Goal: Task Accomplishment & Management: Manage account settings

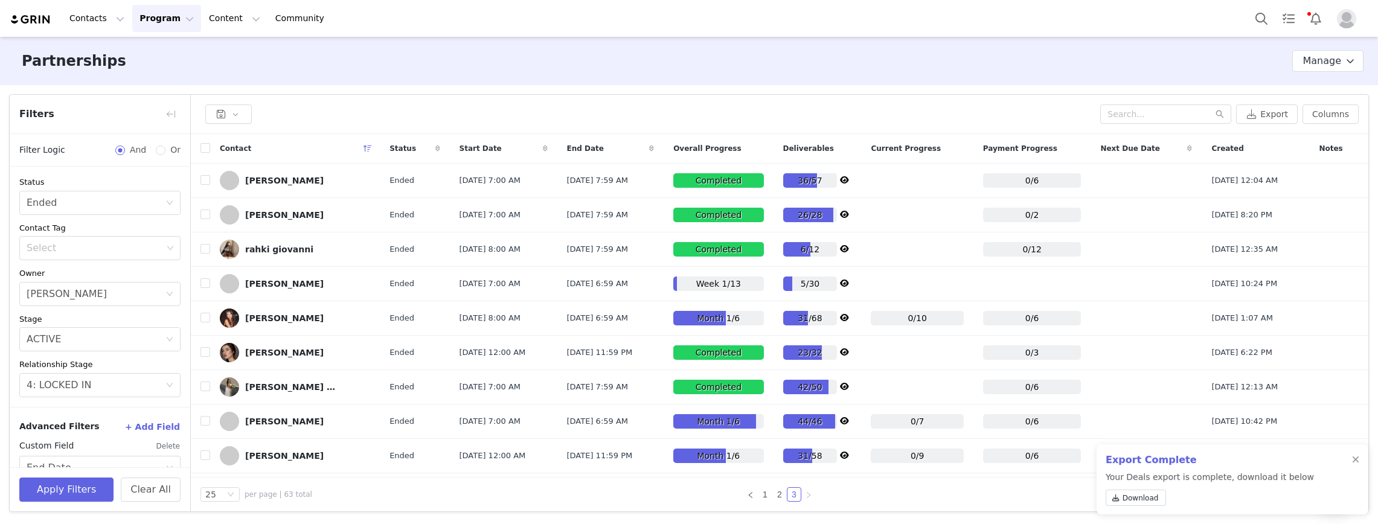
scroll to position [132, 0]
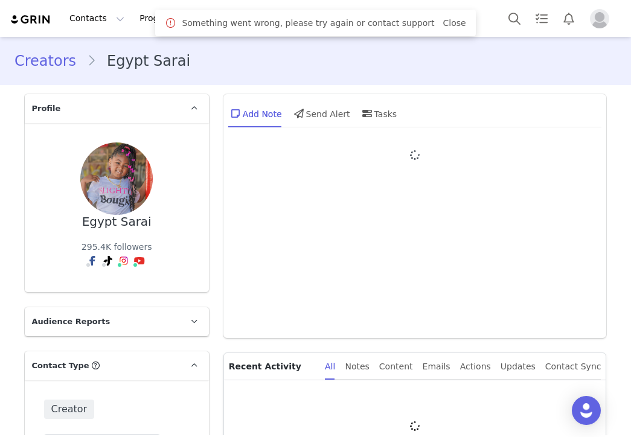
type input "+1 (United States)"
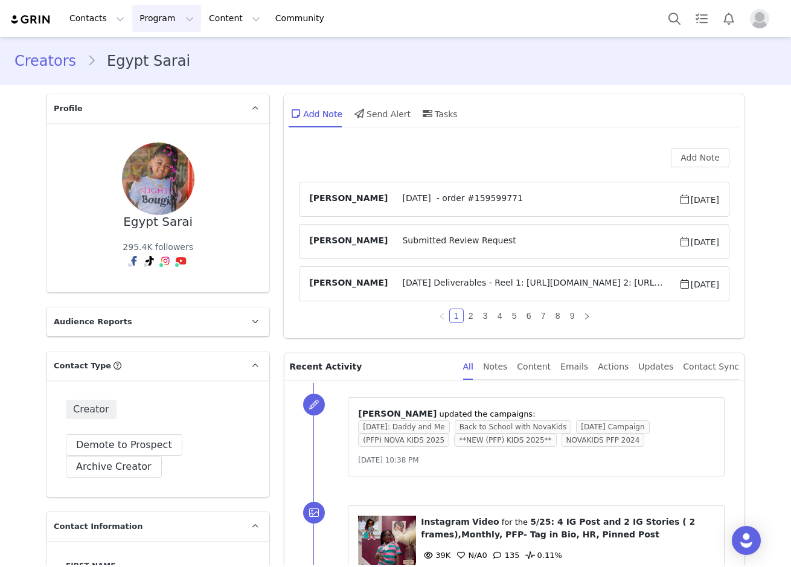
click at [146, 20] on button "Program Program" at bounding box center [166, 18] width 69 height 27
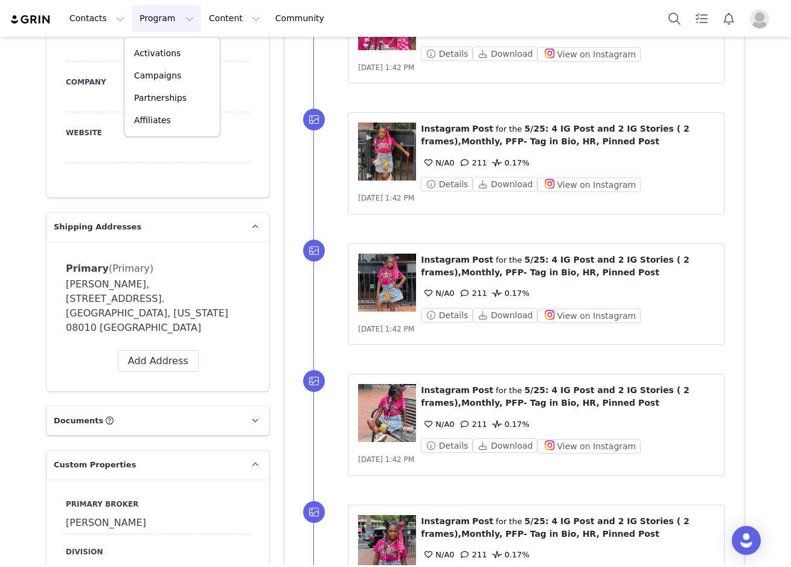
scroll to position [1328, 0]
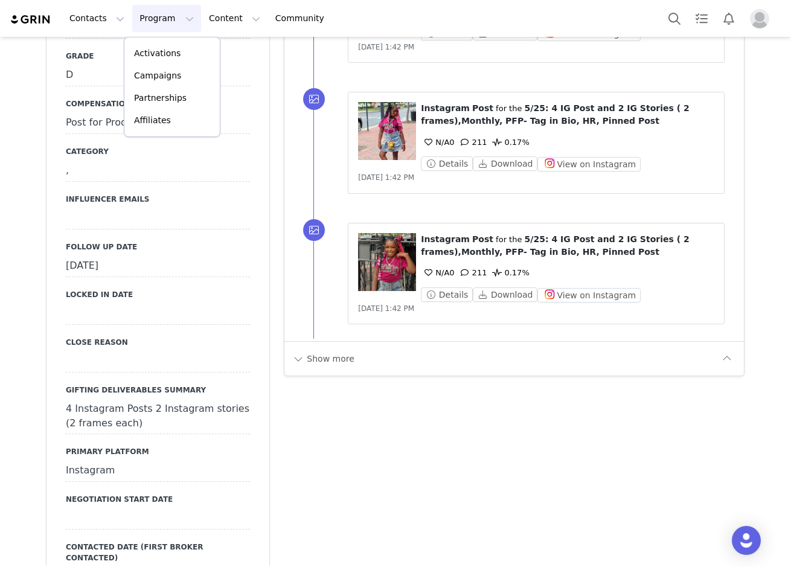
click at [132, 255] on div "[DATE]" at bounding box center [158, 266] width 184 height 22
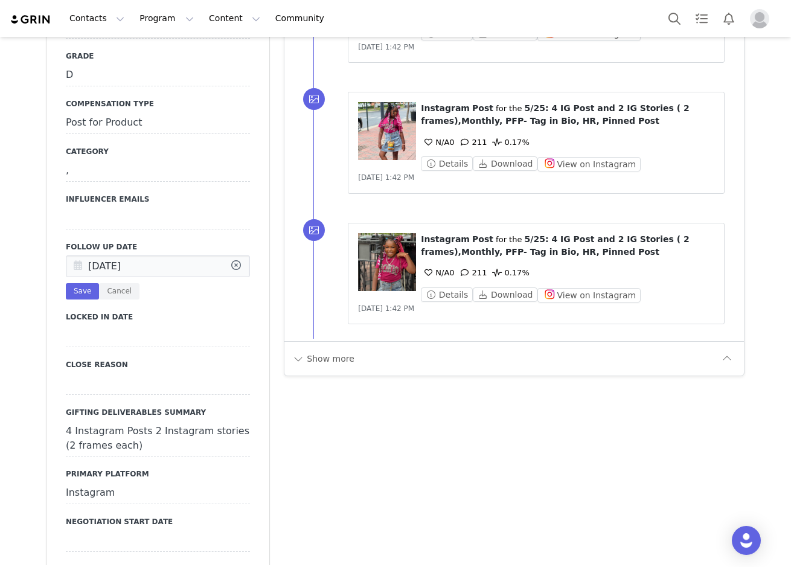
click at [72, 256] on icon at bounding box center [78, 267] width 22 height 22
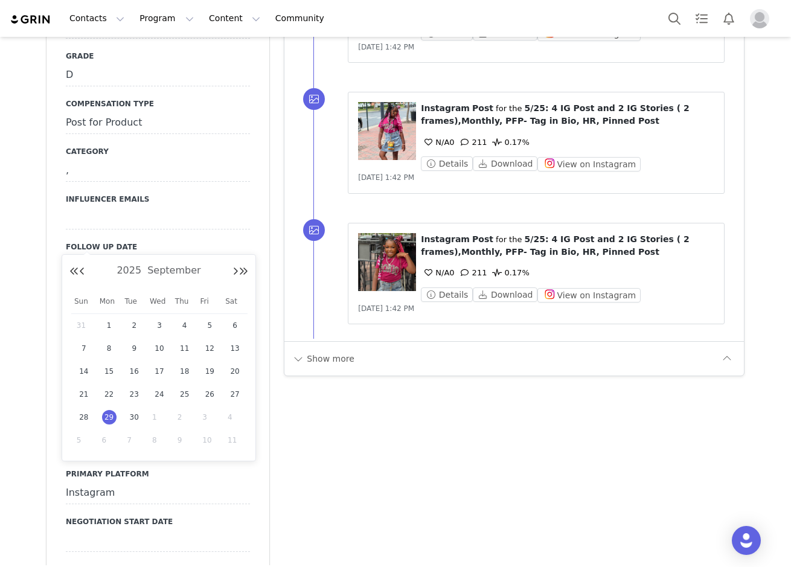
click at [150, 415] on div "1" at bounding box center [159, 417] width 25 height 18
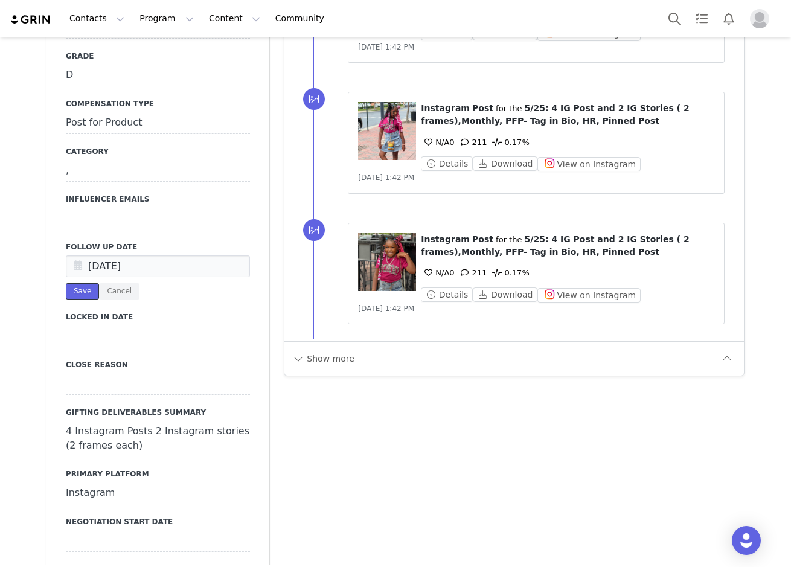
click at [77, 283] on button "Save" at bounding box center [82, 291] width 33 height 16
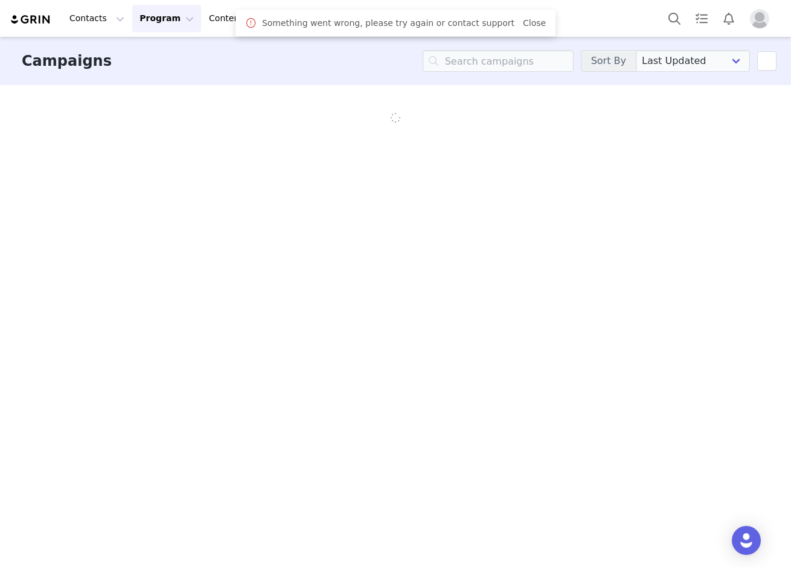
click at [531, 19] on div "Something went wrong, please try again or contact support Close" at bounding box center [395, 23] width 320 height 27
click at [523, 57] on input at bounding box center [498, 61] width 151 height 22
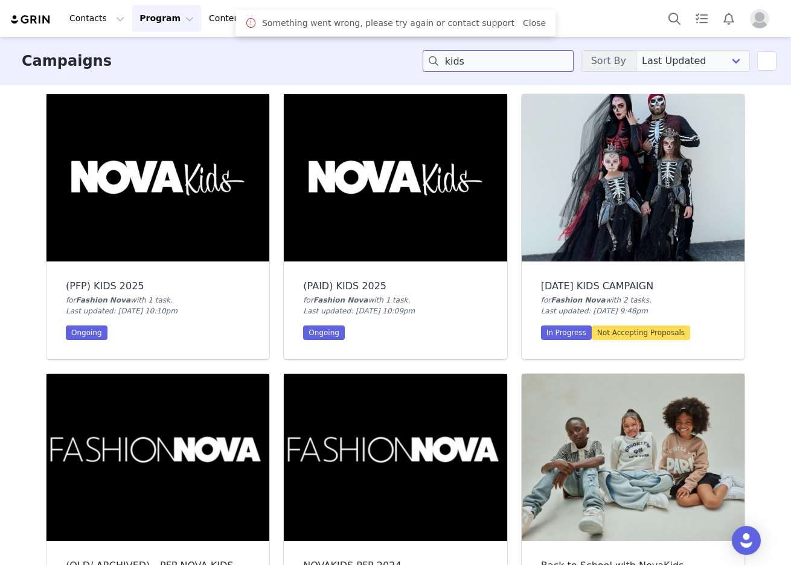
type input "kids"
click at [24, 227] on div "Campaigns kids Sort By Last Updated Newest to Oldest Oldest to Newest Title A-Z…" at bounding box center [395, 301] width 791 height 528
click at [104, 204] on img at bounding box center [157, 177] width 223 height 167
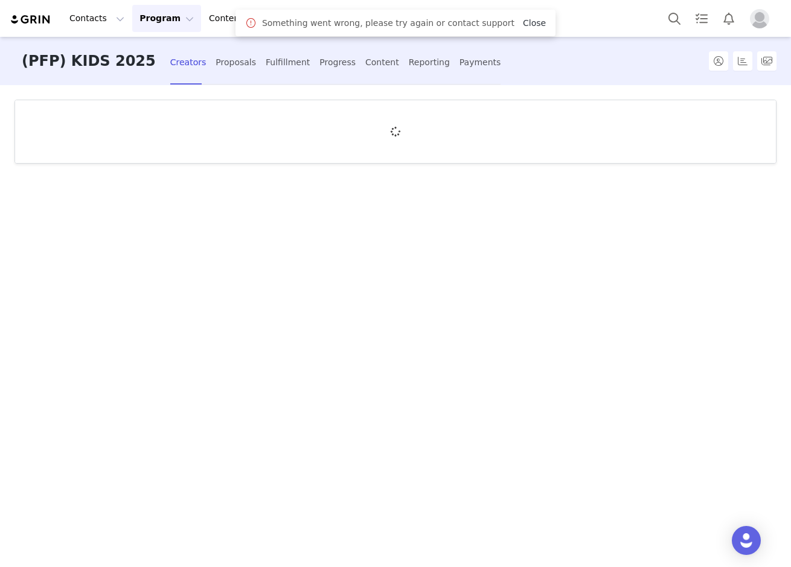
click at [523, 22] on link "Close" at bounding box center [534, 23] width 23 height 10
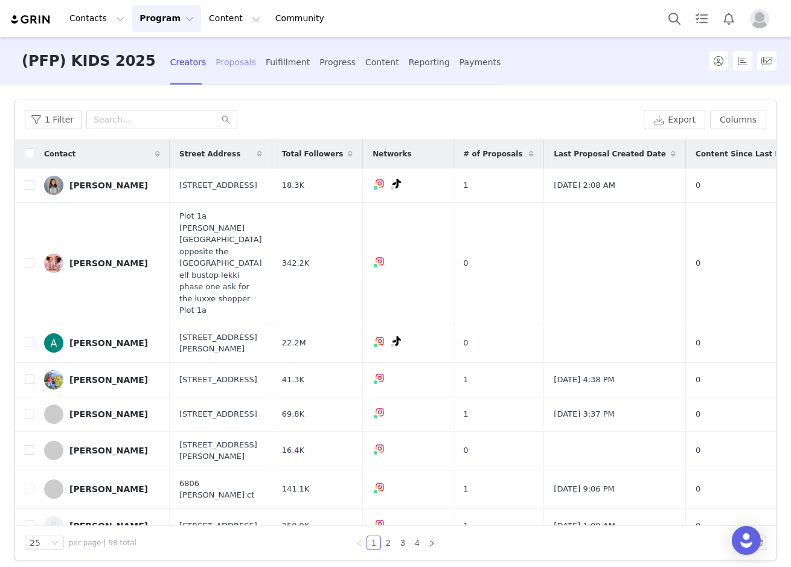
click at [216, 71] on div "Proposals" at bounding box center [236, 62] width 40 height 32
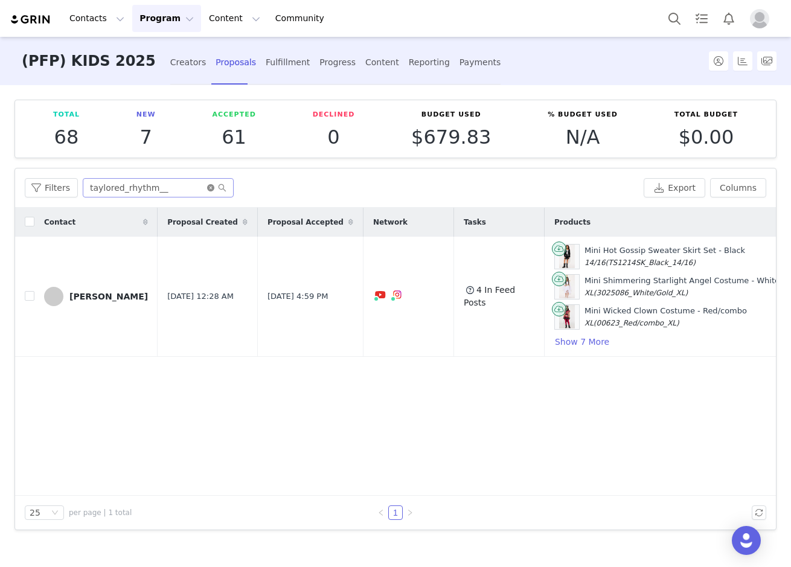
click at [208, 188] on icon "icon: close-circle" at bounding box center [210, 187] width 7 height 7
click at [141, 181] on input "text" at bounding box center [158, 187] width 151 height 19
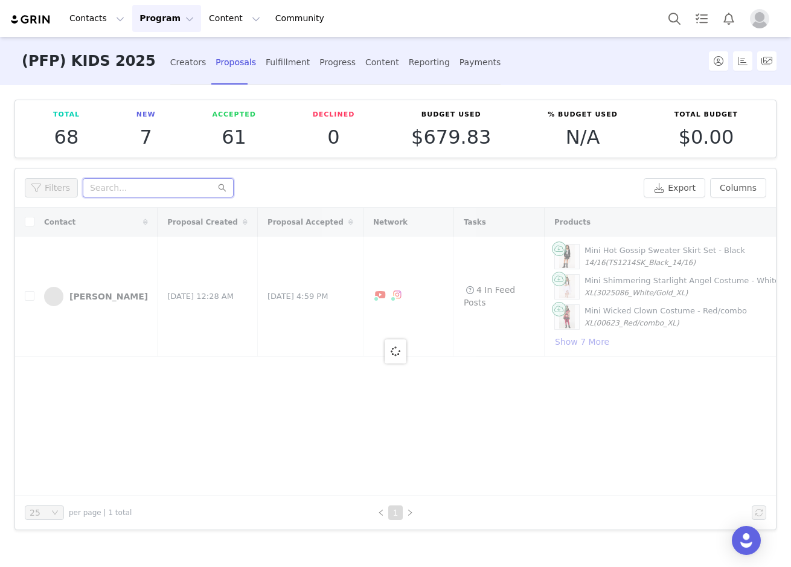
paste input "egypt.sarai"
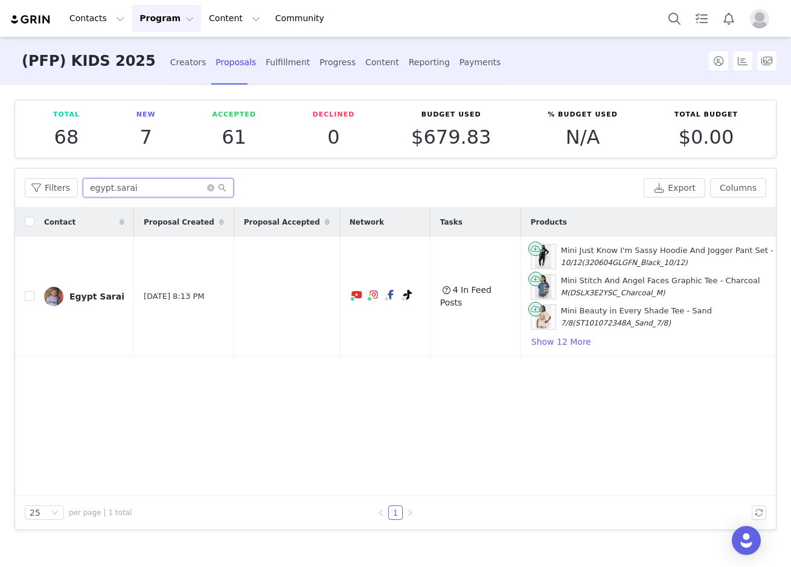
type input "egypt.sarai"
click at [151, 22] on button "Program Program" at bounding box center [166, 18] width 69 height 27
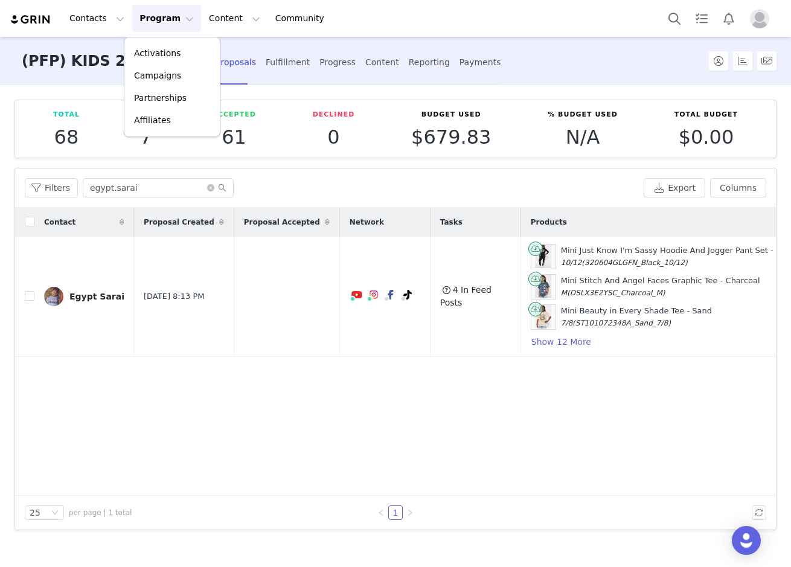
click at [292, 184] on div "Filters egypt.sarai" at bounding box center [332, 187] width 614 height 19
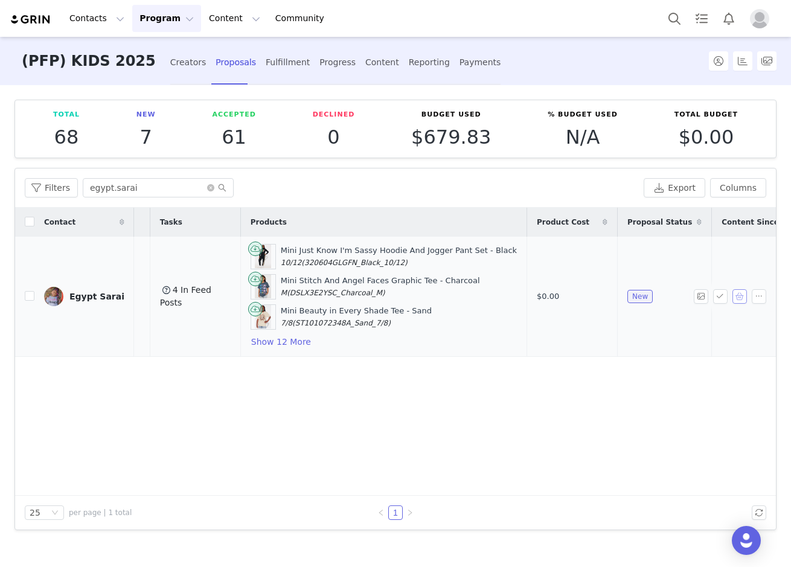
click at [735, 298] on button "button" at bounding box center [739, 296] width 14 height 14
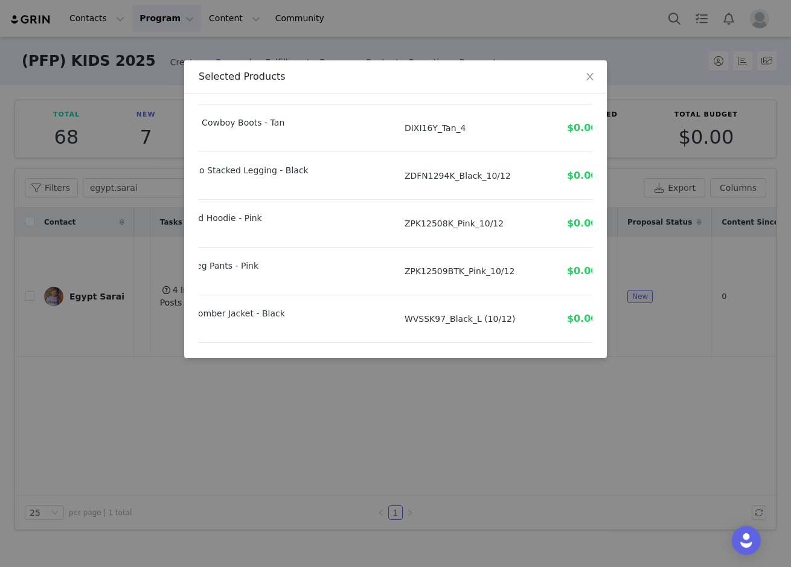
scroll to position [535, 137]
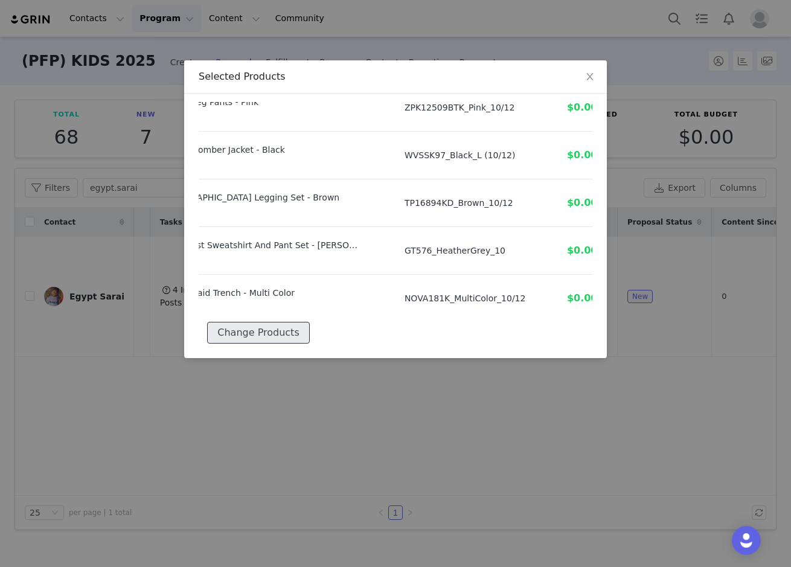
click at [263, 330] on button "Change Products" at bounding box center [258, 333] width 102 height 22
select select "26749262"
select select "26764187"
select select "24919376"
select select "26819240"
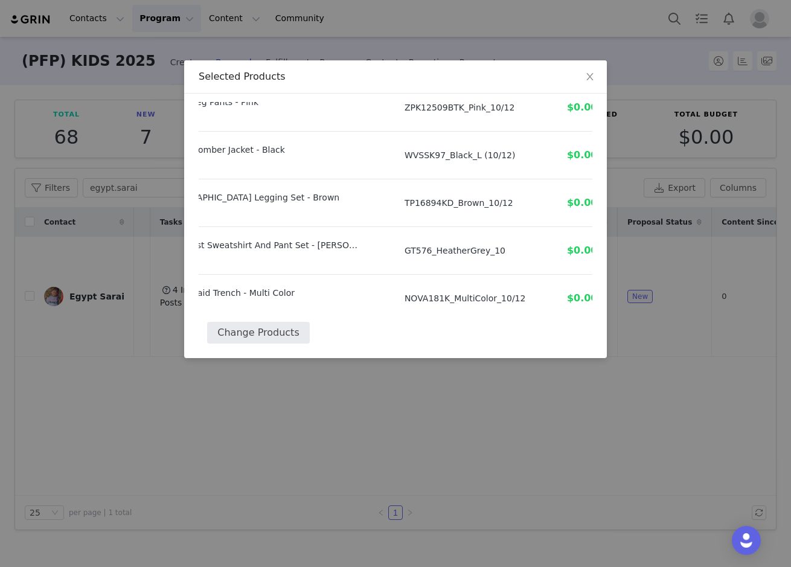
select select "26915763"
select select "27360882"
select select "27150466"
select select "27150656"
select select "24683956"
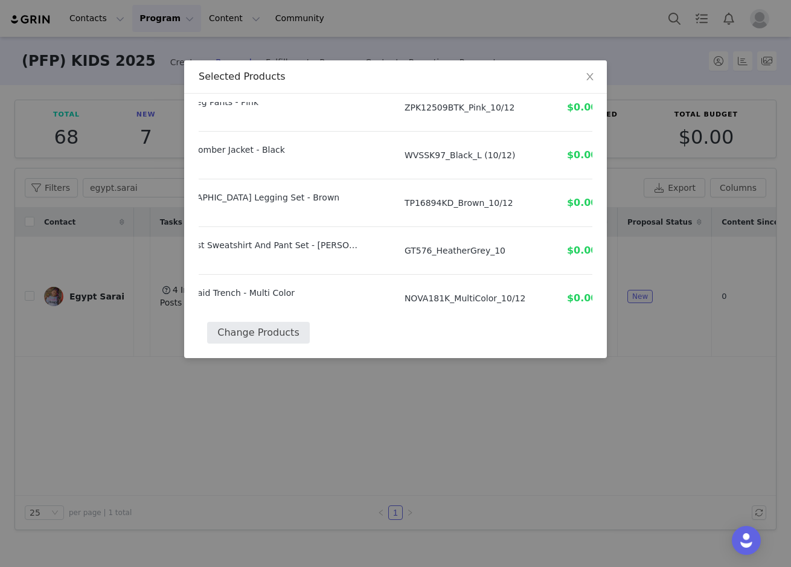
select select "26749204"
select select "26749272"
select select "19402471"
select select "27861053"
select select "26818201"
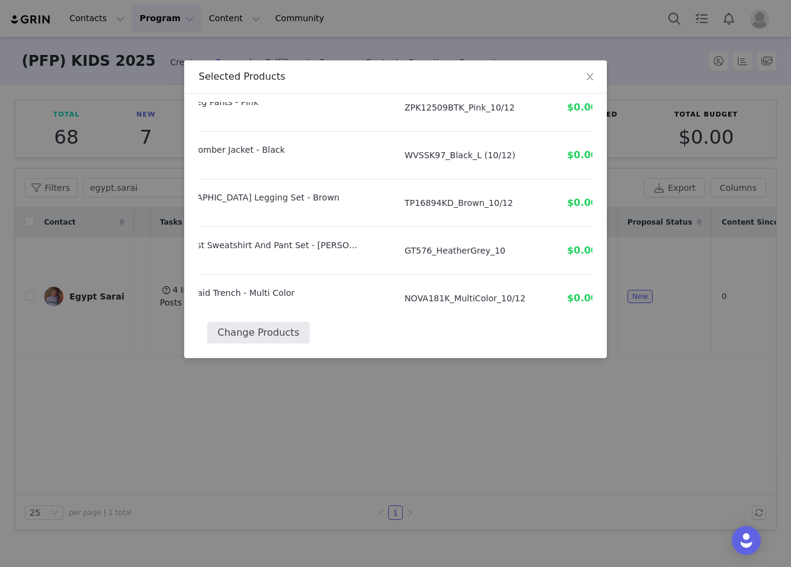
select select "27151312"
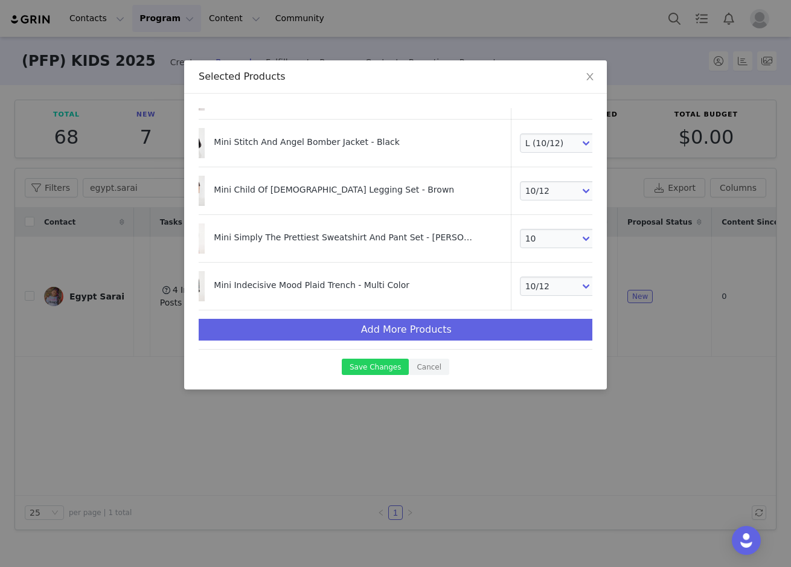
scroll to position [554, 23]
click at [589, 75] on icon "icon: close" at bounding box center [590, 77] width 10 height 10
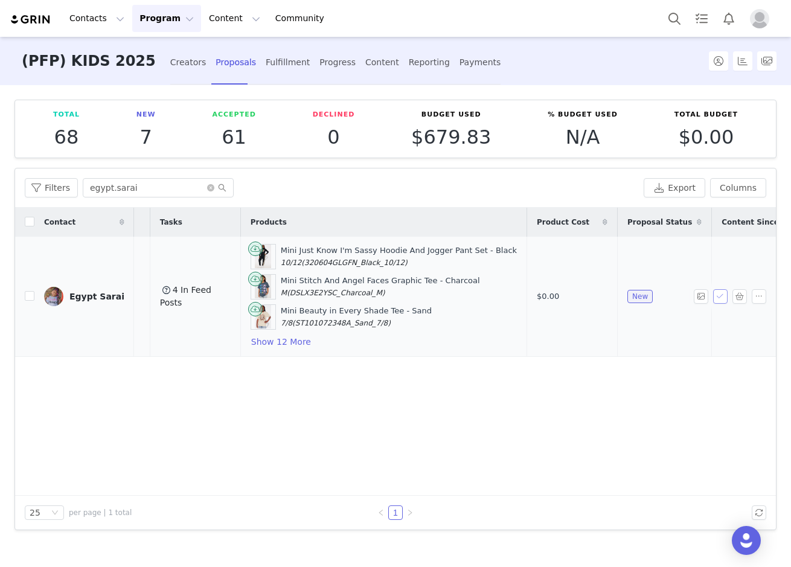
click at [718, 295] on button "button" at bounding box center [720, 296] width 14 height 14
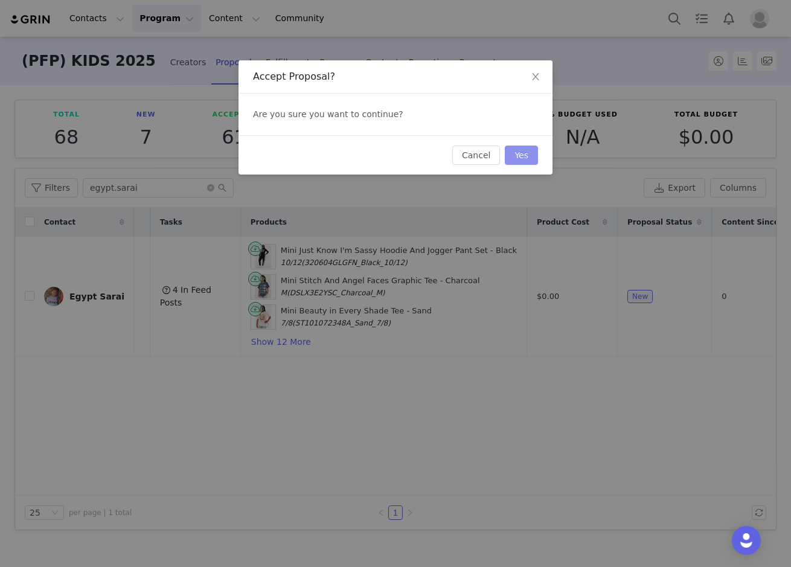
click at [536, 154] on button "Yes" at bounding box center [521, 155] width 33 height 19
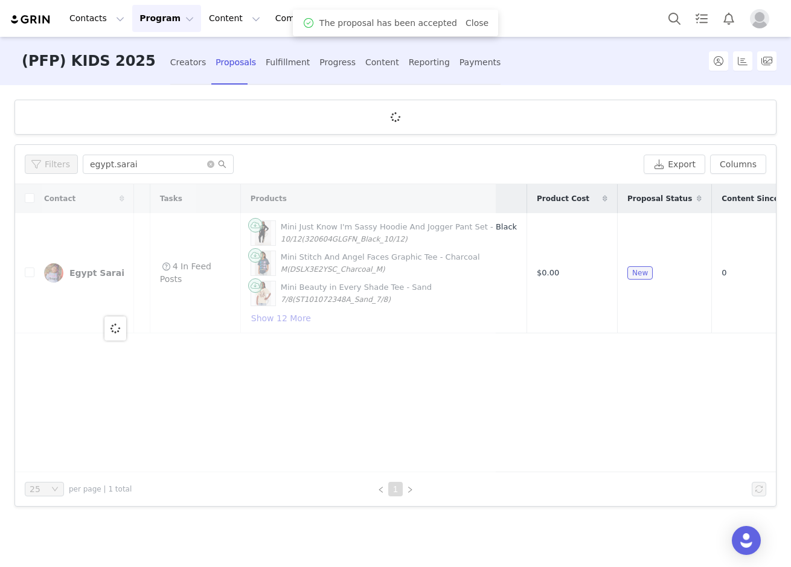
scroll to position [0, 0]
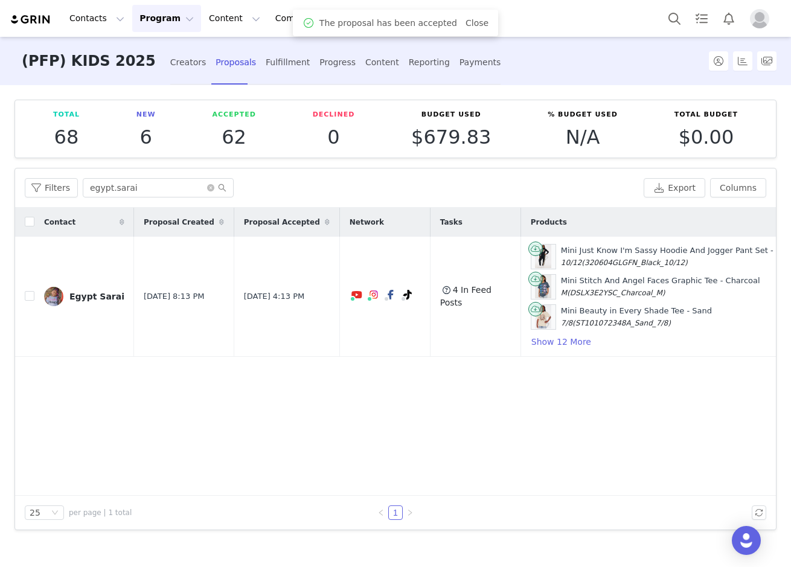
click at [474, 25] on link "Close" at bounding box center [477, 23] width 23 height 10
click at [266, 60] on div "Fulfillment" at bounding box center [288, 62] width 44 height 32
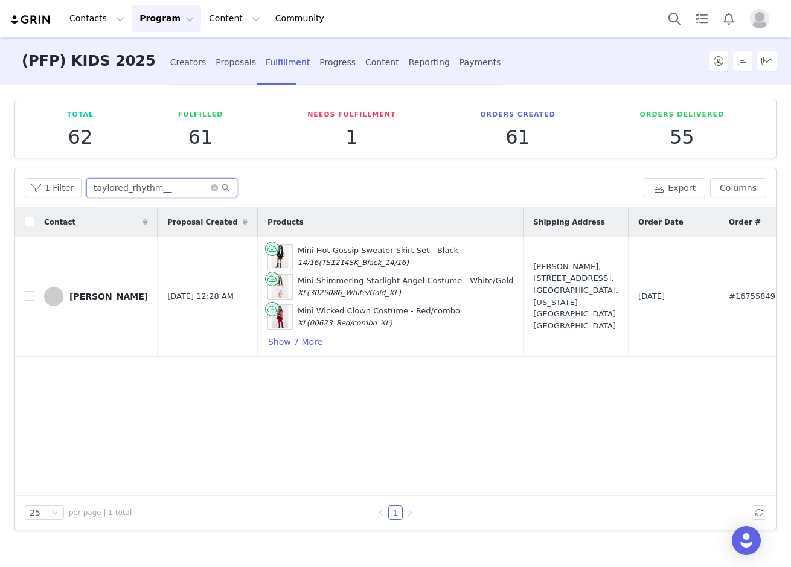
click at [206, 184] on input "taylored_rhythm__" at bounding box center [161, 187] width 151 height 19
click at [211, 185] on icon "icon: close-circle" at bounding box center [214, 187] width 7 height 7
click at [179, 187] on input "text" at bounding box center [161, 187] width 151 height 19
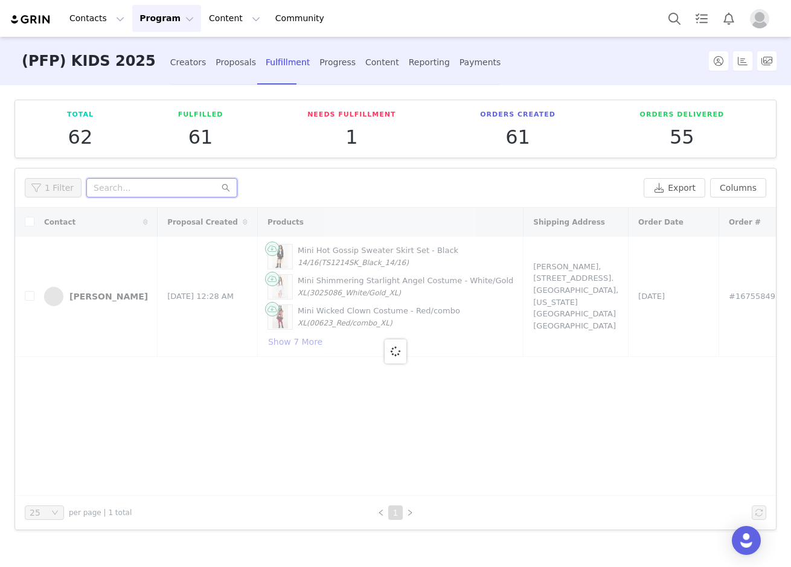
paste input "egypt.sarai"
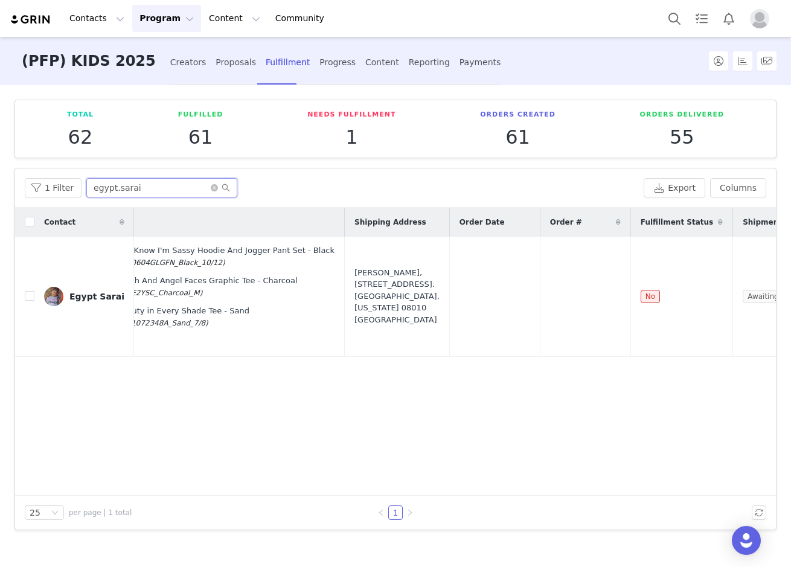
scroll to position [0, 248]
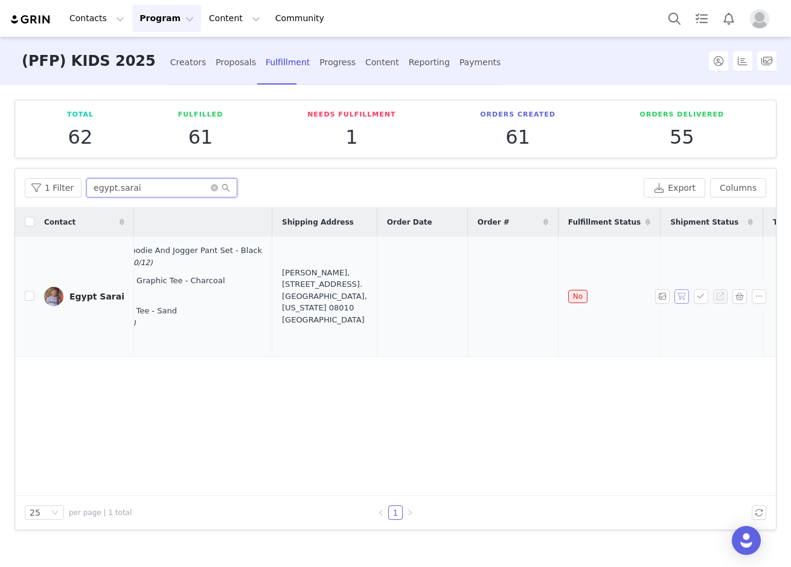
type input "egypt.sarai"
click at [684, 300] on button "button" at bounding box center [681, 296] width 14 height 14
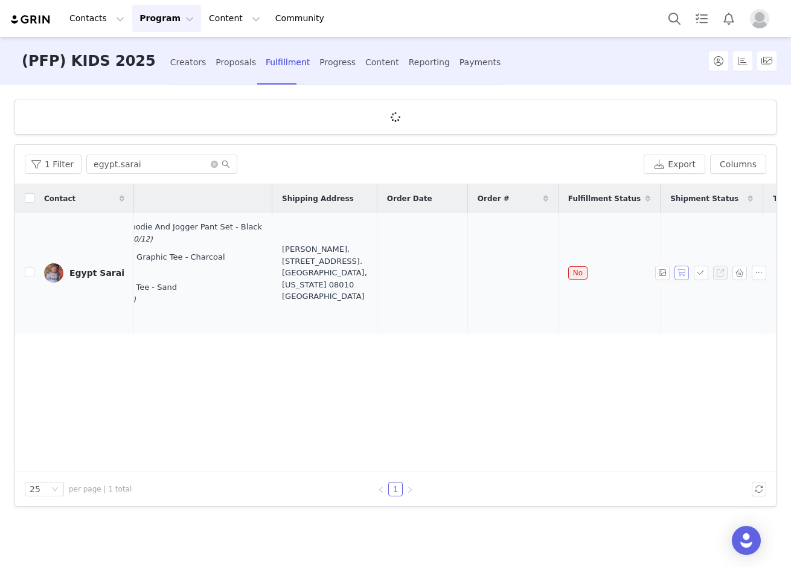
scroll to position [0, 0]
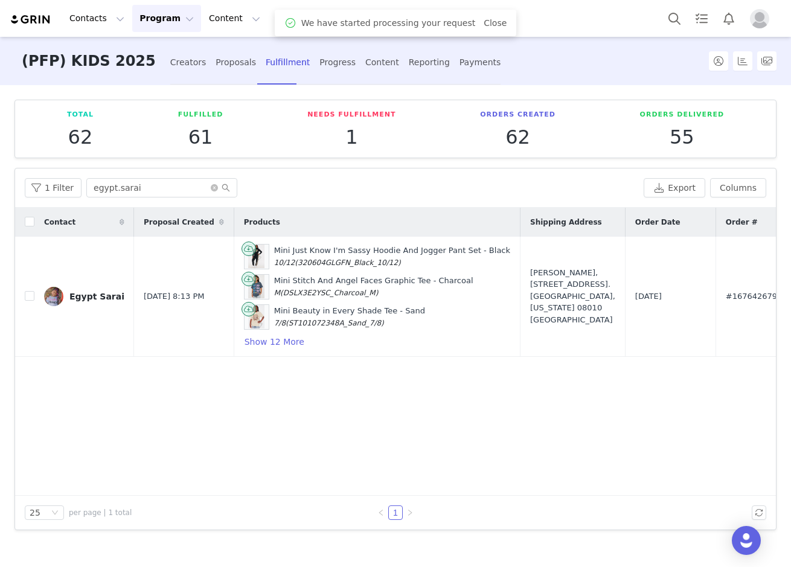
click at [224, 496] on div "25 per page | 1 total 1" at bounding box center [395, 513] width 761 height 34
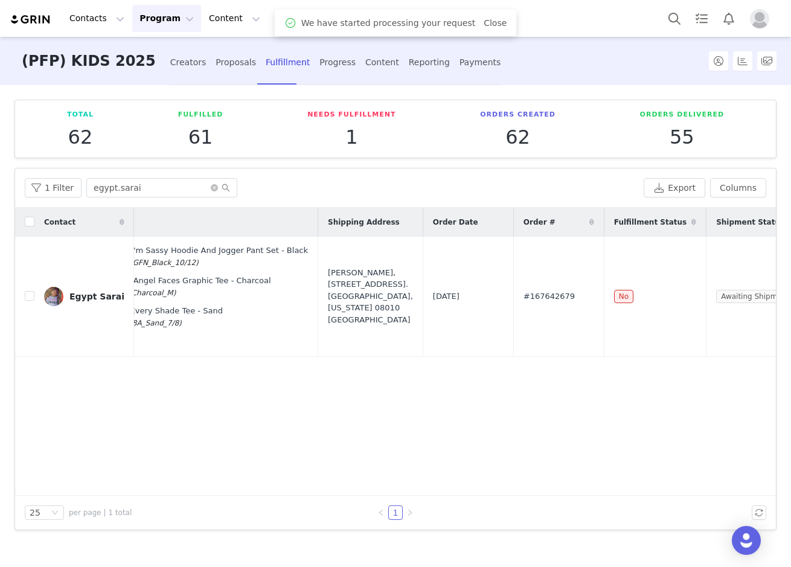
scroll to position [0, 248]
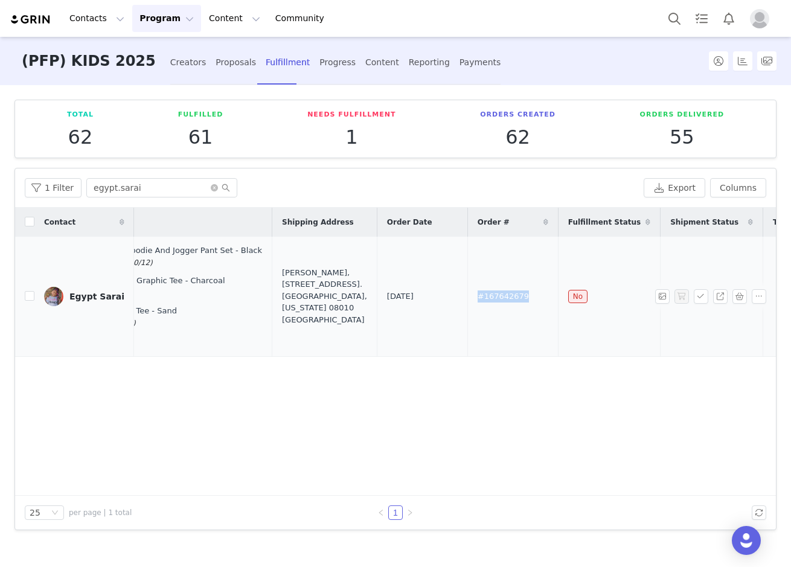
drag, startPoint x: 465, startPoint y: 298, endPoint x: 418, endPoint y: 298, distance: 46.5
click at [467, 298] on td "#167642679" at bounding box center [512, 297] width 91 height 120
copy span "#167642679"
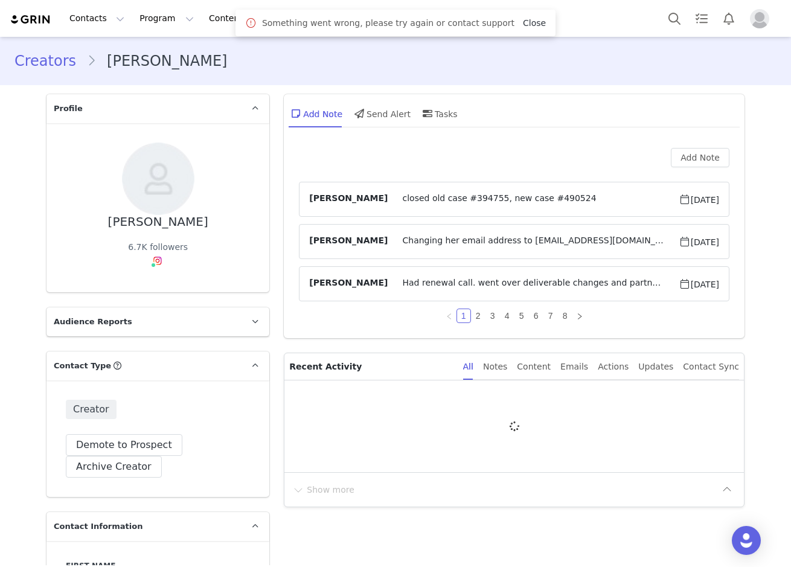
click at [523, 19] on link "Close" at bounding box center [534, 23] width 23 height 10
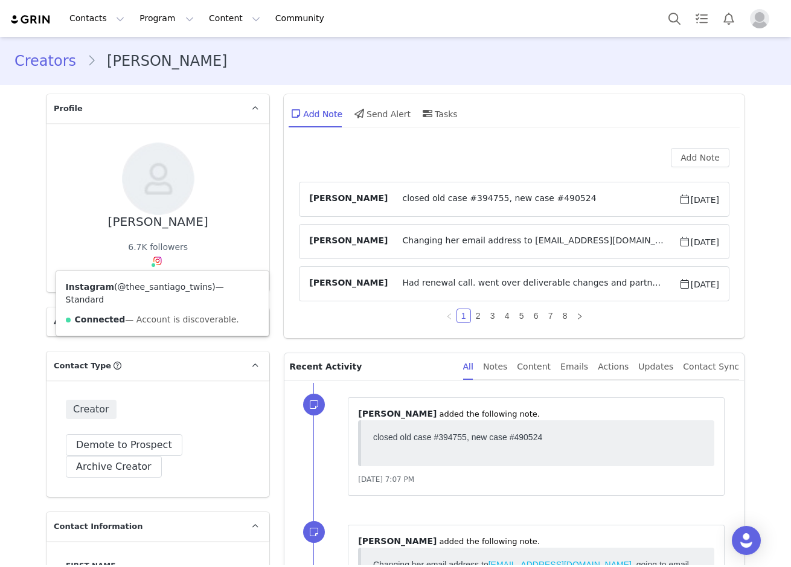
click at [150, 290] on link "@thee_santiago_twins" at bounding box center [165, 287] width 95 height 10
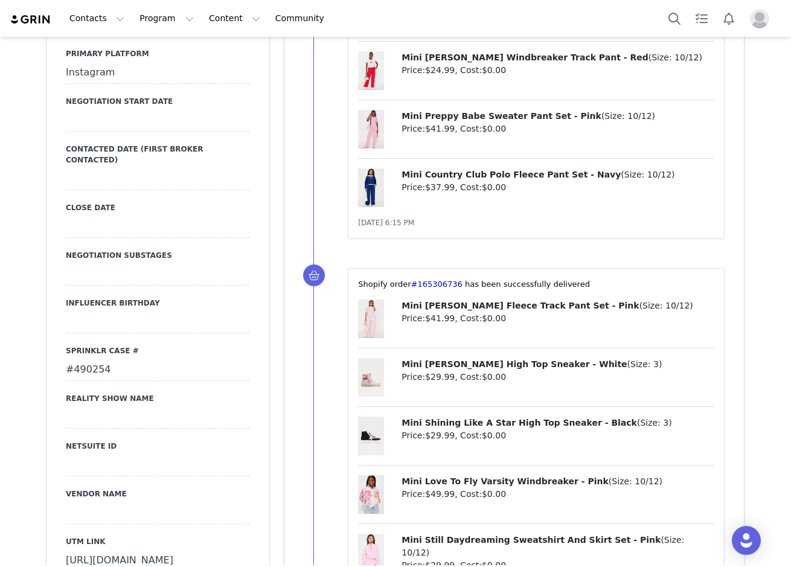
scroll to position [1524, 0]
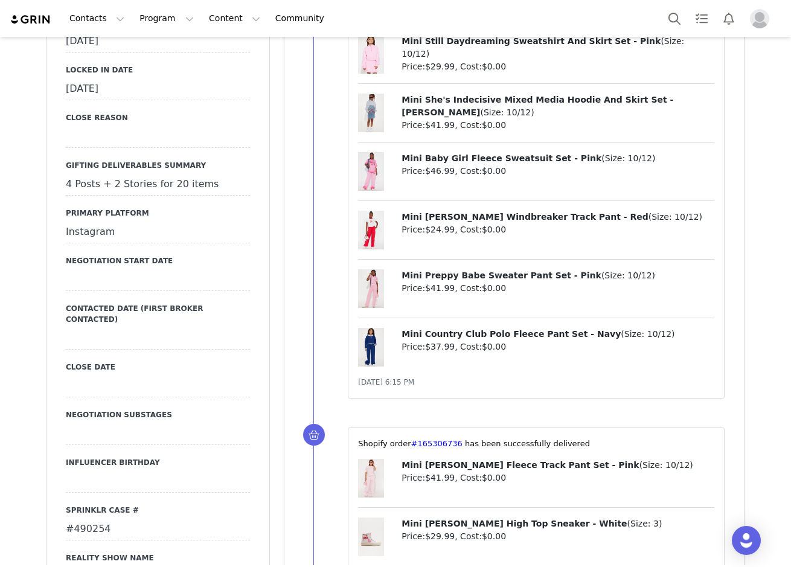
click at [89, 100] on div "July 18th, 2024" at bounding box center [158, 89] width 184 height 22
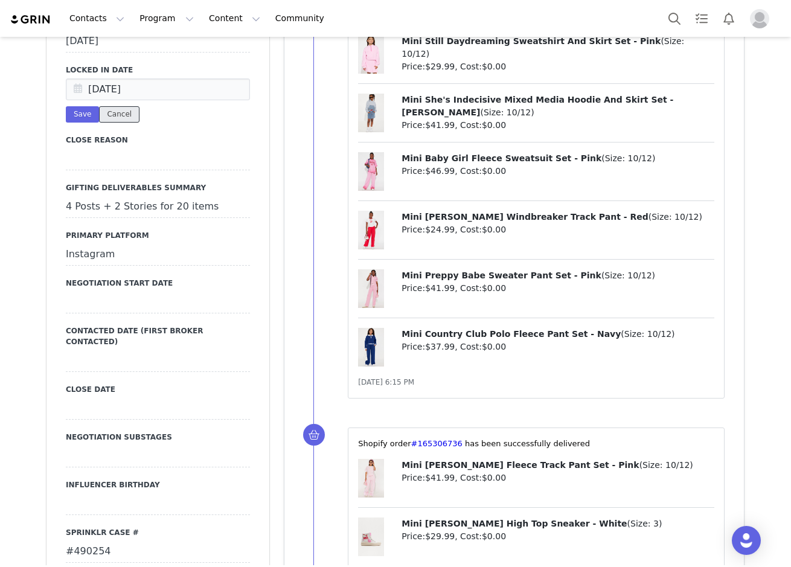
click at [115, 123] on button "Cancel" at bounding box center [119, 114] width 40 height 16
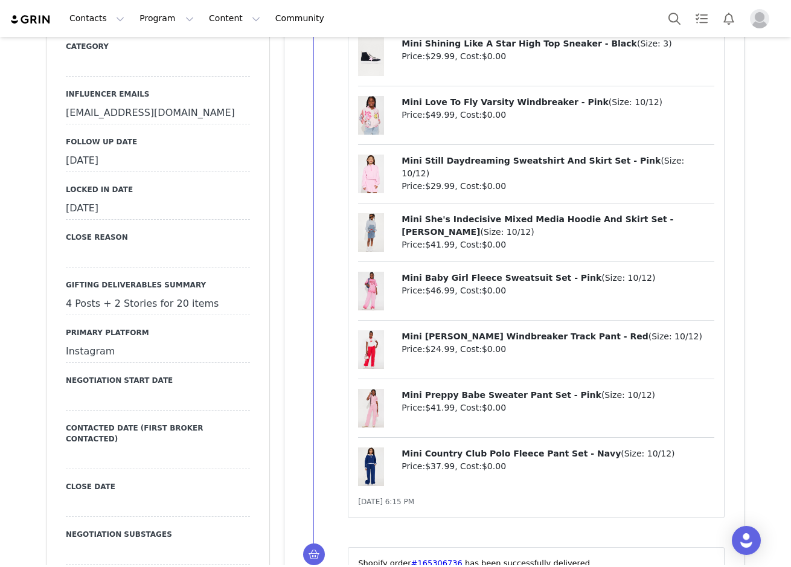
scroll to position [1403, 0]
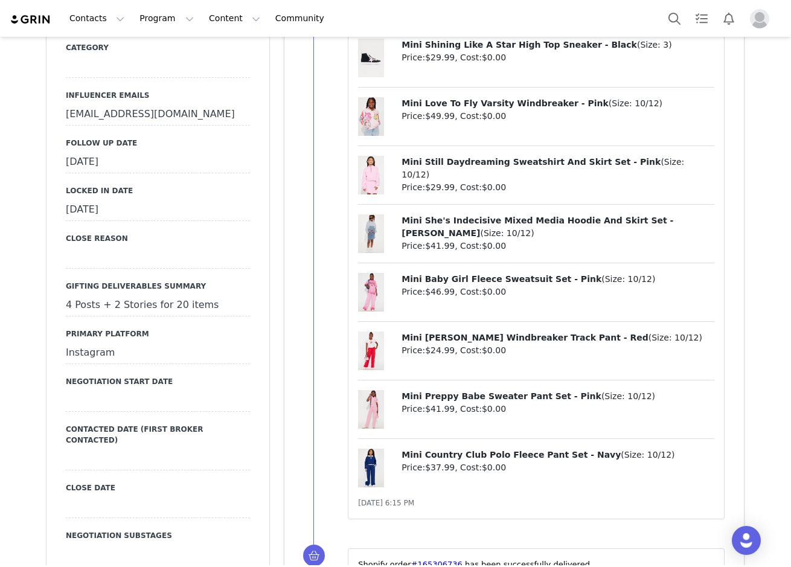
click at [120, 173] on div "September 29th, 2025" at bounding box center [158, 163] width 184 height 22
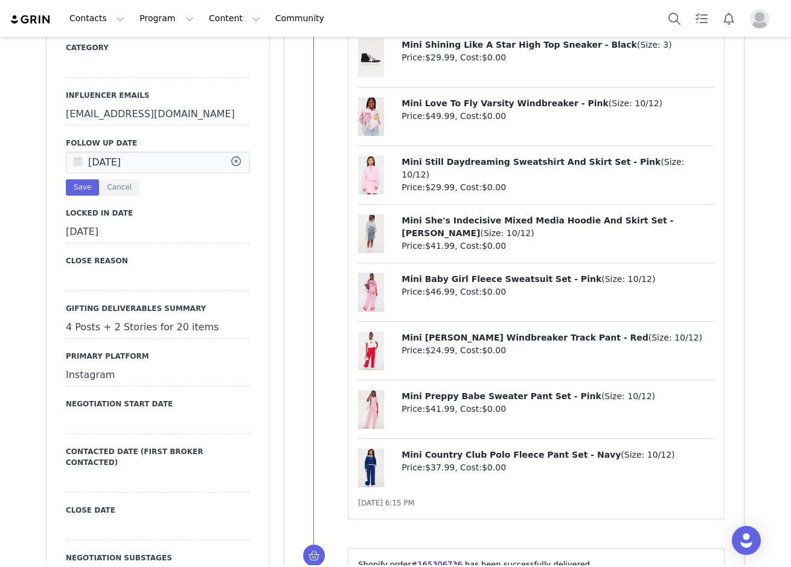
click at [83, 174] on icon at bounding box center [78, 163] width 22 height 22
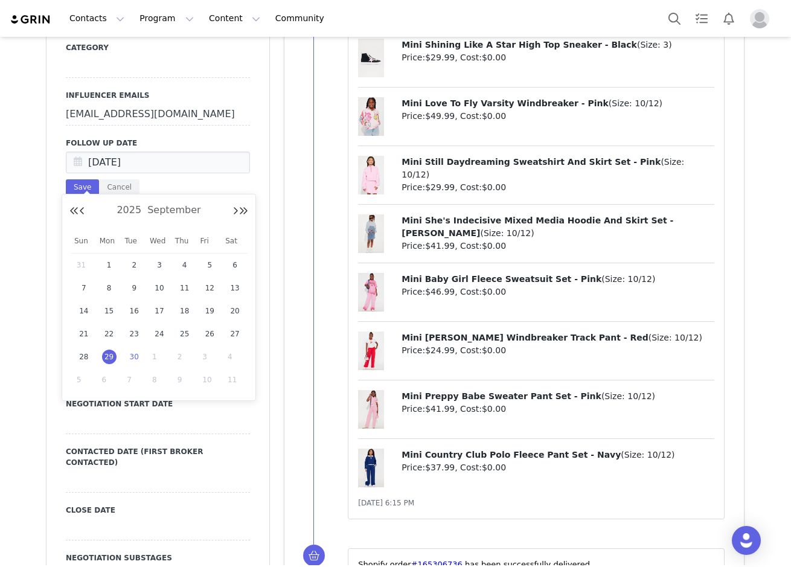
click at [137, 358] on span "30" at bounding box center [134, 357] width 14 height 14
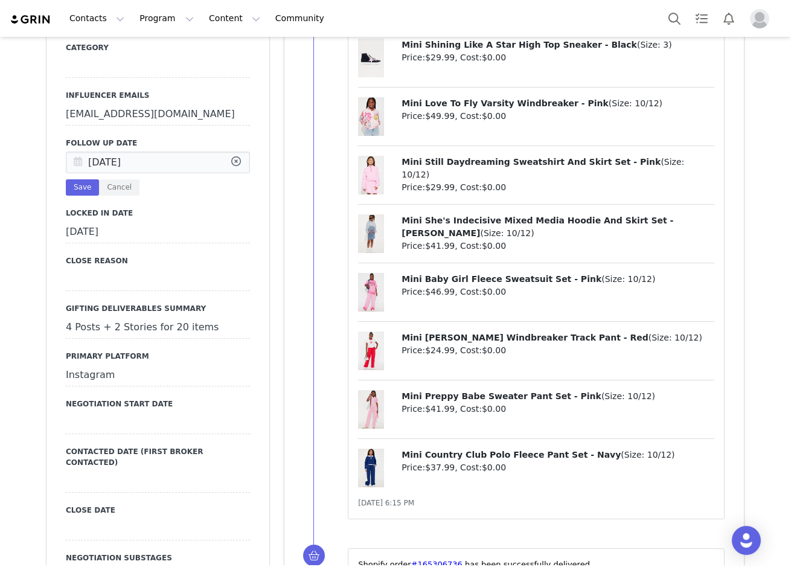
click at [72, 174] on icon at bounding box center [78, 163] width 22 height 22
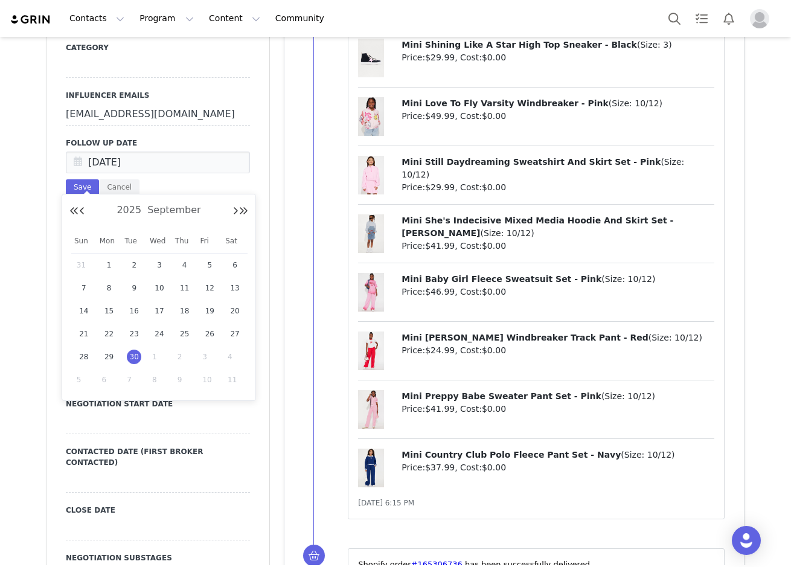
click at [156, 357] on span "1" at bounding box center [159, 357] width 14 height 14
type input "[DATE]"
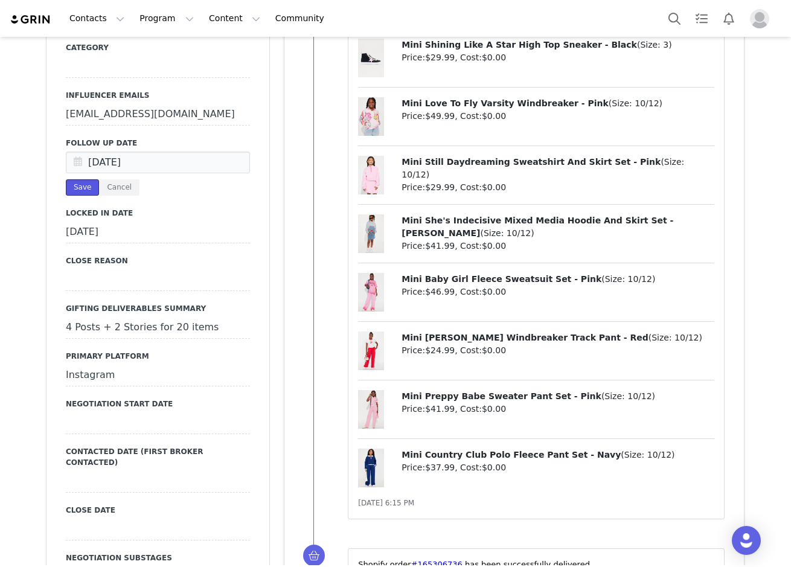
click at [75, 196] on button "Save" at bounding box center [82, 187] width 33 height 16
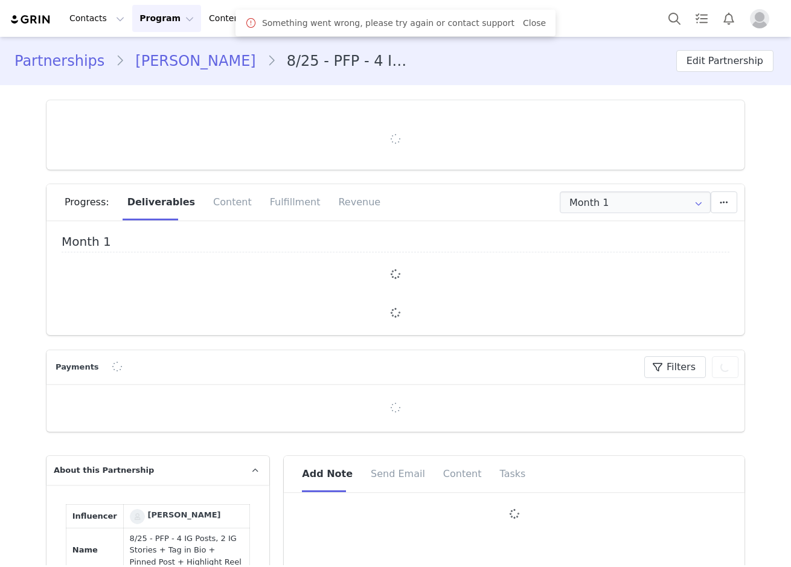
type input "+1 ([GEOGRAPHIC_DATA])"
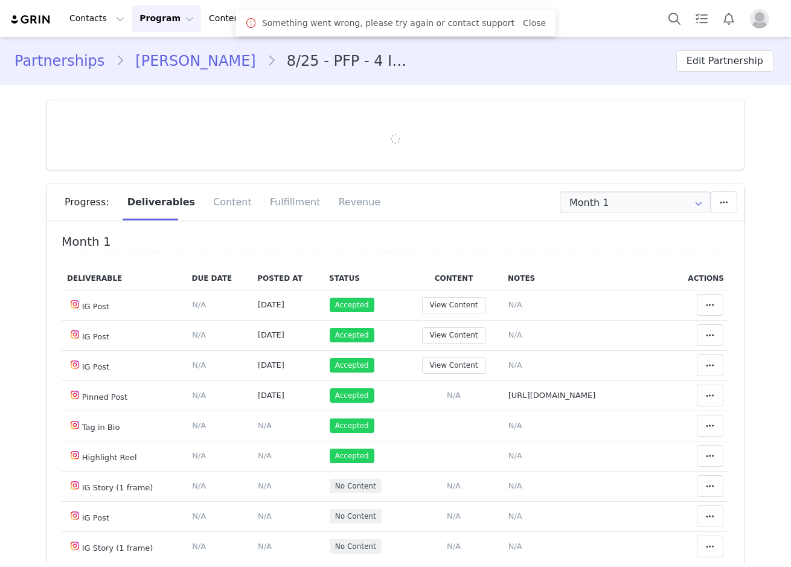
click at [508, 33] on div "Something went wrong, please try again or contact support Close" at bounding box center [395, 23] width 320 height 27
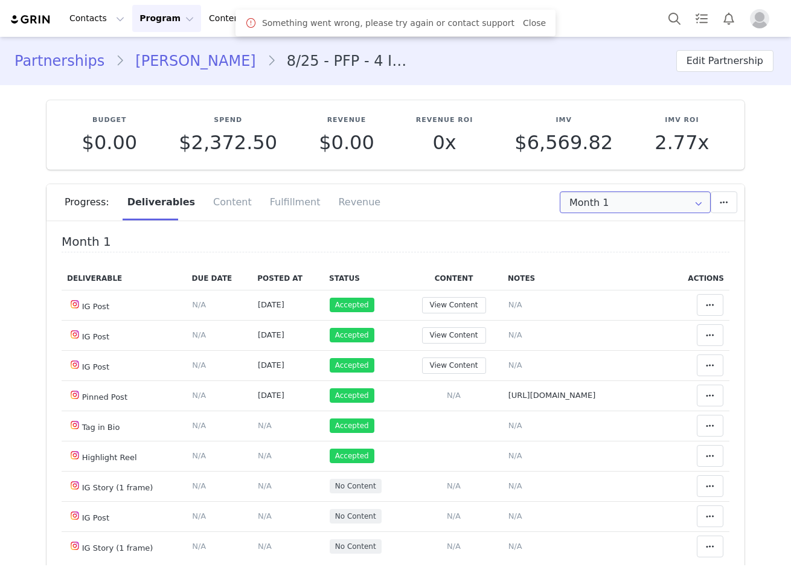
click at [606, 199] on input "Month 1" at bounding box center [635, 202] width 151 height 22
click at [610, 295] on li "All Months" at bounding box center [635, 296] width 159 height 21
type input "All"
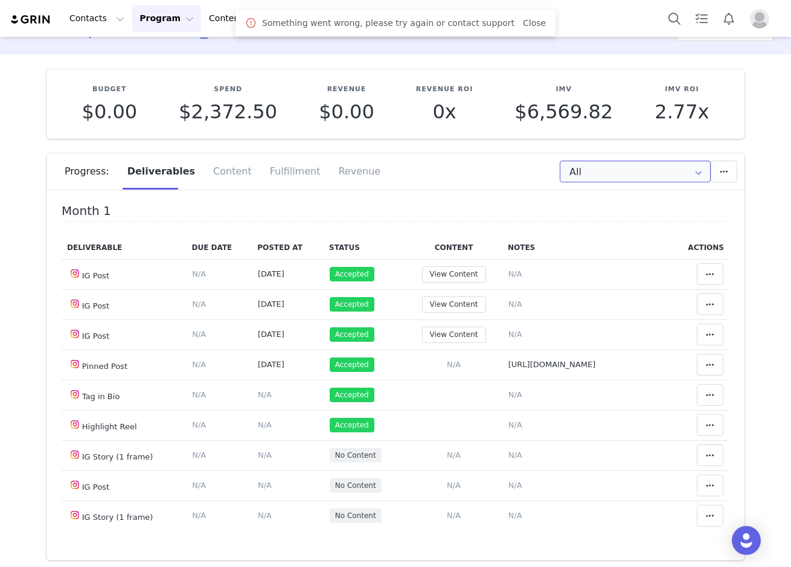
scroll to position [60, 0]
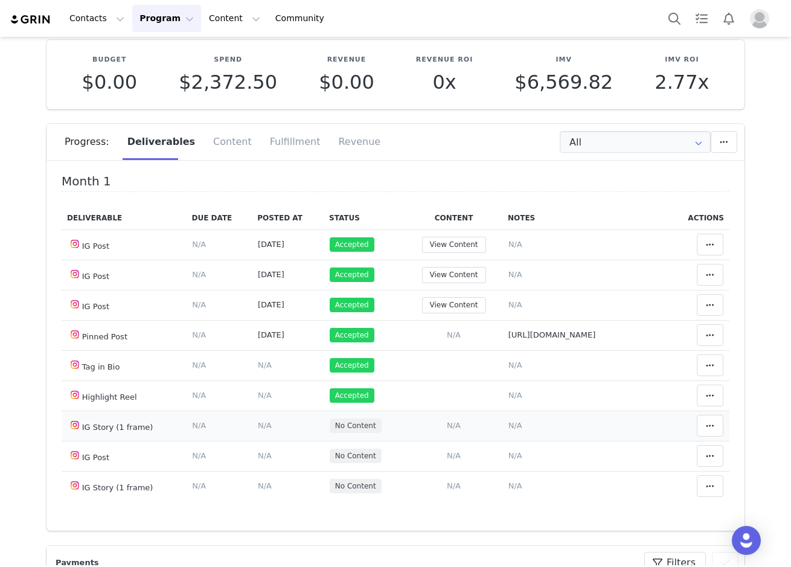
click at [258, 424] on span "N/A" at bounding box center [265, 425] width 14 height 9
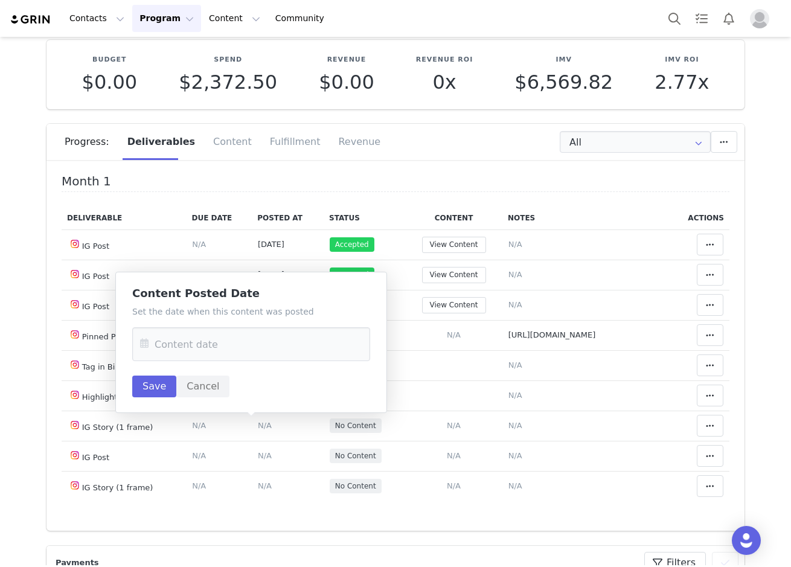
click at [144, 341] on icon at bounding box center [144, 344] width 22 height 34
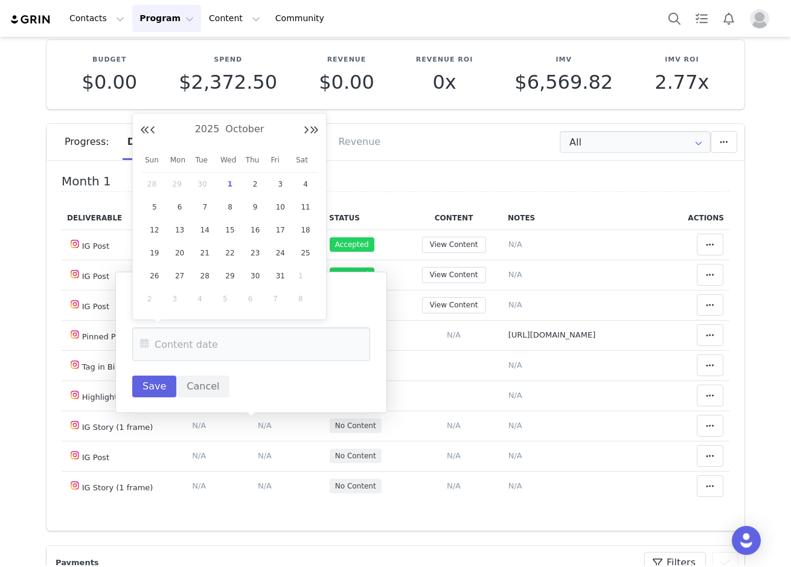
click at [208, 177] on span "30" at bounding box center [204, 184] width 14 height 14
type input "[DATE]"
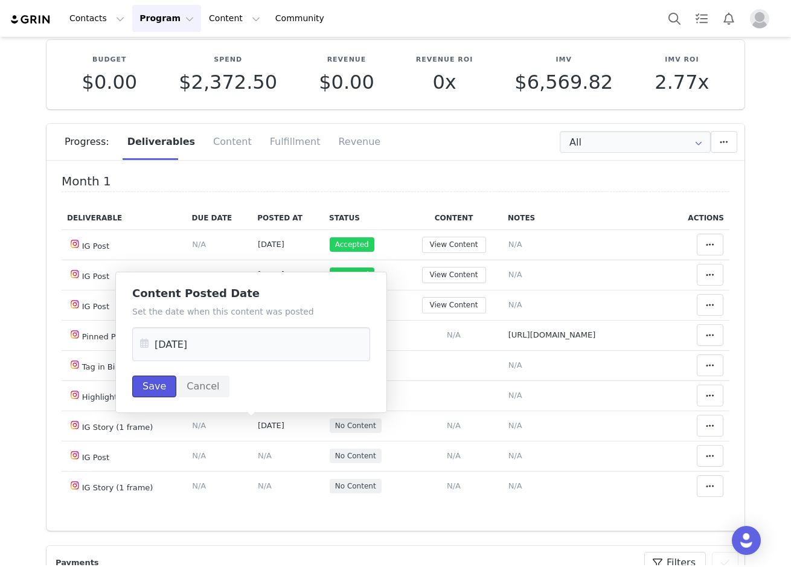
click at [156, 392] on button "Save" at bounding box center [154, 387] width 44 height 22
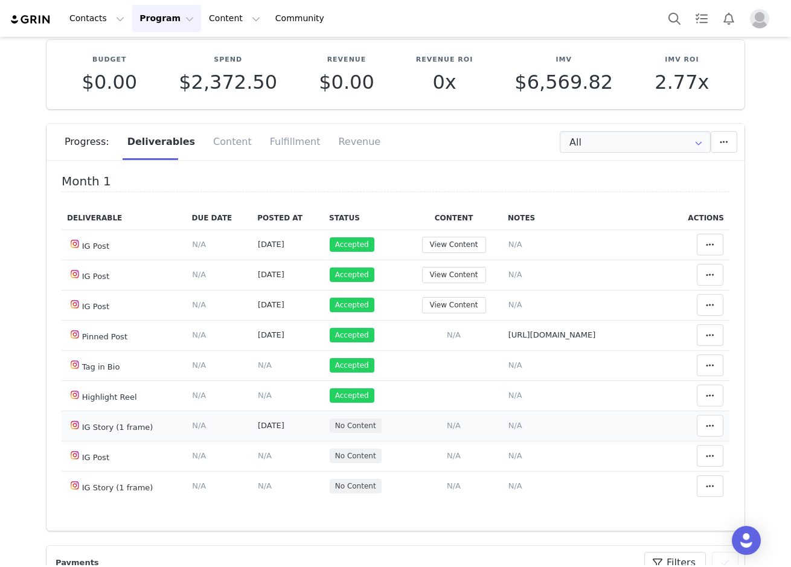
click at [508, 426] on span "N/A" at bounding box center [515, 425] width 14 height 9
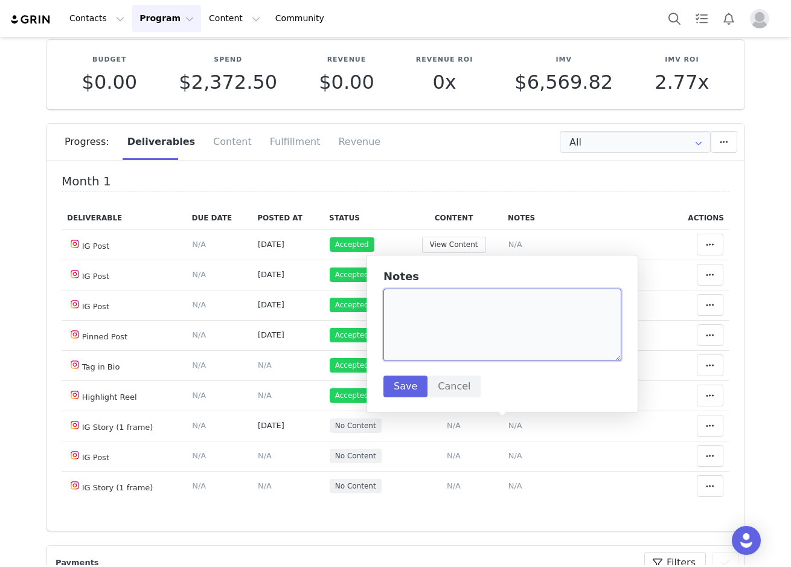
click at [414, 293] on textarea at bounding box center [502, 325] width 238 height 72
paste textarea "https://static-resources.creatoriq.com/instagram-stories/videos/373317670375452…"
type textarea "https://static-resources.creatoriq.com/instagram-stories/videos/373317670375452…"
click at [410, 382] on button "Save" at bounding box center [405, 387] width 44 height 22
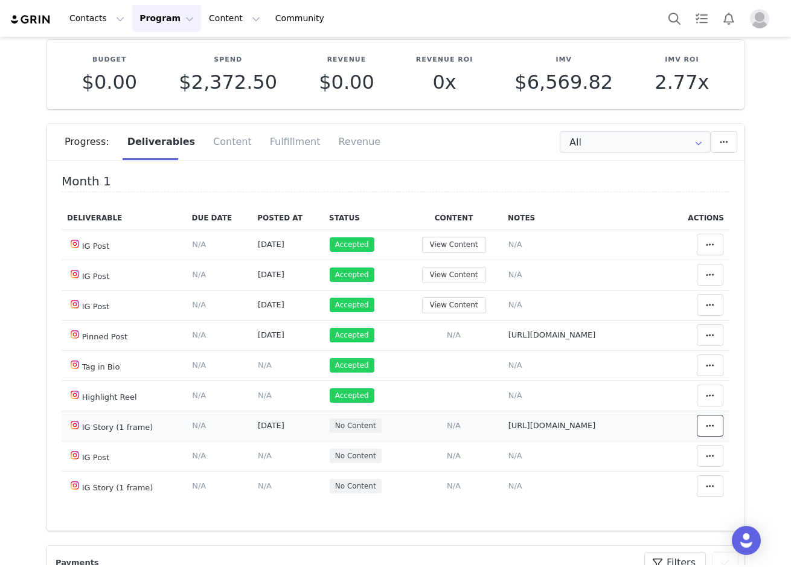
click at [706, 430] on icon at bounding box center [710, 426] width 8 height 10
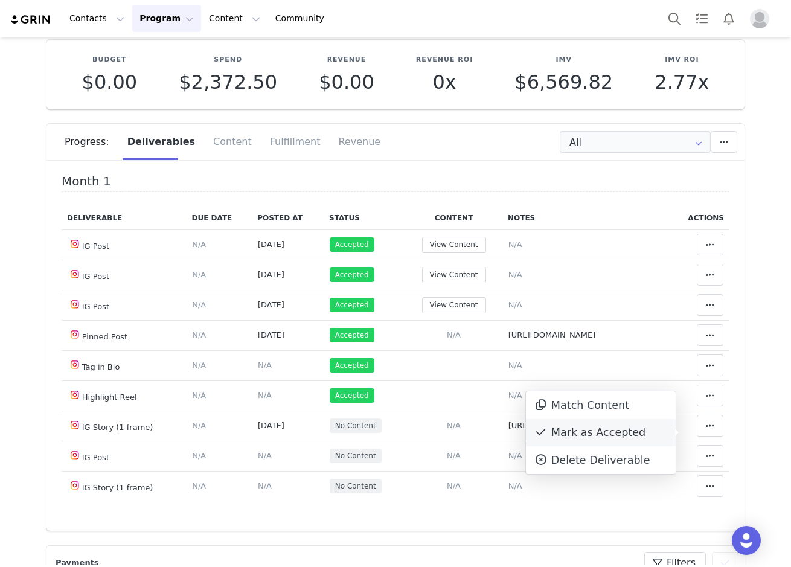
click at [612, 438] on div "Mark as Accepted" at bounding box center [601, 433] width 150 height 28
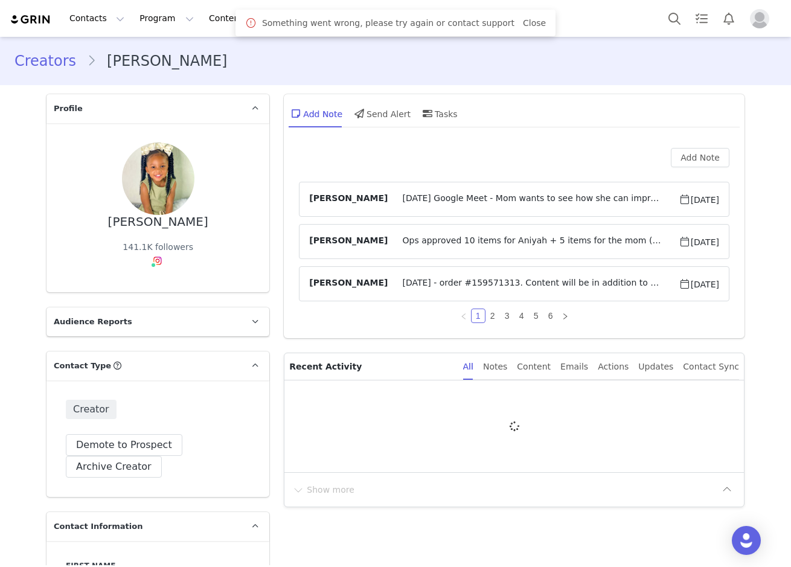
type input "+1 ([GEOGRAPHIC_DATA])"
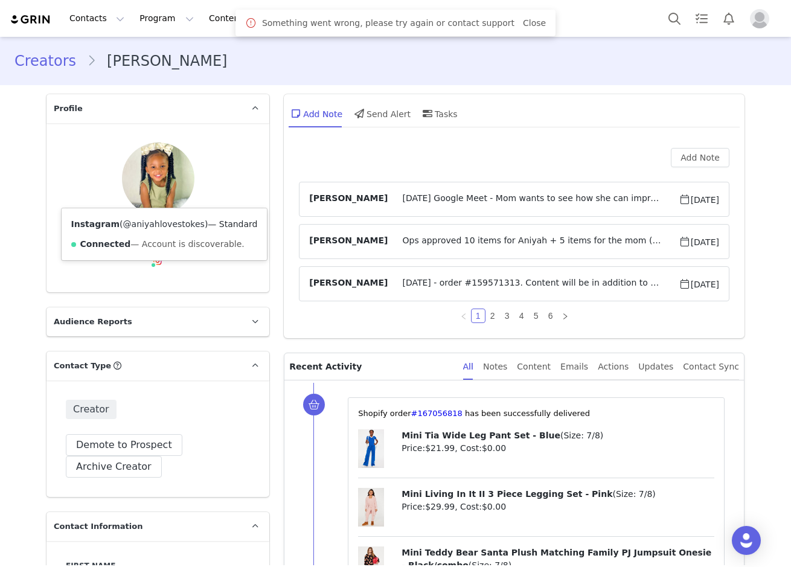
click at [156, 222] on link "@aniyahlovestokes" at bounding box center [164, 224] width 82 height 10
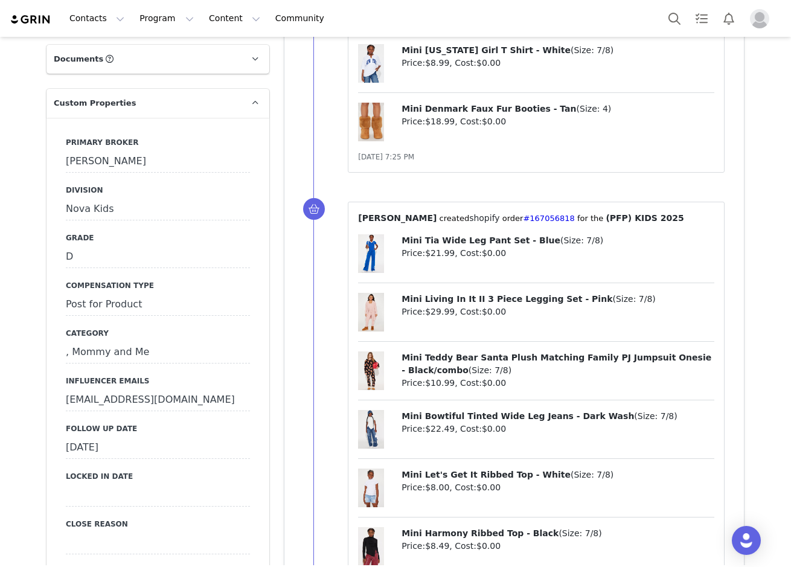
scroll to position [1147, 0]
click at [112, 437] on div "[DATE]" at bounding box center [158, 448] width 184 height 22
click at [77, 437] on icon at bounding box center [78, 448] width 22 height 22
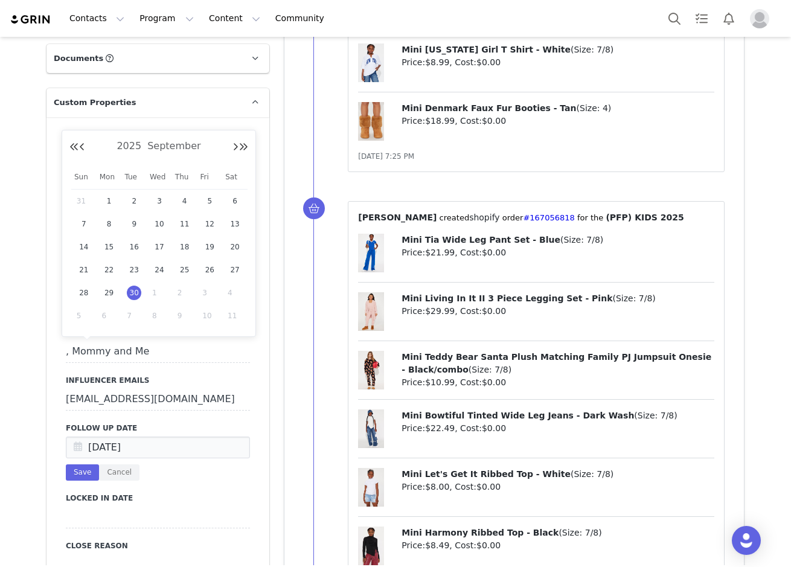
click at [149, 291] on div "1" at bounding box center [159, 293] width 25 height 18
type input "[DATE]"
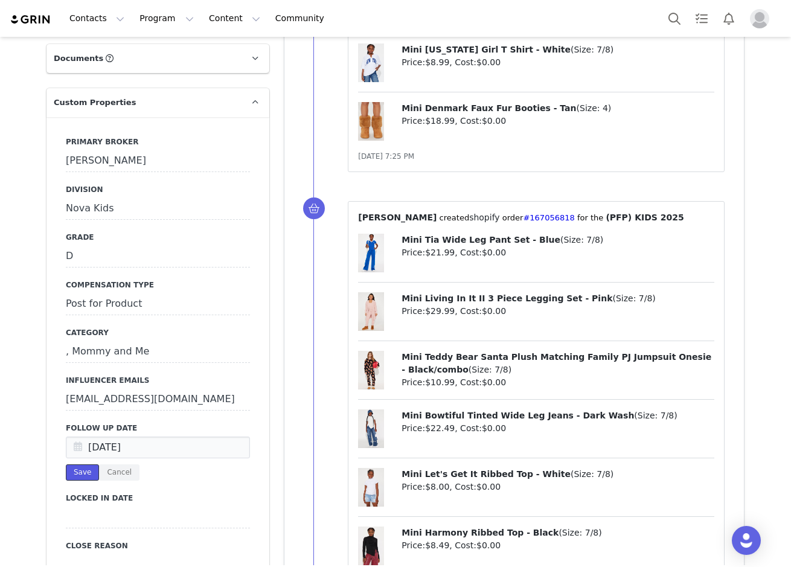
click at [83, 464] on button "Save" at bounding box center [82, 472] width 33 height 16
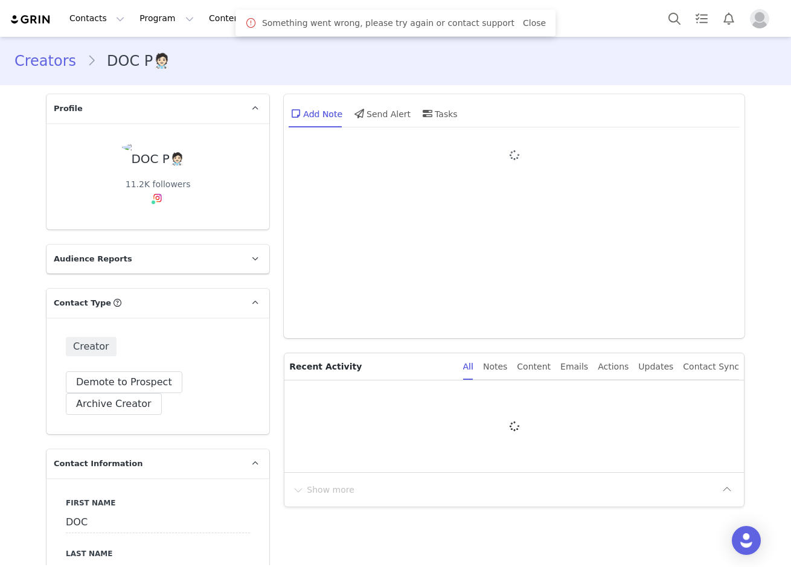
type input "+234 ([GEOGRAPHIC_DATA])"
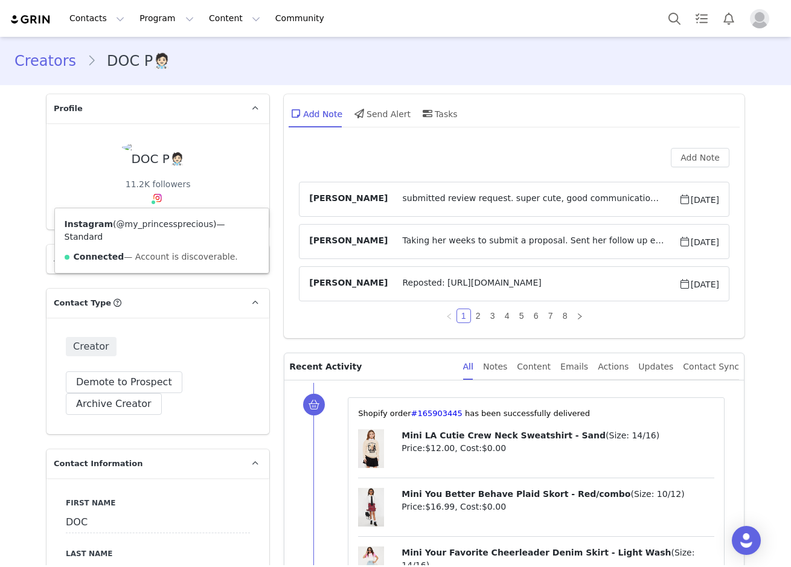
click at [149, 224] on link "@my_princessprecious" at bounding box center [165, 224] width 97 height 10
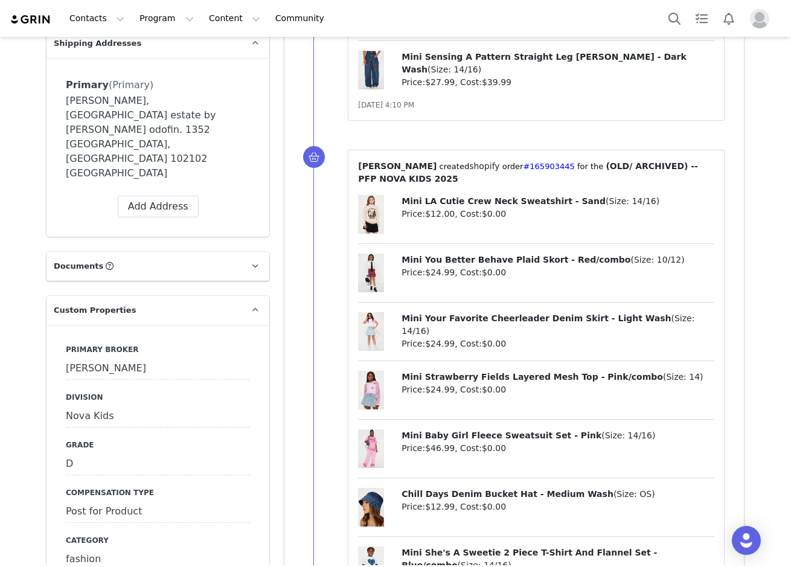
scroll to position [1208, 0]
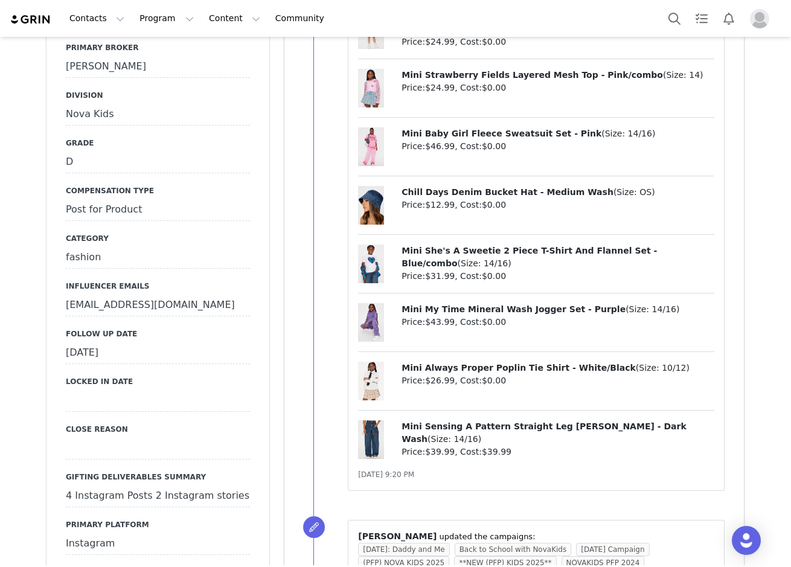
click at [106, 342] on div "September 16th, 2025" at bounding box center [158, 353] width 184 height 22
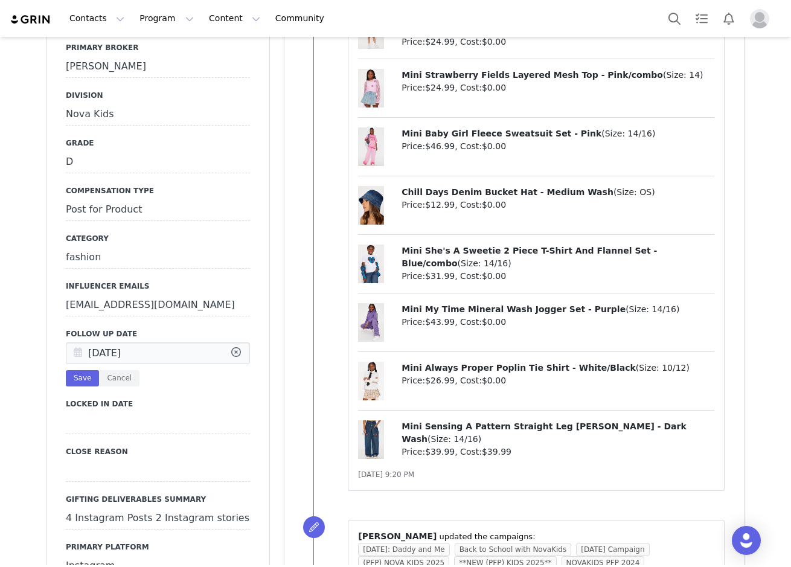
click at [78, 343] on icon at bounding box center [78, 354] width 22 height 22
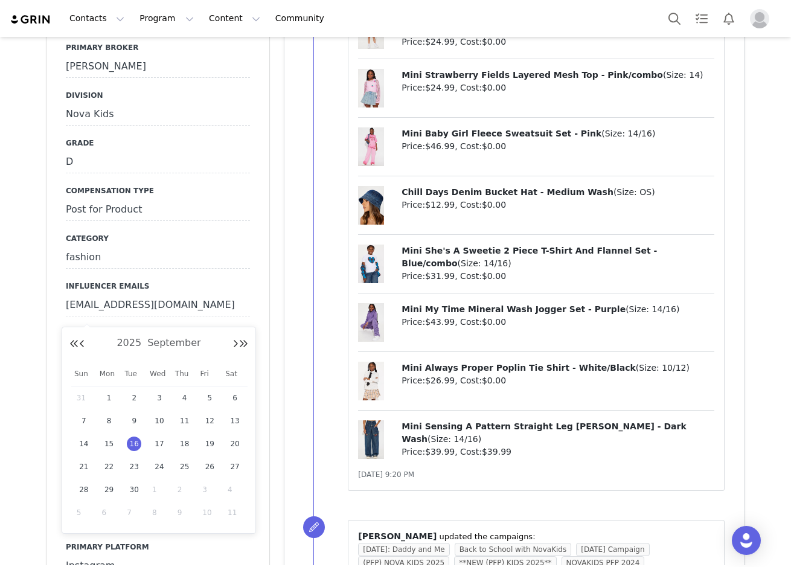
click at [158, 491] on span "1" at bounding box center [159, 489] width 14 height 14
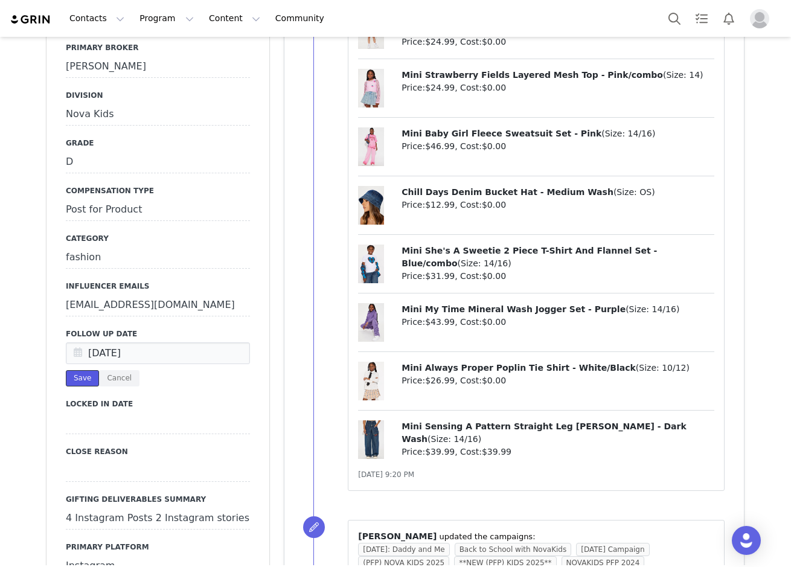
click at [78, 370] on button "Save" at bounding box center [82, 378] width 33 height 16
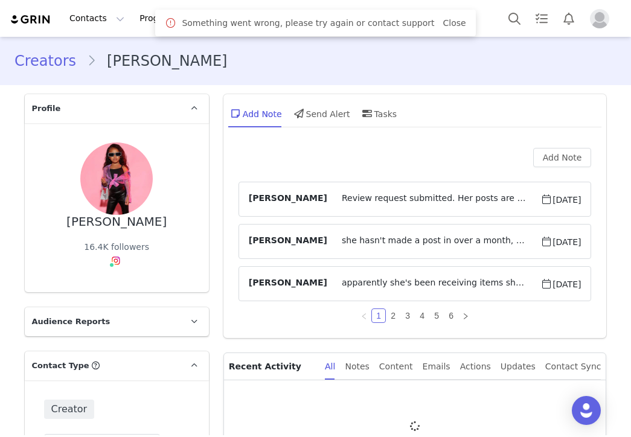
type input "+1 ([GEOGRAPHIC_DATA])"
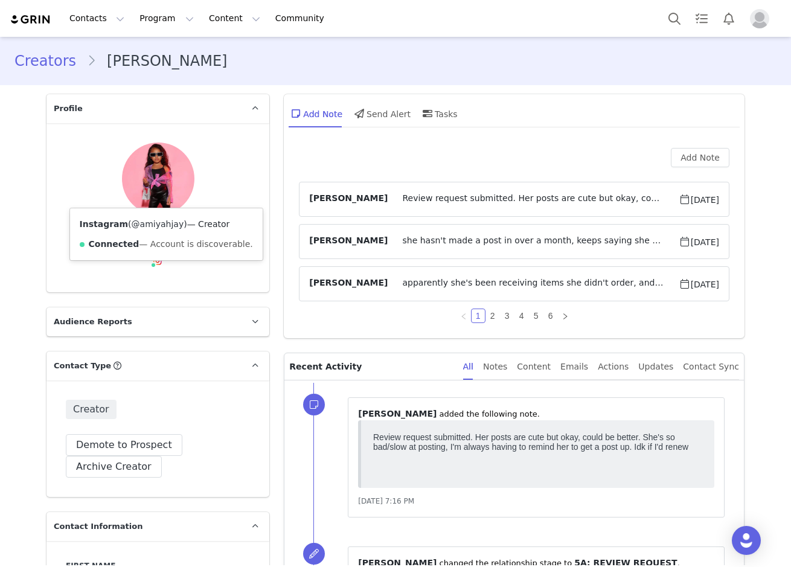
click at [143, 221] on link "@amiyahjay" at bounding box center [158, 224] width 53 height 10
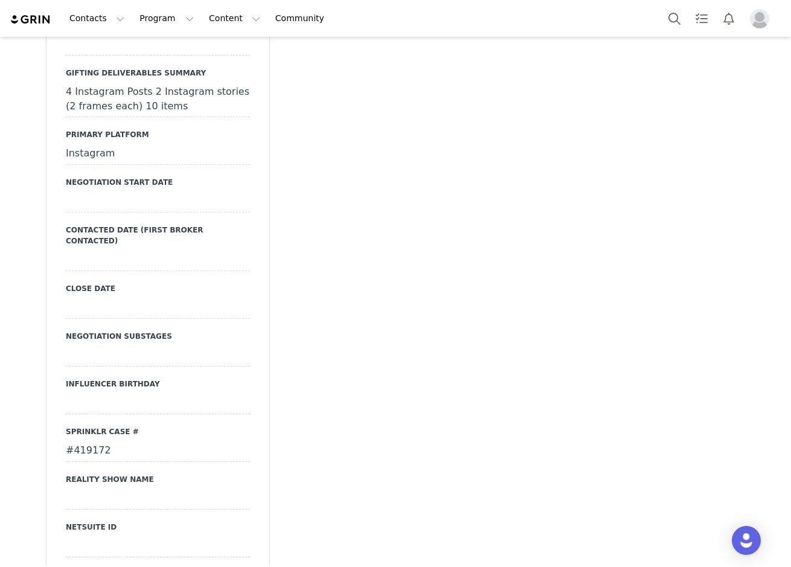
scroll to position [1594, 0]
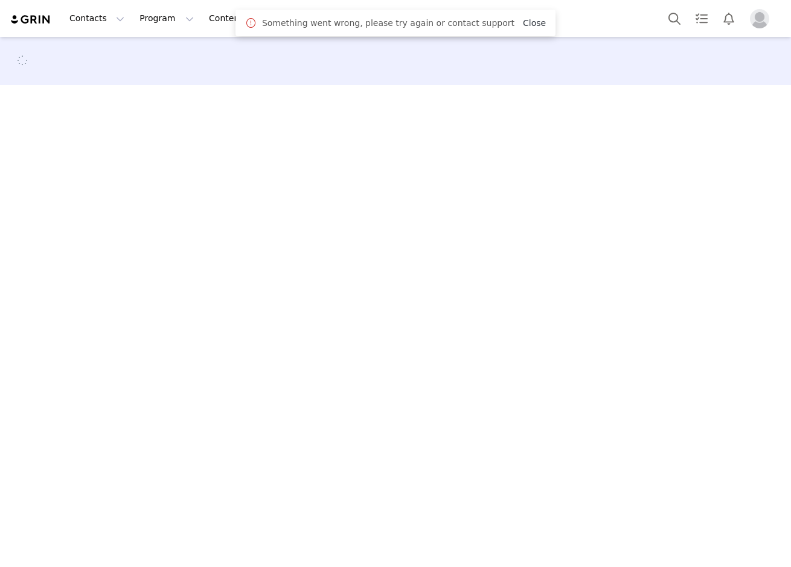
click at [523, 18] on link "Close" at bounding box center [534, 23] width 23 height 10
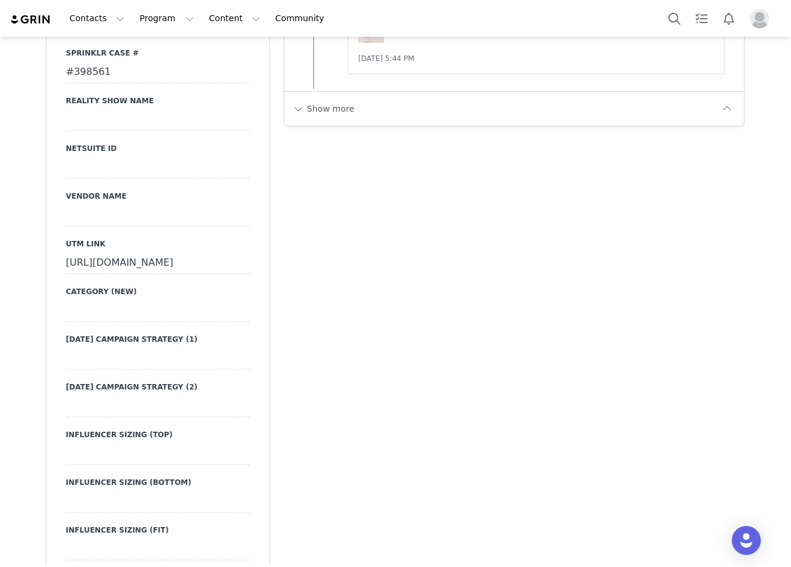
scroll to position [1570, 0]
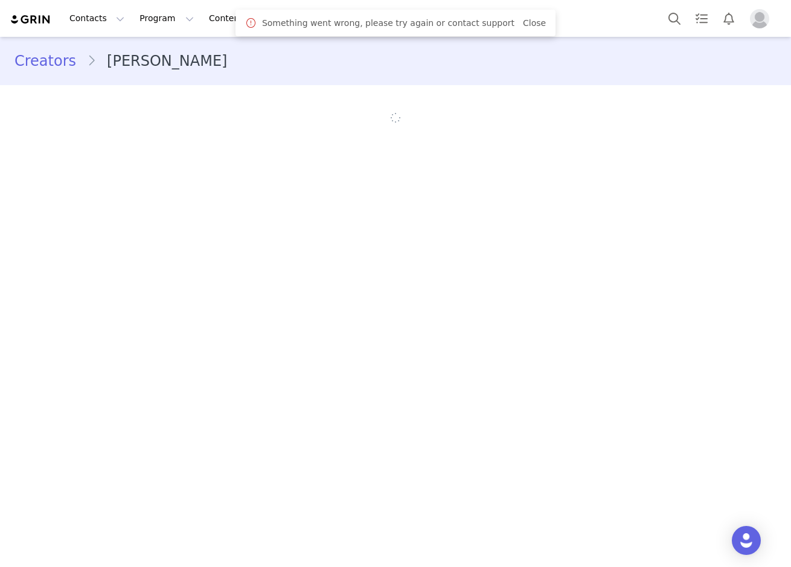
click at [523, 24] on link "Close" at bounding box center [534, 23] width 23 height 10
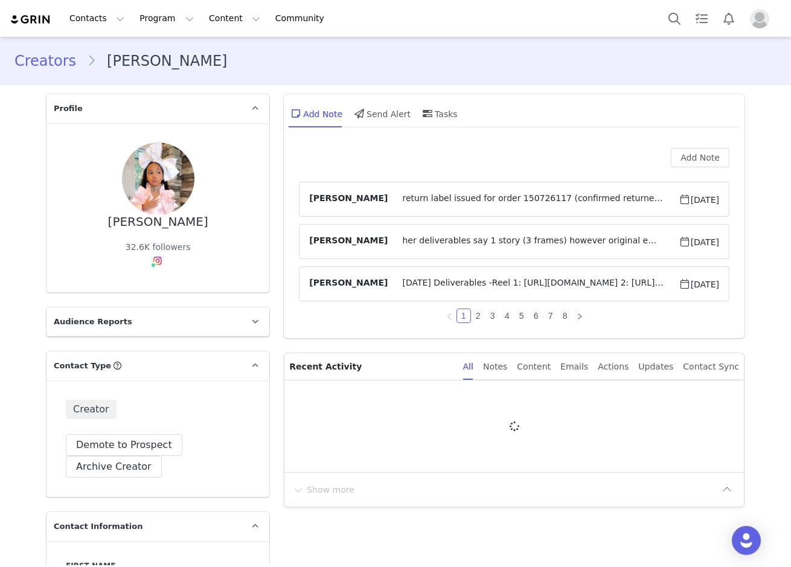
type input "+1 ([GEOGRAPHIC_DATA])"
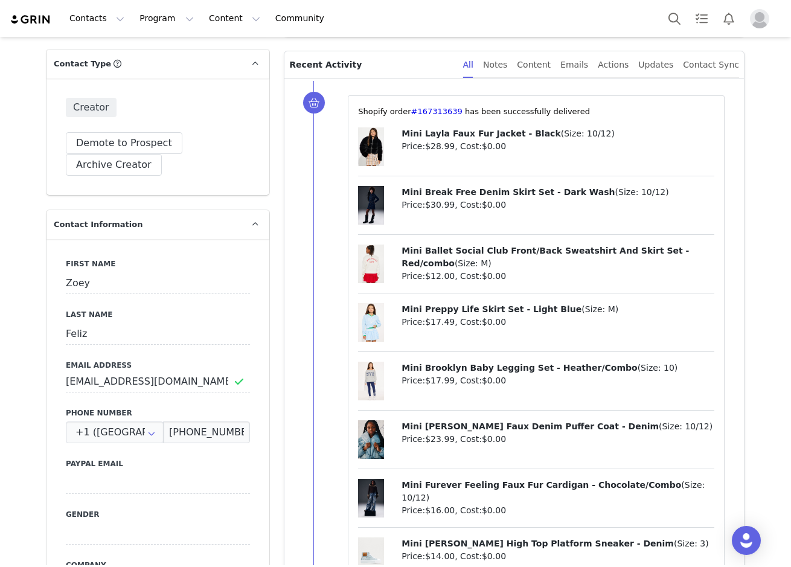
scroll to position [664, 0]
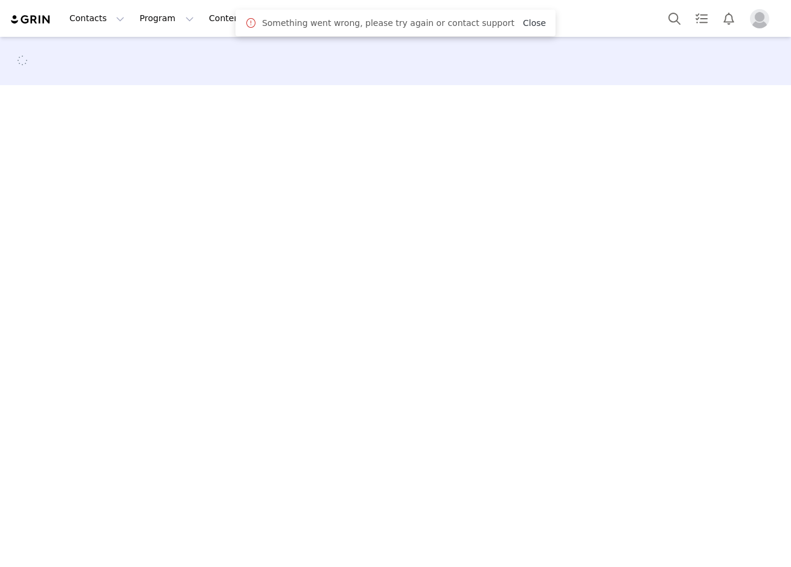
click at [523, 25] on link "Close" at bounding box center [534, 23] width 23 height 10
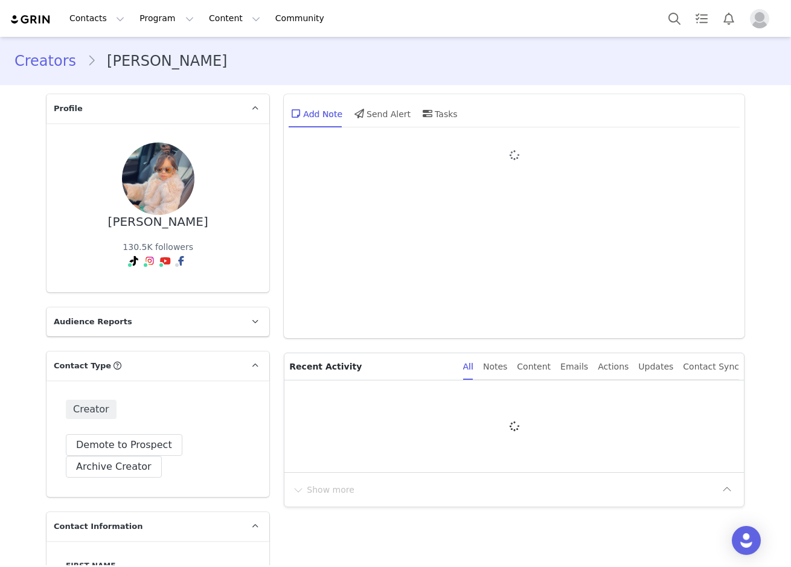
type input "+1 ([GEOGRAPHIC_DATA])"
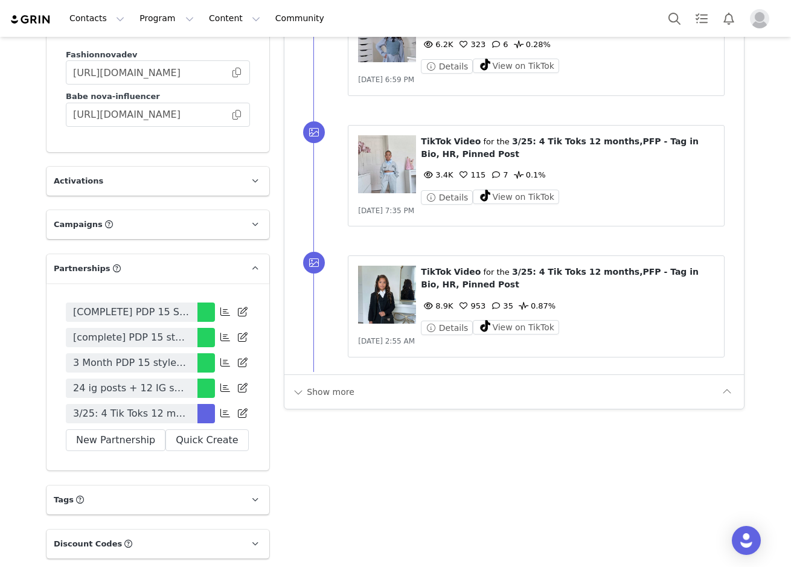
scroll to position [3073, 0]
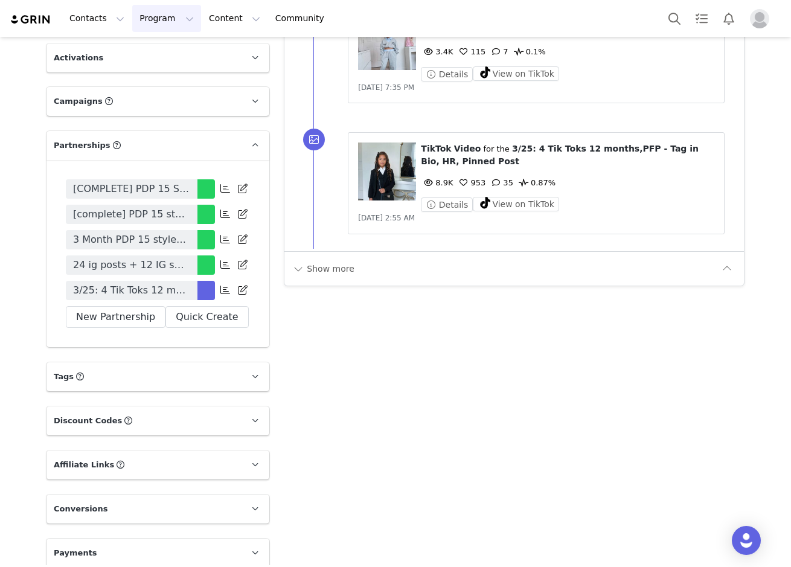
click at [162, 15] on button "Program Program" at bounding box center [166, 18] width 69 height 27
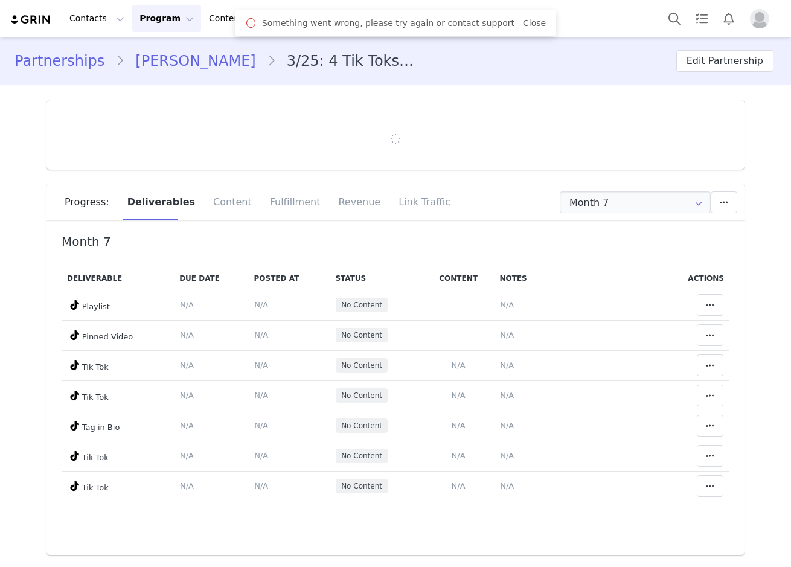
type input "+1 ([GEOGRAPHIC_DATA])"
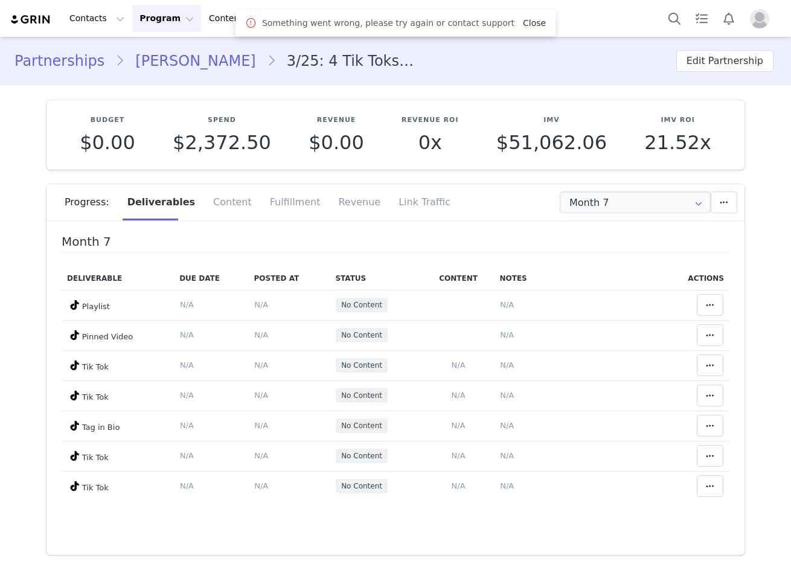
click at [523, 19] on link "Close" at bounding box center [534, 23] width 23 height 10
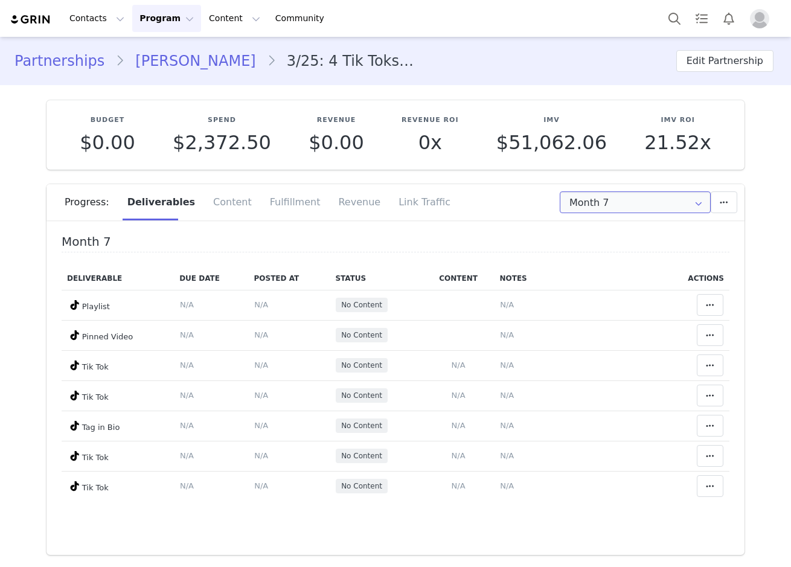
click at [574, 195] on input "Month 7" at bounding box center [635, 202] width 151 height 22
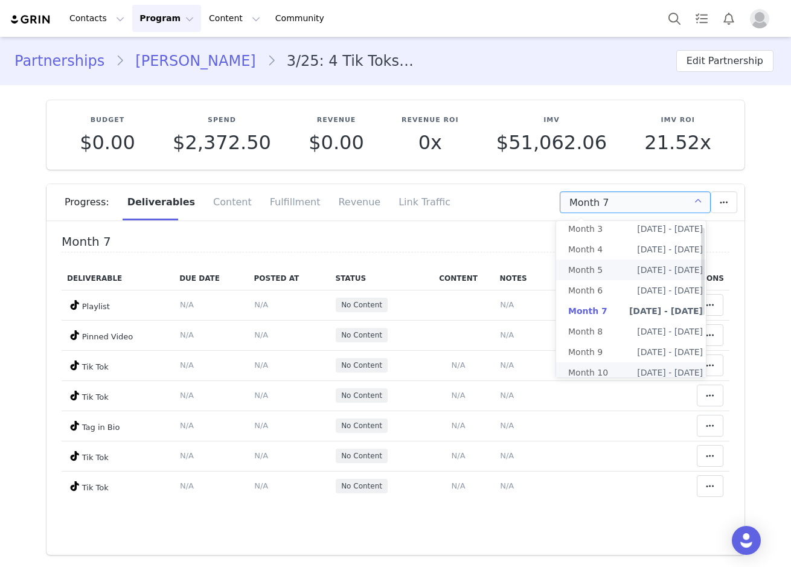
scroll to position [118, 0]
click at [596, 362] on li "All Months" at bounding box center [635, 372] width 159 height 21
type input "All"
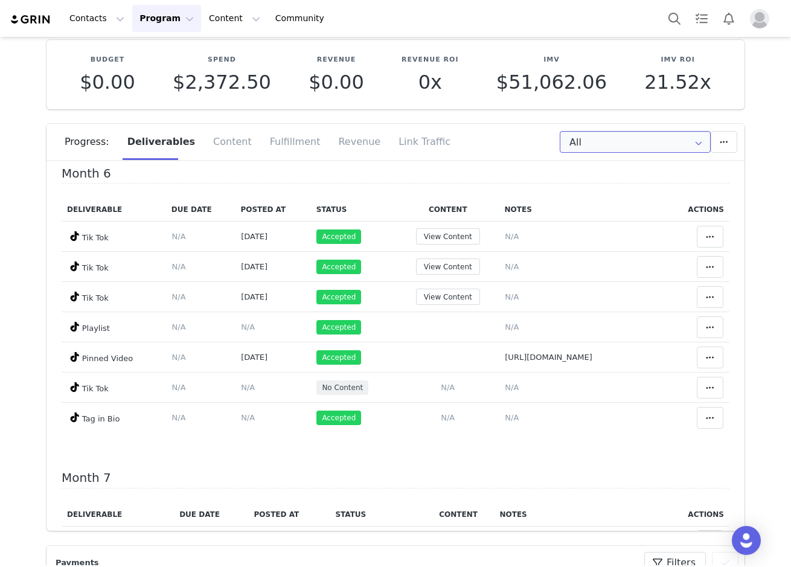
scroll to position [1509, 0]
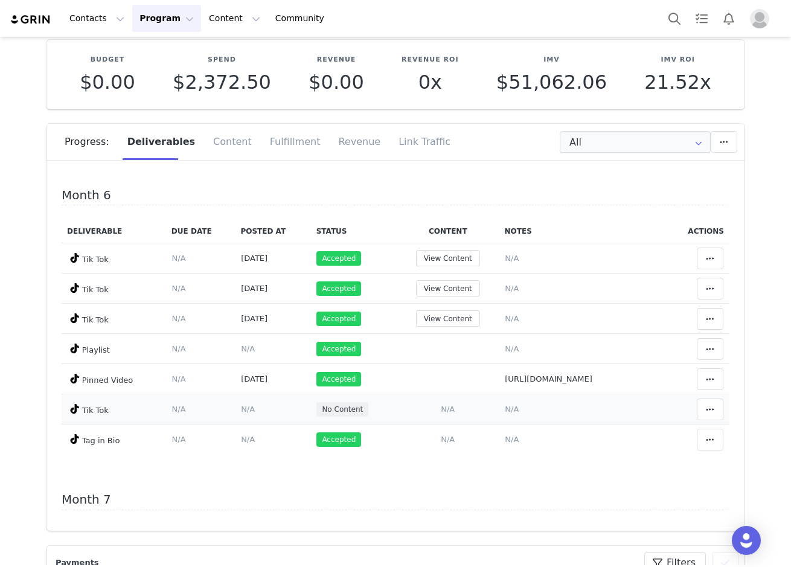
click at [441, 409] on span "N/A" at bounding box center [448, 409] width 14 height 9
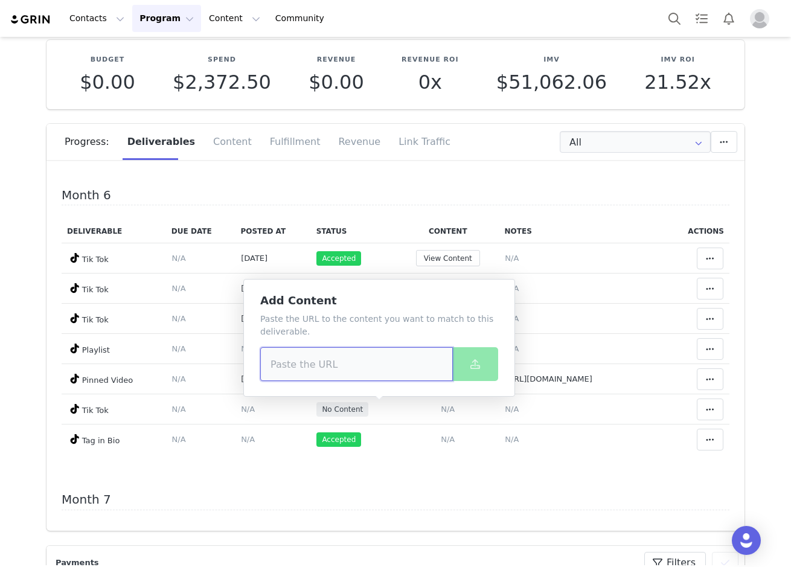
click at [309, 362] on input at bounding box center [356, 364] width 193 height 34
paste input "https://www.tiktok.com/@kylie_feliz_/video/7555645284857007391"
type input "https://www.tiktok.com/@kylie_feliz_/video/7555645284857007391"
click at [475, 366] on icon at bounding box center [475, 364] width 10 height 10
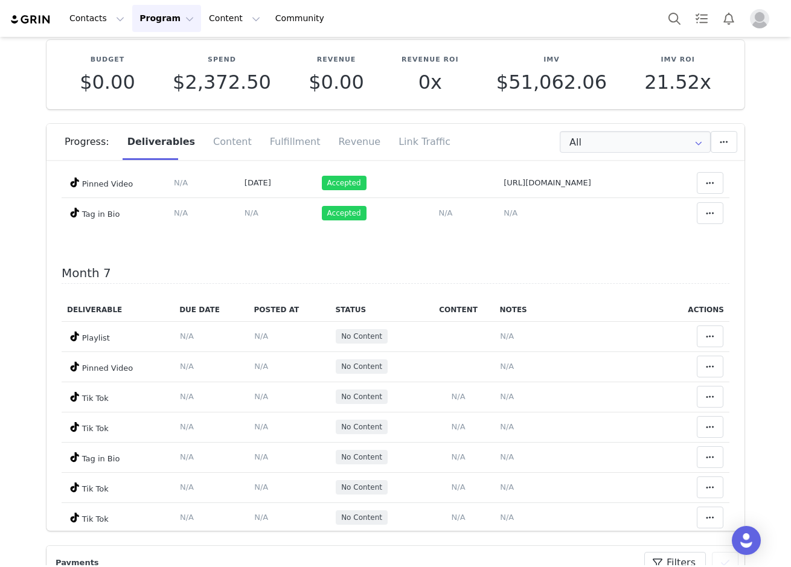
scroll to position [1751, 0]
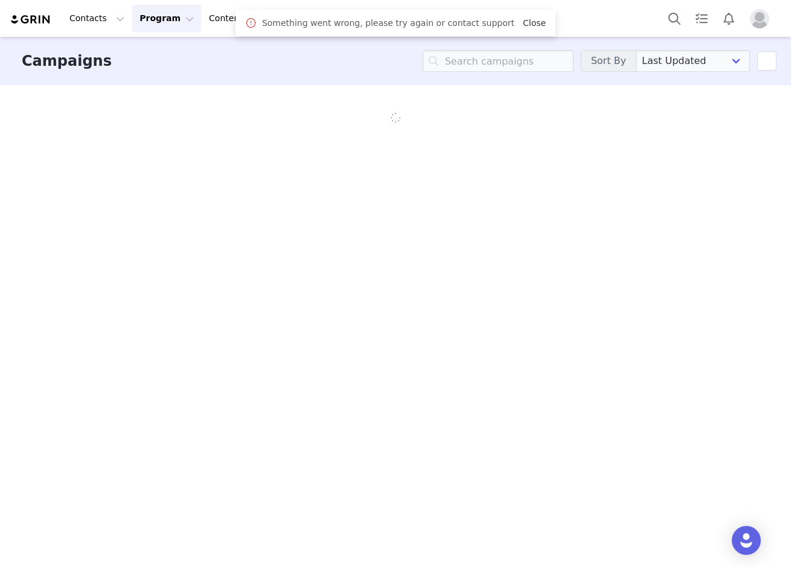
click at [523, 24] on link "Close" at bounding box center [534, 23] width 23 height 10
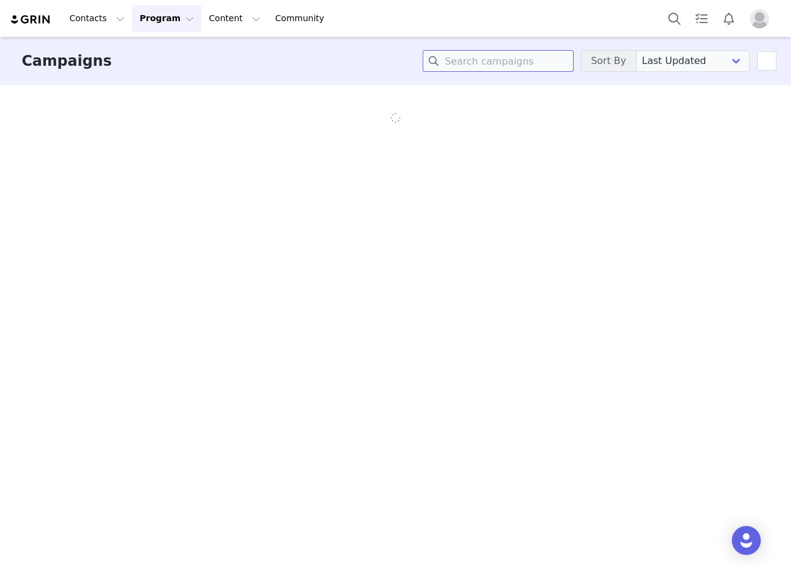
click at [514, 59] on input at bounding box center [498, 61] width 151 height 22
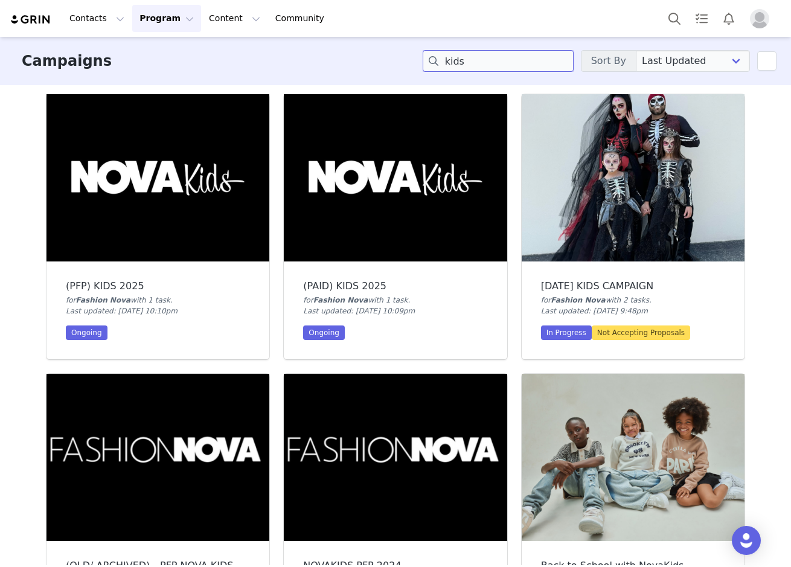
type input "kids"
click at [248, 146] on img at bounding box center [157, 177] width 223 height 167
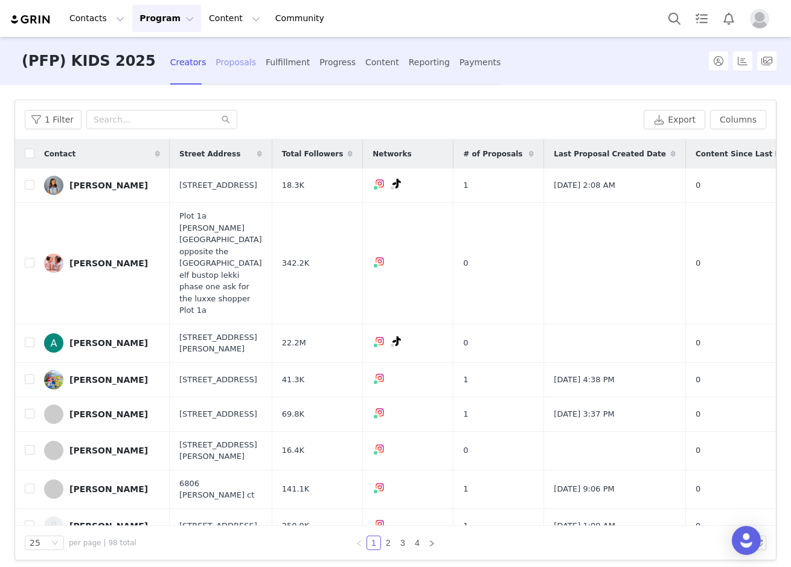
click at [216, 66] on div "Proposals" at bounding box center [236, 62] width 40 height 32
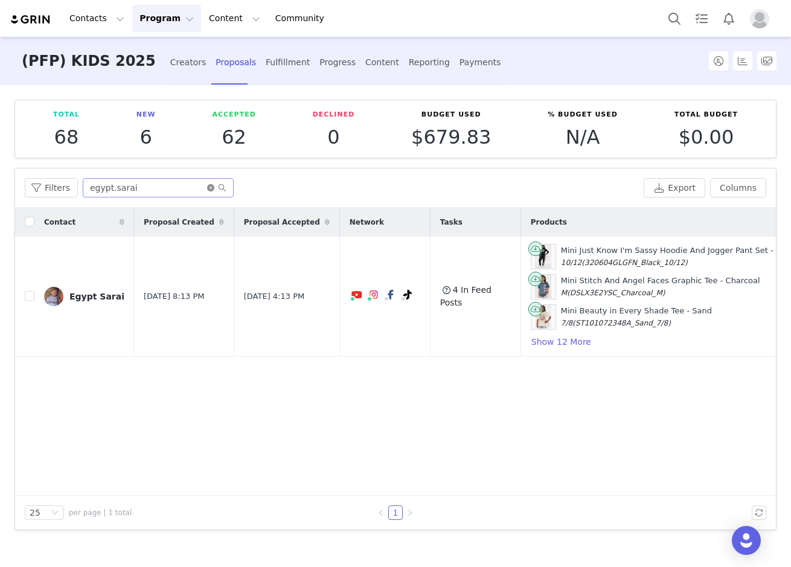
click at [208, 188] on icon "icon: close-circle" at bounding box center [210, 187] width 7 height 7
click at [152, 190] on input "text" at bounding box center [158, 187] width 151 height 19
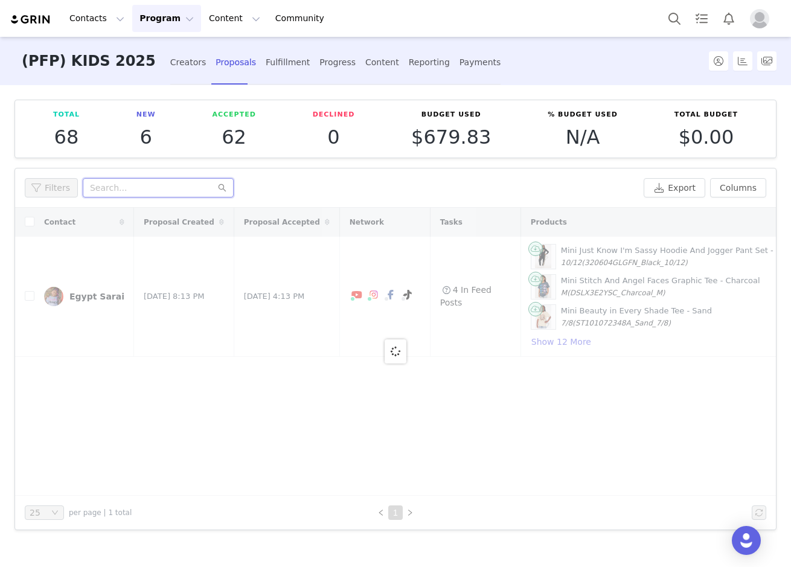
paste input "kyliefeliz"
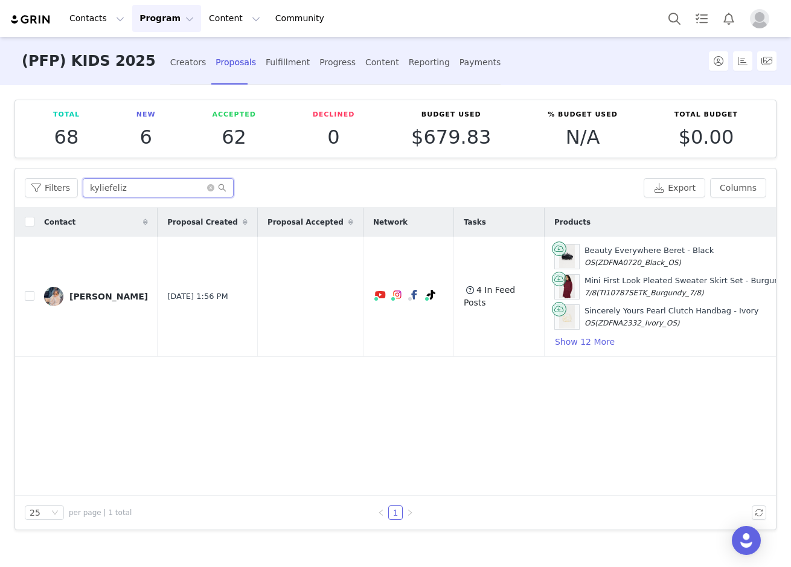
scroll to position [0, 249]
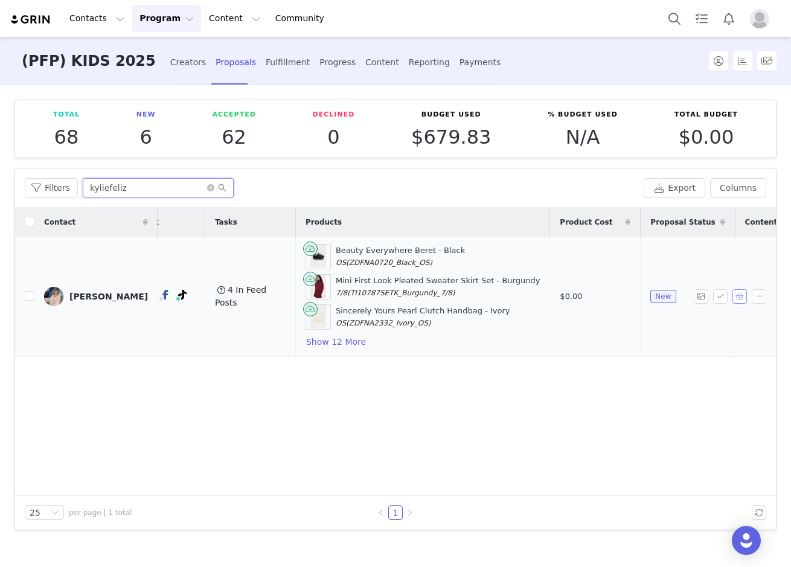
type input "kyliefeliz"
click at [740, 298] on button "button" at bounding box center [739, 296] width 14 height 14
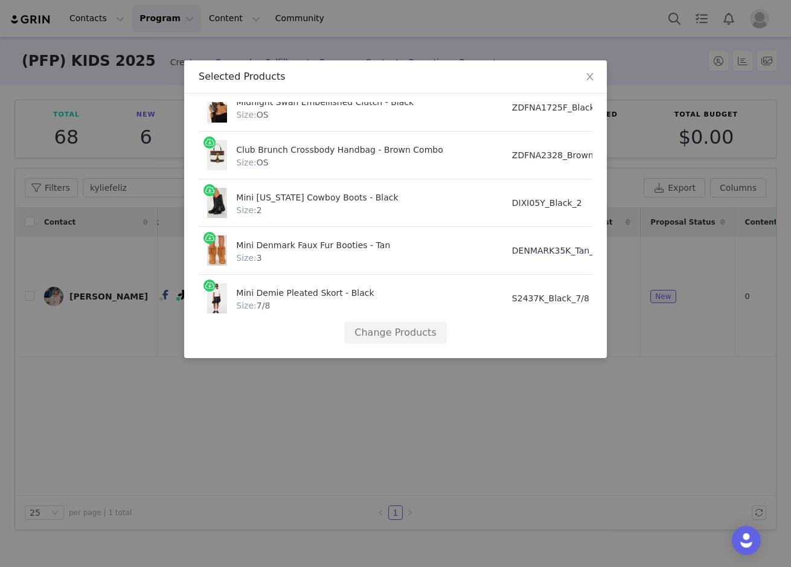
scroll to position [535, 0]
click at [385, 323] on button "Change Products" at bounding box center [395, 333] width 102 height 22
select select "28165658"
select select "27870838"
select select "28116635"
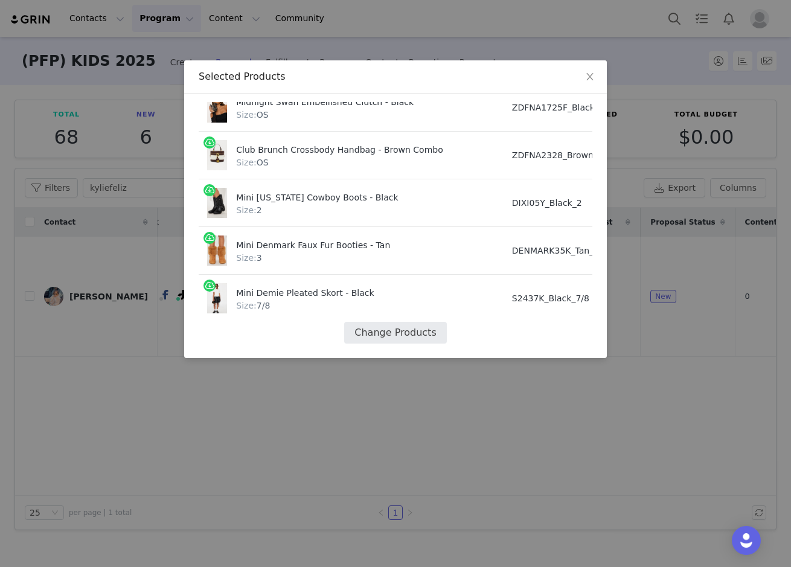
select select "28573488"
select select "28122478"
select select "26868029"
select select "26750000"
select select "27924896"
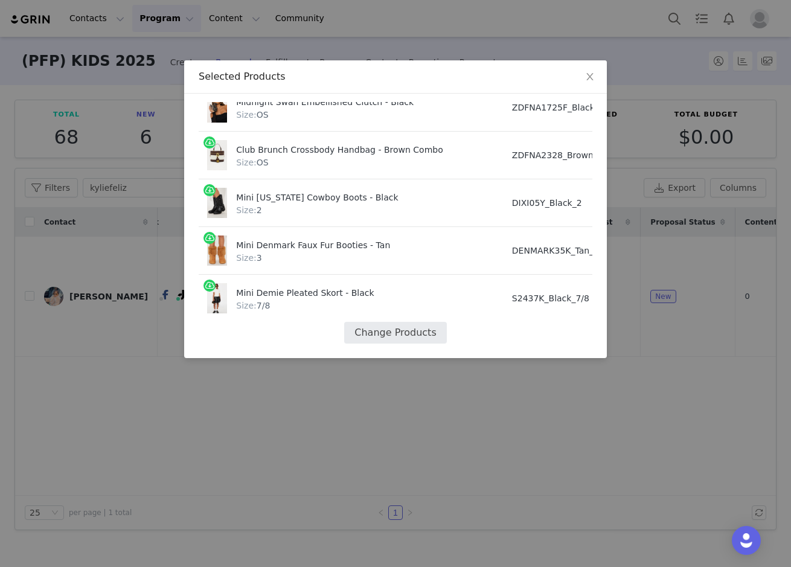
select select "27280600"
select select "26749604"
select select "28113764"
select select "28113741"
select select "27150464"
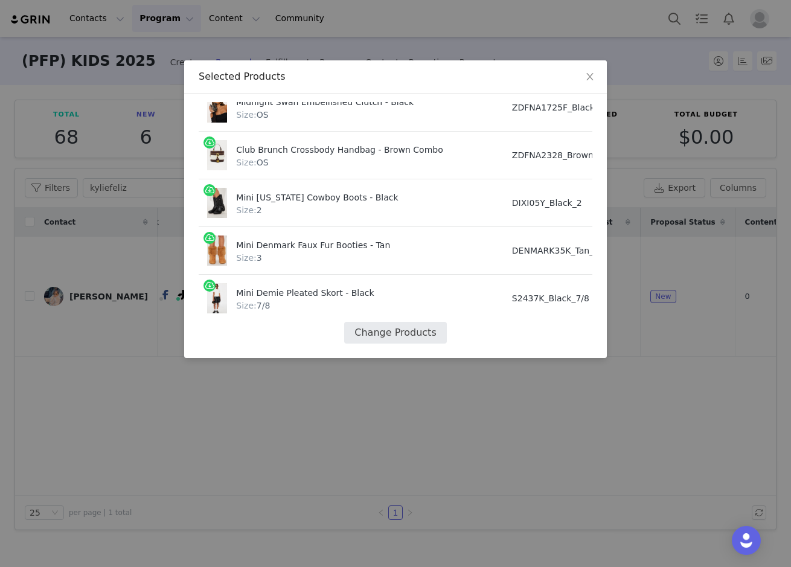
select select "26380994"
select select "27089683"
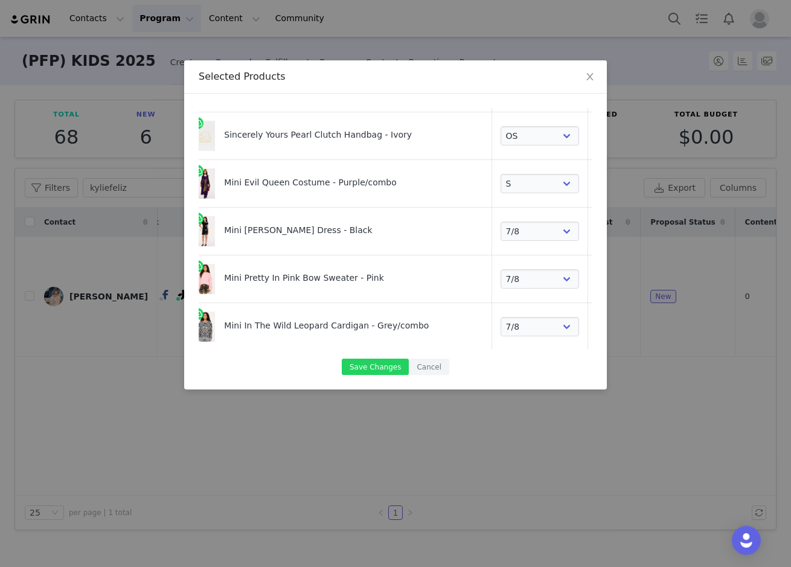
scroll to position [0, 13]
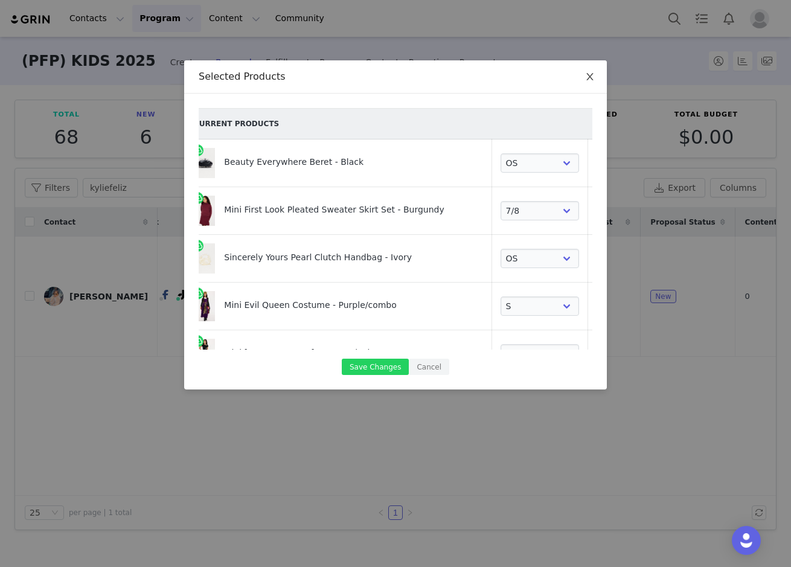
click at [585, 72] on span "Close" at bounding box center [590, 77] width 34 height 34
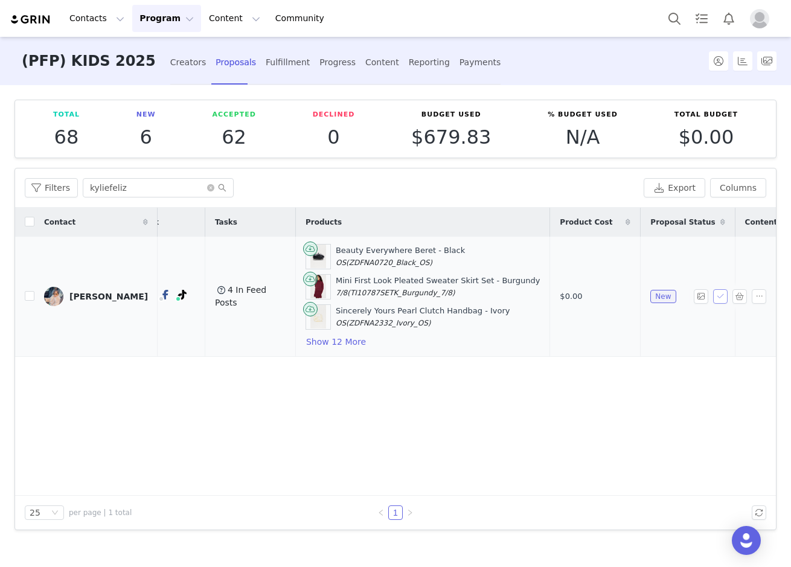
click at [721, 296] on button "button" at bounding box center [720, 296] width 14 height 14
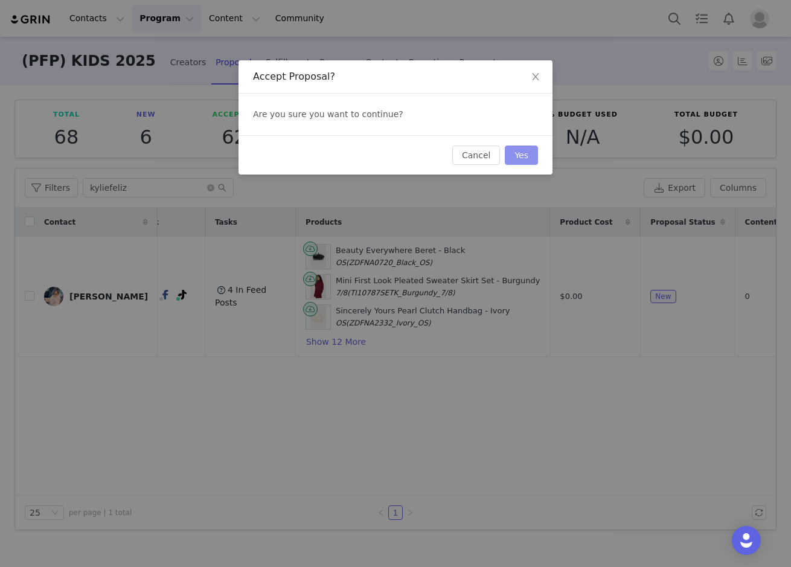
click at [516, 146] on button "Yes" at bounding box center [521, 155] width 33 height 19
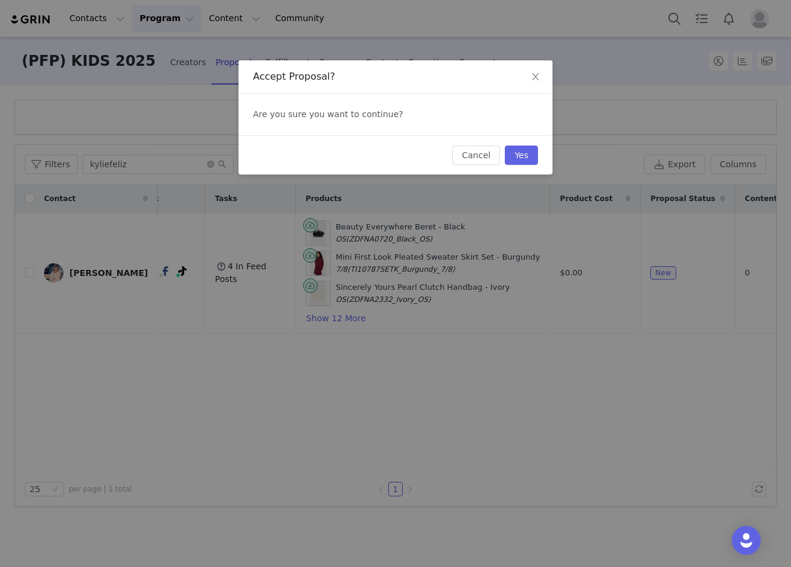
scroll to position [0, 0]
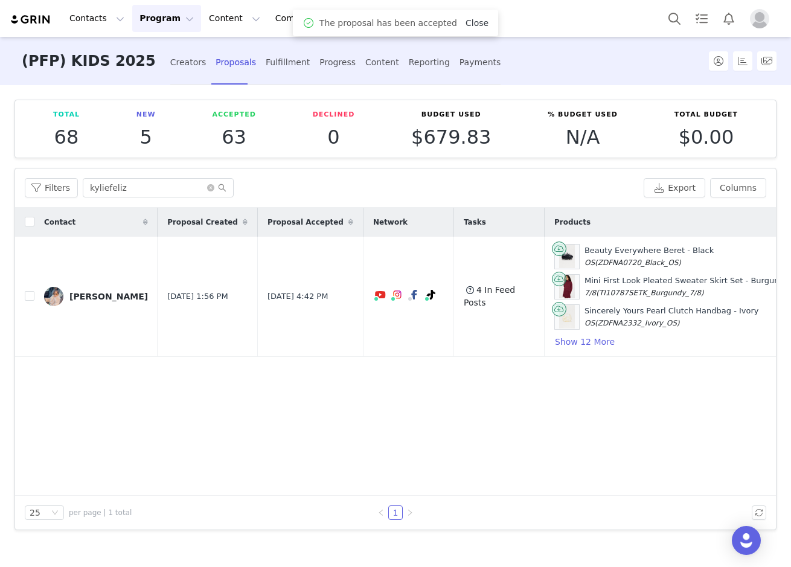
click at [469, 24] on link "Close" at bounding box center [477, 23] width 23 height 10
click at [266, 66] on div "Fulfillment" at bounding box center [288, 62] width 44 height 32
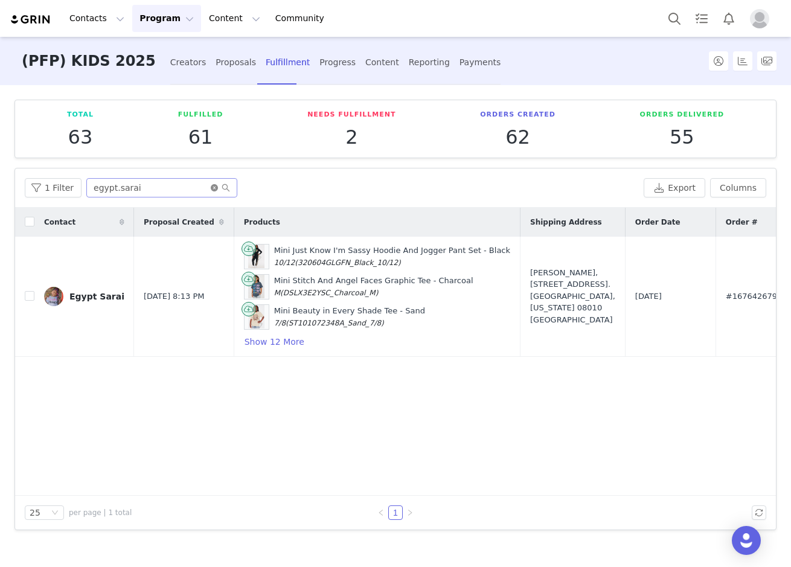
click at [211, 185] on icon "icon: close-circle" at bounding box center [214, 187] width 7 height 7
click at [163, 182] on input "text" at bounding box center [161, 187] width 151 height 19
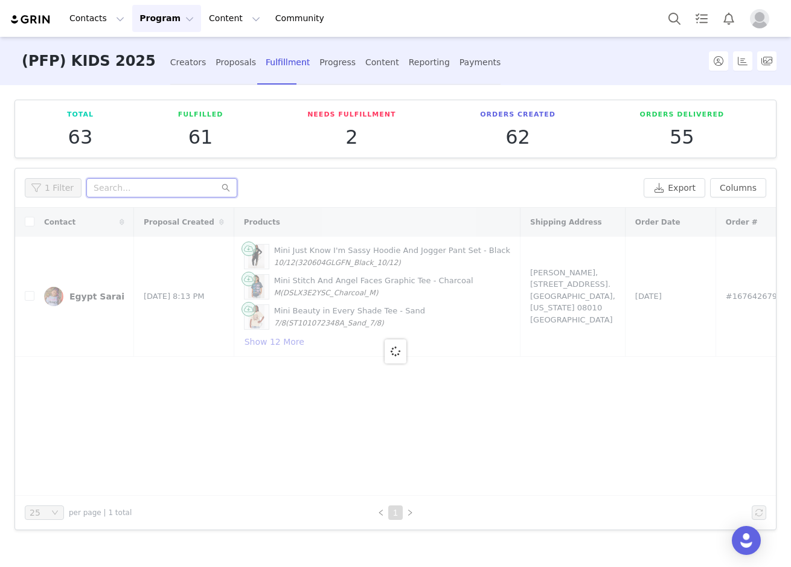
paste input "kyliefeliz"
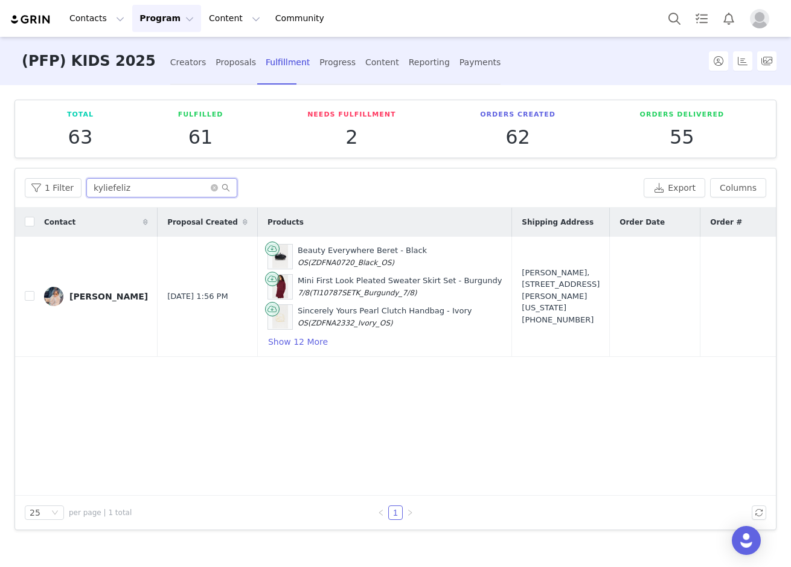
scroll to position [0, 217]
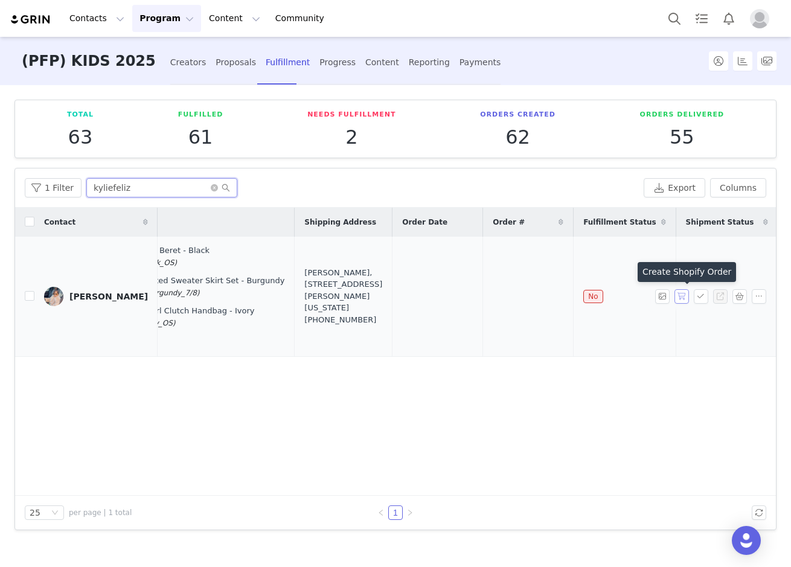
type input "kyliefeliz"
click at [683, 296] on button "button" at bounding box center [681, 296] width 14 height 14
drag, startPoint x: 472, startPoint y: 296, endPoint x: 419, endPoint y: 299, distance: 53.2
click at [483, 299] on td "#167645485" at bounding box center [528, 297] width 91 height 120
copy span "#167645485"
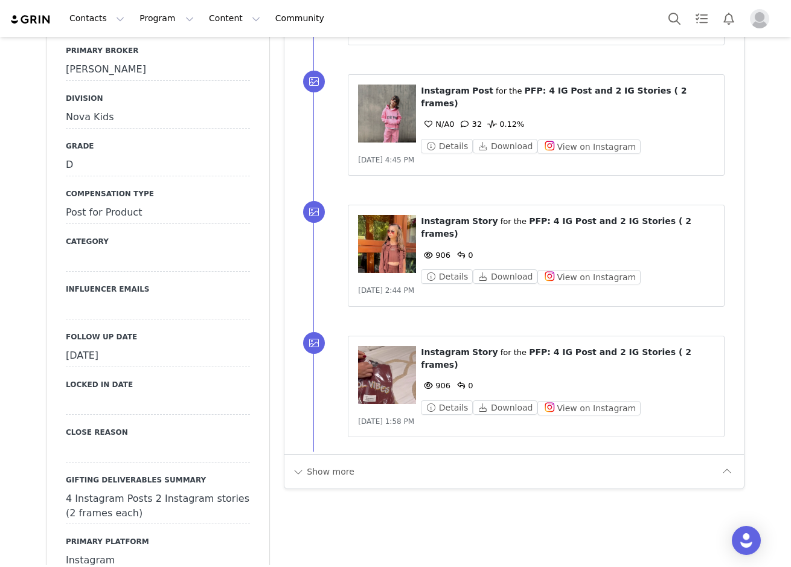
scroll to position [1197, 0]
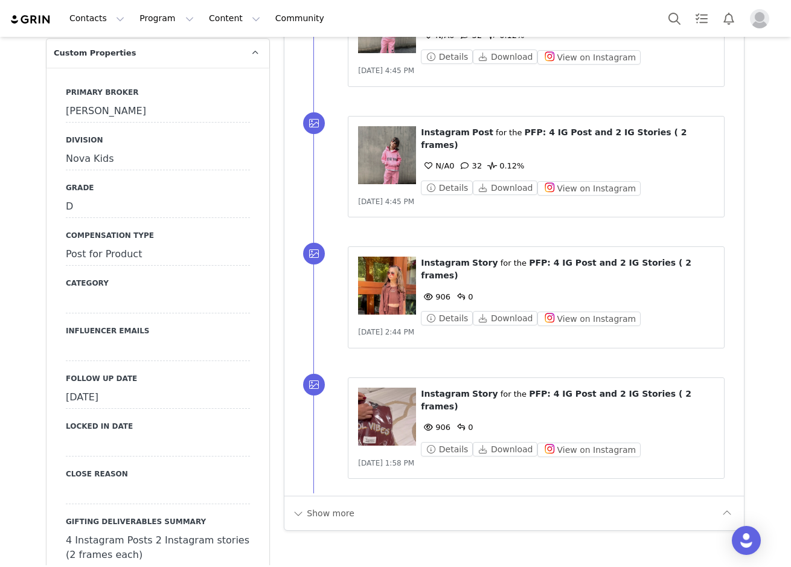
click at [112, 387] on div "[DATE]" at bounding box center [158, 398] width 184 height 22
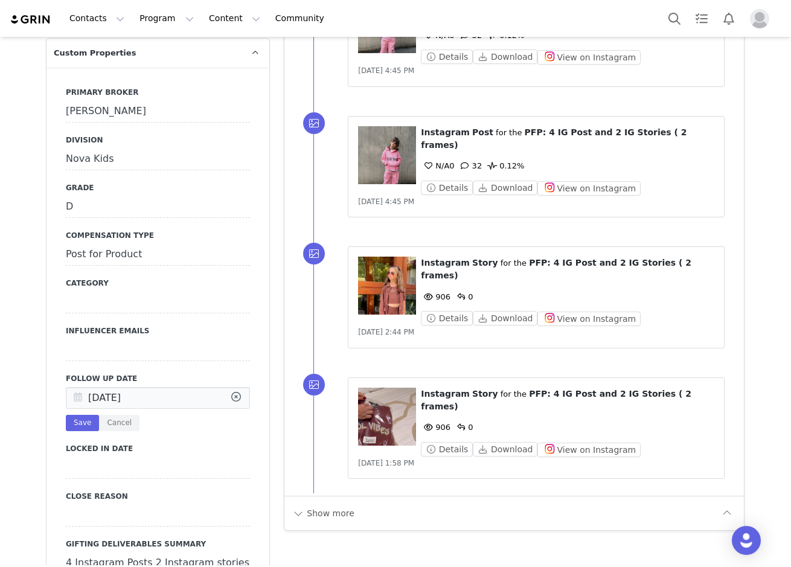
click at [77, 388] on icon at bounding box center [78, 399] width 22 height 22
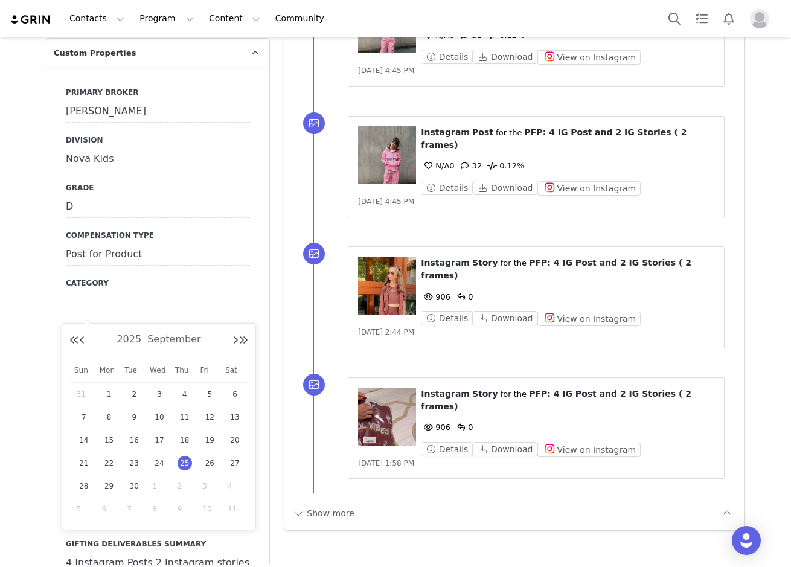
click at [152, 486] on span "1" at bounding box center [159, 486] width 14 height 14
type input "[DATE]"
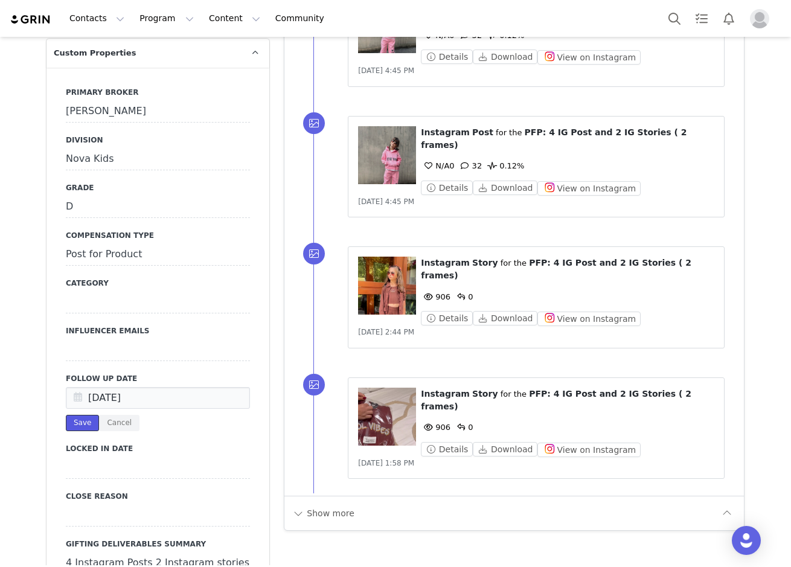
click at [71, 415] on button "Save" at bounding box center [82, 423] width 33 height 16
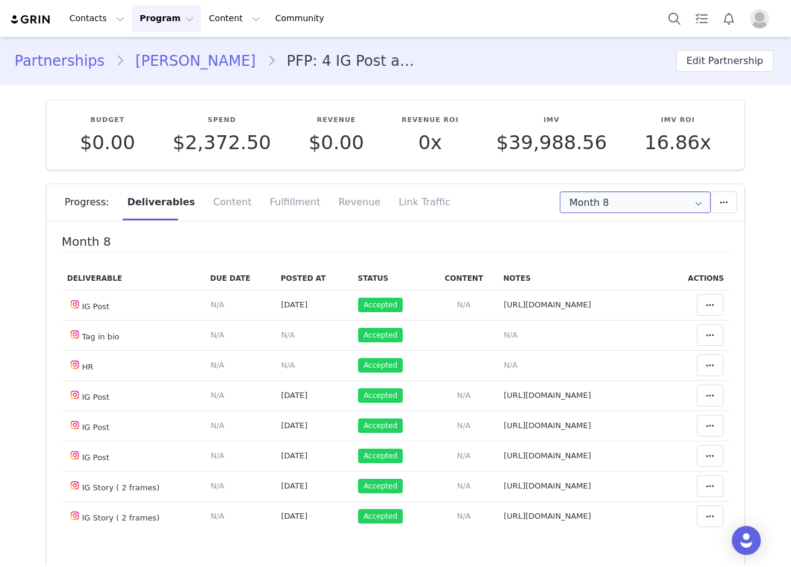
click at [582, 208] on input "Month 8" at bounding box center [635, 202] width 151 height 22
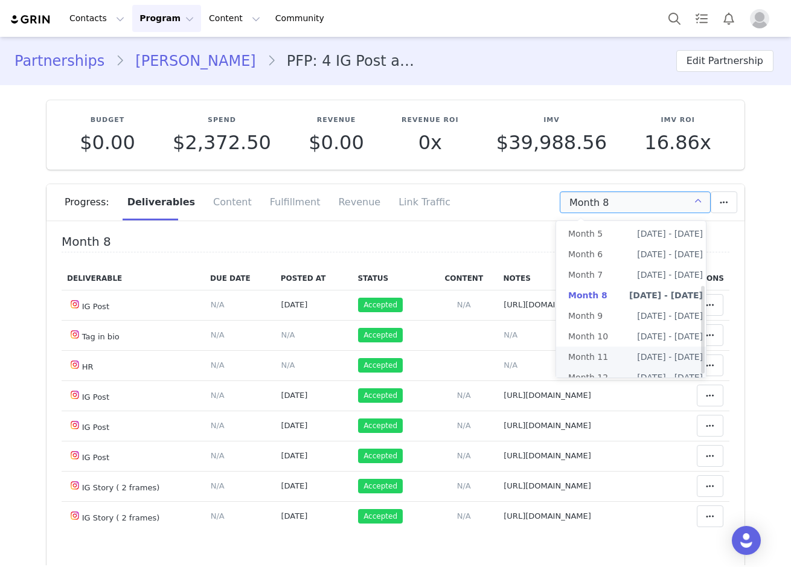
scroll to position [118, 0]
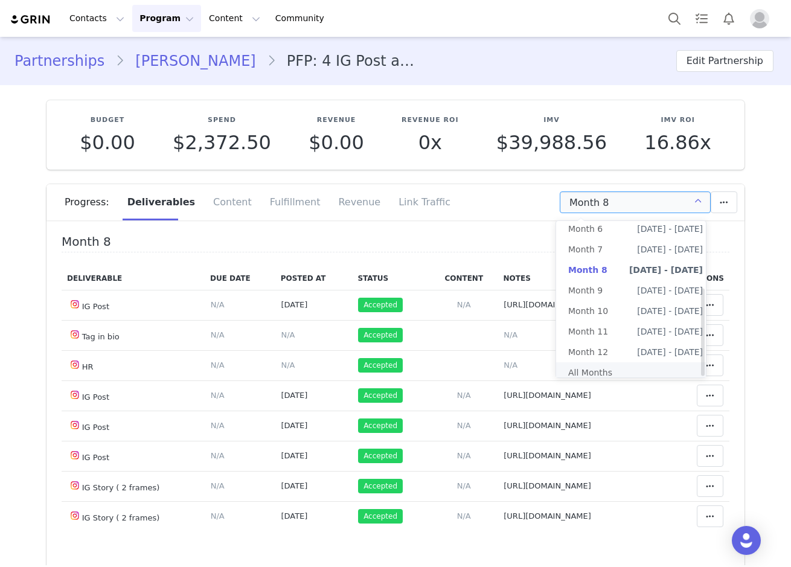
click at [626, 362] on li "All Months" at bounding box center [635, 372] width 159 height 21
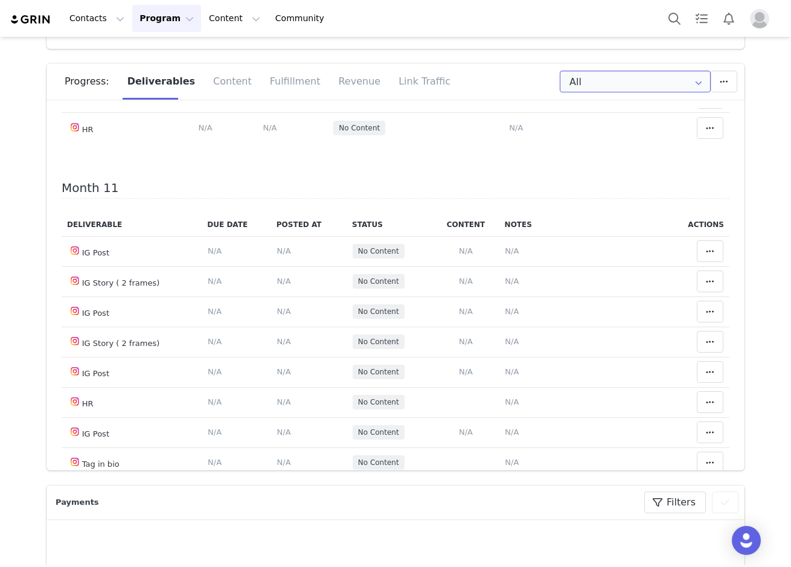
scroll to position [3381, 0]
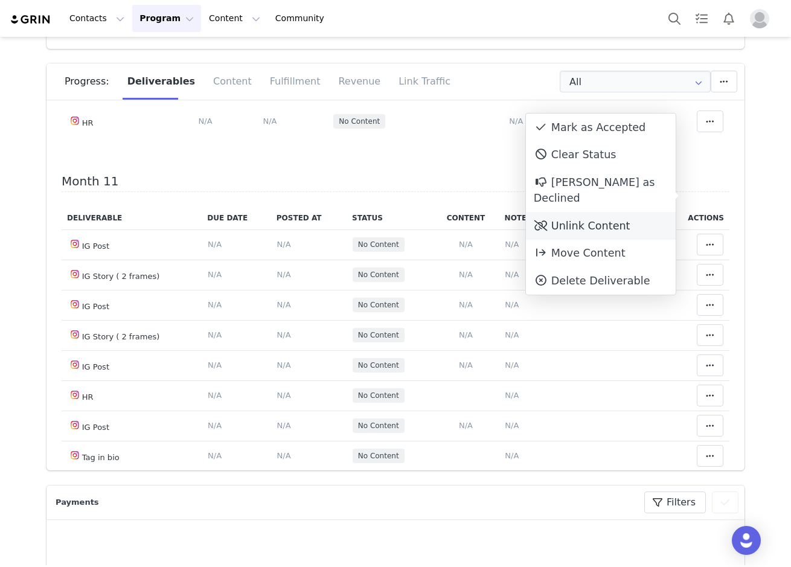
click at [619, 212] on div "Unlink Content" at bounding box center [601, 226] width 150 height 28
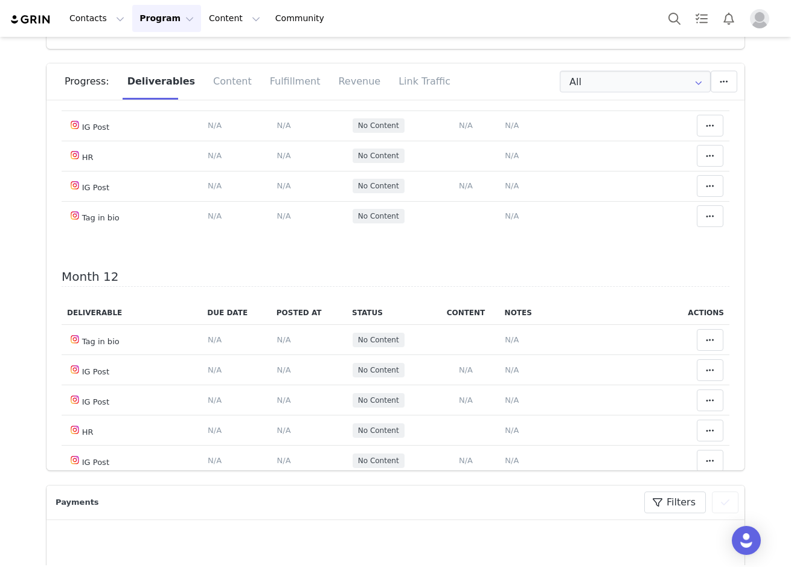
scroll to position [3562, 0]
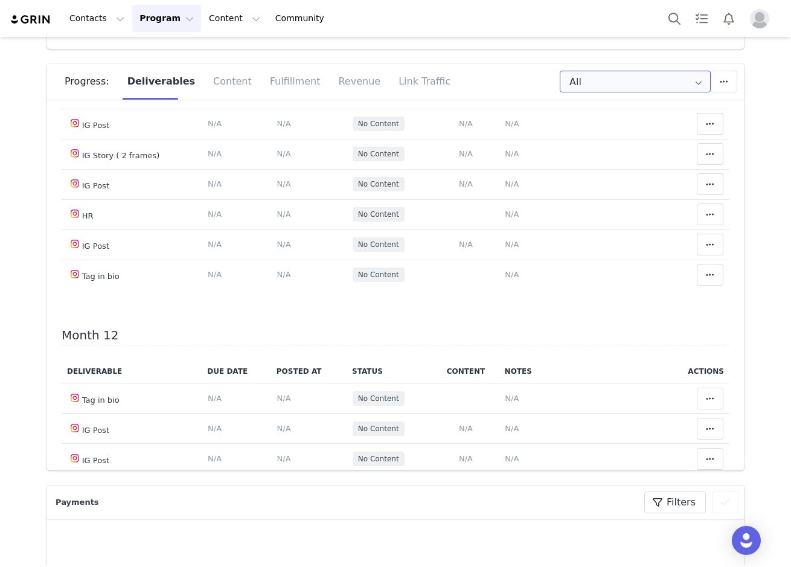
click at [619, 86] on input "All" at bounding box center [635, 82] width 151 height 22
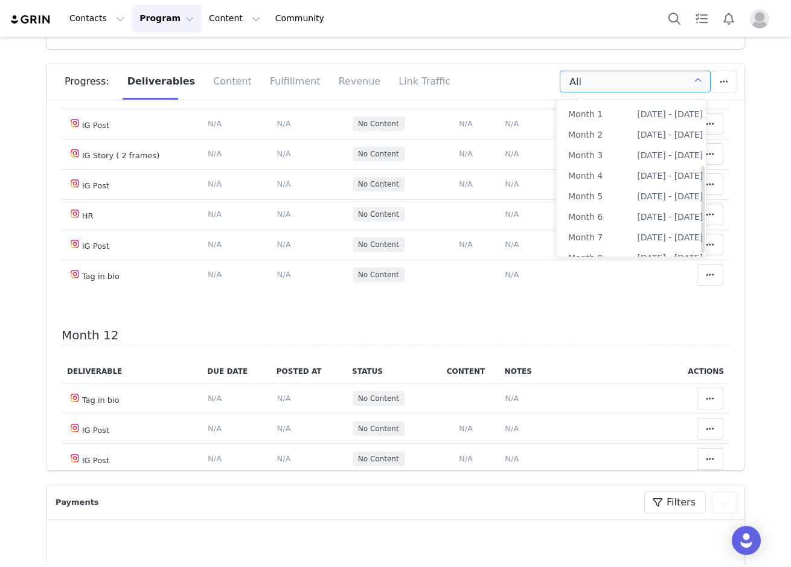
scroll to position [114, 0]
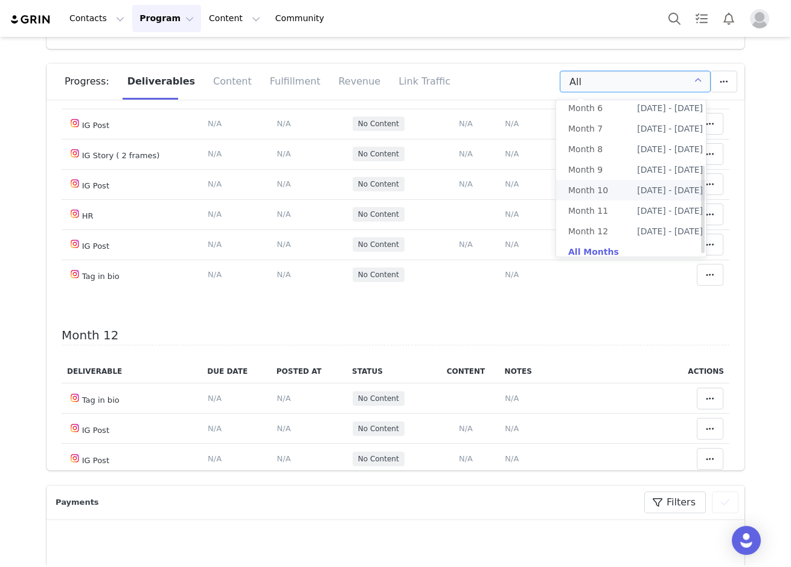
click at [616, 192] on li "Month 10 Nov 6th - Dec 6th" at bounding box center [635, 190] width 159 height 21
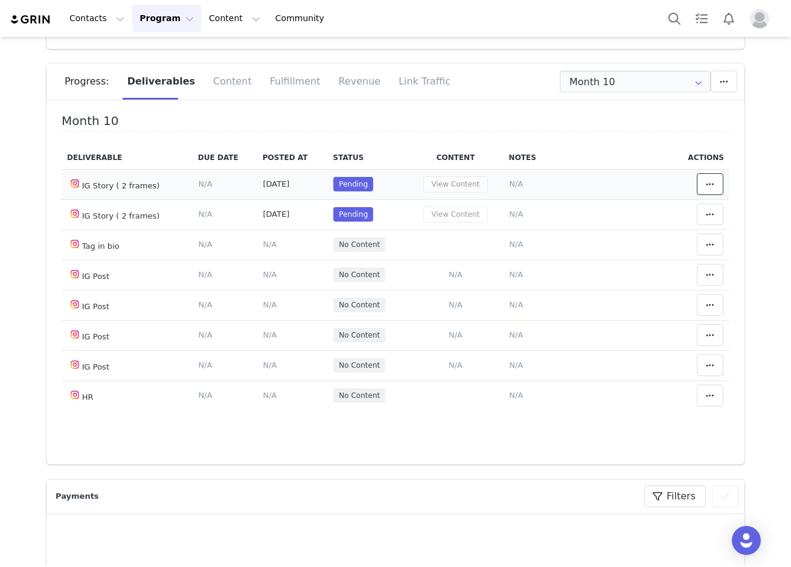
click at [706, 178] on button at bounding box center [710, 184] width 27 height 22
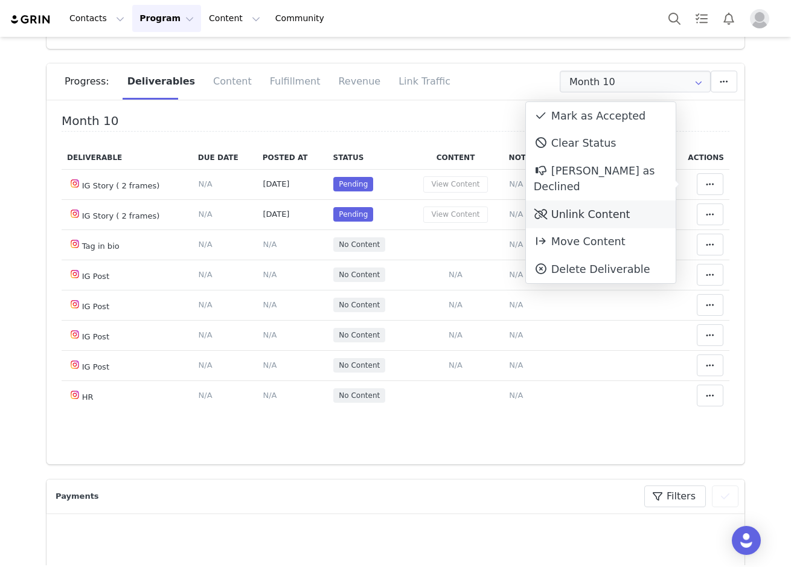
click at [642, 203] on div "Unlink Content" at bounding box center [601, 214] width 150 height 28
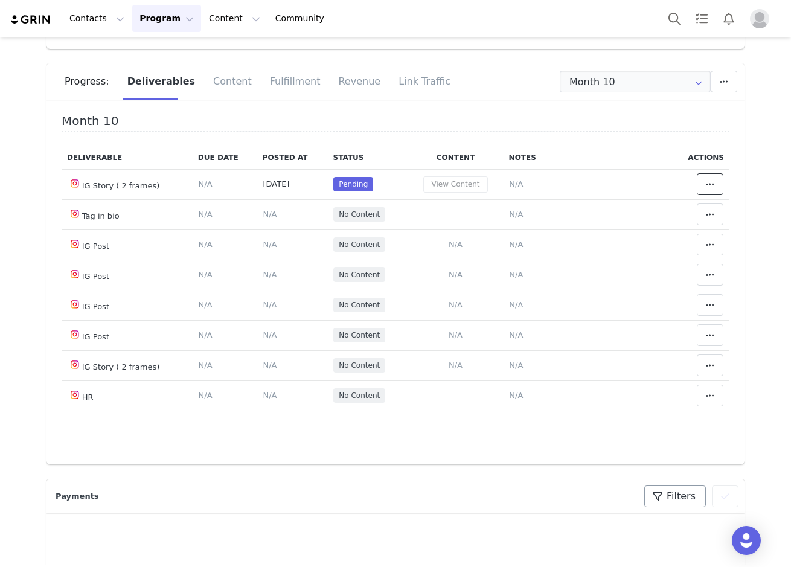
click at [703, 182] on span at bounding box center [710, 184] width 14 height 14
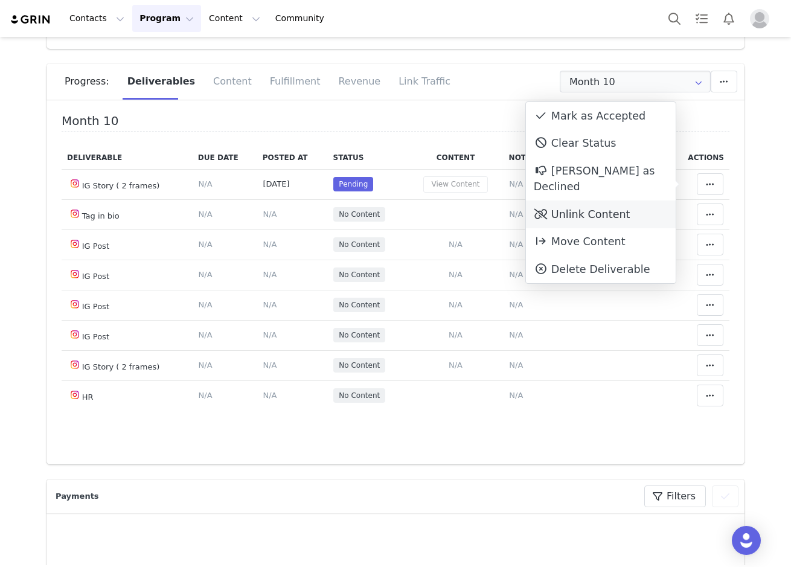
click at [656, 200] on div "Unlink Content" at bounding box center [601, 214] width 150 height 28
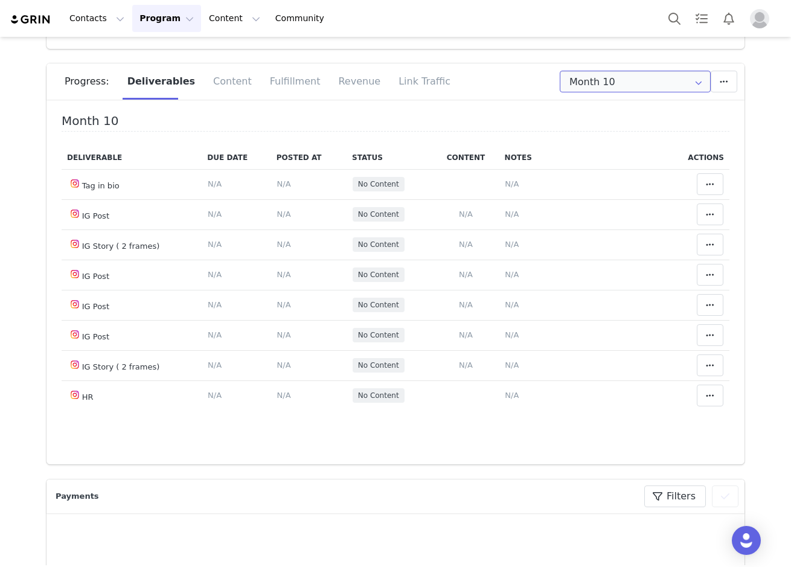
click at [650, 83] on input "Month 10" at bounding box center [635, 82] width 151 height 22
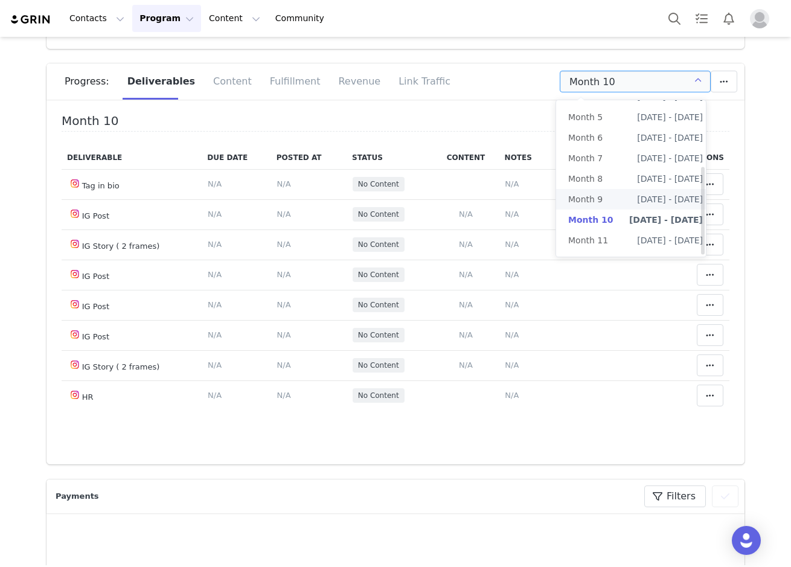
scroll to position [118, 0]
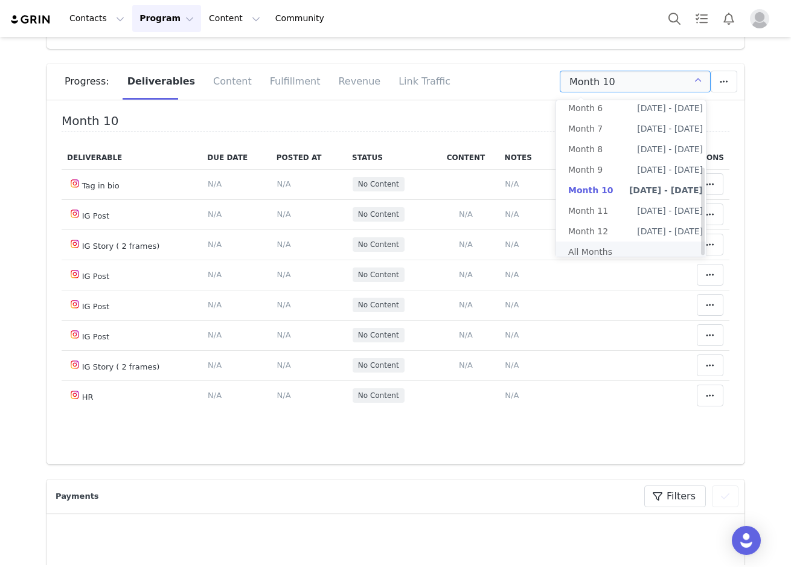
click at [641, 244] on li "All Months" at bounding box center [635, 252] width 159 height 21
type input "All"
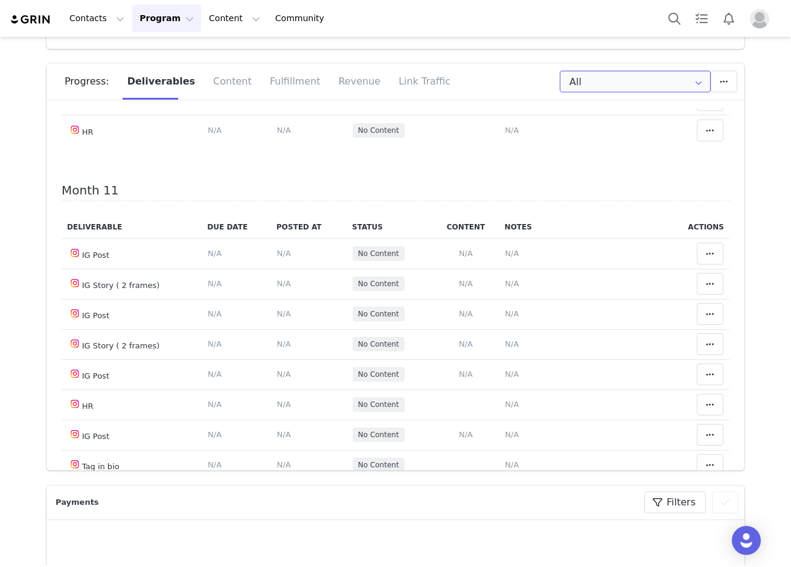
scroll to position [3380, 0]
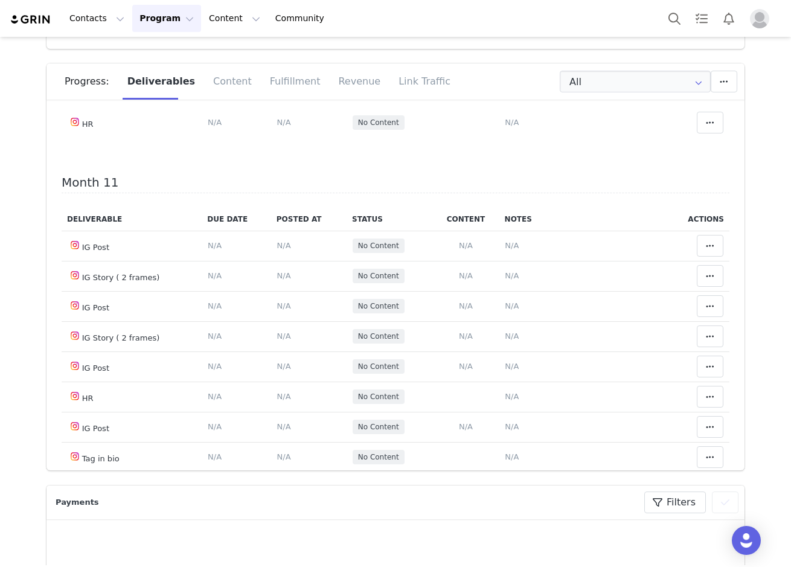
drag, startPoint x: 267, startPoint y: 257, endPoint x: 258, endPoint y: 254, distance: 10.1
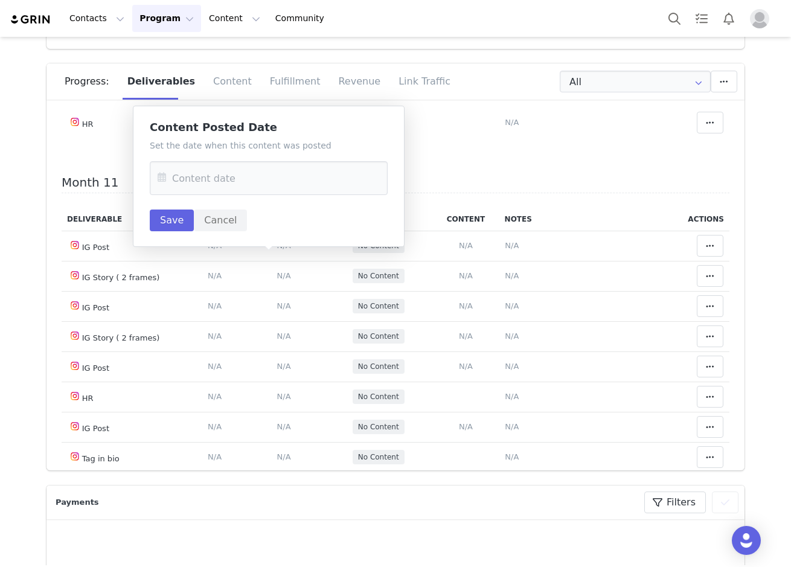
click at [159, 179] on icon at bounding box center [162, 178] width 22 height 34
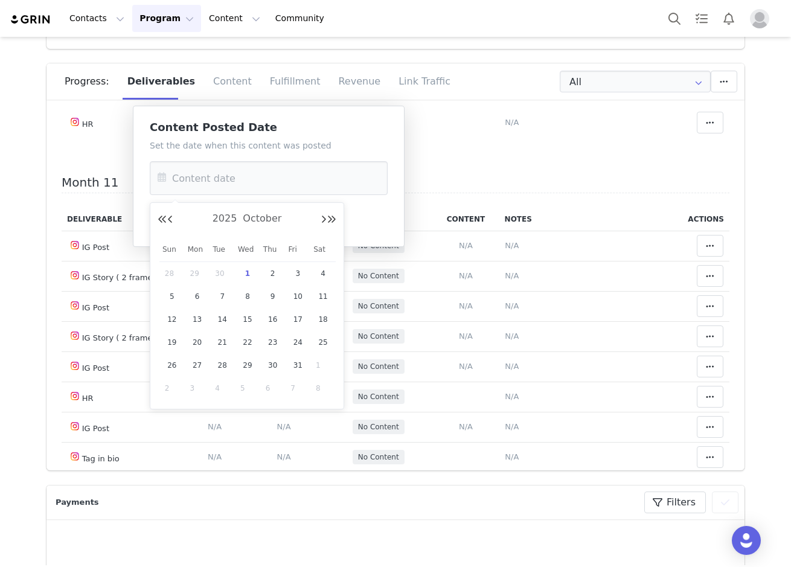
click at [249, 275] on span "1" at bounding box center [247, 273] width 14 height 14
type input "[DATE]"
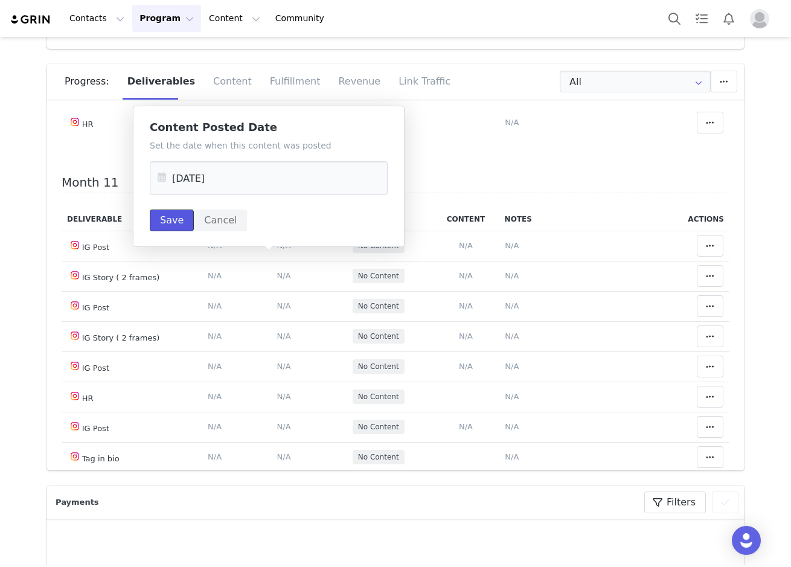
click at [187, 229] on button "Save" at bounding box center [172, 221] width 44 height 22
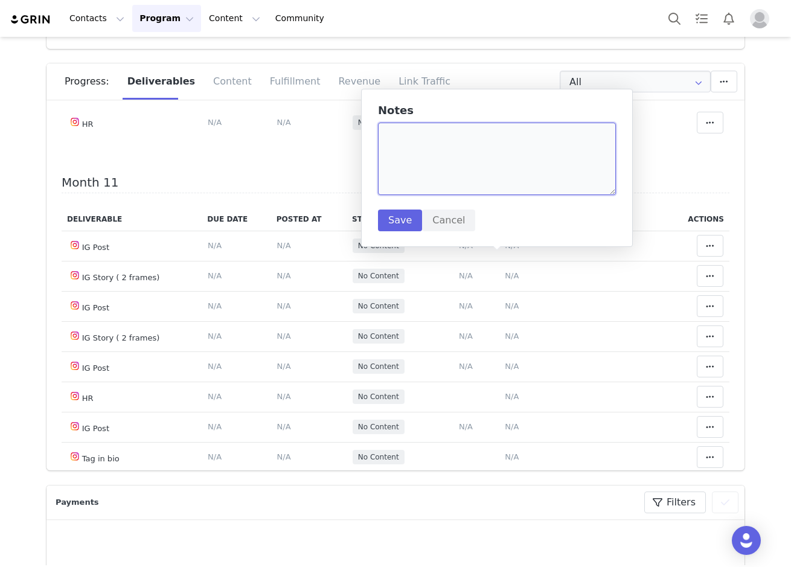
click at [464, 156] on textarea at bounding box center [497, 159] width 238 height 72
paste textarea "https://www.instagram.com/p/DPRTudojA41/?img_index=5"
type textarea "https://www.instagram.com/p/DPRTudojA41/?img_index=5"
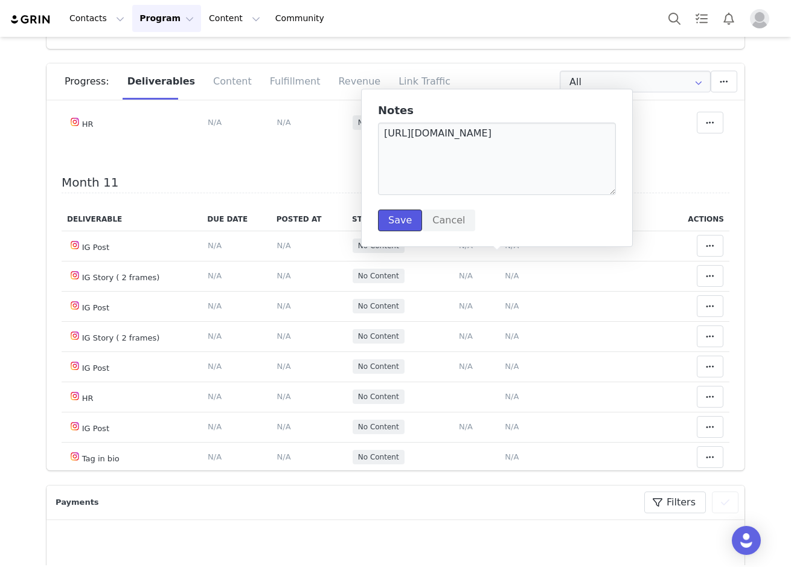
click at [391, 220] on button "Save" at bounding box center [400, 221] width 44 height 22
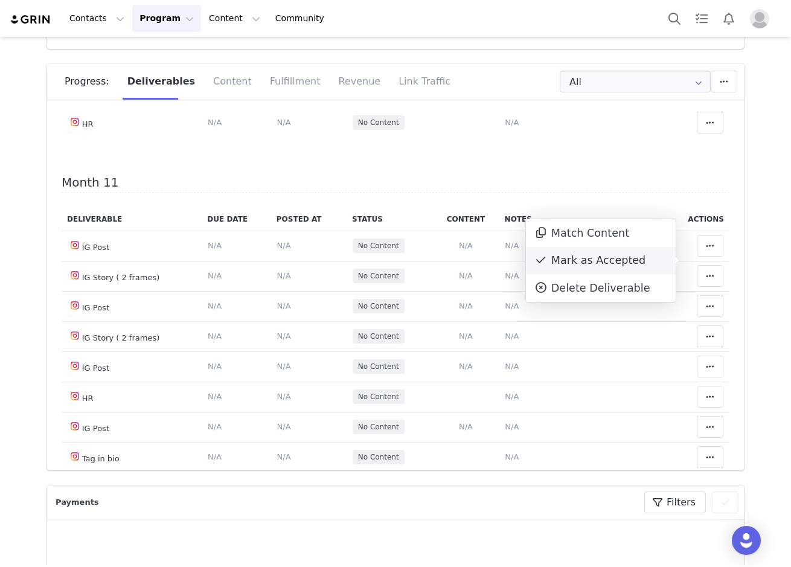
click at [650, 264] on div "Mark as Accepted" at bounding box center [601, 261] width 150 height 28
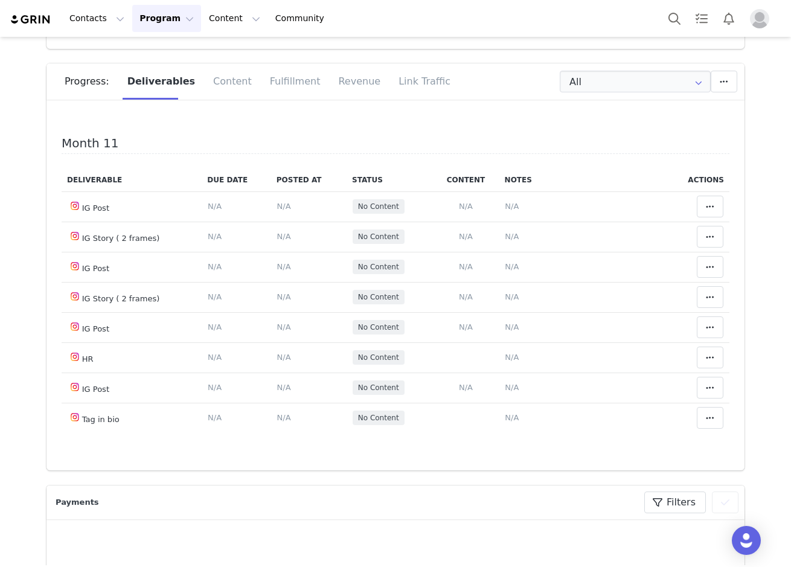
scroll to position [3440, 0]
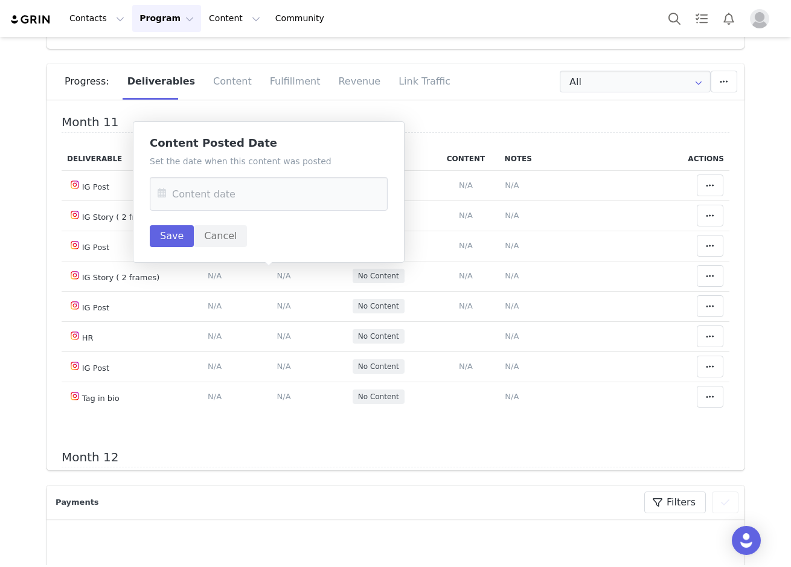
click at [154, 193] on icon at bounding box center [162, 194] width 22 height 34
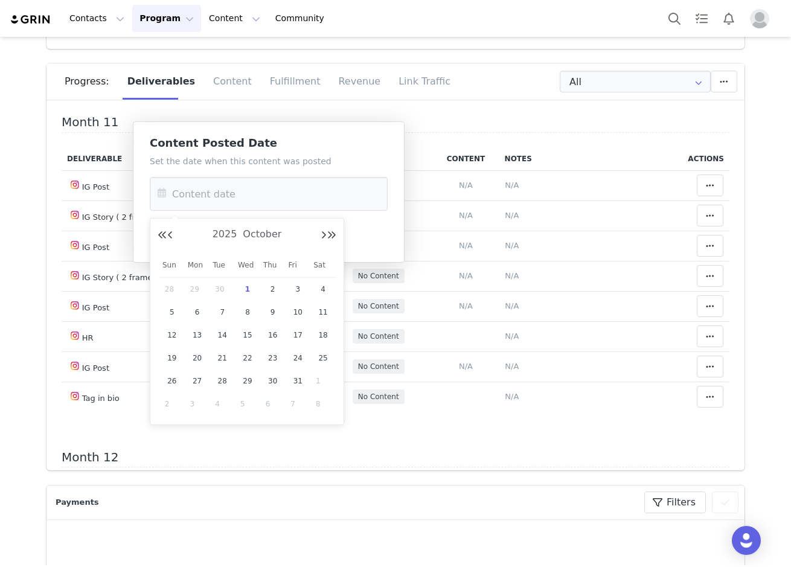
click at [248, 287] on span "1" at bounding box center [247, 289] width 14 height 14
type input "[DATE]"
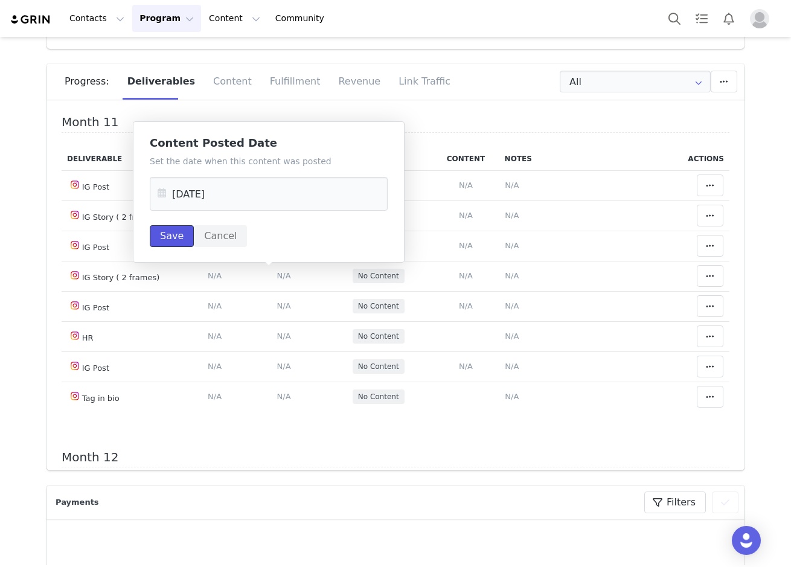
click at [175, 240] on button "Save" at bounding box center [172, 236] width 44 height 22
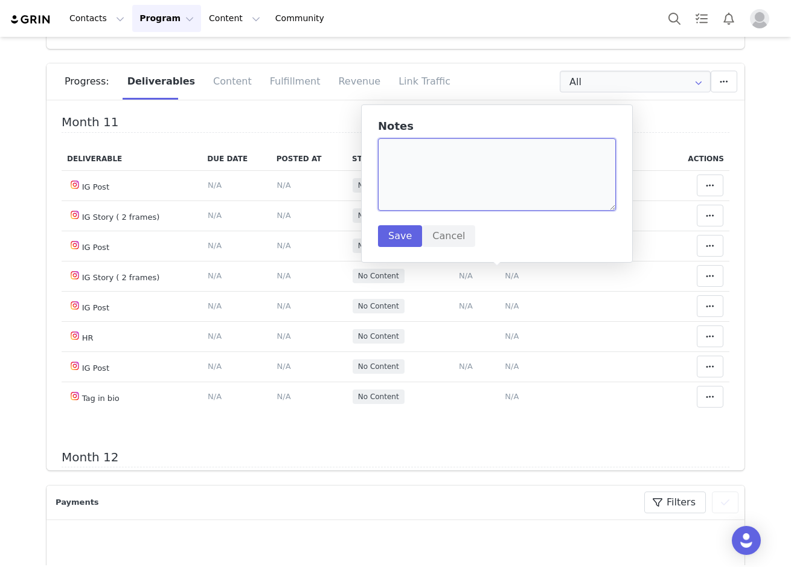
click at [465, 182] on textarea at bounding box center [497, 174] width 238 height 72
type textarea "waiting for tribe"
click at [414, 238] on button "Save" at bounding box center [400, 236] width 44 height 22
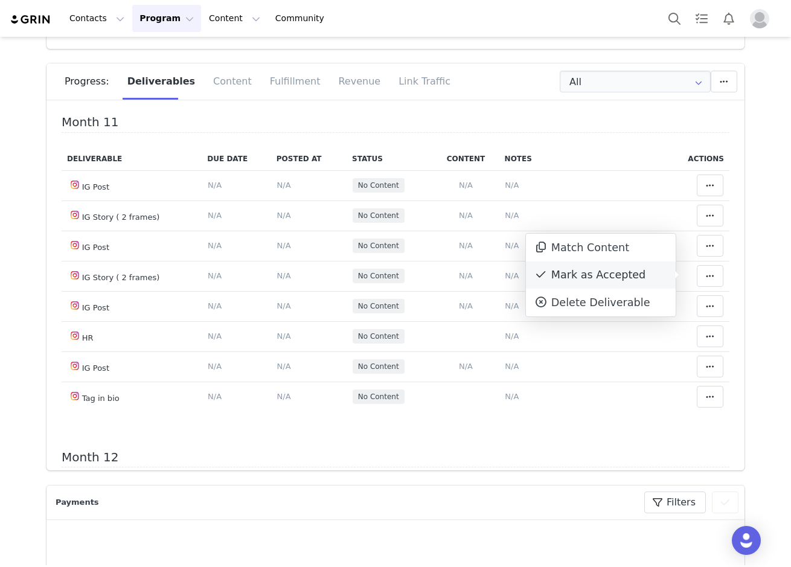
click at [626, 274] on div "Mark as Accepted" at bounding box center [601, 275] width 150 height 28
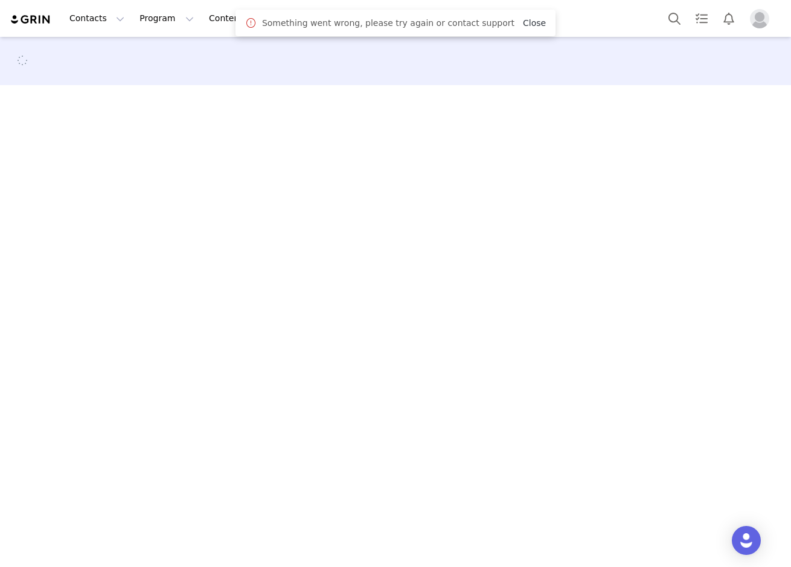
click at [525, 22] on link "Close" at bounding box center [534, 23] width 23 height 10
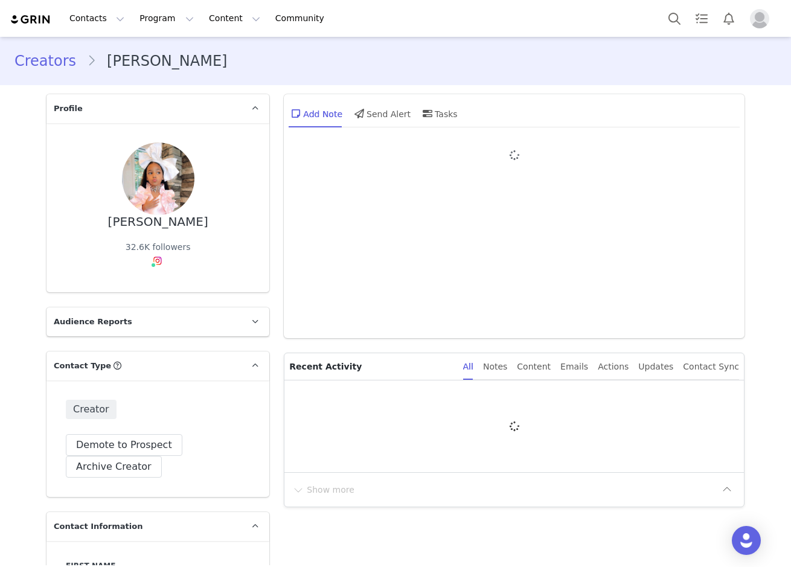
type input "+1 ([GEOGRAPHIC_DATA])"
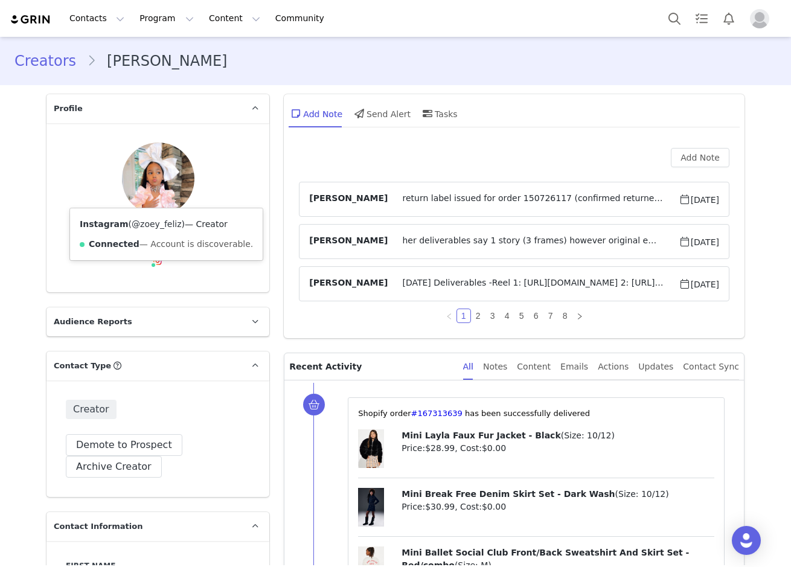
click at [152, 221] on link "@zoey_feliz" at bounding box center [157, 224] width 50 height 10
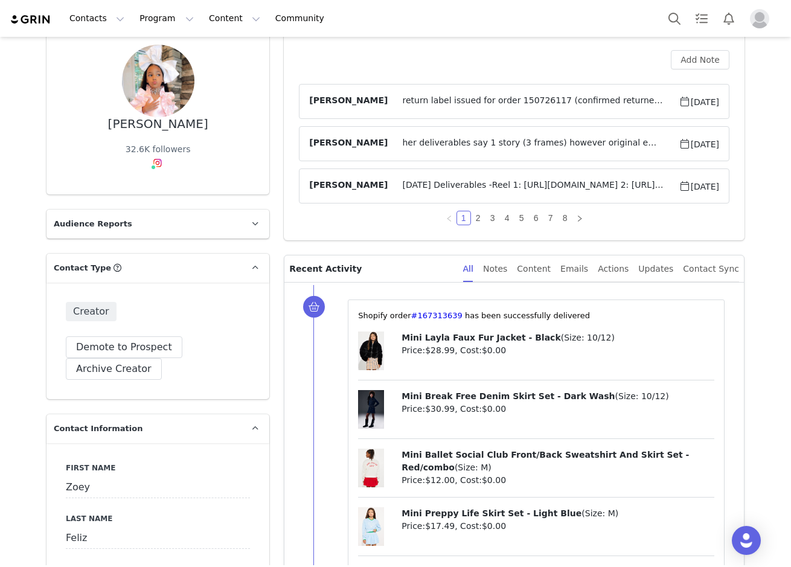
scroll to position [302, 0]
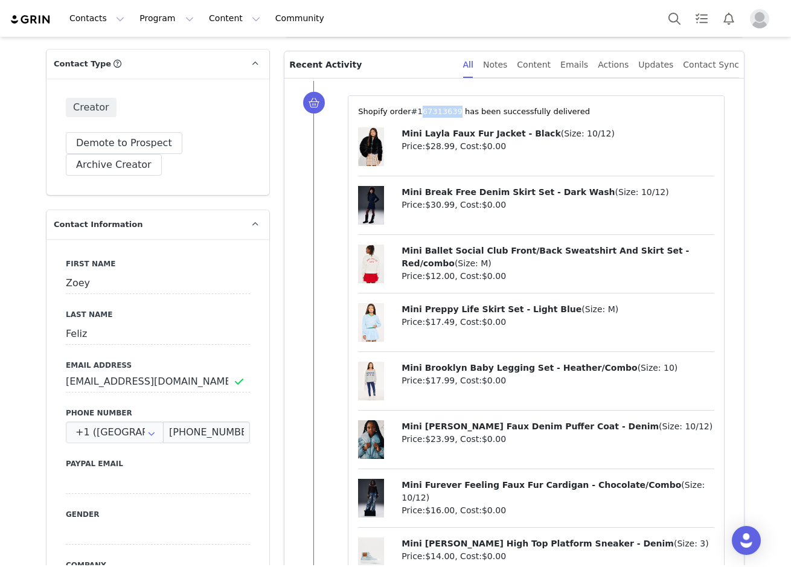
drag, startPoint x: 446, startPoint y: 110, endPoint x: 407, endPoint y: 114, distance: 39.5
click at [407, 114] on span "⁨Shopify⁩ order⁨ #167313639 ⁩ has been successfully delivered" at bounding box center [474, 111] width 232 height 9
copy span "167313639 ⁩"
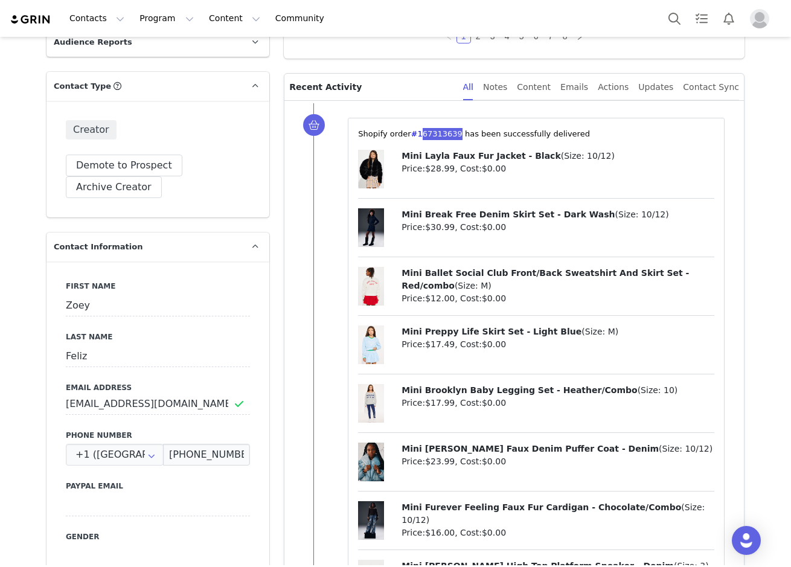
scroll to position [242, 0]
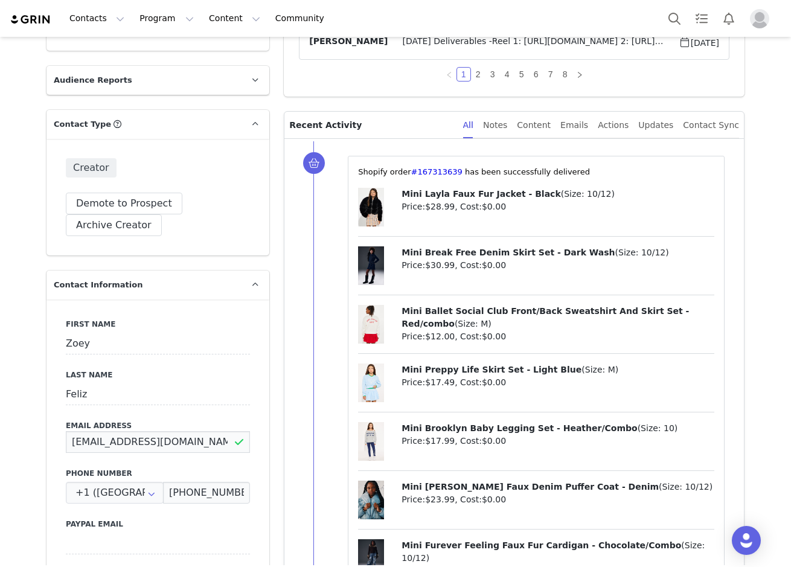
click at [161, 431] on input "anfeliz@icloud.com" at bounding box center [158, 442] width 184 height 22
drag, startPoint x: 153, startPoint y: 379, endPoint x: 65, endPoint y: 383, distance: 88.3
click at [66, 431] on input "anfeliz@icloud.com" at bounding box center [158, 442] width 184 height 22
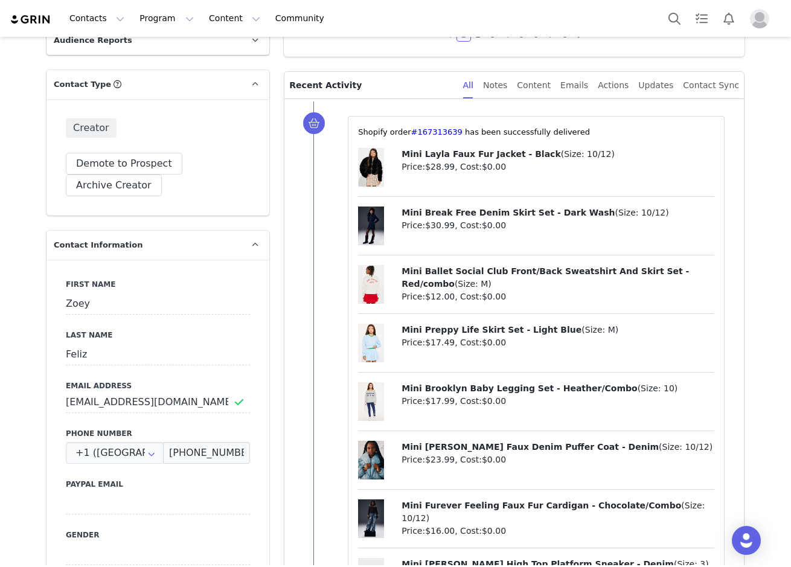
scroll to position [302, 0]
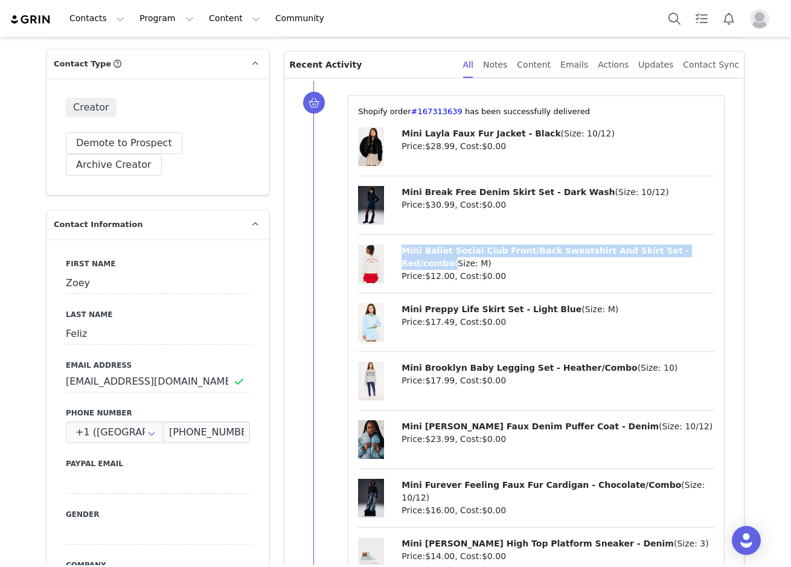
drag, startPoint x: 395, startPoint y: 250, endPoint x: 676, endPoint y: 246, distance: 280.2
click at [676, 246] on div "Mini Ballet Social Club Front/Back Sweatshirt And Skirt Set - Red/combo ( Size:…" at bounding box center [536, 269] width 356 height 49
copy p "Mini Ballet Social Club Front/Back Sweatshirt And Skirt Set - Red/combo"
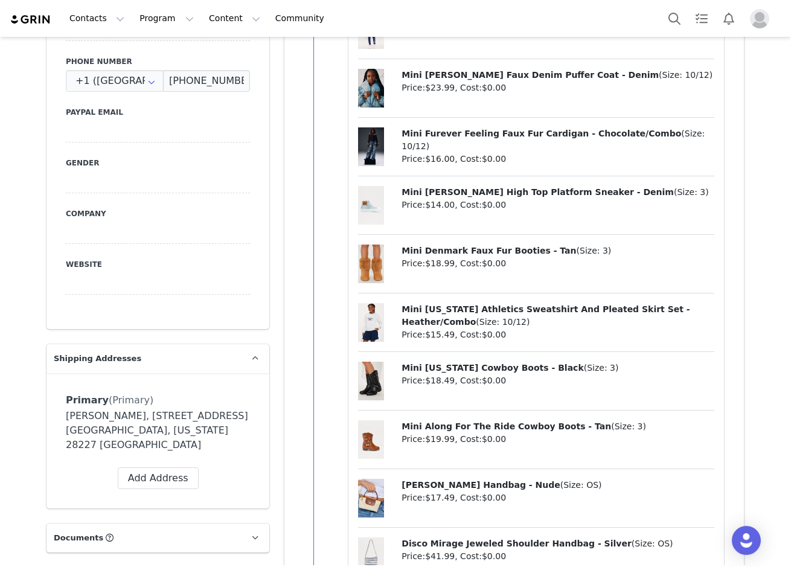
scroll to position [664, 0]
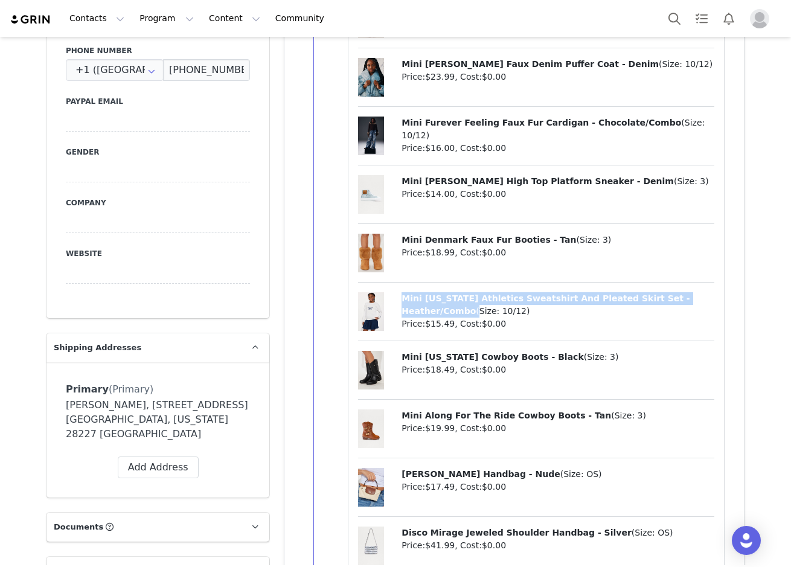
drag, startPoint x: 396, startPoint y: 298, endPoint x: 686, endPoint y: 298, distance: 289.8
click at [686, 298] on div "Mini New York Athletics Sweatshirt And Pleated Skirt Set - Heather/Combo ( Size…" at bounding box center [536, 316] width 356 height 49
copy p "Mini New York Athletics Sweatshirt And Pleated Skirt Set - Heather/Combo"
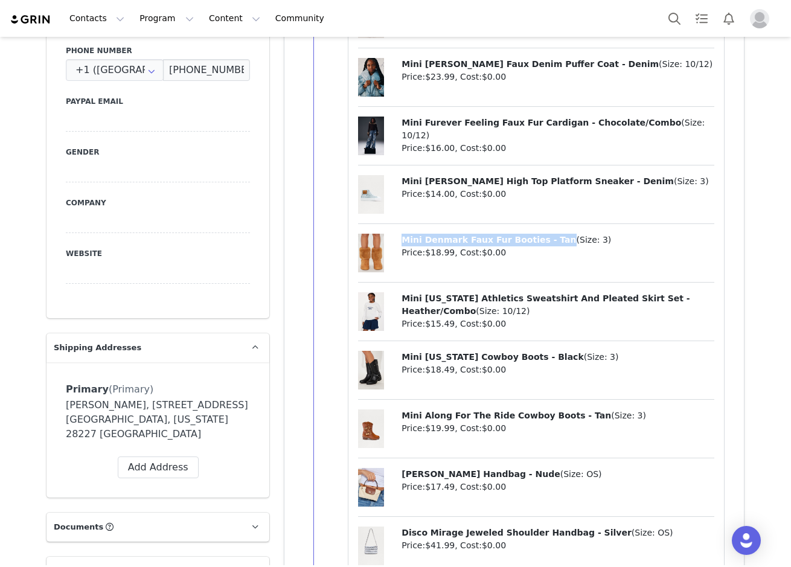
drag, startPoint x: 394, startPoint y: 237, endPoint x: 538, endPoint y: 239, distance: 143.7
click at [538, 239] on div "Mini Denmark Faux Fur Booties - Tan ( Size: 3 ) Price: $18.99 , Cost: $0.00" at bounding box center [536, 258] width 356 height 49
copy div "Mini Denmark Faux Fur Booties - Tan"
click at [322, 173] on div "⁨Shopify⁩ order⁨ #167313639 ⁩ has been successfully delivered Mini Layla Faux F…" at bounding box center [528, 194] width 430 height 951
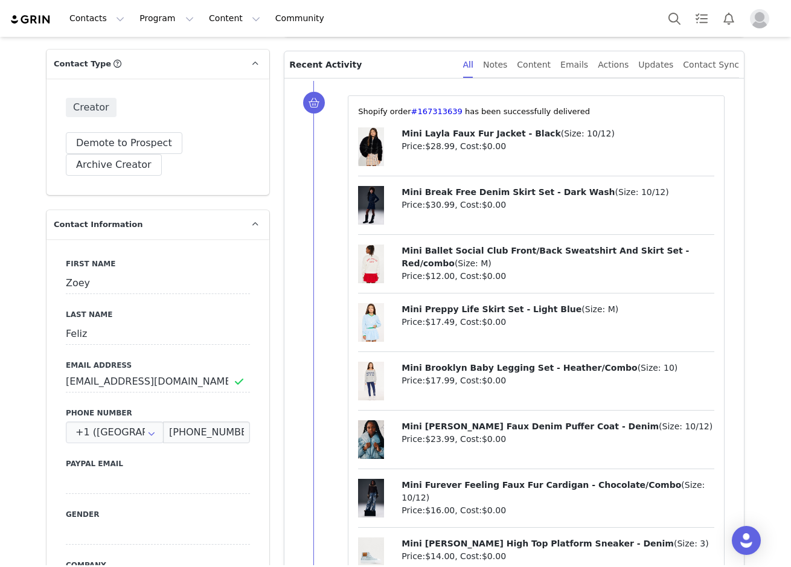
scroll to position [0, 0]
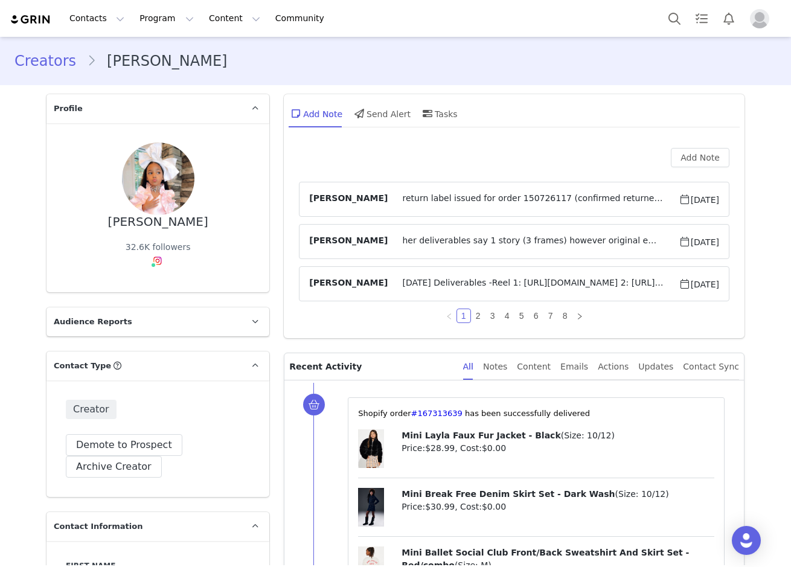
click at [431, 197] on span "return label issued for order 150726117 (confirmed returned) return label issue…" at bounding box center [533, 199] width 290 height 14
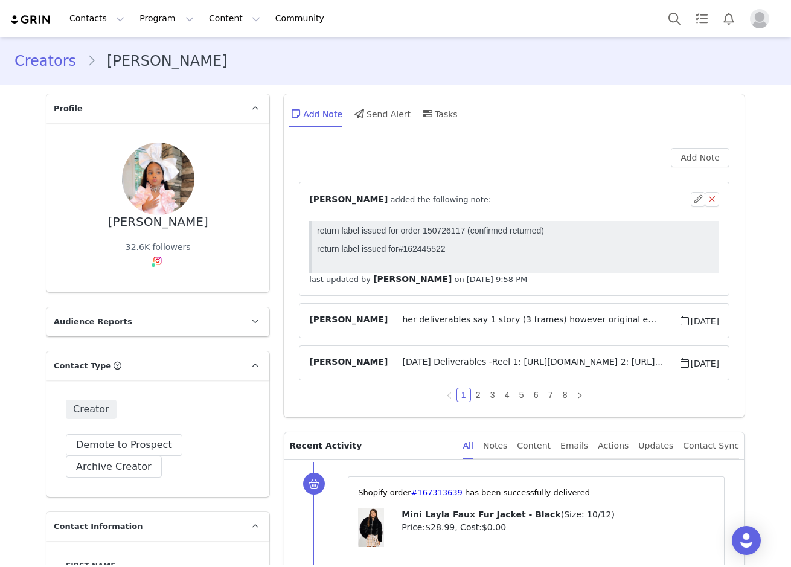
click at [431, 197] on span "⁨ Jennifer Rodriguez ⁩ added the following note:" at bounding box center [400, 199] width 182 height 13
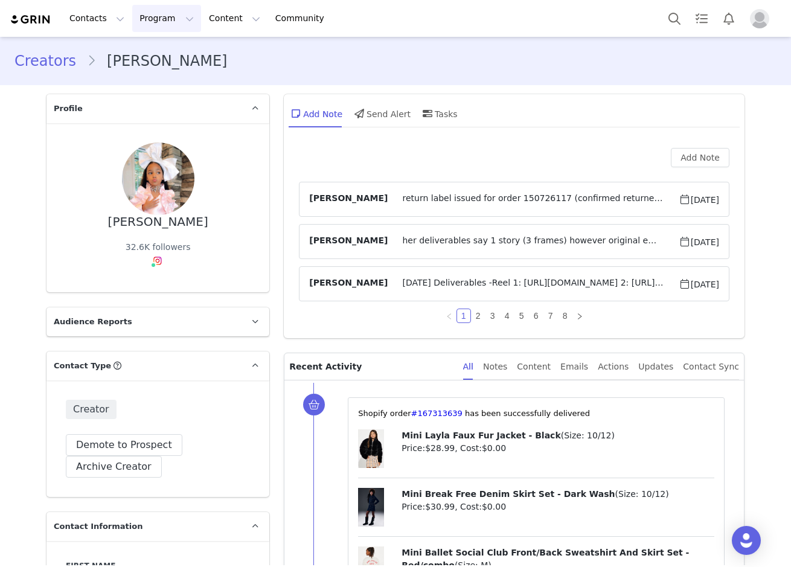
click at [159, 20] on button "Program Program" at bounding box center [166, 18] width 69 height 27
click at [680, 155] on button "Add Note" at bounding box center [700, 157] width 59 height 19
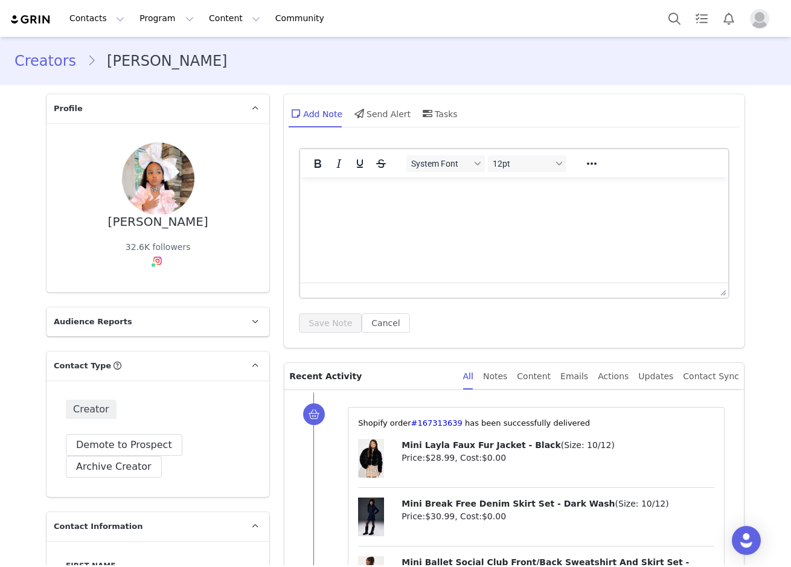
click at [406, 203] on html at bounding box center [514, 194] width 428 height 33
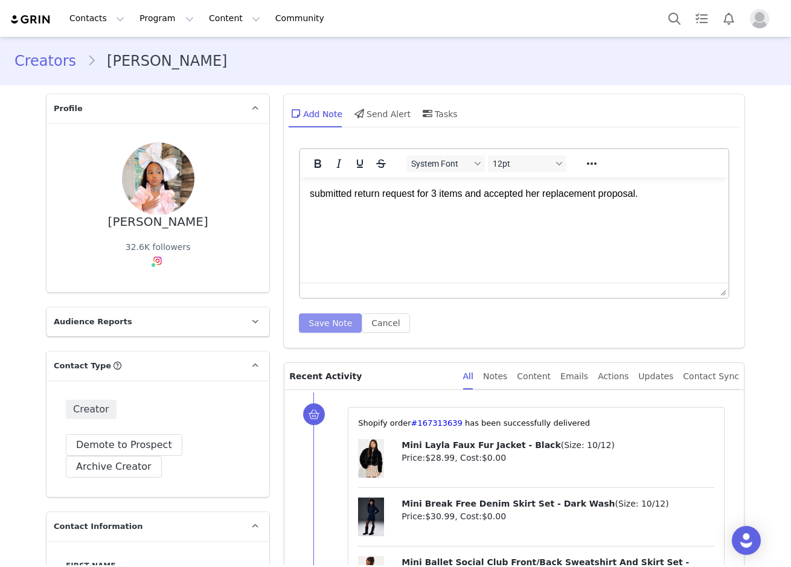
click at [319, 317] on button "Save Note" at bounding box center [330, 322] width 63 height 19
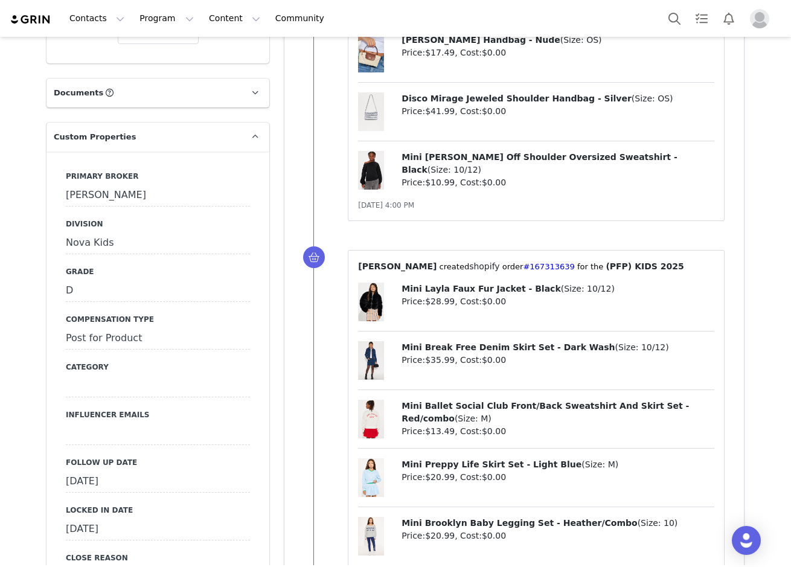
scroll to position [1208, 0]
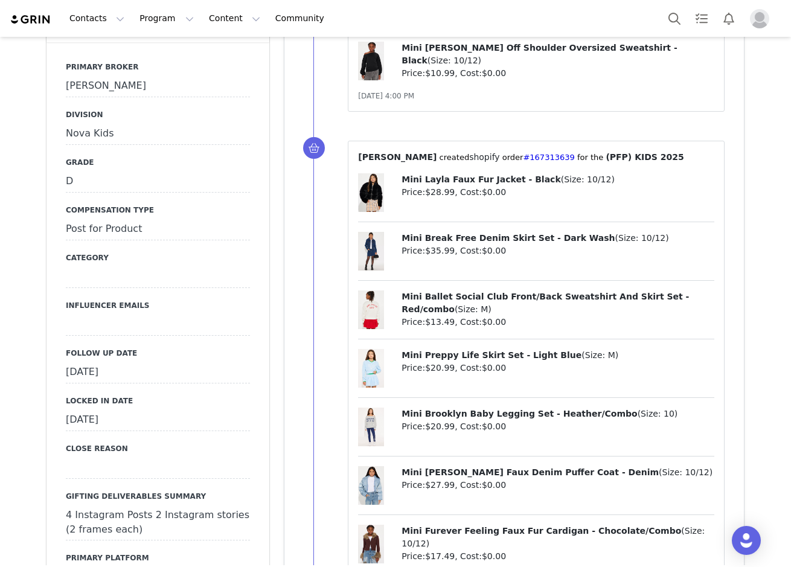
click at [137, 362] on div "September 26th, 2025" at bounding box center [158, 373] width 184 height 22
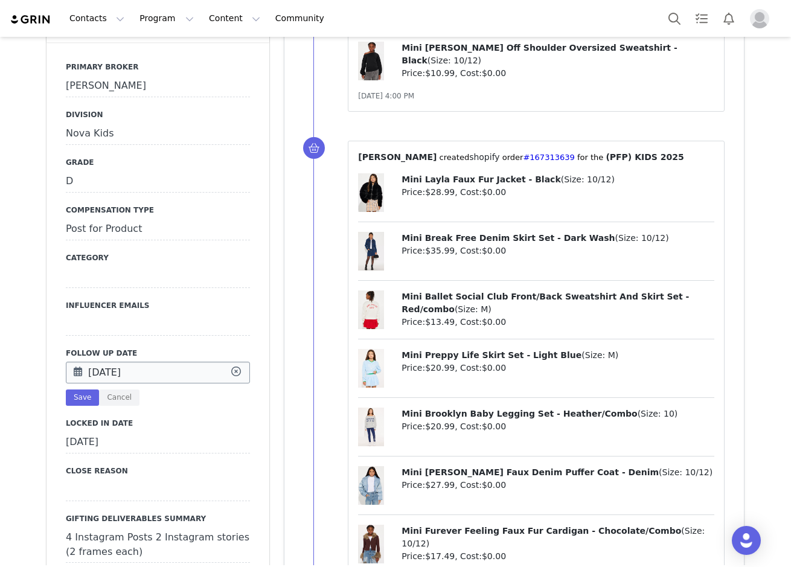
click at [86, 362] on input "Sep 26 2025" at bounding box center [158, 373] width 184 height 22
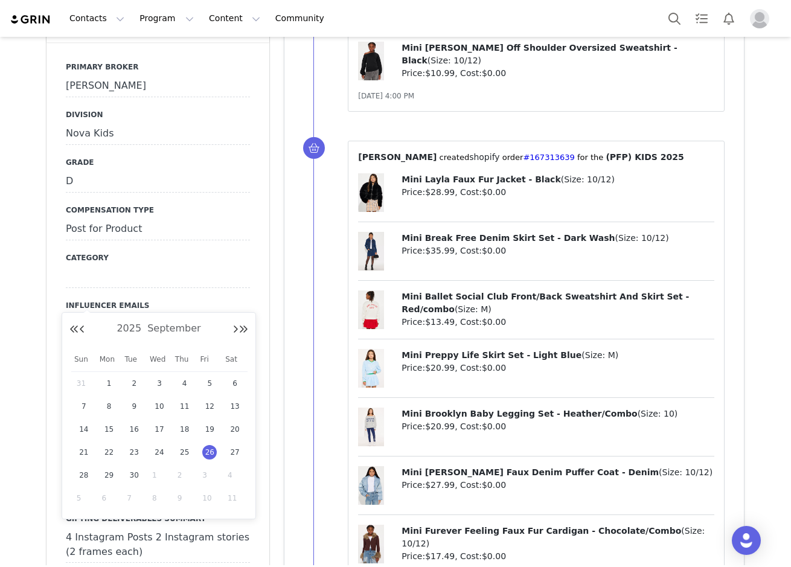
click at [149, 478] on div "1" at bounding box center [159, 475] width 25 height 18
type input "Oct 01 2025"
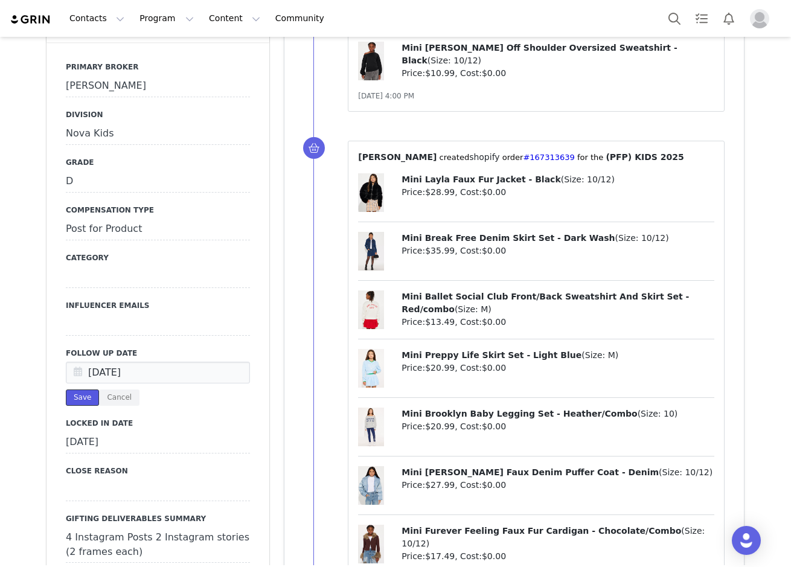
click at [72, 389] on button "Save" at bounding box center [82, 397] width 33 height 16
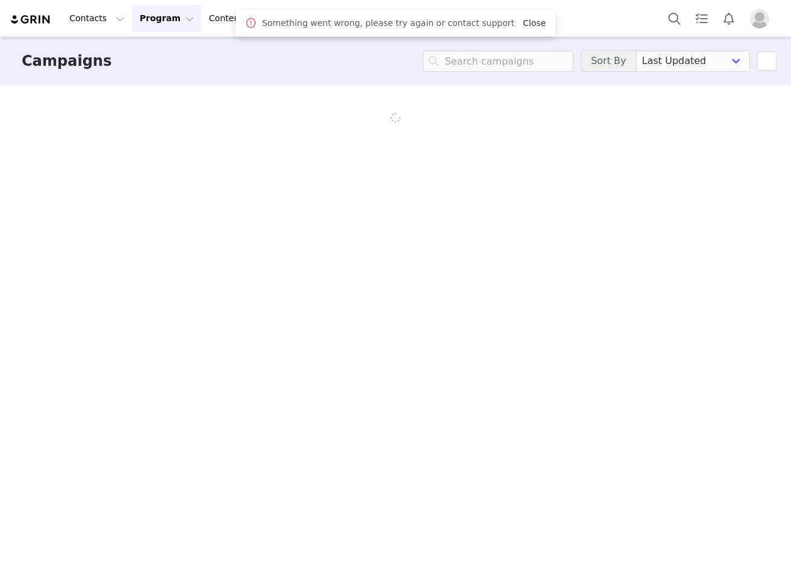
click at [526, 21] on link "Close" at bounding box center [534, 23] width 23 height 10
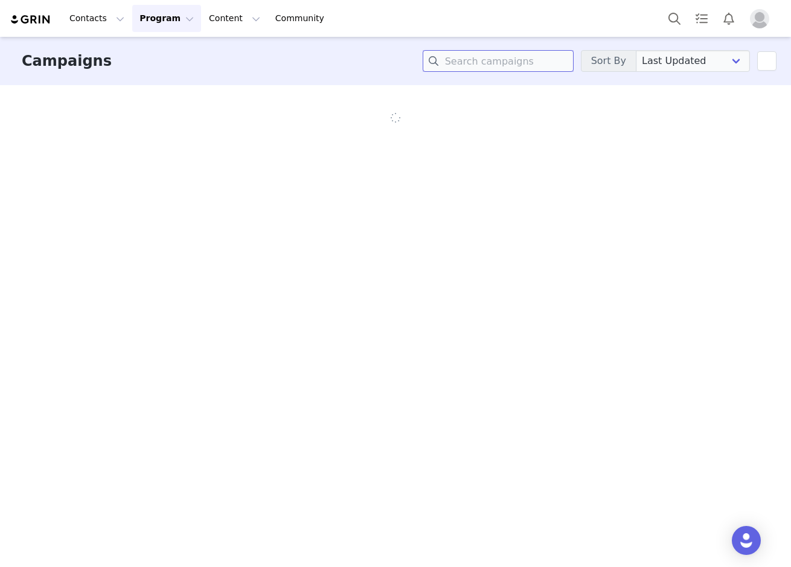
click at [510, 63] on input at bounding box center [498, 61] width 151 height 22
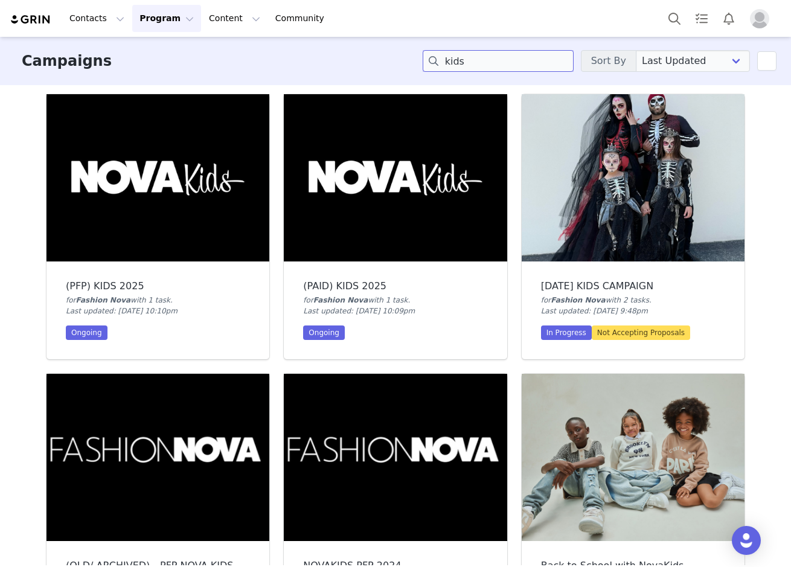
type input "kids"
click at [83, 210] on img at bounding box center [157, 177] width 223 height 167
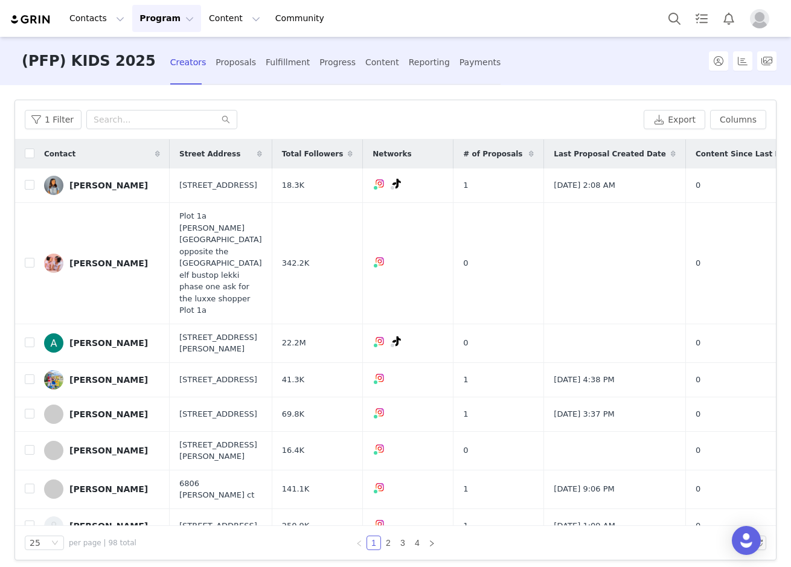
click at [178, 64] on div "Creators Proposals Fulfillment Progress Content Reporting Payments" at bounding box center [335, 62] width 331 height 32
click at [216, 64] on div "Proposals" at bounding box center [236, 62] width 40 height 32
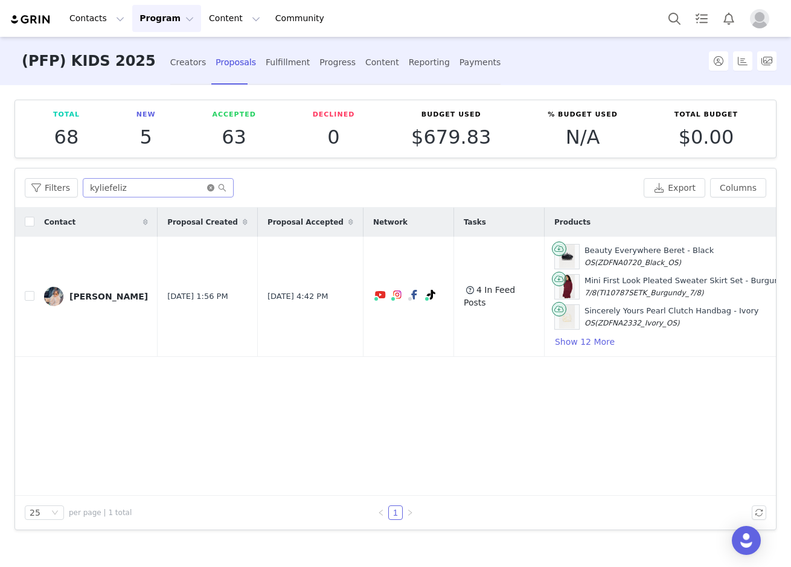
click at [207, 187] on icon "icon: close-circle" at bounding box center [210, 187] width 7 height 7
click at [146, 181] on input "text" at bounding box center [158, 187] width 151 height 19
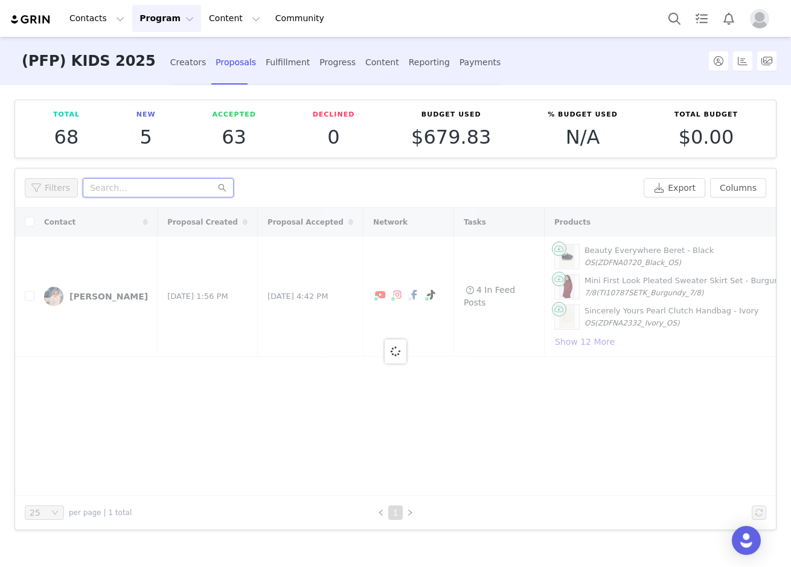
paste input "zoey_feliz"
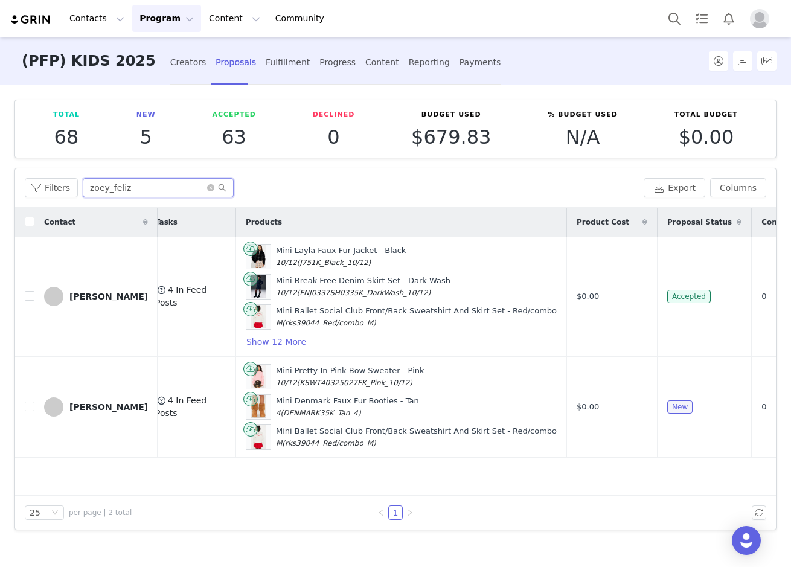
scroll to position [0, 318]
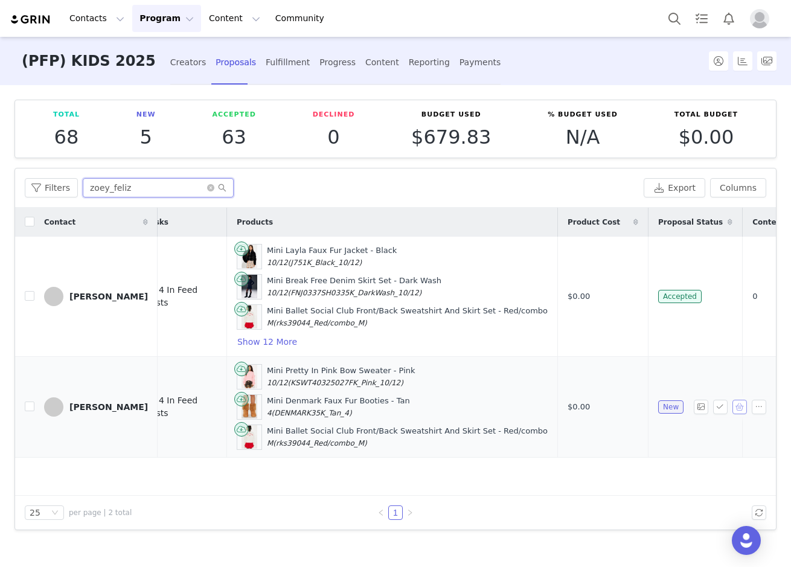
type input "zoey_feliz"
click at [732, 408] on button "button" at bounding box center [739, 407] width 14 height 14
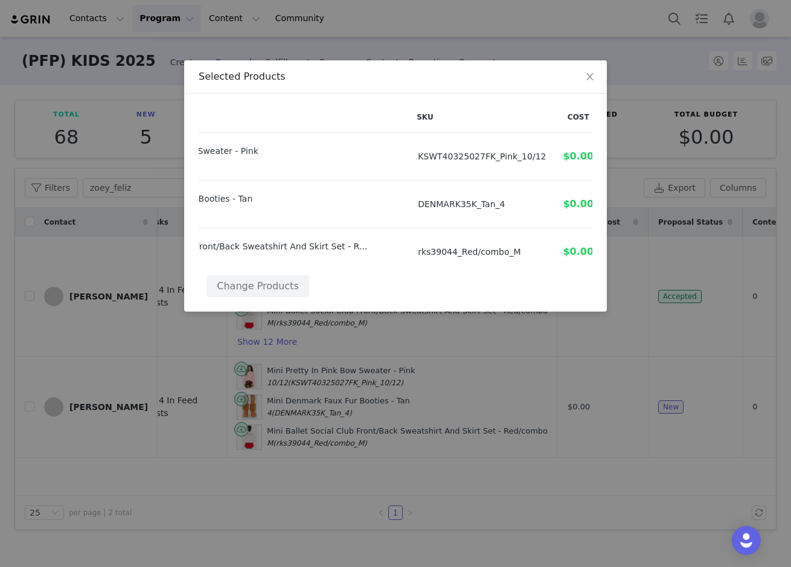
scroll to position [0, 28]
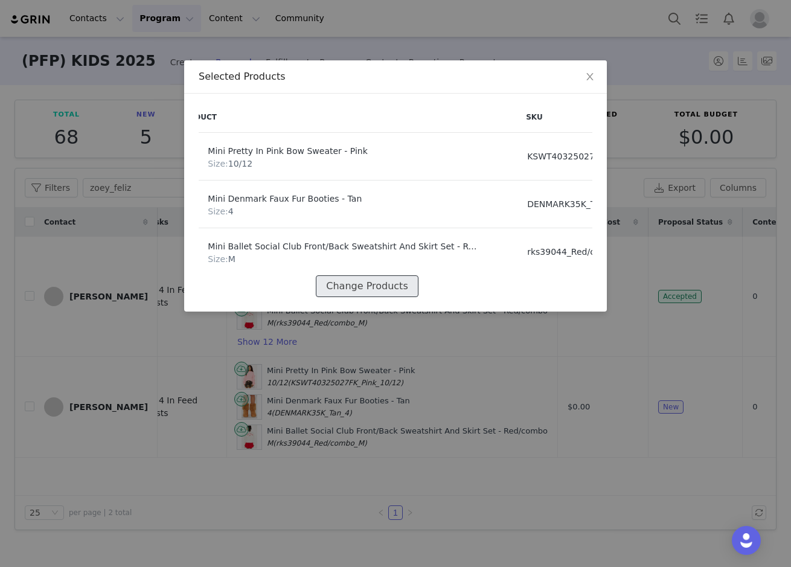
click at [399, 282] on button "Change Products" at bounding box center [367, 286] width 102 height 22
select select "26868527"
select select "26380995"
select select "27262358"
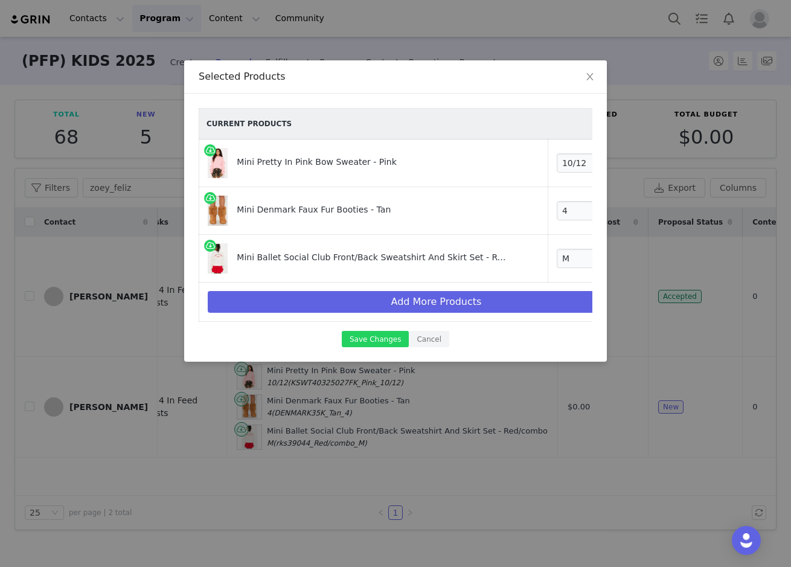
scroll to position [0, 41]
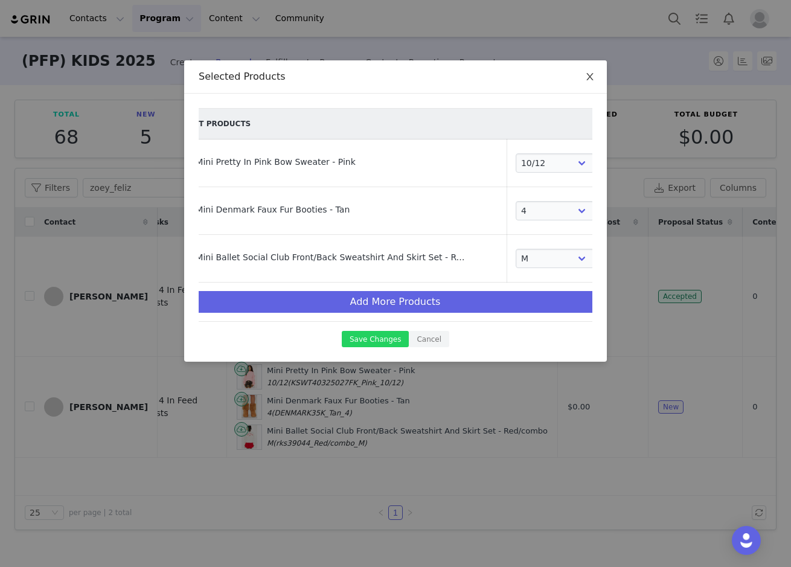
click at [580, 72] on span "Close" at bounding box center [590, 77] width 34 height 34
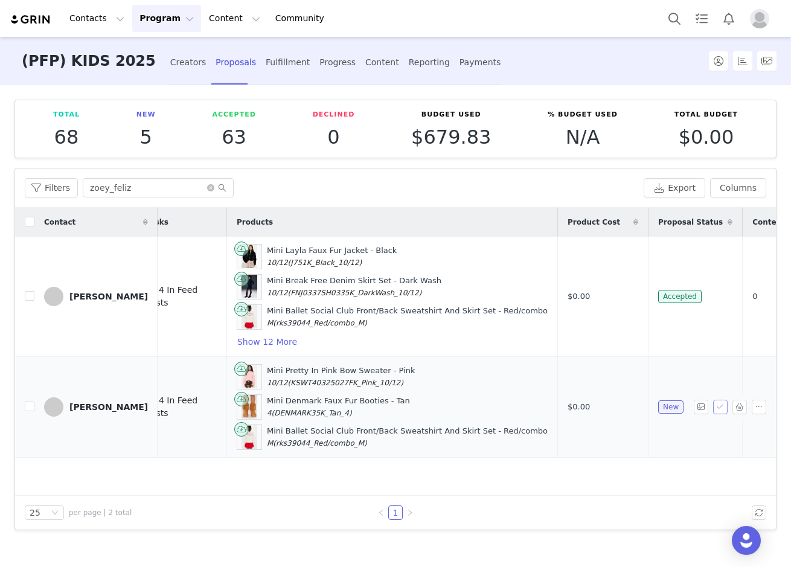
click at [719, 406] on button "button" at bounding box center [720, 407] width 14 height 14
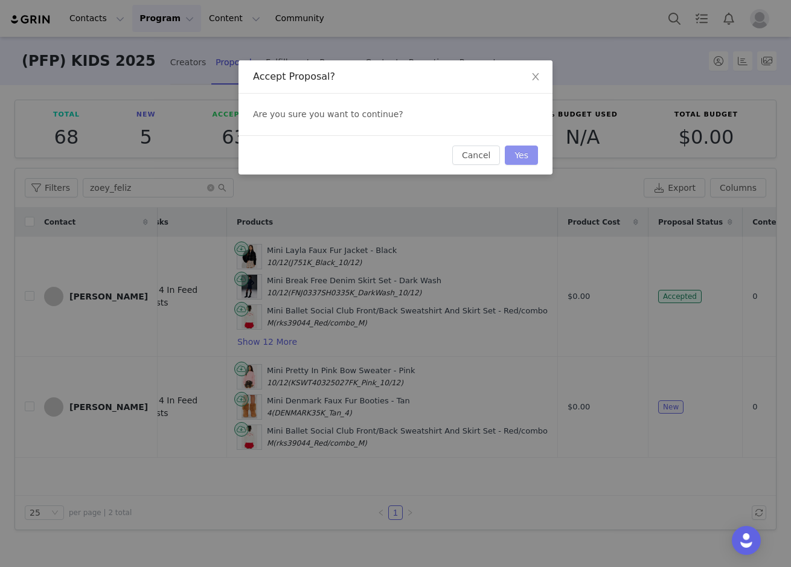
click at [531, 153] on button "Yes" at bounding box center [521, 155] width 33 height 19
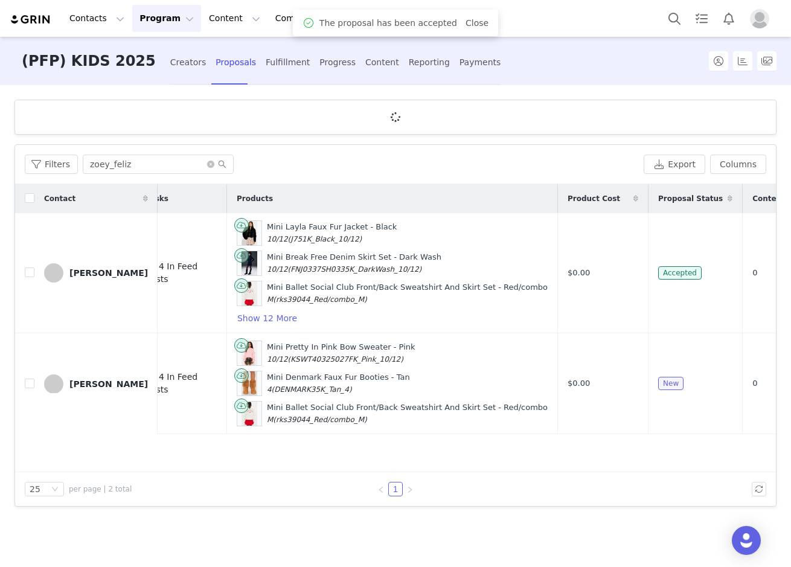
scroll to position [0, 0]
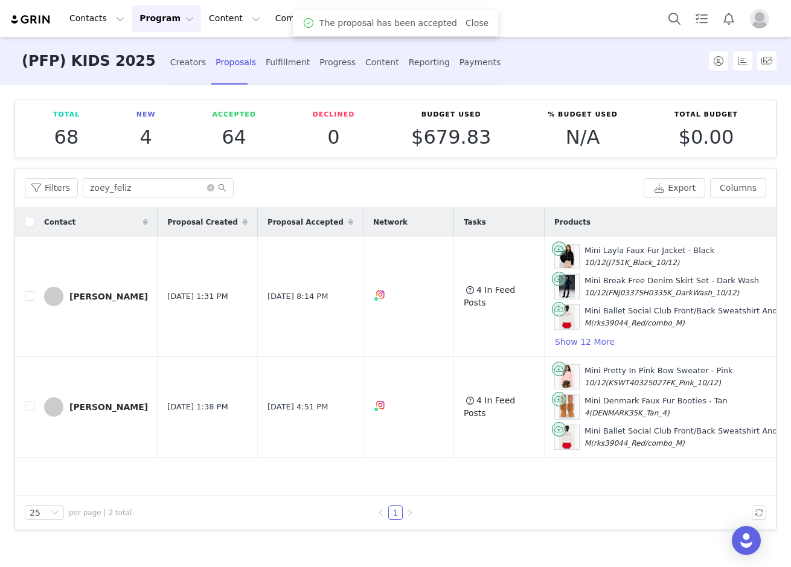
click at [266, 59] on div "Fulfillment" at bounding box center [288, 62] width 44 height 32
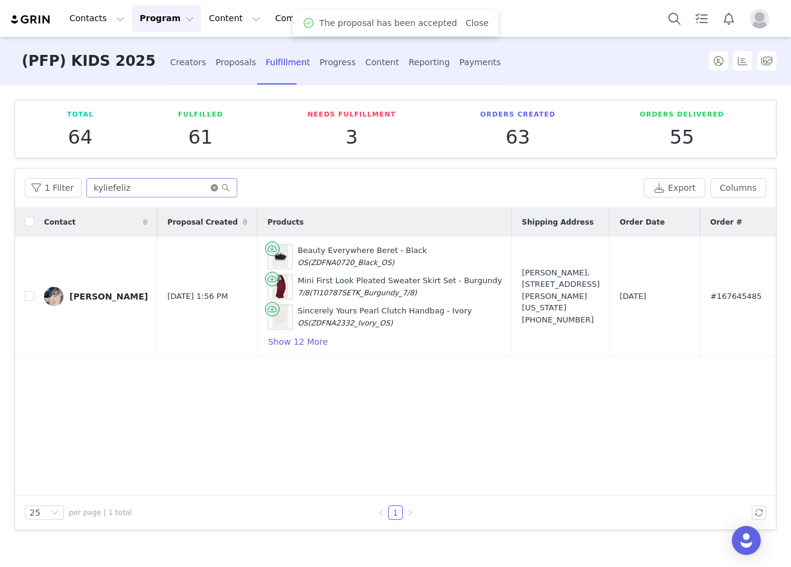
click at [211, 186] on icon "icon: close-circle" at bounding box center [214, 187] width 7 height 7
click at [185, 190] on input "text" at bounding box center [161, 187] width 151 height 19
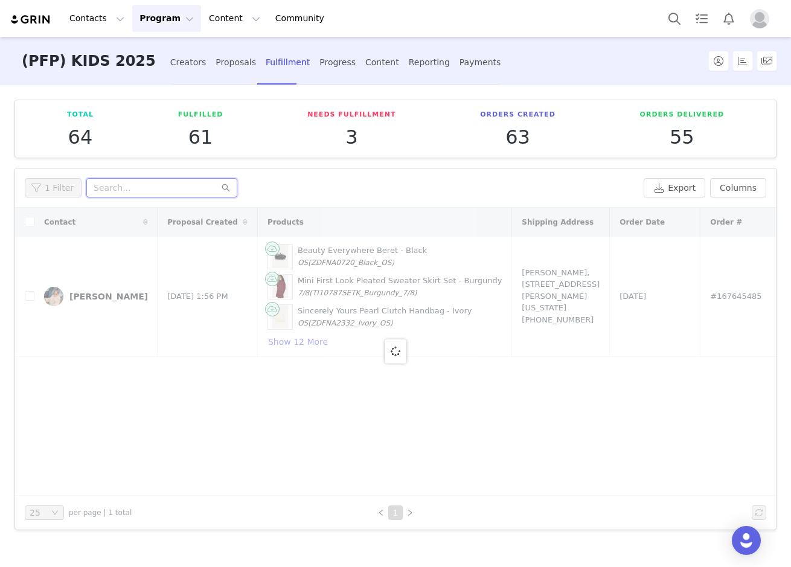
paste input "zoey_feliz"
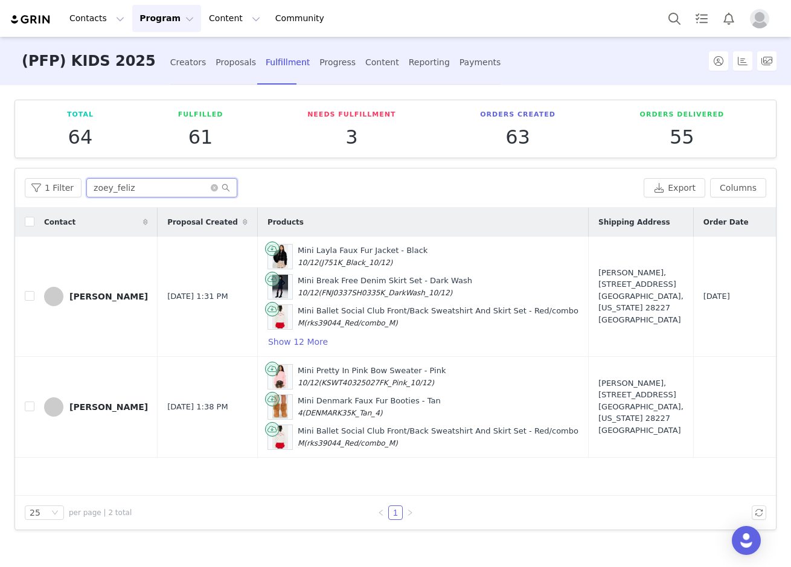
scroll to position [0, 300]
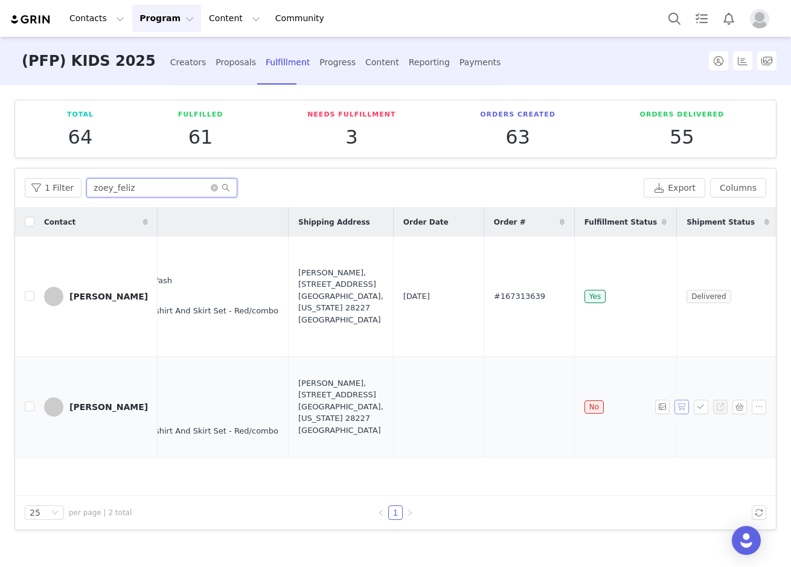
type input "zoey_feliz"
click at [683, 408] on button "button" at bounding box center [681, 407] width 14 height 14
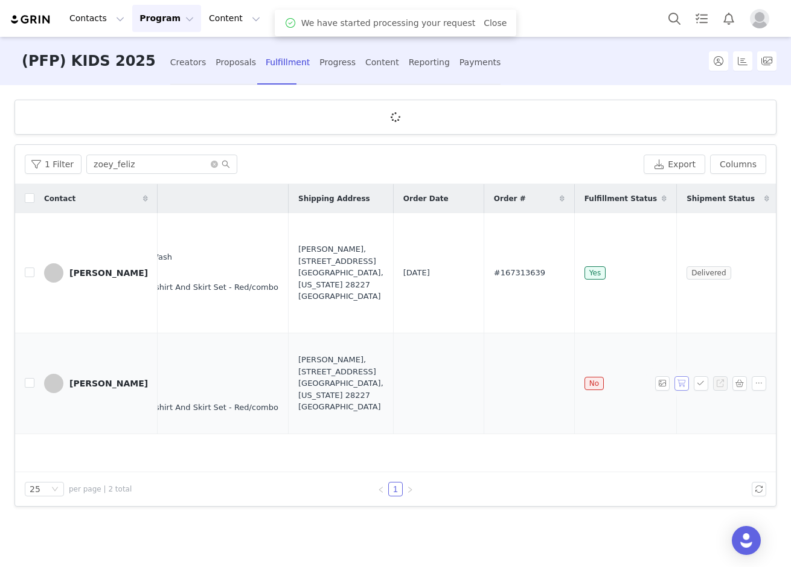
scroll to position [0, 0]
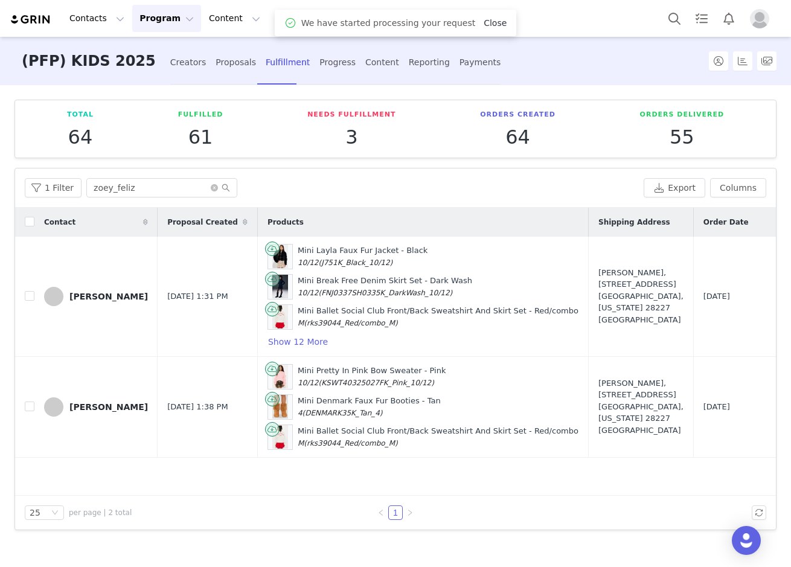
click at [484, 25] on link "Close" at bounding box center [495, 23] width 23 height 10
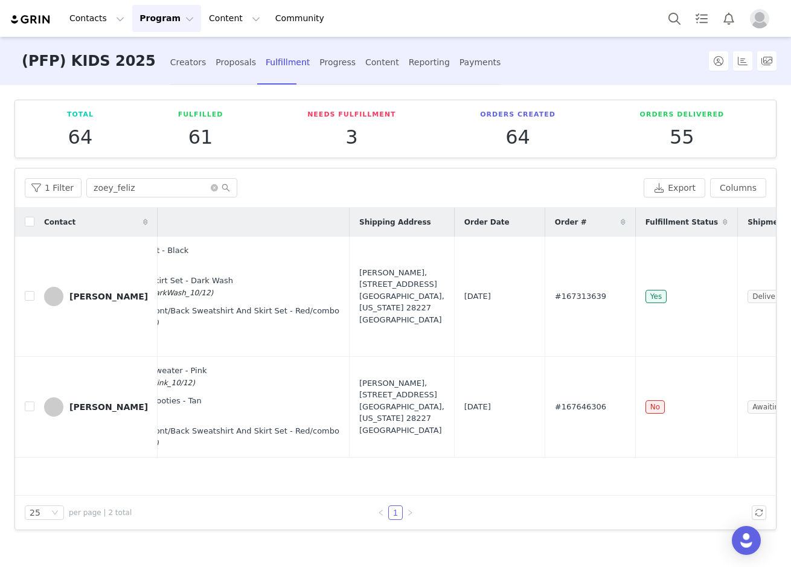
scroll to position [0, 300]
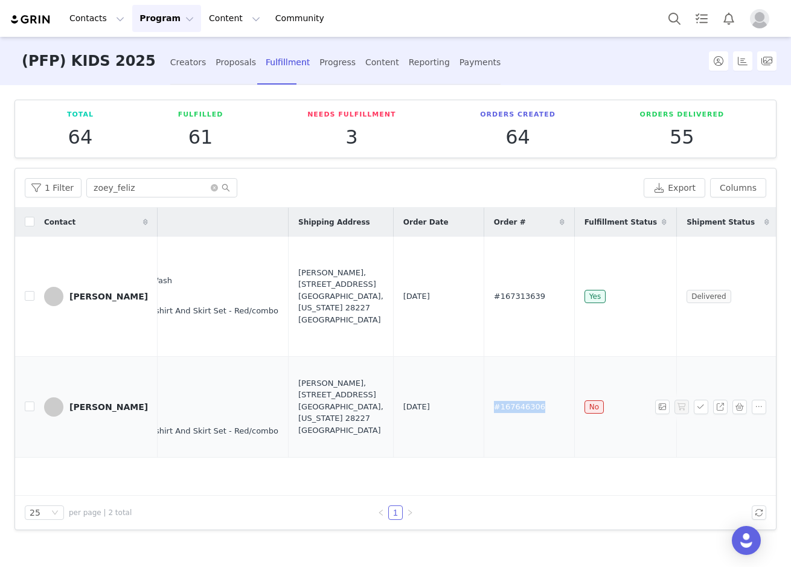
drag, startPoint x: 456, startPoint y: 405, endPoint x: 406, endPoint y: 409, distance: 50.2
click at [484, 409] on td "#167646306" at bounding box center [529, 406] width 91 height 101
copy span "#167646306"
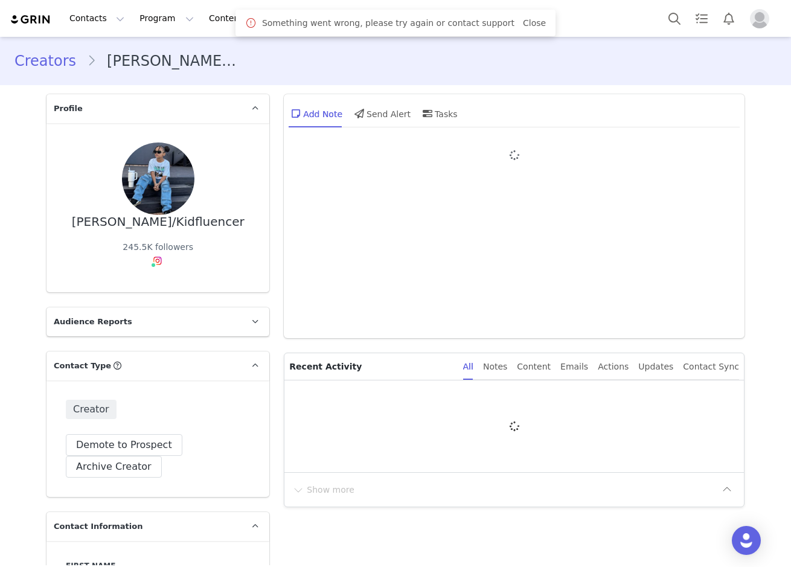
type input "+27 ([GEOGRAPHIC_DATA])"
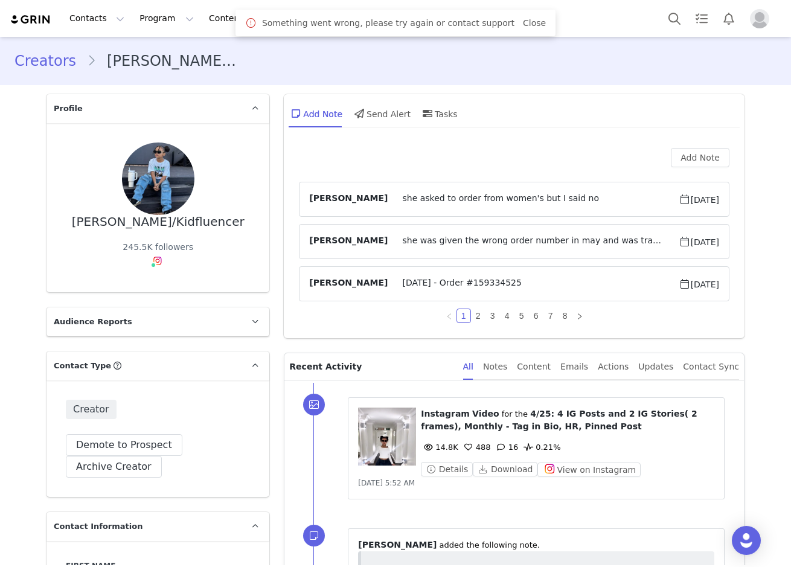
drag, startPoint x: 528, startPoint y: 23, endPoint x: 172, endPoint y: 209, distance: 401.9
click at [528, 23] on link "Close" at bounding box center [534, 23] width 23 height 10
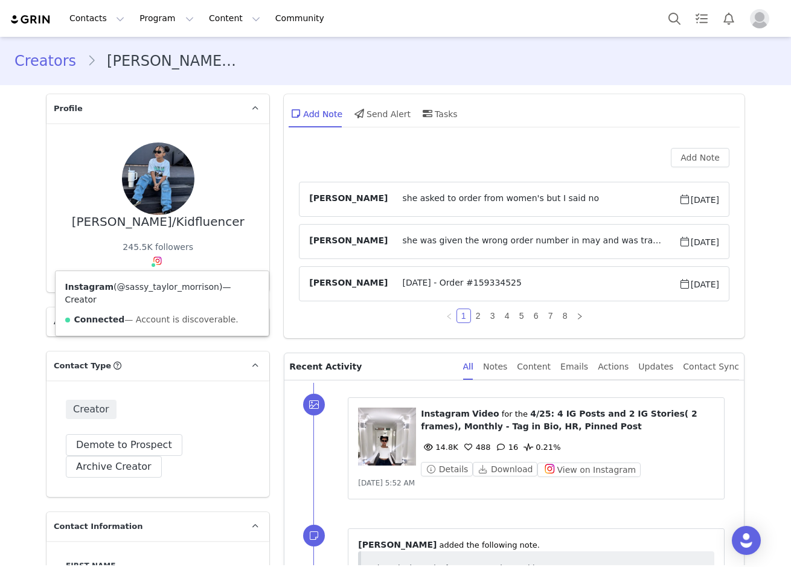
click at [149, 290] on link "@sassy_taylor_morrison" at bounding box center [168, 287] width 102 height 10
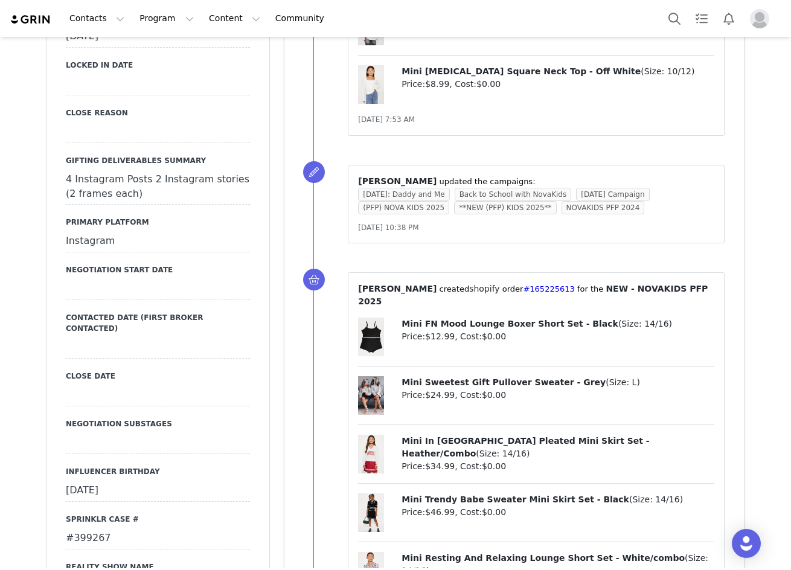
scroll to position [1392, 0]
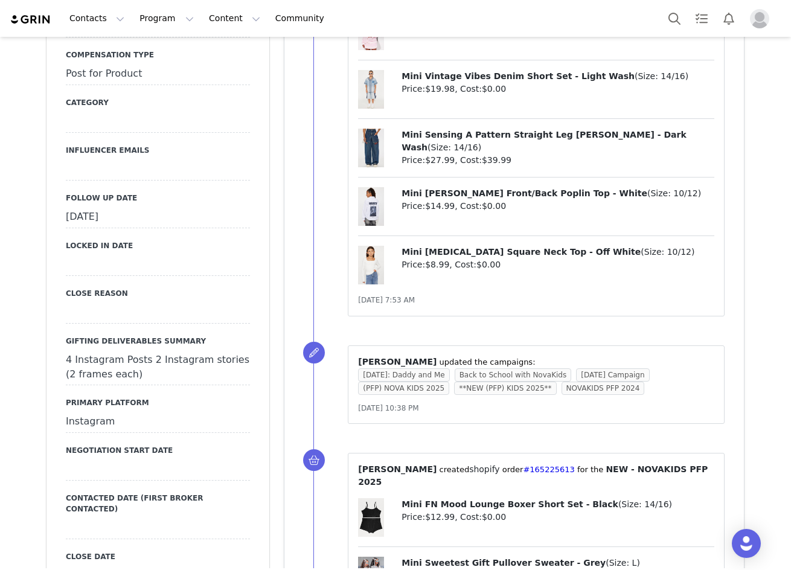
click at [94, 206] on div "[DATE]" at bounding box center [158, 217] width 184 height 22
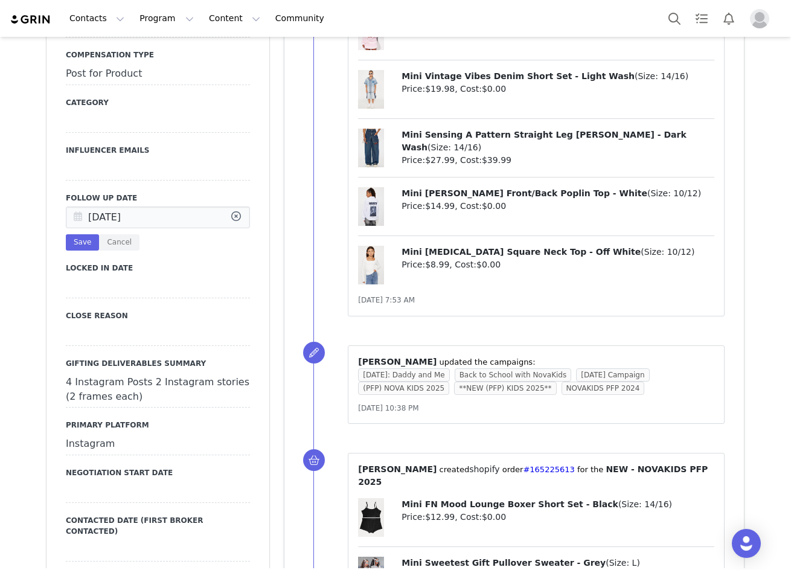
click at [74, 207] on icon at bounding box center [78, 218] width 22 height 22
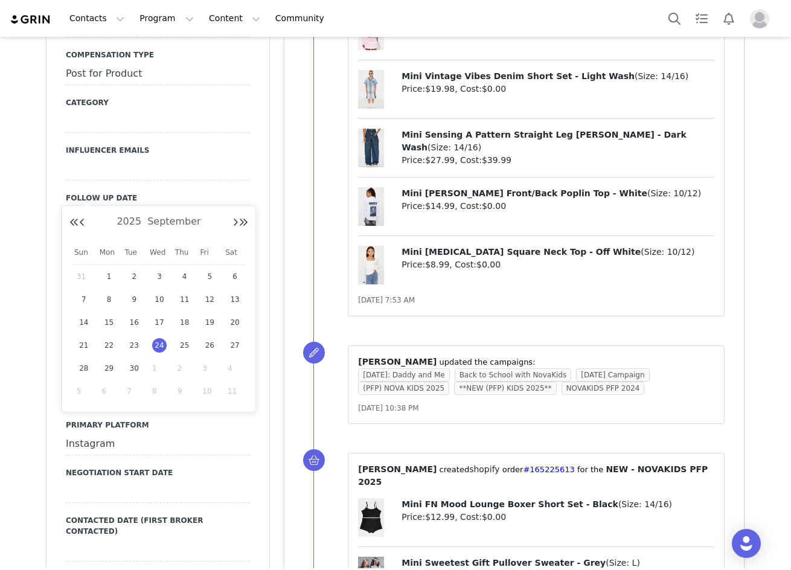
click at [155, 368] on span "1" at bounding box center [159, 368] width 14 height 14
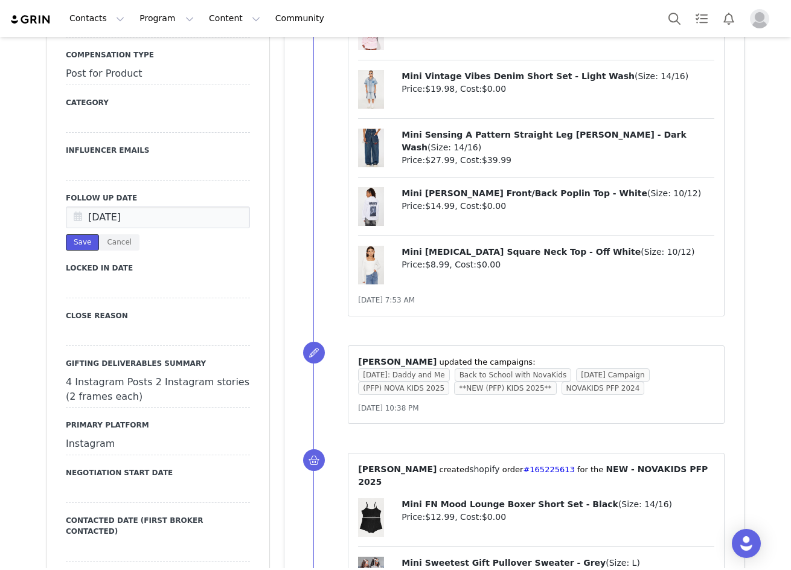
click at [72, 234] on button "Save" at bounding box center [82, 242] width 33 height 16
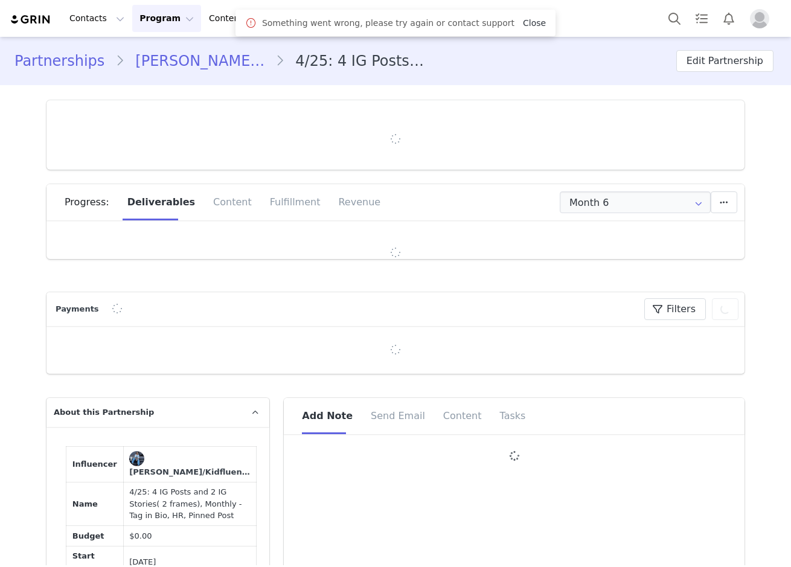
type input "+27 ([GEOGRAPHIC_DATA])"
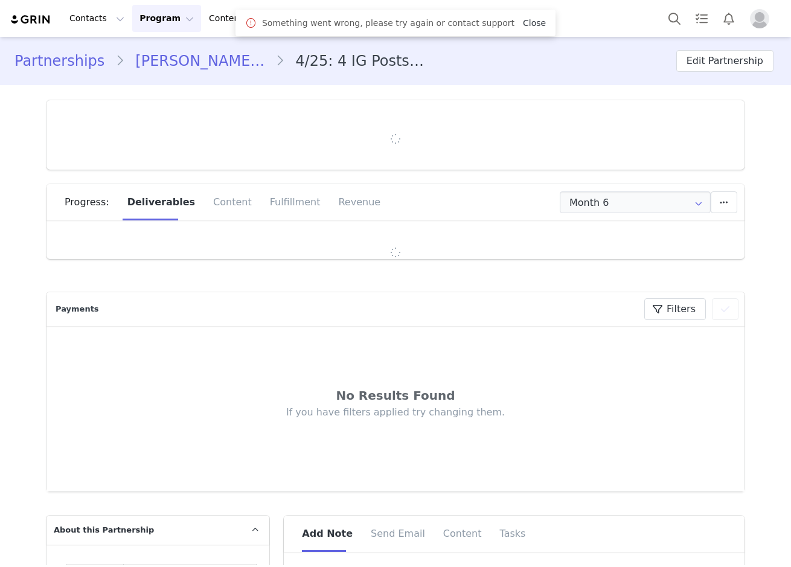
click at [523, 25] on link "Close" at bounding box center [534, 23] width 23 height 10
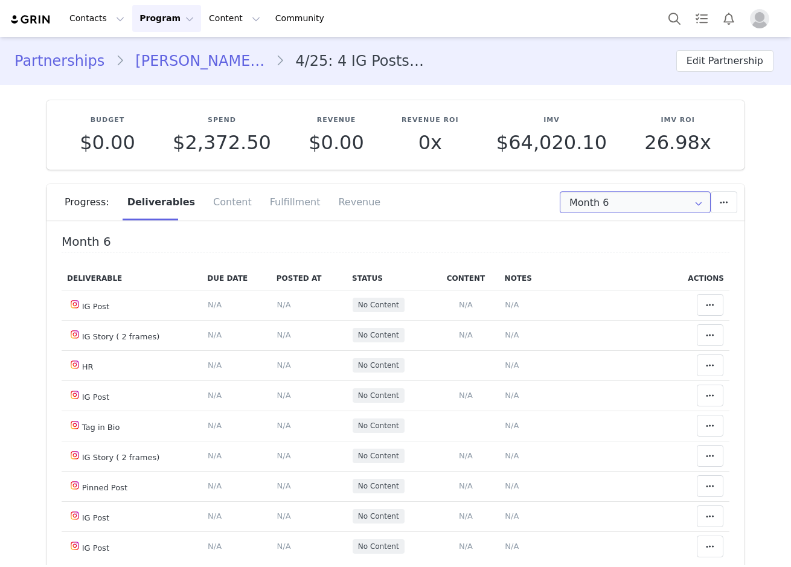
click at [579, 206] on input "Month 6" at bounding box center [635, 202] width 151 height 22
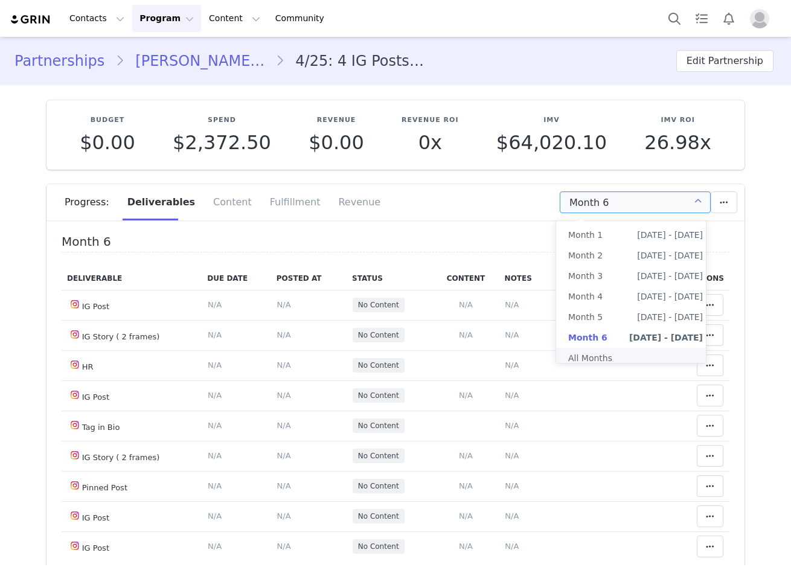
click at [572, 357] on li "All Months" at bounding box center [635, 358] width 159 height 21
type input "All"
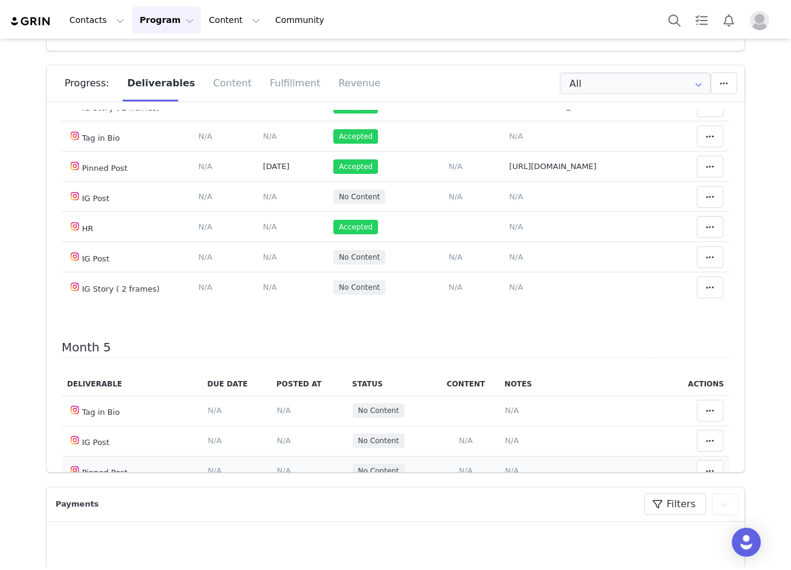
scroll to position [1328, 0]
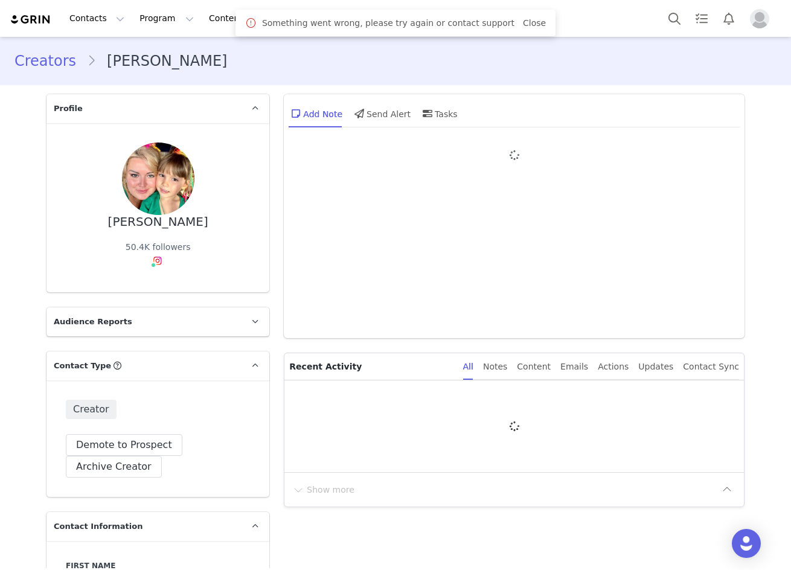
type input "+1 ([GEOGRAPHIC_DATA])"
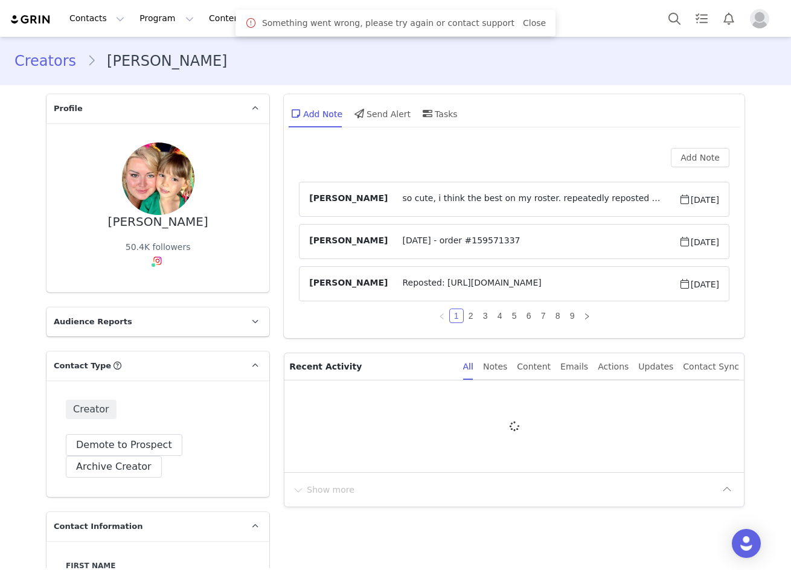
click at [523, 20] on link "Close" at bounding box center [534, 23] width 23 height 10
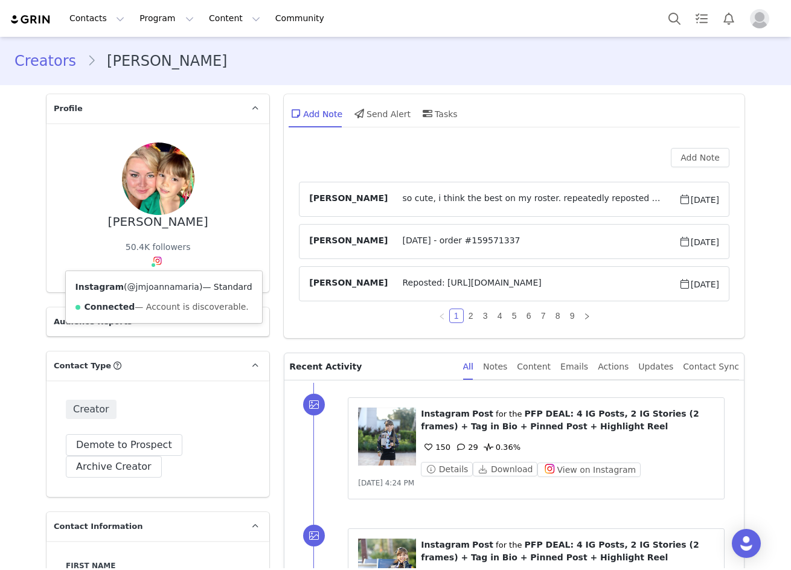
click at [152, 287] on link "@jmjoannamaria" at bounding box center [163, 287] width 72 height 10
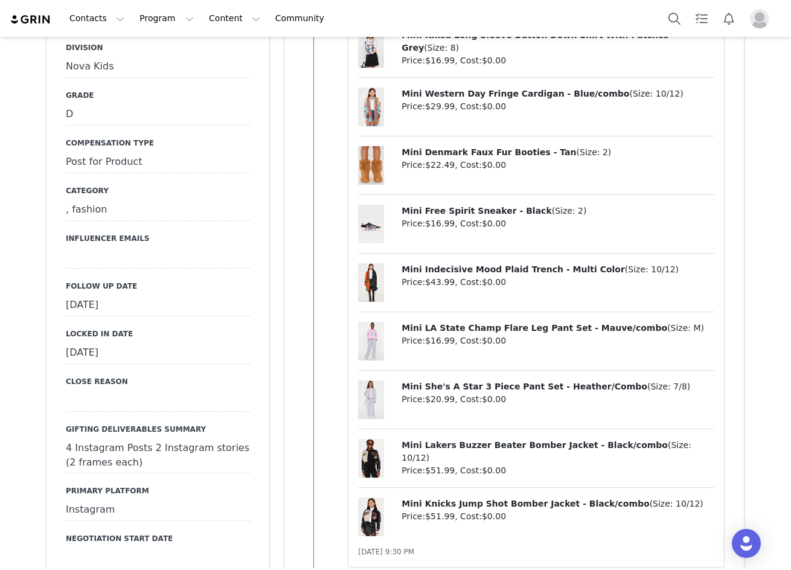
scroll to position [1268, 0]
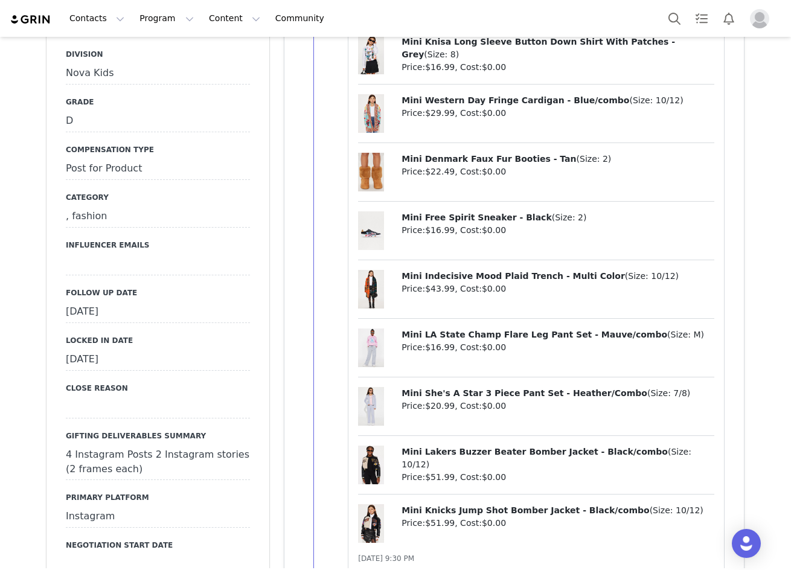
click at [93, 311] on div "[DATE]" at bounding box center [158, 312] width 184 height 22
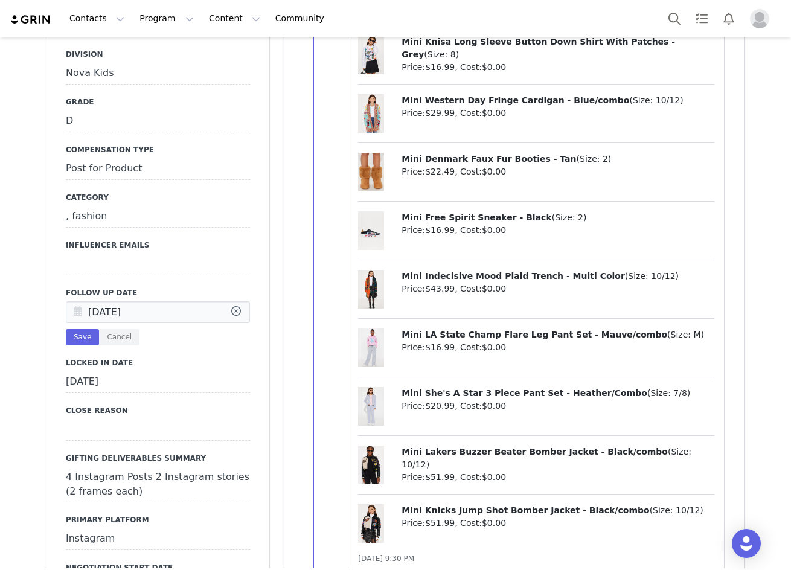
click at [70, 317] on icon at bounding box center [78, 313] width 22 height 22
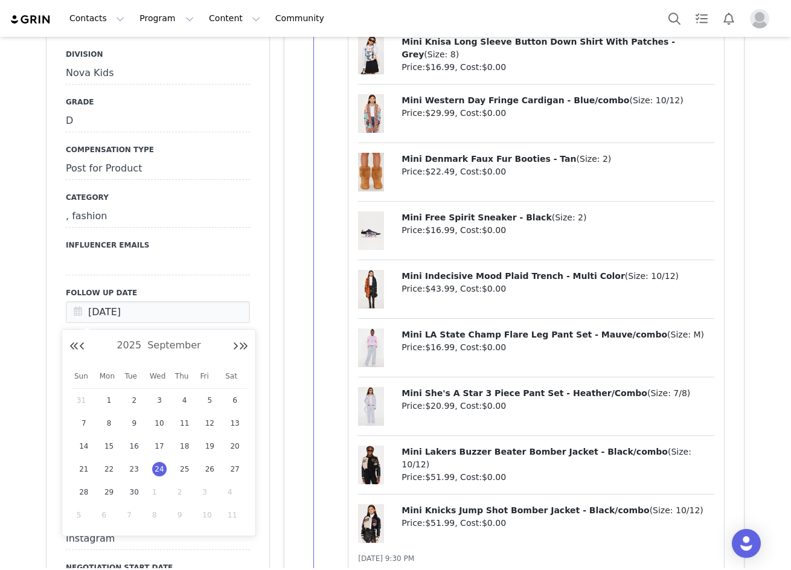
click at [158, 490] on span "1" at bounding box center [159, 492] width 14 height 14
type input "[DATE]"
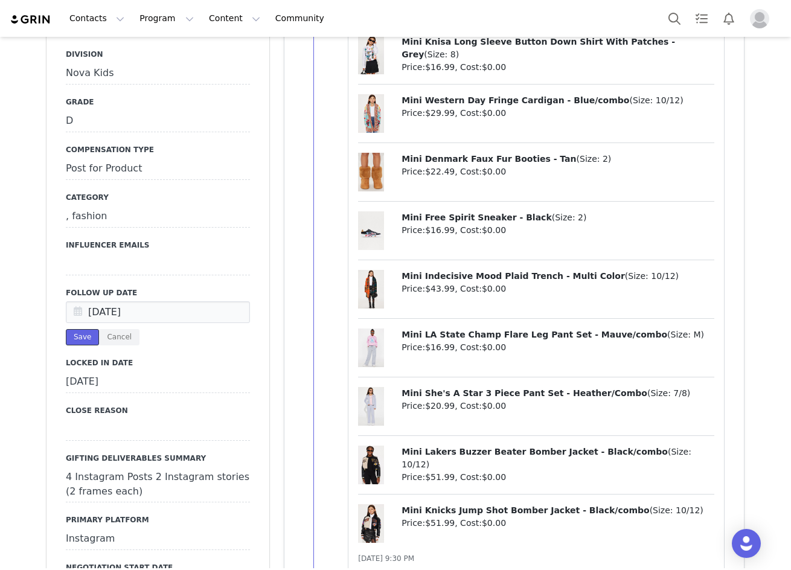
click at [74, 341] on button "Save" at bounding box center [82, 337] width 33 height 16
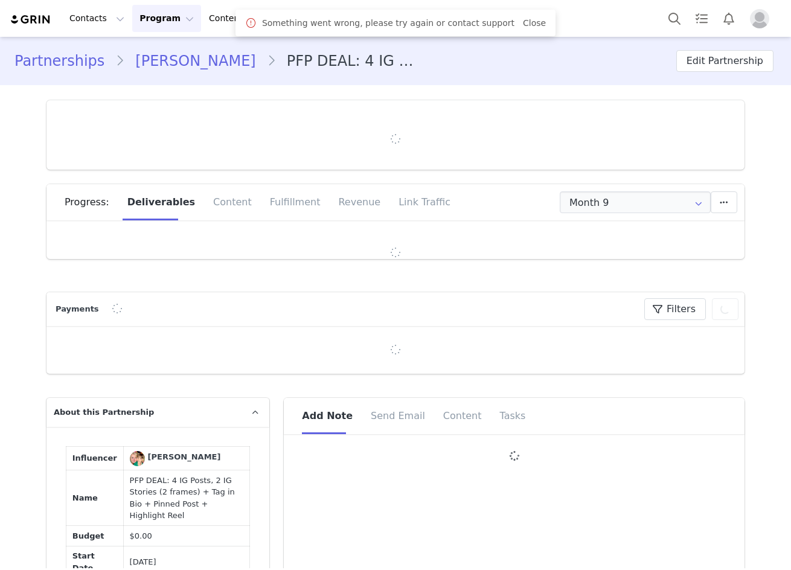
type input "+1 ([GEOGRAPHIC_DATA])"
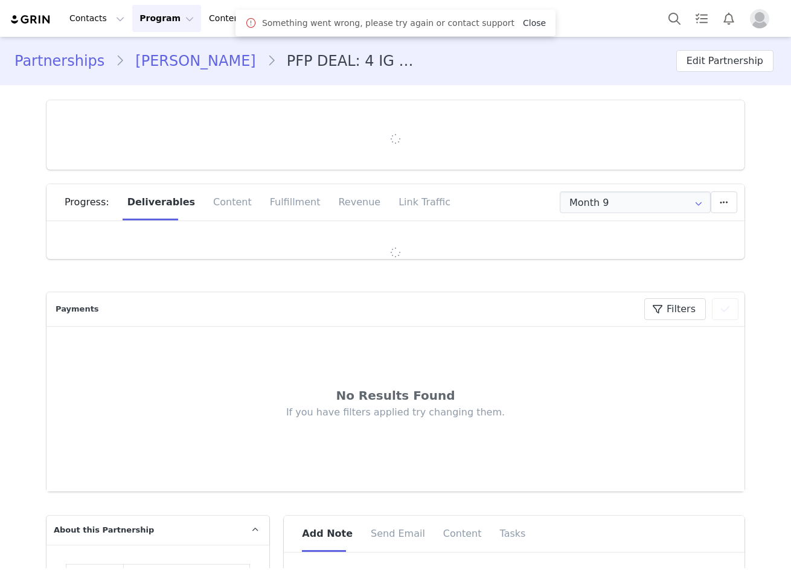
click at [523, 21] on link "Close" at bounding box center [534, 23] width 23 height 10
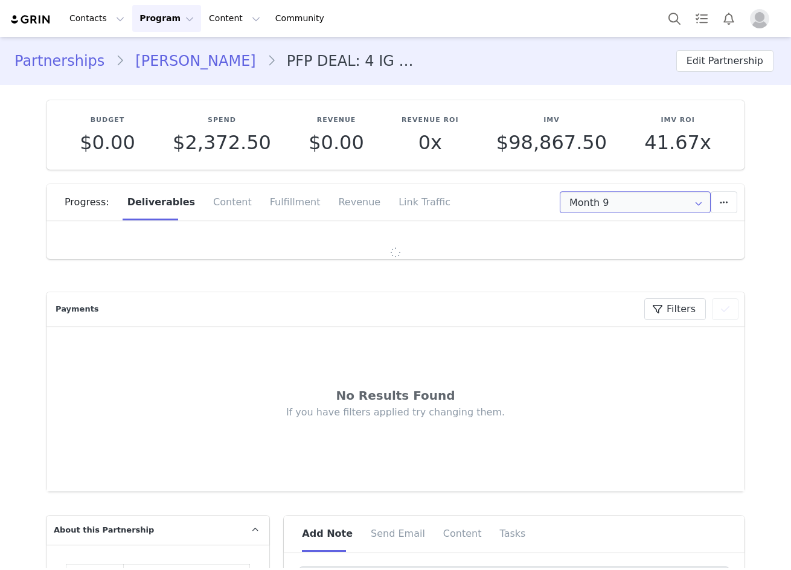
click at [590, 211] on input "Month 9" at bounding box center [635, 202] width 151 height 22
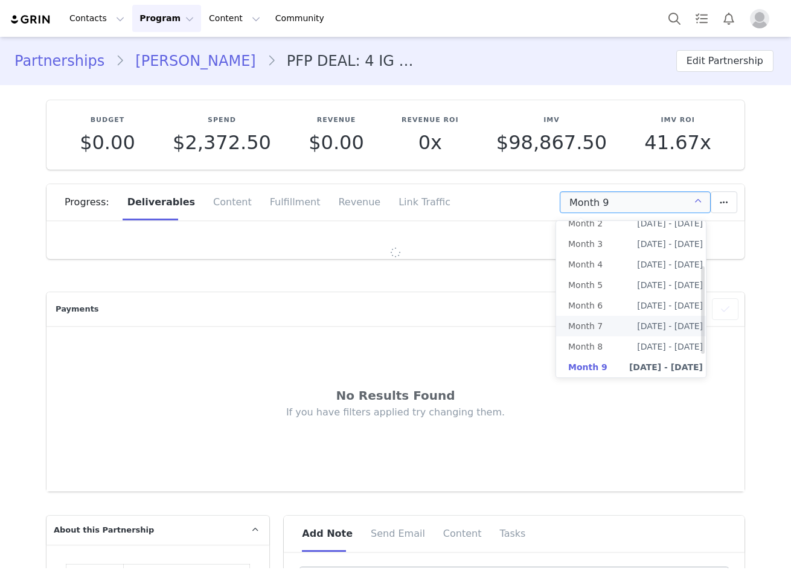
scroll to position [118, 0]
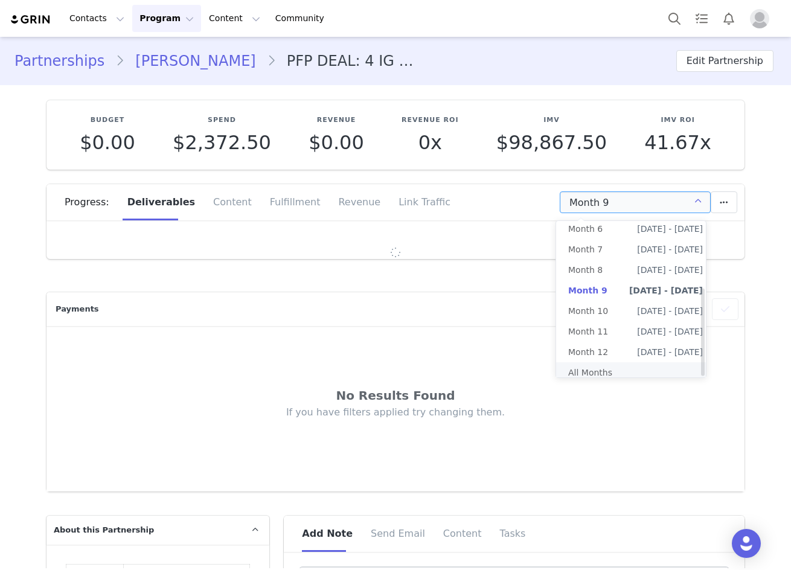
click at [617, 362] on li "All Months" at bounding box center [635, 372] width 159 height 21
type input "All"
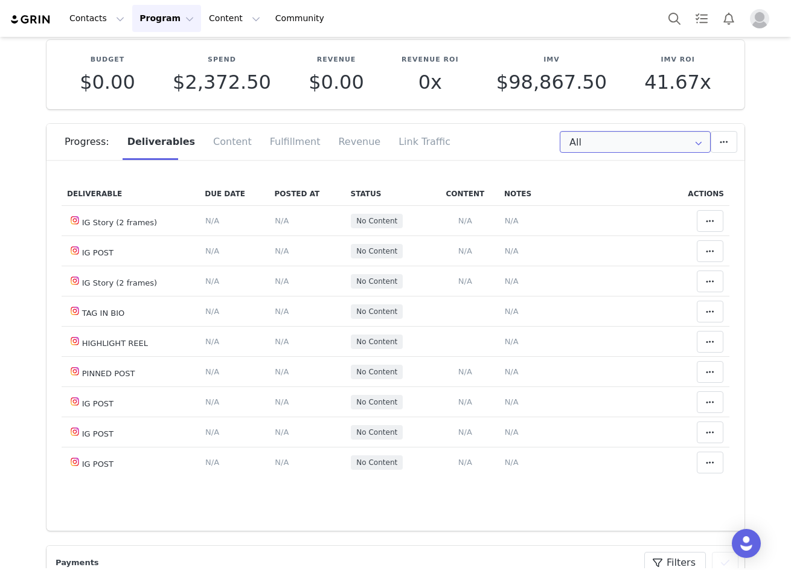
scroll to position [4408, 0]
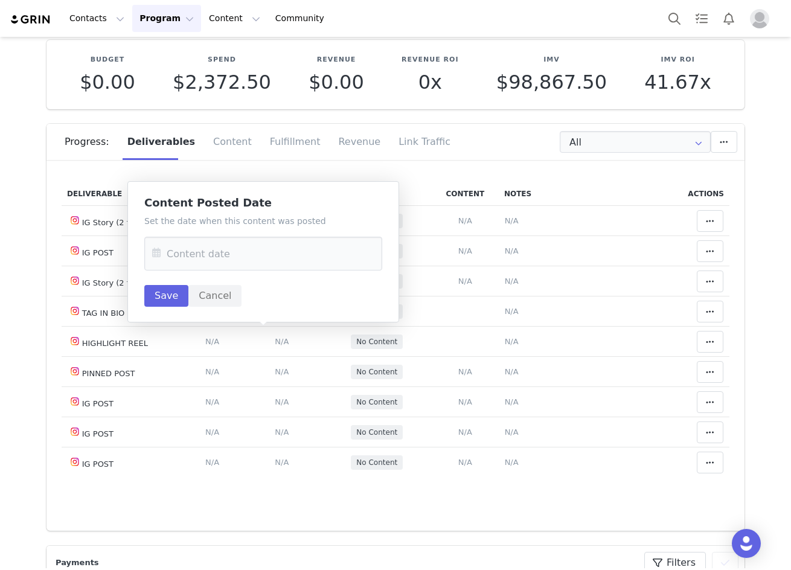
click at [149, 250] on icon at bounding box center [157, 254] width 22 height 34
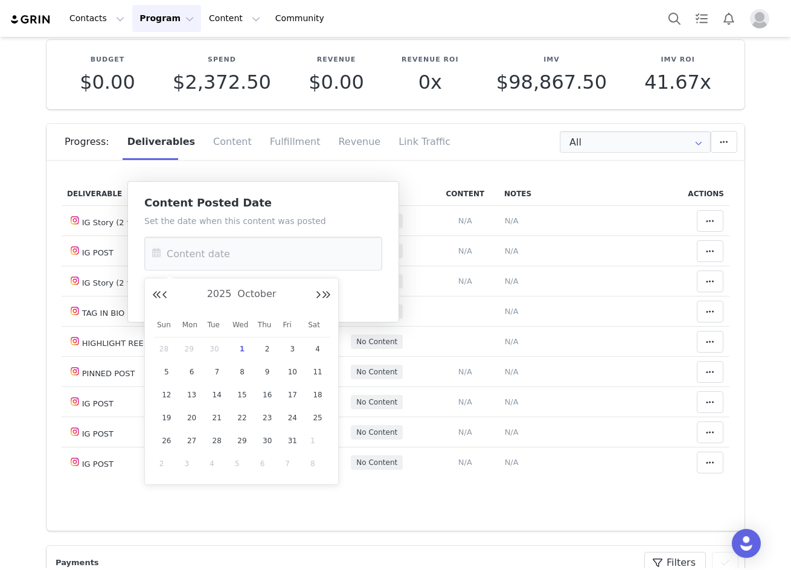
click at [244, 348] on span "1" at bounding box center [242, 349] width 14 height 14
type input "[DATE]"
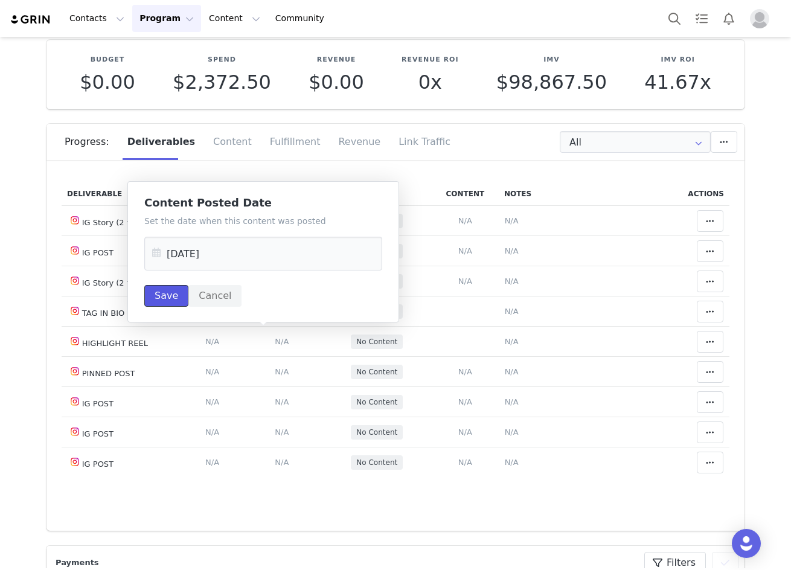
click at [165, 303] on button "Save" at bounding box center [166, 296] width 44 height 22
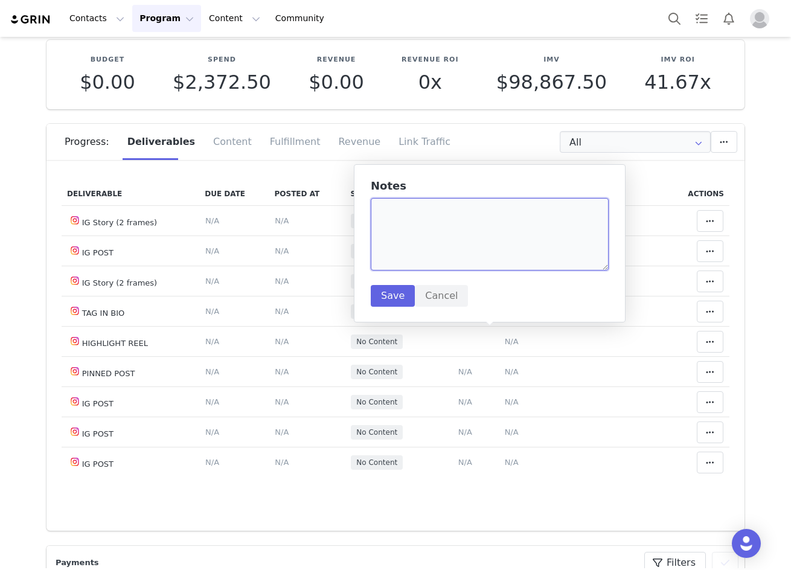
click at [387, 203] on textarea at bounding box center [490, 234] width 238 height 72
paste textarea "https://www.instagram.com/p/DPRamu4DfN-/?img_index=1"
type textarea "https://www.instagram.com/p/DPRamu4DfN-/?img_index=1"
click at [375, 299] on button "Save" at bounding box center [393, 296] width 44 height 22
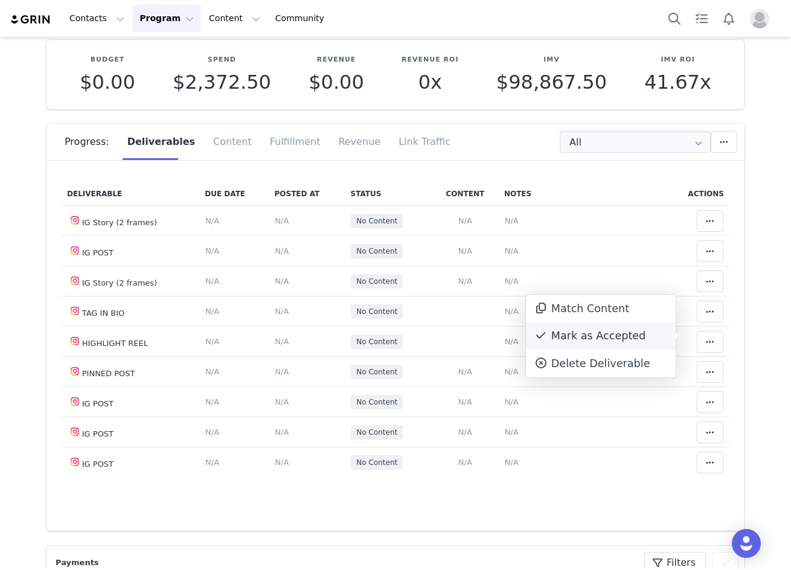
click at [644, 342] on div "Mark as Accepted" at bounding box center [601, 336] width 150 height 28
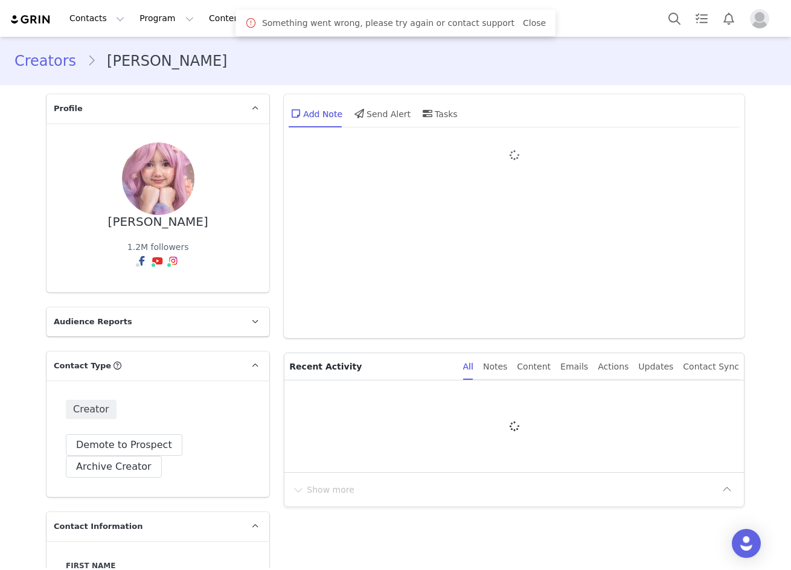
type input "+63 ([GEOGRAPHIC_DATA])"
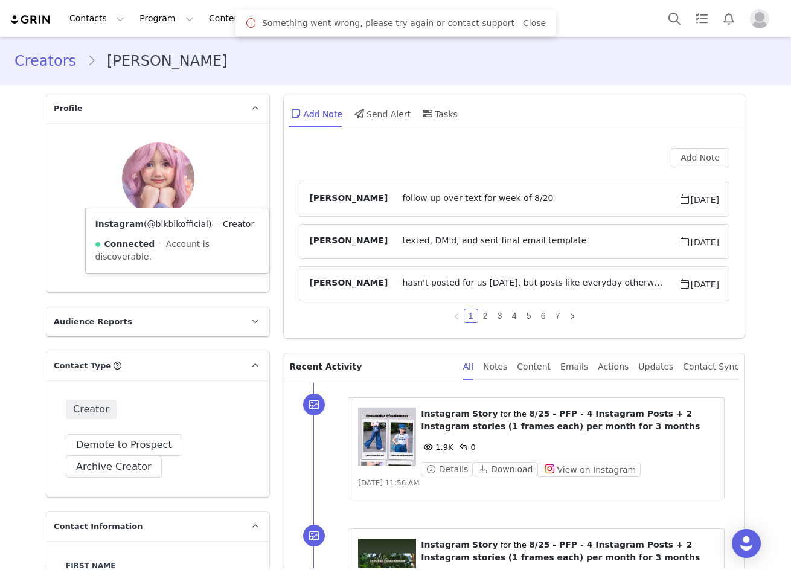
click at [169, 226] on link "@bikbikofficial" at bounding box center [177, 224] width 61 height 10
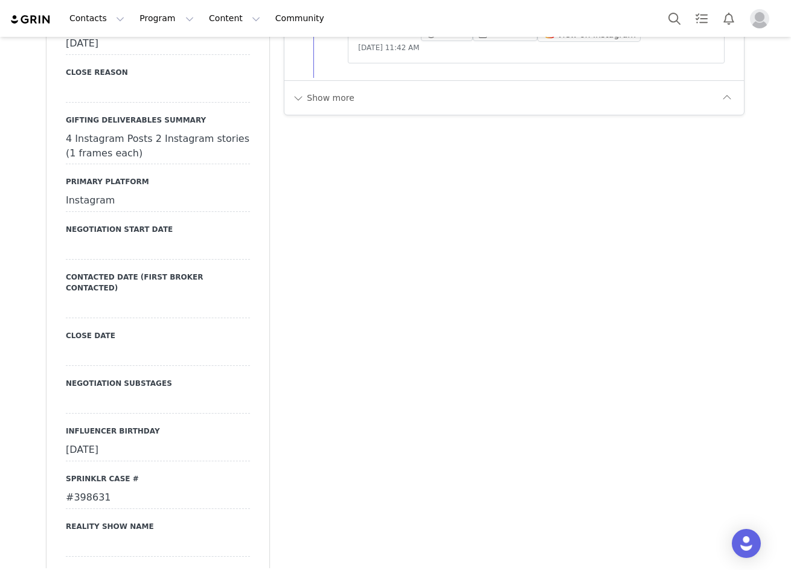
scroll to position [1567, 0]
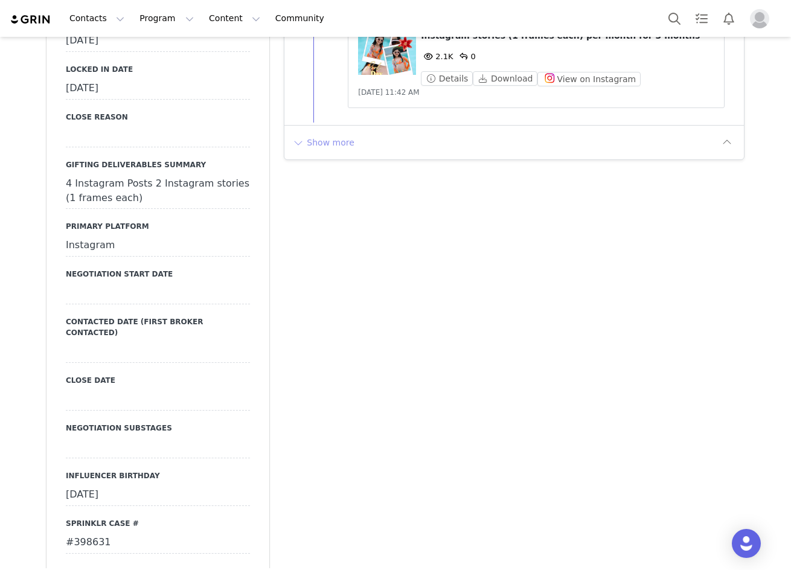
click at [315, 139] on button "Show more" at bounding box center [323, 142] width 63 height 19
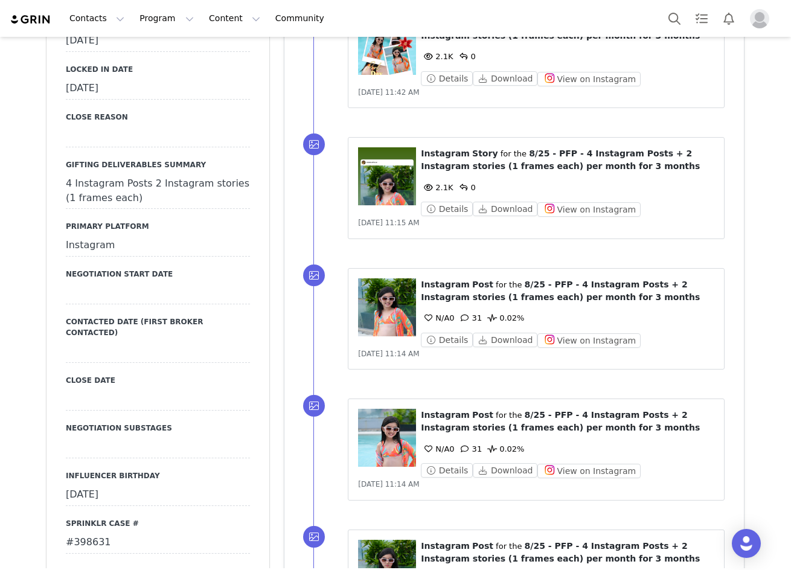
scroll to position [1145, 0]
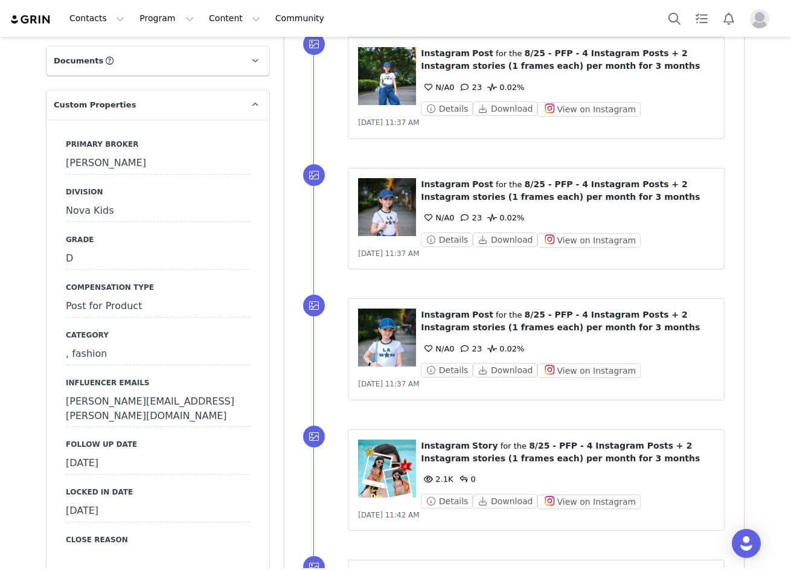
click at [110, 453] on div "[DATE]" at bounding box center [158, 464] width 184 height 22
click at [74, 453] on icon at bounding box center [78, 464] width 22 height 22
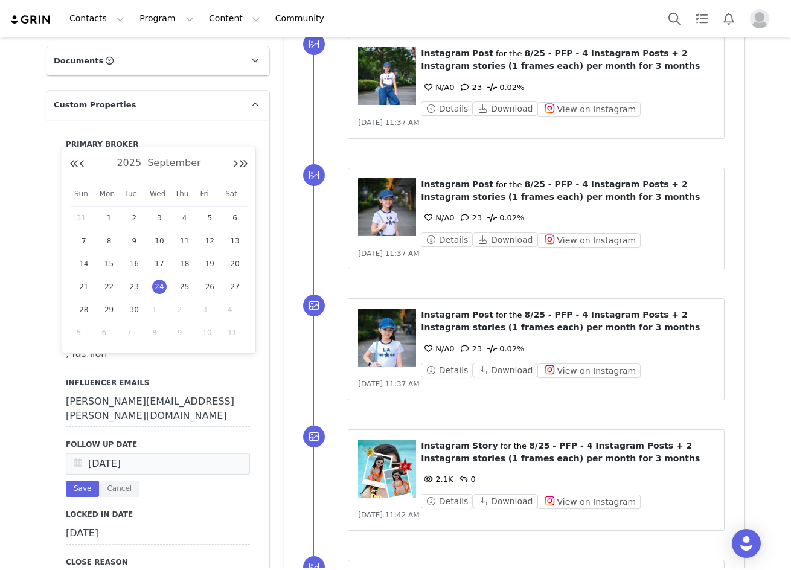
click at [158, 311] on span "1" at bounding box center [159, 309] width 14 height 14
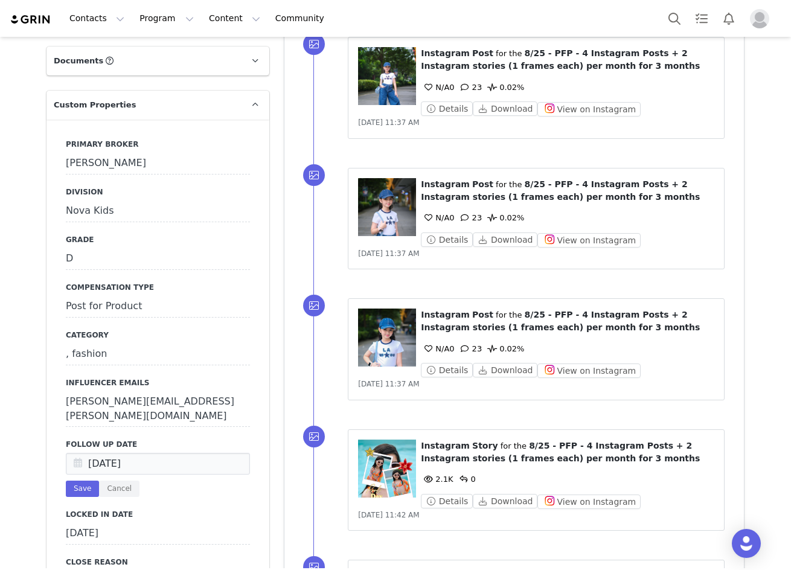
type input "[DATE]"
click at [83, 481] on button "Save" at bounding box center [82, 489] width 33 height 16
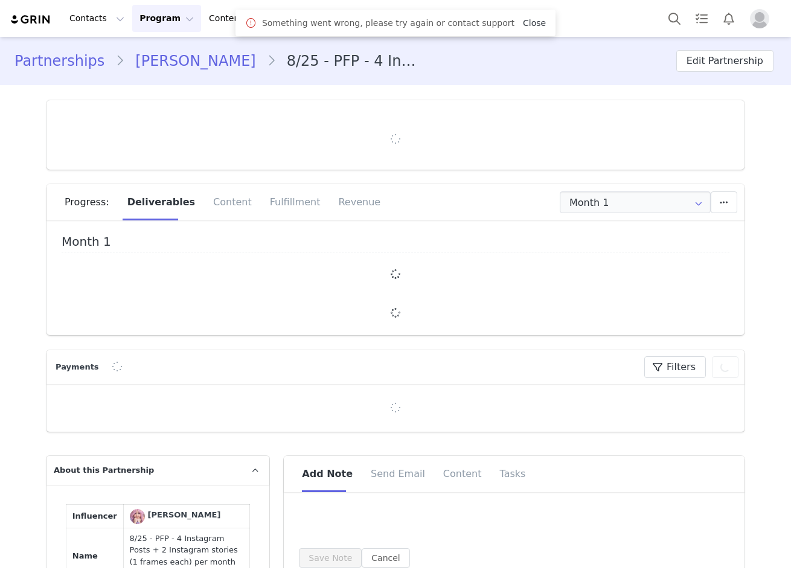
click at [523, 22] on link "Close" at bounding box center [534, 23] width 23 height 10
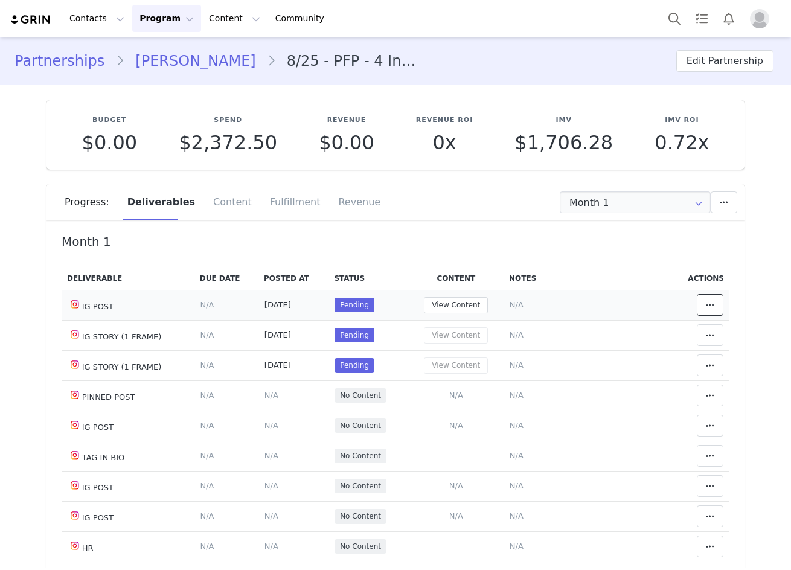
click at [706, 307] on icon at bounding box center [710, 305] width 8 height 10
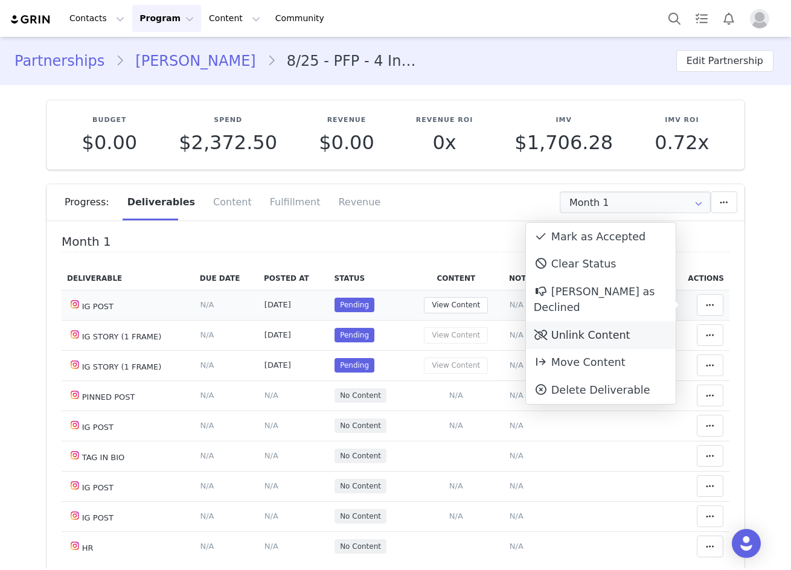
click at [589, 321] on div "Unlink Content" at bounding box center [601, 335] width 150 height 28
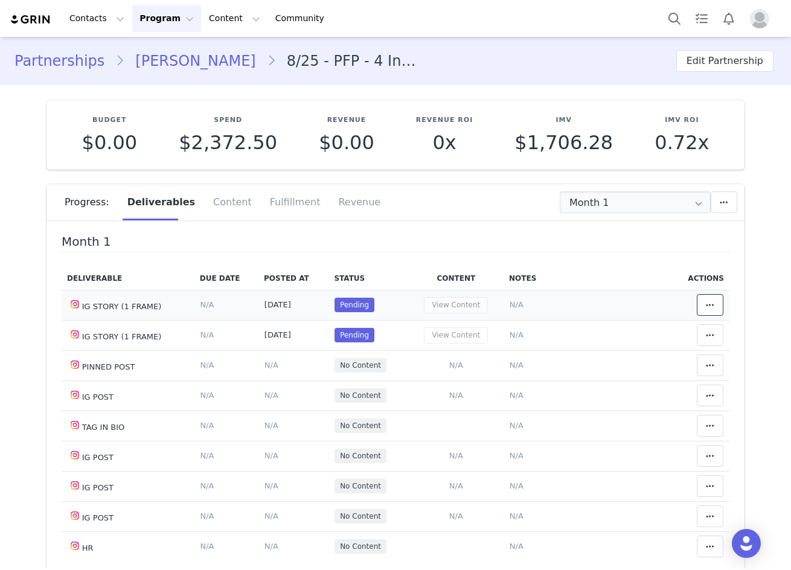
click at [697, 295] on button at bounding box center [710, 305] width 27 height 22
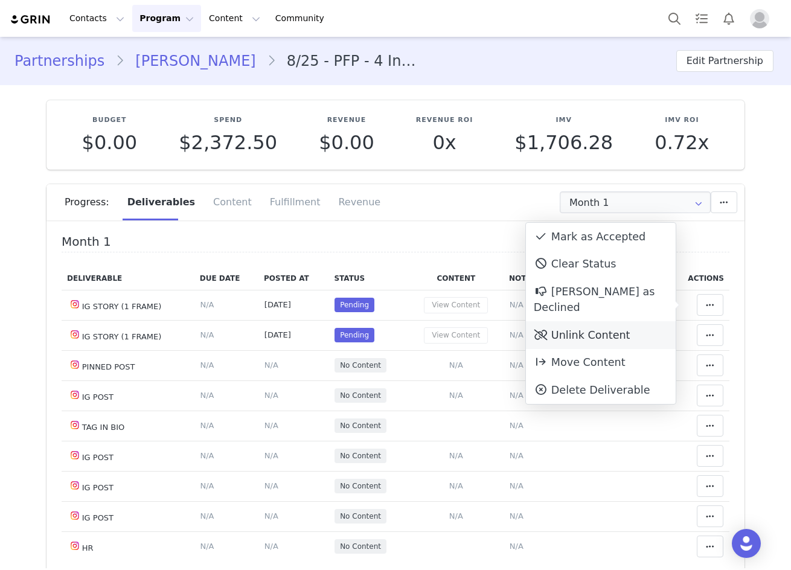
click at [602, 322] on div "Unlink Content" at bounding box center [601, 335] width 150 height 28
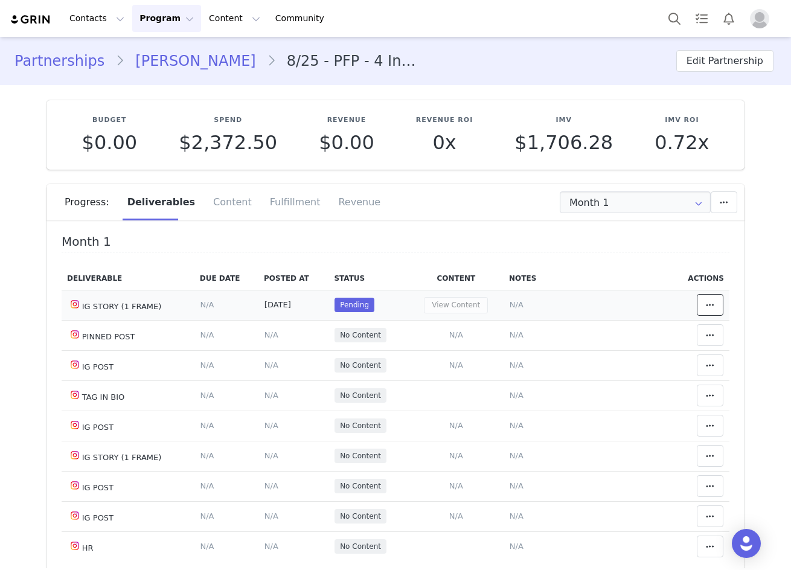
click at [705, 310] on button at bounding box center [710, 305] width 27 height 22
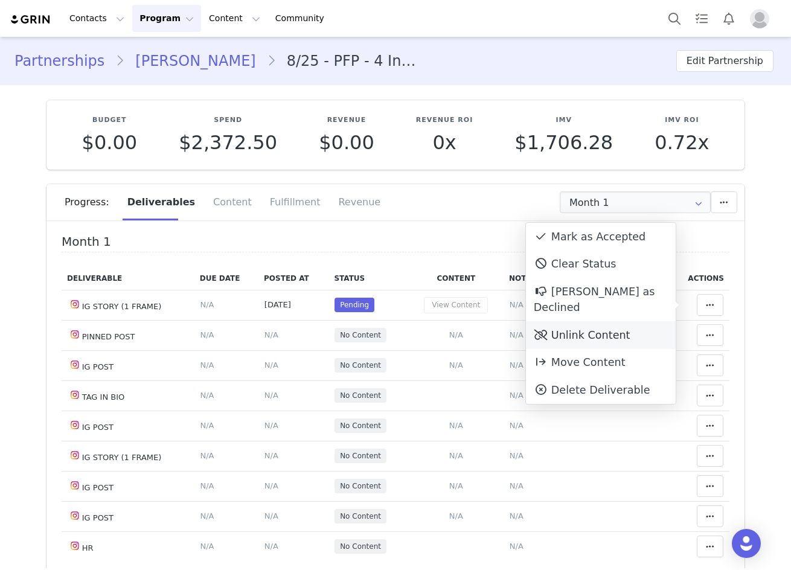
click at [627, 321] on div "Unlink Content" at bounding box center [601, 335] width 150 height 28
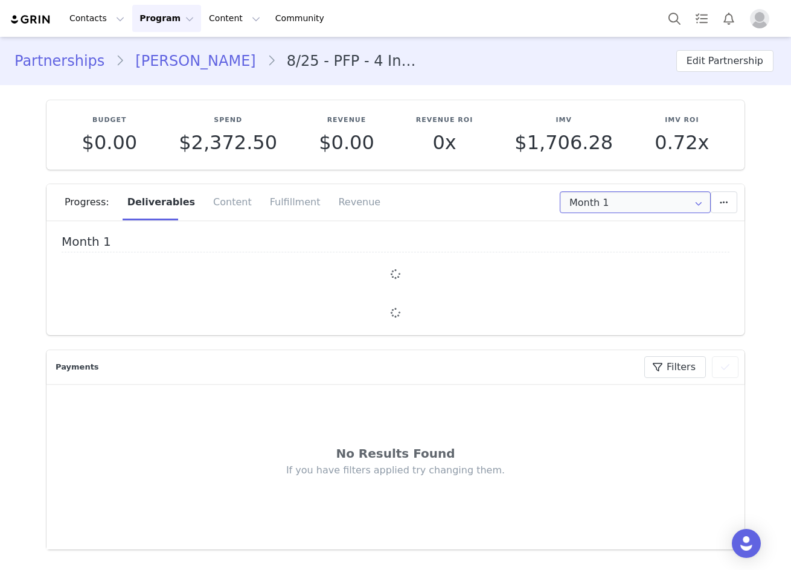
click at [639, 206] on input "Month 1" at bounding box center [635, 202] width 151 height 22
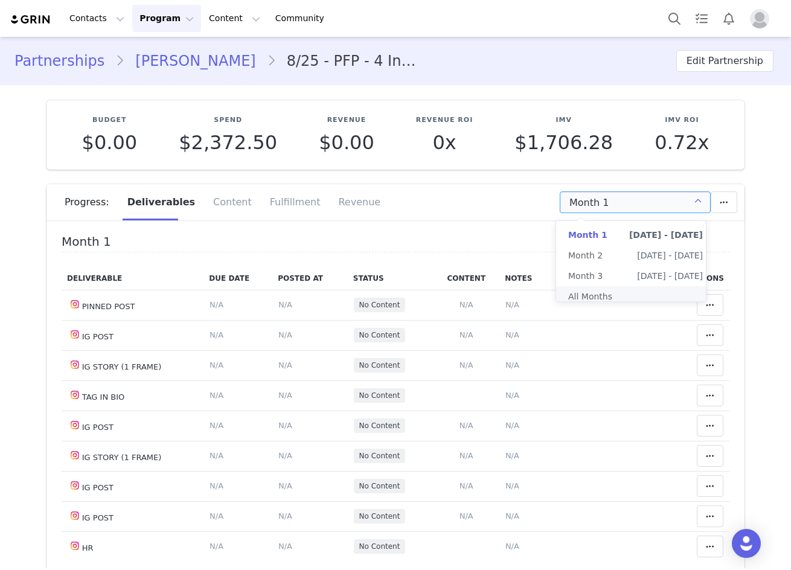
click at [632, 294] on li "All Months" at bounding box center [635, 296] width 159 height 21
type input "All"
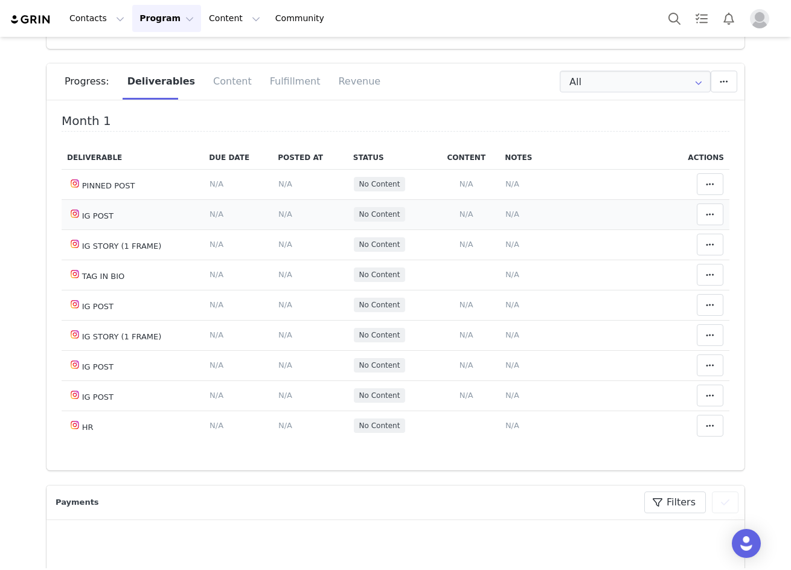
click at [279, 213] on span "N/A" at bounding box center [285, 214] width 14 height 9
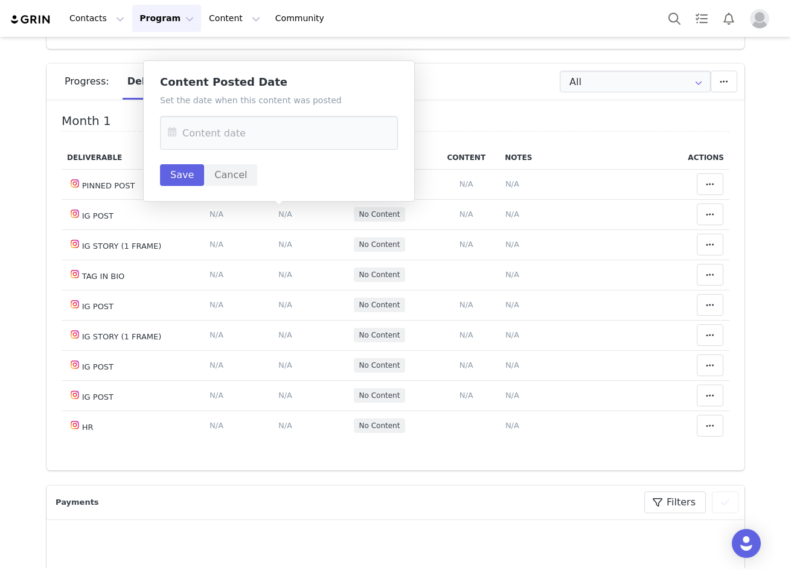
click at [165, 136] on icon at bounding box center [172, 133] width 22 height 34
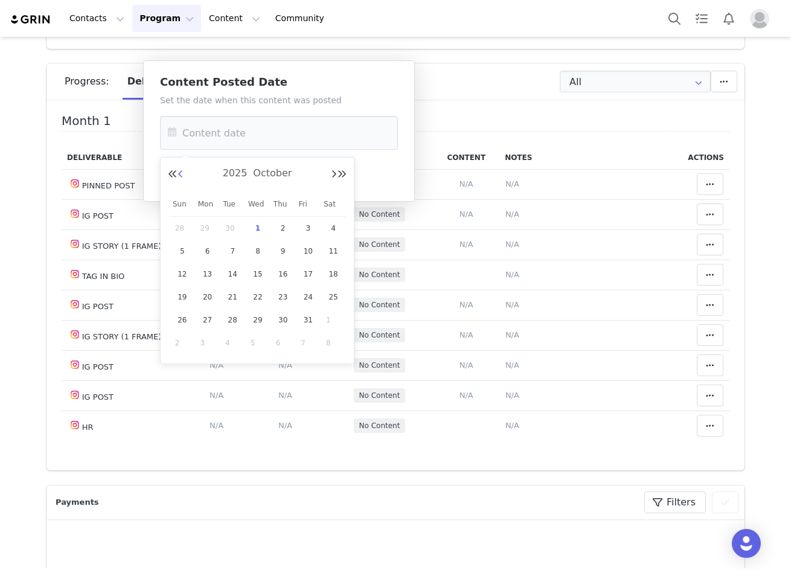
click at [183, 176] on button "Previous Month" at bounding box center [181, 175] width 6 height 10
click at [309, 298] on span "26" at bounding box center [308, 297] width 14 height 14
type input "[DATE]"
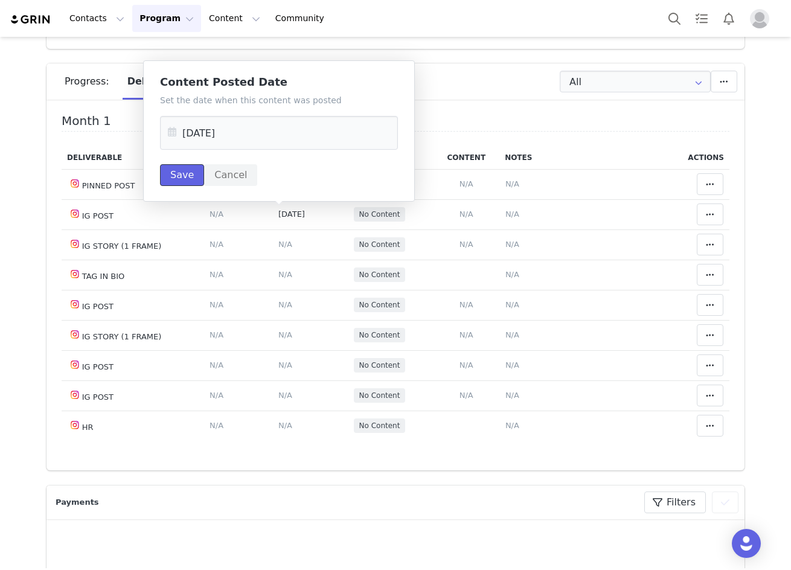
click at [173, 178] on button "Save" at bounding box center [182, 175] width 44 height 22
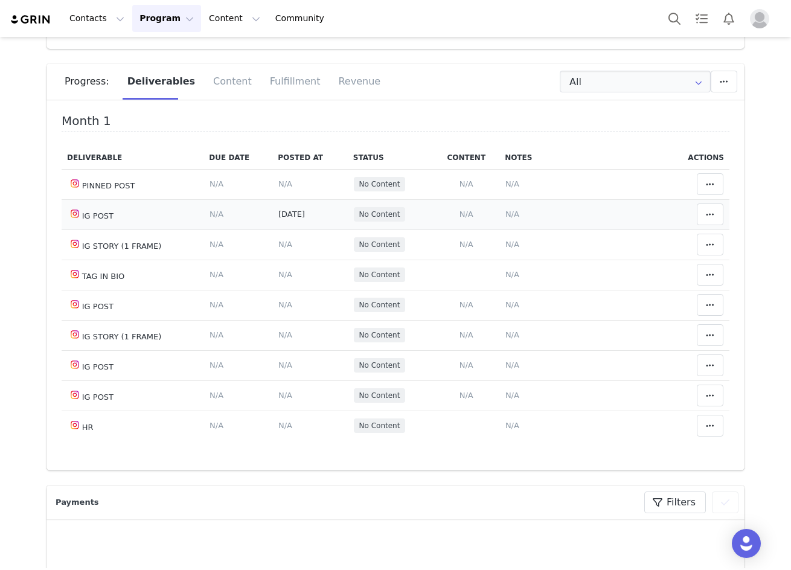
click at [505, 214] on span "N/A" at bounding box center [512, 214] width 14 height 9
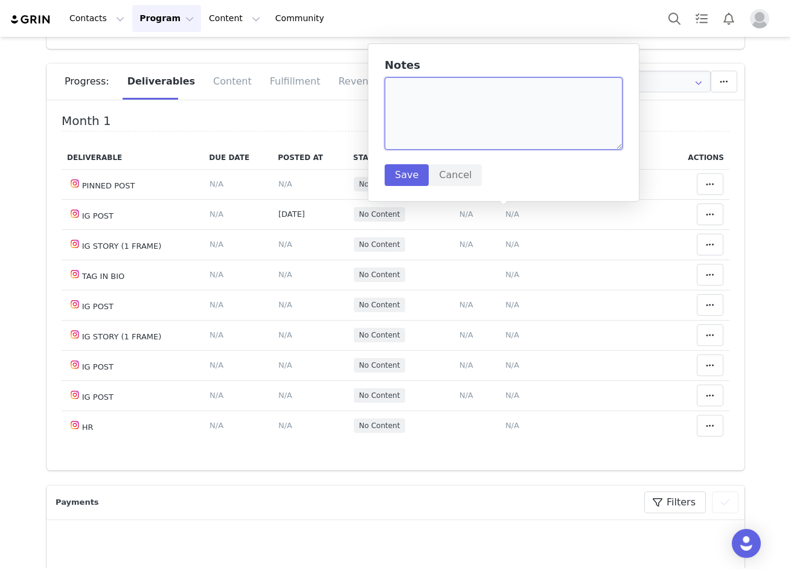
click at [414, 120] on textarea at bounding box center [504, 113] width 238 height 72
paste textarea "[URL][DOMAIN_NAME]"
type textarea "[URL][DOMAIN_NAME]"
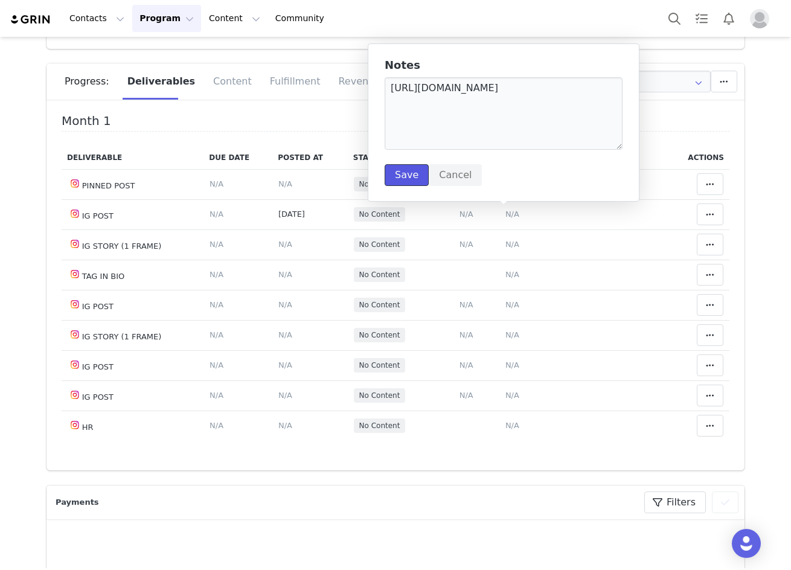
click at [410, 171] on button "Save" at bounding box center [407, 175] width 44 height 22
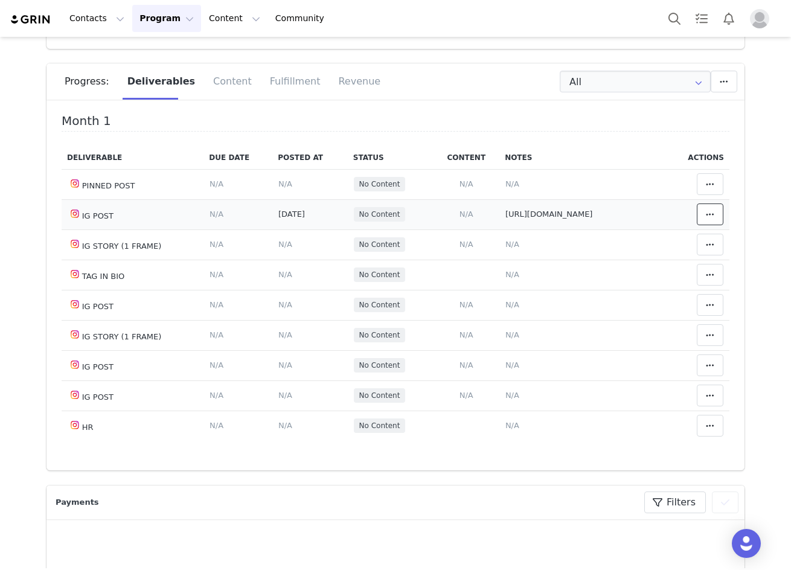
click at [706, 216] on icon at bounding box center [710, 215] width 8 height 10
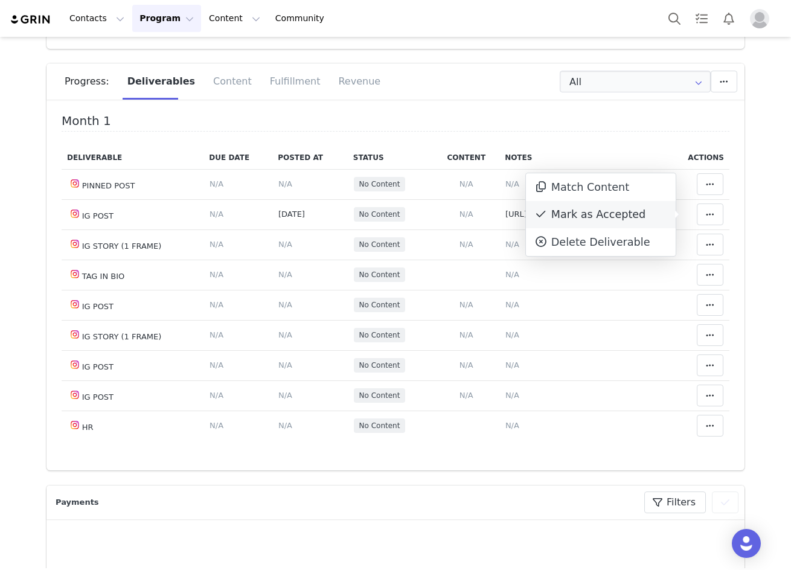
click at [630, 223] on div "Mark as Accepted" at bounding box center [601, 215] width 150 height 28
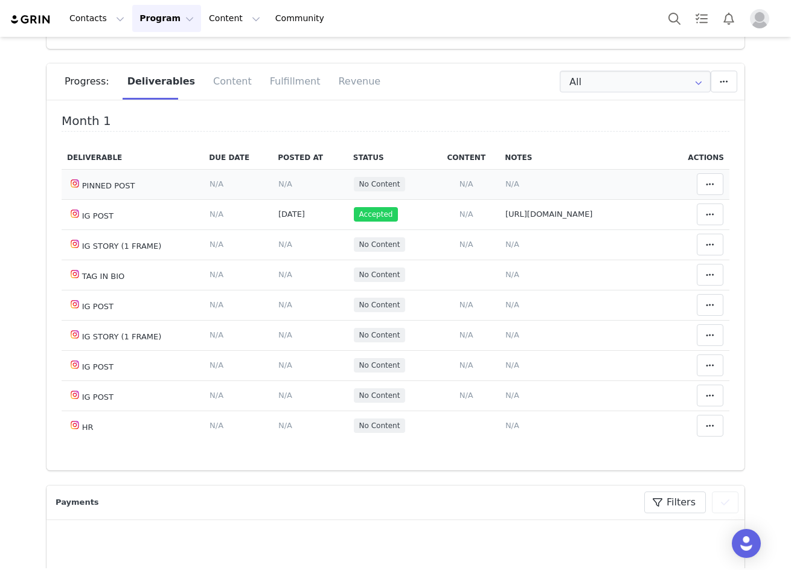
click at [278, 181] on span "N/A" at bounding box center [285, 183] width 14 height 9
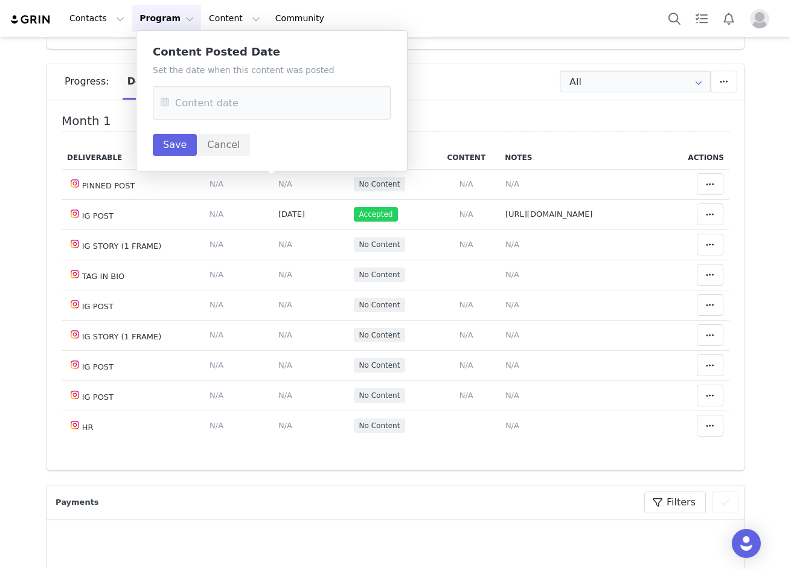
click at [163, 102] on icon at bounding box center [165, 103] width 22 height 34
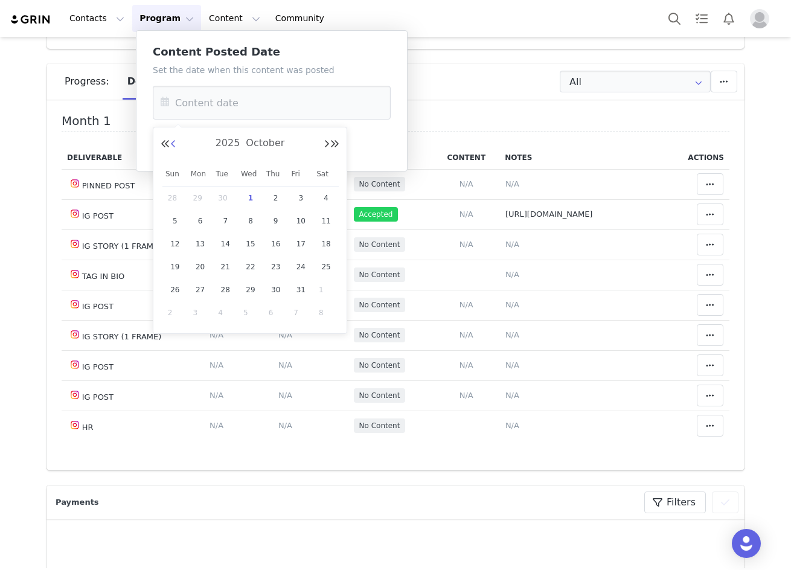
click at [174, 142] on button "Previous Month" at bounding box center [173, 144] width 6 height 10
click at [218, 290] on span "26" at bounding box center [225, 290] width 14 height 14
type input "Aug 26 2025"
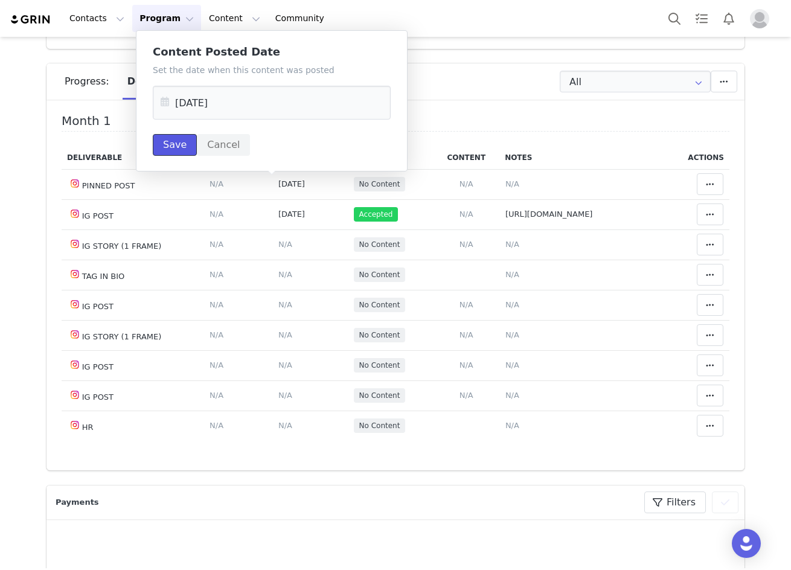
click at [174, 142] on button "Save" at bounding box center [175, 145] width 44 height 22
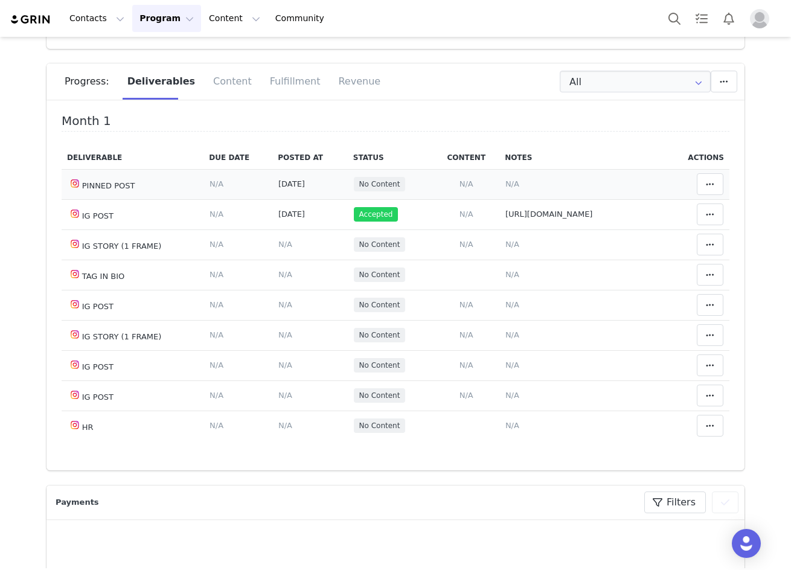
click at [505, 184] on span "N/A" at bounding box center [512, 183] width 14 height 9
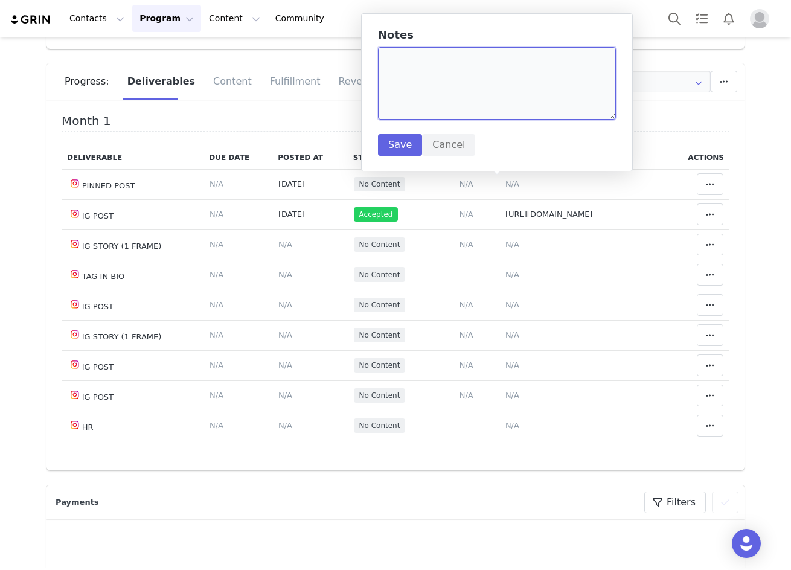
click at [447, 78] on textarea at bounding box center [497, 83] width 238 height 72
paste textarea "https://www.instagram.com/p/DN0Npd4Xqvf/?img_index=1"
type textarea "https://www.instagram.com/p/DN0Npd4Xqvf/?img_index=1"
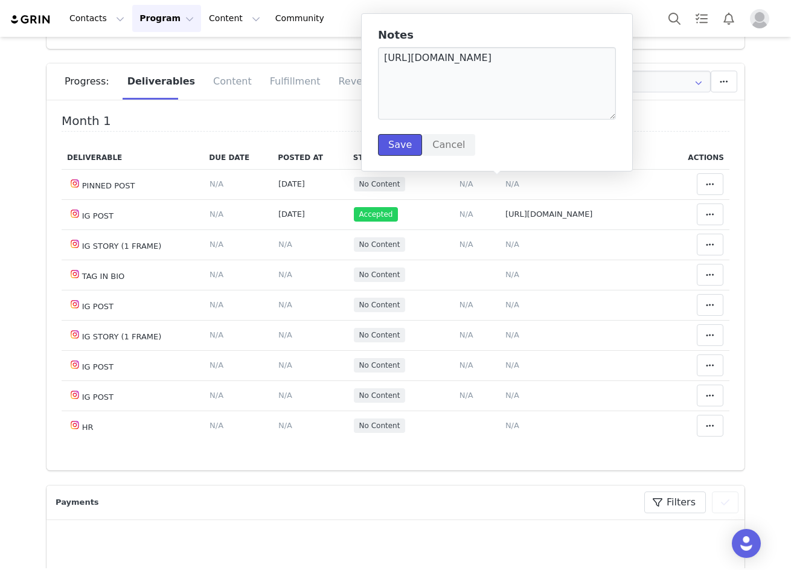
click at [408, 138] on button "Save" at bounding box center [400, 145] width 44 height 22
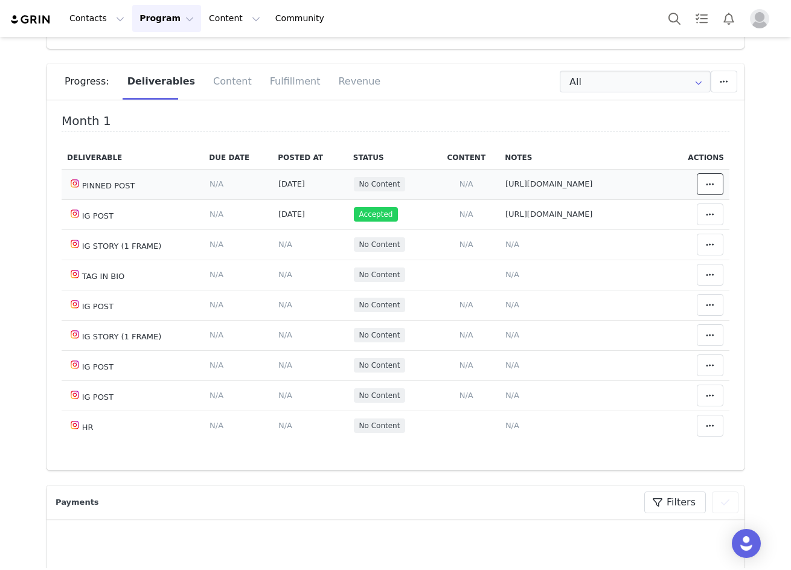
click at [704, 183] on button at bounding box center [710, 184] width 27 height 22
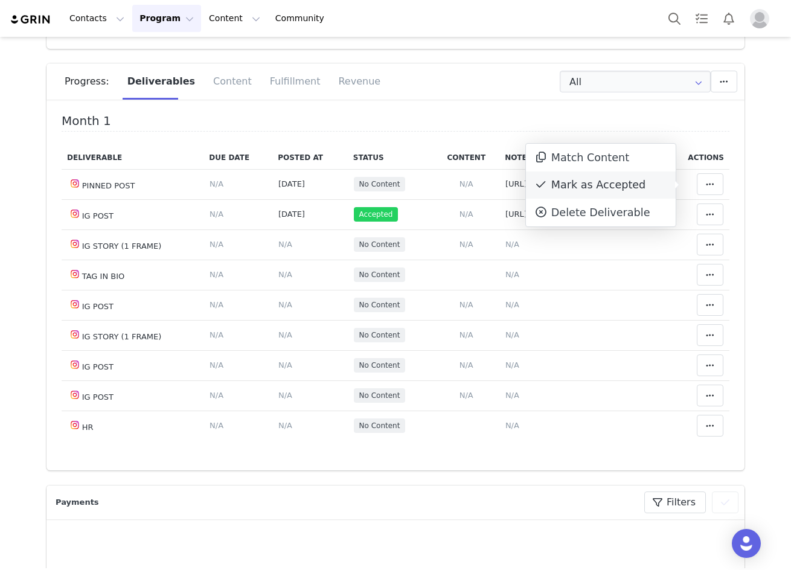
click at [644, 191] on div "Mark as Accepted" at bounding box center [601, 185] width 150 height 28
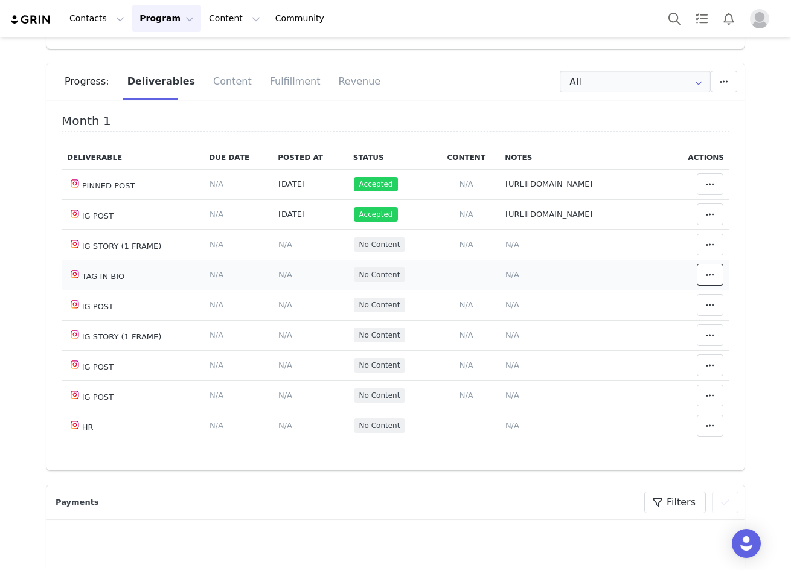
click at [706, 275] on icon at bounding box center [710, 275] width 8 height 10
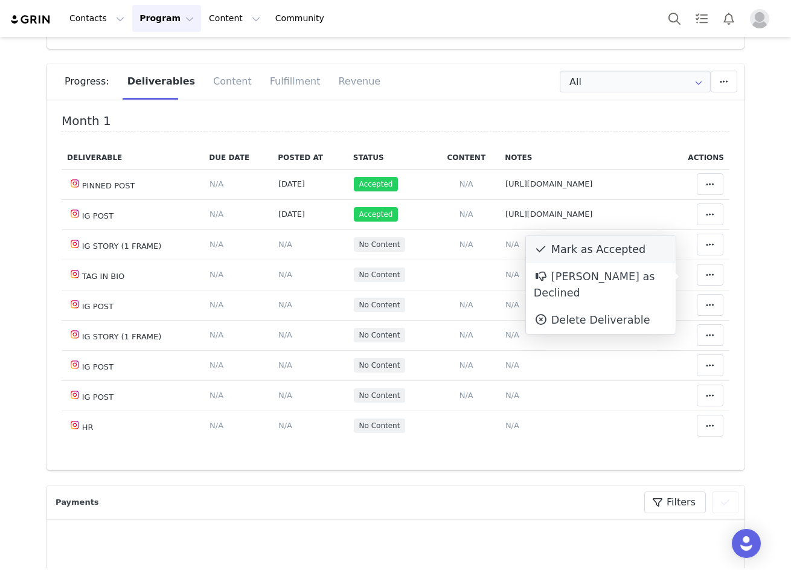
click at [625, 258] on div "Mark as Accepted" at bounding box center [601, 249] width 150 height 28
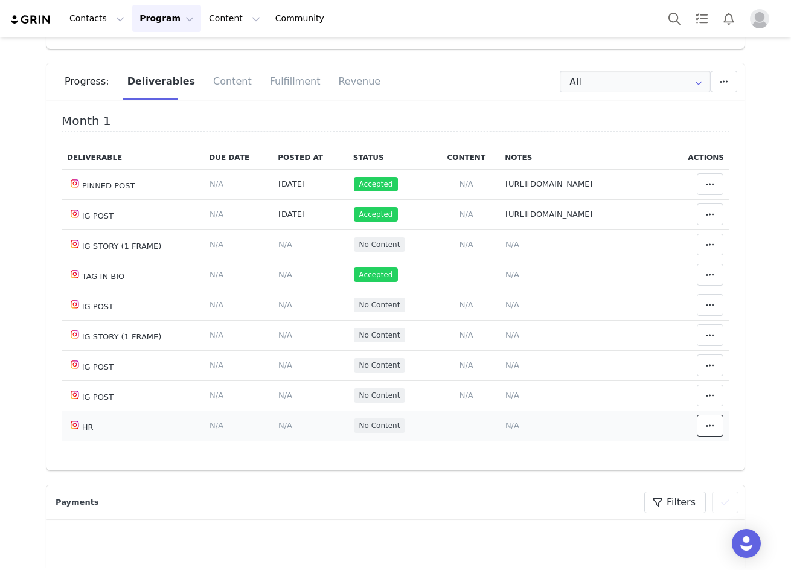
click at [697, 422] on button at bounding box center [710, 426] width 27 height 22
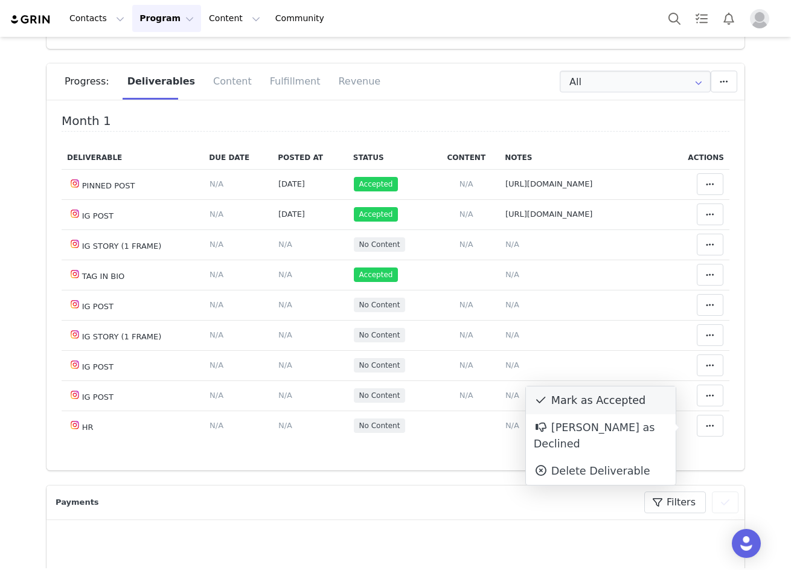
click at [636, 408] on div "Mark as Accepted" at bounding box center [601, 400] width 150 height 28
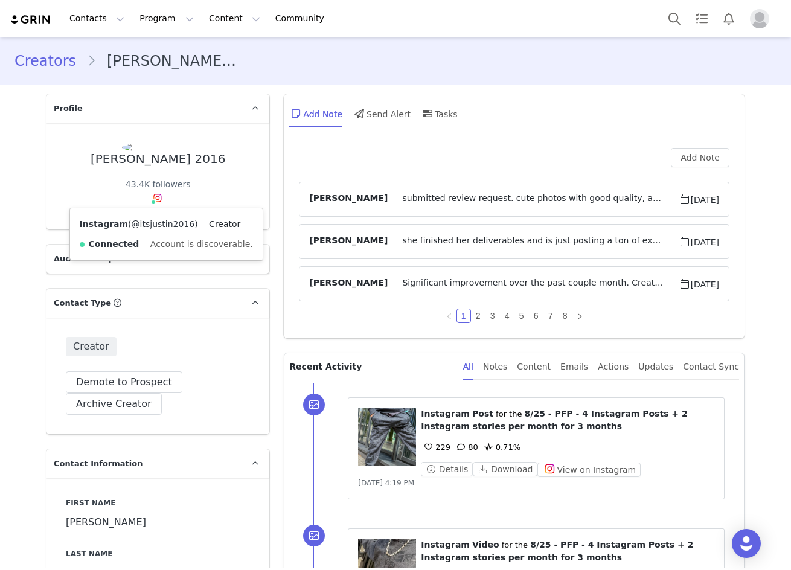
click at [155, 223] on link "@itsjustin2016" at bounding box center [163, 224] width 63 height 10
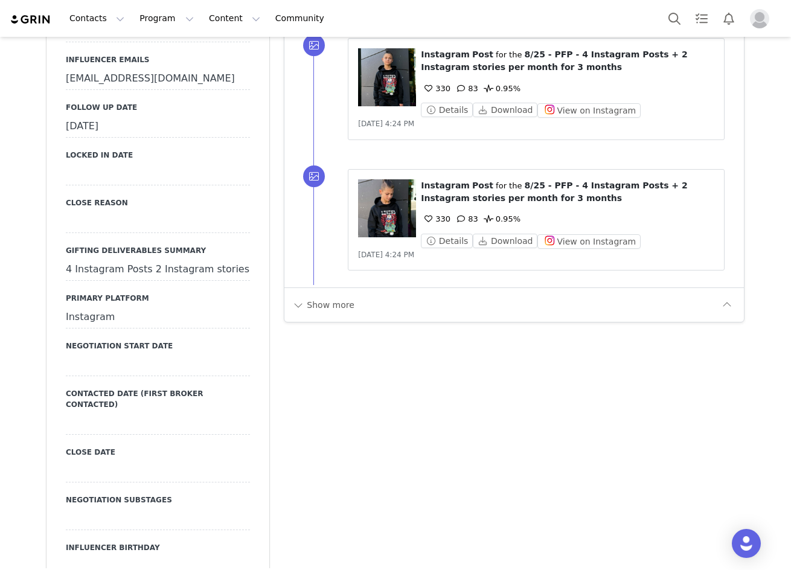
scroll to position [1202, 0]
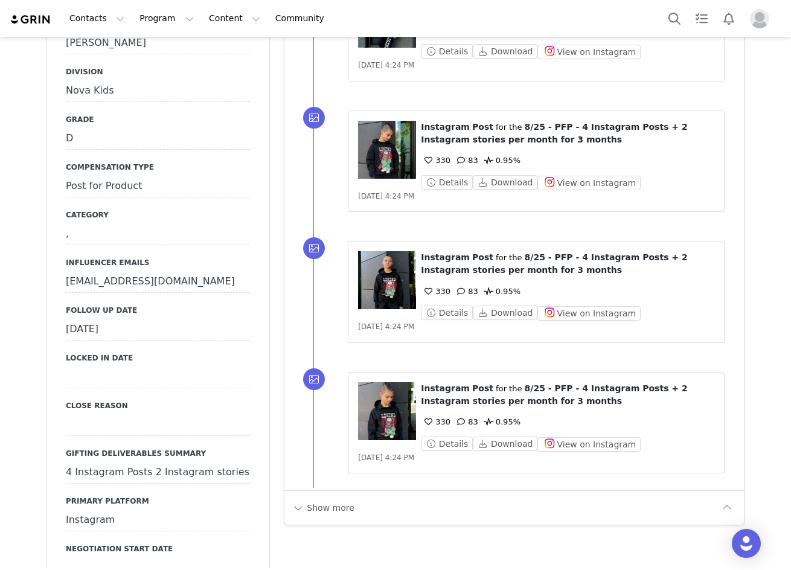
click at [112, 319] on div "[DATE]" at bounding box center [158, 330] width 184 height 22
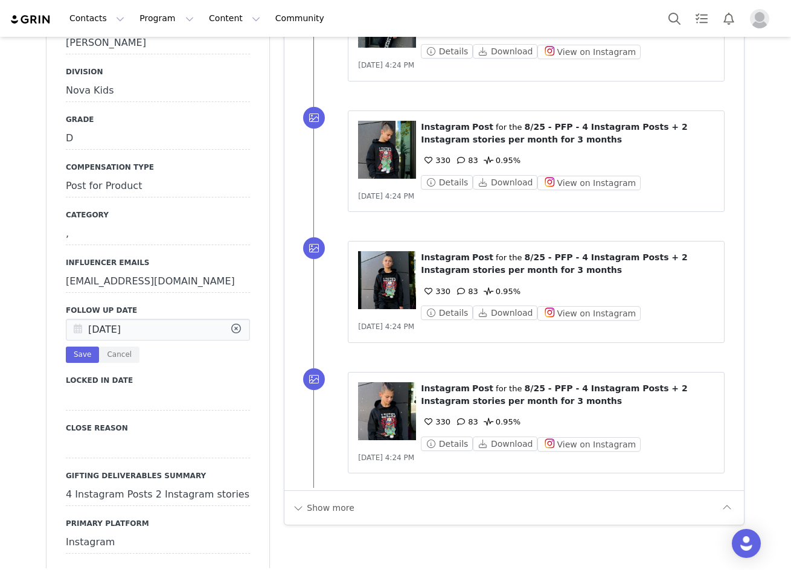
click at [67, 319] on icon at bounding box center [78, 330] width 22 height 22
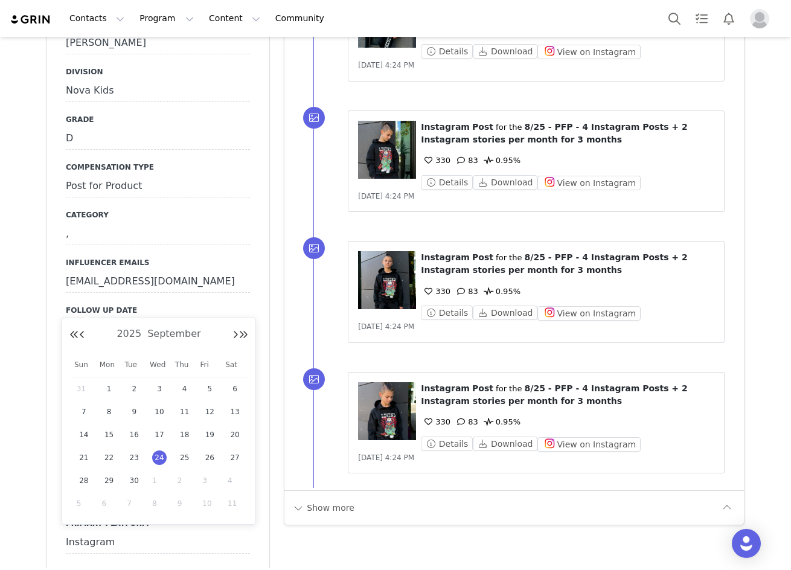
click at [153, 471] on td "1" at bounding box center [159, 480] width 25 height 23
type input "[DATE]"
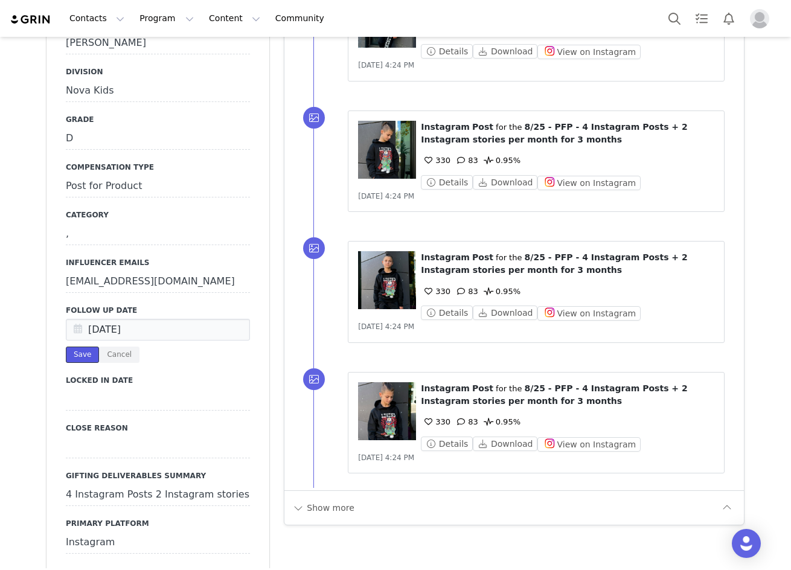
click at [80, 347] on button "Save" at bounding box center [82, 355] width 33 height 16
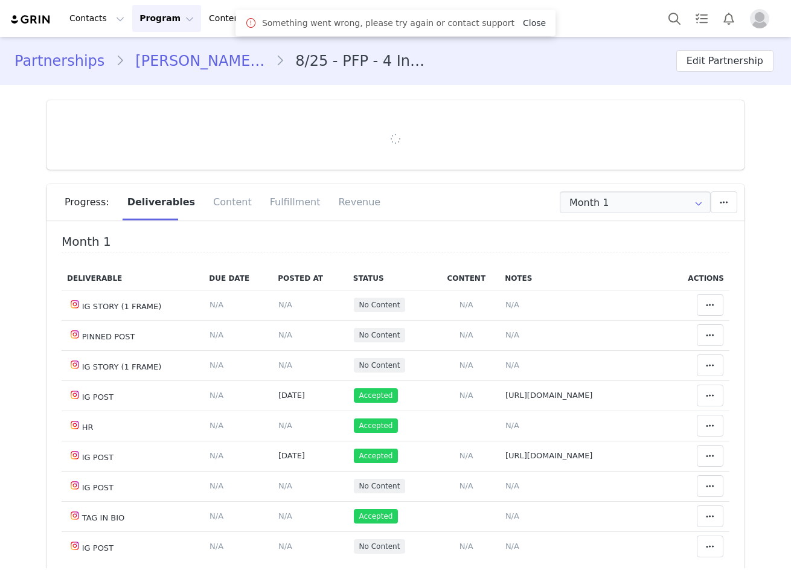
click at [523, 23] on link "Close" at bounding box center [534, 23] width 23 height 10
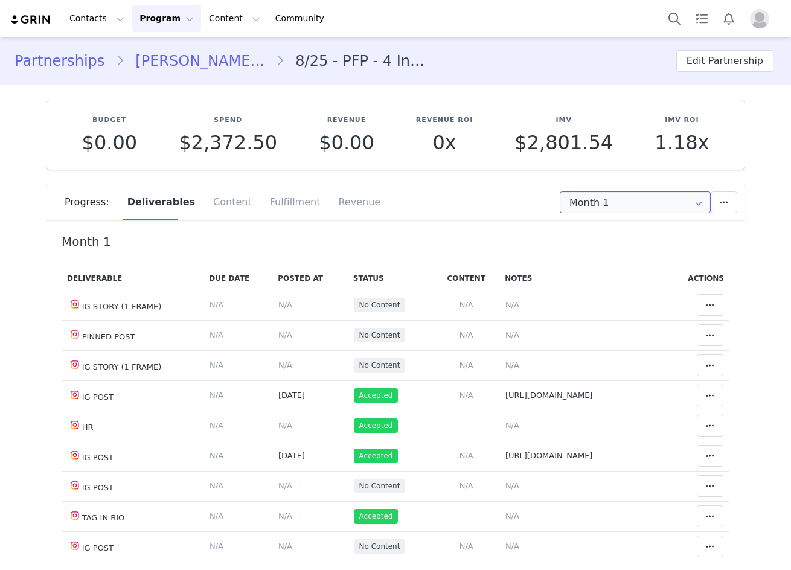
click at [595, 199] on input "Month 1" at bounding box center [635, 202] width 151 height 22
click at [604, 292] on li "All Months" at bounding box center [635, 296] width 159 height 21
type input "All"
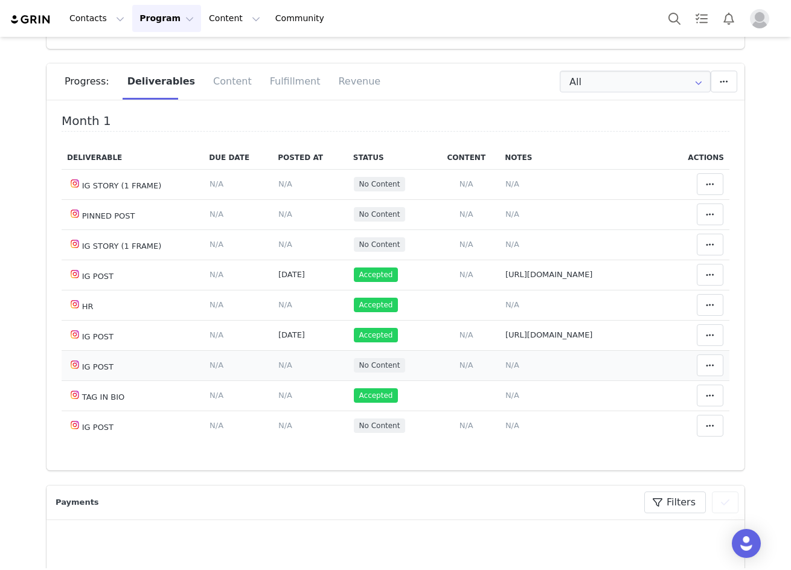
click at [272, 371] on td "Content Posted Date Set the date when this content was posted Save Cancel N/A" at bounding box center [309, 365] width 75 height 30
click at [278, 363] on span "N/A" at bounding box center [285, 364] width 14 height 9
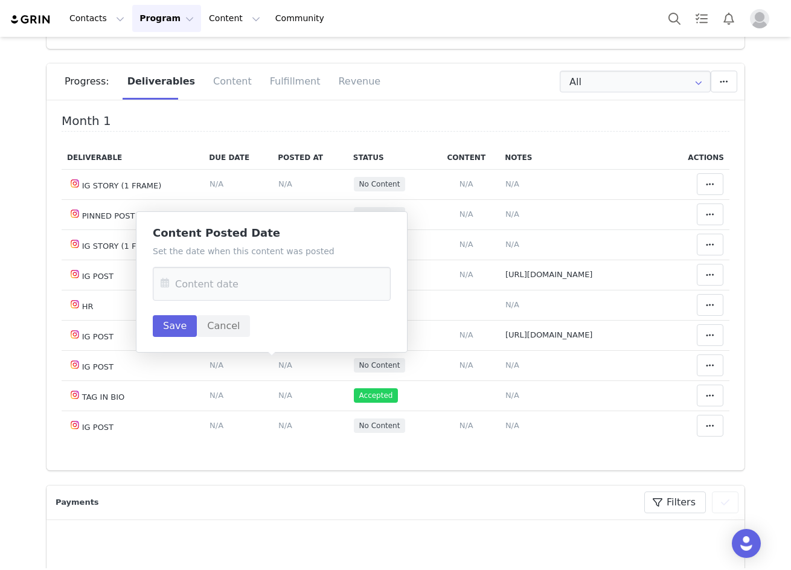
click at [165, 278] on icon at bounding box center [165, 284] width 22 height 34
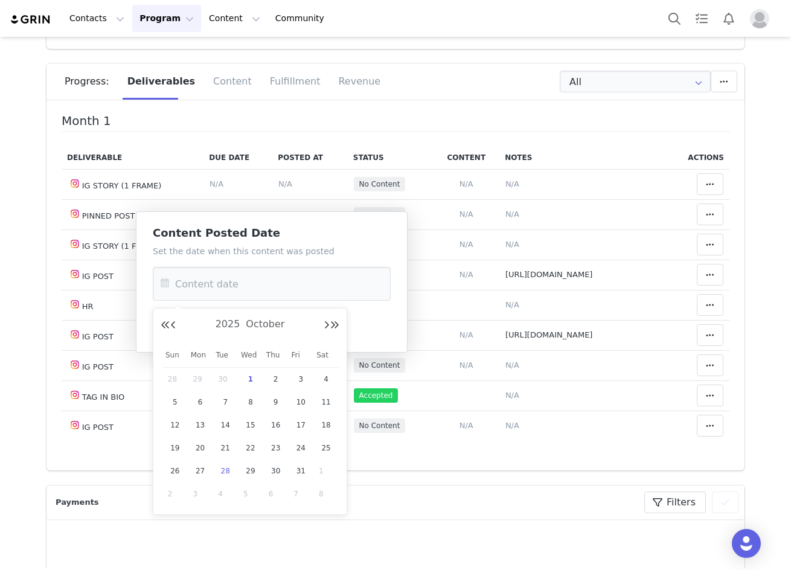
drag, startPoint x: 229, startPoint y: 378, endPoint x: 216, endPoint y: 374, distance: 13.2
click at [229, 378] on span "30" at bounding box center [225, 379] width 14 height 14
type input "Sep 30 2025"
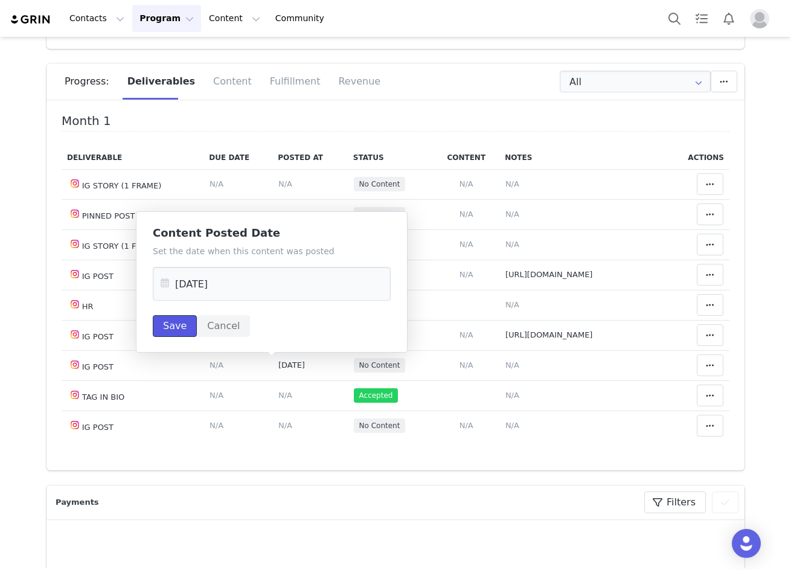
click at [157, 325] on button "Save" at bounding box center [175, 326] width 44 height 22
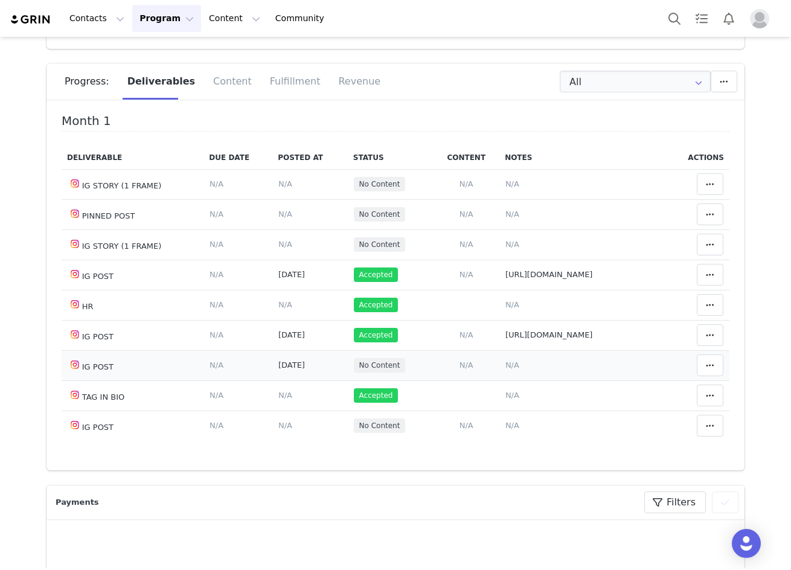
click at [505, 368] on span "N/A" at bounding box center [512, 364] width 14 height 9
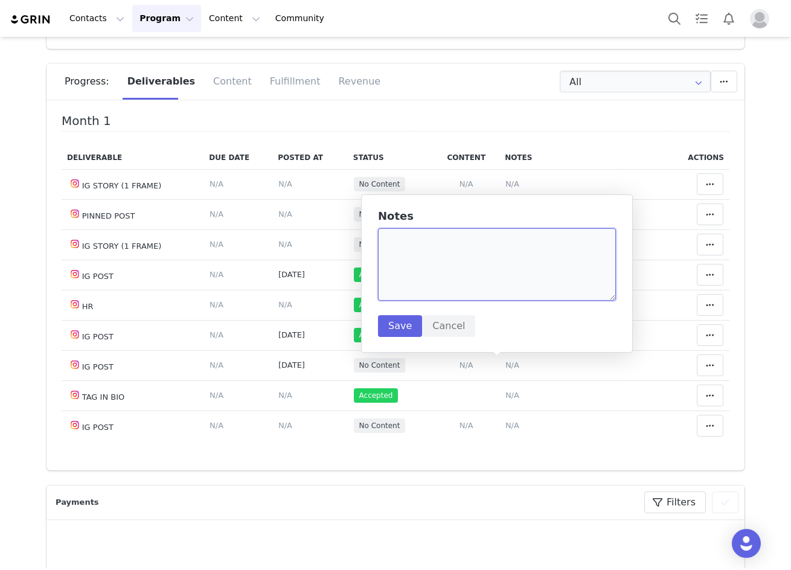
click at [441, 238] on textarea at bounding box center [497, 264] width 238 height 72
paste textarea "https://www.instagram.com/p/DPO7XI0jBqW/?img_index=1"
type textarea "https://www.instagram.com/p/DPO7XI0jBqW/?img_index=1"
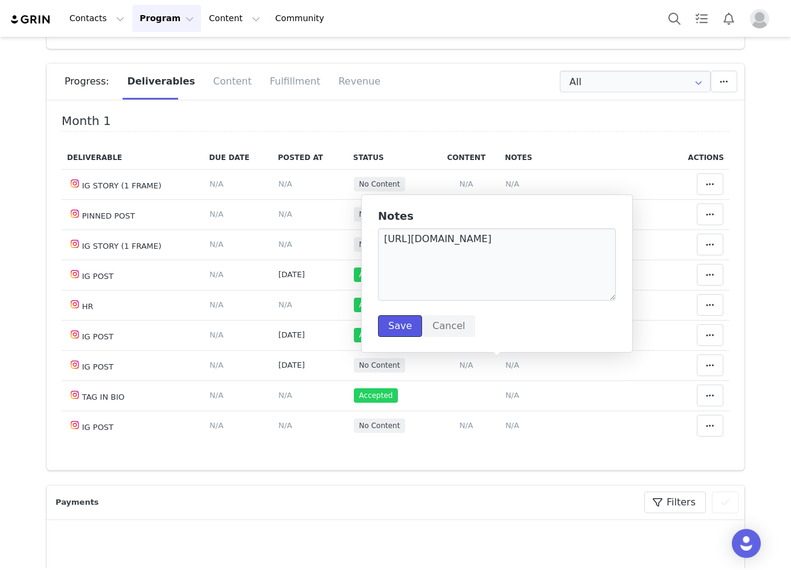
click at [401, 332] on button "Save" at bounding box center [400, 326] width 44 height 22
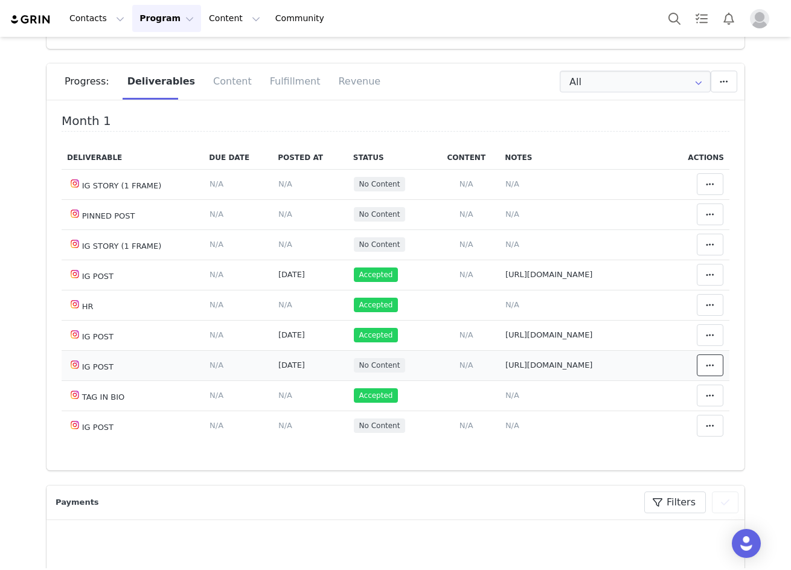
click at [706, 367] on icon at bounding box center [710, 365] width 8 height 10
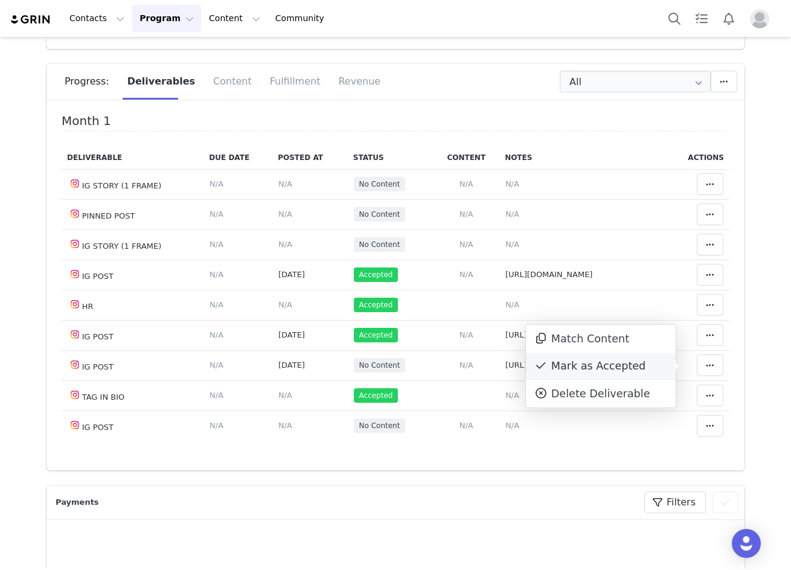
click at [601, 368] on div "Mark as Accepted" at bounding box center [601, 367] width 150 height 28
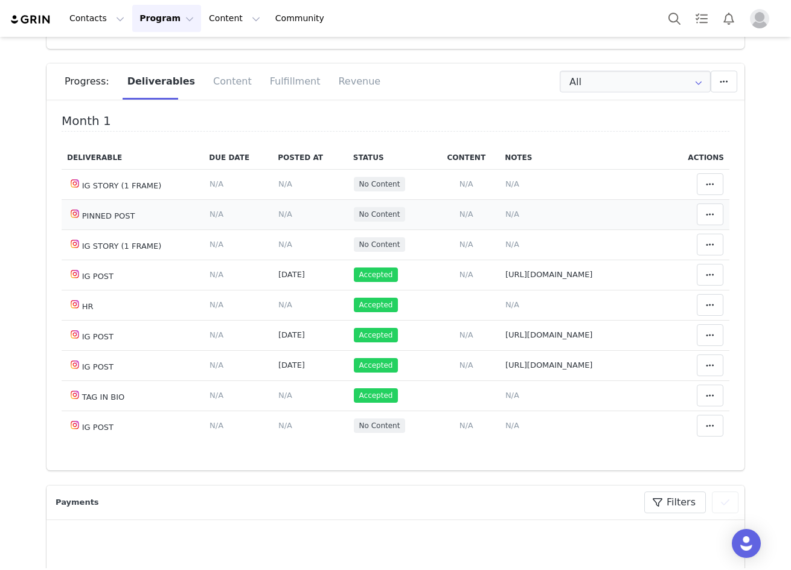
click at [278, 214] on span "N/A" at bounding box center [285, 214] width 14 height 9
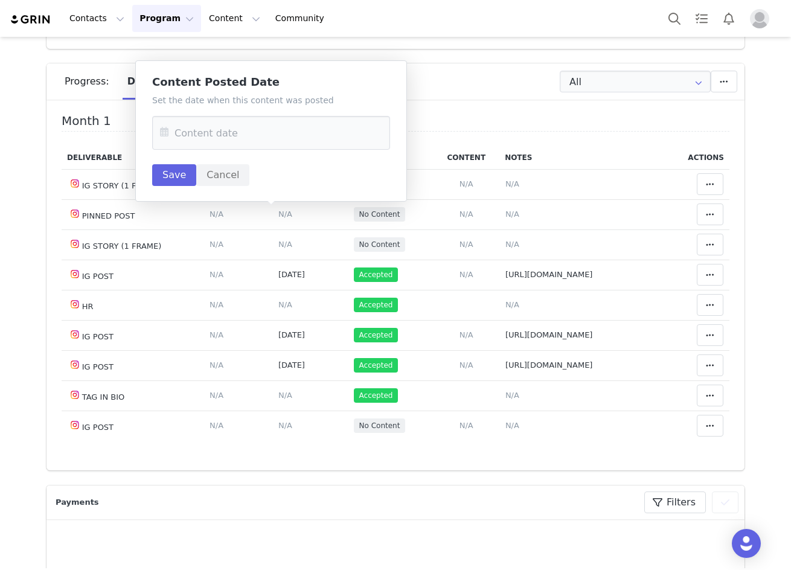
click at [164, 132] on icon at bounding box center [164, 133] width 22 height 34
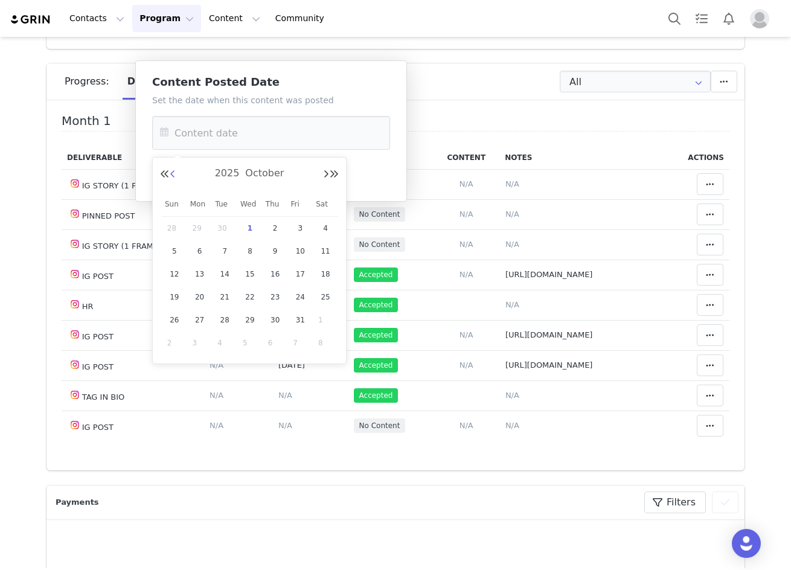
click at [174, 173] on button "Previous Month" at bounding box center [173, 175] width 6 height 10
click at [248, 254] on span "10" at bounding box center [250, 251] width 14 height 14
type input "Sep 10 2025"
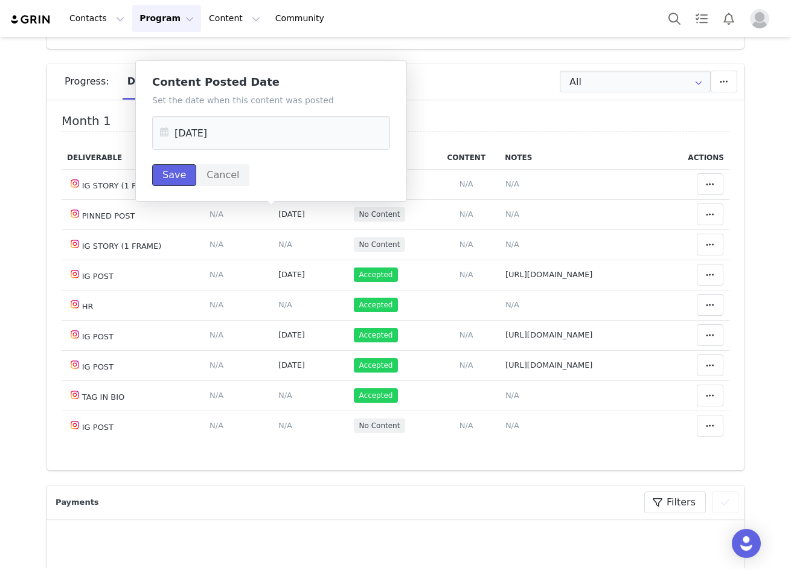
click at [171, 173] on button "Save" at bounding box center [174, 175] width 44 height 22
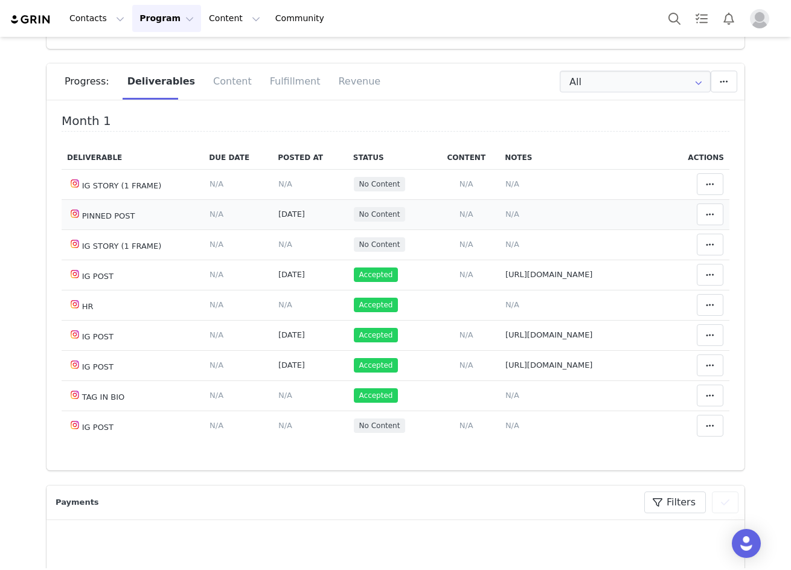
click at [505, 214] on span "N/A" at bounding box center [512, 214] width 14 height 9
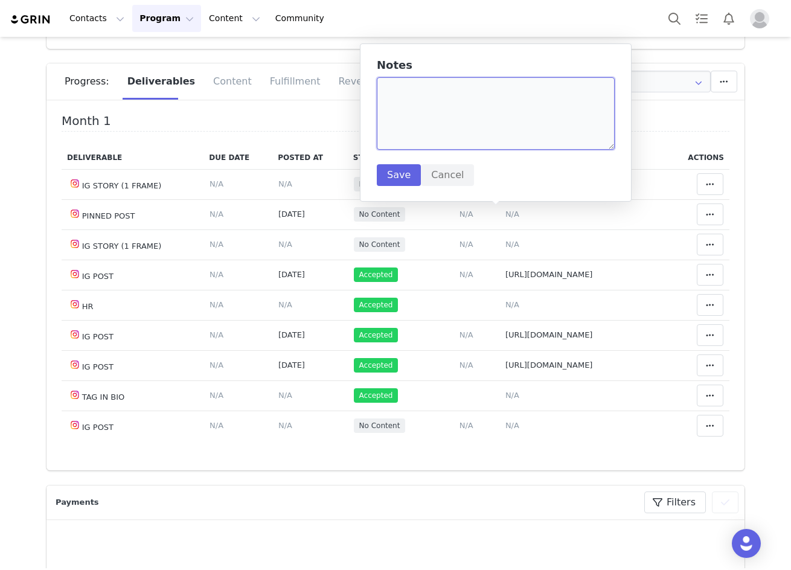
click at [423, 106] on textarea at bounding box center [496, 113] width 238 height 72
paste textarea "https://www.instagram.com/p/DObaaeEDNKz/?img_index=1"
type textarea "https://www.instagram.com/p/DObaaeEDNKz/?img_index=1"
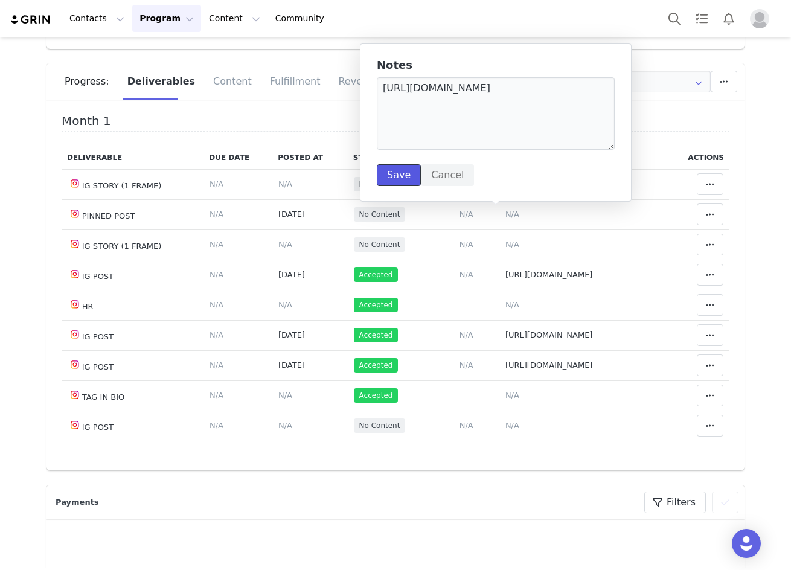
click at [409, 173] on button "Save" at bounding box center [399, 175] width 44 height 22
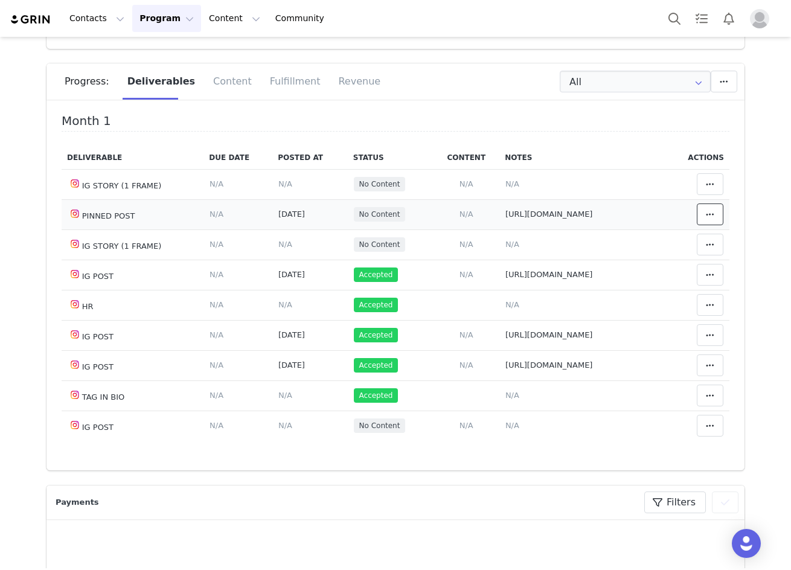
click at [706, 210] on icon at bounding box center [710, 215] width 8 height 10
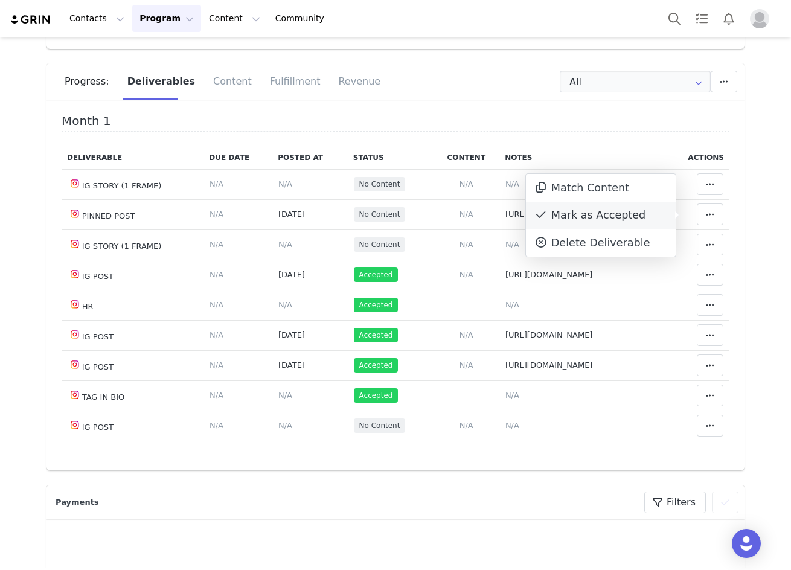
click at [650, 219] on div "Mark as Accepted" at bounding box center [601, 216] width 150 height 28
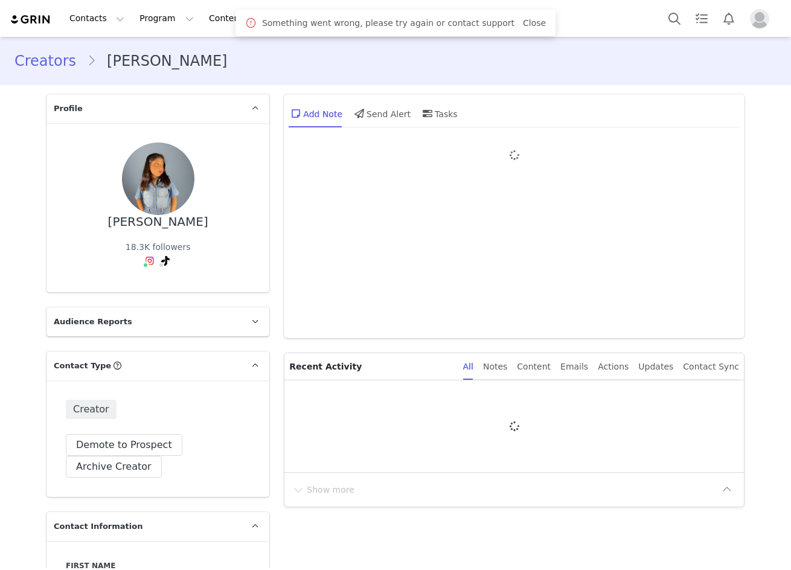
type input "+1 ([GEOGRAPHIC_DATA])"
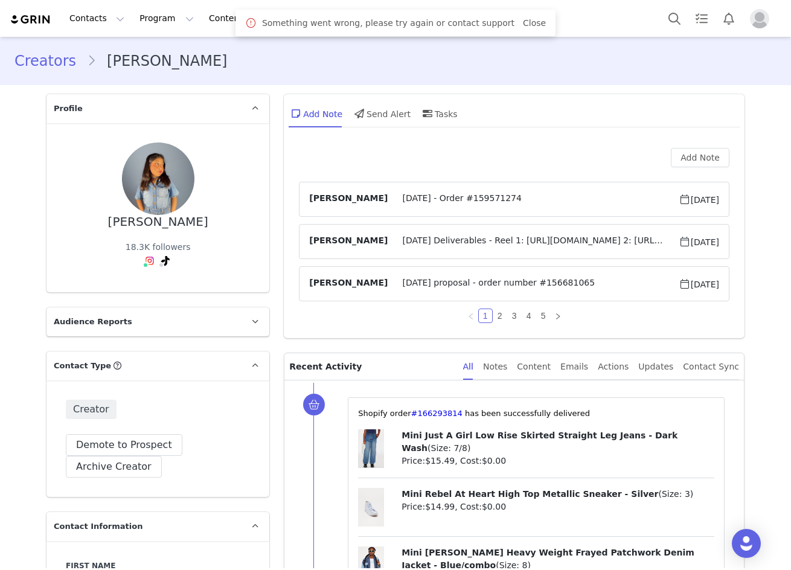
drag, startPoint x: 530, startPoint y: 27, endPoint x: 488, endPoint y: 54, distance: 49.2
click at [530, 27] on div "Something went wrong, please try again or contact support Close" at bounding box center [395, 23] width 320 height 27
click at [144, 285] on link "@aprilcutie_" at bounding box center [150, 287] width 53 height 10
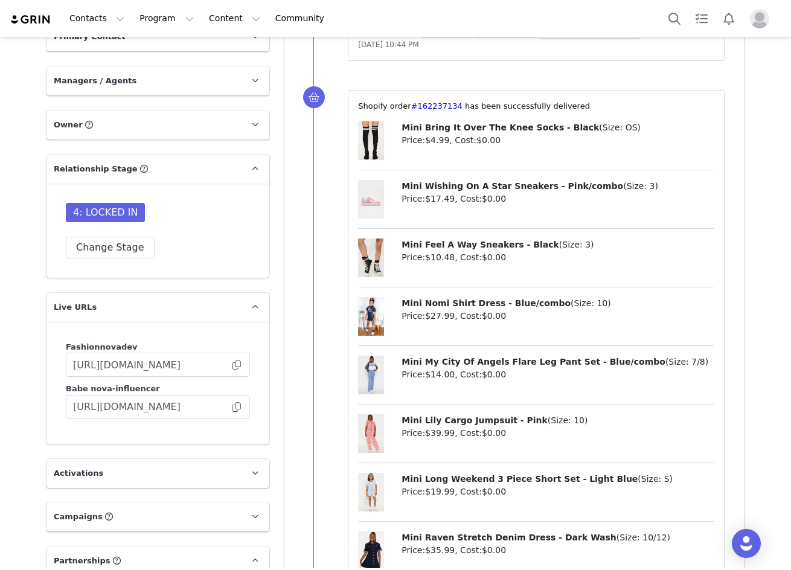
scroll to position [2959, 0]
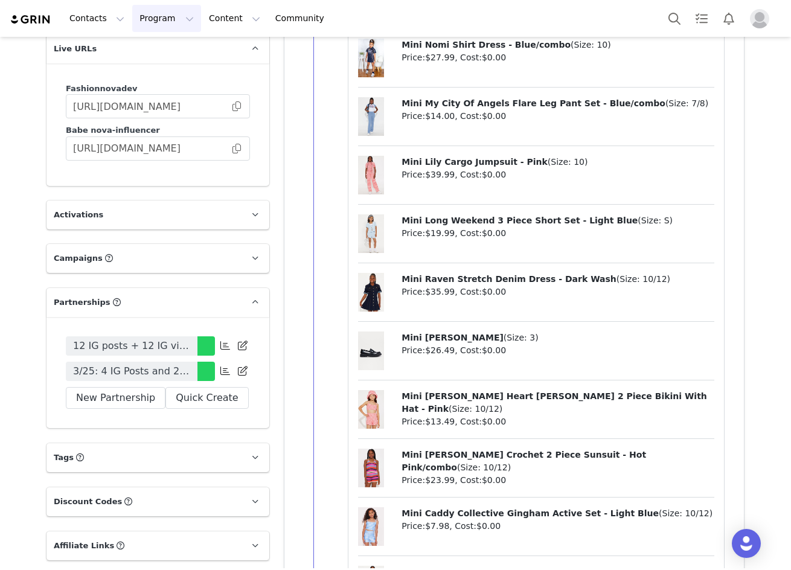
click at [142, 18] on button "Program Program" at bounding box center [166, 18] width 69 height 27
click at [163, 82] on link "Campaigns" at bounding box center [171, 76] width 95 height 22
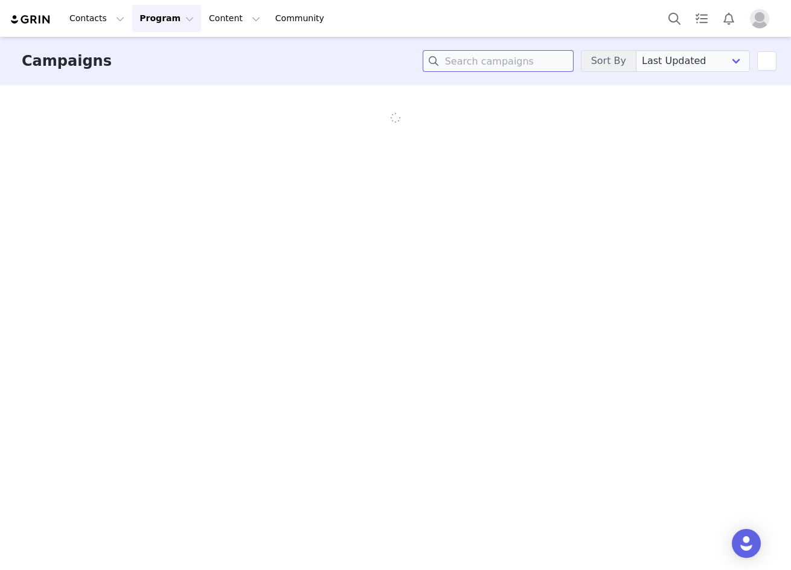
click at [522, 56] on input at bounding box center [498, 61] width 151 height 22
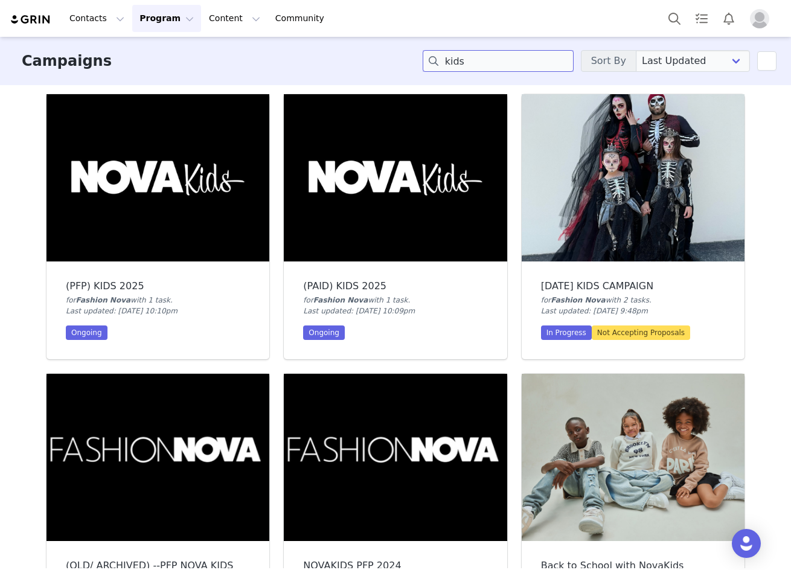
type input "kids"
click at [103, 203] on img at bounding box center [157, 177] width 223 height 167
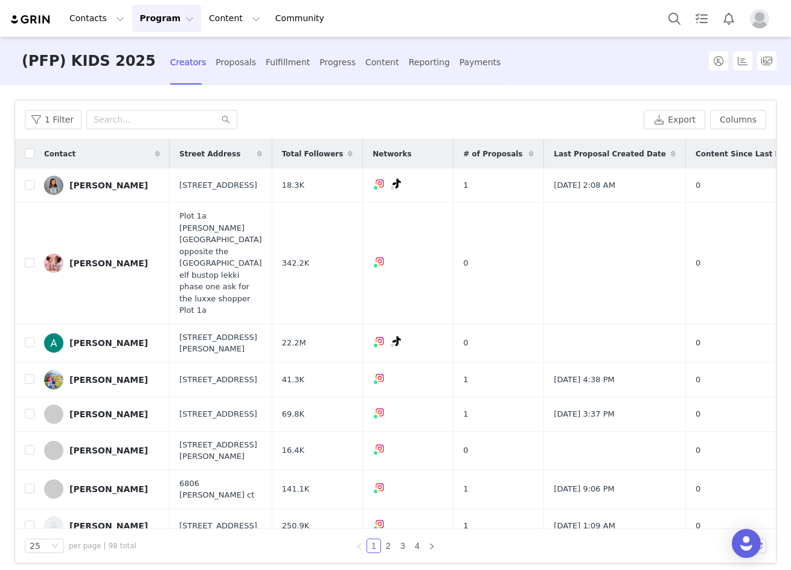
drag, startPoint x: 209, startPoint y: 57, endPoint x: 218, endPoint y: 98, distance: 41.5
click at [216, 57] on div "Proposals" at bounding box center [236, 62] width 40 height 32
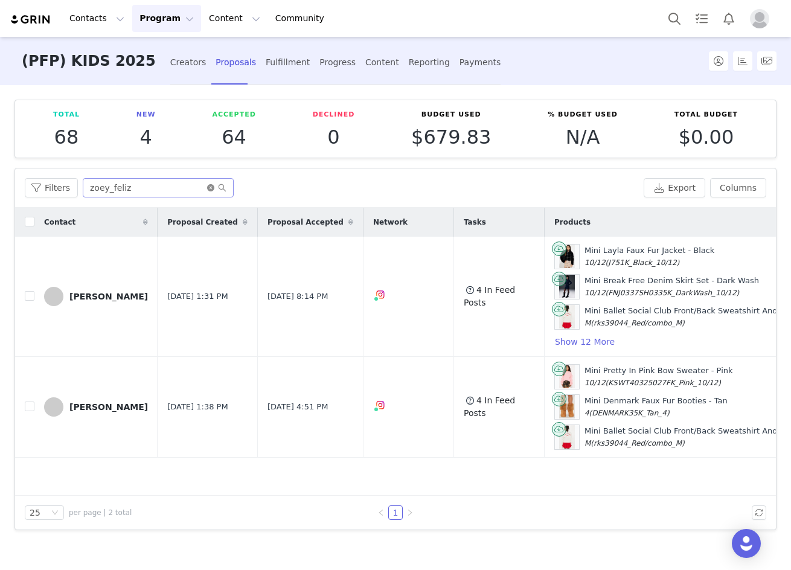
click at [207, 187] on icon "icon: close-circle" at bounding box center [210, 187] width 7 height 7
click at [189, 193] on input "text" at bounding box center [158, 187] width 151 height 19
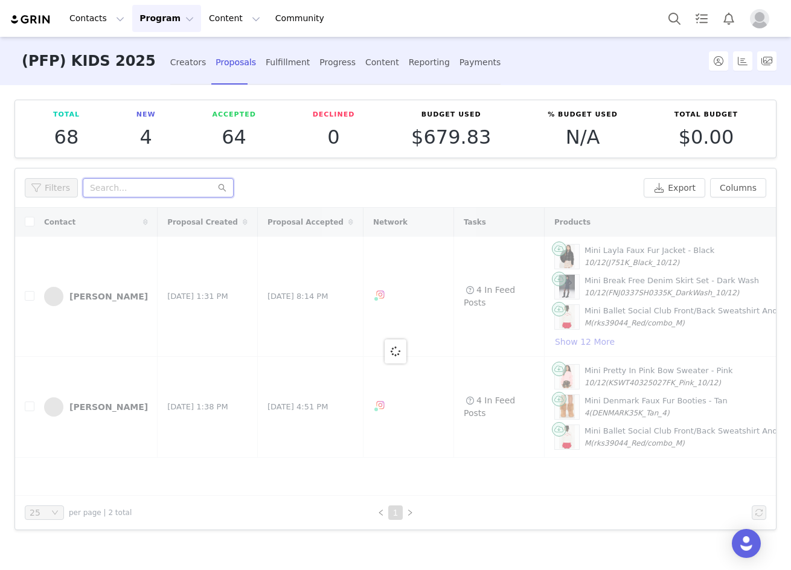
paste input "aprilcutie_"
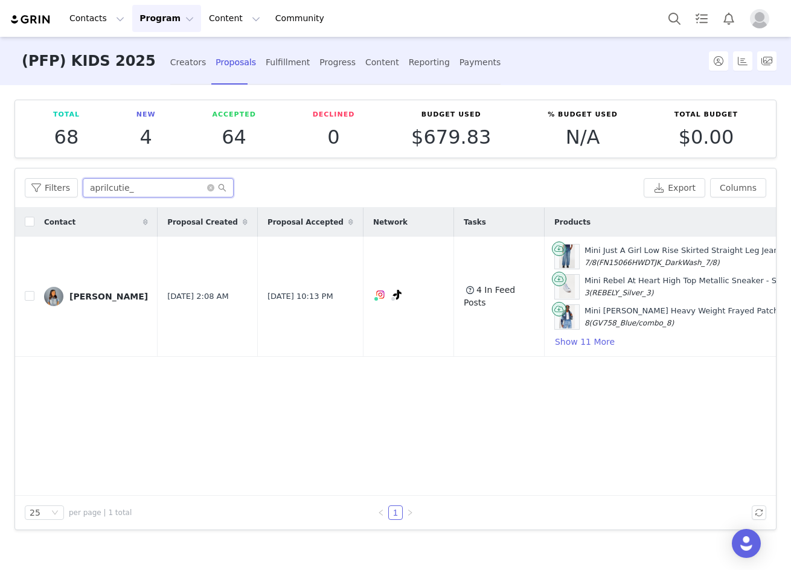
type input "aprilcutie_"
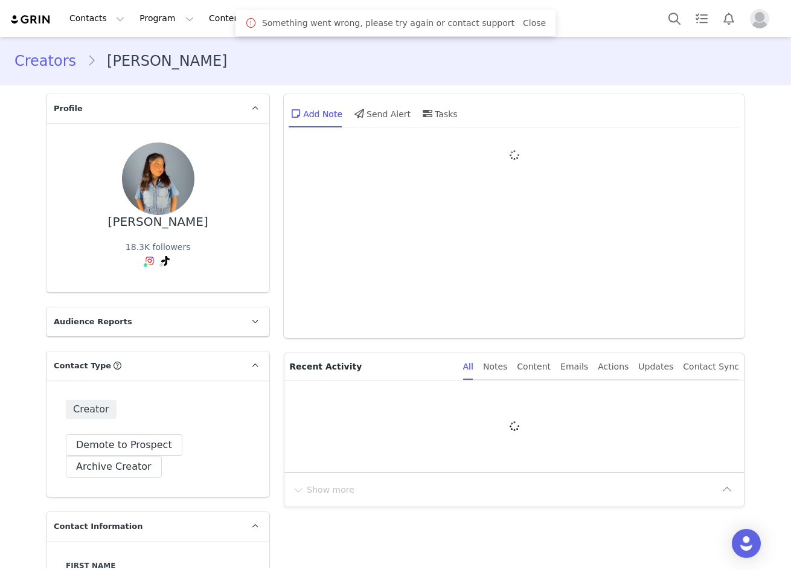
type input "+1 ([GEOGRAPHIC_DATA])"
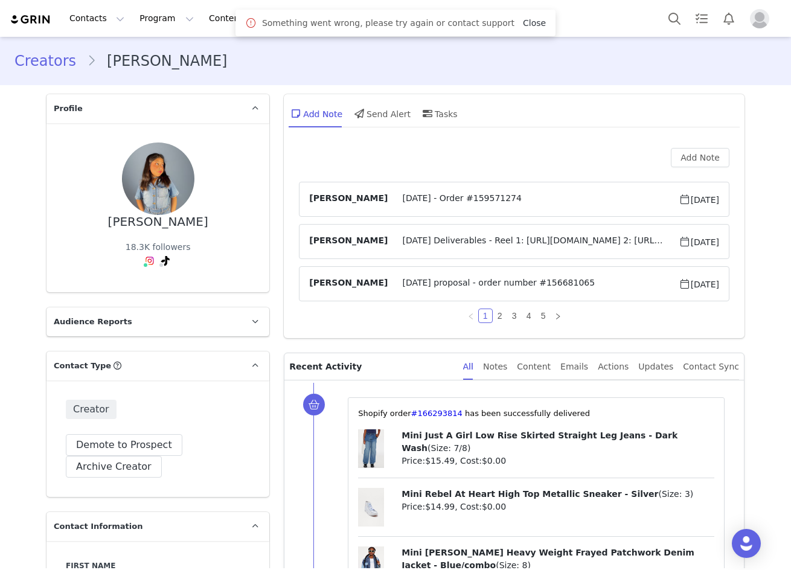
click at [523, 24] on link "Close" at bounding box center [534, 23] width 23 height 10
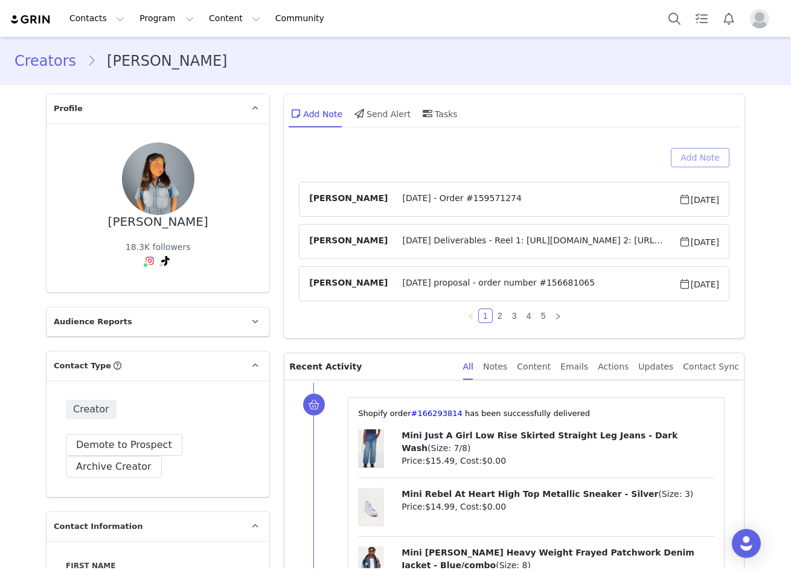
click at [713, 159] on button "Add Note" at bounding box center [700, 157] width 59 height 19
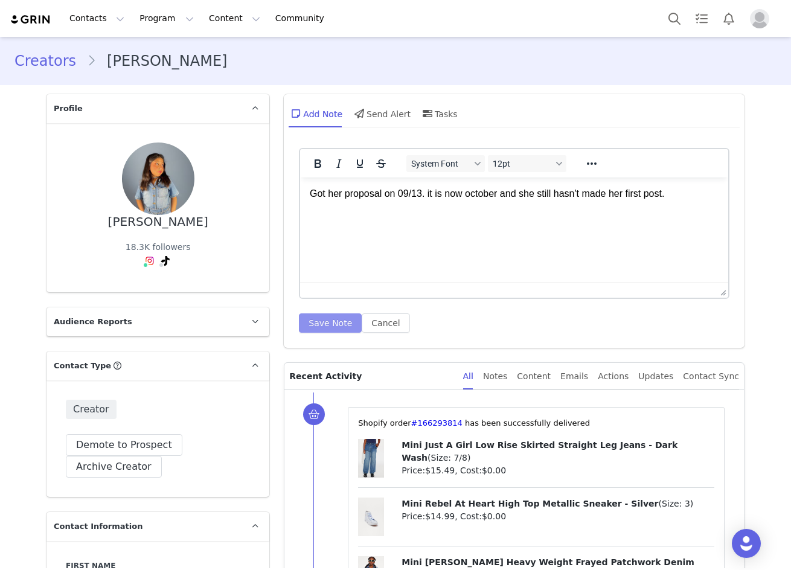
click at [319, 323] on button "Save Note" at bounding box center [330, 322] width 63 height 19
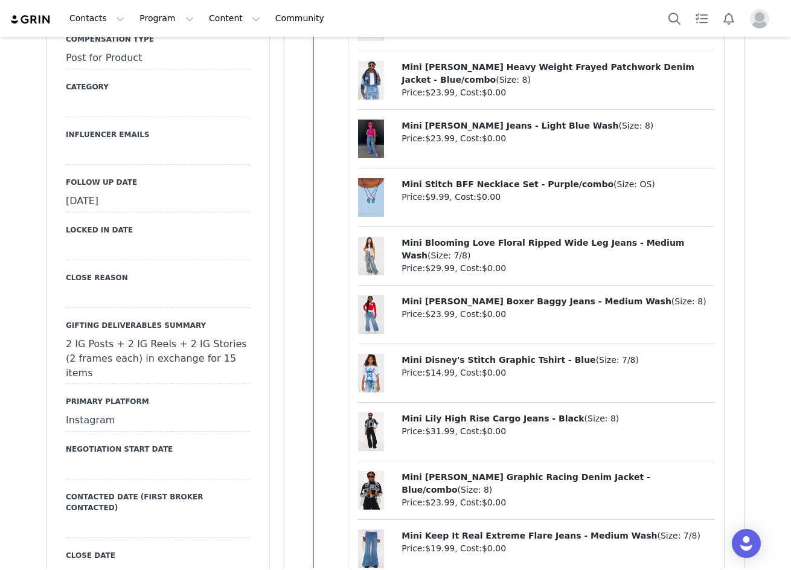
scroll to position [1208, 0]
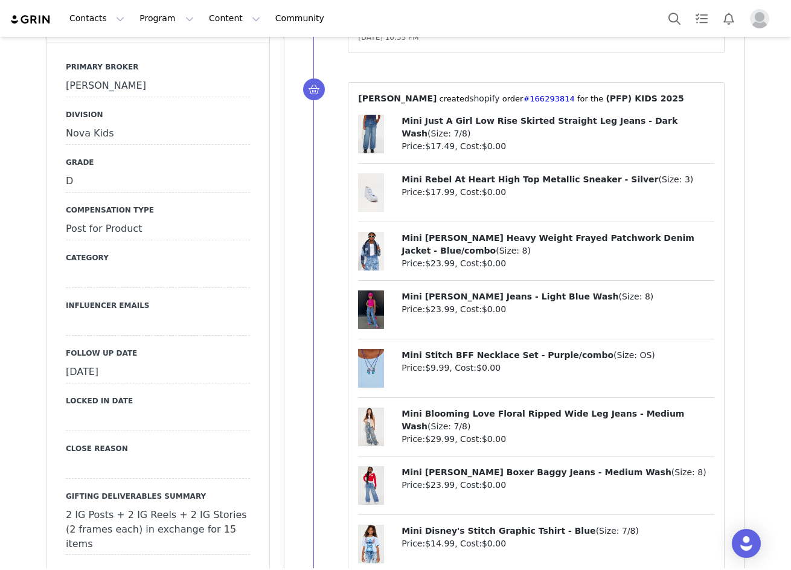
click at [83, 362] on div "[DATE]" at bounding box center [158, 373] width 184 height 22
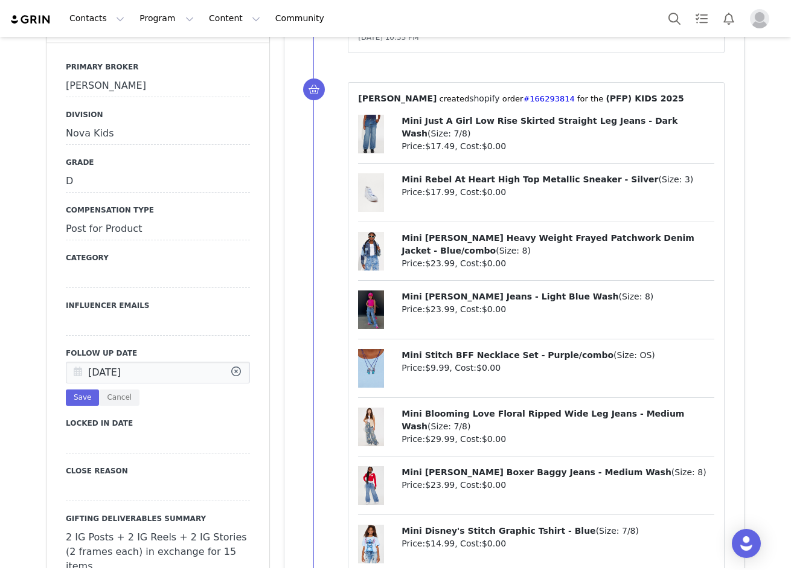
click at [75, 362] on icon at bounding box center [78, 373] width 22 height 22
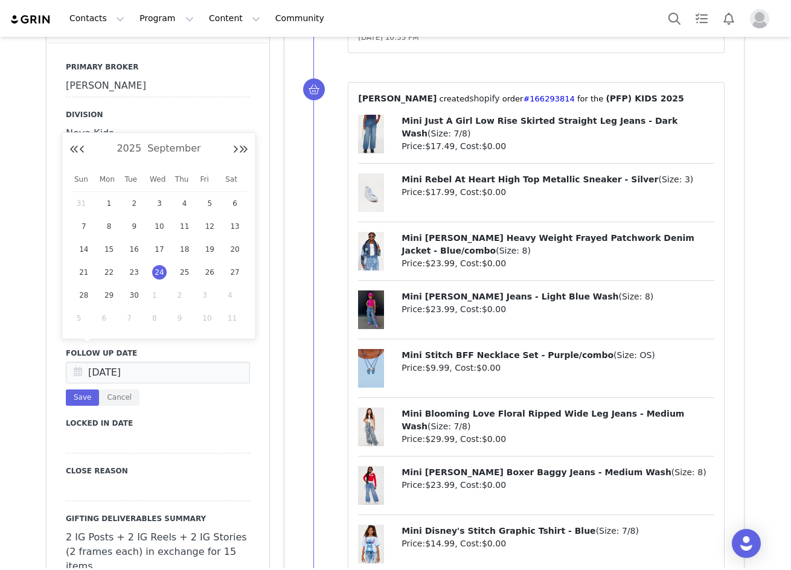
click at [158, 293] on span "1" at bounding box center [159, 295] width 14 height 14
type input "[DATE]"
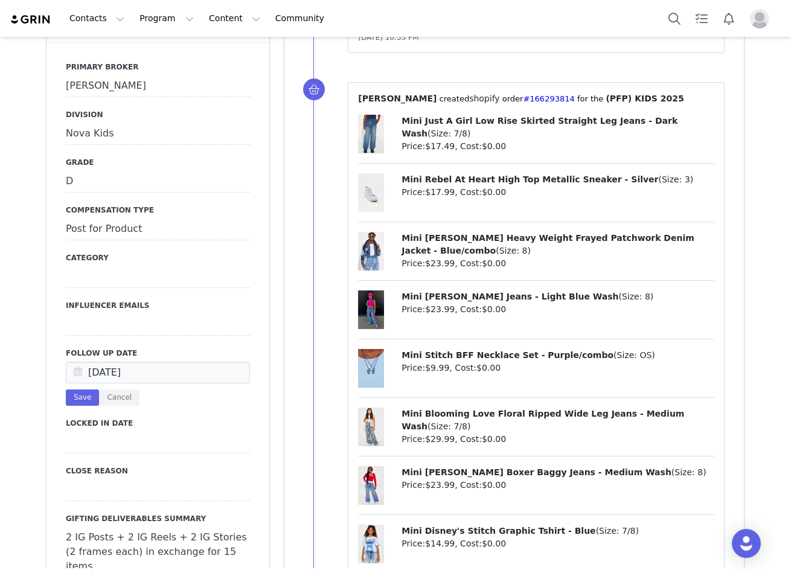
click at [78, 389] on button "Save" at bounding box center [82, 397] width 33 height 16
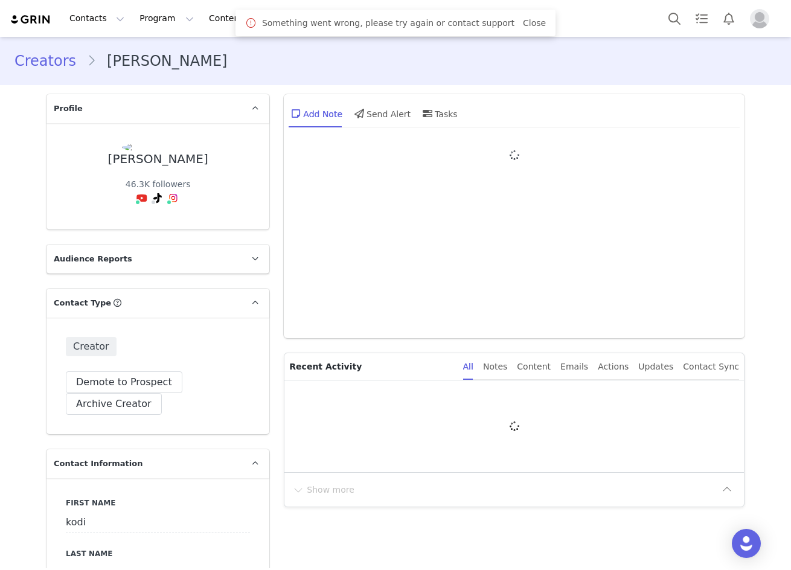
type input "+1 ([GEOGRAPHIC_DATA])"
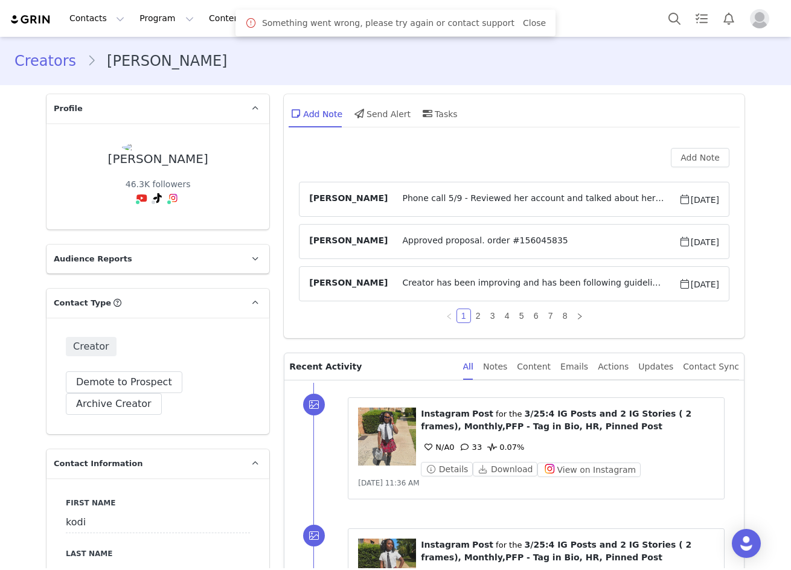
click at [523, 27] on link "Close" at bounding box center [534, 23] width 23 height 10
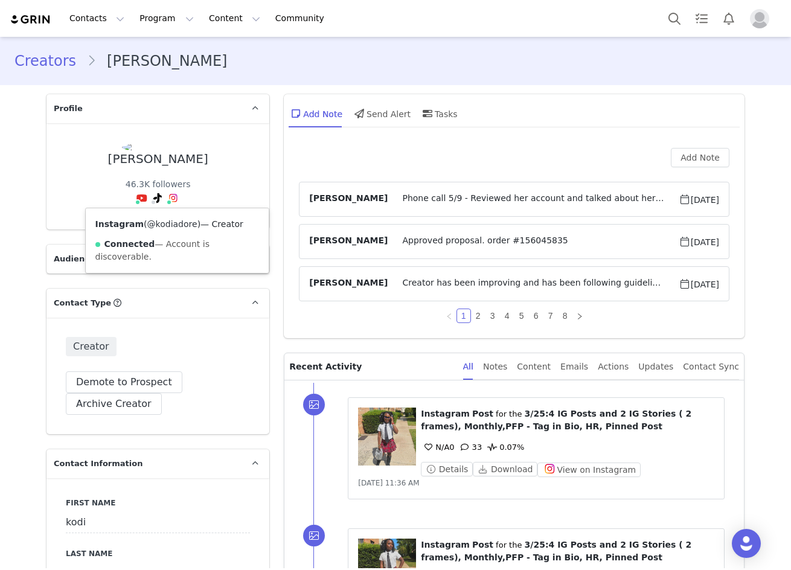
click at [164, 224] on link "@kodiadore" at bounding box center [172, 224] width 50 height 10
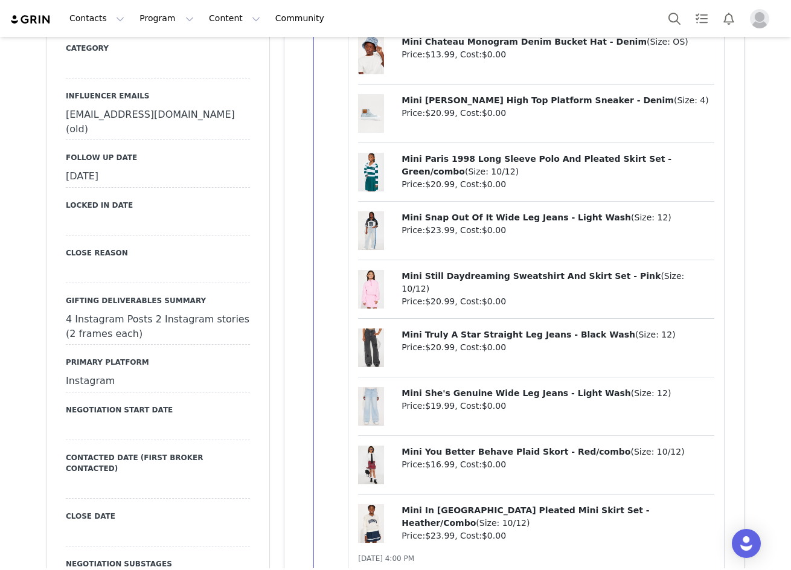
scroll to position [1208, 0]
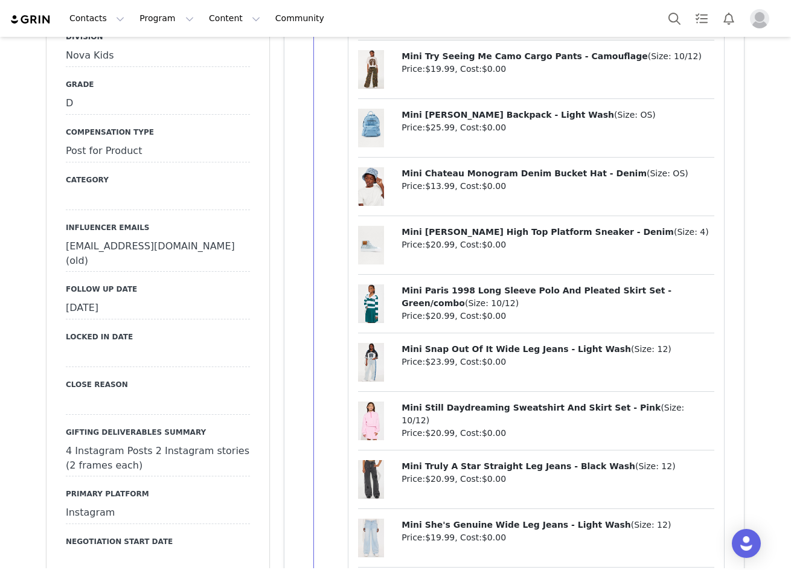
click at [126, 313] on div "[DATE]" at bounding box center [158, 309] width 184 height 22
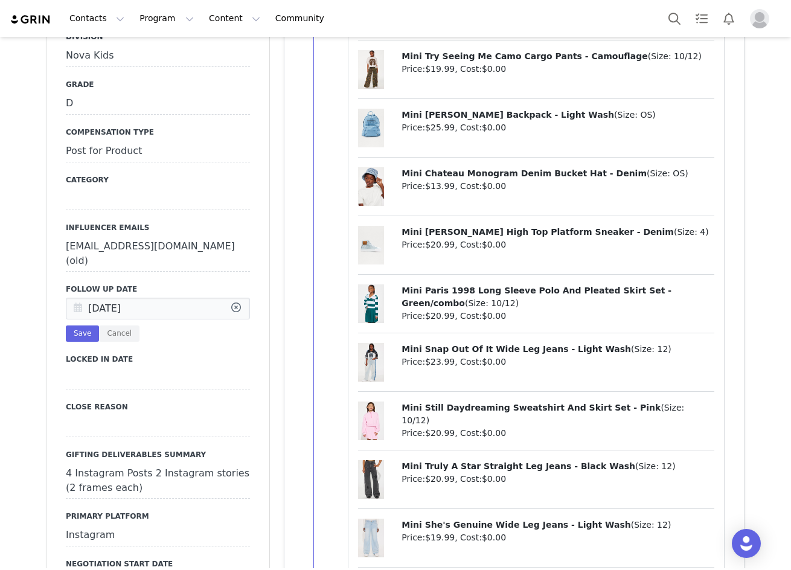
click at [74, 308] on icon at bounding box center [78, 309] width 22 height 22
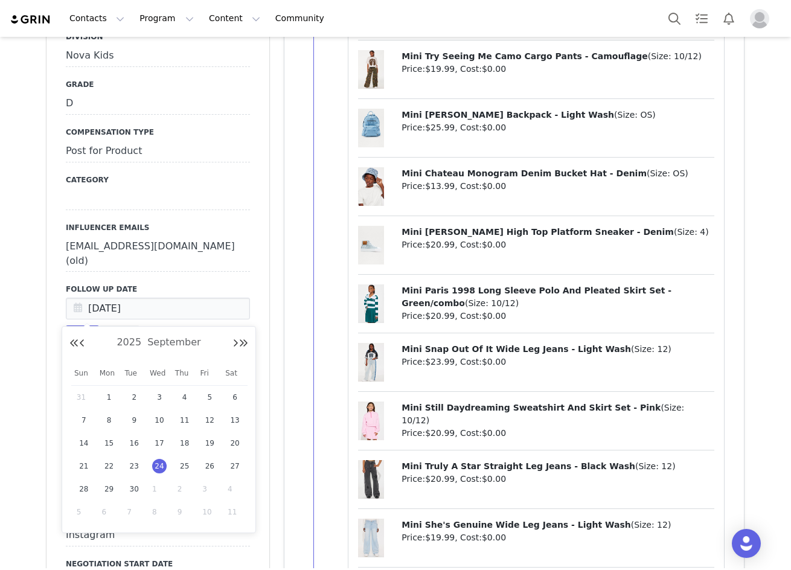
click at [152, 486] on span "1" at bounding box center [159, 489] width 14 height 14
type input "[DATE]"
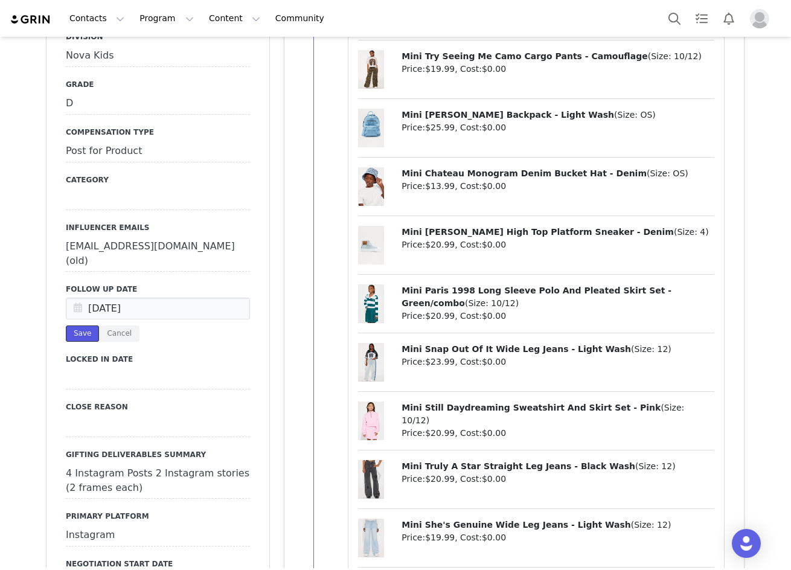
click at [77, 336] on button "Save" at bounding box center [82, 333] width 33 height 16
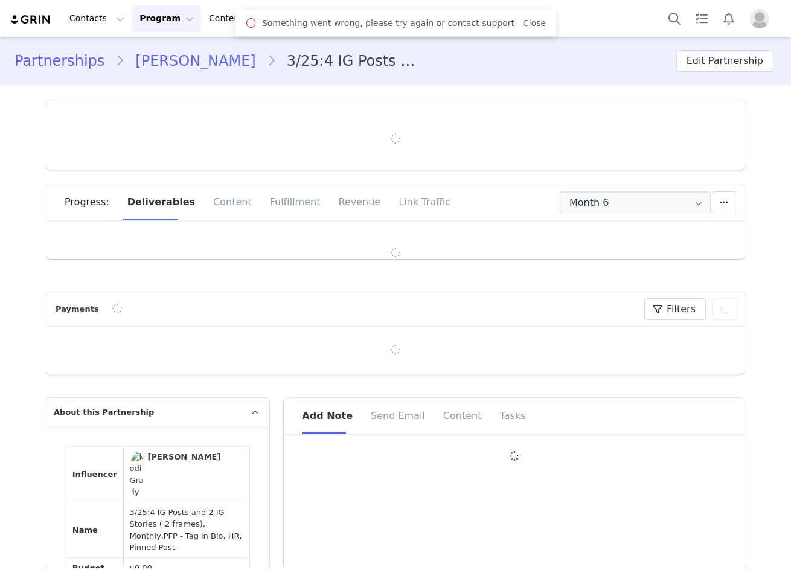
type input "+1 ([GEOGRAPHIC_DATA])"
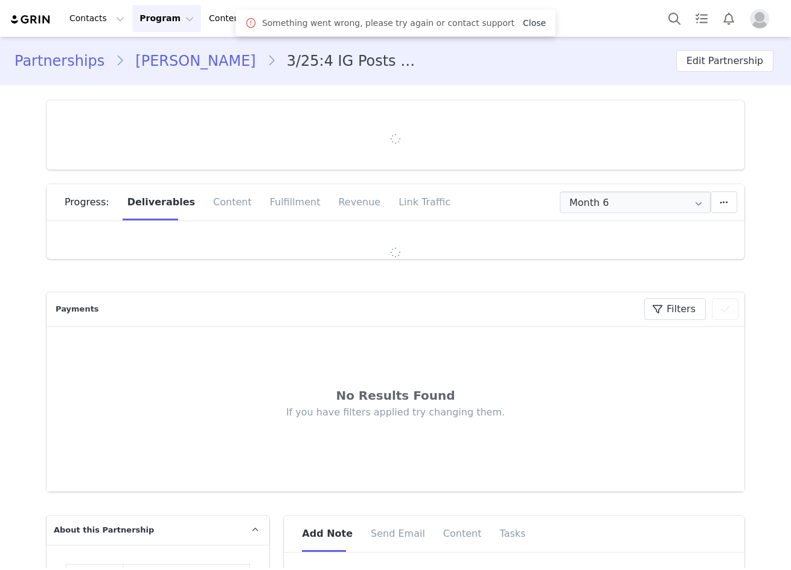
click at [523, 24] on link "Close" at bounding box center [534, 23] width 23 height 10
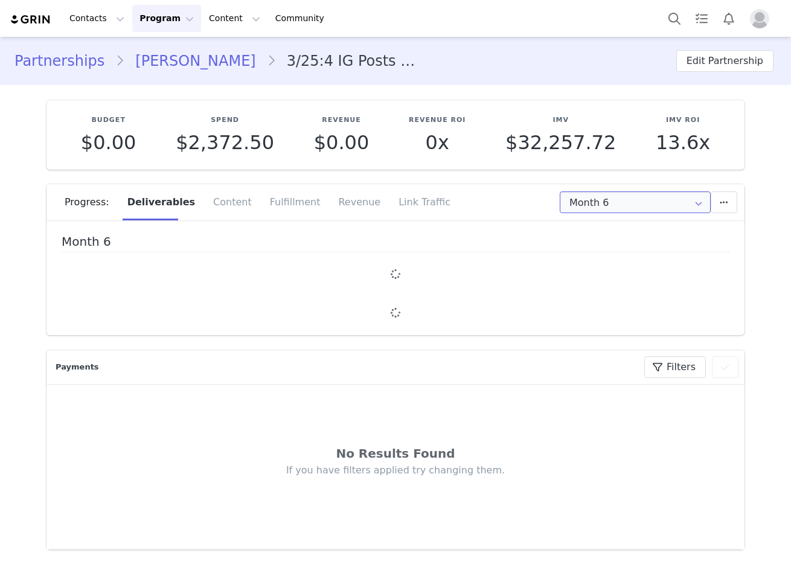
click at [591, 203] on input "Month 6" at bounding box center [635, 202] width 151 height 22
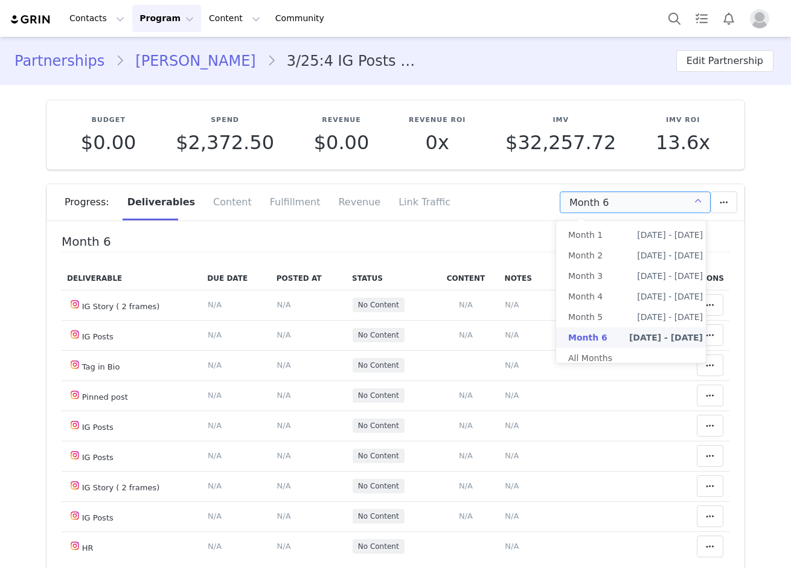
click at [602, 354] on li "All Months" at bounding box center [635, 358] width 159 height 21
type input "All"
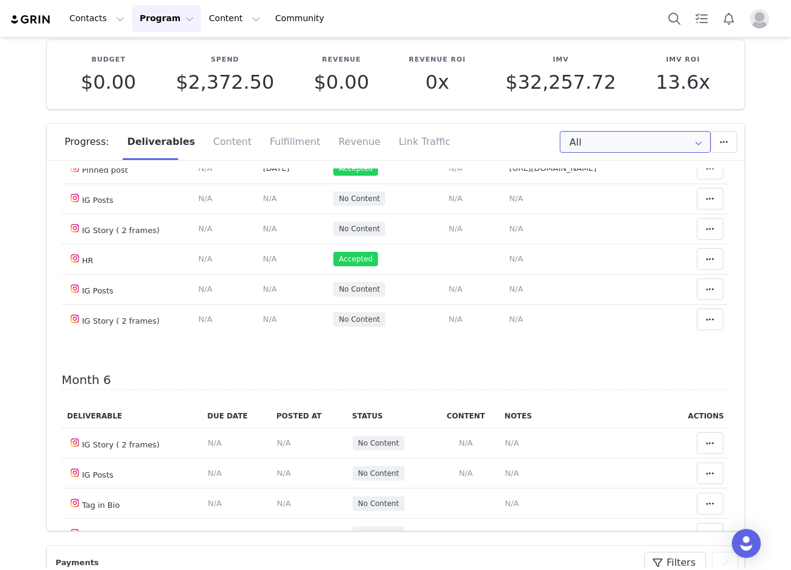
scroll to position [1716, 0]
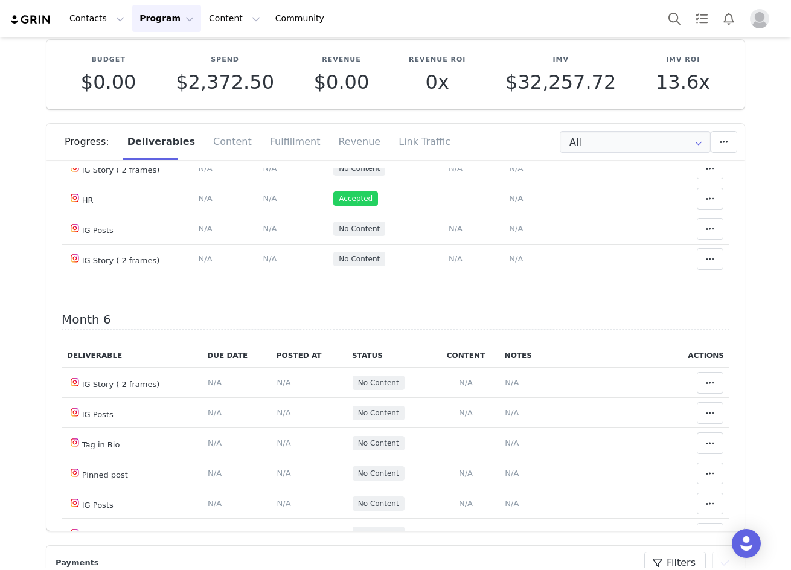
click at [449, 142] on span "N/A" at bounding box center [456, 137] width 14 height 9
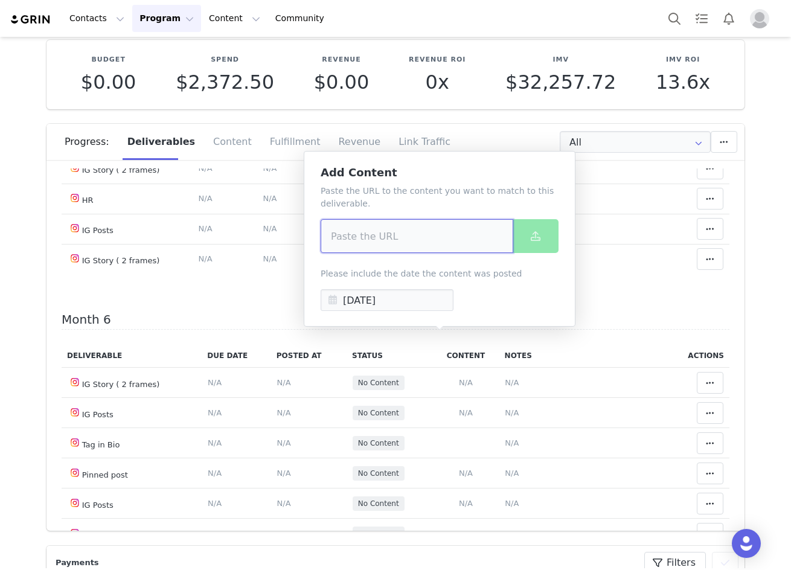
click at [385, 238] on input at bounding box center [417, 236] width 193 height 34
paste input "https://www.instagram.com/p/DPG0hlVjitp/"
type input "https://www.instagram.com/p/DPG0hlVjitp/"
click at [529, 240] on span at bounding box center [535, 236] width 14 height 14
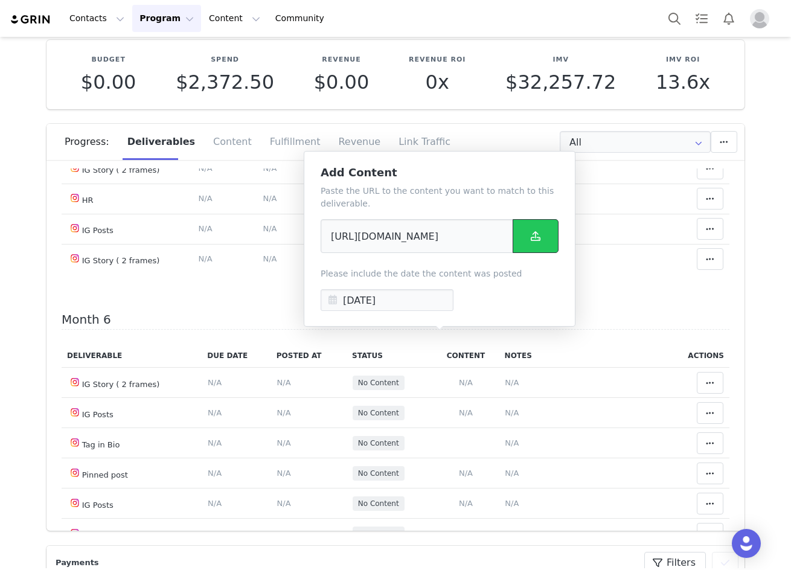
scroll to position [0, 0]
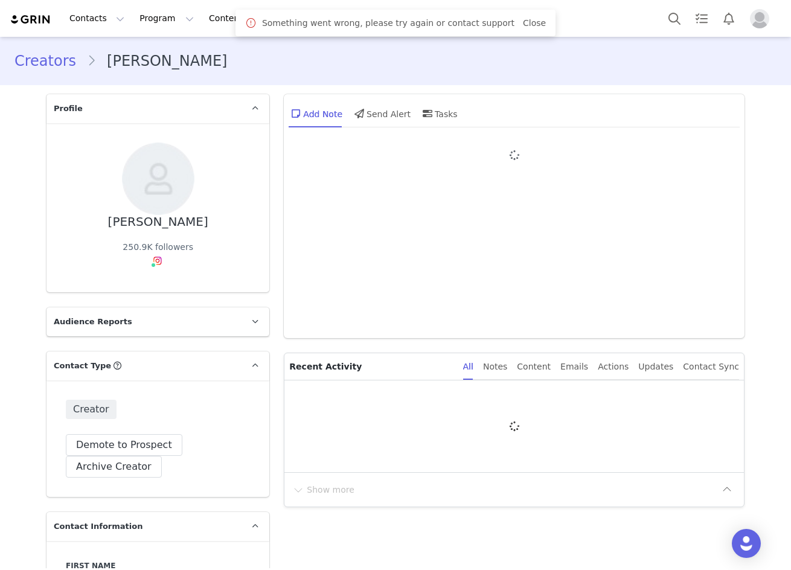
type input "+1 ([GEOGRAPHIC_DATA])"
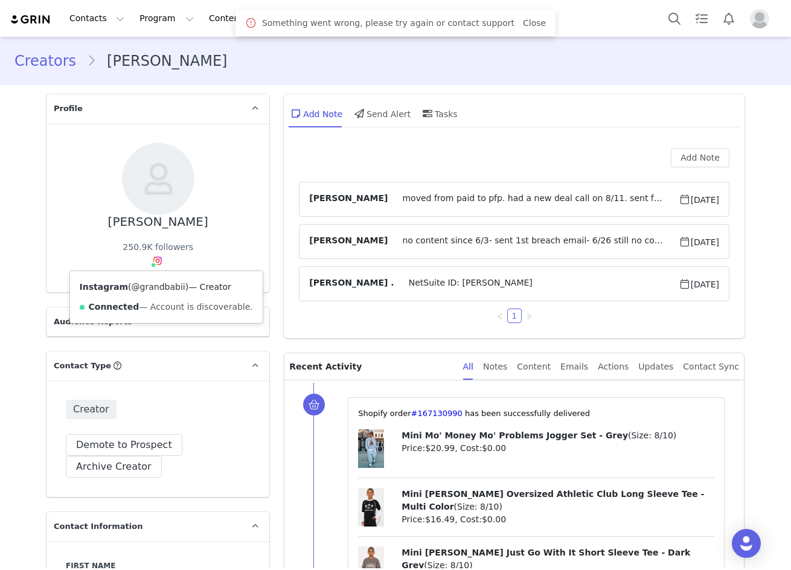
click at [150, 286] on link "@grandbabii" at bounding box center [159, 287] width 54 height 10
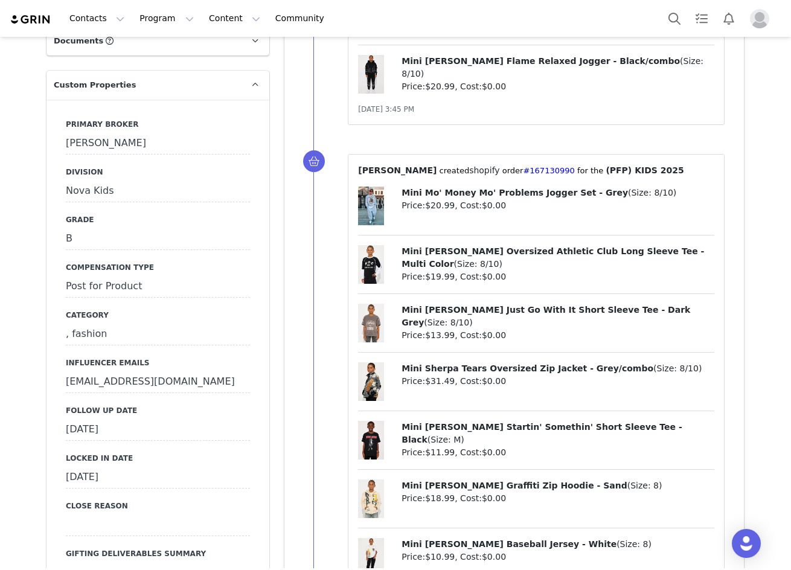
scroll to position [1268, 0]
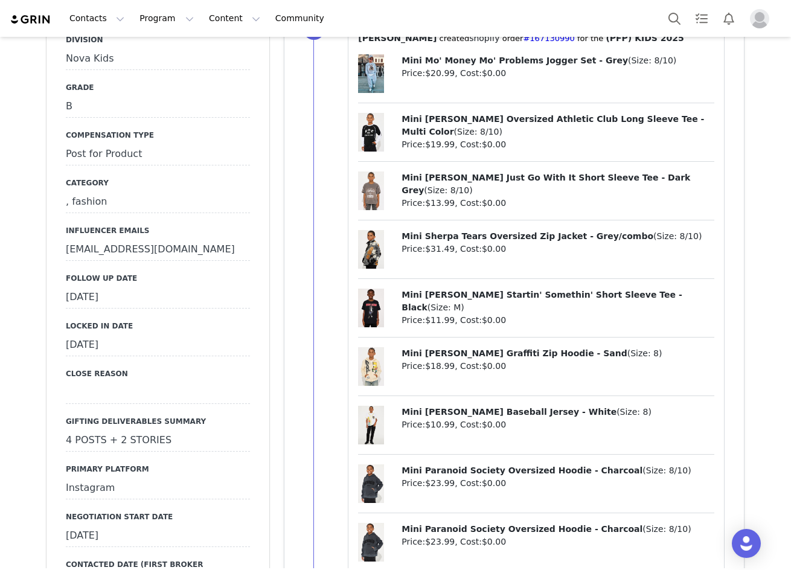
click at [118, 309] on div "September 24th, 2025" at bounding box center [158, 298] width 184 height 22
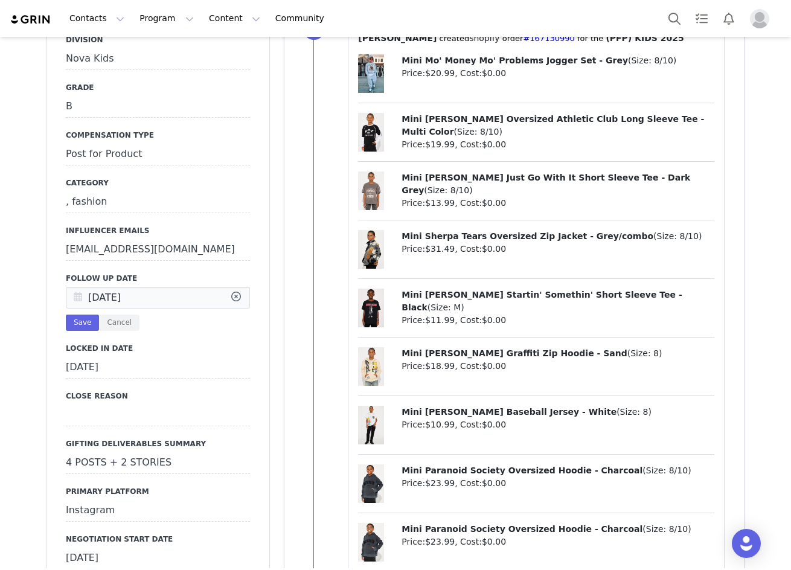
click at [80, 309] on icon at bounding box center [78, 298] width 22 height 22
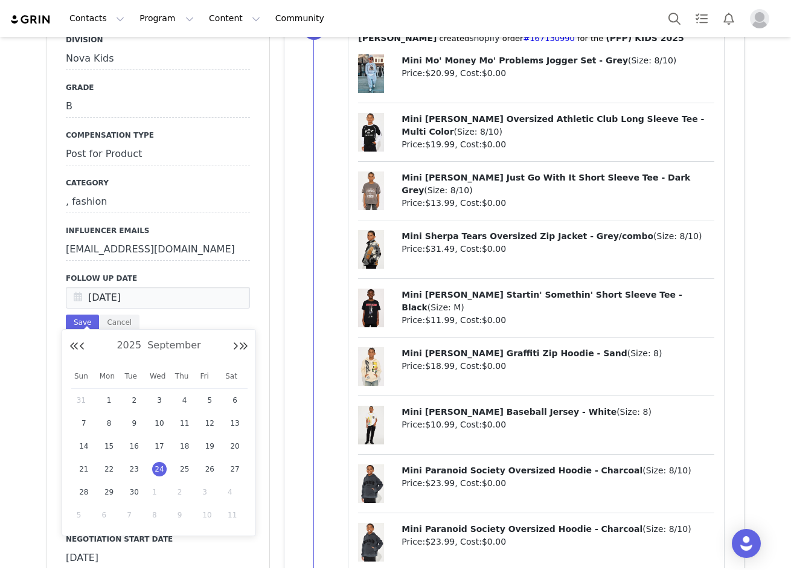
click at [156, 491] on span "1" at bounding box center [159, 492] width 14 height 14
type input "[DATE]"
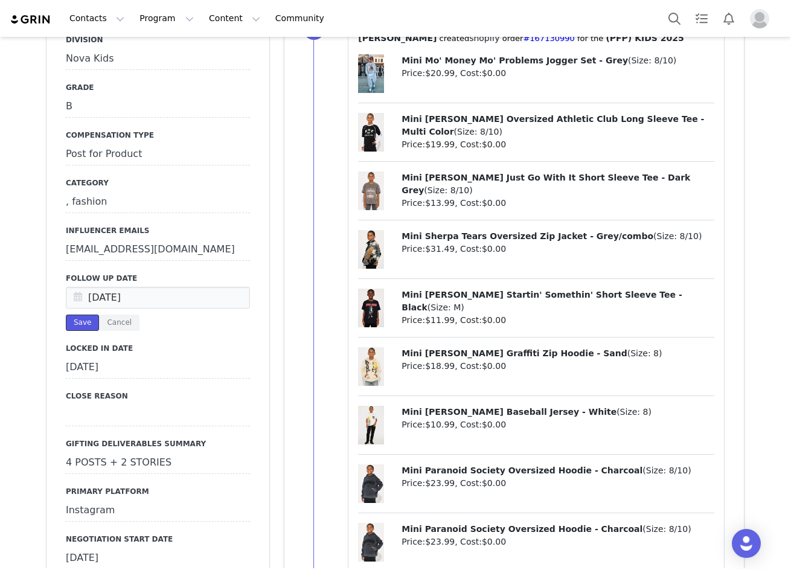
click at [74, 331] on button "Save" at bounding box center [82, 323] width 33 height 16
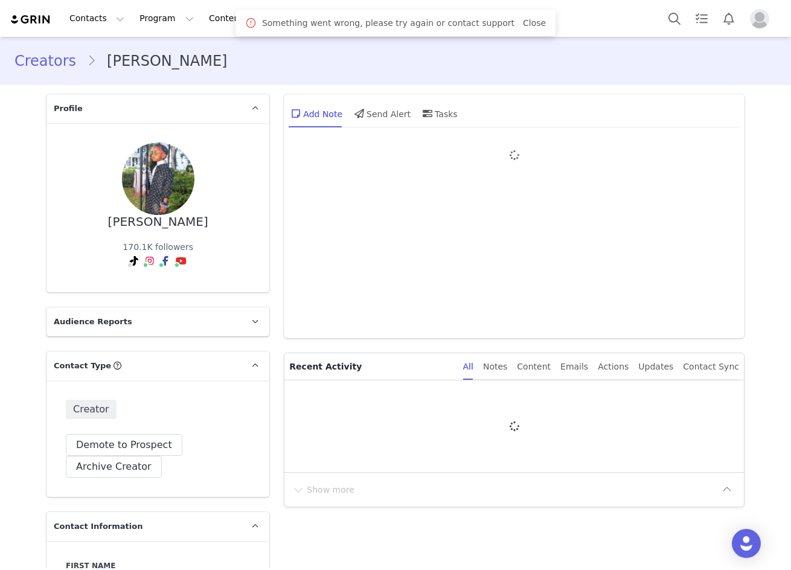
type input "+1 ([GEOGRAPHIC_DATA])"
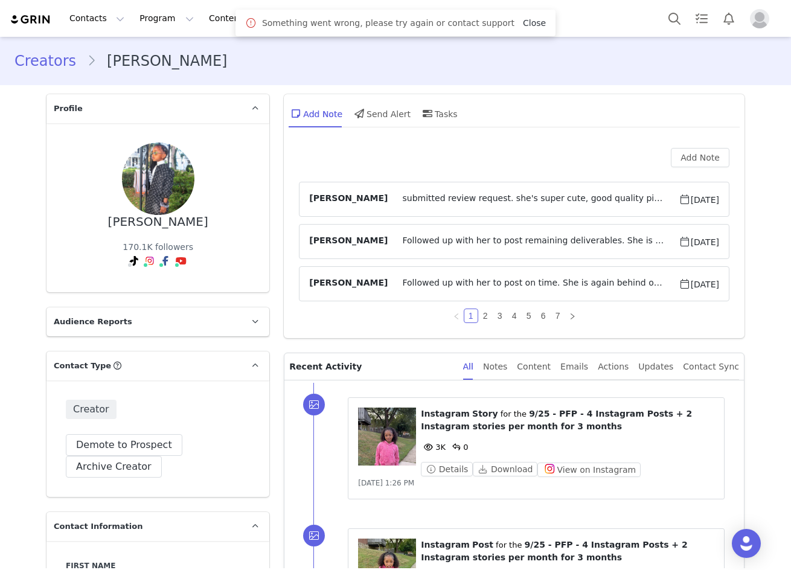
click at [523, 23] on link "Close" at bounding box center [534, 23] width 23 height 10
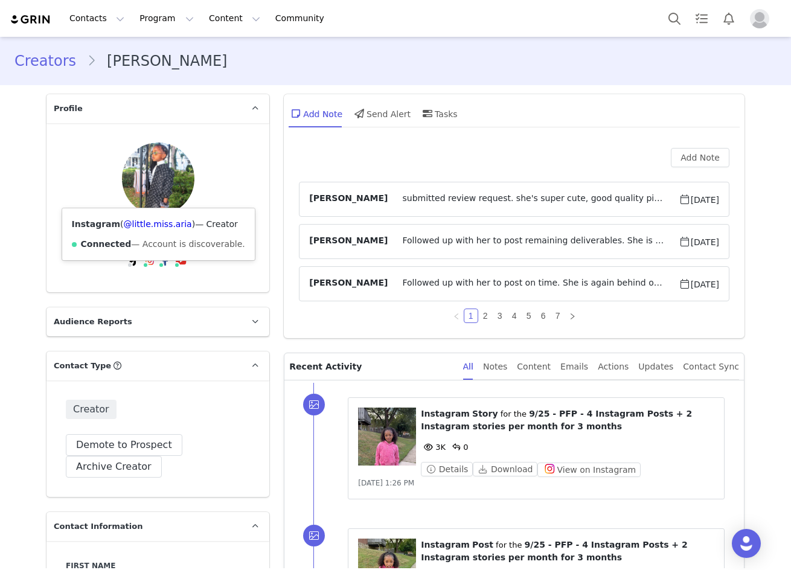
click at [147, 218] on div "Instagram ( @little.miss.aria ) — Creator Connected — Account is discoverable." at bounding box center [158, 234] width 193 height 52
click at [147, 223] on link "@little.miss.aria" at bounding box center [158, 224] width 68 height 10
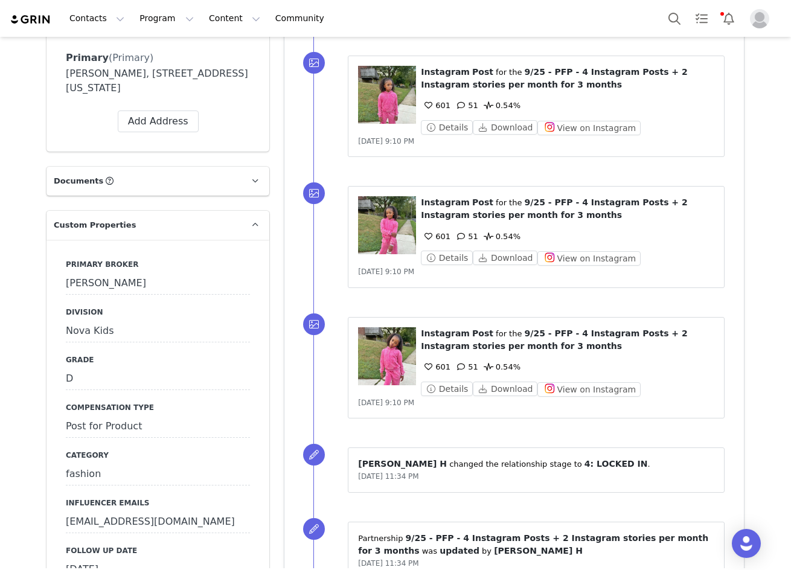
scroll to position [1237, 0]
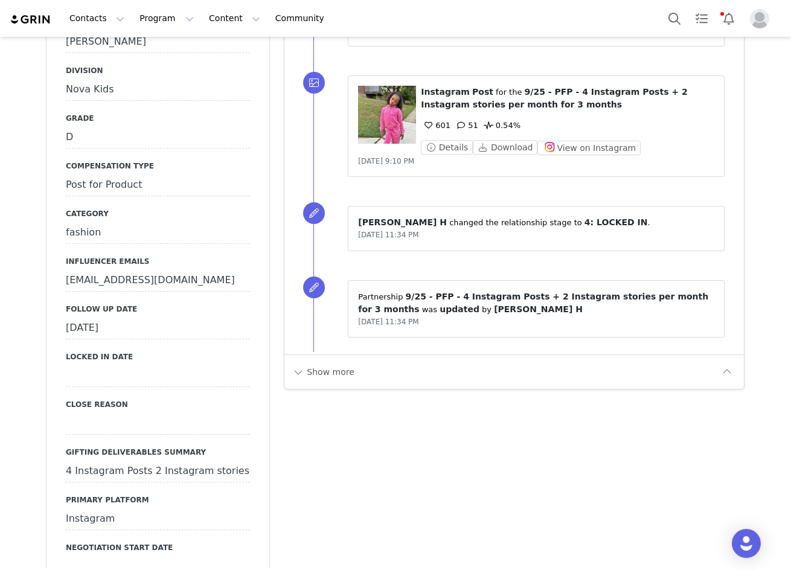
click at [96, 318] on div "[DATE]" at bounding box center [158, 329] width 184 height 22
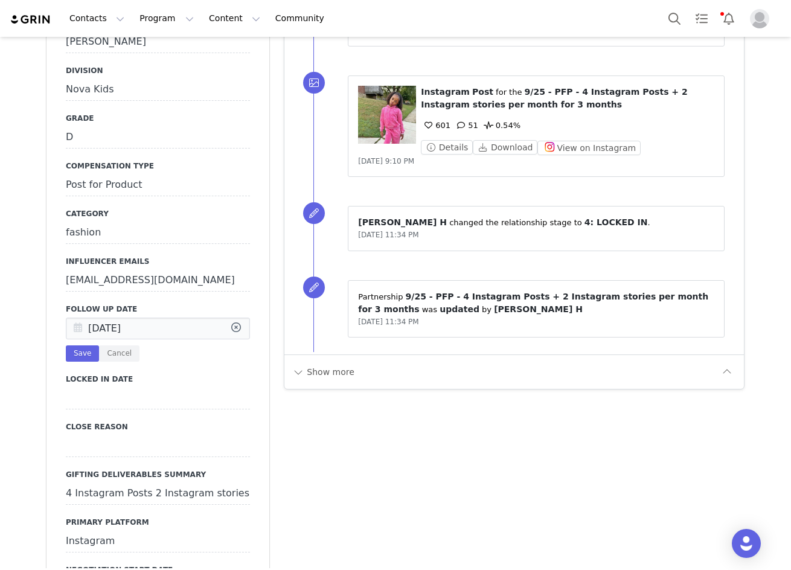
click at [78, 318] on icon at bounding box center [78, 329] width 22 height 22
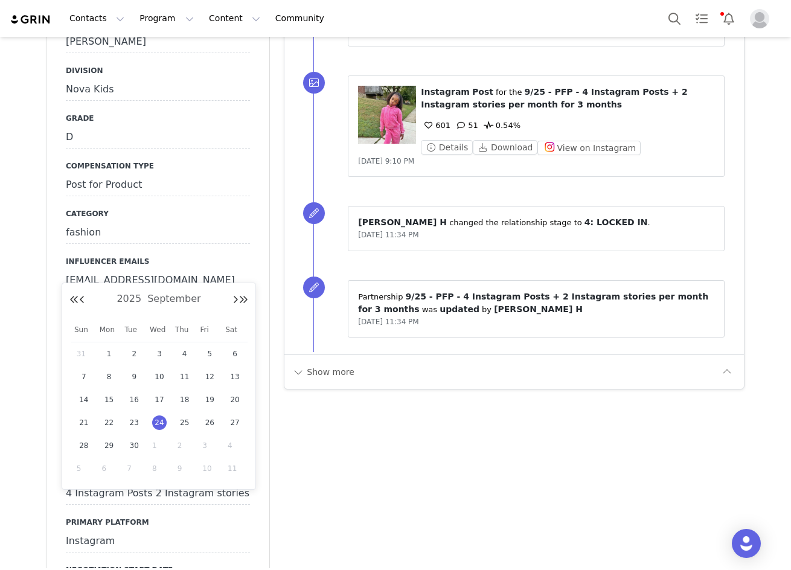
click at [158, 440] on span "1" at bounding box center [159, 445] width 14 height 14
type input "[DATE]"
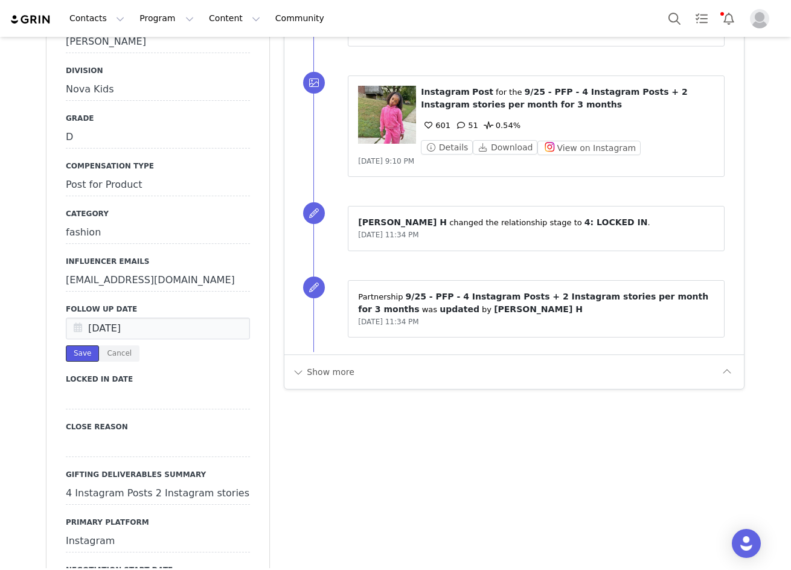
click at [75, 345] on button "Save" at bounding box center [82, 353] width 33 height 16
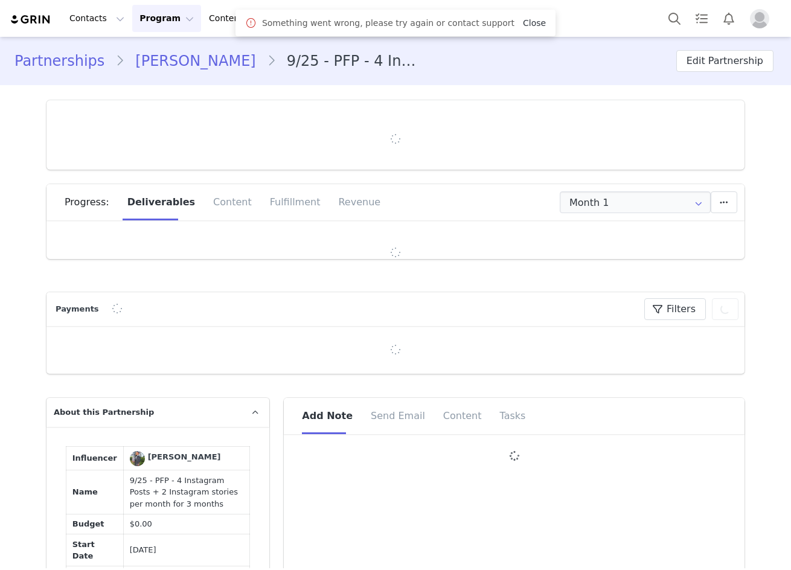
click at [523, 18] on link "Close" at bounding box center [534, 23] width 23 height 10
type input "+1 ([GEOGRAPHIC_DATA])"
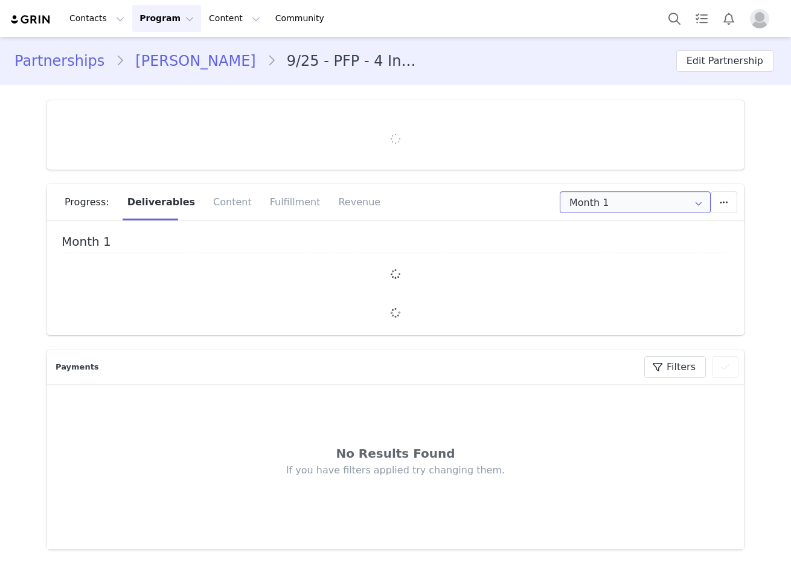
click at [597, 204] on input "Month 1" at bounding box center [635, 202] width 151 height 22
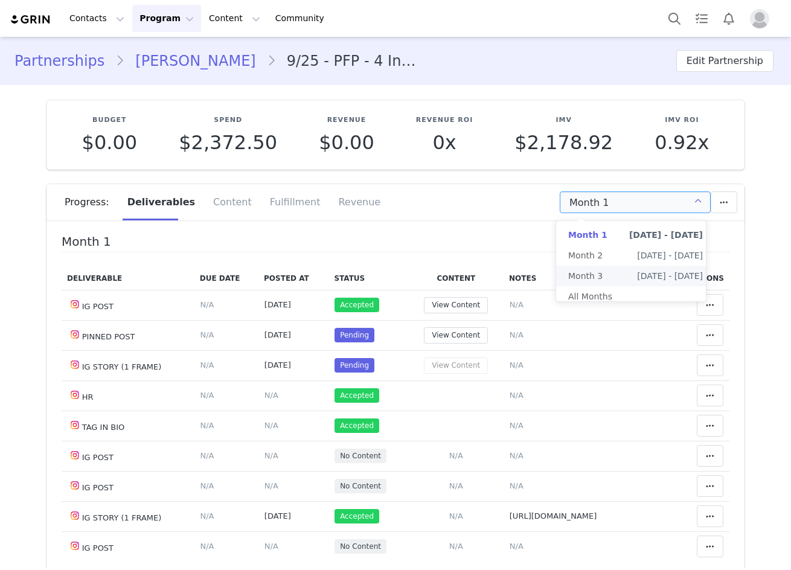
click at [461, 210] on div "Month 1 Add a new deliverable What type of deliverable? IG STORY (1 FRAME) HR I…" at bounding box center [586, 202] width 302 height 22
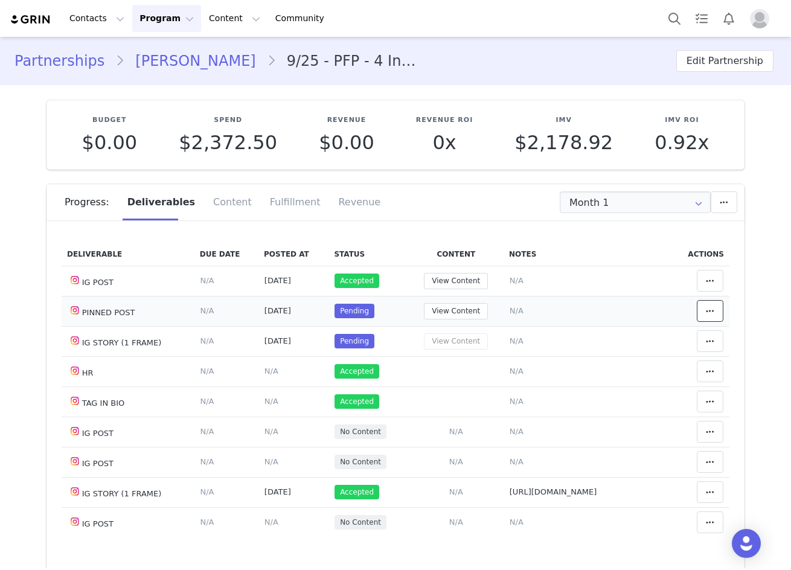
click at [706, 306] on icon at bounding box center [710, 311] width 8 height 10
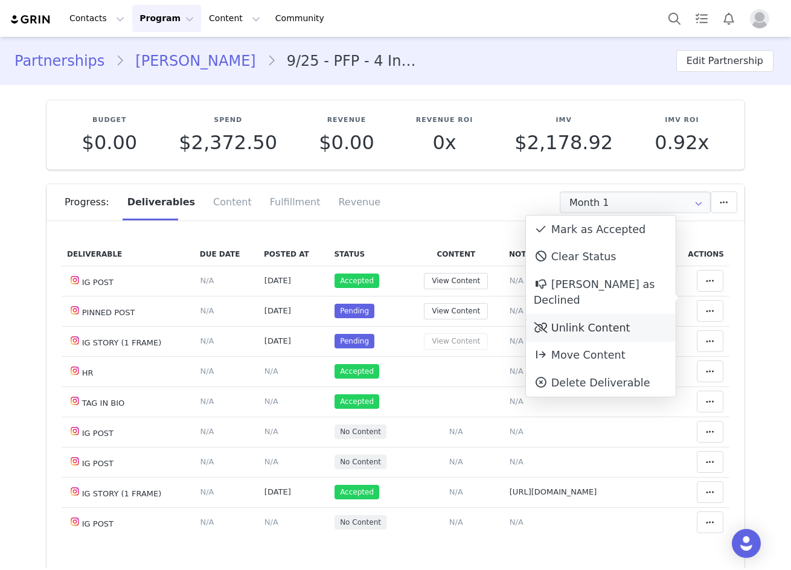
click at [620, 314] on div "Unlink Content" at bounding box center [601, 328] width 150 height 28
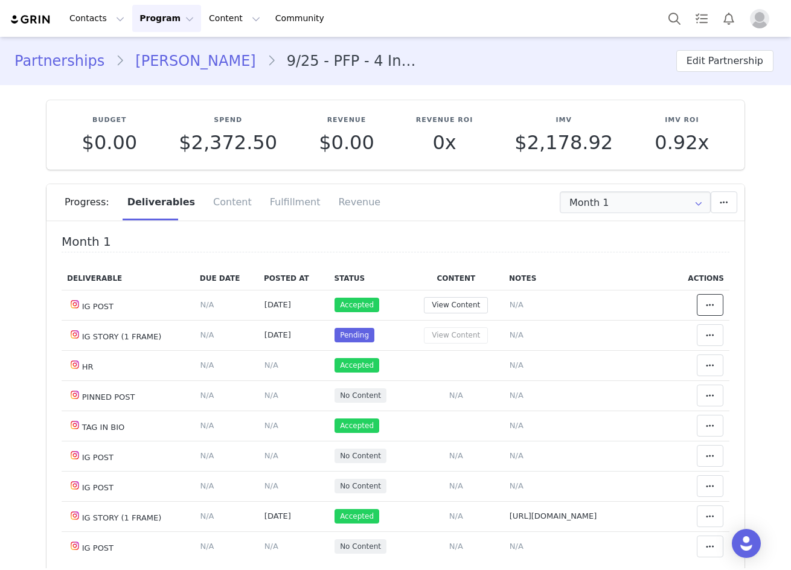
click at [706, 305] on icon at bounding box center [710, 305] width 8 height 10
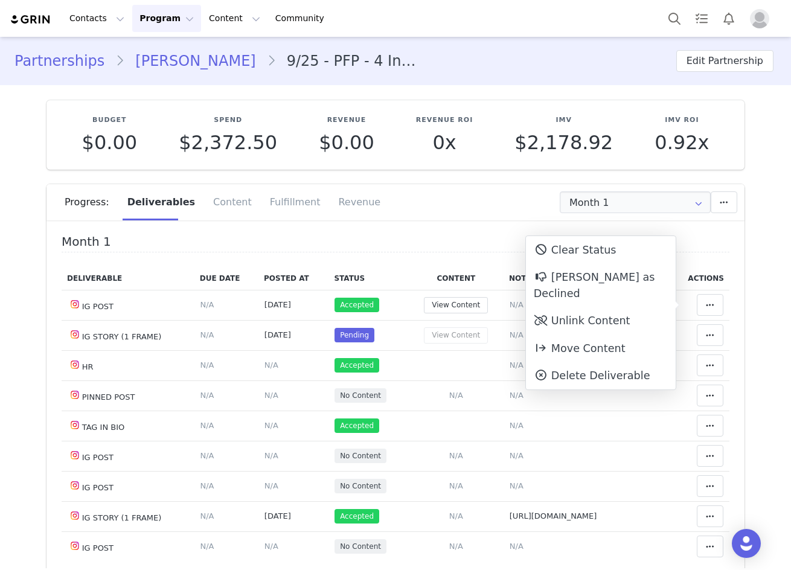
click at [533, 222] on div "Progress: Deliverables Content Fulfillment Revenue" at bounding box center [395, 206] width 698 height 45
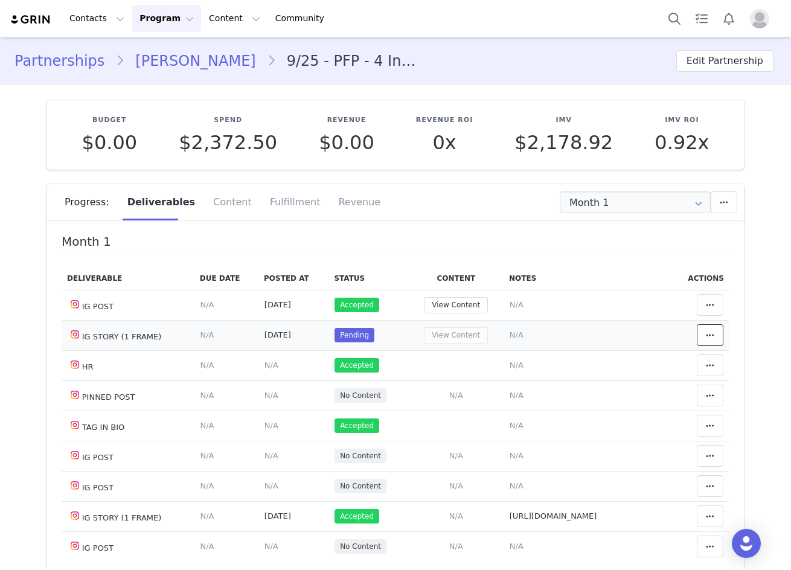
click at [700, 345] on button at bounding box center [710, 335] width 27 height 22
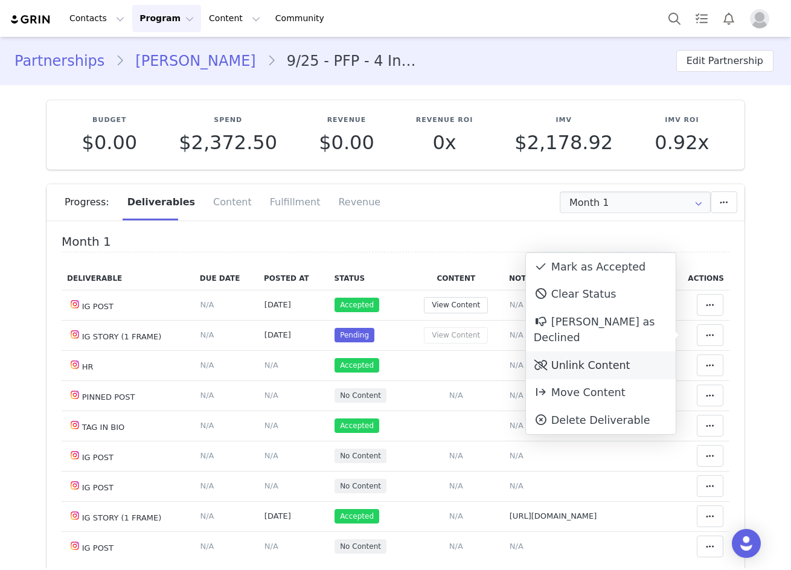
click at [611, 351] on div "Unlink Content" at bounding box center [601, 365] width 150 height 28
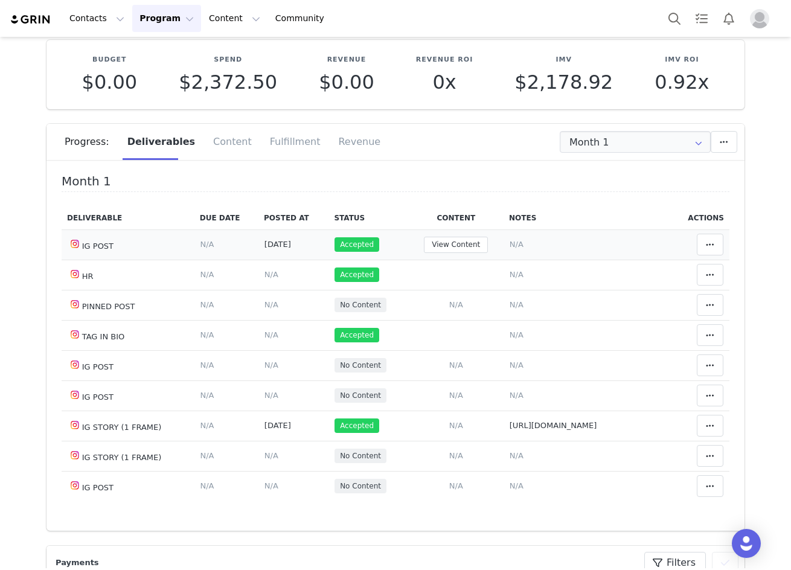
scroll to position [37, 0]
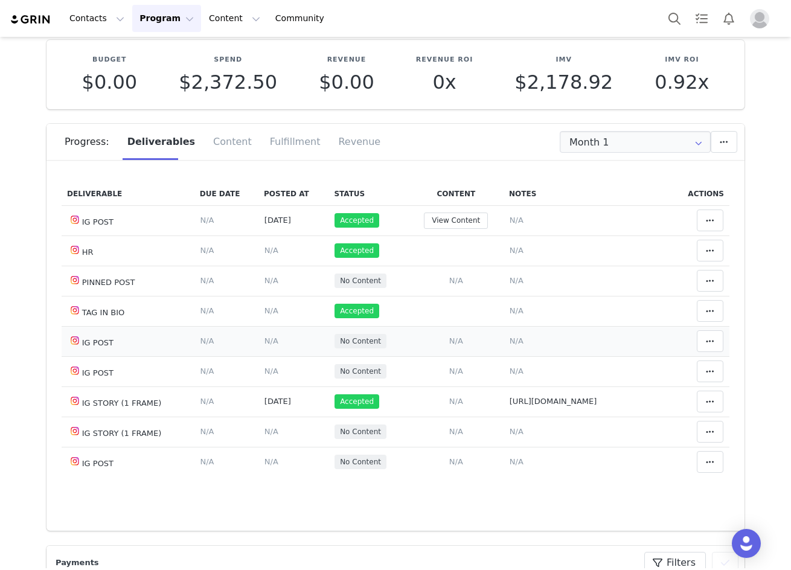
click at [264, 336] on span "N/A" at bounding box center [271, 340] width 14 height 9
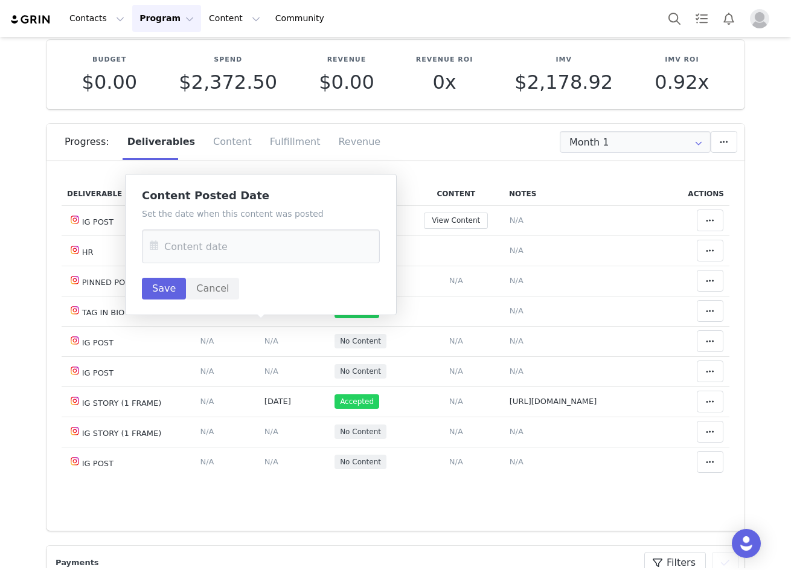
click at [150, 248] on icon at bounding box center [154, 246] width 22 height 34
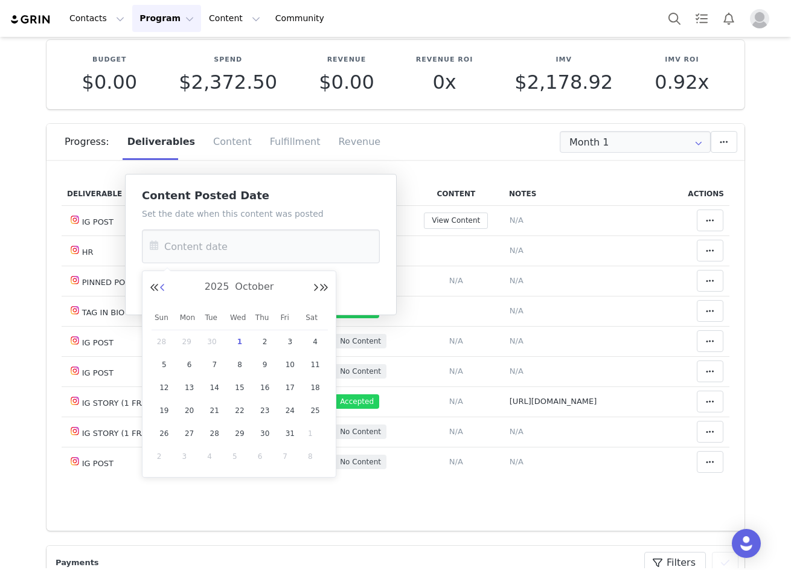
click at [164, 286] on button "Previous Month" at bounding box center [162, 288] width 6 height 10
click at [264, 408] on span "25" at bounding box center [265, 410] width 14 height 14
type input "Sep 25 2025"
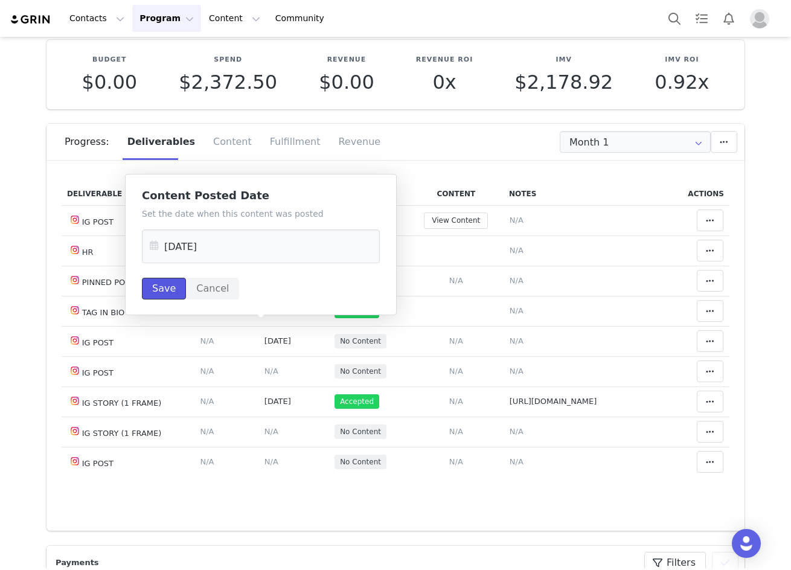
click at [147, 292] on button "Save" at bounding box center [164, 289] width 44 height 22
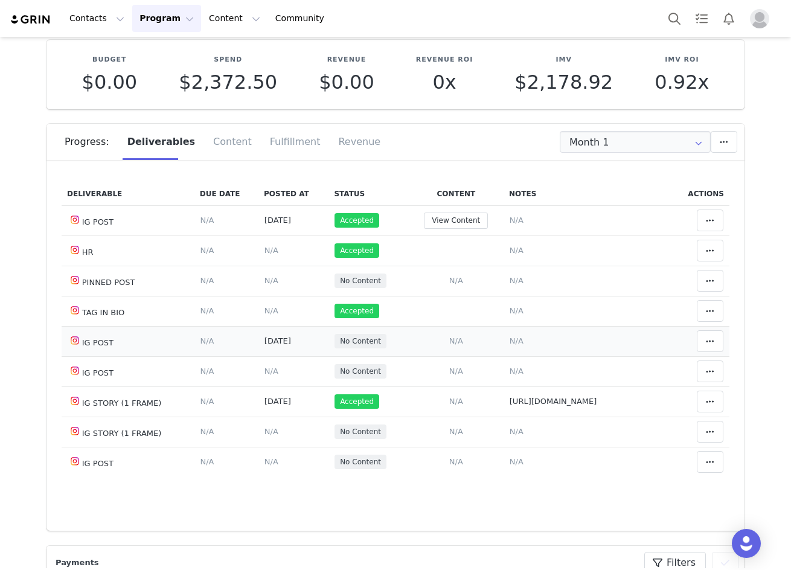
click at [510, 336] on span "N/A" at bounding box center [517, 340] width 14 height 9
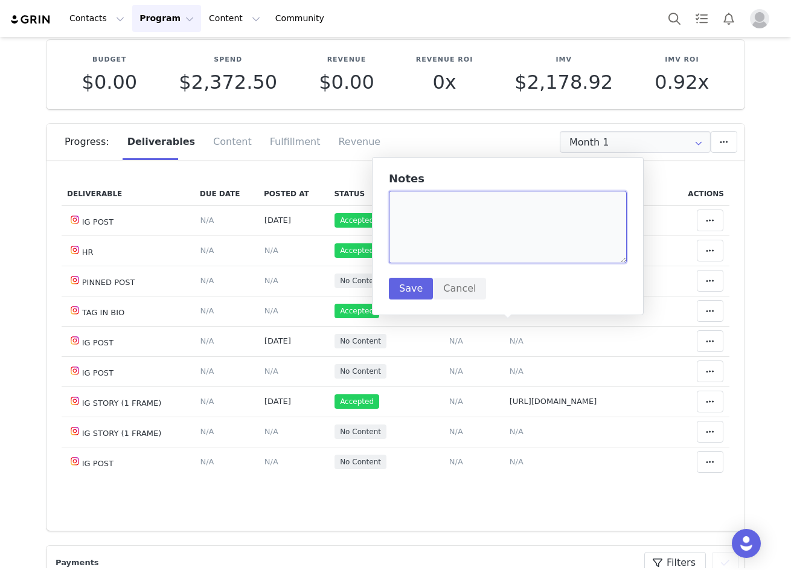
click at [453, 234] on textarea at bounding box center [508, 227] width 238 height 72
paste textarea "https://www.instagram.com/p/DPCjC1ckR8K/"
type textarea "https://www.instagram.com/p/DPCjC1ckR8K/"
click at [412, 283] on button "Save" at bounding box center [411, 289] width 44 height 22
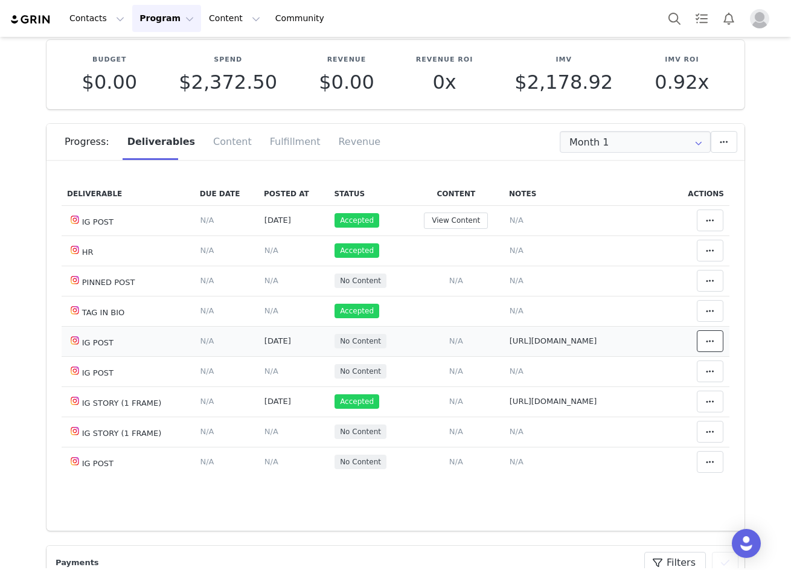
click at [706, 336] on icon at bounding box center [710, 341] width 8 height 10
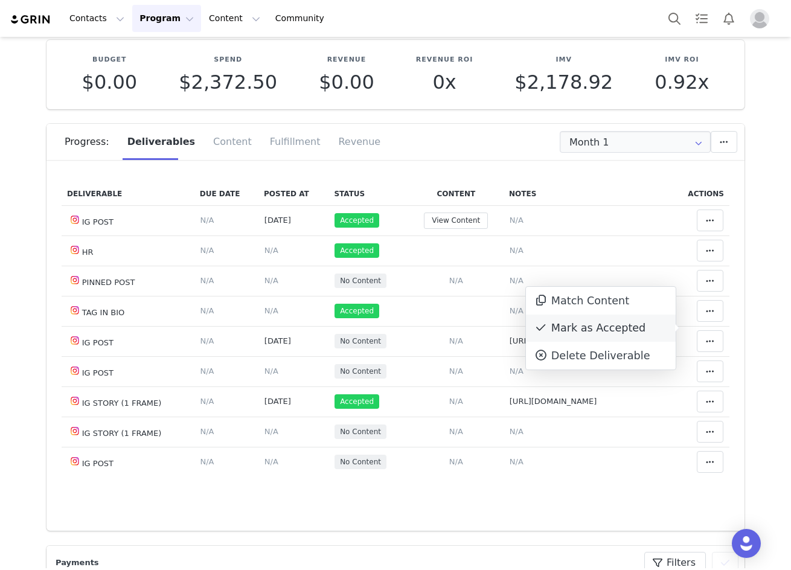
click at [634, 329] on div "Mark as Accepted" at bounding box center [601, 329] width 150 height 28
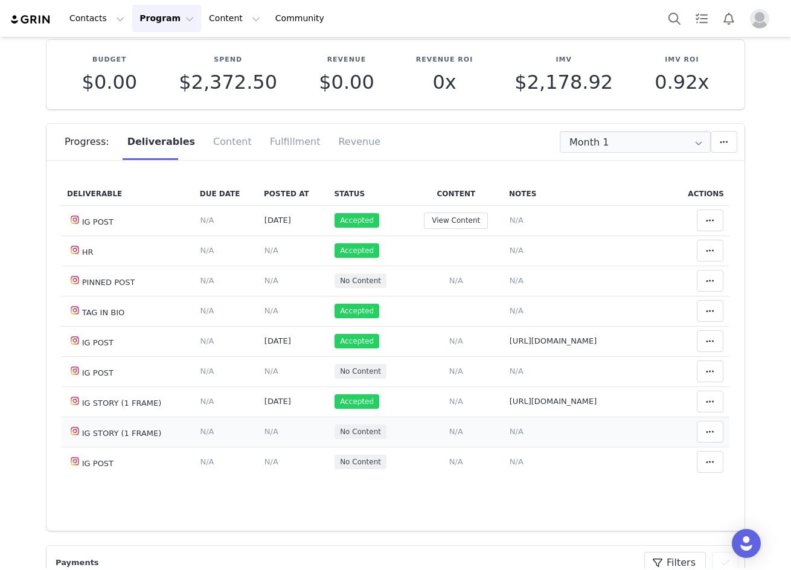
click at [264, 432] on span "N/A" at bounding box center [271, 431] width 14 height 9
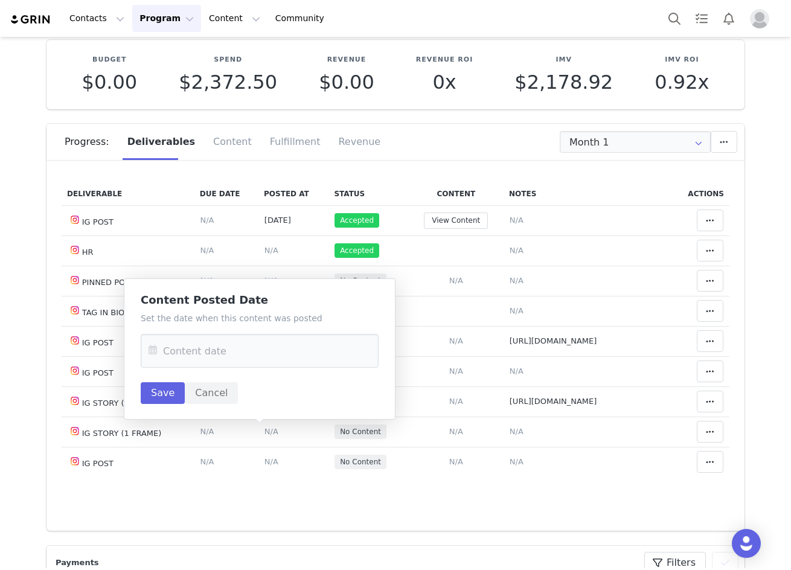
click at [155, 353] on icon at bounding box center [153, 351] width 22 height 34
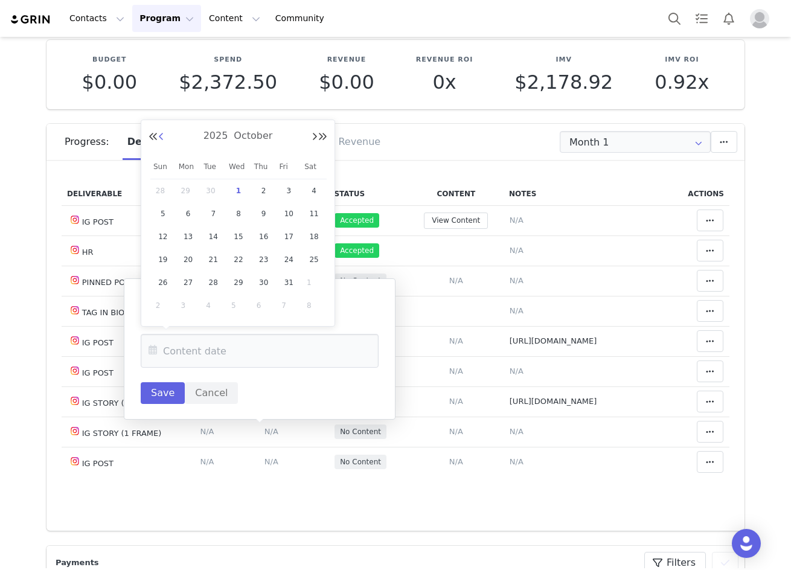
click at [161, 134] on button "Previous Month" at bounding box center [161, 137] width 6 height 10
click at [288, 261] on span "26" at bounding box center [288, 259] width 14 height 14
type input "Sep 26 2025"
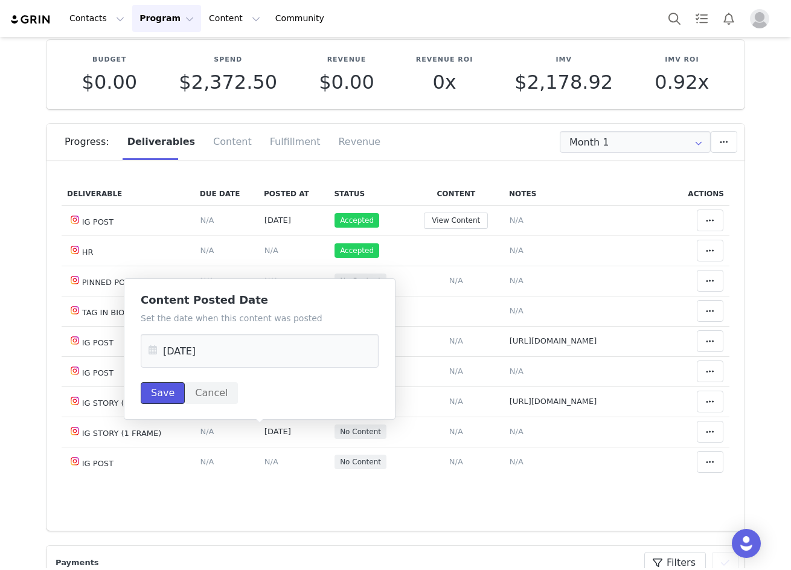
click at [147, 399] on button "Save" at bounding box center [163, 393] width 44 height 22
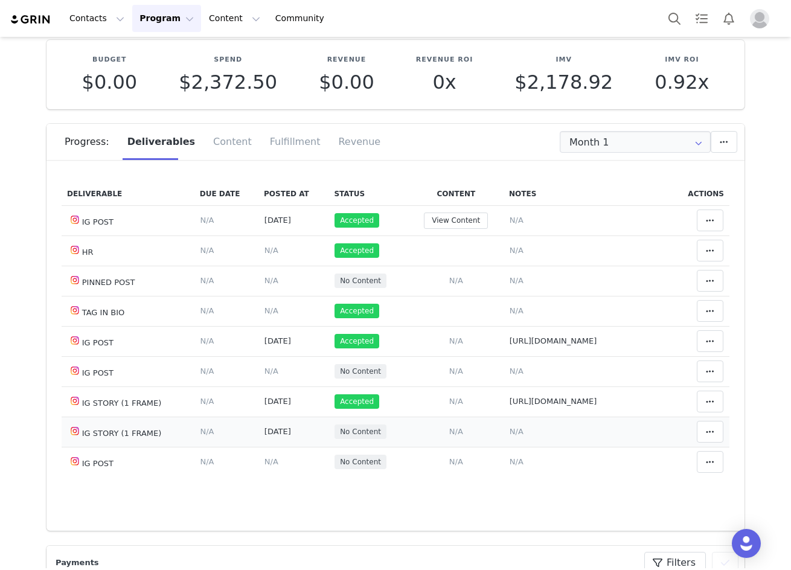
click at [510, 430] on span "N/A" at bounding box center [517, 431] width 14 height 9
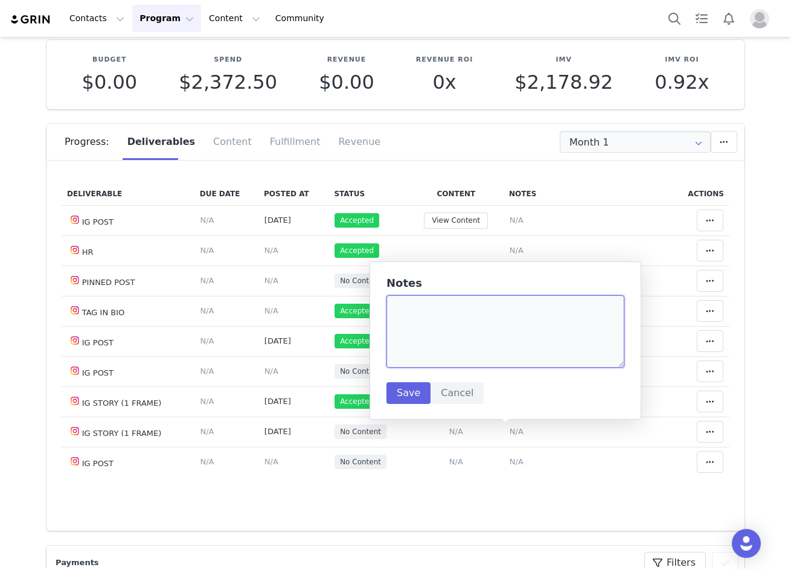
click at [464, 321] on textarea at bounding box center [505, 331] width 238 height 72
paste textarea "https://static-resources.creatoriq.com/instagram-stories/videos/373018890374891…"
type textarea "https://static-resources.creatoriq.com/instagram-stories/videos/373018890374891…"
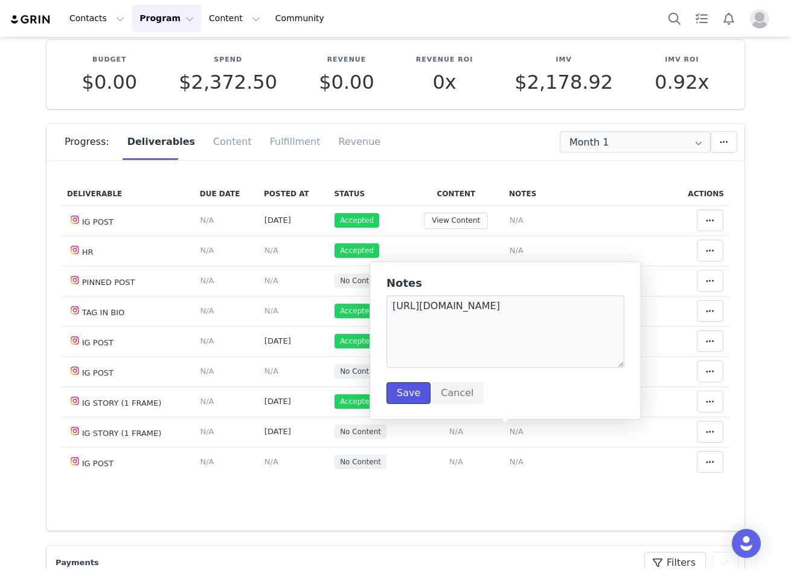
click at [421, 400] on button "Save" at bounding box center [408, 393] width 44 height 22
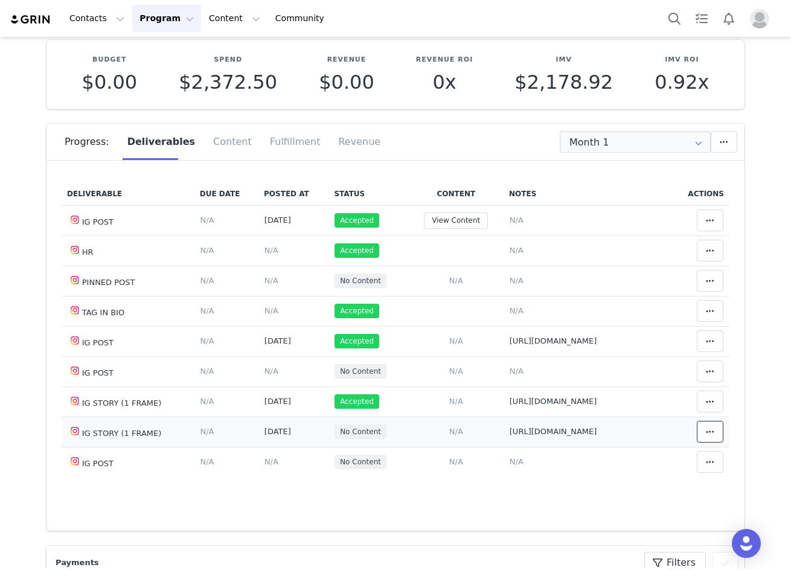
click at [709, 440] on button at bounding box center [710, 432] width 27 height 22
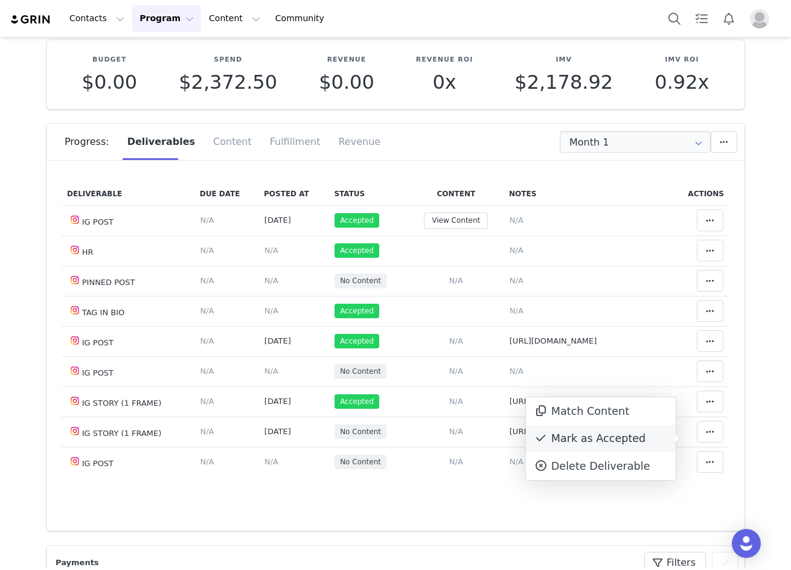
click at [634, 437] on div "Mark as Accepted" at bounding box center [601, 439] width 150 height 28
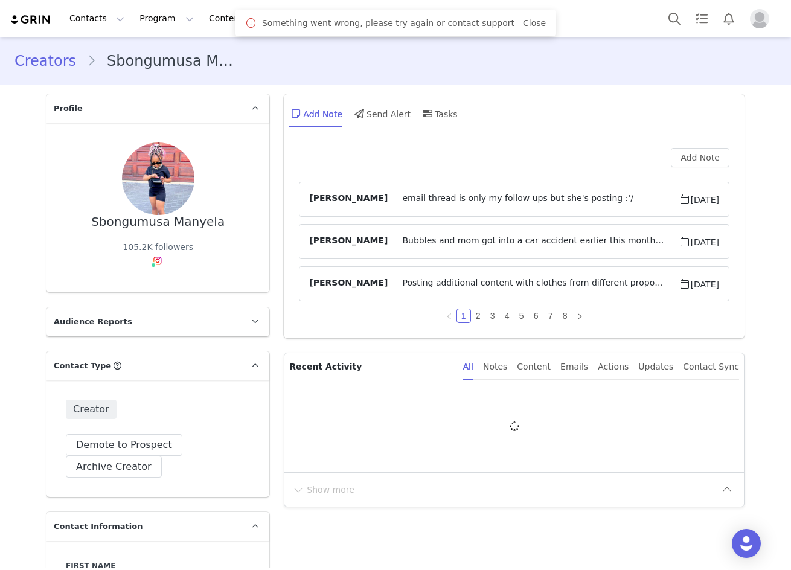
click at [526, 24] on link "Close" at bounding box center [534, 23] width 23 height 10
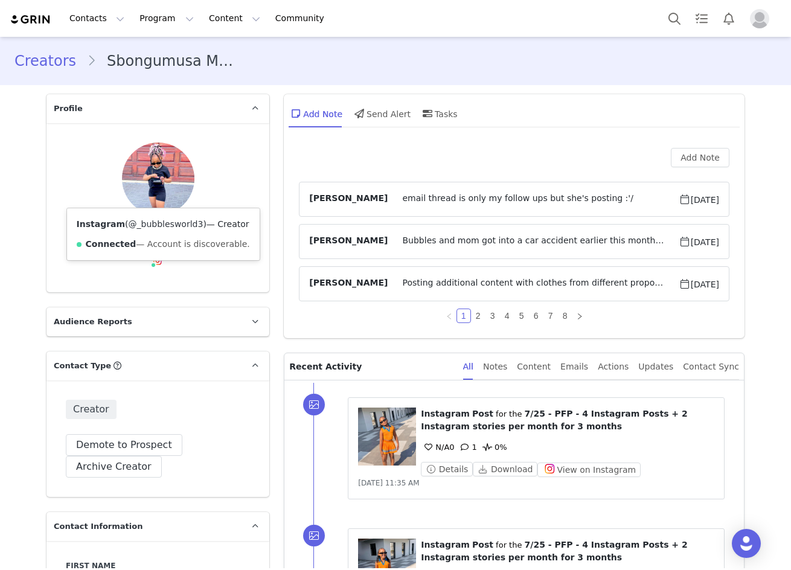
click at [151, 227] on link "@_bubblesworld3" at bounding box center [166, 224] width 75 height 10
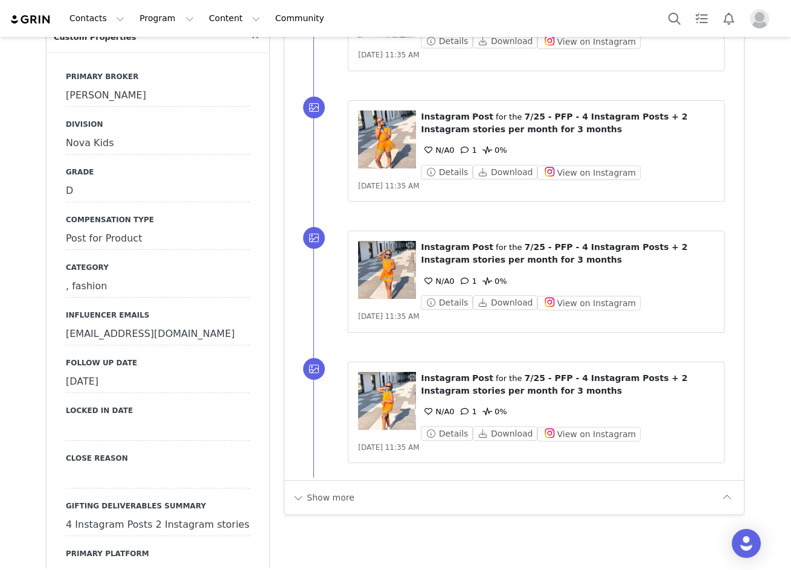
scroll to position [1208, 0]
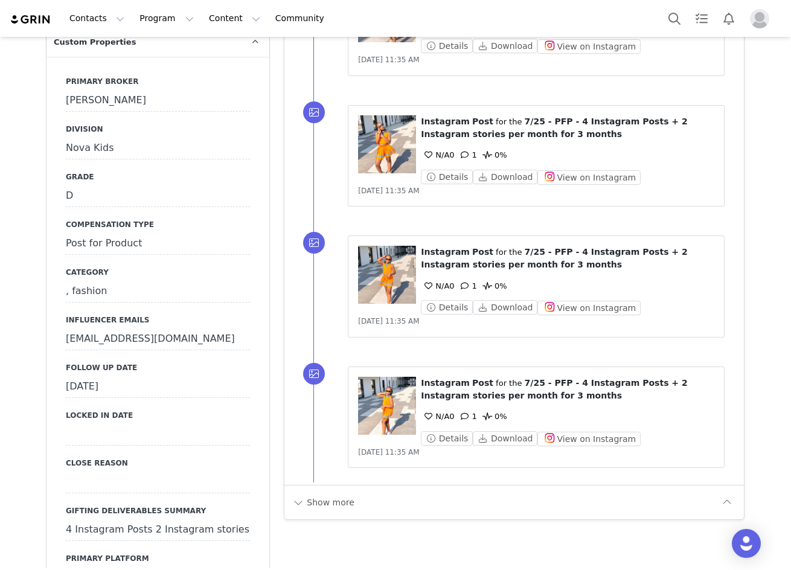
click at [108, 376] on div "[DATE]" at bounding box center [158, 387] width 184 height 22
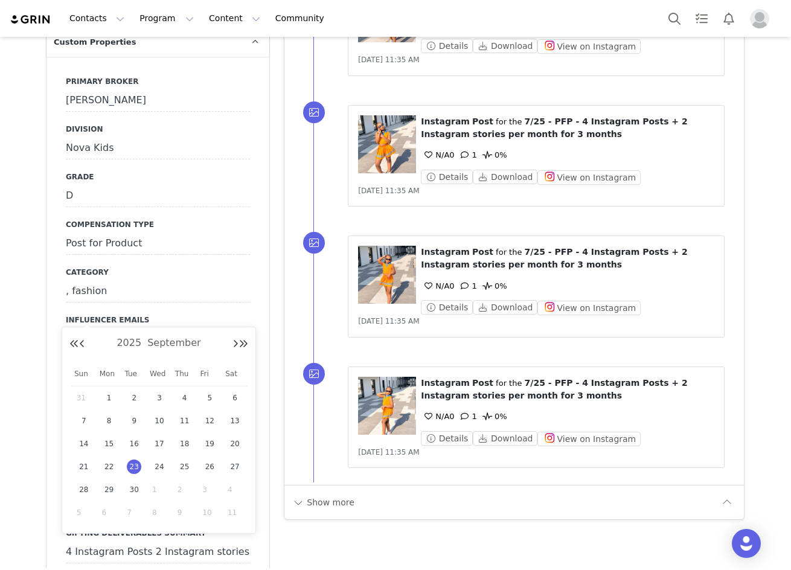
click at [85, 376] on input "Sep 23 2025" at bounding box center [158, 387] width 184 height 22
click at [158, 491] on span "1" at bounding box center [159, 489] width 14 height 14
type input "[DATE]"
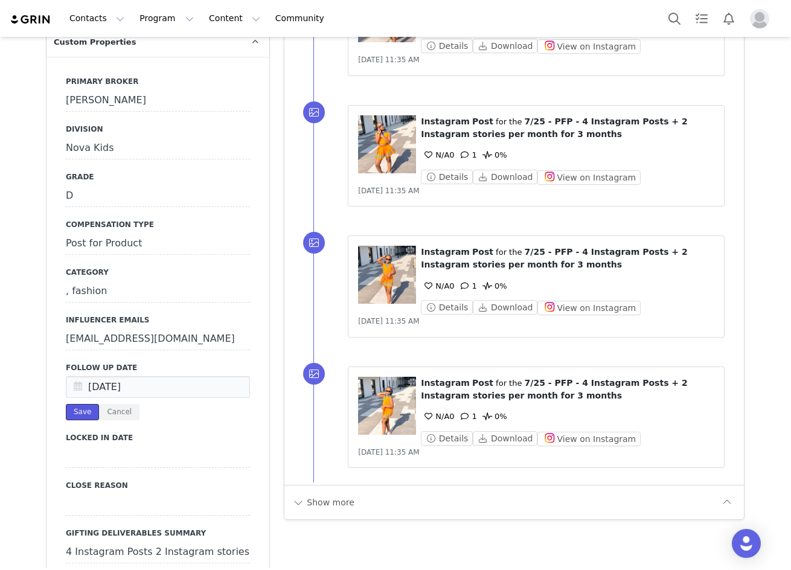
click at [71, 404] on button "Save" at bounding box center [82, 412] width 33 height 16
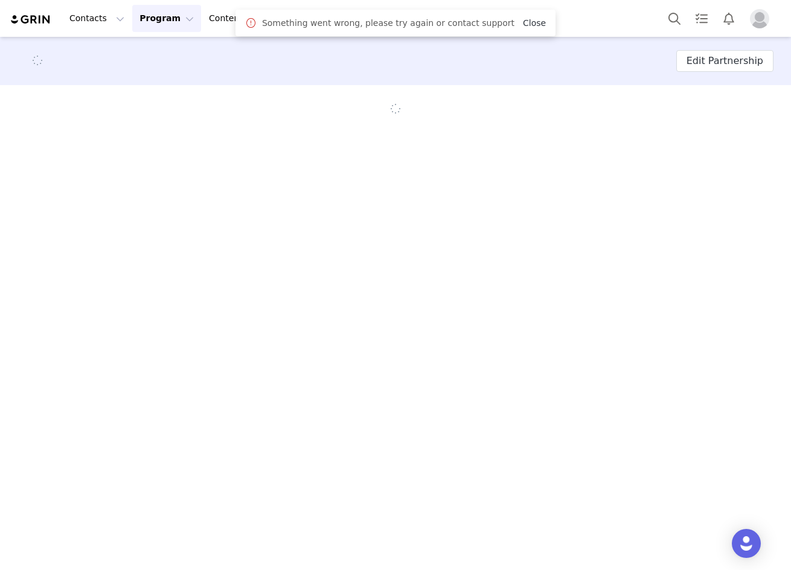
click at [525, 24] on link "Close" at bounding box center [534, 23] width 23 height 10
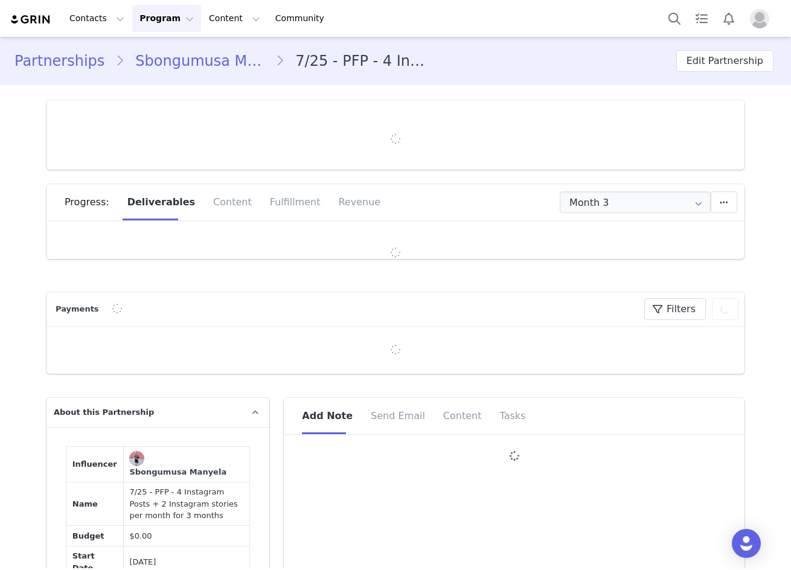
type input "+27 ([GEOGRAPHIC_DATA])"
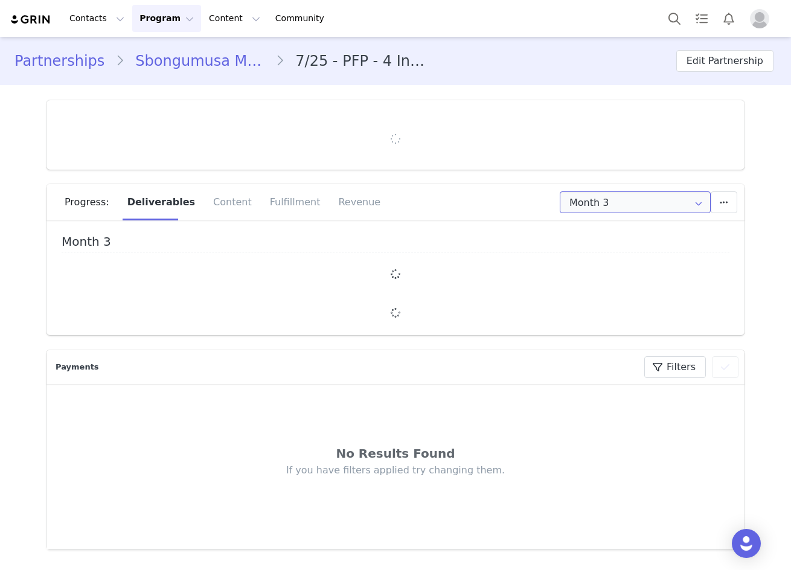
click at [592, 203] on input "Month 3" at bounding box center [635, 202] width 151 height 22
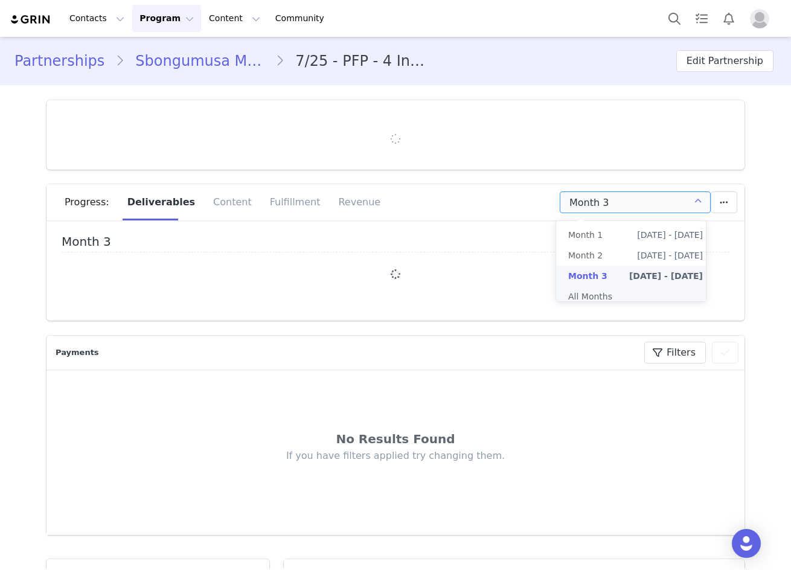
click at [595, 295] on li "All Months" at bounding box center [635, 296] width 159 height 21
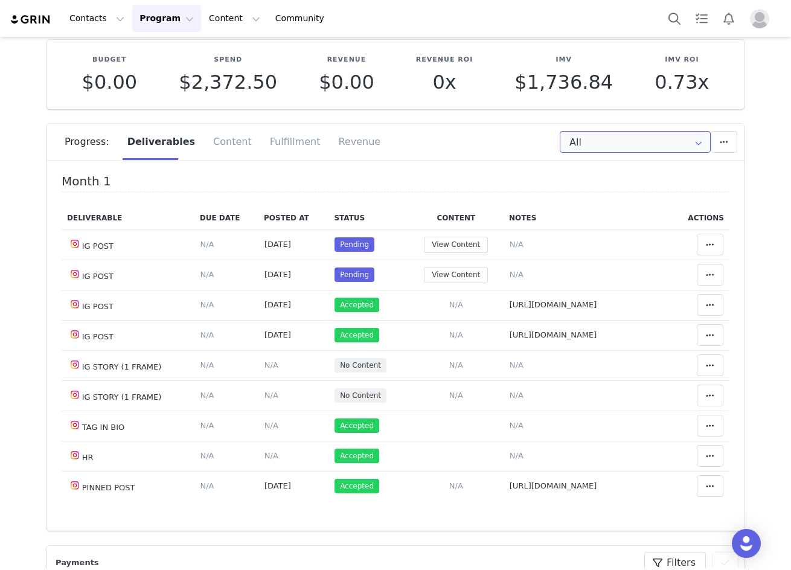
click at [641, 138] on input "All" at bounding box center [635, 142] width 151 height 22
click at [637, 167] on span "[DATE] - [DATE]" at bounding box center [670, 174] width 66 height 21
click at [697, 247] on button at bounding box center [710, 245] width 27 height 22
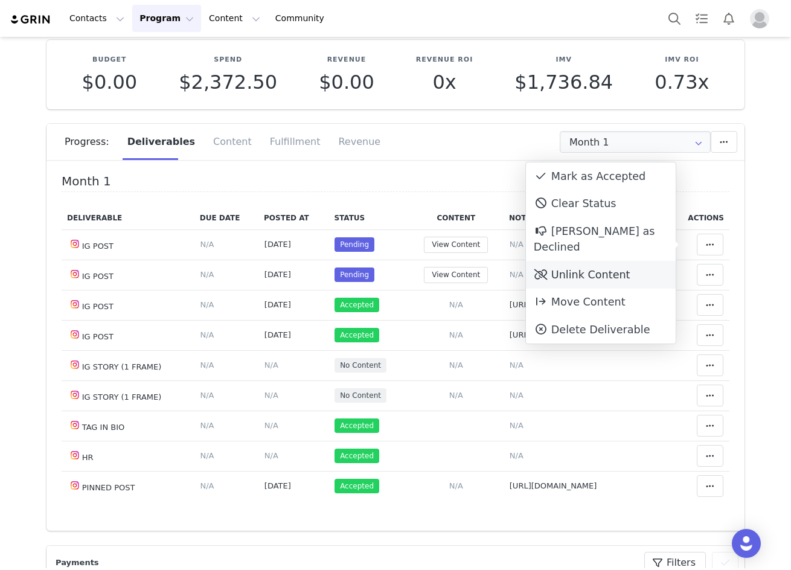
click at [625, 261] on div "Unlink Content" at bounding box center [601, 275] width 150 height 28
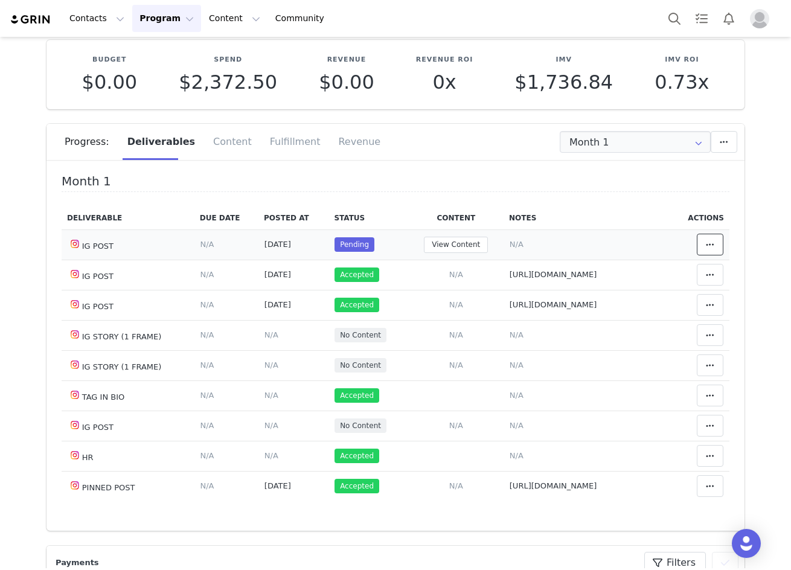
click at [706, 242] on icon at bounding box center [710, 245] width 8 height 10
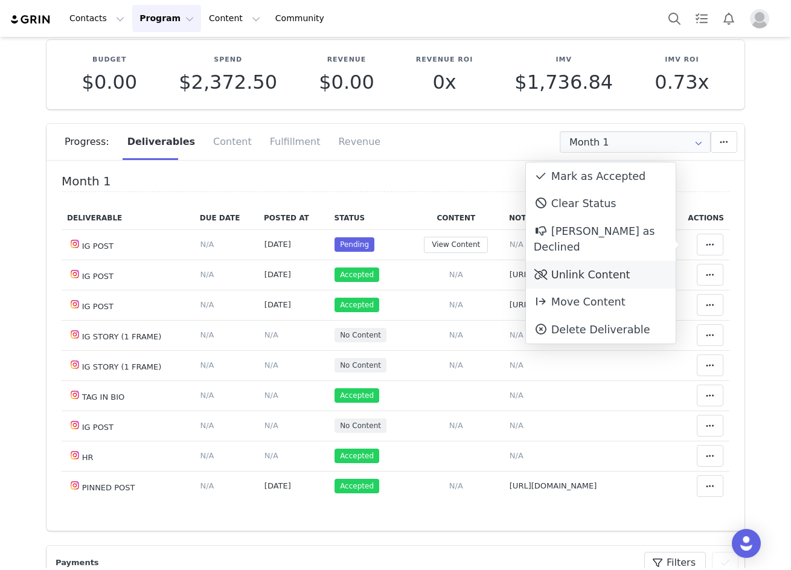
click at [630, 261] on div "Unlink Content" at bounding box center [601, 275] width 150 height 28
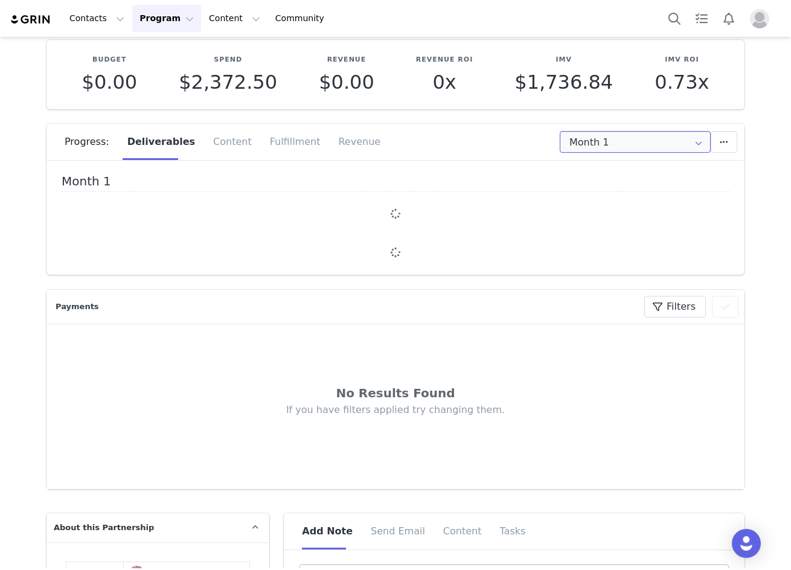
click at [640, 144] on input "Month 1" at bounding box center [635, 142] width 151 height 22
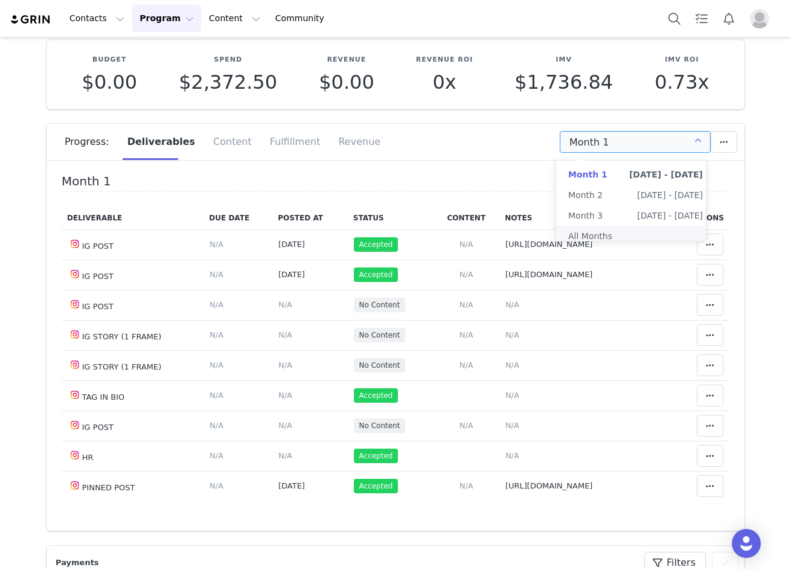
click at [633, 237] on li "All Months" at bounding box center [635, 236] width 159 height 21
type input "All"
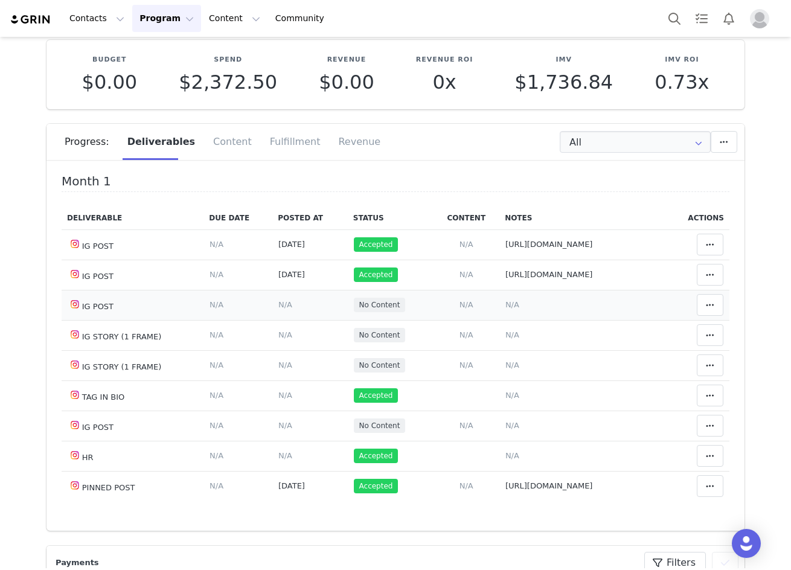
click at [278, 309] on span "N/A" at bounding box center [285, 304] width 14 height 9
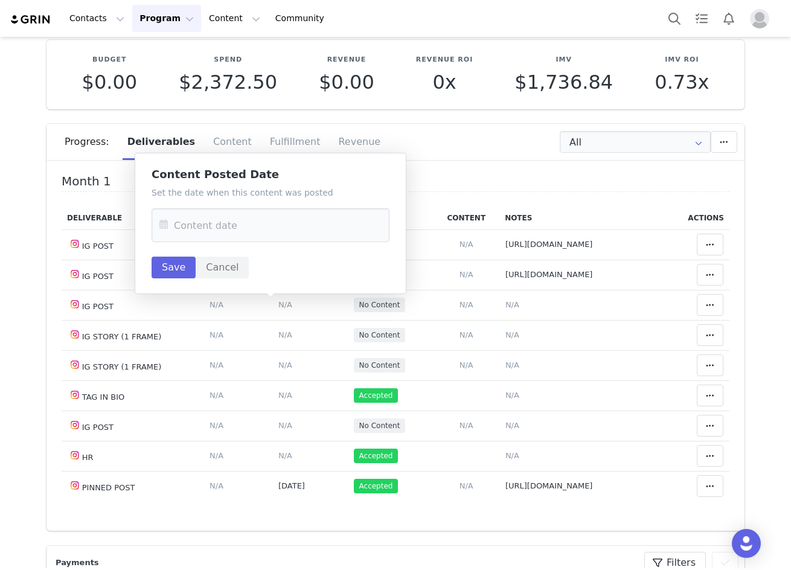
click at [164, 229] on icon at bounding box center [164, 225] width 22 height 34
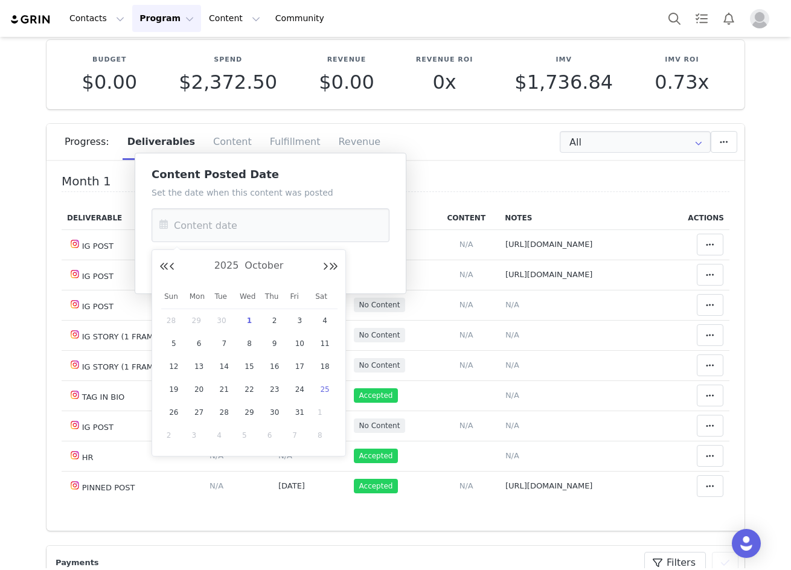
drag, startPoint x: 302, startPoint y: 385, endPoint x: 333, endPoint y: 389, distance: 30.5
click at [310, 386] on div "24" at bounding box center [299, 389] width 25 height 18
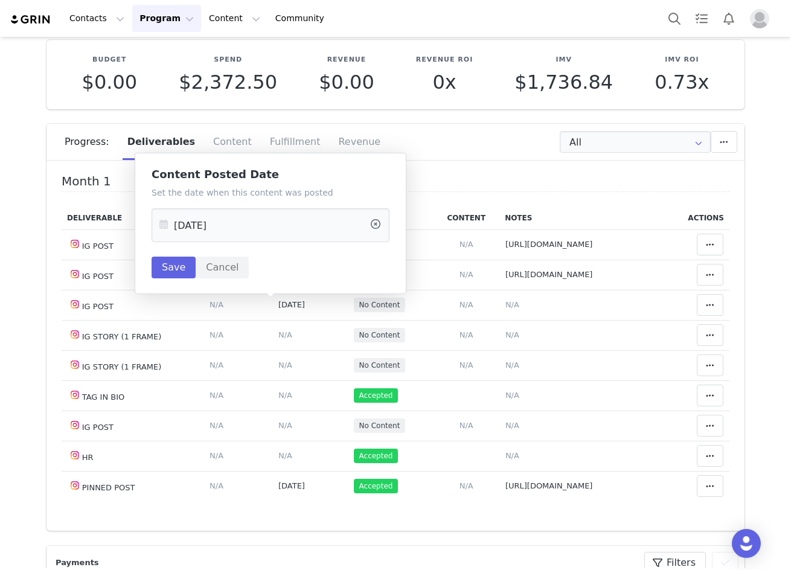
click at [168, 225] on icon at bounding box center [164, 225] width 22 height 34
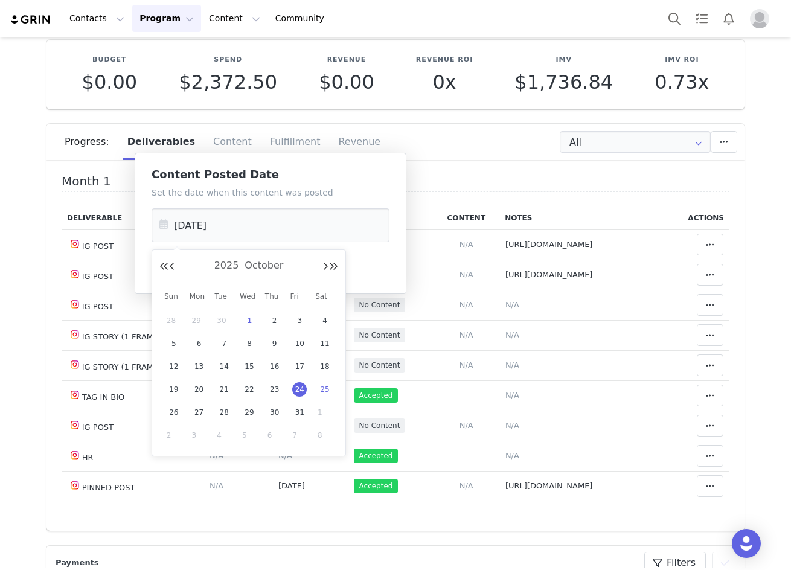
click at [329, 388] on span "25" at bounding box center [325, 389] width 14 height 14
type input "Oct 25 2025"
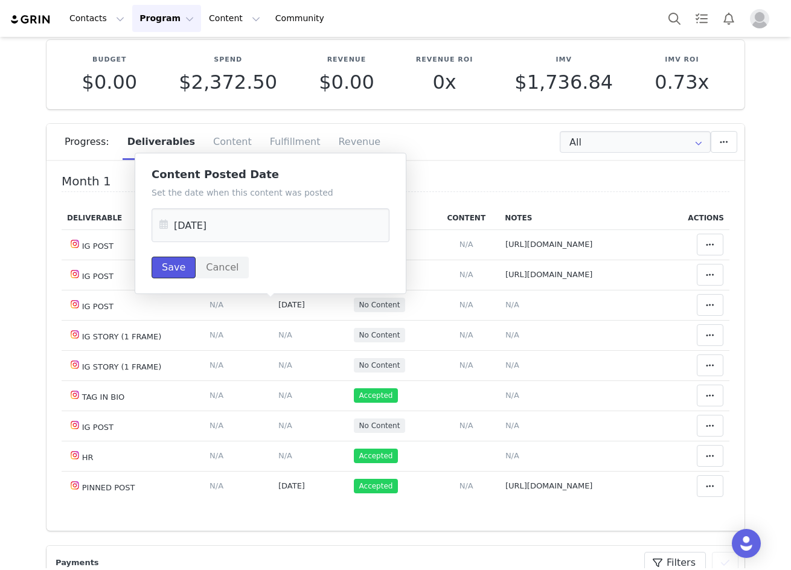
click at [169, 265] on button "Save" at bounding box center [174, 268] width 44 height 22
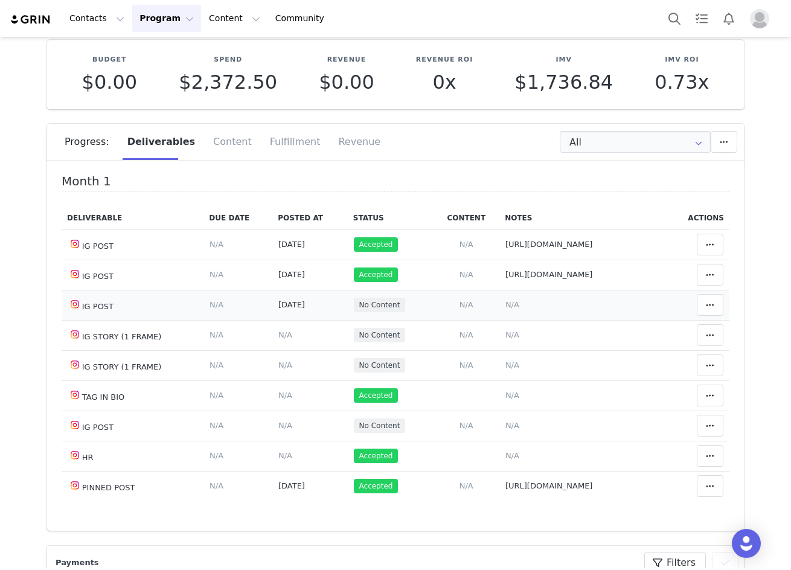
click at [505, 306] on span "N/A" at bounding box center [512, 304] width 14 height 9
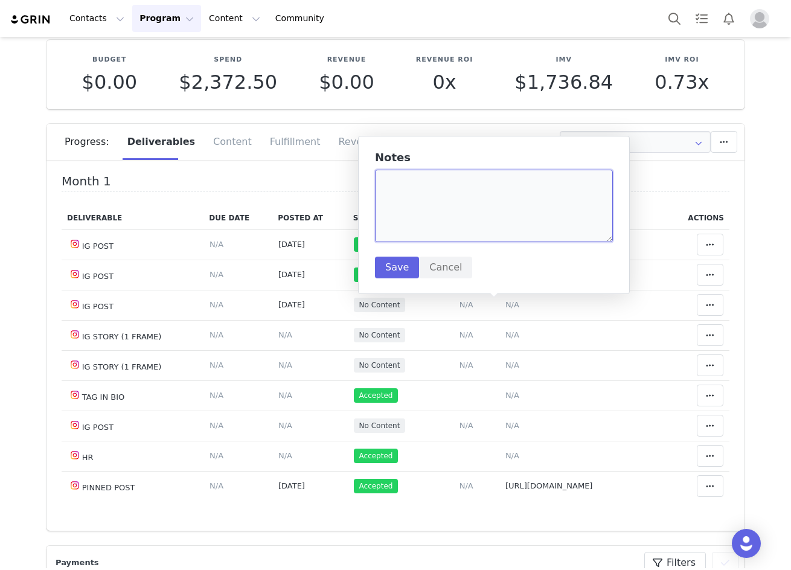
click at [424, 200] on textarea at bounding box center [494, 206] width 238 height 72
paste textarea "https://www.instagram.com/p/DPBX5lYiO2W/"
type textarea "https://www.instagram.com/p/DPBX5lYiO2W/"
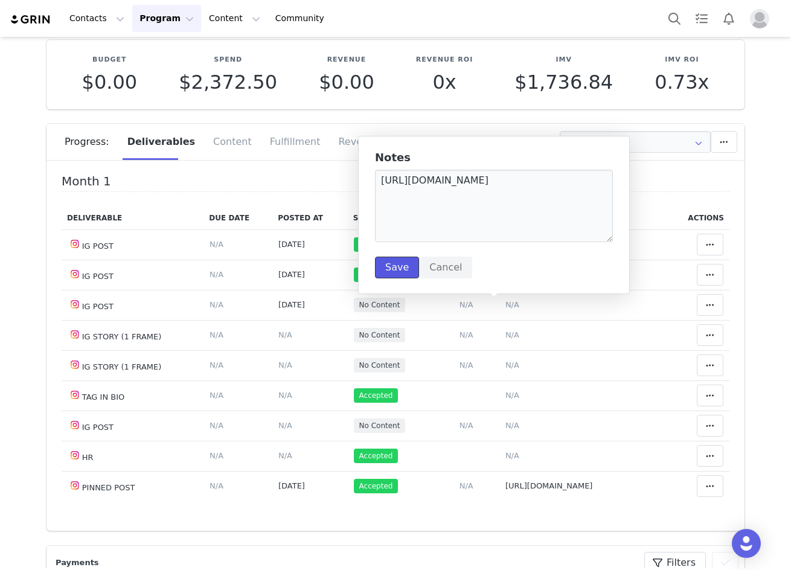
click at [398, 267] on button "Save" at bounding box center [397, 268] width 44 height 22
click at [722, 304] on div "Month 1 Deliverable Due Date Posted At Status Content Notes Actions IG POST Del…" at bounding box center [395, 349] width 698 height 362
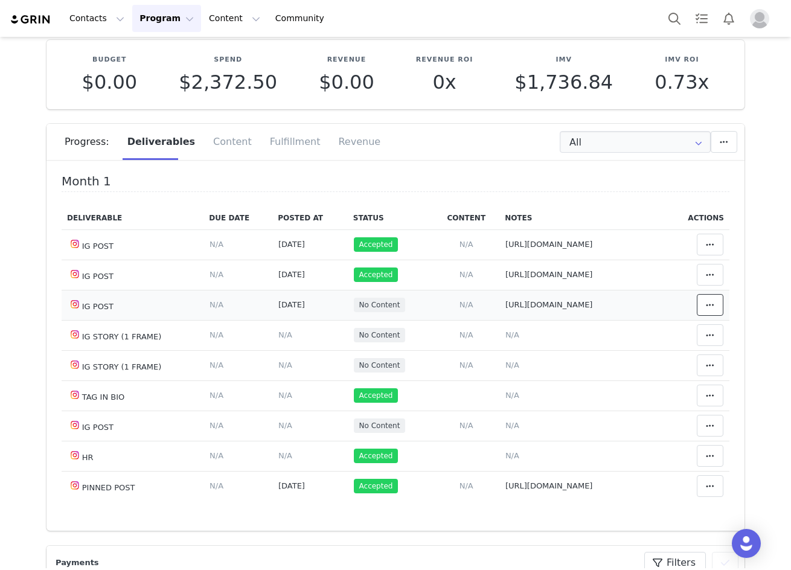
click at [704, 305] on button at bounding box center [710, 305] width 27 height 22
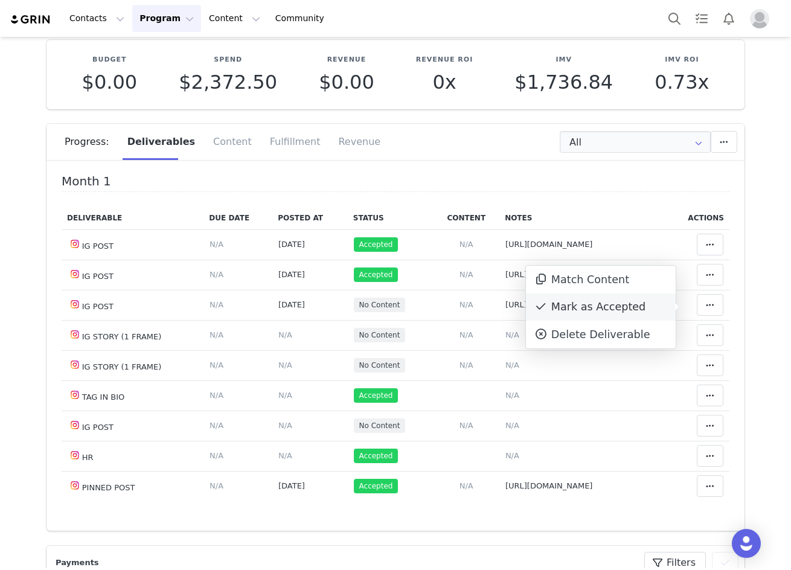
click at [616, 313] on div "Mark as Accepted" at bounding box center [601, 307] width 150 height 28
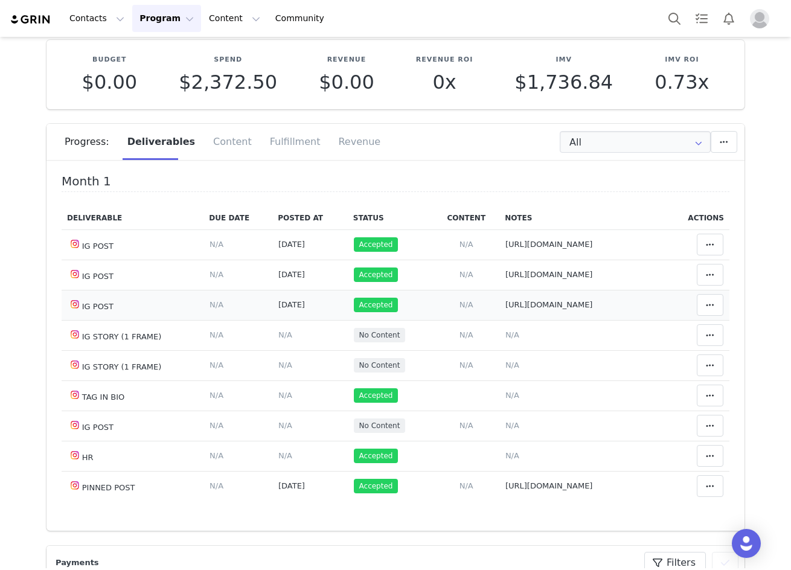
click at [301, 298] on td "Oct 24, 2025" at bounding box center [309, 305] width 75 height 30
click at [278, 308] on span "Oct 24, 2025" at bounding box center [291, 304] width 27 height 9
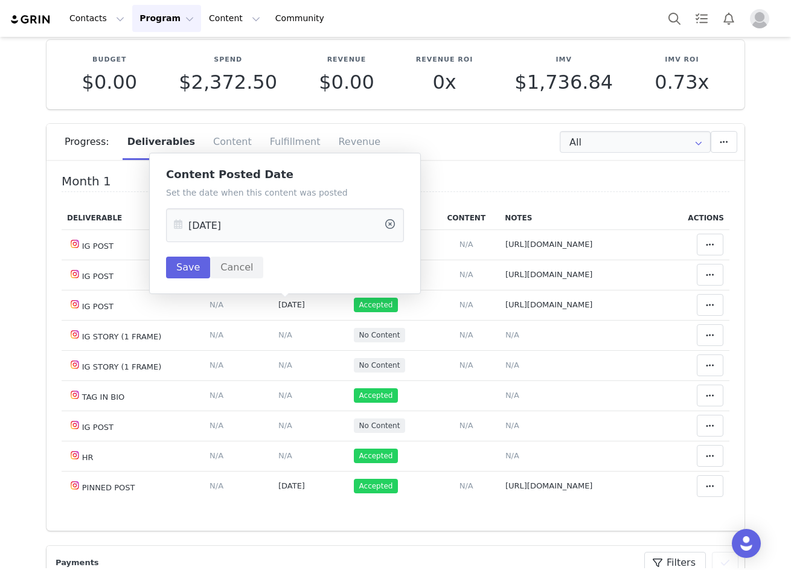
click at [178, 223] on icon at bounding box center [178, 225] width 22 height 34
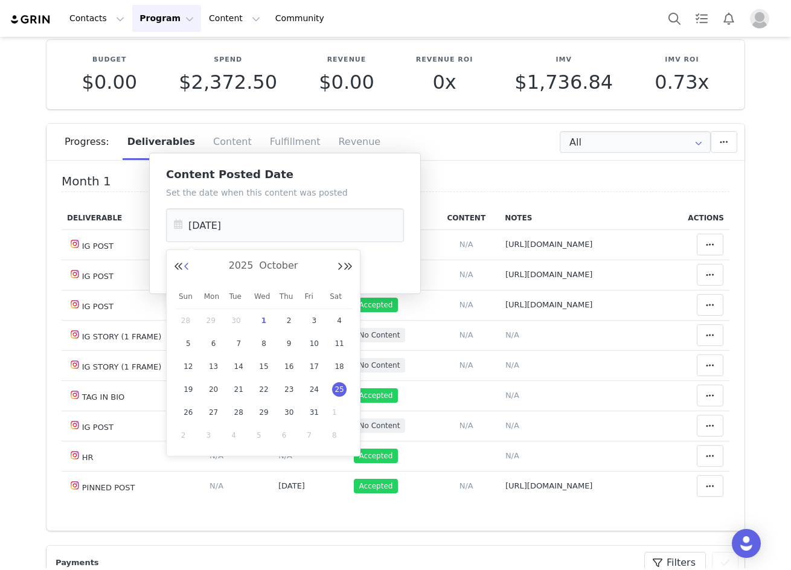
click at [185, 265] on button "Previous Month" at bounding box center [187, 267] width 6 height 10
click at [264, 389] on span "24" at bounding box center [264, 389] width 14 height 14
type input "Sep 24 2025"
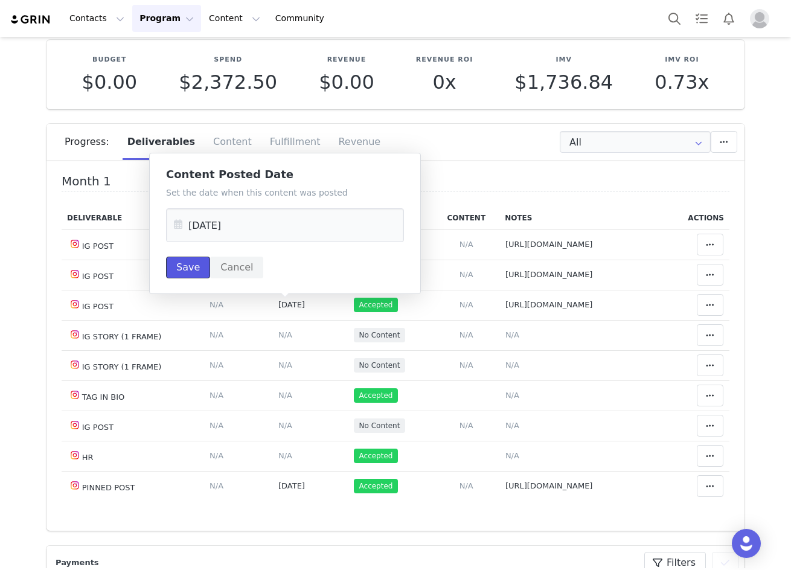
click at [188, 270] on button "Save" at bounding box center [188, 268] width 44 height 22
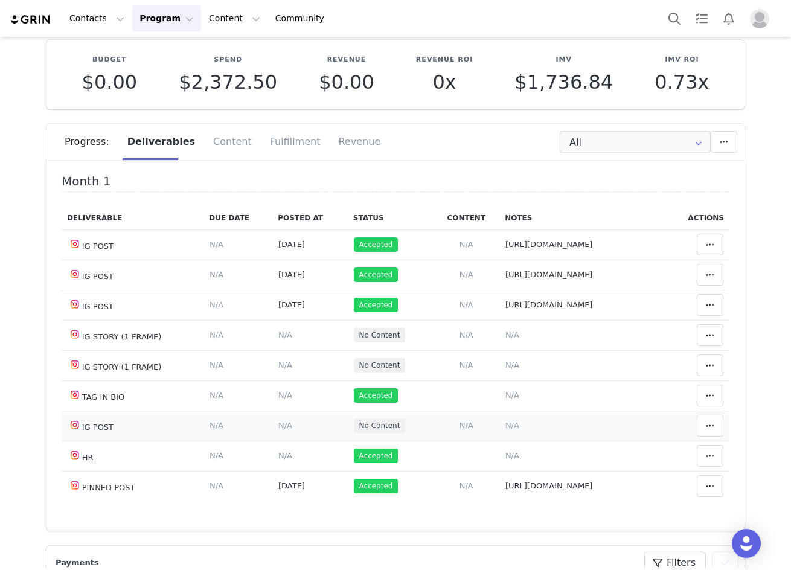
click at [278, 430] on span "N/A" at bounding box center [285, 425] width 14 height 9
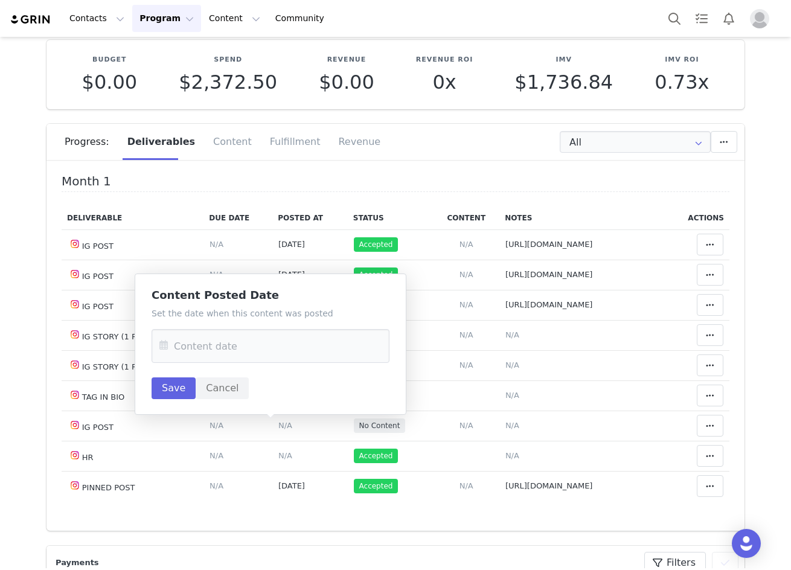
click at [163, 341] on icon at bounding box center [164, 346] width 22 height 34
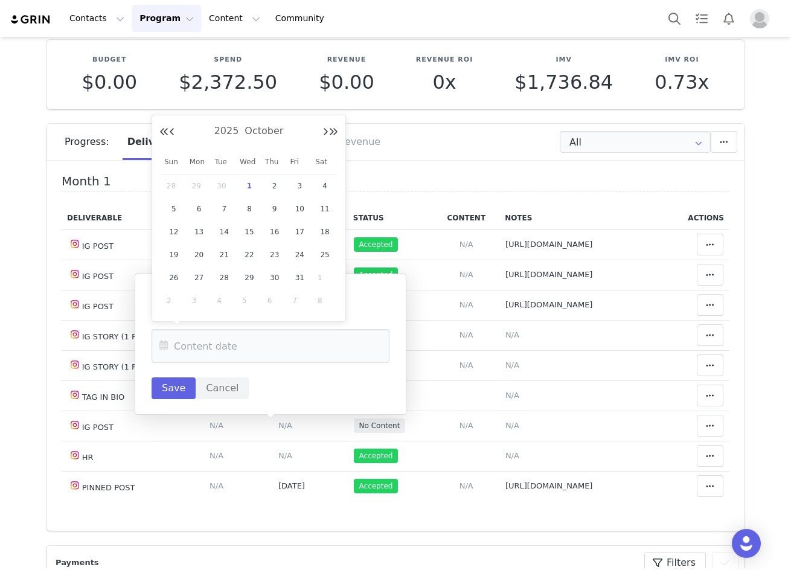
click at [224, 184] on span "30" at bounding box center [224, 186] width 14 height 14
type input "Sep 30 2025"
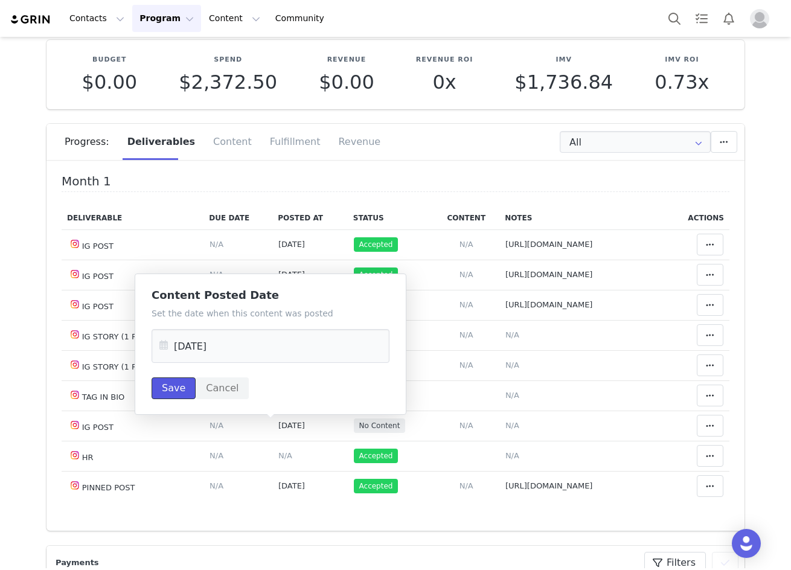
click at [184, 383] on button "Save" at bounding box center [174, 388] width 44 height 22
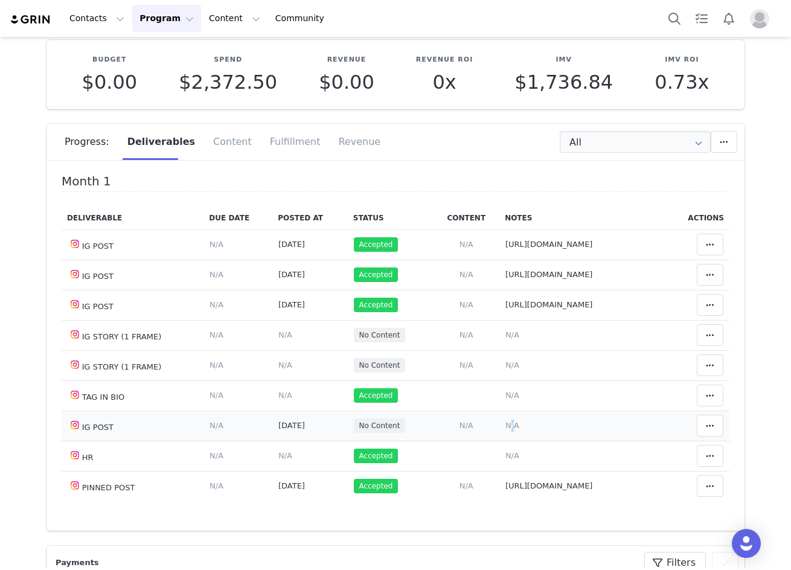
click at [505, 427] on span "N/A" at bounding box center [512, 425] width 14 height 9
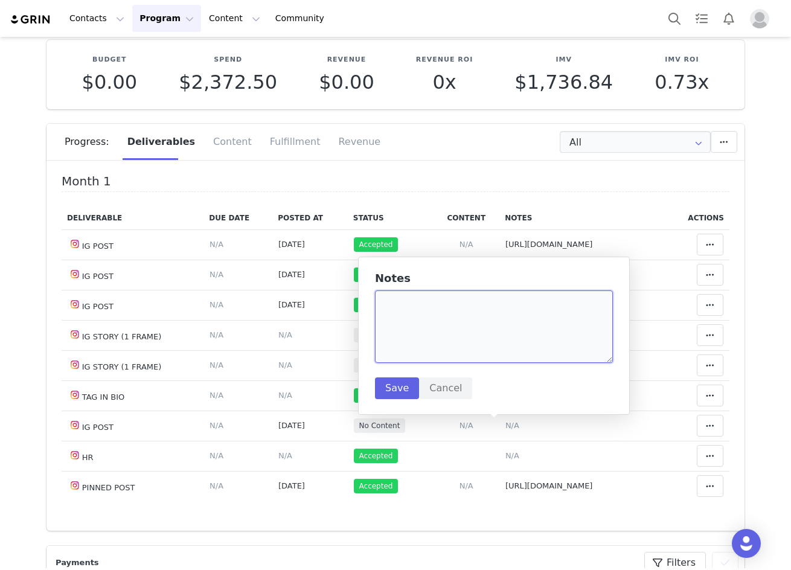
click at [440, 327] on textarea at bounding box center [494, 326] width 238 height 72
paste textarea "https://www.instagram.com/p/DPOZLikCATj/?img_index=1"
type textarea "https://www.instagram.com/p/DPOZLikCATj/?img_index=1"
click at [392, 385] on button "Save" at bounding box center [397, 388] width 44 height 22
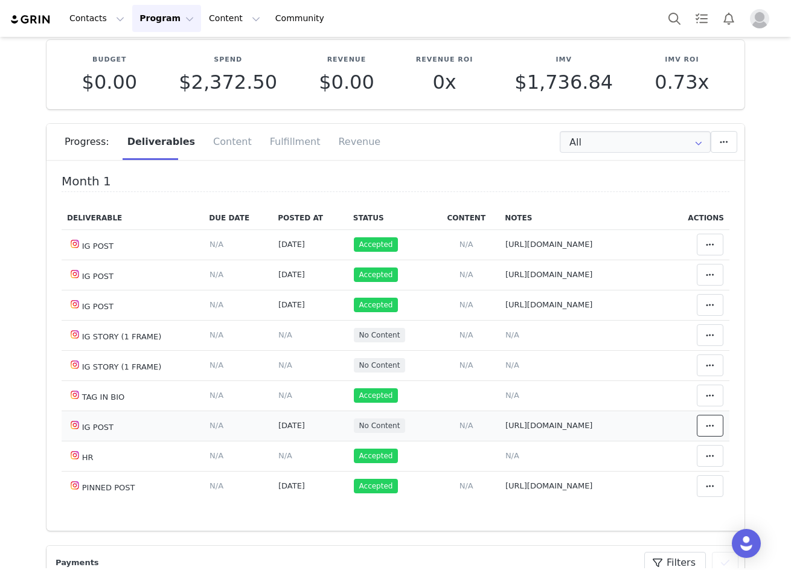
click at [706, 430] on icon at bounding box center [710, 426] width 8 height 10
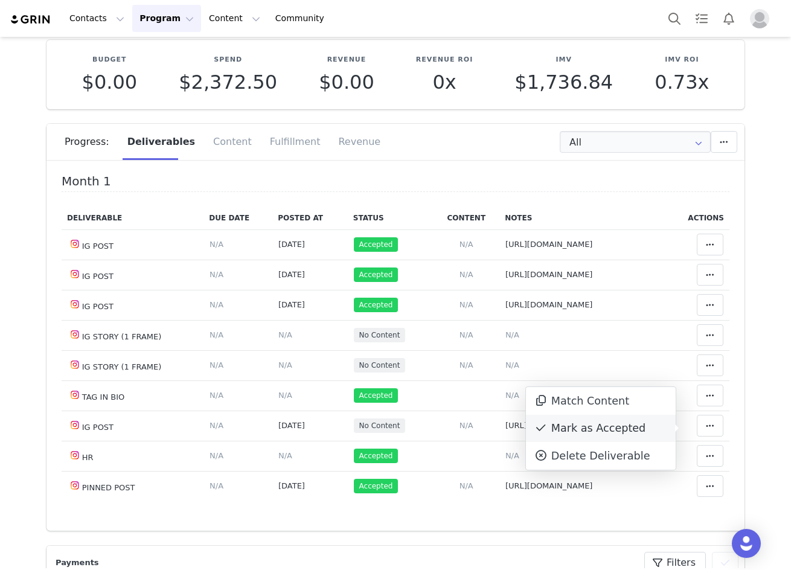
click at [616, 429] on div "Mark as Accepted" at bounding box center [601, 429] width 150 height 28
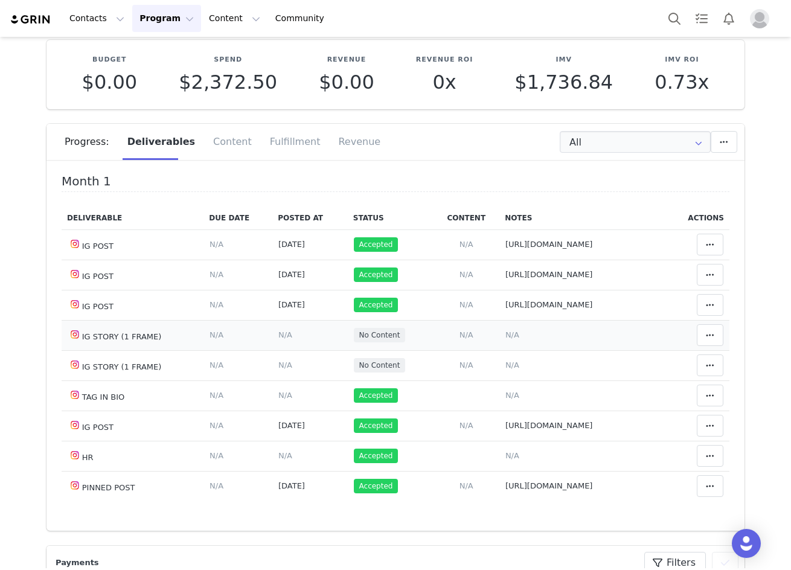
click at [278, 337] on span "N/A" at bounding box center [285, 334] width 14 height 9
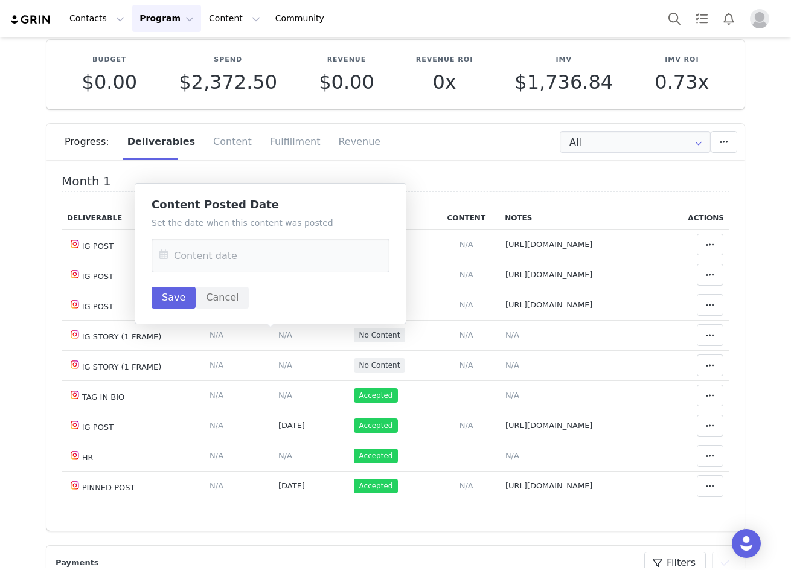
click at [161, 260] on icon at bounding box center [164, 255] width 22 height 34
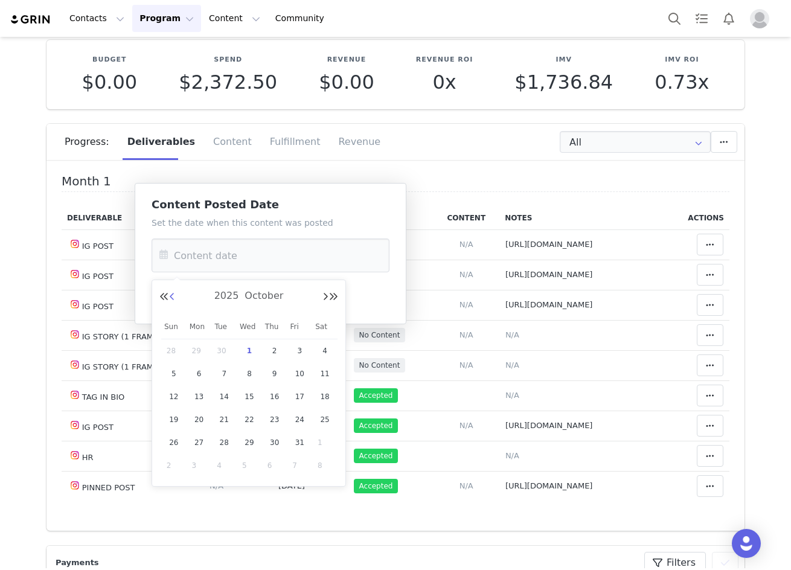
click at [172, 294] on button "Previous Month" at bounding box center [172, 297] width 6 height 10
drag, startPoint x: 324, startPoint y: 371, endPoint x: 296, endPoint y: 355, distance: 31.7
click at [325, 371] on span "13" at bounding box center [325, 373] width 14 height 14
type input "Sep 13 2025"
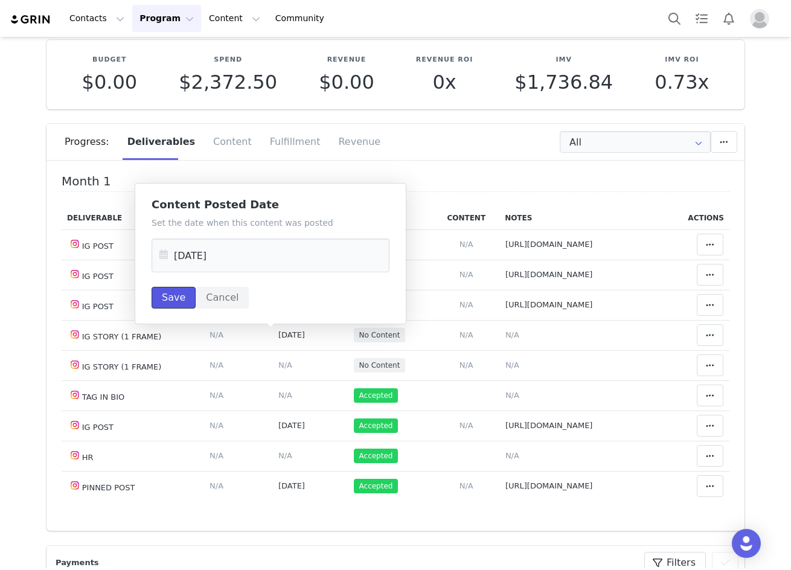
click at [167, 295] on button "Save" at bounding box center [174, 298] width 44 height 22
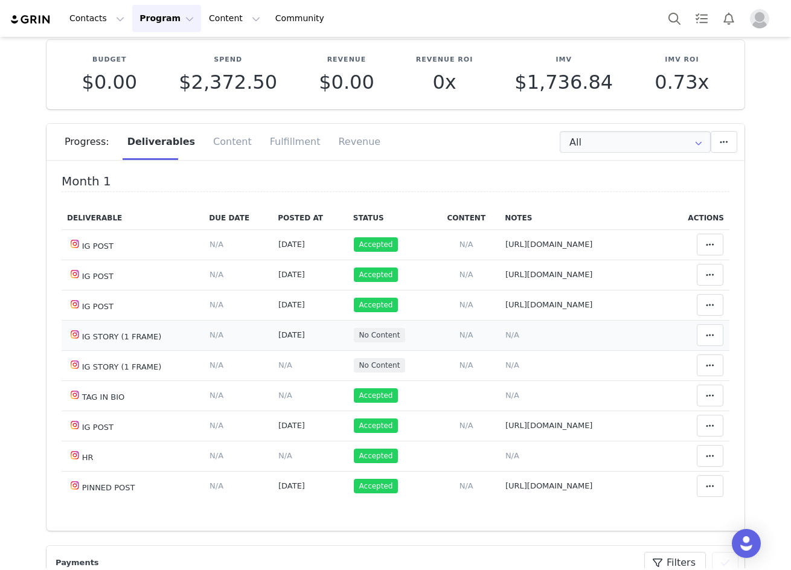
click at [505, 333] on span "N/A" at bounding box center [512, 334] width 14 height 9
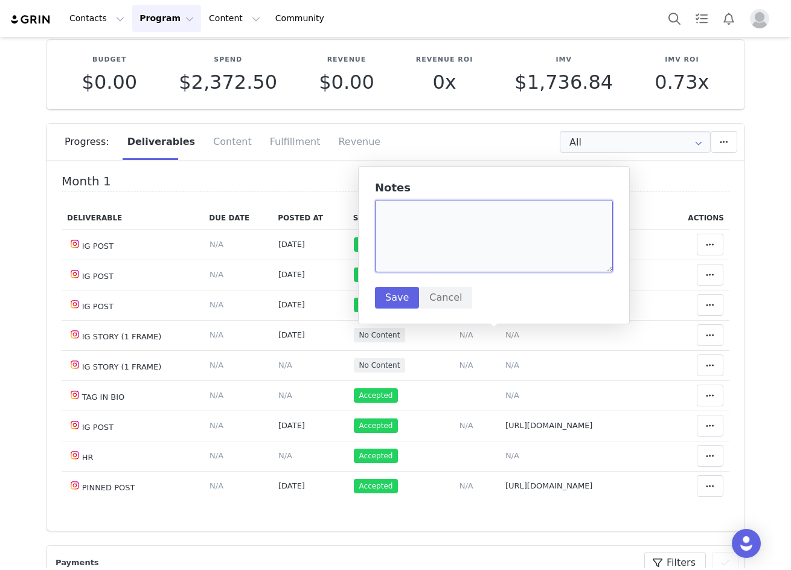
click at [421, 231] on textarea at bounding box center [494, 236] width 238 height 72
paste textarea "https://static-resources.creatoriq.com/instagram-stories/videos/372066219256448…"
type textarea "https://static-resources.creatoriq.com/instagram-stories/videos/372066219256448…"
click at [389, 296] on button "Save" at bounding box center [397, 298] width 44 height 22
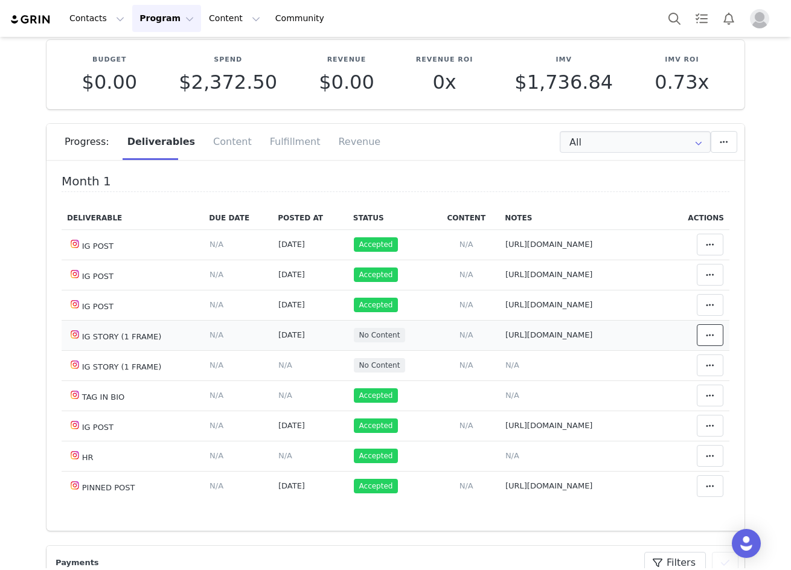
click at [706, 340] on icon at bounding box center [710, 335] width 8 height 10
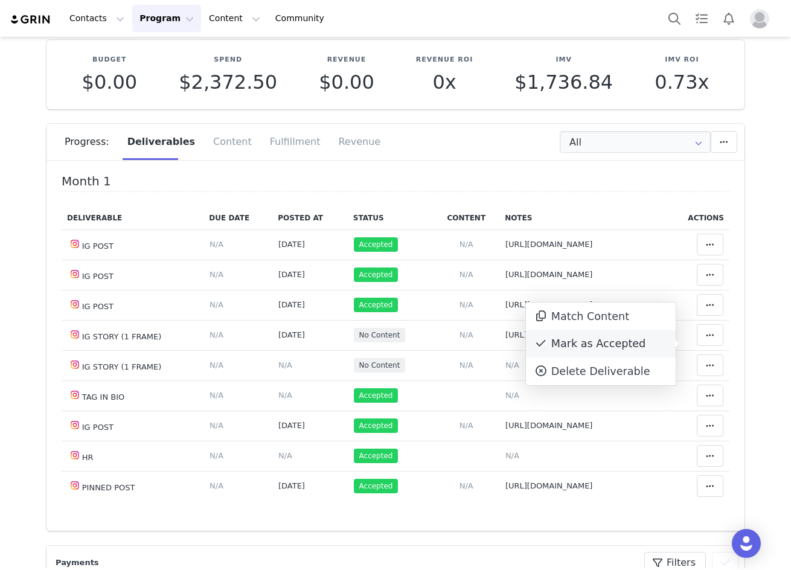
click at [647, 344] on div "Mark as Accepted" at bounding box center [601, 344] width 150 height 28
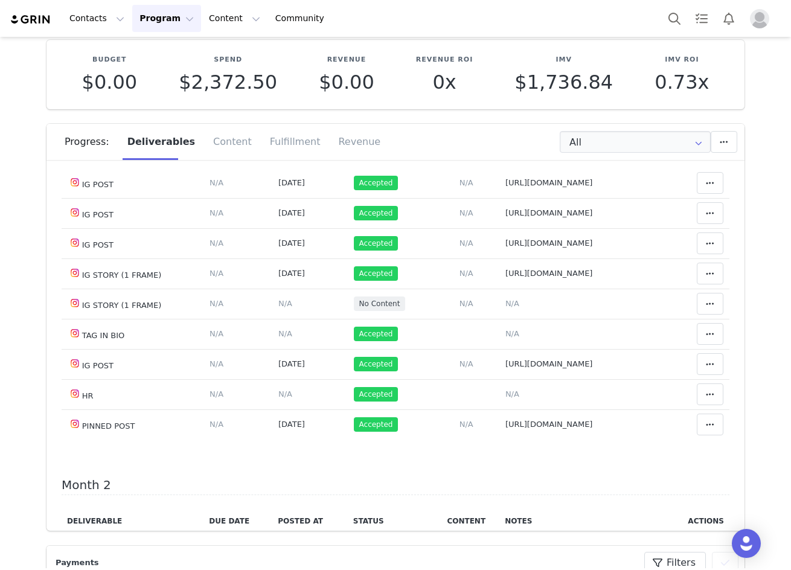
scroll to position [121, 0]
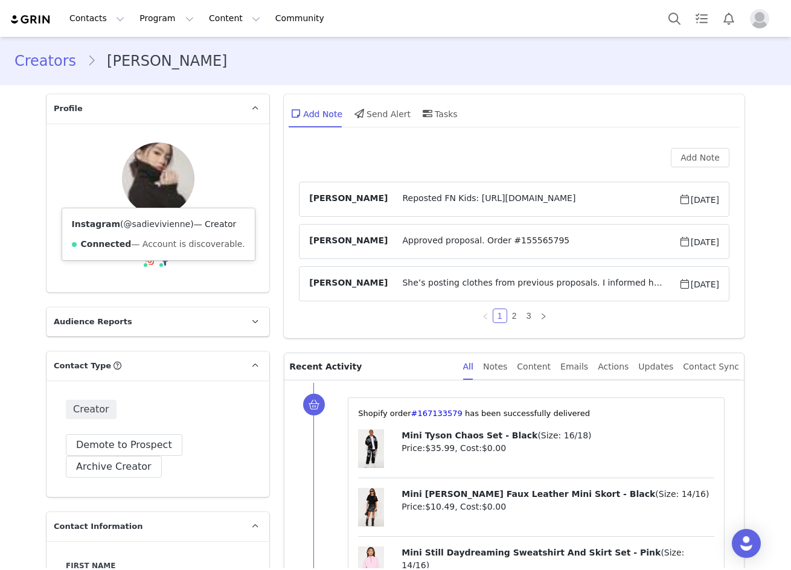
click at [144, 219] on link "@sadievivienne" at bounding box center [157, 224] width 67 height 10
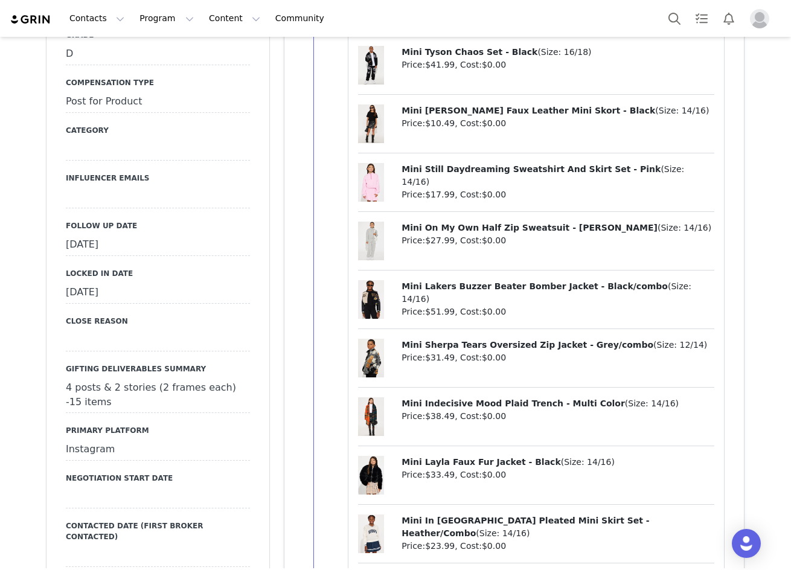
scroll to position [1147, 0]
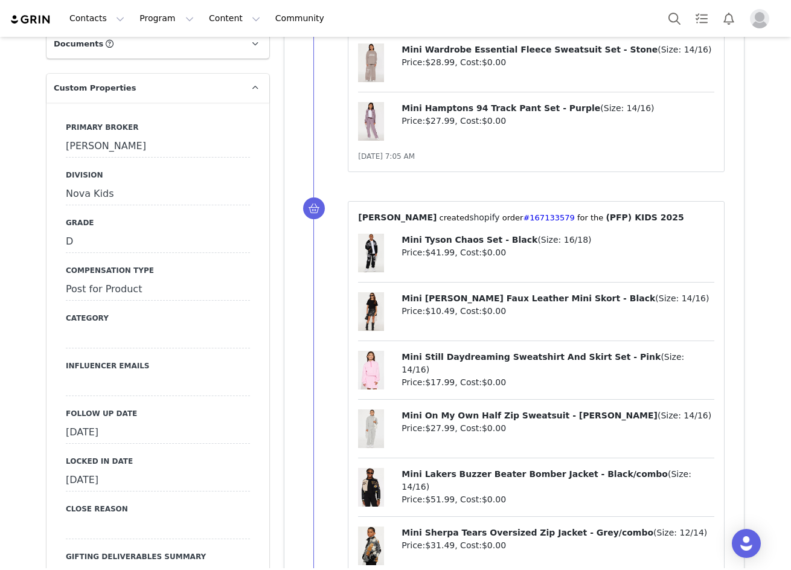
click at [103, 422] on div "[DATE]" at bounding box center [158, 433] width 184 height 22
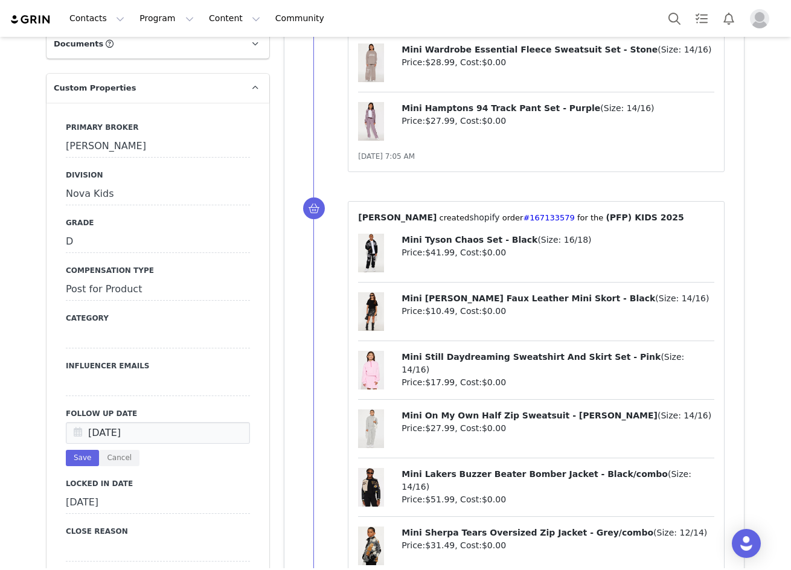
click at [67, 423] on icon at bounding box center [78, 434] width 22 height 22
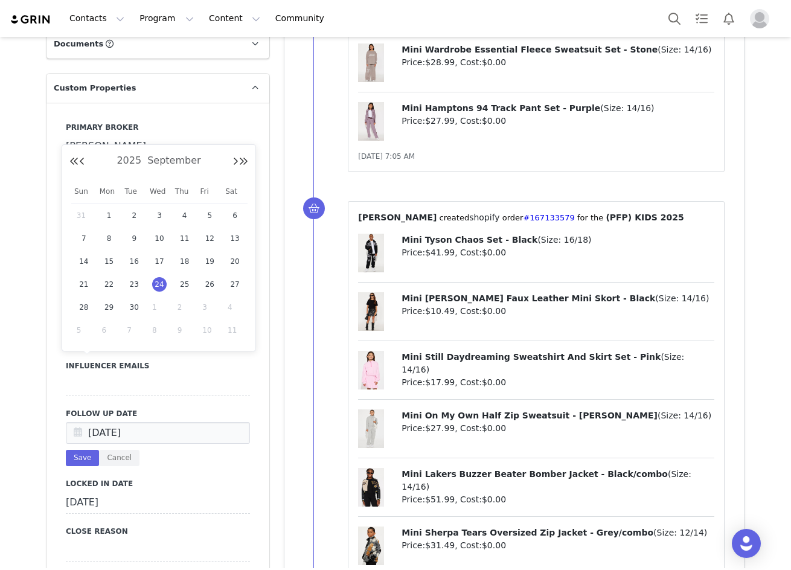
click at [153, 311] on span "1" at bounding box center [159, 307] width 14 height 14
type input "[DATE]"
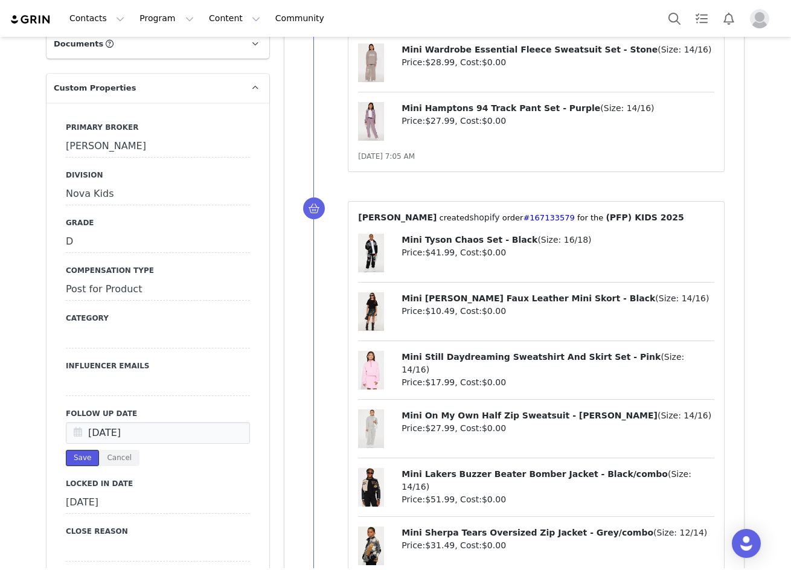
click at [74, 450] on button "Save" at bounding box center [82, 458] width 33 height 16
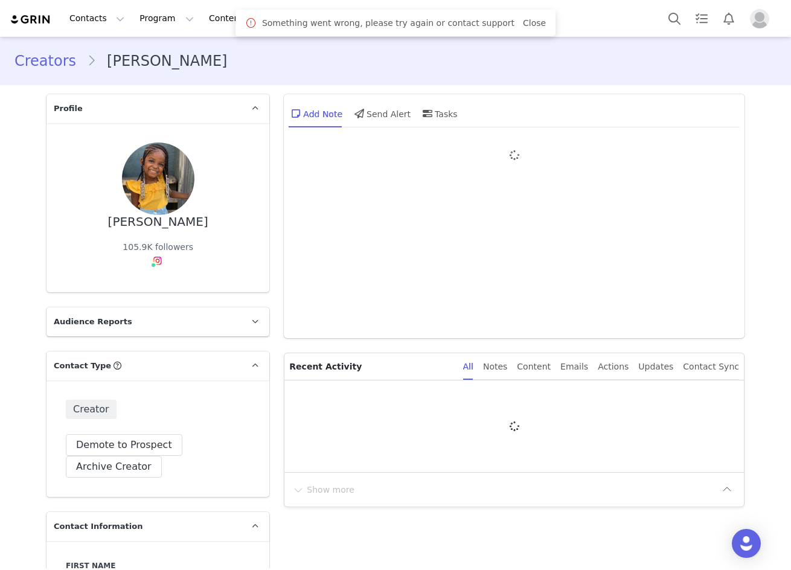
type input "+1 ([GEOGRAPHIC_DATA])"
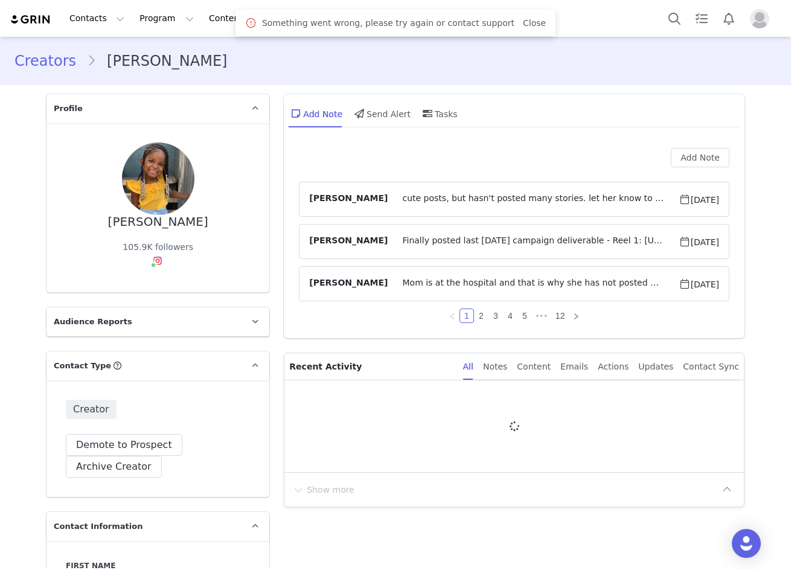
click at [524, 19] on link "Close" at bounding box center [534, 23] width 23 height 10
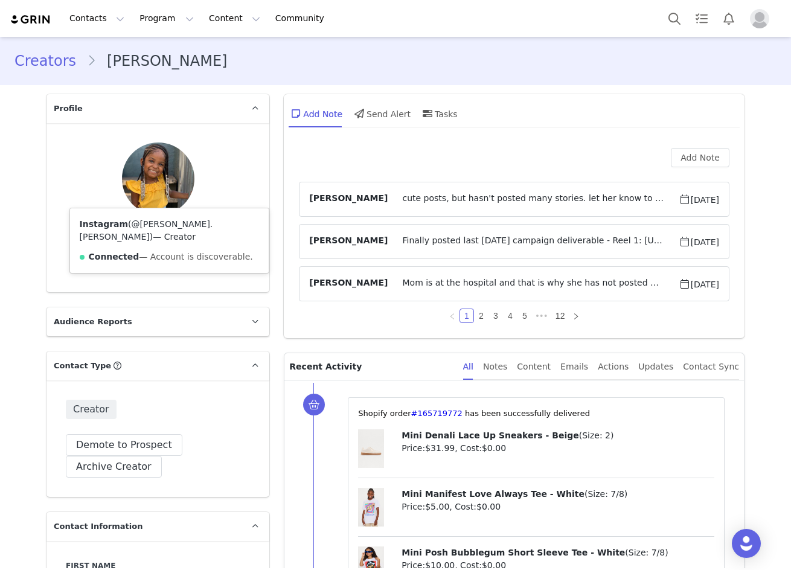
click at [148, 225] on link "@kalina.luella" at bounding box center [146, 230] width 133 height 22
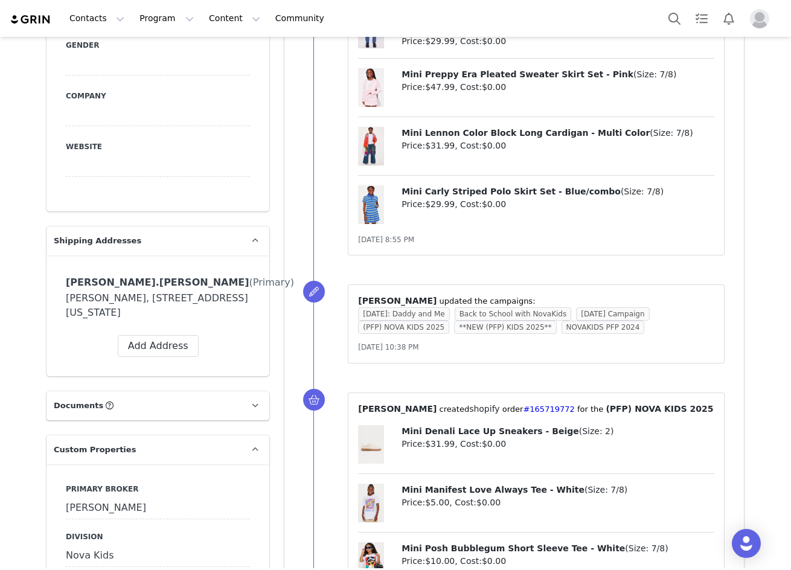
scroll to position [1194, 0]
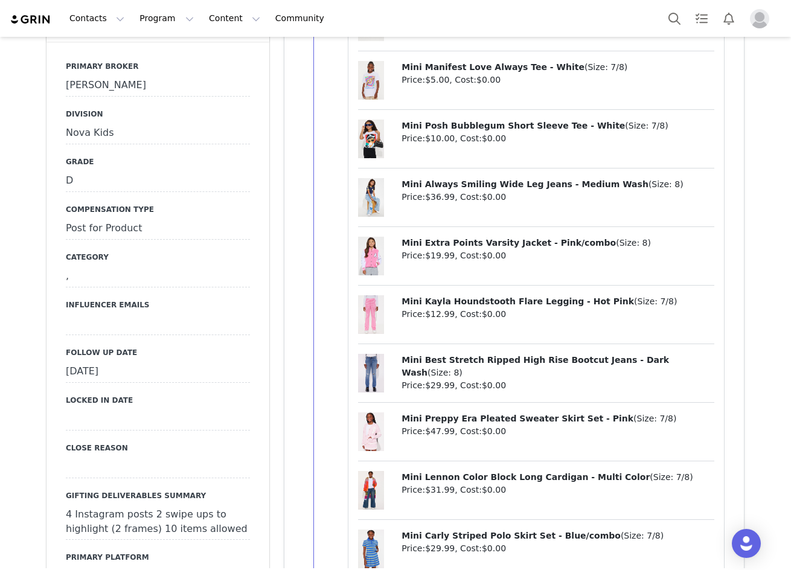
click at [111, 361] on div "[DATE]" at bounding box center [158, 372] width 184 height 22
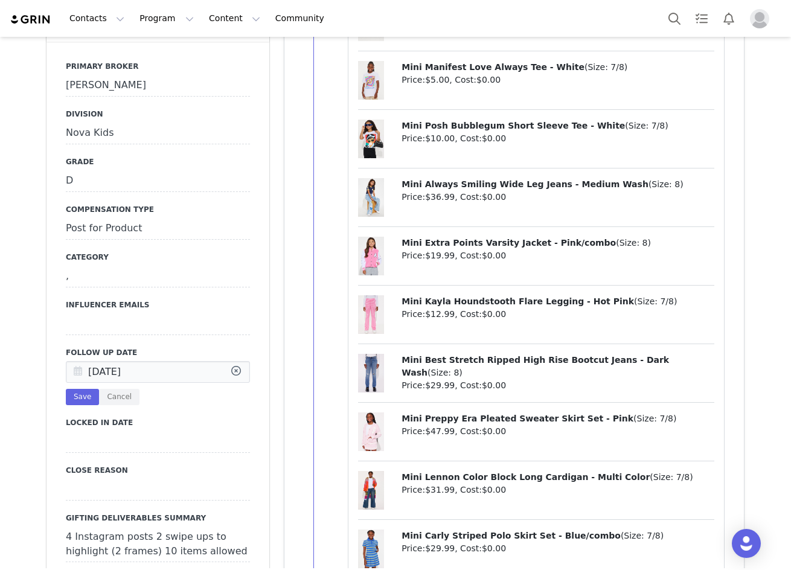
click at [75, 362] on icon at bounding box center [78, 373] width 22 height 22
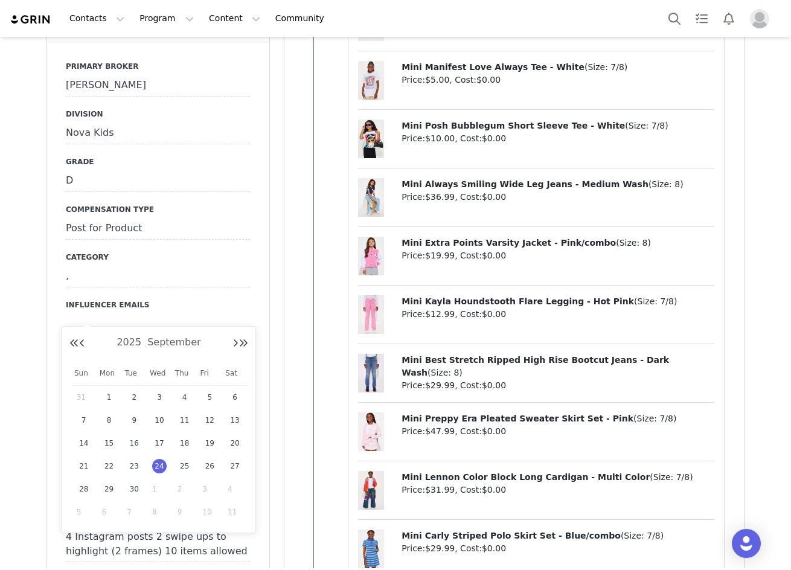
click at [157, 487] on span "1" at bounding box center [159, 489] width 14 height 14
type input "[DATE]"
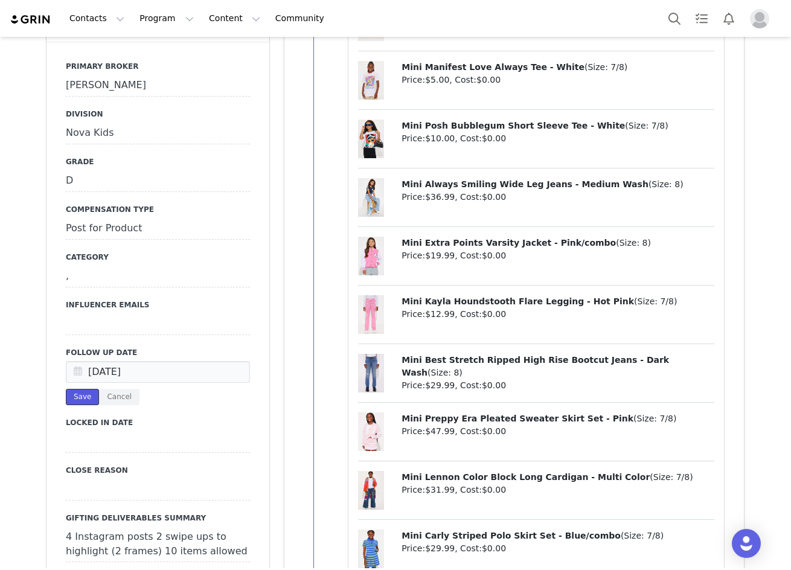
click at [68, 389] on button "Save" at bounding box center [82, 397] width 33 height 16
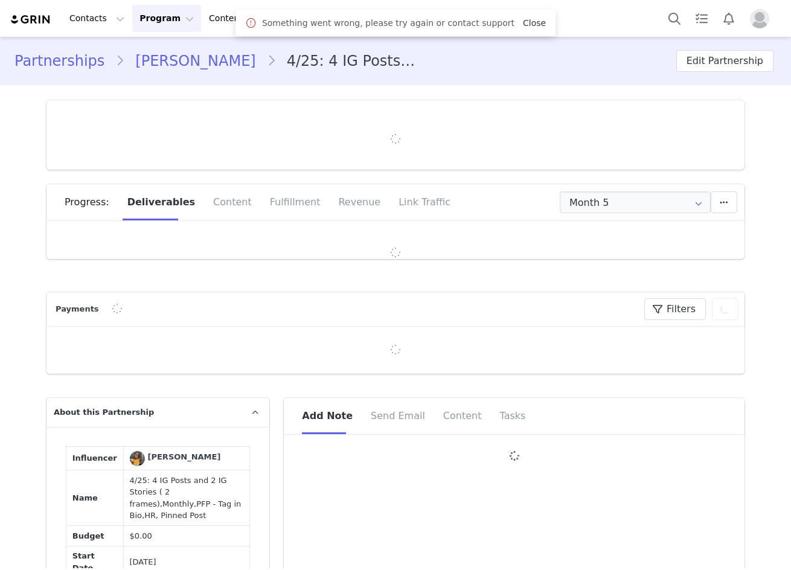
type input "+1 ([GEOGRAPHIC_DATA])"
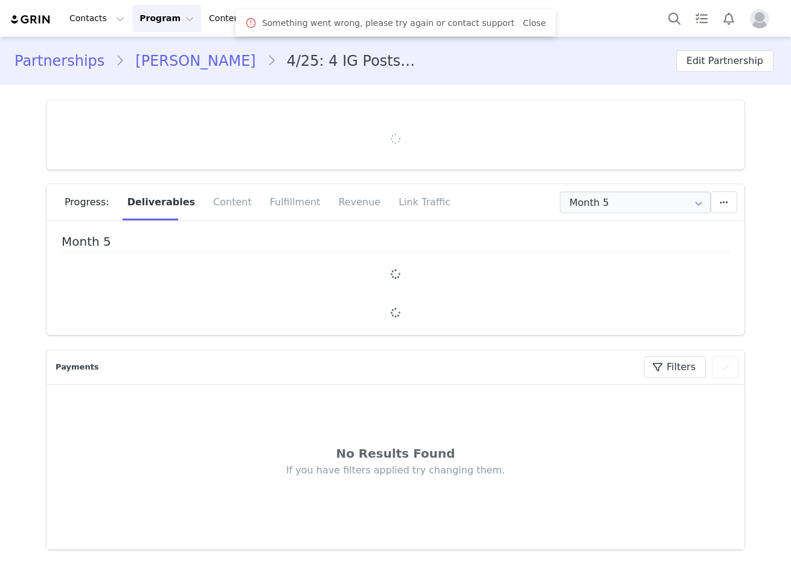
click at [525, 20] on link "Close" at bounding box center [534, 23] width 23 height 10
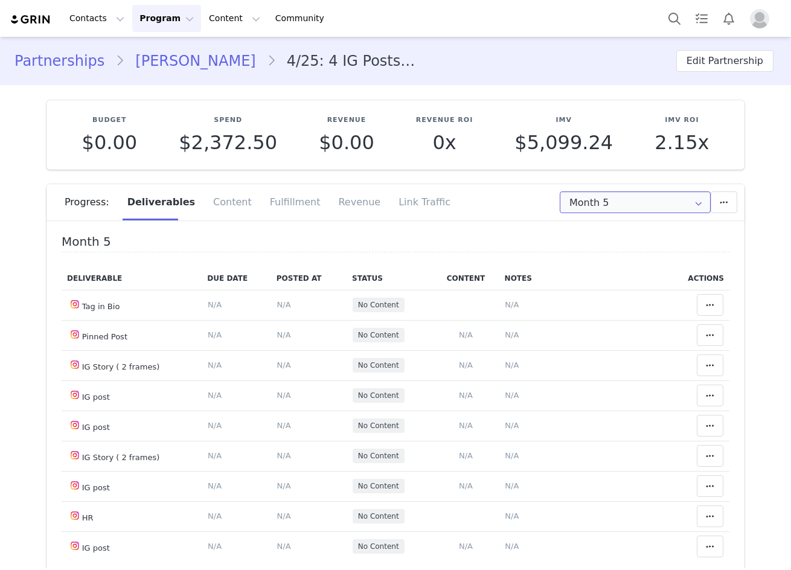
click at [580, 197] on input "Month 5" at bounding box center [635, 202] width 151 height 22
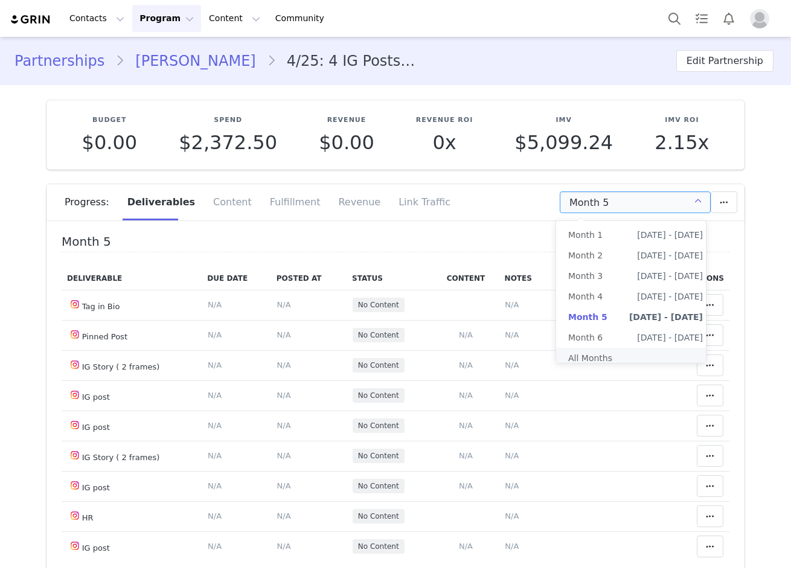
click at [598, 348] on li "All Months" at bounding box center [635, 358] width 159 height 21
type input "All"
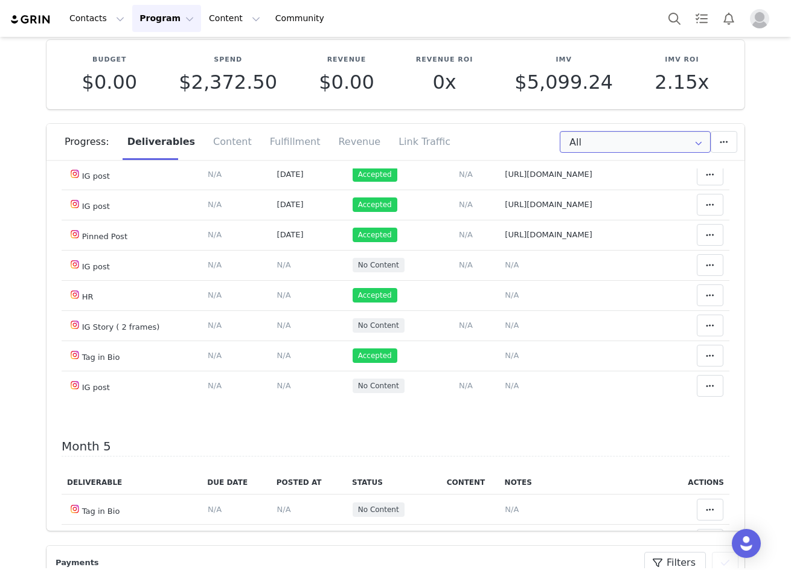
scroll to position [1208, 0]
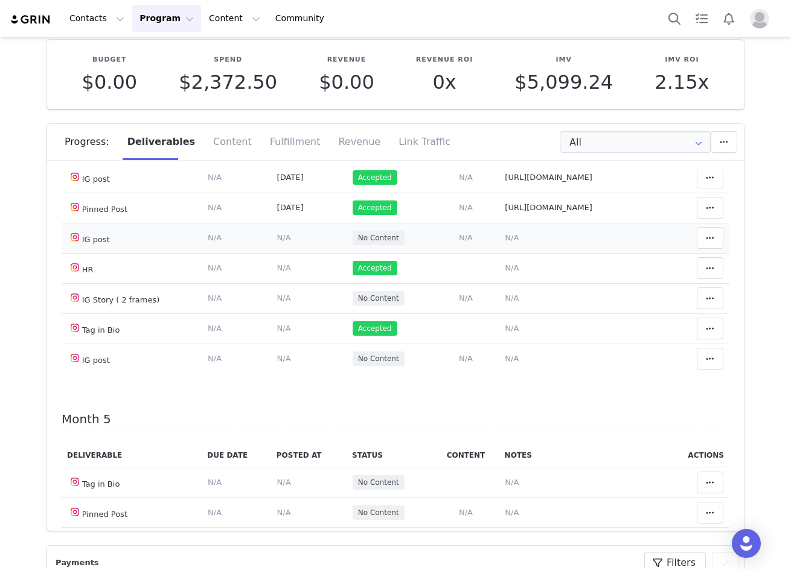
click at [277, 242] on span "N/A" at bounding box center [284, 237] width 14 height 9
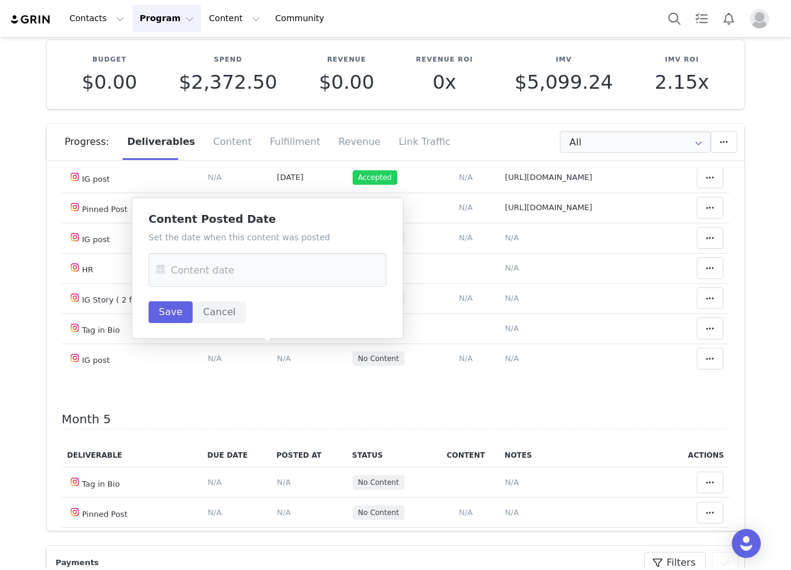
click at [154, 274] on icon at bounding box center [161, 270] width 22 height 34
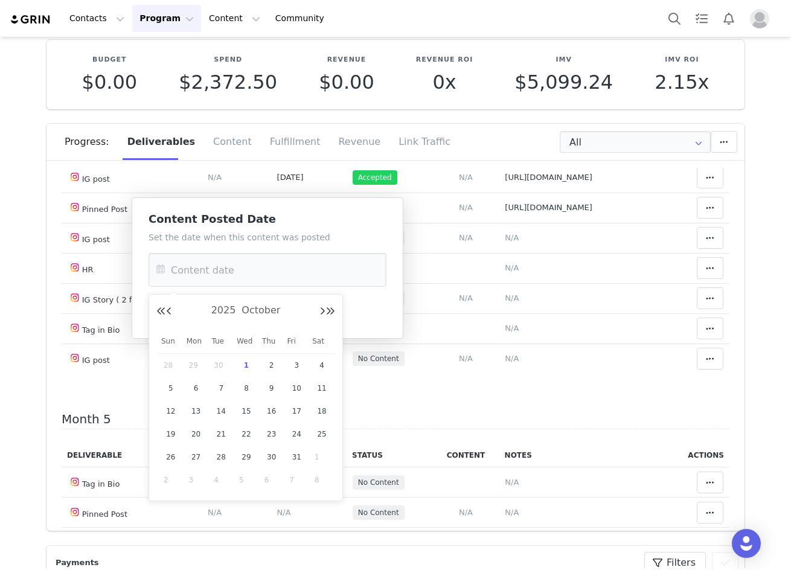
click at [226, 366] on span "30" at bounding box center [221, 365] width 14 height 14
type input "[DATE]"
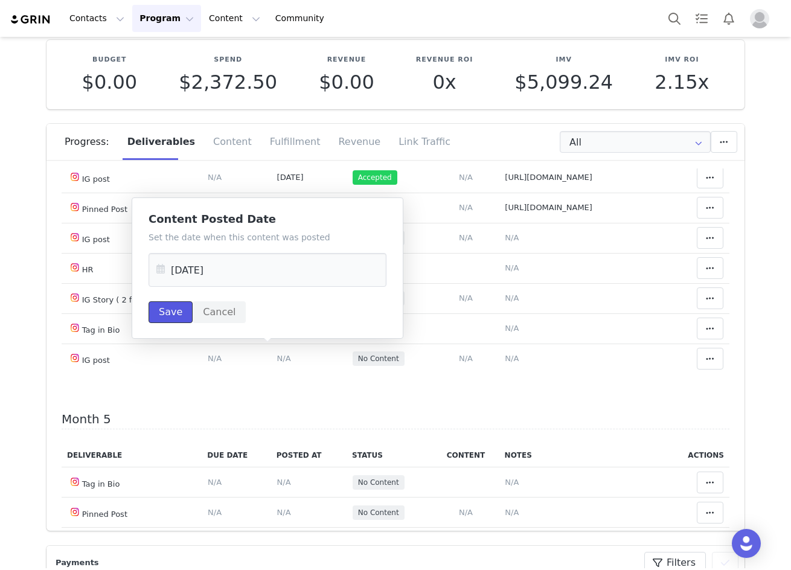
click at [168, 309] on button "Save" at bounding box center [171, 312] width 44 height 22
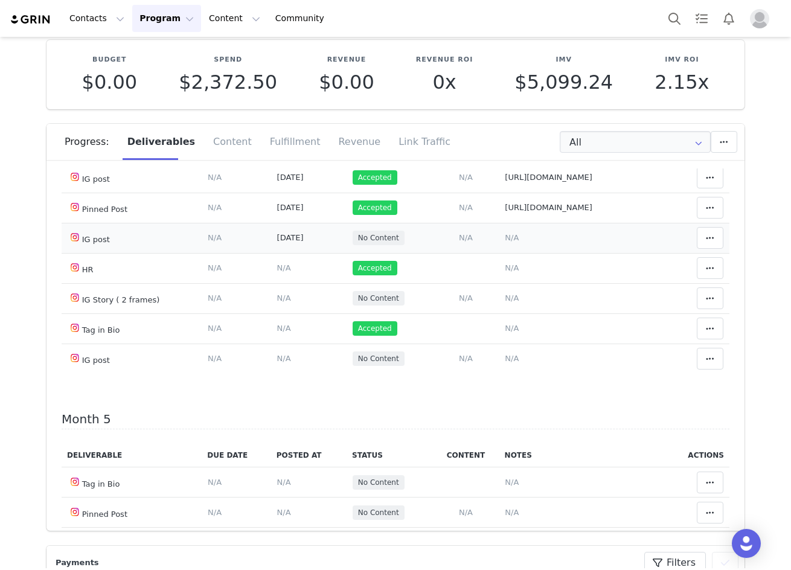
click at [505, 242] on span "N/A" at bounding box center [512, 237] width 14 height 9
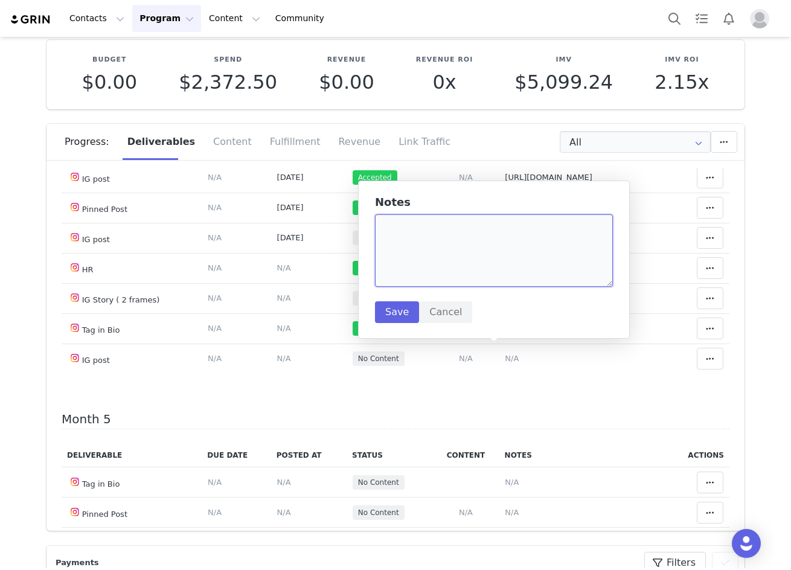
click at [388, 235] on textarea at bounding box center [494, 250] width 238 height 72
paste textarea "https://www.instagram.com/p/DPPG-T5j6Wf/"
type textarea "https://www.instagram.com/p/DPPG-T5j6Wf/"
click at [398, 318] on button "Save" at bounding box center [397, 312] width 44 height 22
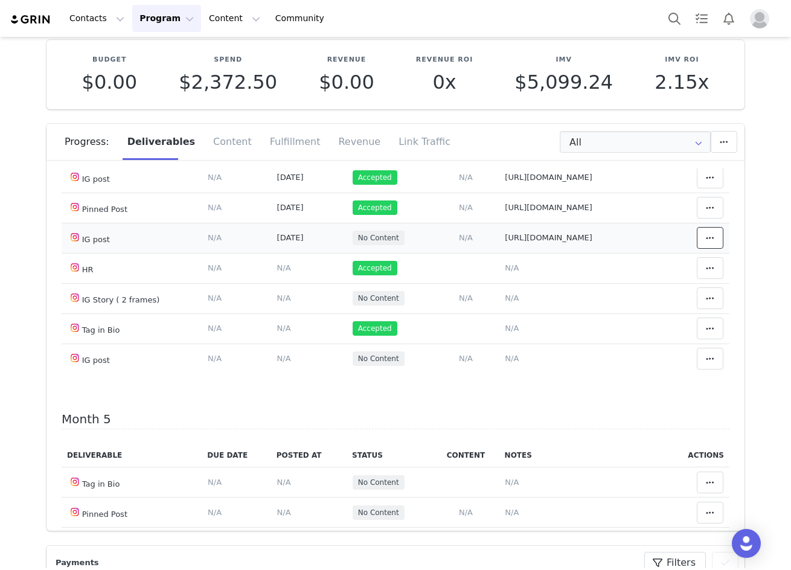
click at [706, 243] on icon at bounding box center [710, 238] width 8 height 10
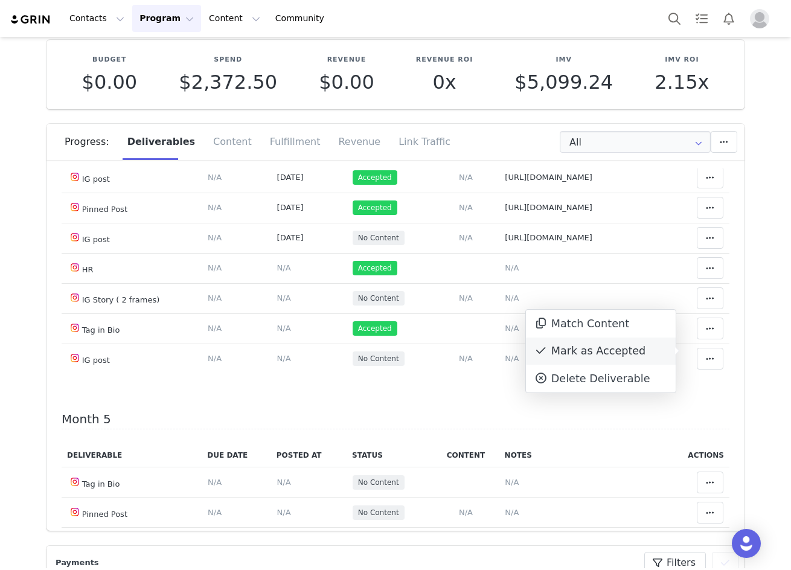
click at [601, 359] on div "Mark as Accepted" at bounding box center [601, 352] width 150 height 28
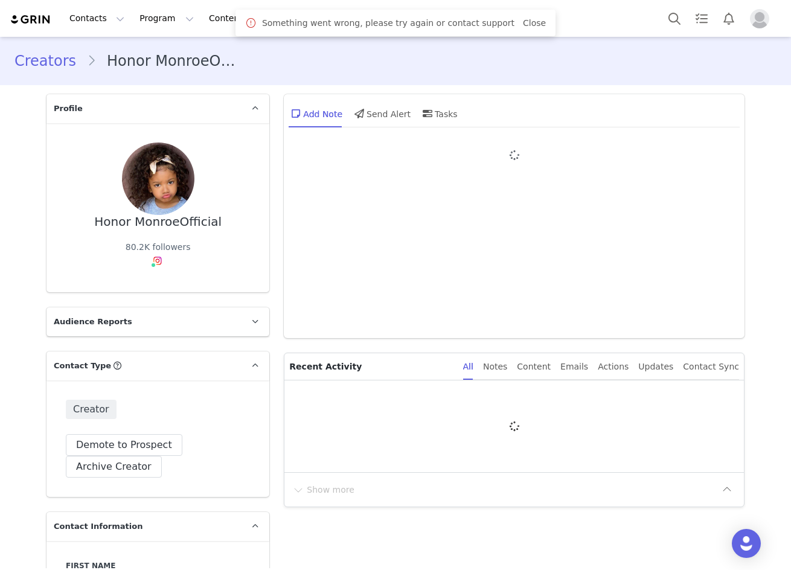
type input "+1 ([GEOGRAPHIC_DATA])"
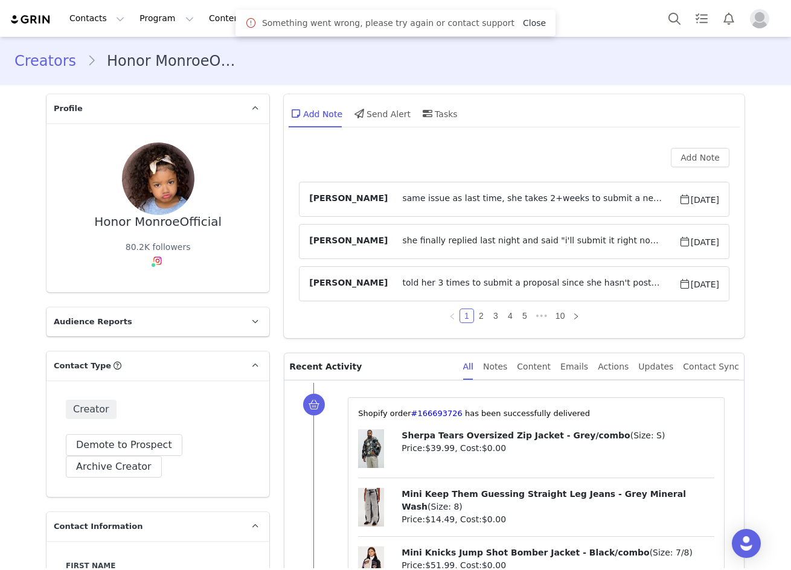
click at [523, 20] on link "Close" at bounding box center [534, 23] width 23 height 10
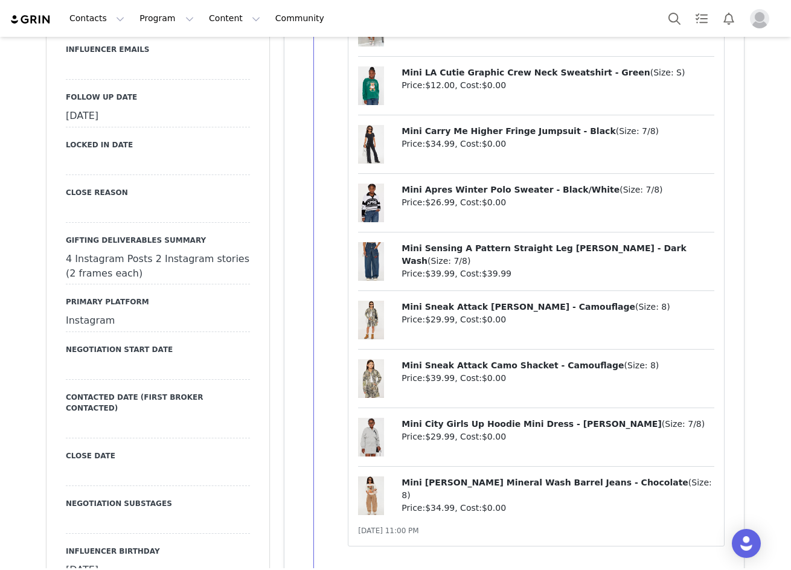
scroll to position [1328, 0]
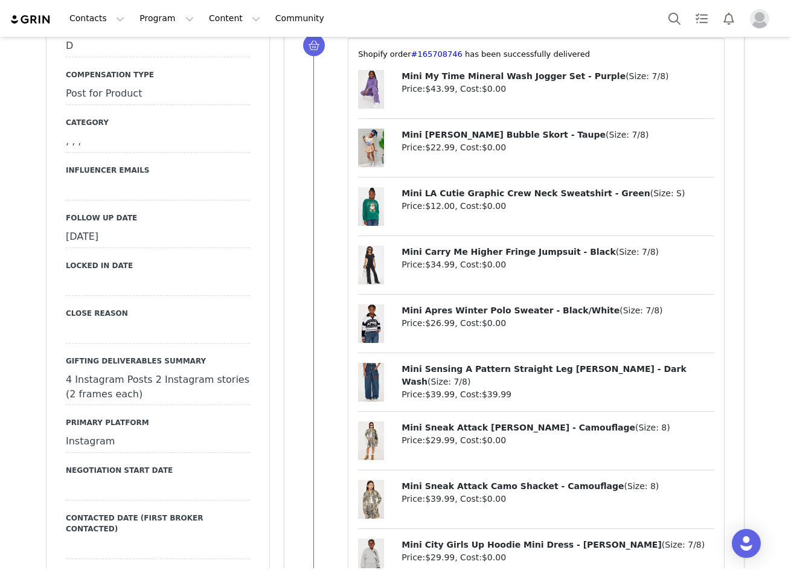
click at [108, 226] on div "[DATE]" at bounding box center [158, 237] width 184 height 22
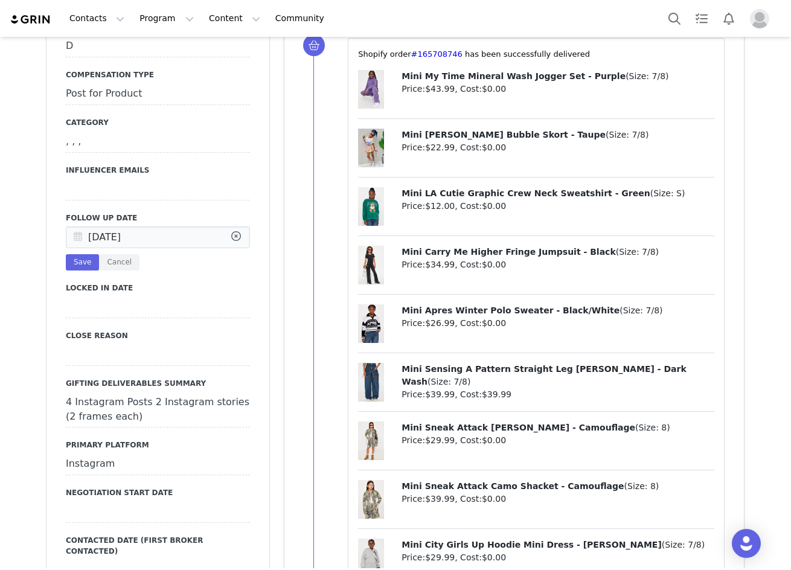
click at [78, 227] on icon at bounding box center [78, 238] width 22 height 22
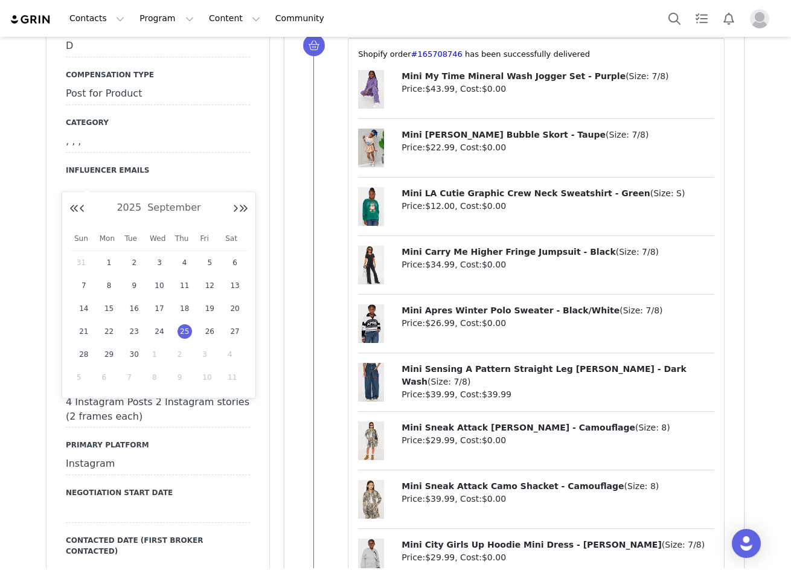
click at [159, 359] on span "1" at bounding box center [159, 354] width 14 height 14
type input "[DATE]"
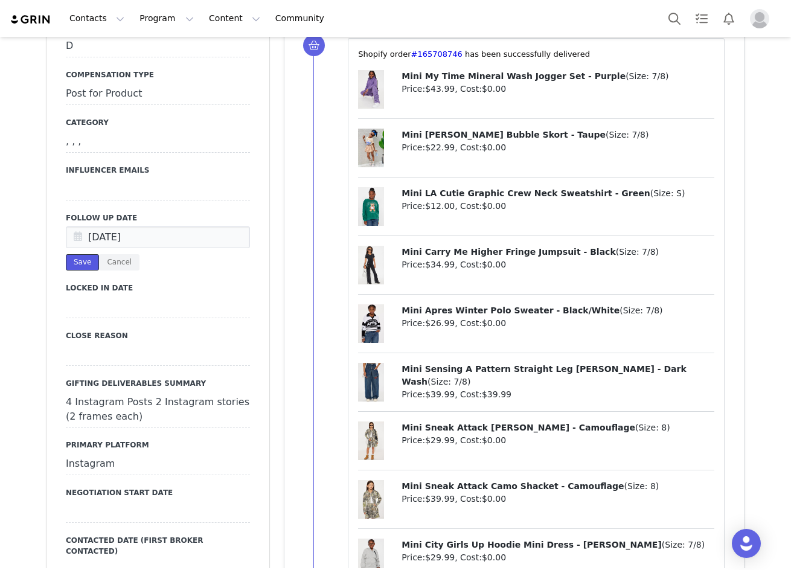
click at [73, 254] on button "Save" at bounding box center [82, 262] width 33 height 16
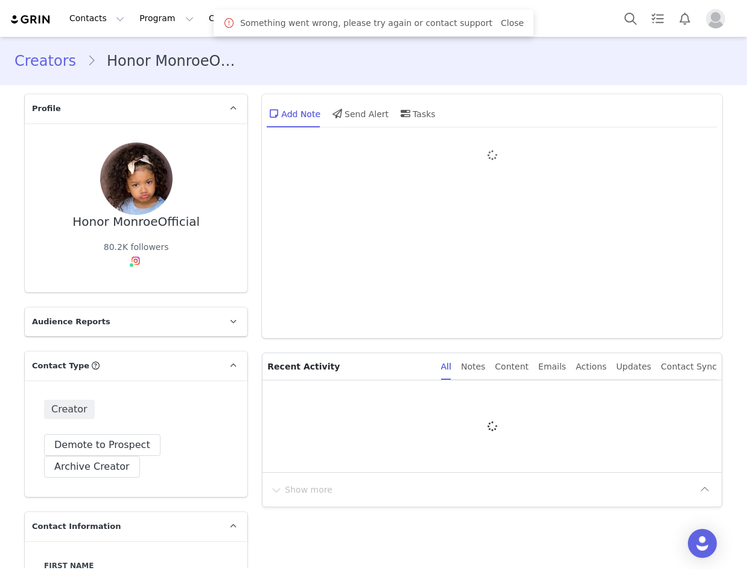
type input "+1 ([GEOGRAPHIC_DATA])"
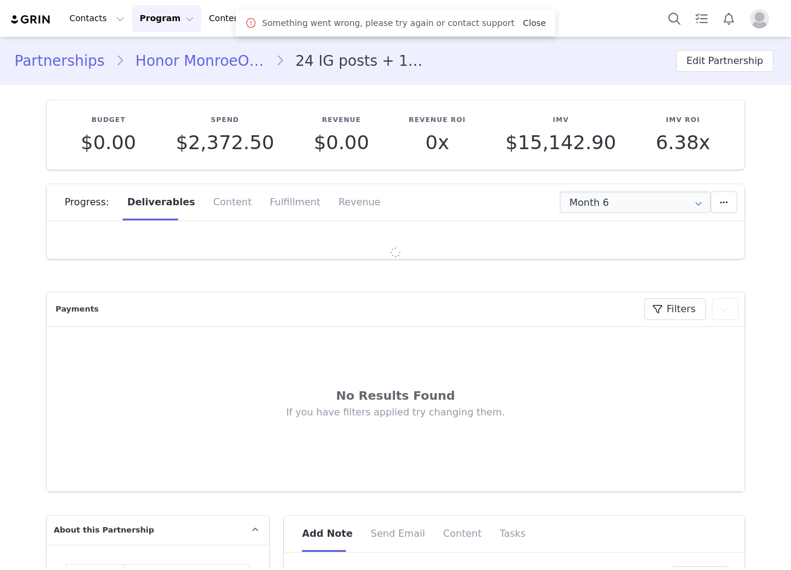
click at [524, 22] on link "Close" at bounding box center [534, 23] width 23 height 10
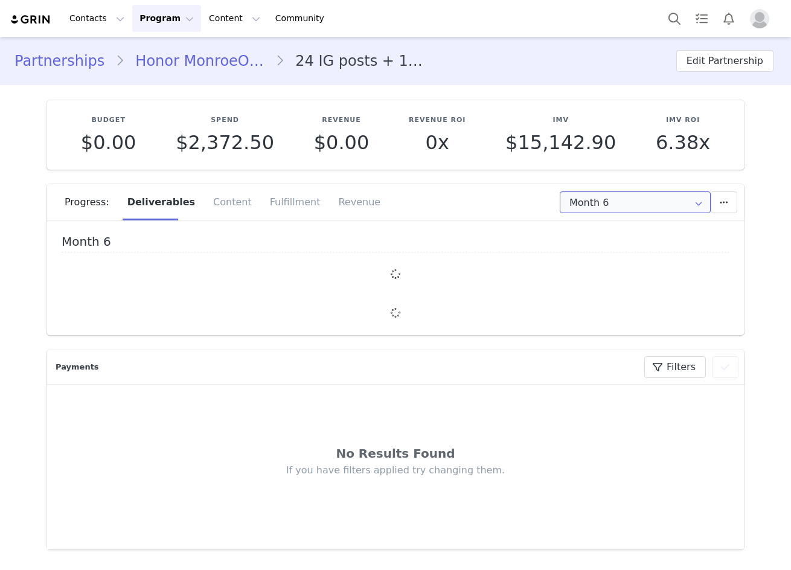
click at [623, 200] on input "Month 6" at bounding box center [635, 202] width 151 height 22
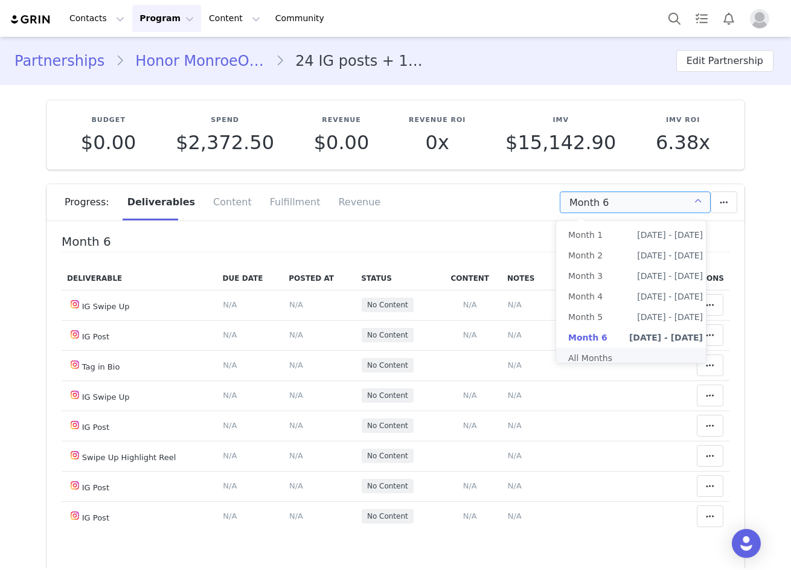
click at [594, 349] on li "All Months" at bounding box center [635, 358] width 159 height 21
type input "All"
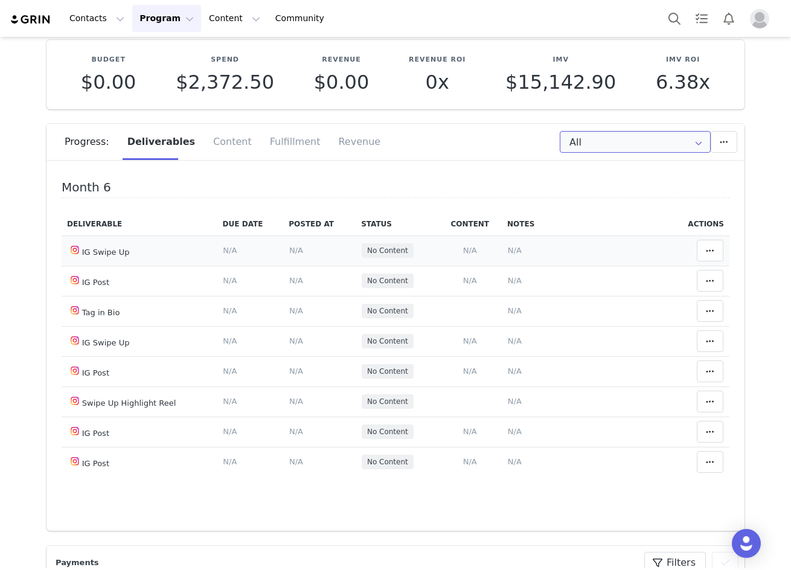
scroll to position [2047, 0]
click at [295, 278] on span "N/A" at bounding box center [296, 280] width 14 height 9
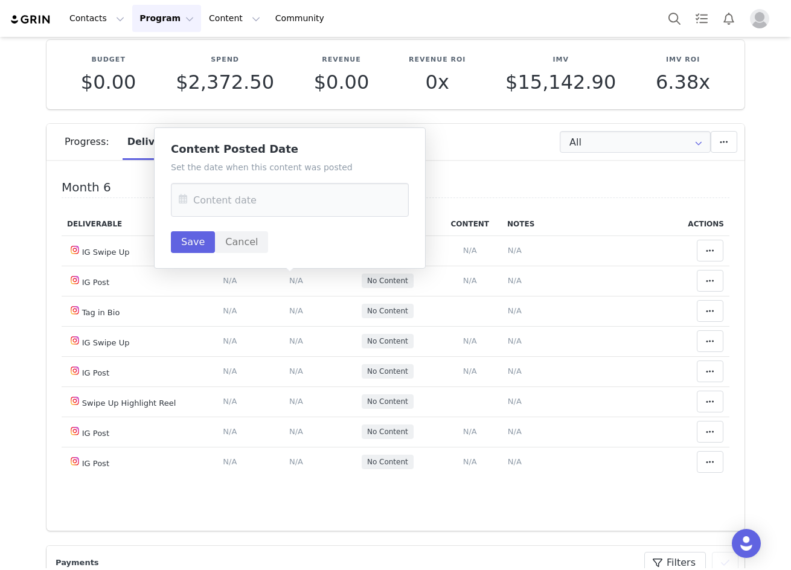
click at [585, 203] on div "Month 6 Deliverable Due Date Posted At Status Content Notes Actions IG Swipe Up…" at bounding box center [396, 336] width 668 height 311
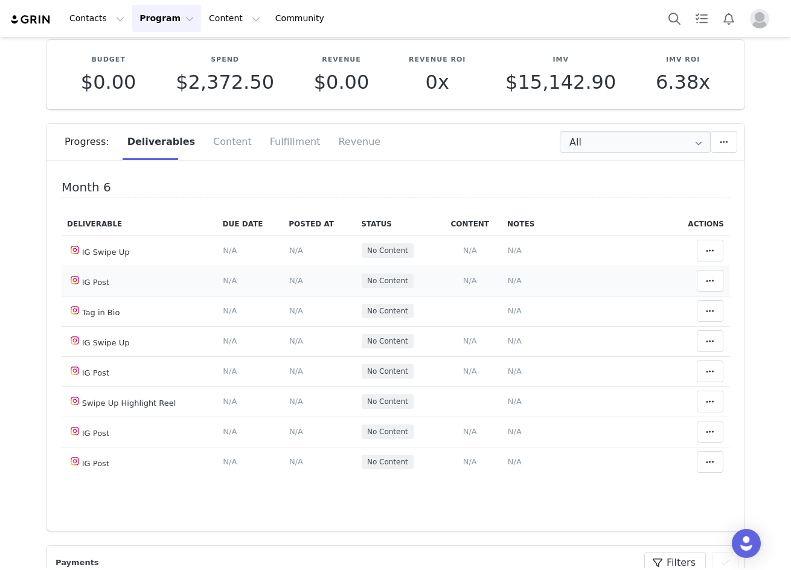
click at [470, 279] on td "Add Content Paste the URL to the content you want to match to this deliverable.…" at bounding box center [470, 281] width 64 height 30
click at [463, 278] on span "N/A" at bounding box center [470, 280] width 14 height 9
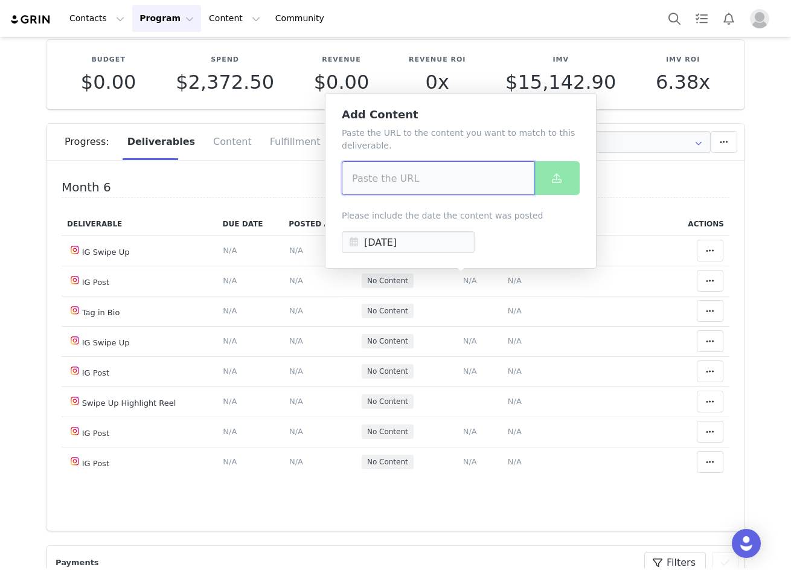
click at [423, 179] on input at bounding box center [438, 178] width 193 height 34
paste input "https://www.instagram.com/p/DPCVbqTklor/"
type input "https://www.instagram.com/p/DPCVbqTklor/"
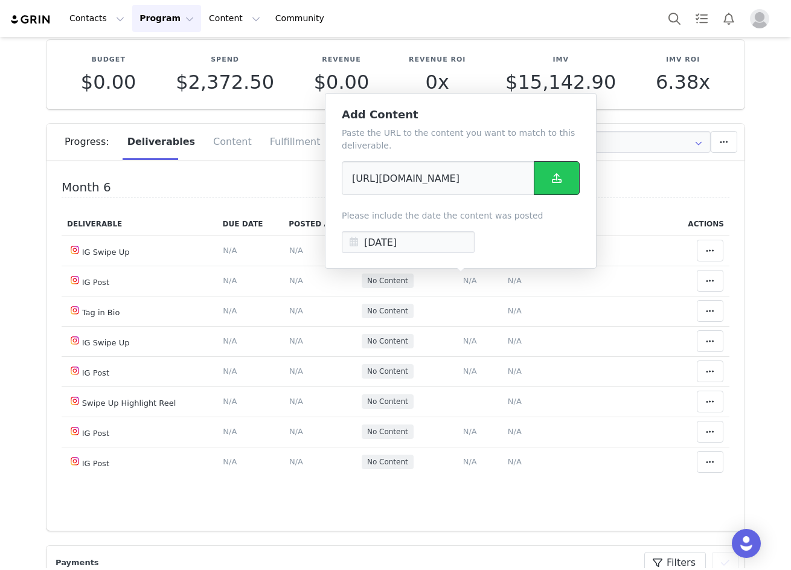
click at [563, 174] on span at bounding box center [556, 178] width 14 height 14
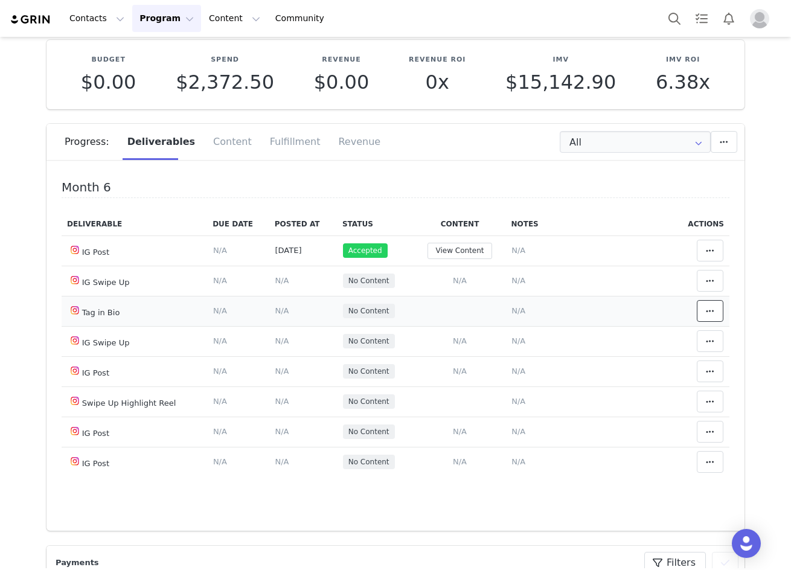
click at [703, 307] on span at bounding box center [710, 311] width 14 height 14
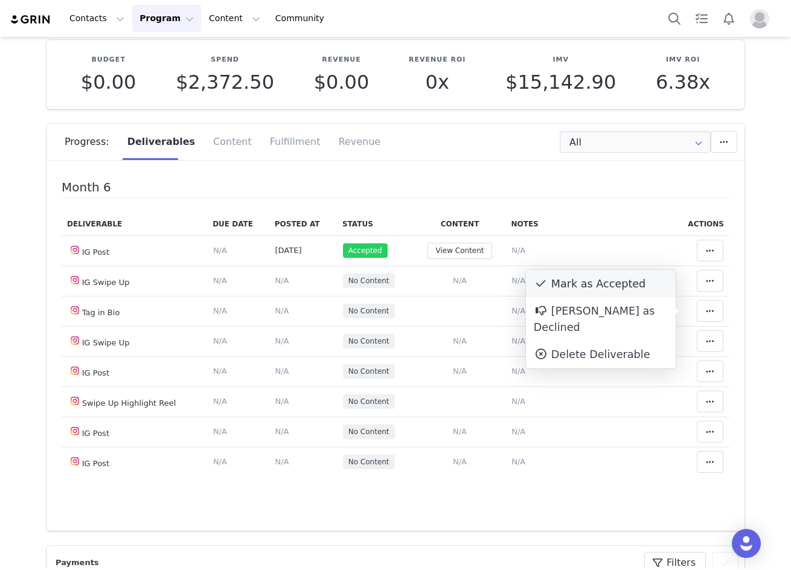
click at [617, 287] on div "Mark as Accepted" at bounding box center [601, 284] width 150 height 28
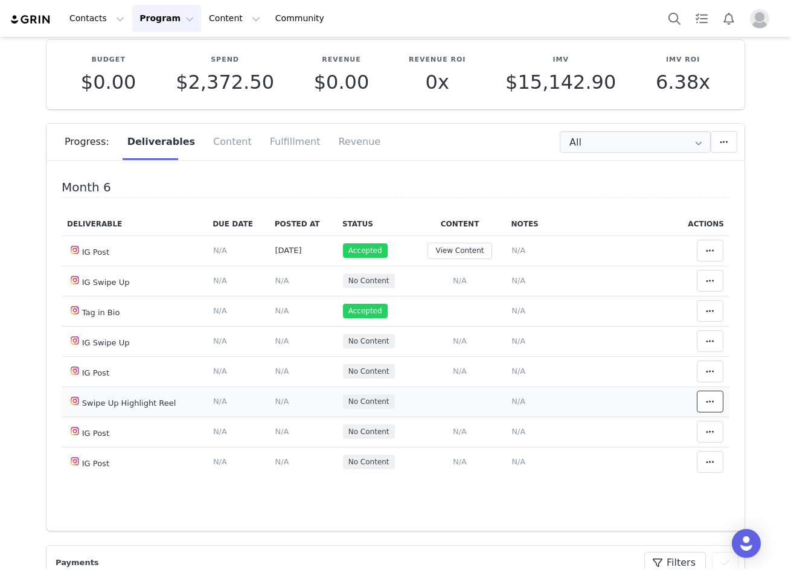
click at [703, 398] on span at bounding box center [710, 401] width 14 height 14
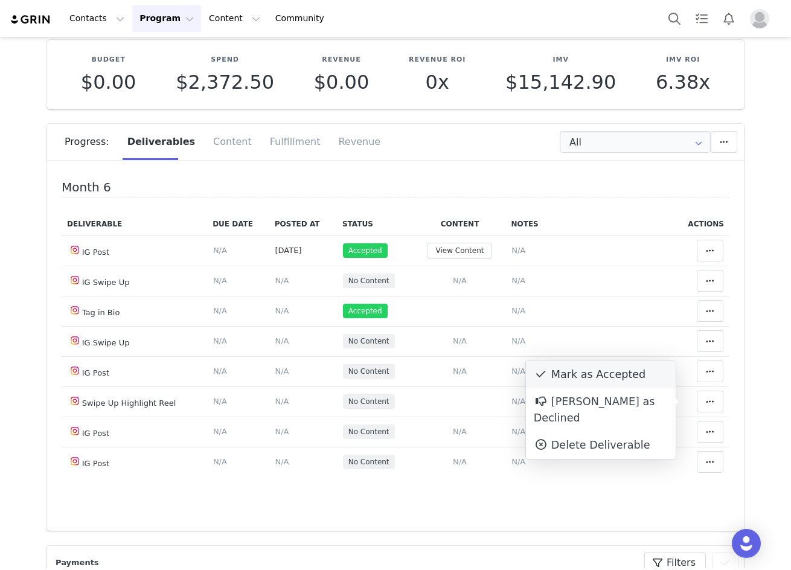
click at [645, 380] on div "Mark as Accepted" at bounding box center [601, 374] width 150 height 28
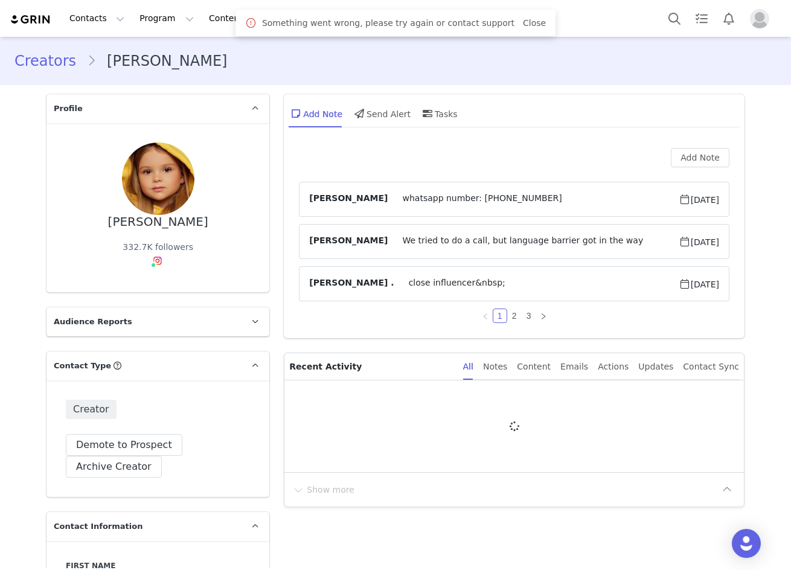
type input "+1 ([GEOGRAPHIC_DATA])"
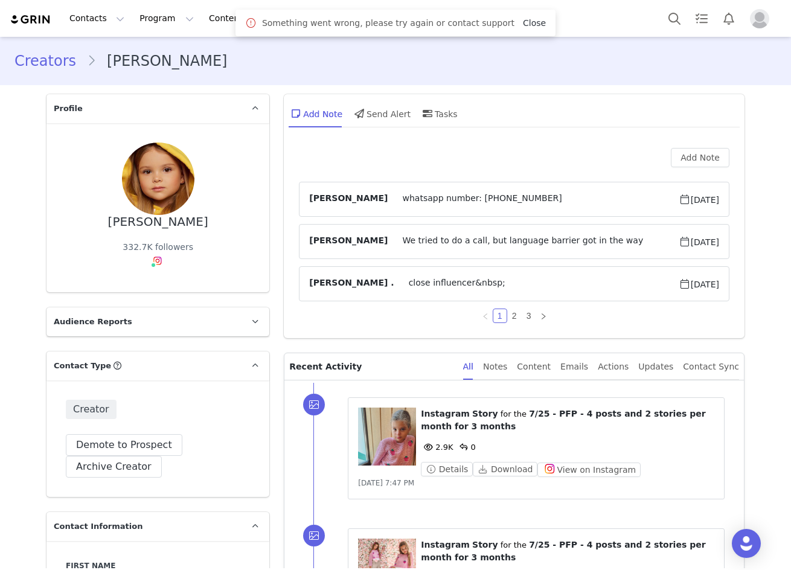
click at [523, 22] on link "Close" at bounding box center [534, 23] width 23 height 10
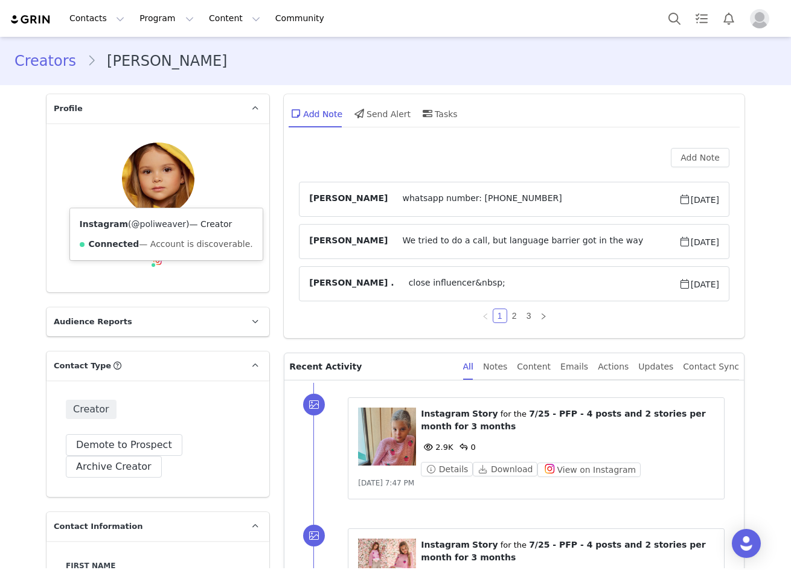
click at [160, 225] on link "@poliweaver" at bounding box center [159, 224] width 55 height 10
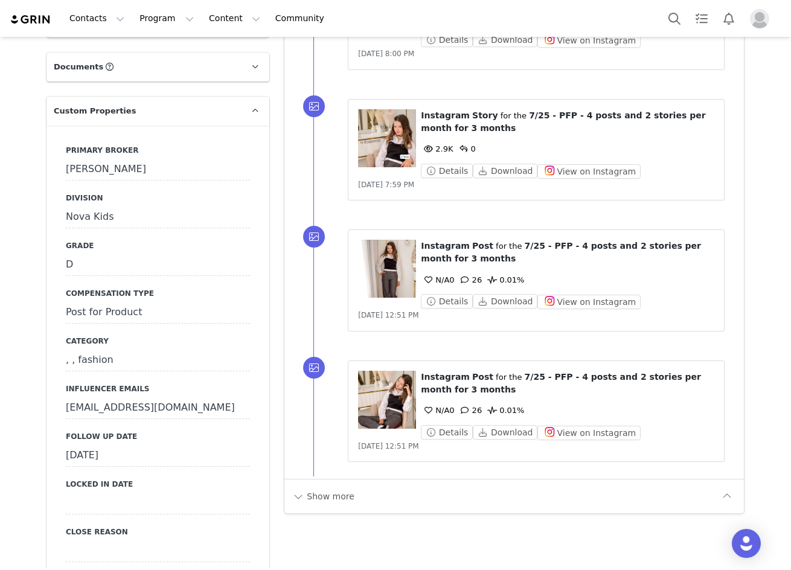
scroll to position [1301, 0]
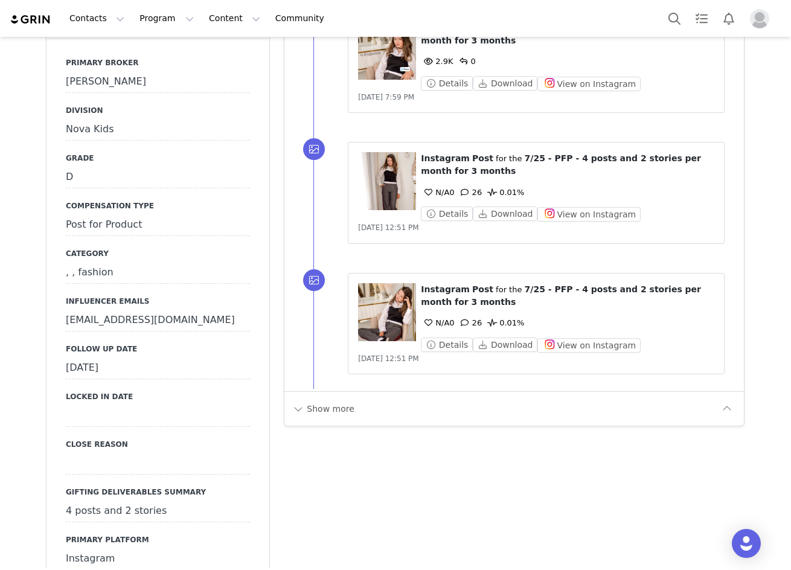
click at [128, 357] on div "[DATE]" at bounding box center [158, 368] width 184 height 22
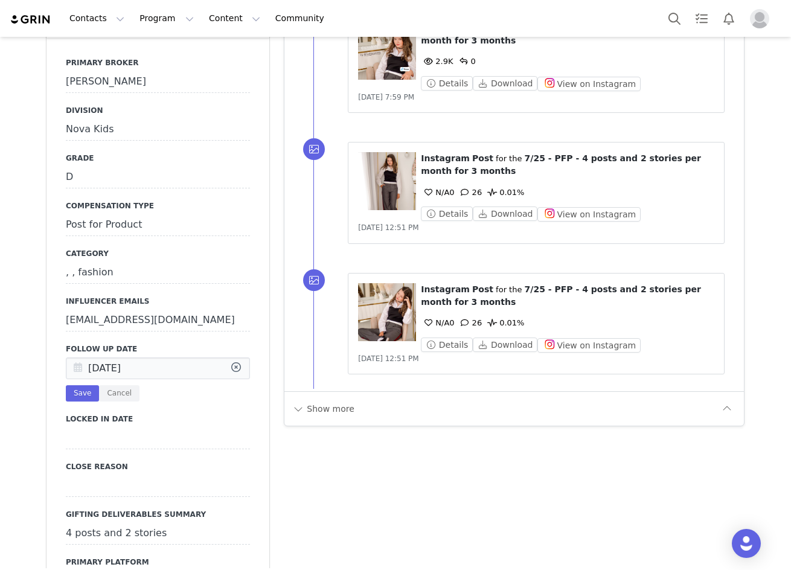
click at [68, 358] on icon at bounding box center [78, 369] width 22 height 22
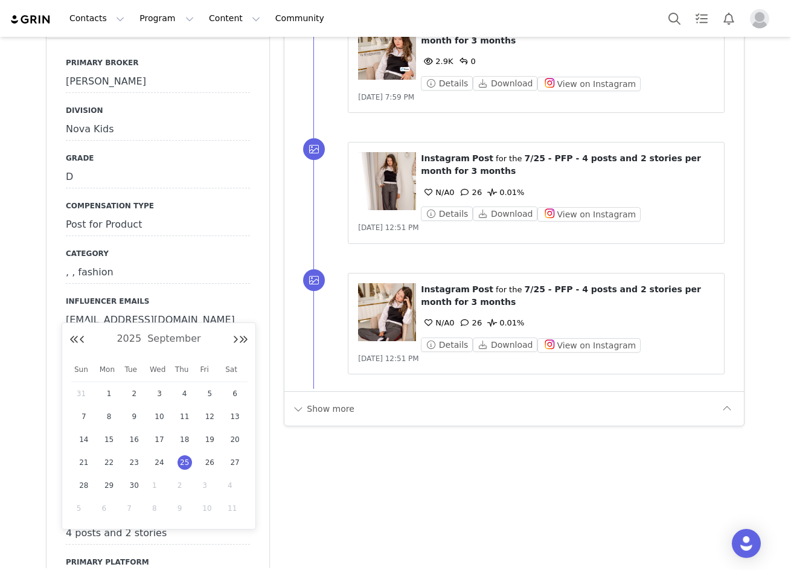
click at [156, 484] on span "1" at bounding box center [159, 485] width 14 height 14
type input "[DATE]"
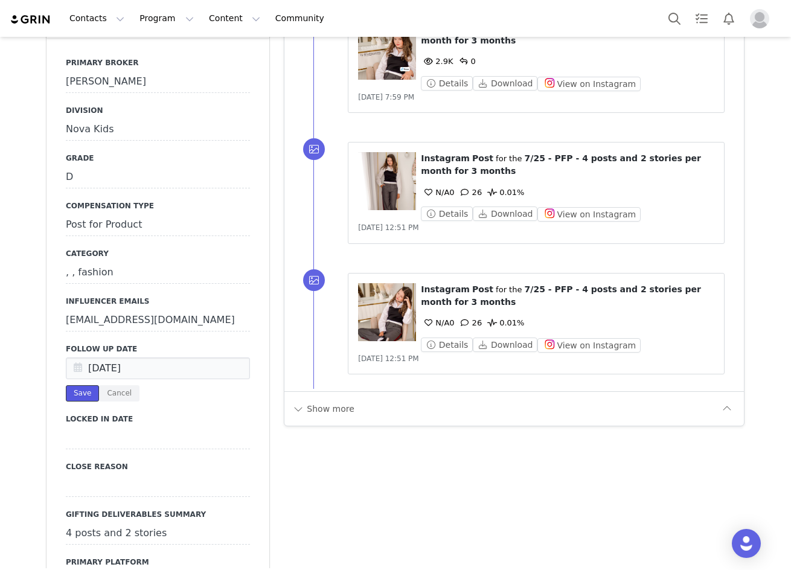
click at [88, 385] on button "Save" at bounding box center [82, 393] width 33 height 16
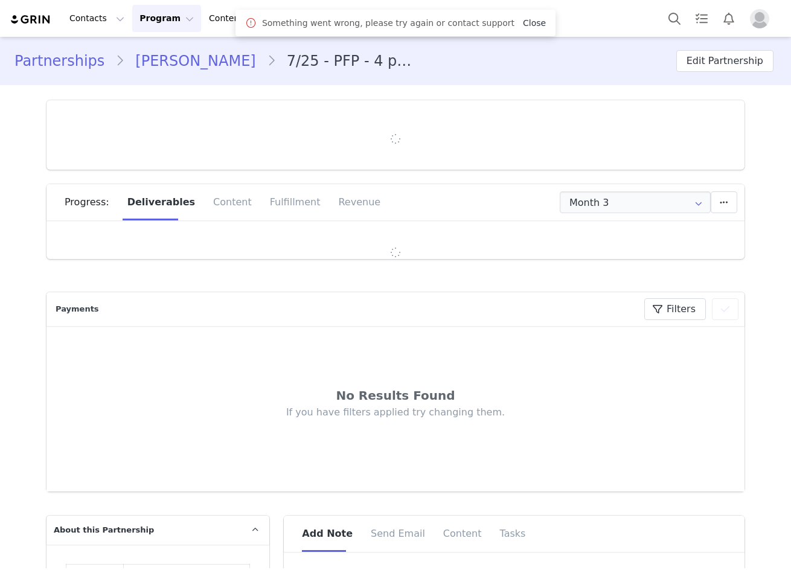
click at [526, 24] on link "Close" at bounding box center [534, 23] width 23 height 10
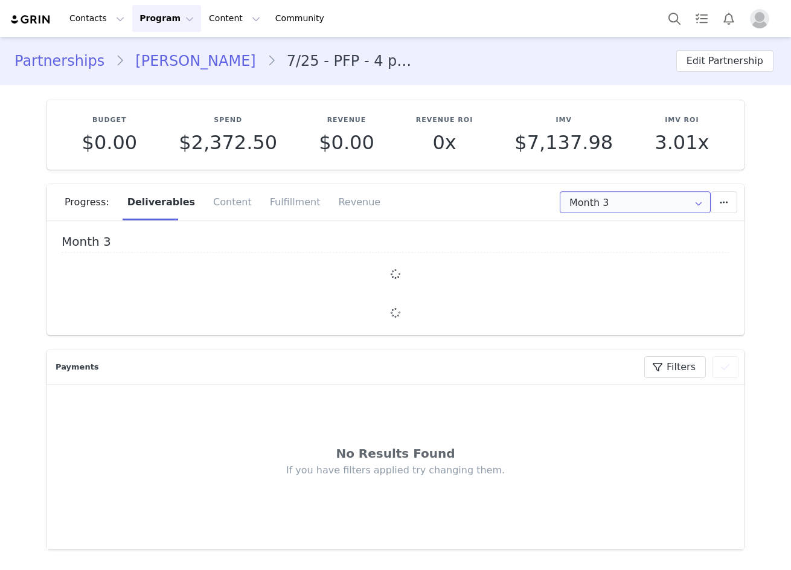
click at [579, 200] on input "Month 3" at bounding box center [635, 202] width 151 height 22
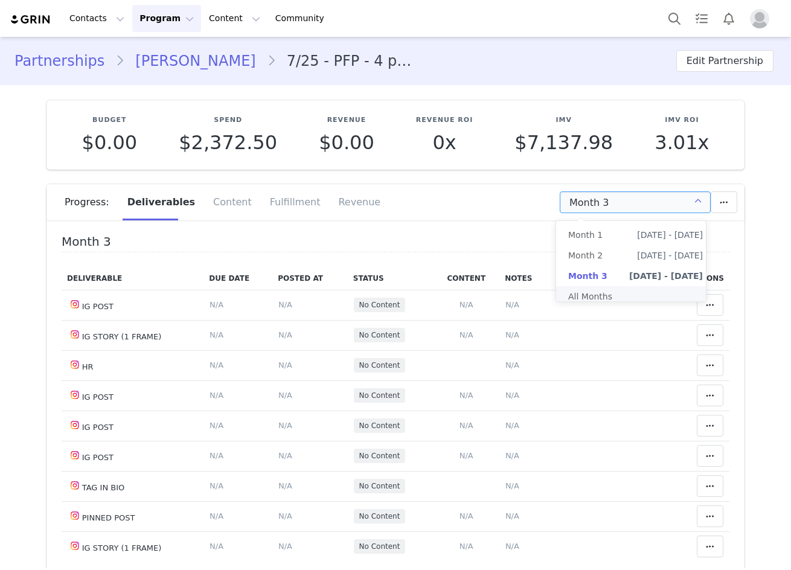
type input "+1 ([GEOGRAPHIC_DATA])"
click at [600, 297] on li "All Months" at bounding box center [635, 296] width 159 height 21
type input "All"
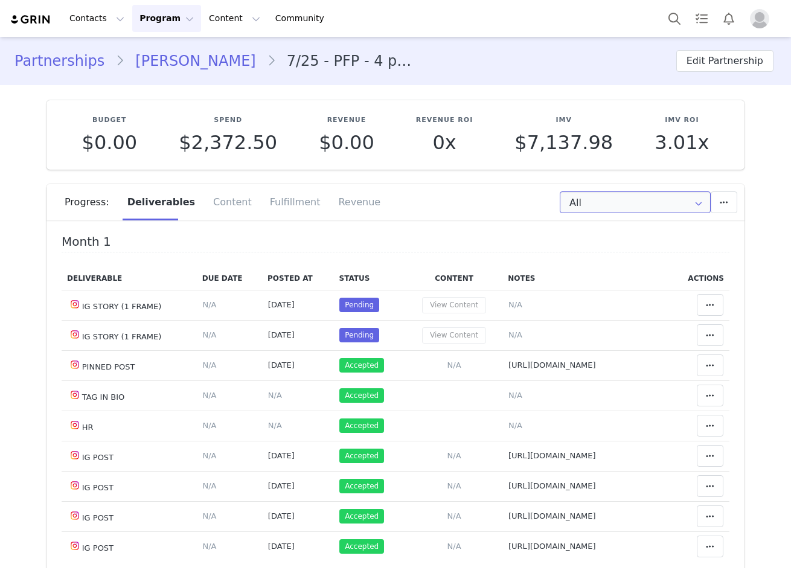
scroll to position [60, 0]
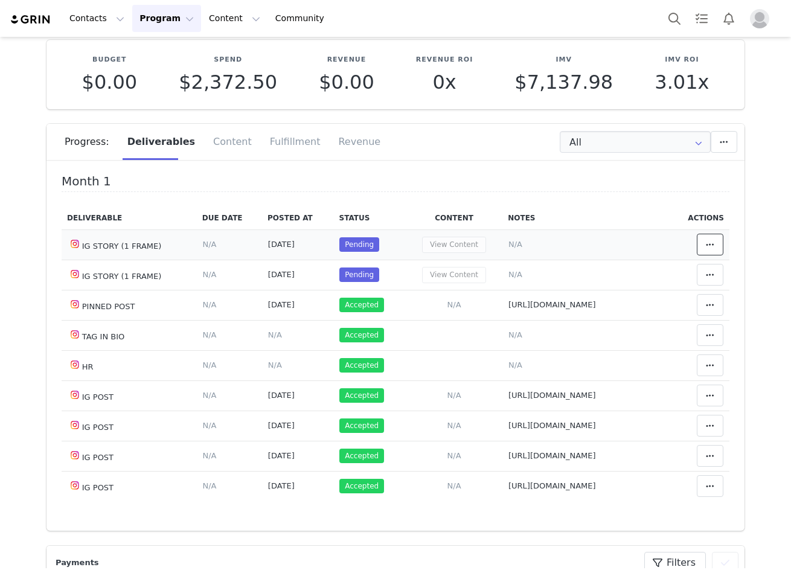
click at [706, 242] on button at bounding box center [710, 245] width 27 height 22
click at [0, 0] on div "Unlink Content" at bounding box center [0, 0] width 0 height 0
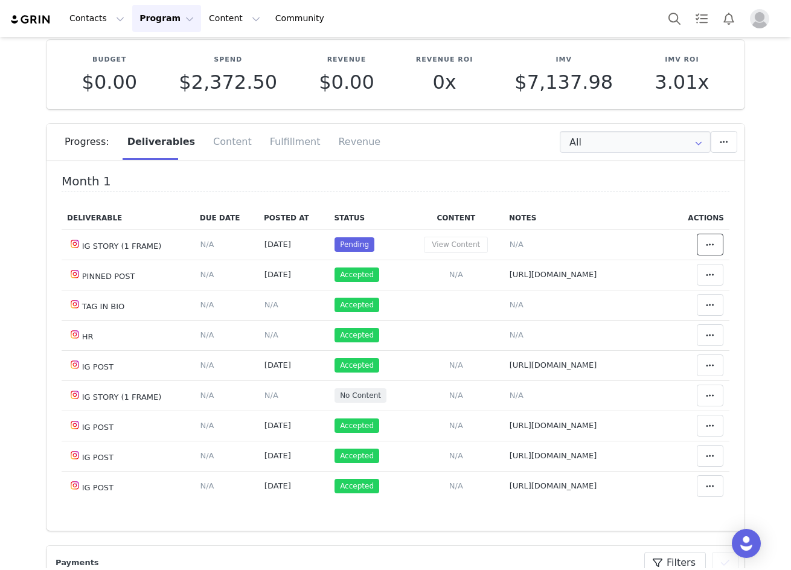
click at [697, 237] on button at bounding box center [710, 245] width 27 height 22
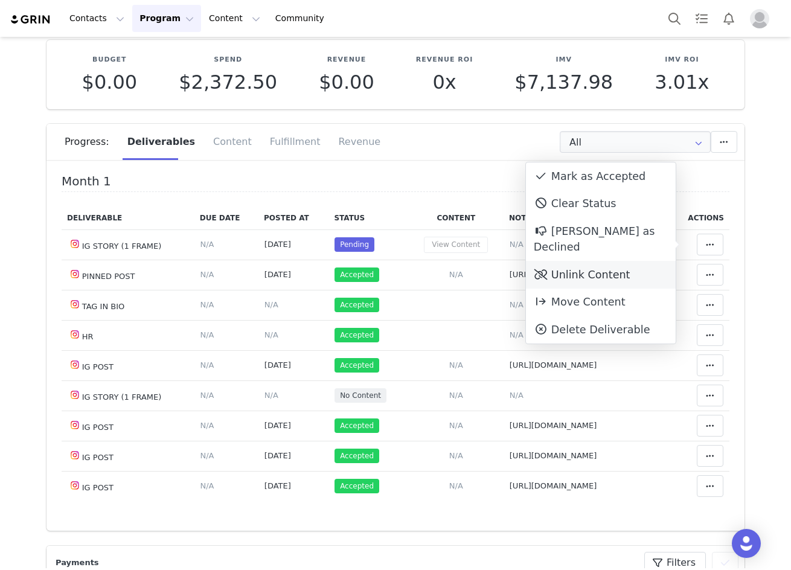
click at [661, 261] on div "Unlink Content" at bounding box center [601, 275] width 150 height 28
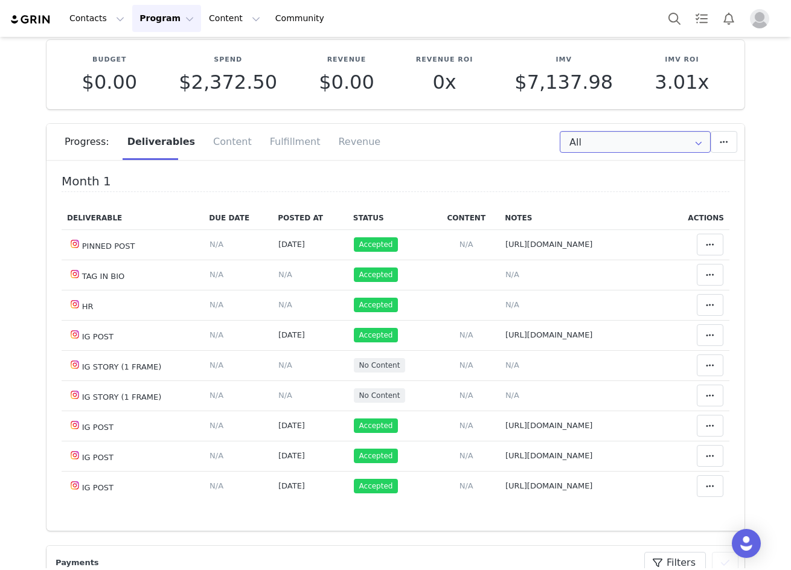
click at [670, 147] on input "All" at bounding box center [635, 142] width 151 height 22
click at [541, 161] on div "Progress: Deliverables Content Fulfillment Revenue" at bounding box center [395, 146] width 698 height 45
click at [607, 144] on input "All" at bounding box center [635, 142] width 151 height 22
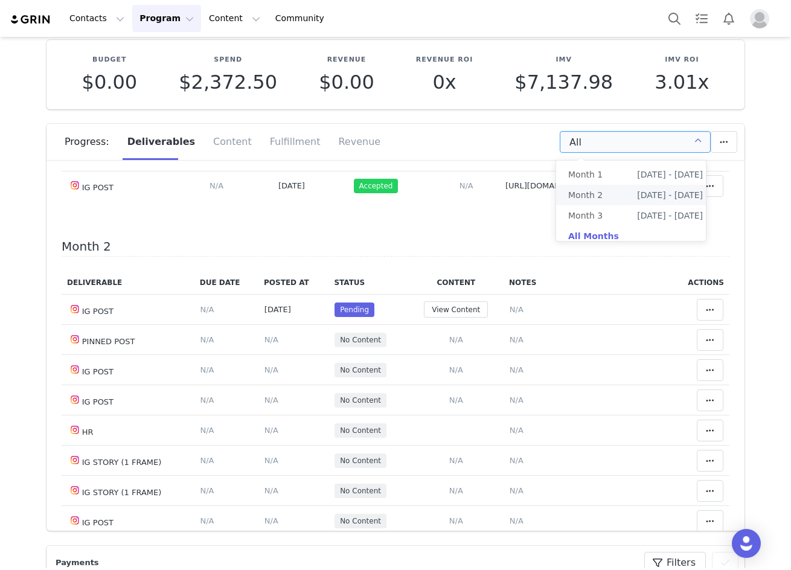
scroll to position [302, 0]
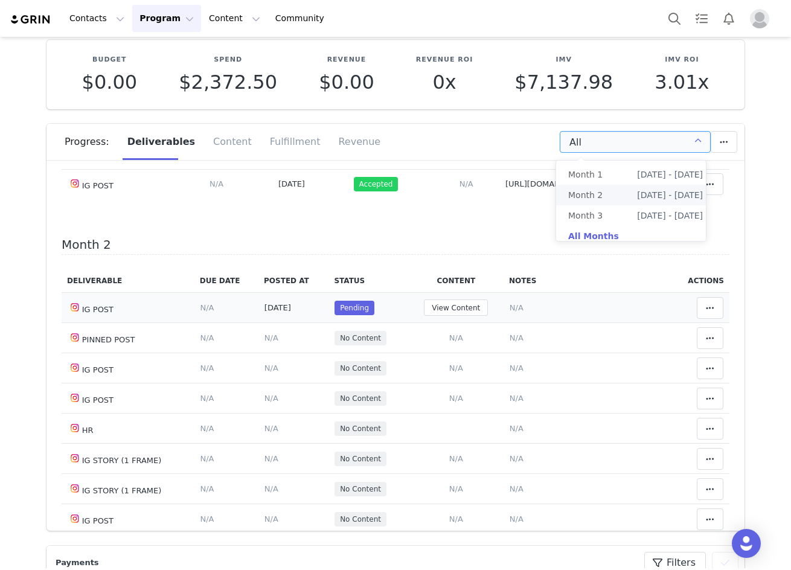
click at [712, 302] on td "Mark as Accepted Clear Status Reason for declining this deliverable Decline Mar…" at bounding box center [700, 308] width 59 height 30
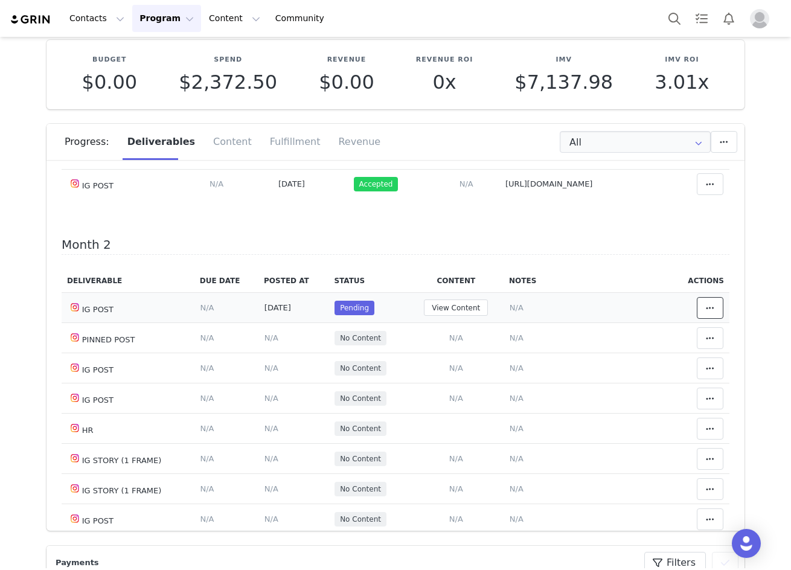
click at [703, 304] on span at bounding box center [710, 308] width 14 height 14
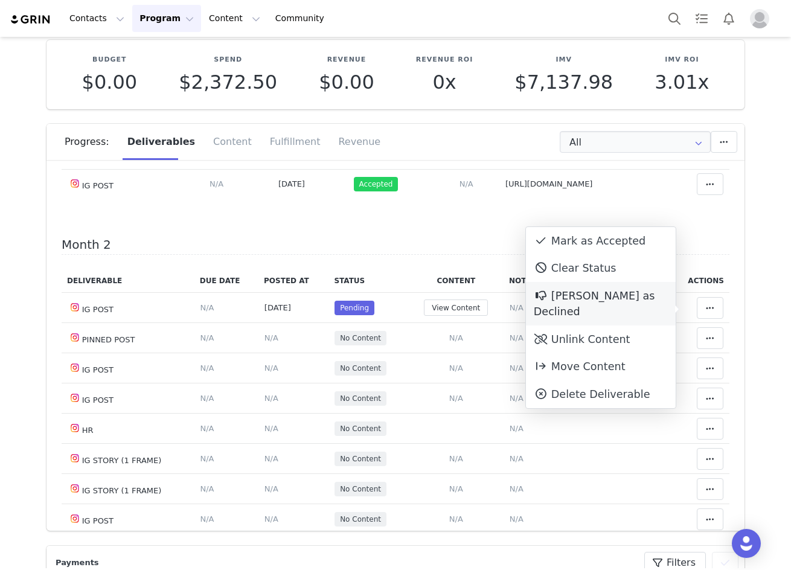
click at [635, 308] on div "Mark as Declined" at bounding box center [601, 303] width 150 height 43
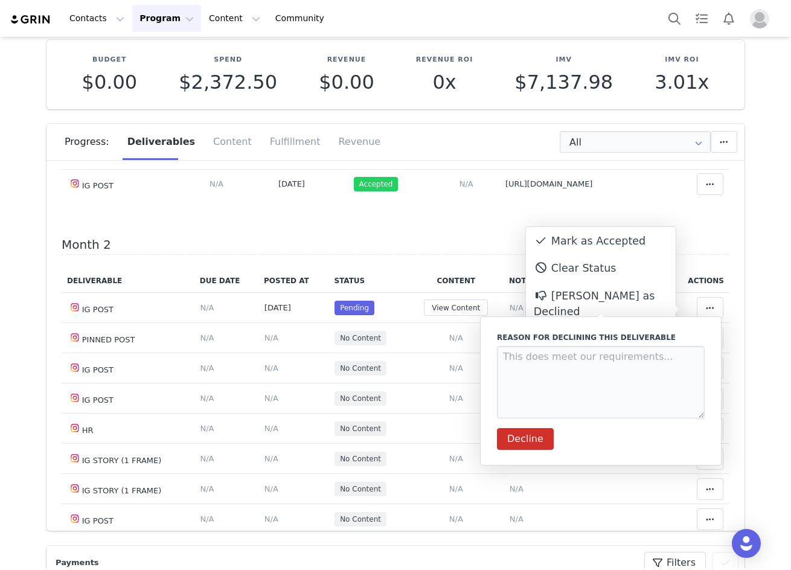
click at [683, 258] on div "Month 2 Deliverable Due Date Posted At Status Content Notes Actions IG POST Del…" at bounding box center [396, 408] width 668 height 341
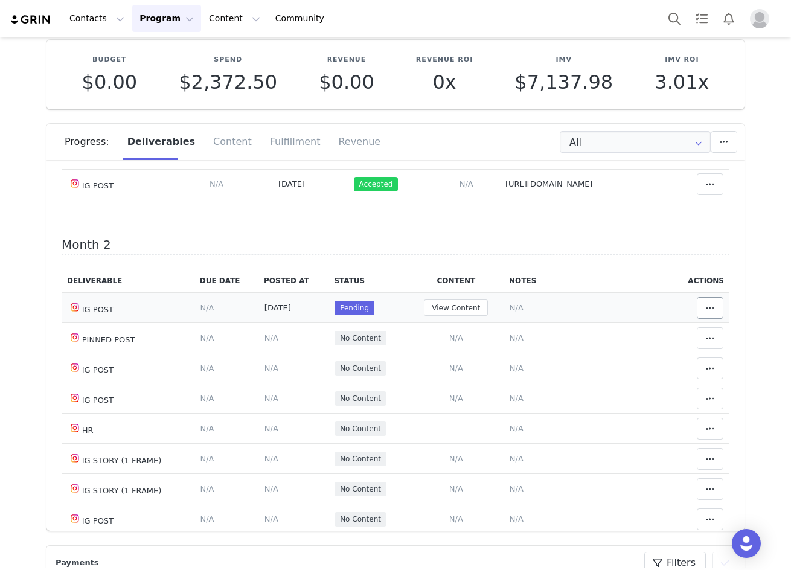
drag, startPoint x: 693, startPoint y: 323, endPoint x: 693, endPoint y: 312, distance: 10.9
click at [693, 320] on td "Match Deliverable with Content" at bounding box center [700, 308] width 59 height 30
click at [706, 312] on icon at bounding box center [710, 308] width 8 height 10
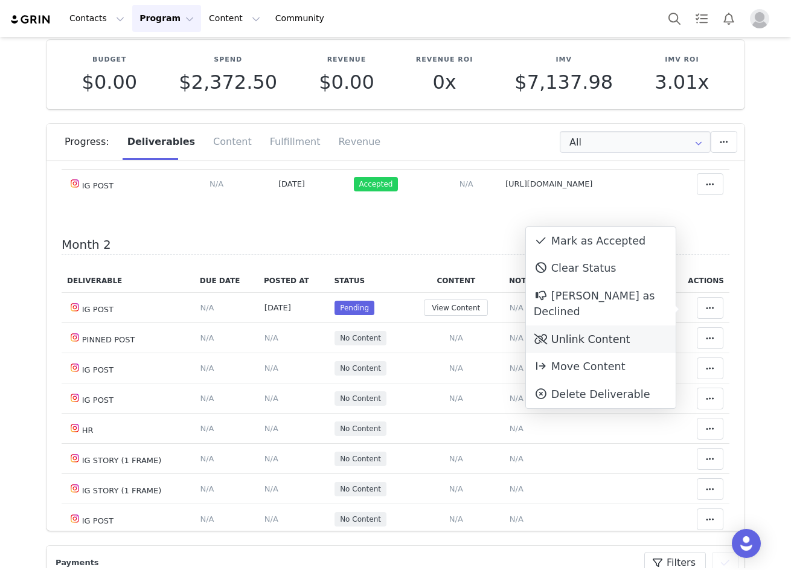
click at [615, 325] on div "Unlink Content" at bounding box center [601, 339] width 150 height 28
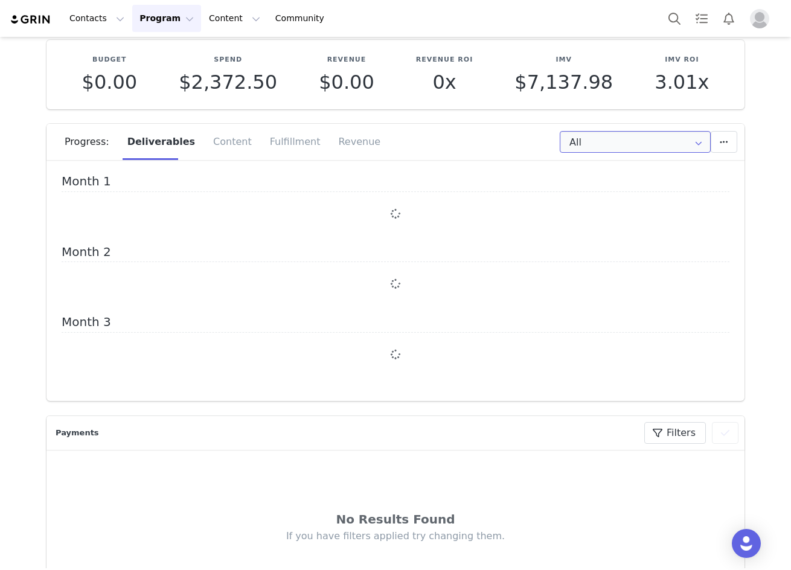
click at [616, 146] on input "All" at bounding box center [635, 142] width 151 height 22
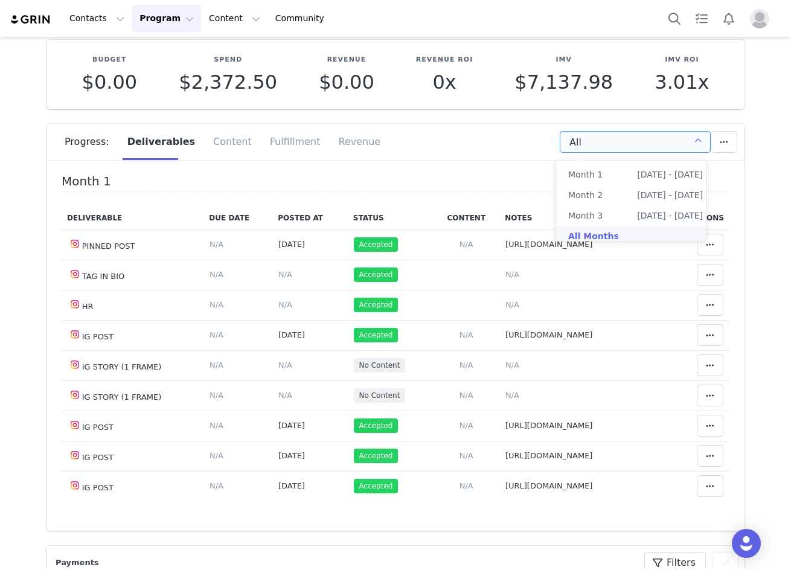
click at [598, 228] on li "All Months" at bounding box center [635, 236] width 159 height 21
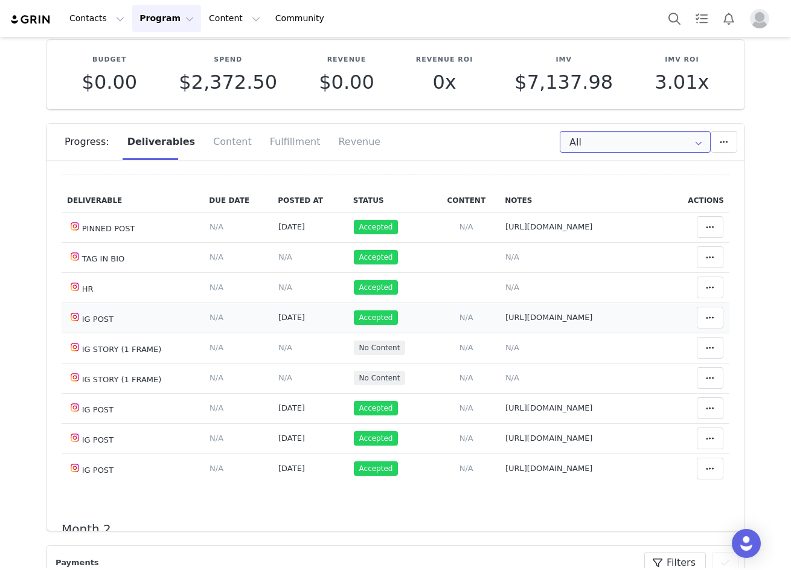
scroll to position [0, 0]
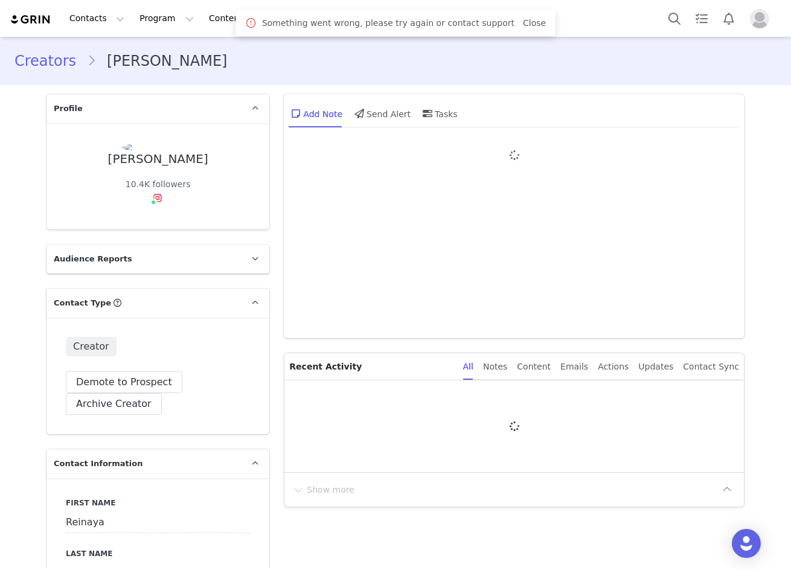
type input "+44 ([GEOGRAPHIC_DATA])"
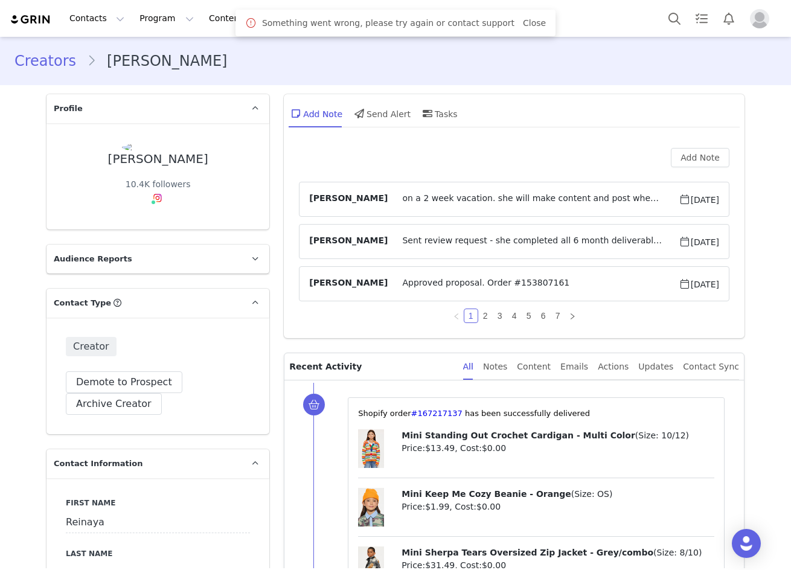
click at [522, 30] on div "Something went wrong, please try again or contact support Close" at bounding box center [395, 23] width 301 height 14
click at [147, 223] on link "@reinayamarshall" at bounding box center [167, 224] width 77 height 10
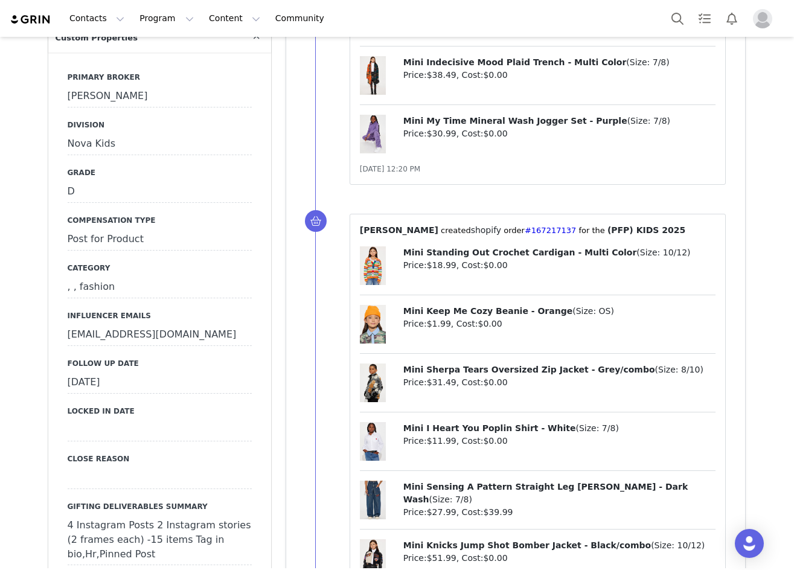
scroll to position [1328, 0]
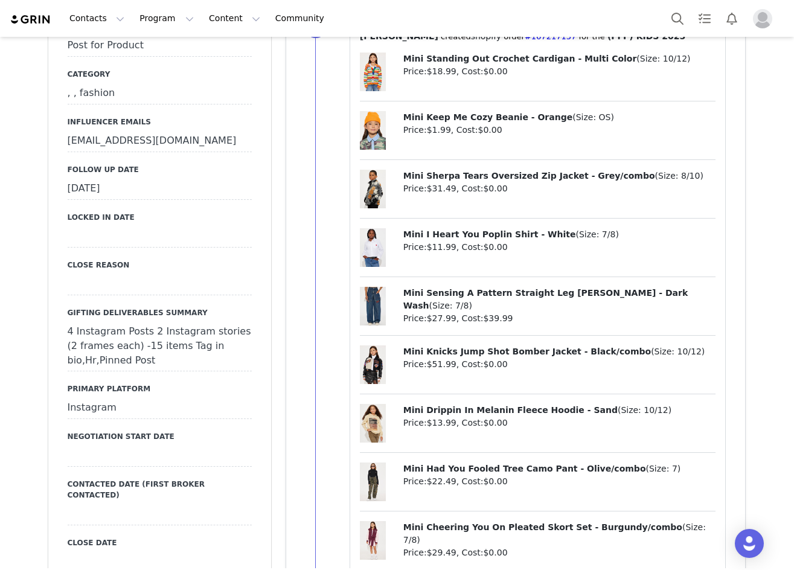
click at [136, 178] on div "[DATE]" at bounding box center [160, 189] width 184 height 22
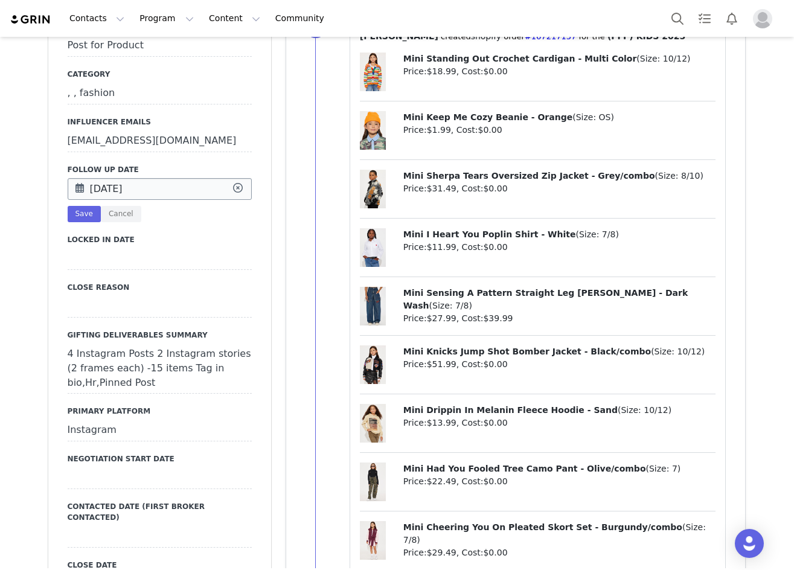
click at [86, 178] on input "[DATE]" at bounding box center [160, 189] width 184 height 22
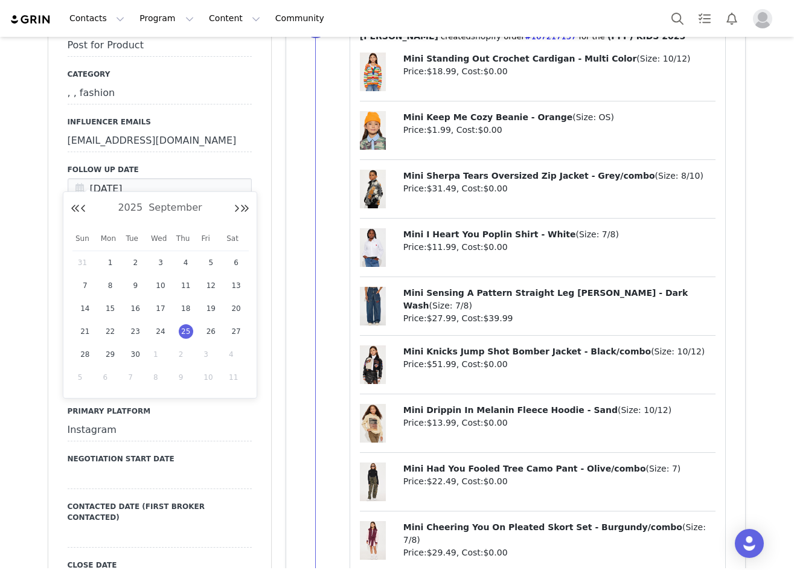
click at [154, 356] on span "1" at bounding box center [160, 354] width 14 height 14
type input "[DATE]"
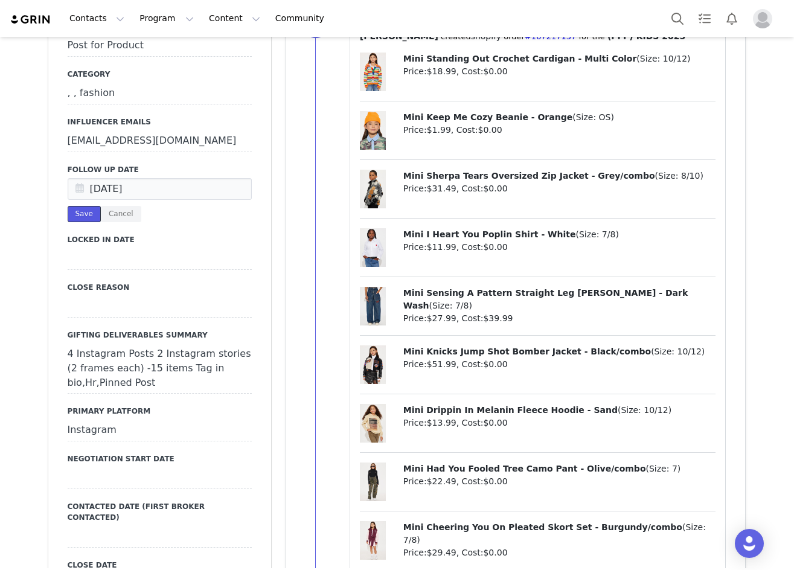
click at [82, 206] on button "Save" at bounding box center [84, 214] width 33 height 16
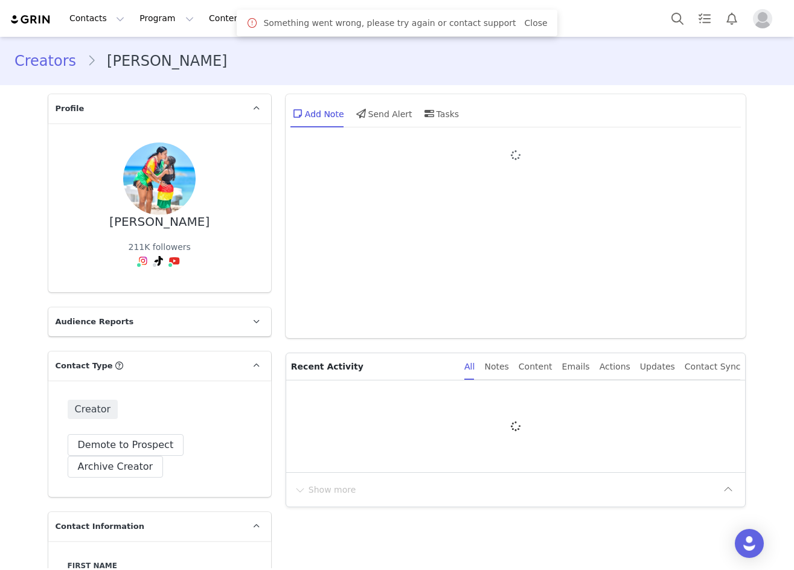
type input "+1 ([GEOGRAPHIC_DATA])"
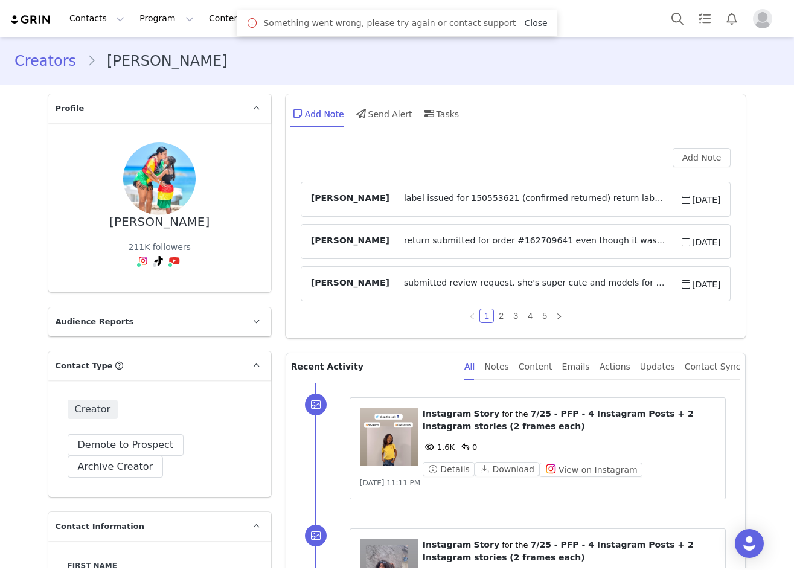
click at [524, 22] on link "Close" at bounding box center [535, 23] width 23 height 10
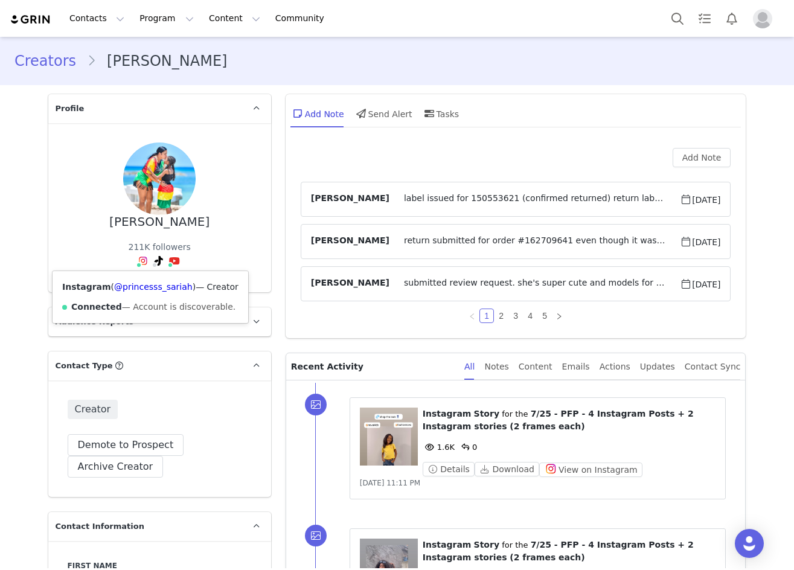
click at [139, 284] on div "[PERSON_NAME] 211K followers Instagram ( @princesss_sariah ) — Creator Connecte…" at bounding box center [159, 207] width 223 height 169
click at [139, 286] on link "@princesss_sariah" at bounding box center [153, 287] width 78 height 10
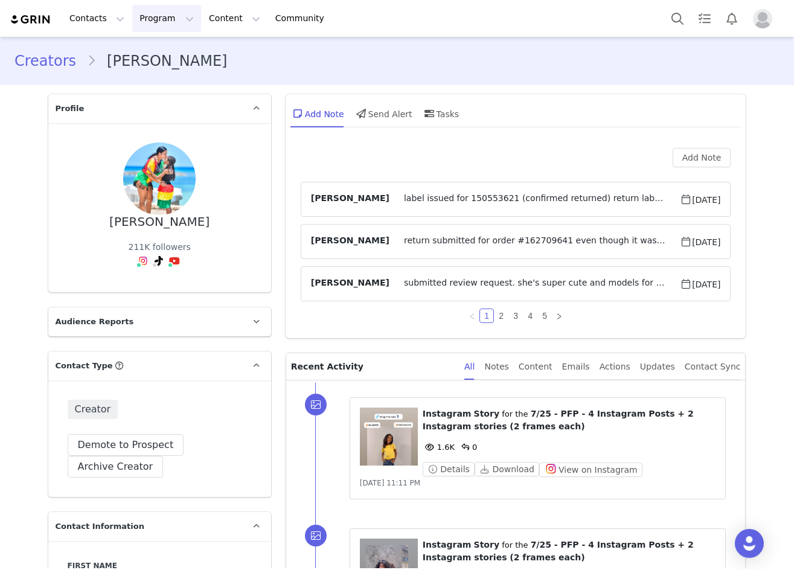
click at [153, 16] on button "Program Program" at bounding box center [166, 18] width 69 height 27
drag, startPoint x: 160, startPoint y: 63, endPoint x: 156, endPoint y: 75, distance: 12.0
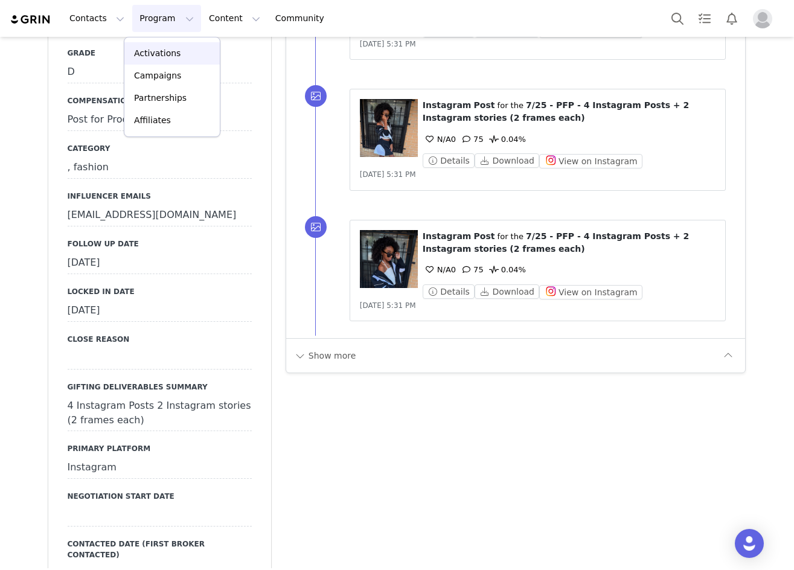
scroll to position [1328, 0]
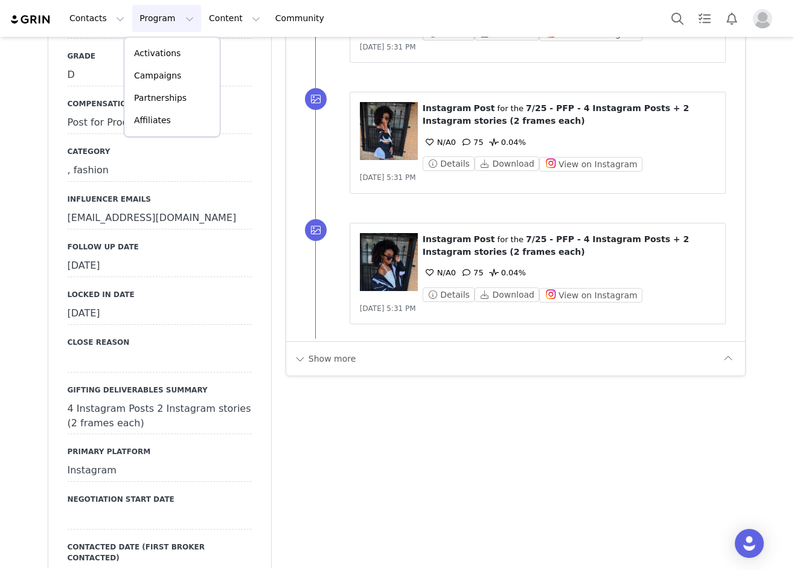
click at [95, 255] on div "September 25th, 2025" at bounding box center [160, 266] width 184 height 22
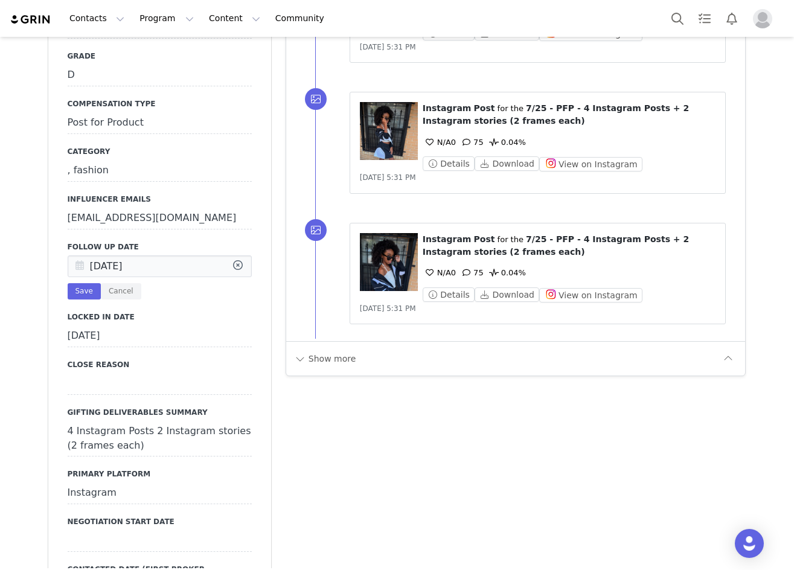
click at [78, 256] on icon at bounding box center [80, 267] width 22 height 22
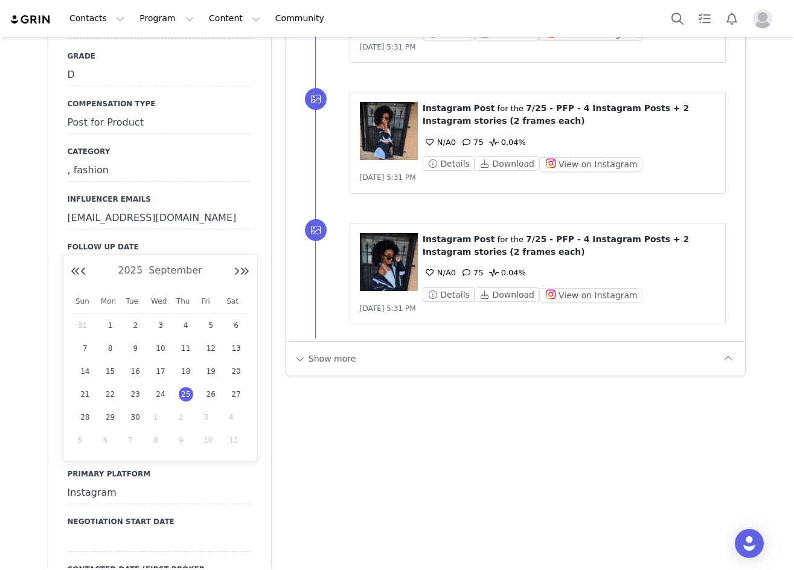
click at [156, 414] on span "1" at bounding box center [160, 417] width 14 height 14
type input "[DATE]"
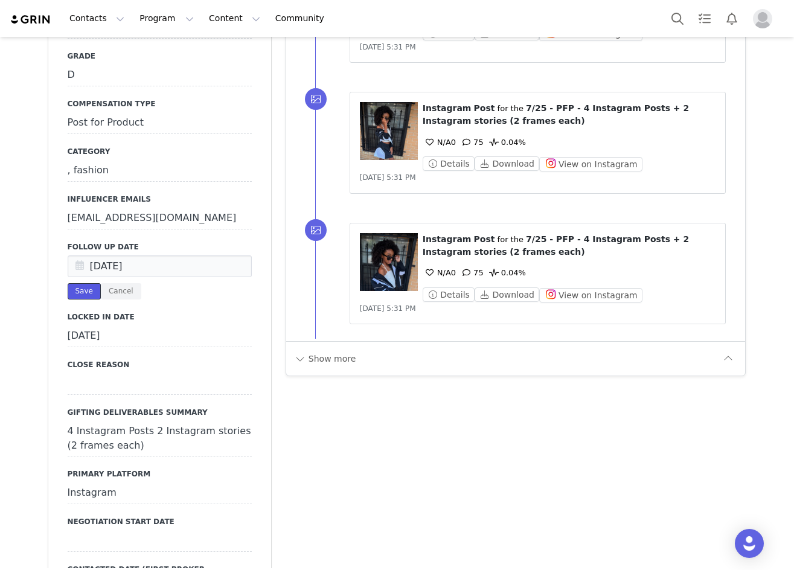
click at [85, 283] on button "Save" at bounding box center [84, 291] width 33 height 16
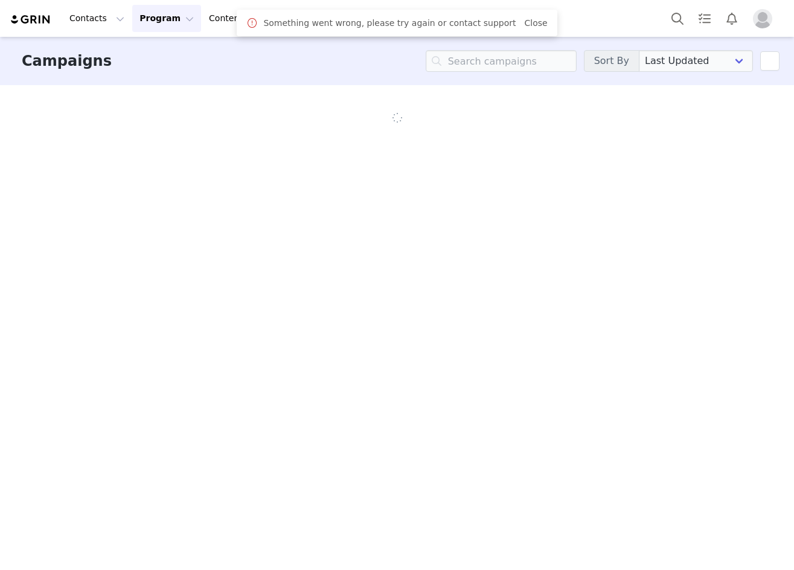
click at [534, 25] on div "Something went wrong, please try again or contact support Close" at bounding box center [397, 23] width 320 height 27
click at [533, 63] on input at bounding box center [501, 61] width 151 height 22
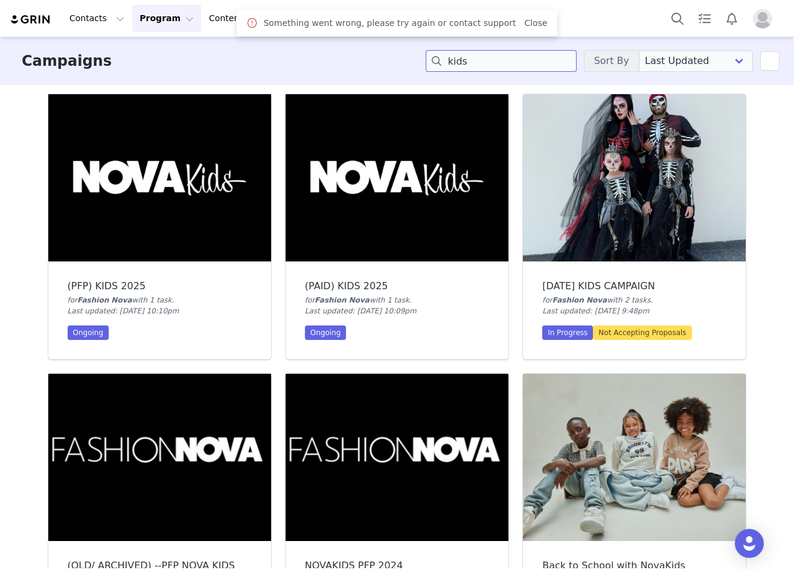
type input "kids"
click at [110, 264] on div "(PFP) KIDS 2025 for Fashion Nova with 1 task . Last updated: [DATE] 10:10pm Ong…" at bounding box center [159, 310] width 223 height 98
click at [180, 244] on img at bounding box center [159, 177] width 223 height 167
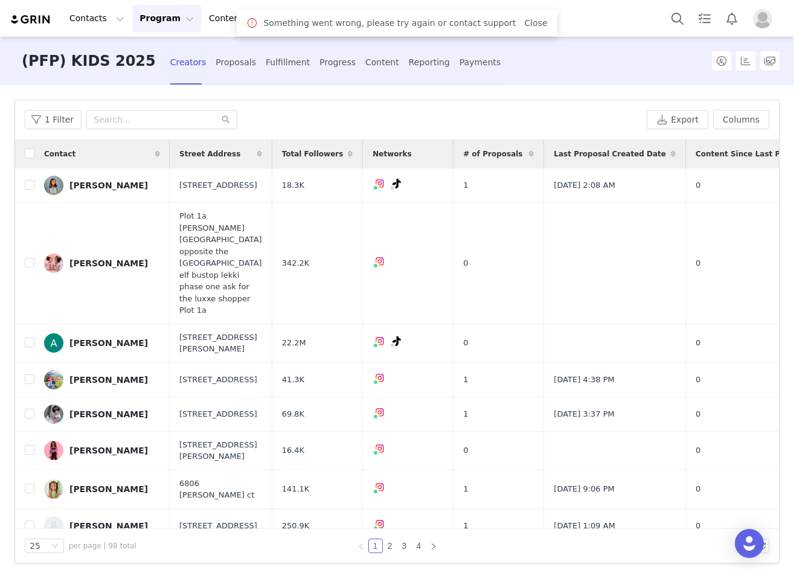
click at [519, 16] on div "Something went wrong, please try again or contact support Close" at bounding box center [396, 23] width 301 height 14
click at [216, 63] on div "Proposals" at bounding box center [236, 62] width 40 height 32
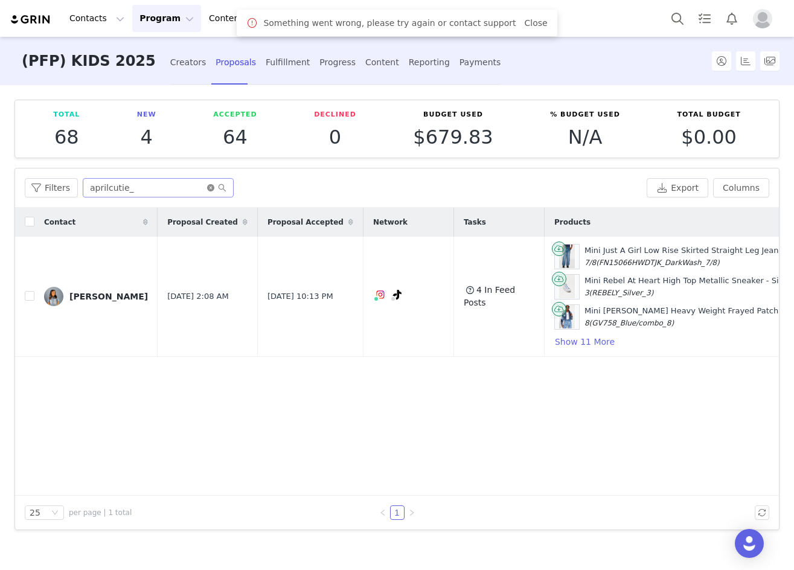
click at [209, 188] on icon "icon: close-circle" at bounding box center [210, 187] width 7 height 7
click at [173, 190] on input "text" at bounding box center [158, 187] width 151 height 19
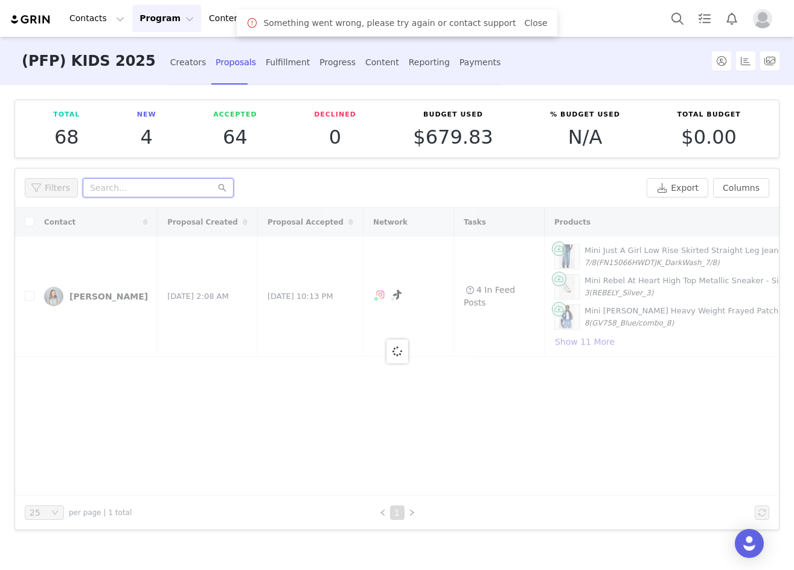
paste input "princesss_sariah"
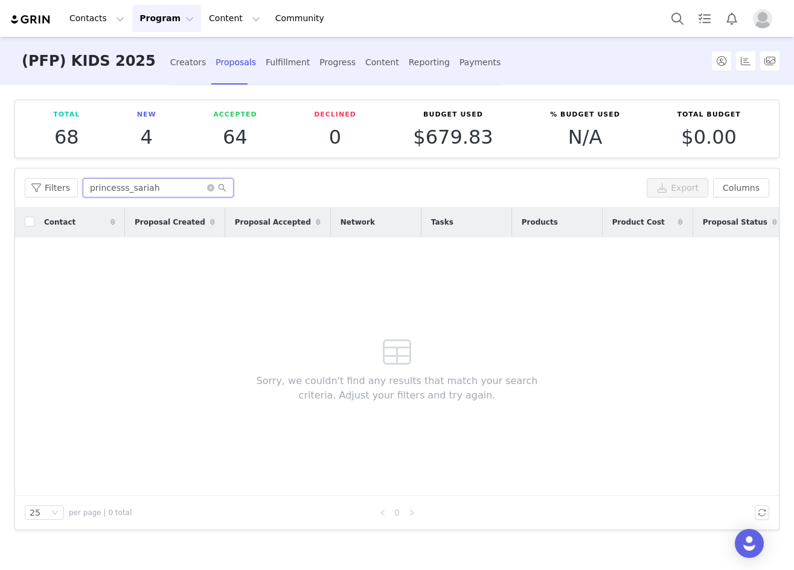
type input "princesss_sariah"
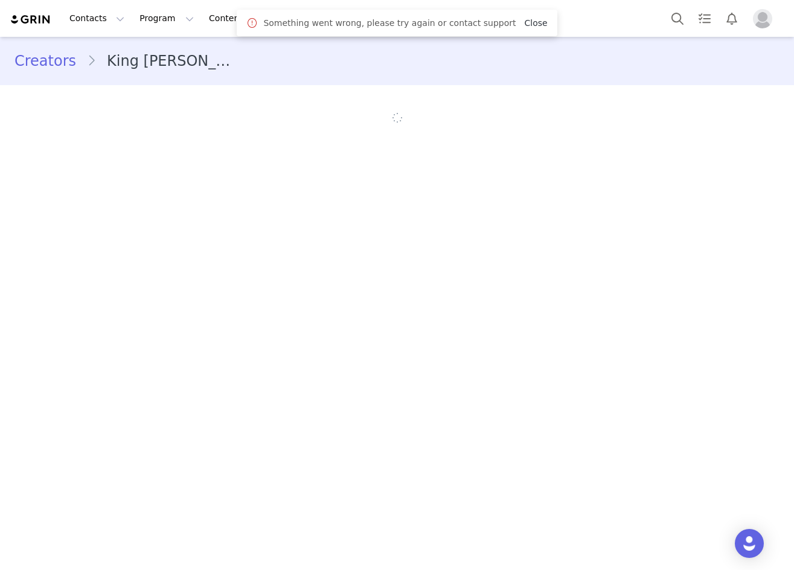
click at [524, 22] on link "Close" at bounding box center [535, 23] width 23 height 10
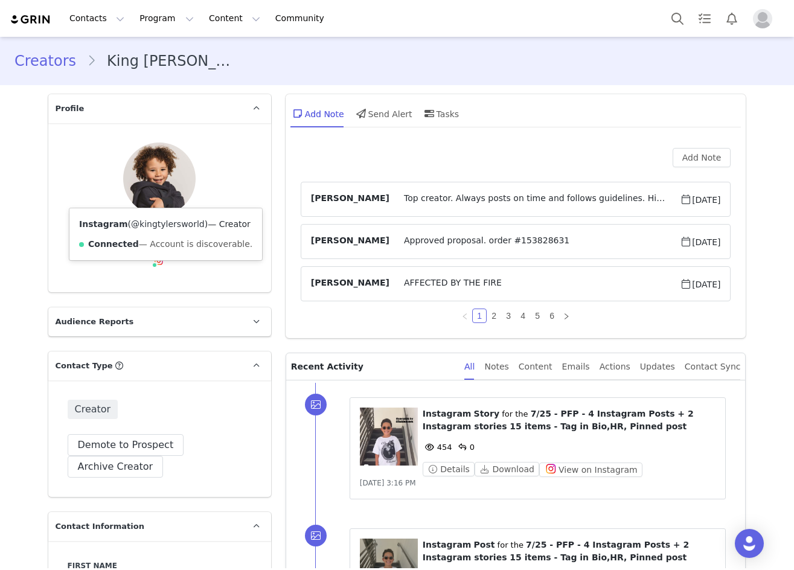
click at [155, 222] on link "@kingtylersworld" at bounding box center [168, 224] width 74 height 10
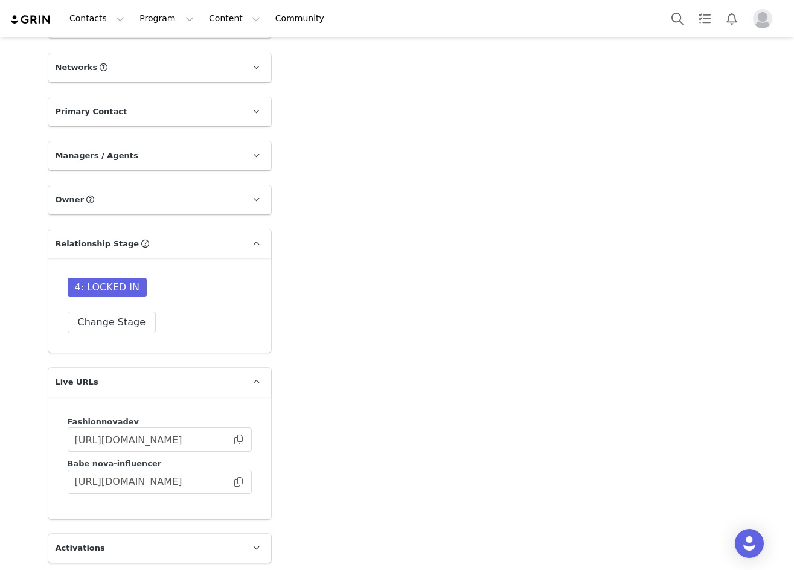
scroll to position [2881, 0]
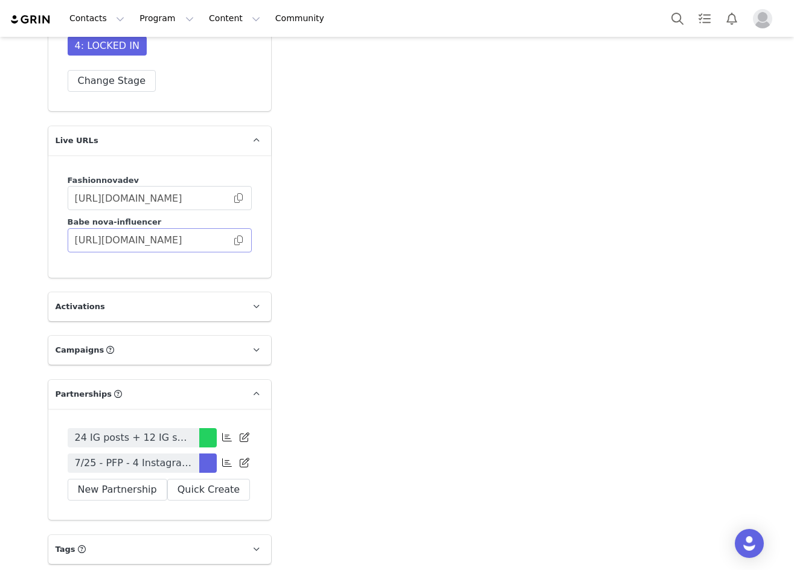
click at [235, 240] on span at bounding box center [238, 240] width 12 height 0
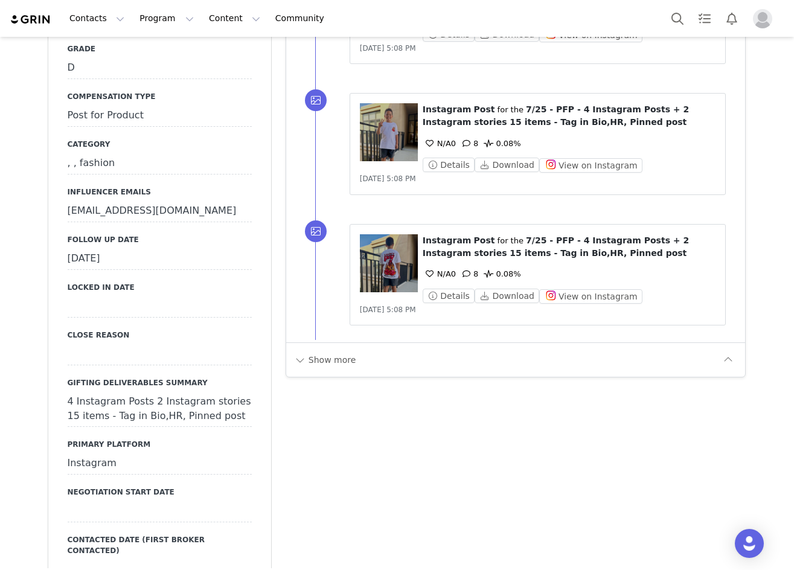
scroll to position [1130, 0]
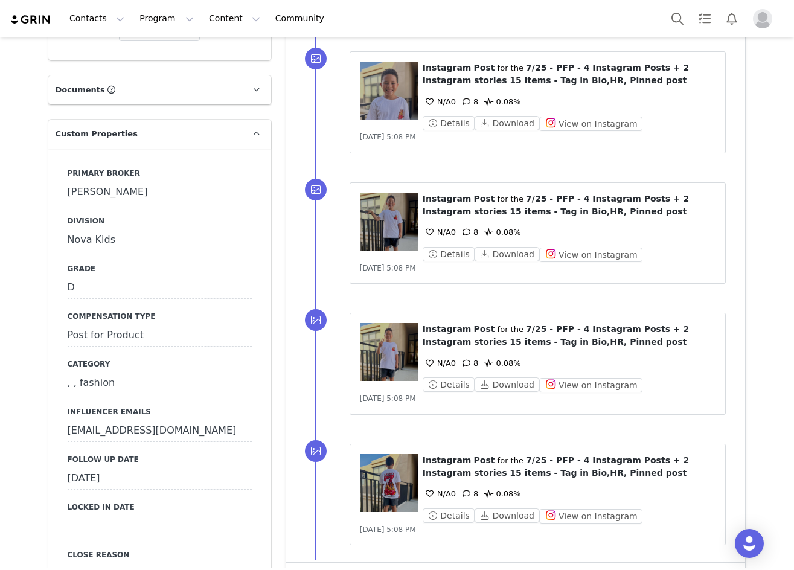
click at [117, 468] on div "[DATE]" at bounding box center [160, 479] width 184 height 22
click at [69, 469] on icon at bounding box center [80, 480] width 22 height 22
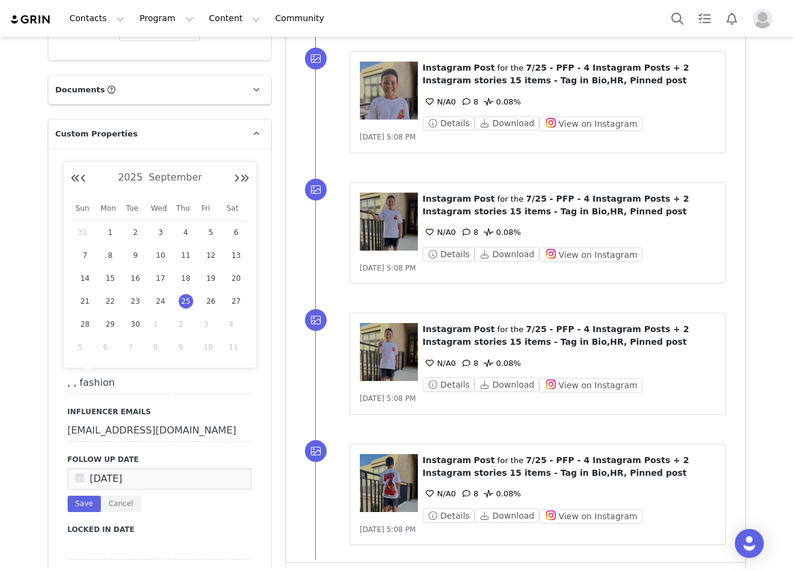
click at [153, 322] on span "1" at bounding box center [160, 324] width 14 height 14
type input "[DATE]"
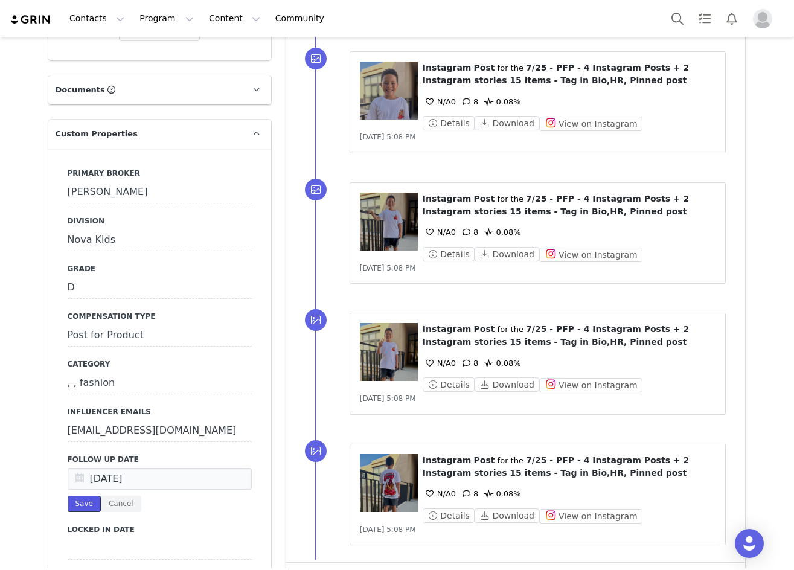
click at [77, 496] on button "Save" at bounding box center [84, 504] width 33 height 16
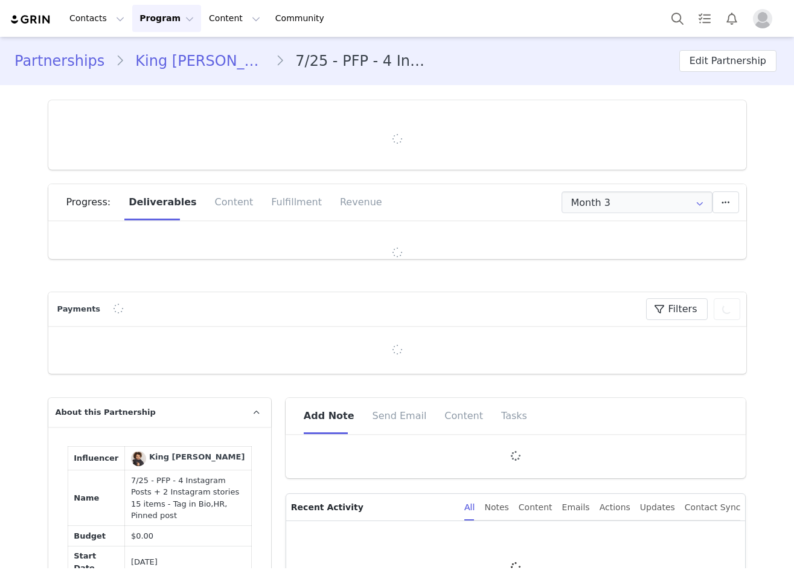
type input "+1 ([GEOGRAPHIC_DATA])"
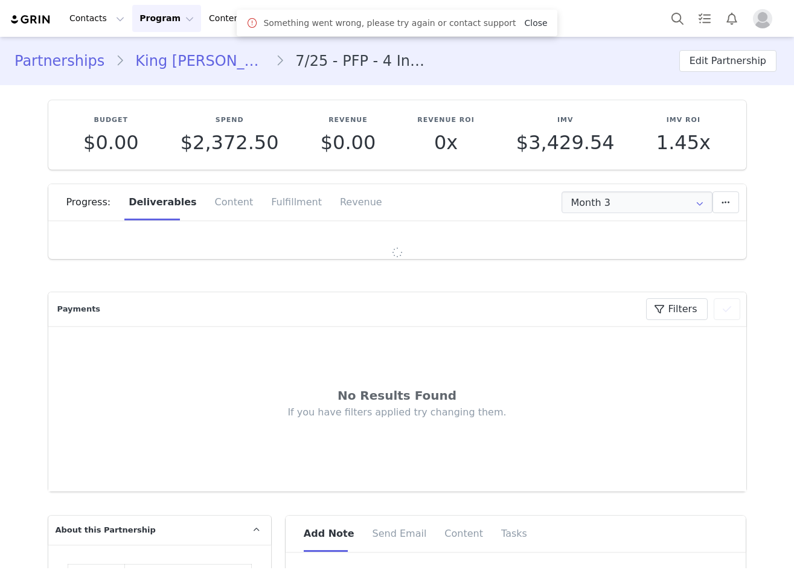
click at [530, 24] on link "Close" at bounding box center [535, 23] width 23 height 10
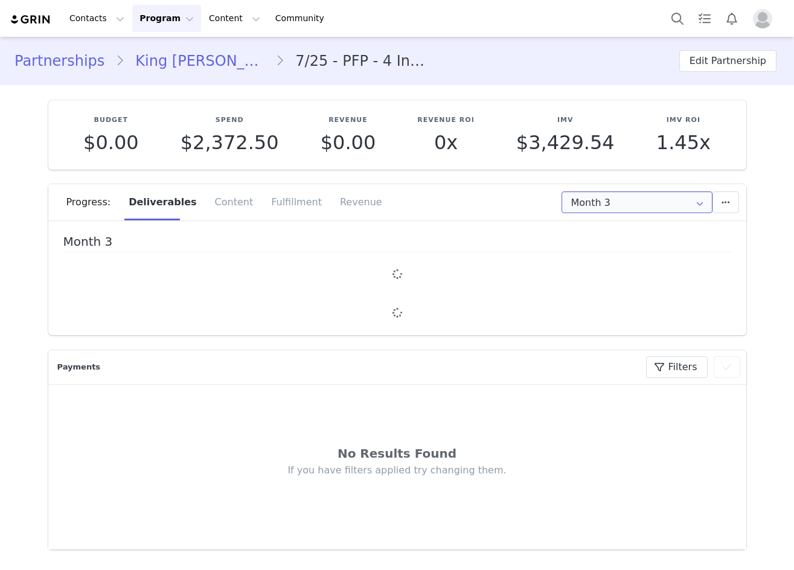
click at [632, 194] on input "Month 3" at bounding box center [637, 202] width 151 height 22
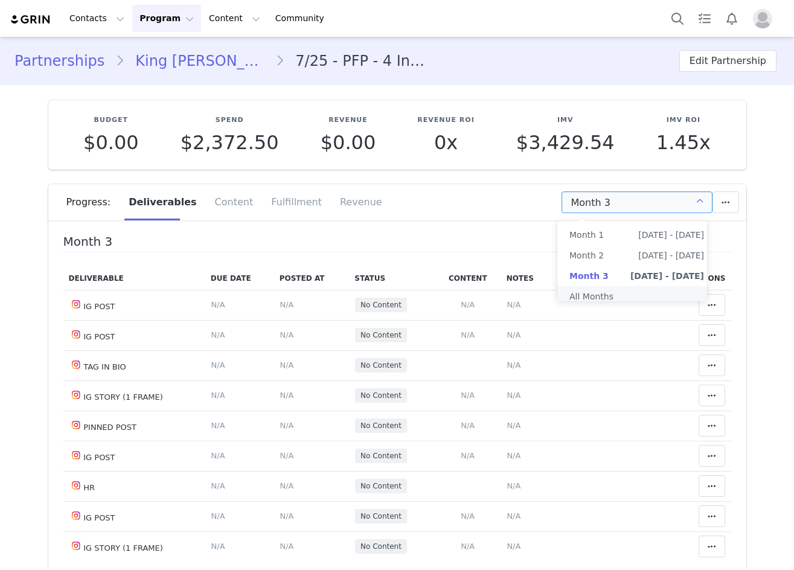
click at [622, 287] on li "All Months" at bounding box center [636, 296] width 159 height 21
type input "All"
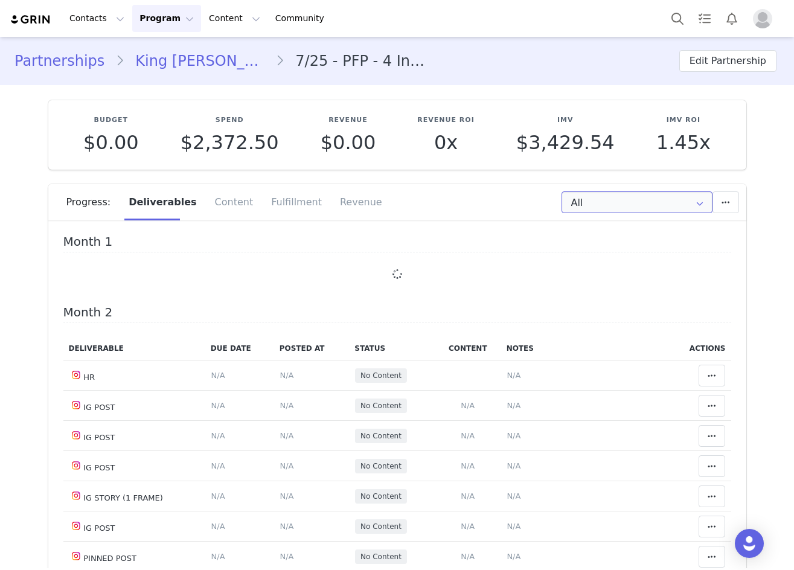
scroll to position [60, 0]
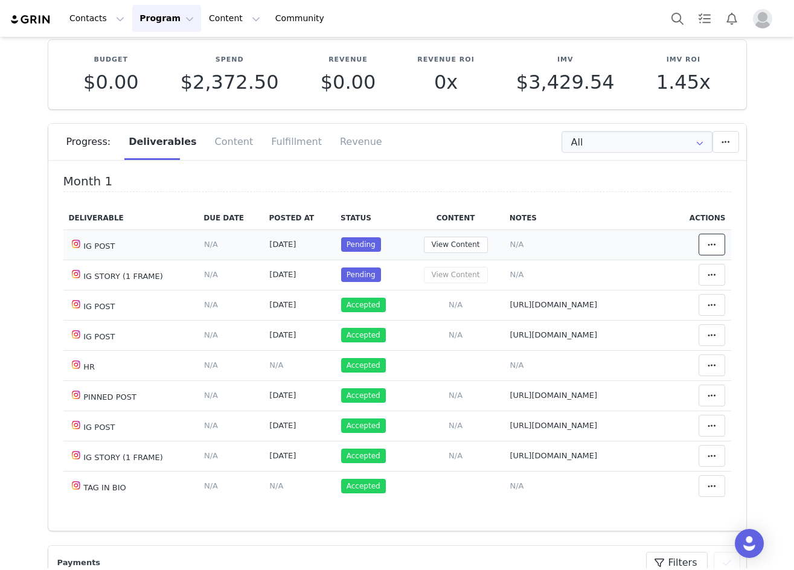
click at [705, 250] on span at bounding box center [712, 244] width 14 height 14
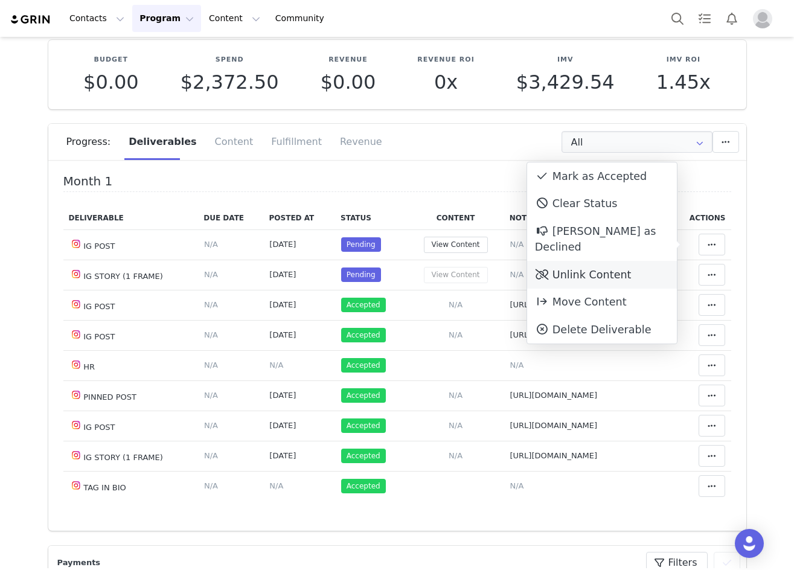
click at [601, 261] on div "Unlink Content" at bounding box center [602, 275] width 150 height 28
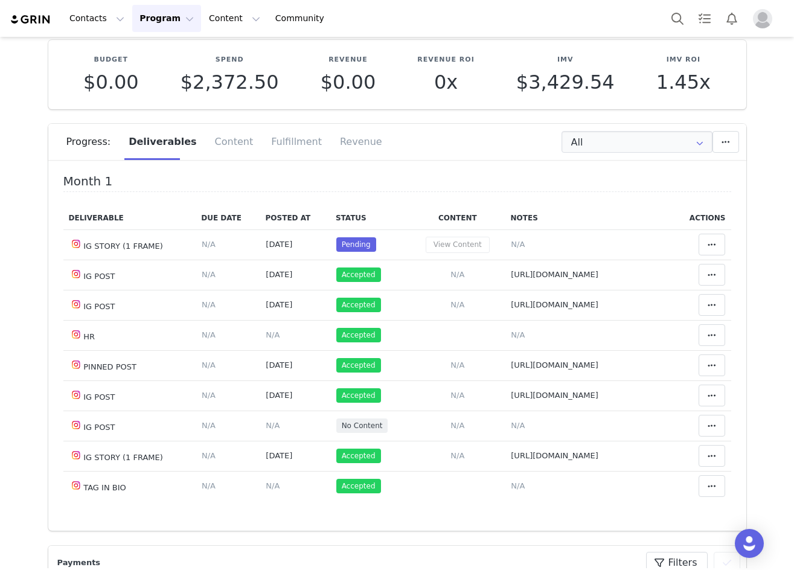
click at [697, 232] on td "Mark as Accepted Clear Status Reason for declining this deliverable Decline Mar…" at bounding box center [701, 244] width 59 height 30
click at [708, 243] on icon at bounding box center [712, 245] width 8 height 10
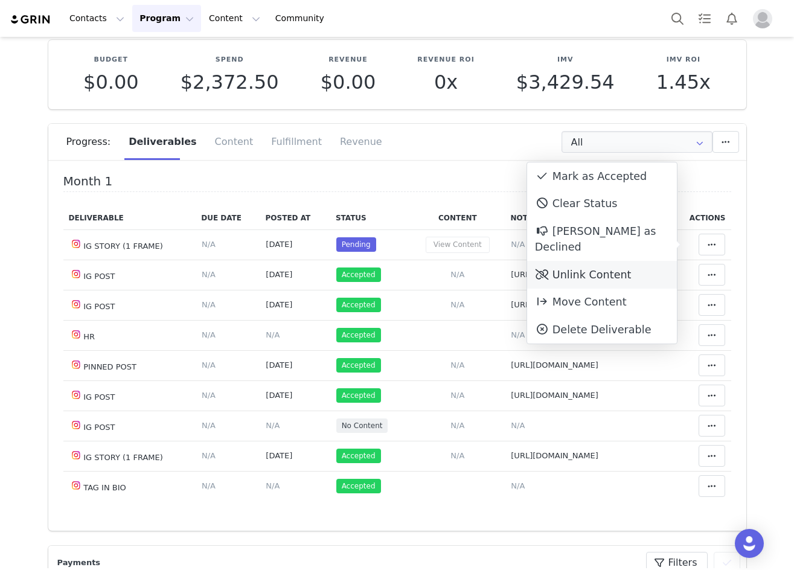
click at [642, 261] on div "Unlink Content" at bounding box center [602, 275] width 150 height 28
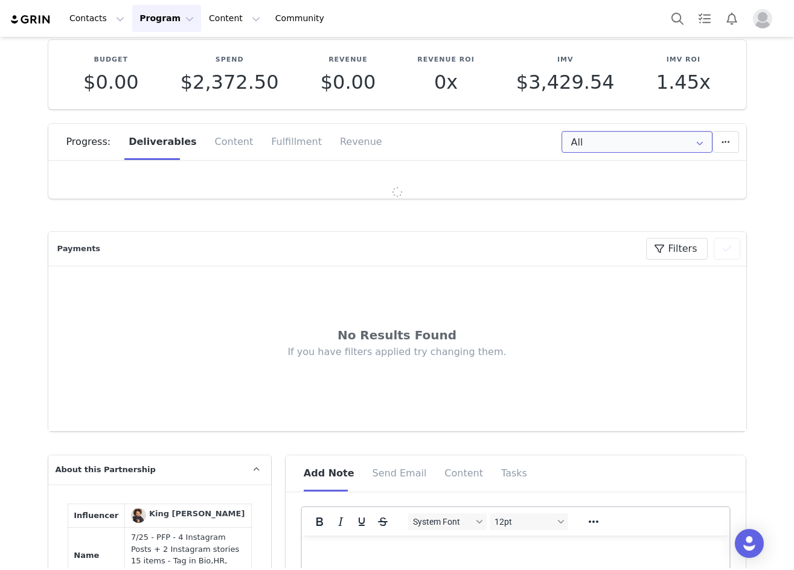
click at [646, 145] on input "All" at bounding box center [637, 142] width 151 height 22
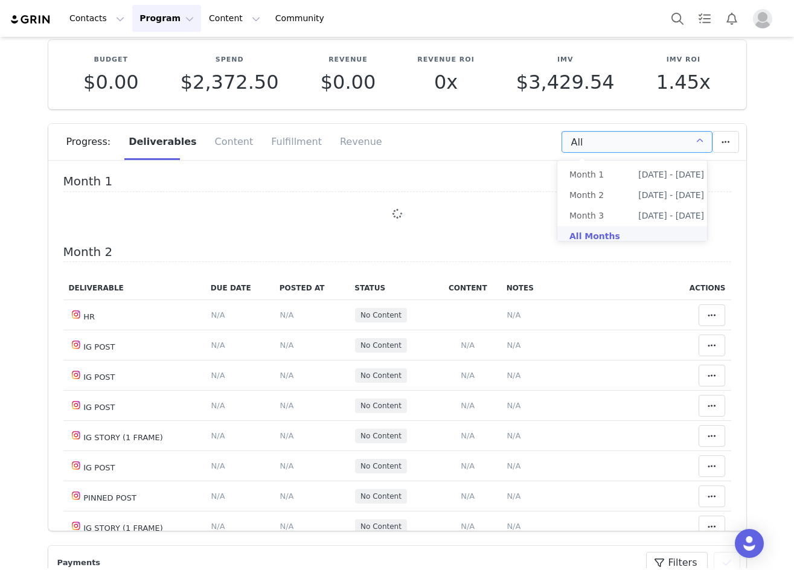
click at [635, 235] on li "All Months" at bounding box center [636, 236] width 159 height 21
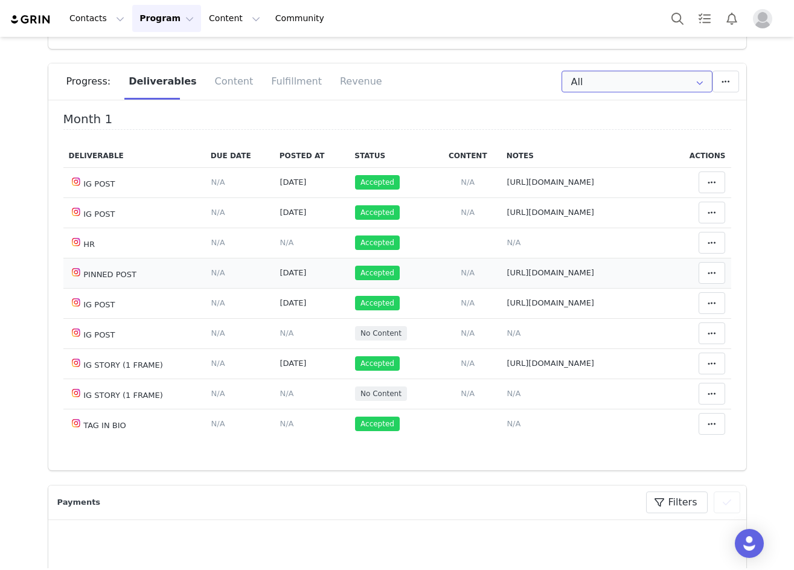
scroll to position [0, 0]
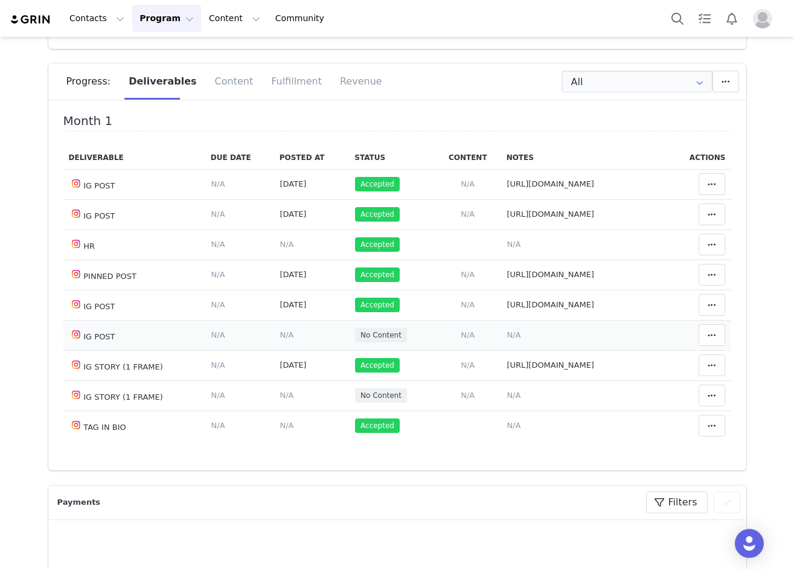
click at [280, 338] on span "N/A" at bounding box center [287, 334] width 14 height 9
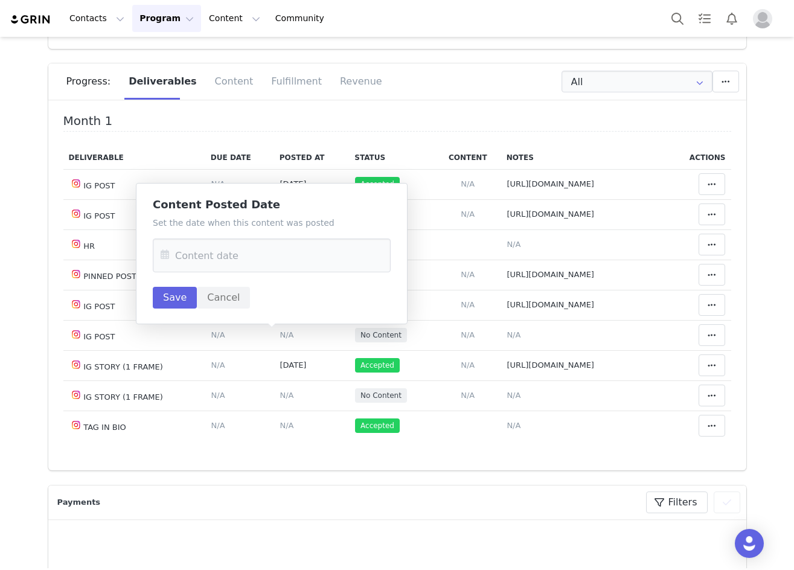
click at [167, 251] on icon at bounding box center [165, 255] width 22 height 34
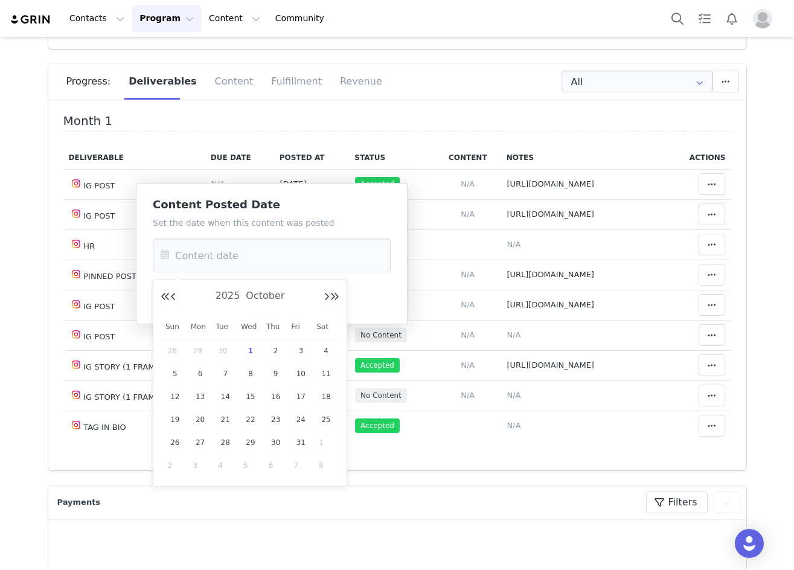
click at [194, 350] on span "29" at bounding box center [200, 351] width 14 height 14
type input "Sep 29 2025"
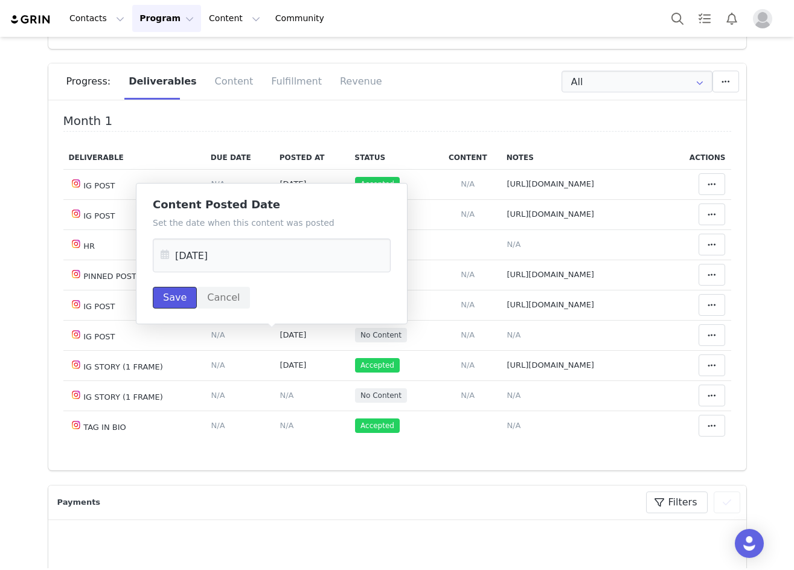
click at [163, 291] on button "Save" at bounding box center [175, 298] width 44 height 22
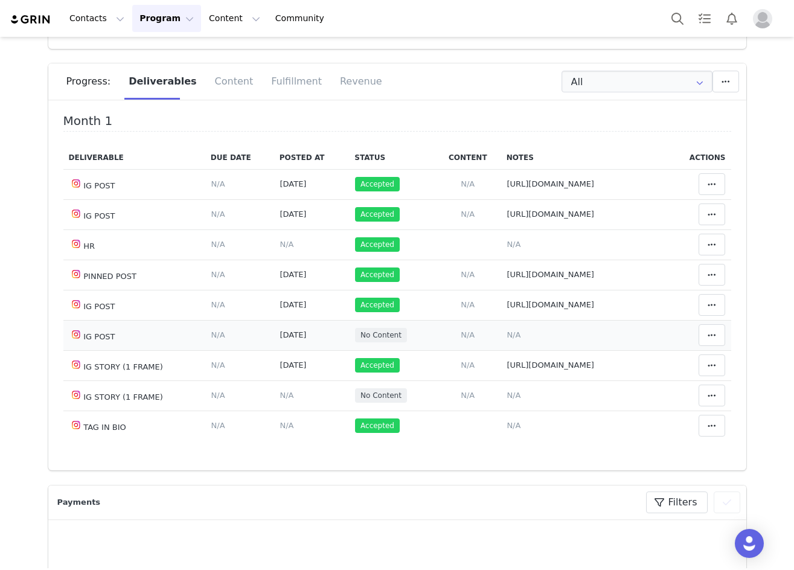
click at [507, 339] on span "N/A" at bounding box center [514, 334] width 14 height 9
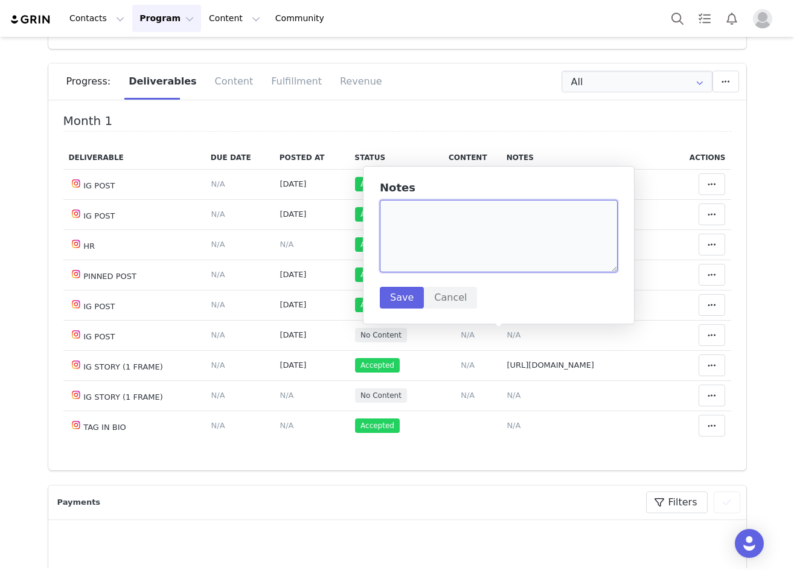
click at [445, 241] on textarea at bounding box center [499, 236] width 238 height 72
paste textarea "https://www.instagram.com/p/DPMMu3DkQH2/"
type textarea "https://www.instagram.com/p/DPMMu3DkQH2/"
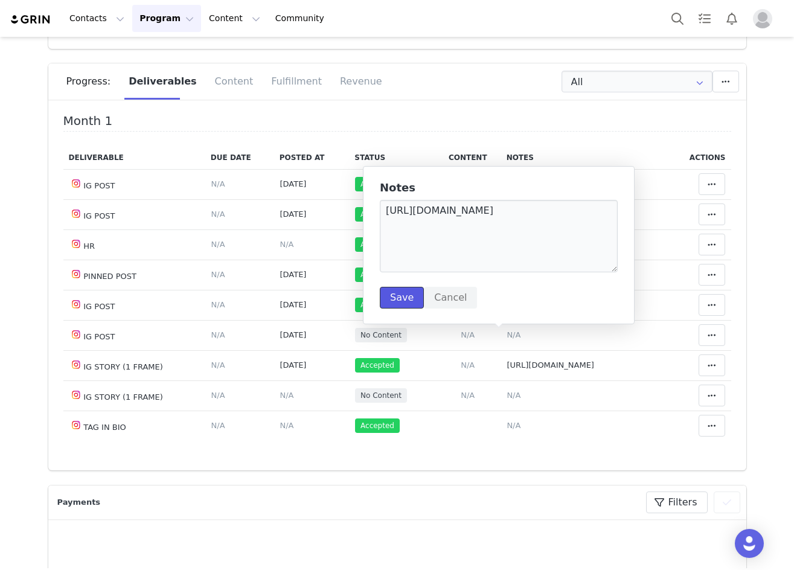
click at [407, 297] on button "Save" at bounding box center [402, 298] width 44 height 22
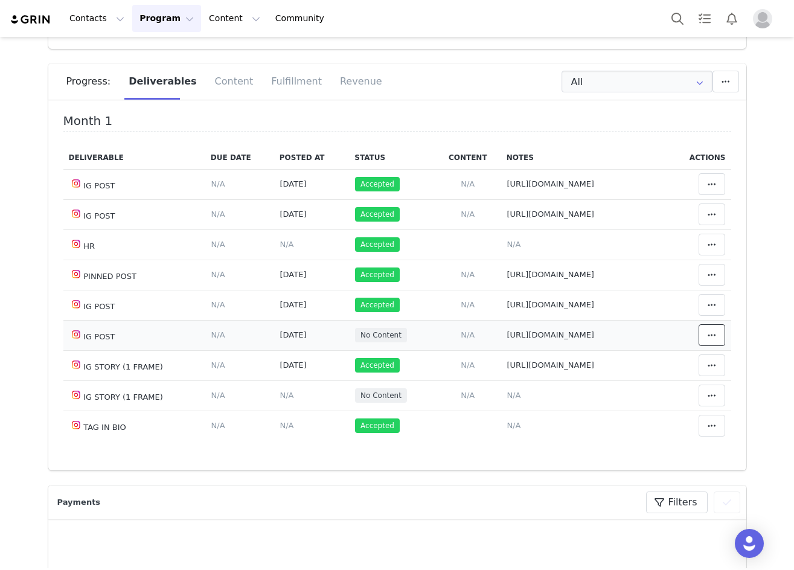
click at [708, 336] on icon at bounding box center [712, 335] width 8 height 10
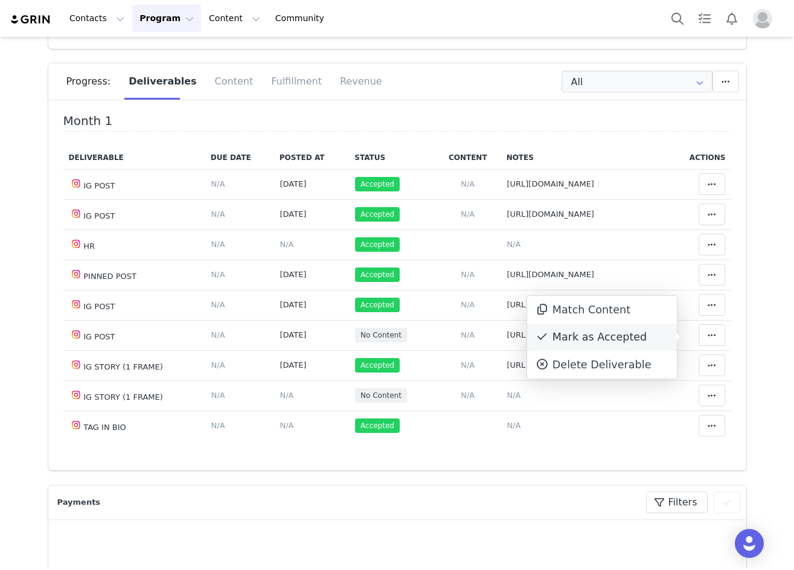
click at [636, 343] on div "Mark as Accepted" at bounding box center [602, 338] width 150 height 28
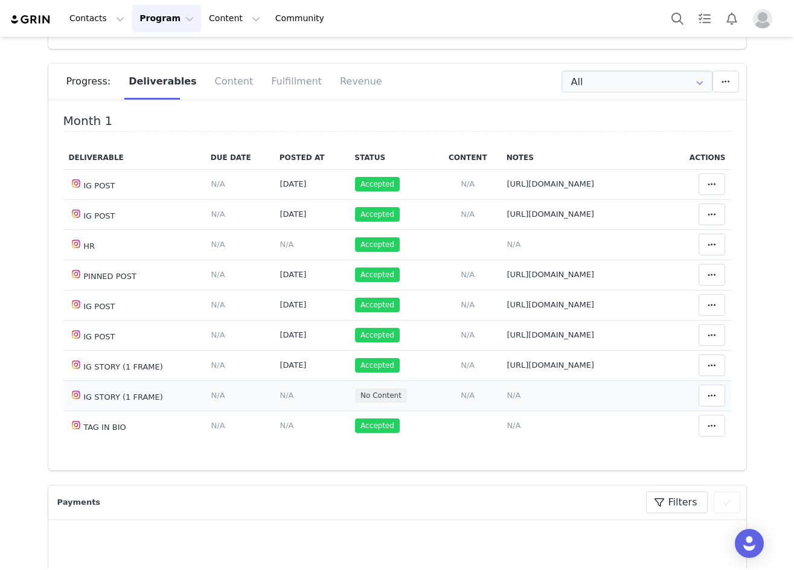
click at [280, 400] on span "N/A" at bounding box center [287, 395] width 14 height 9
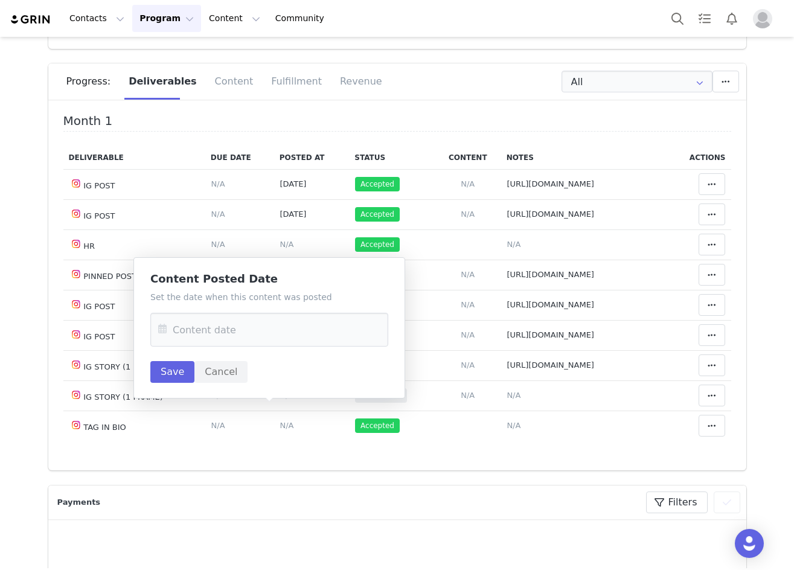
click at [166, 325] on icon at bounding box center [163, 330] width 22 height 34
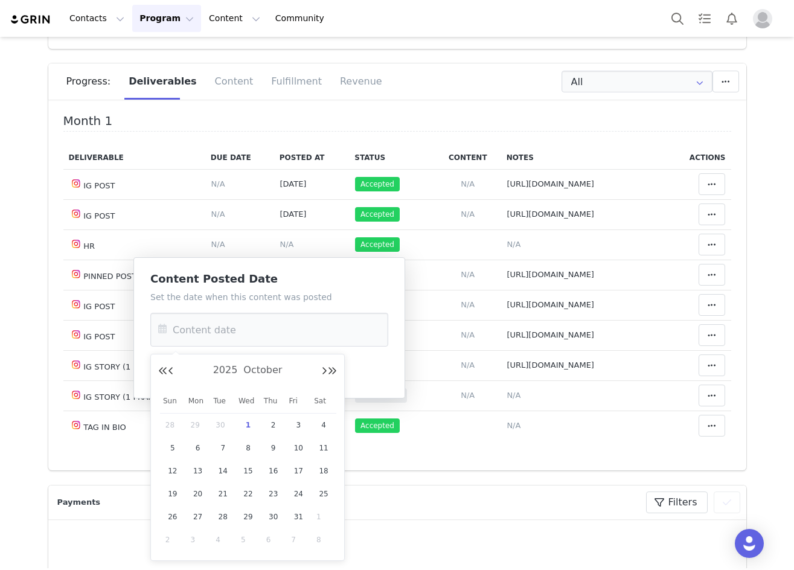
click at [200, 423] on span "29" at bounding box center [198, 425] width 14 height 14
type input "Sep 29 2025"
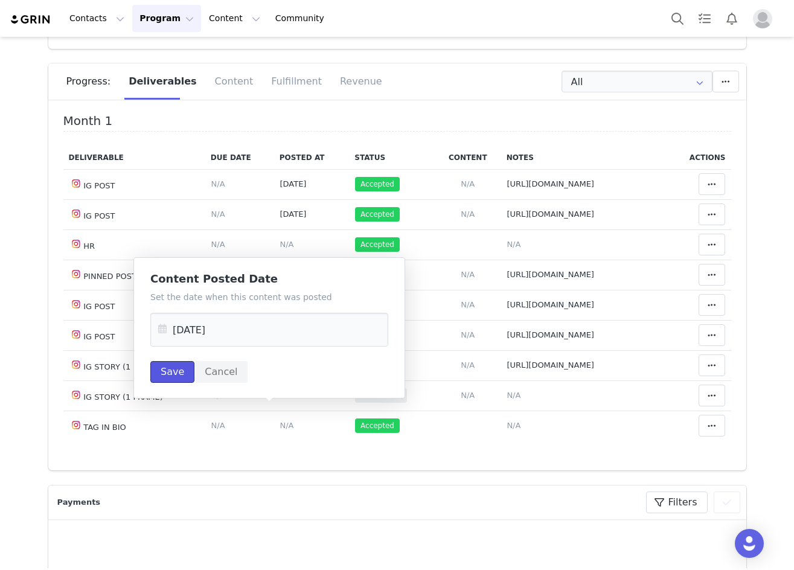
click at [176, 369] on button "Save" at bounding box center [172, 372] width 44 height 22
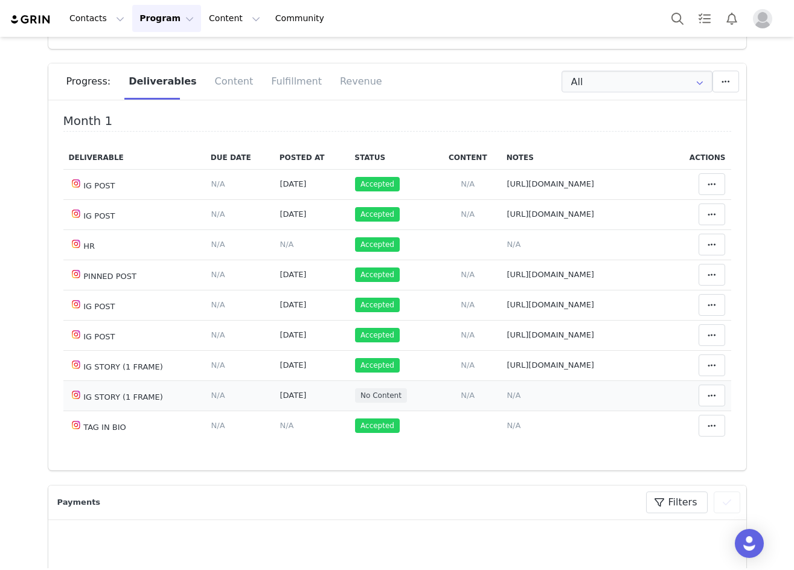
click at [507, 400] on span "N/A" at bounding box center [514, 395] width 14 height 9
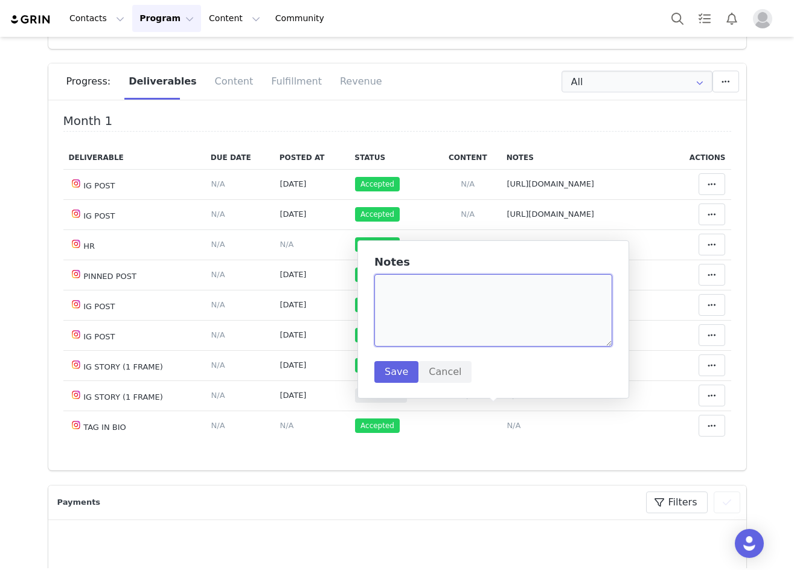
click at [430, 305] on textarea at bounding box center [493, 310] width 238 height 72
paste textarea "https://static-resources.creatoriq.com/instagram-stories/videos/373241881958870…"
type textarea "https://static-resources.creatoriq.com/instagram-stories/videos/373241881958870…"
click at [386, 371] on button "Save" at bounding box center [396, 372] width 44 height 22
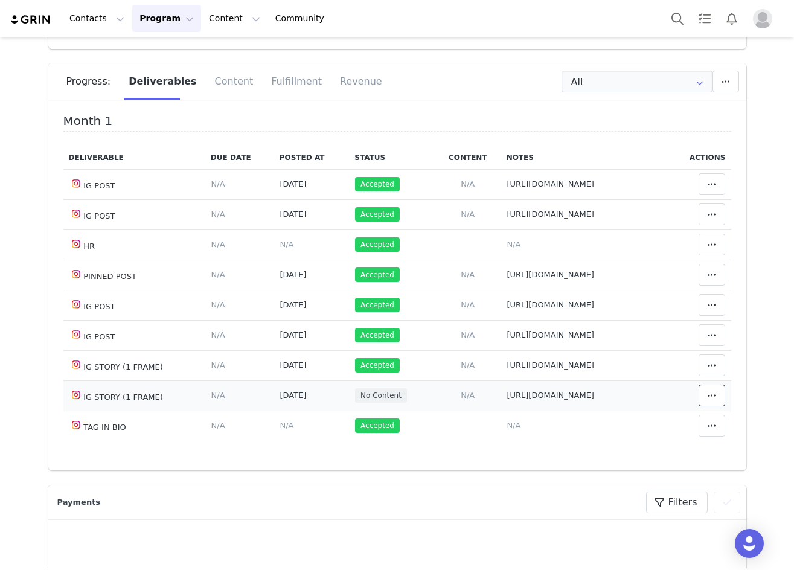
click at [708, 400] on icon at bounding box center [712, 396] width 8 height 10
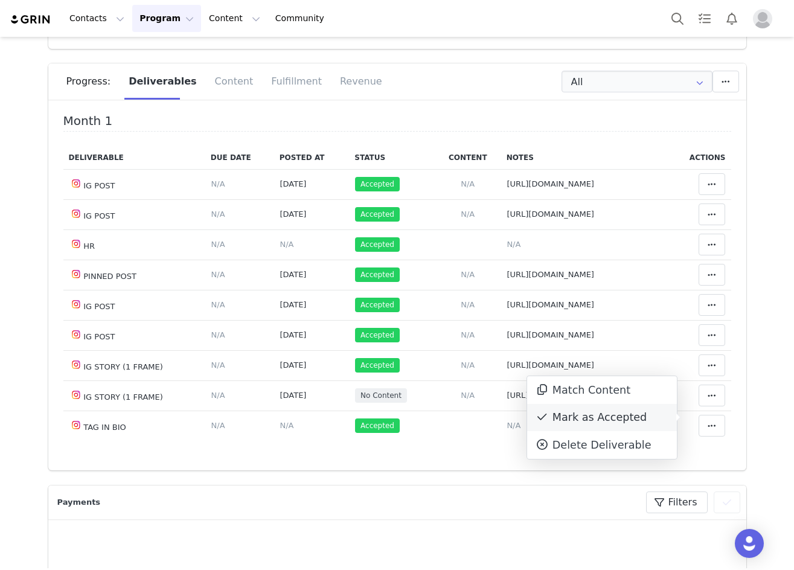
click at [612, 410] on div "Mark as Accepted" at bounding box center [602, 418] width 150 height 28
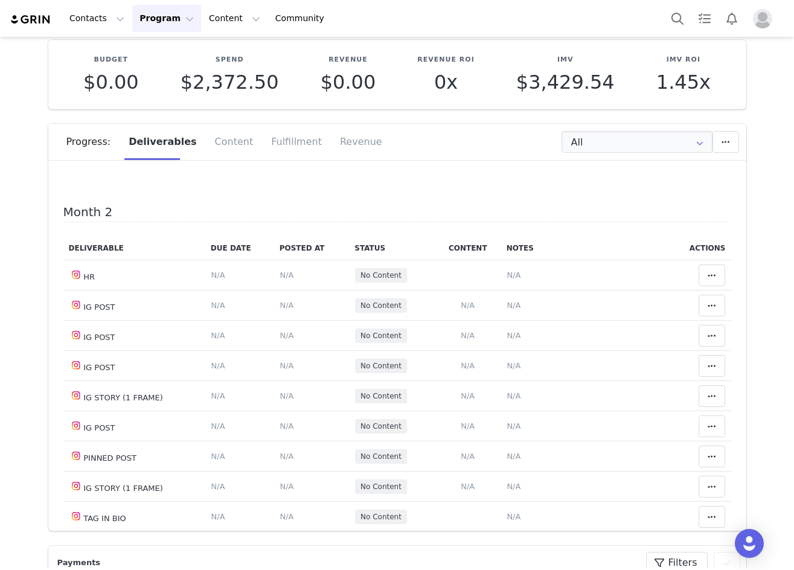
scroll to position [362, 0]
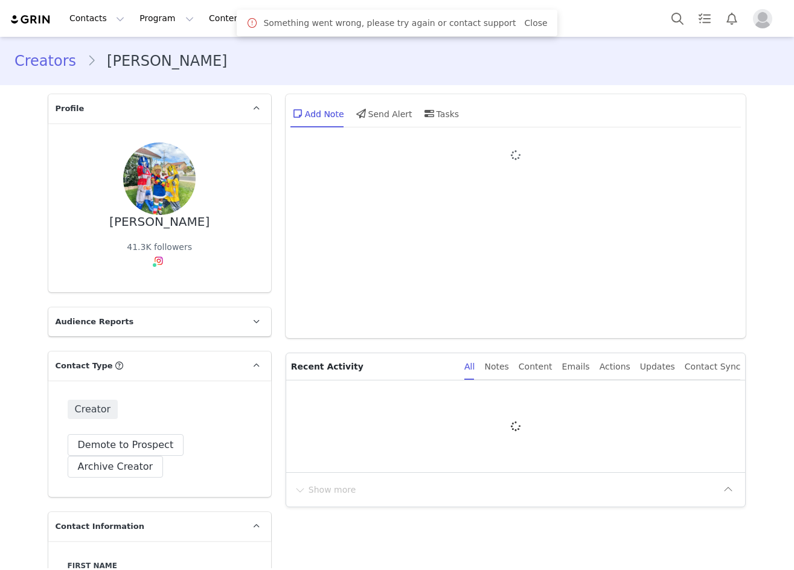
type input "+1 ([GEOGRAPHIC_DATA])"
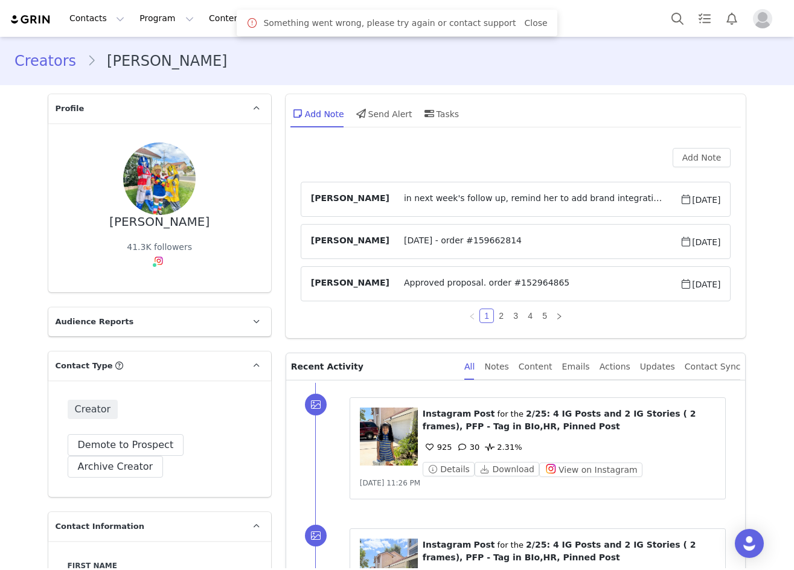
click at [530, 23] on link "Close" at bounding box center [535, 23] width 23 height 10
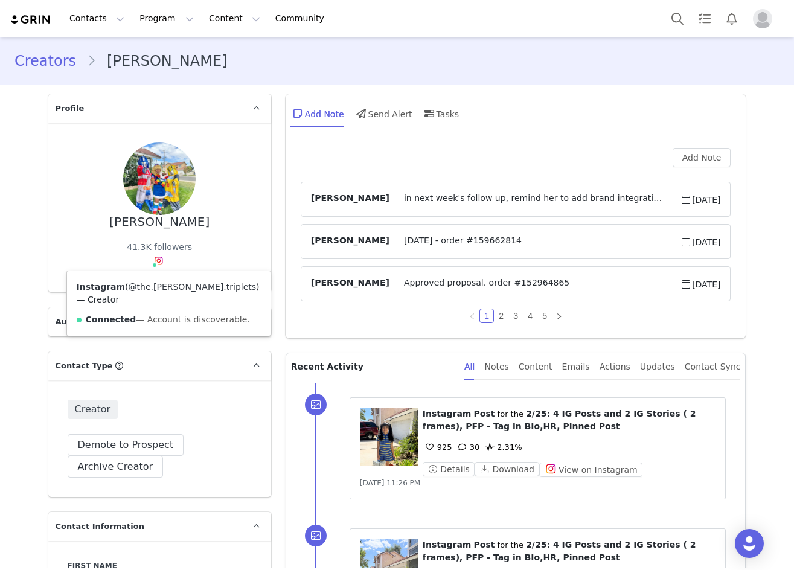
click at [150, 289] on link "@the.[PERSON_NAME].triplets" at bounding box center [192, 287] width 127 height 10
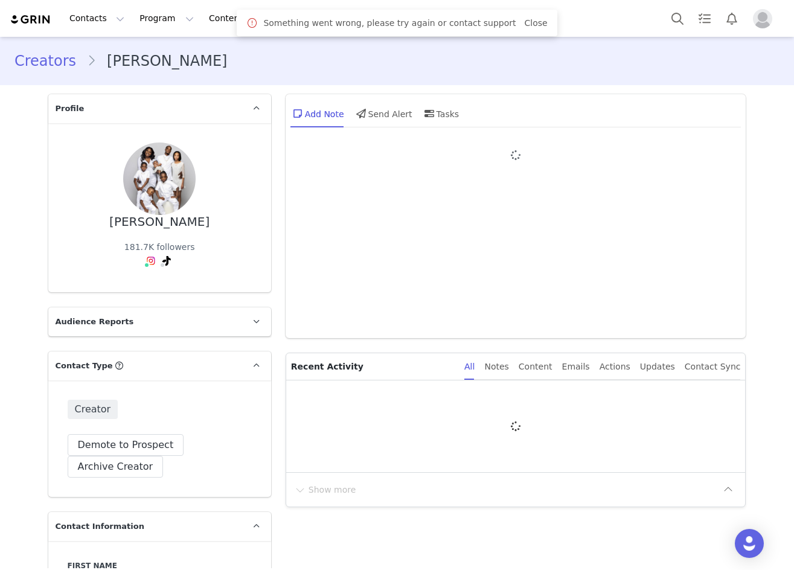
type input "+1 ([GEOGRAPHIC_DATA])"
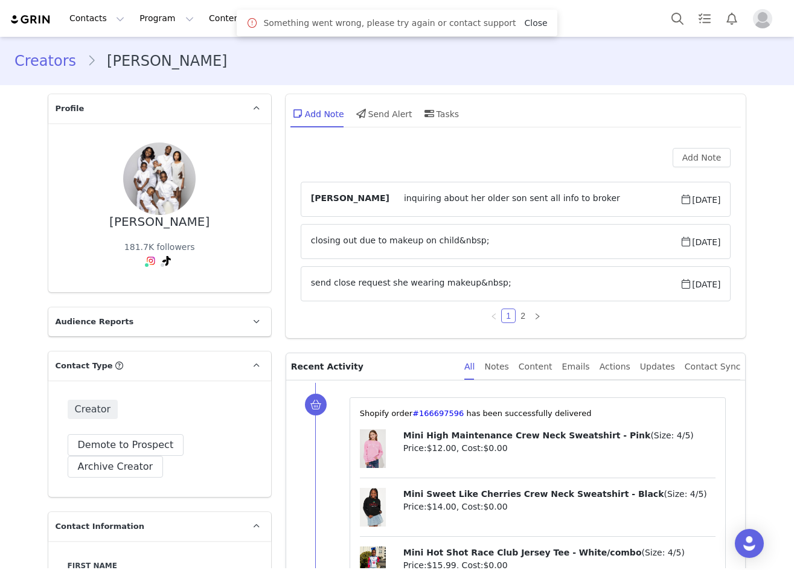
click at [524, 22] on link "Close" at bounding box center [535, 23] width 23 height 10
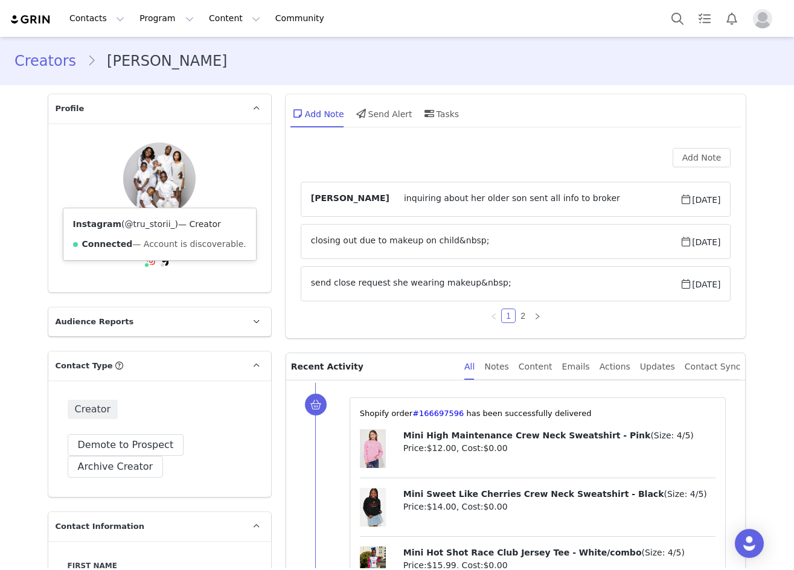
click at [149, 223] on link "@tru_storii_" at bounding box center [150, 224] width 50 height 10
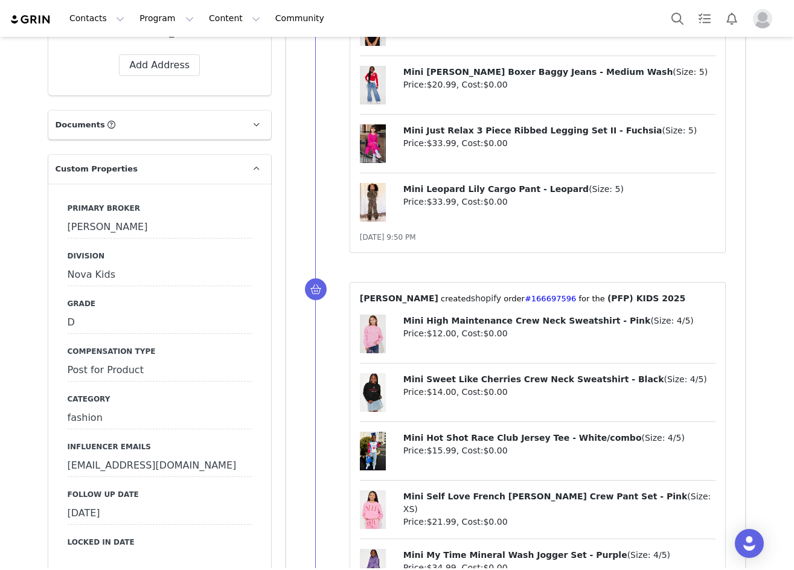
scroll to position [1272, 0]
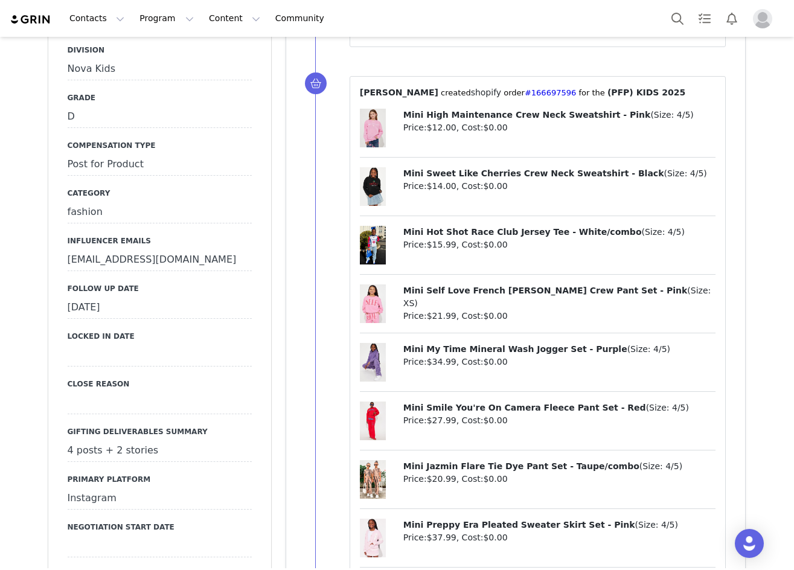
click at [95, 297] on div "September 24th, 2025" at bounding box center [160, 308] width 184 height 22
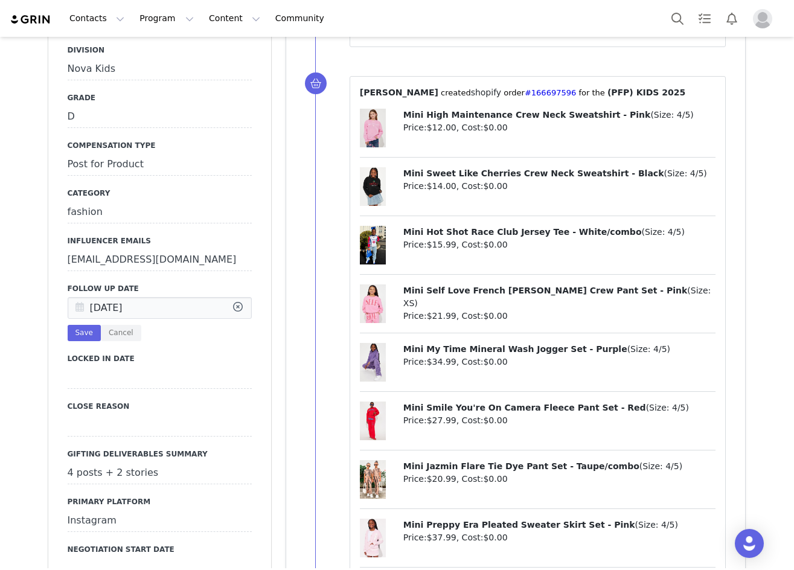
click at [69, 298] on icon at bounding box center [80, 309] width 22 height 22
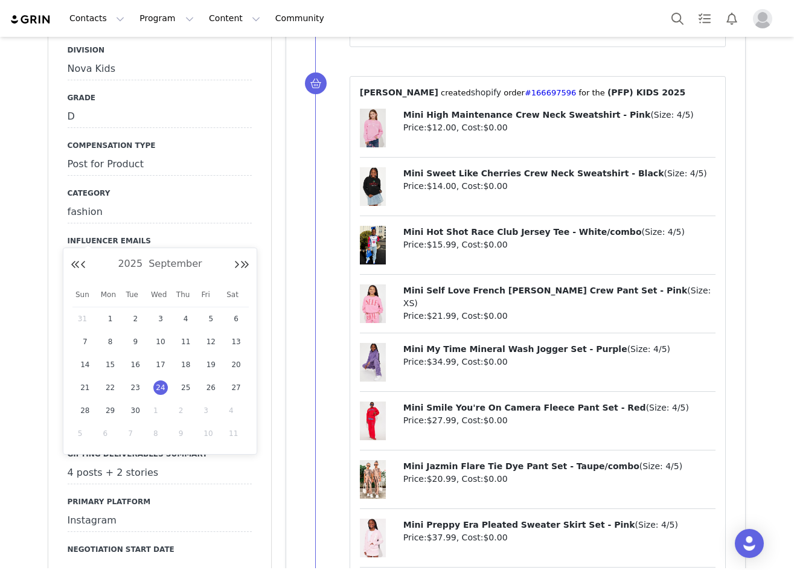
click at [158, 406] on span "1" at bounding box center [160, 410] width 14 height 14
type input "Oct 01 2025"
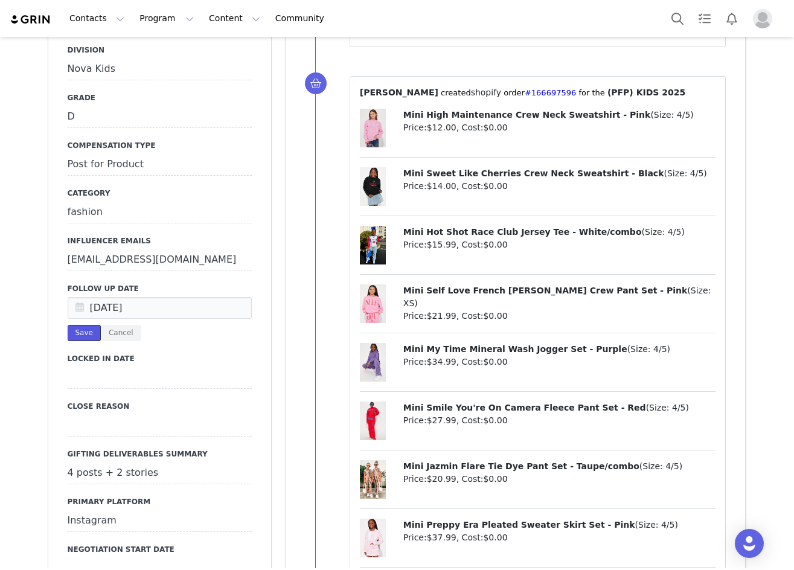
click at [83, 325] on button "Save" at bounding box center [84, 333] width 33 height 16
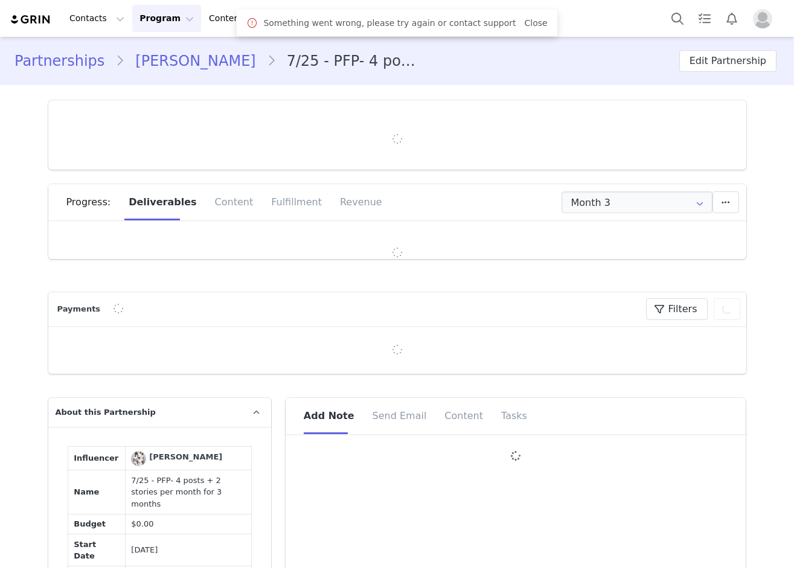
type input "+1 ([GEOGRAPHIC_DATA])"
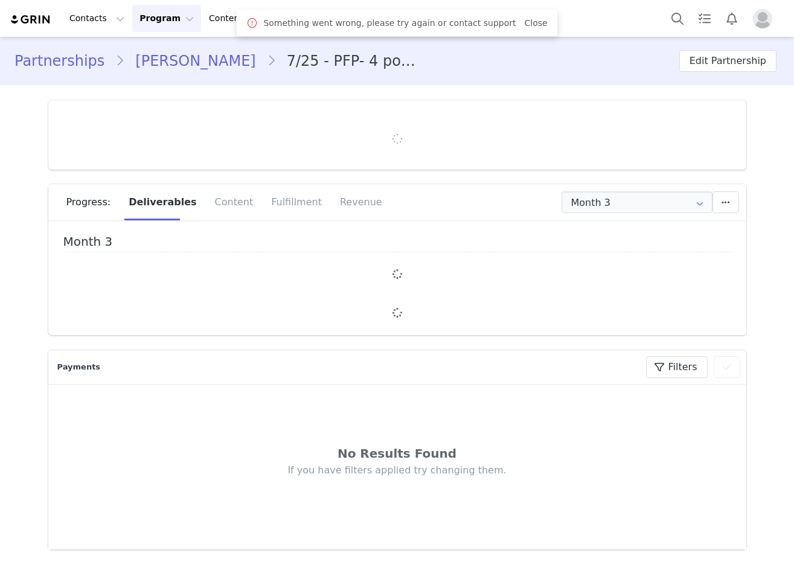
drag, startPoint x: 522, startPoint y: 27, endPoint x: 578, endPoint y: 174, distance: 157.1
click at [524, 27] on link "Close" at bounding box center [535, 23] width 23 height 10
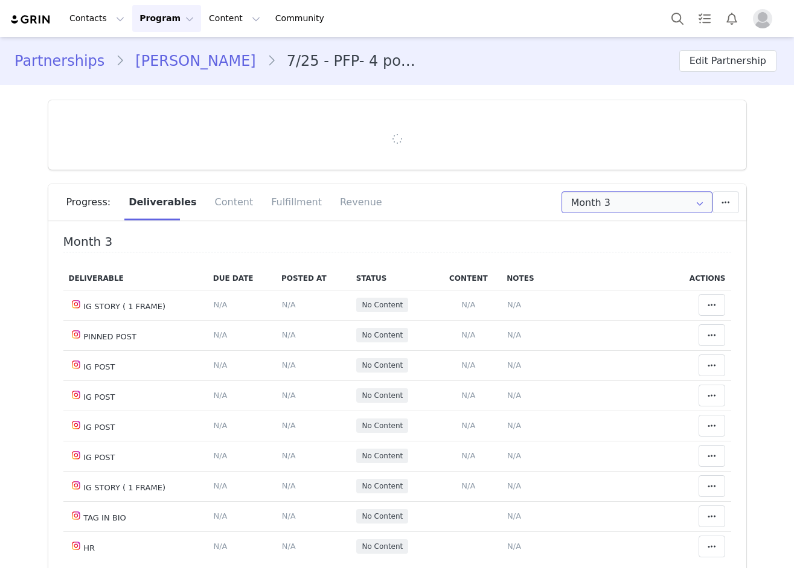
click at [583, 206] on input "Month 3" at bounding box center [637, 202] width 151 height 22
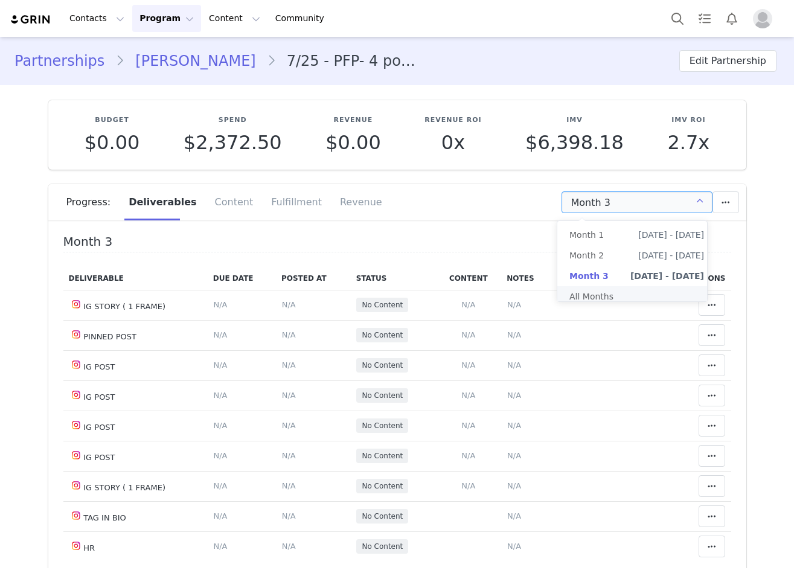
click at [578, 303] on li "All Months" at bounding box center [636, 296] width 159 height 21
type input "All"
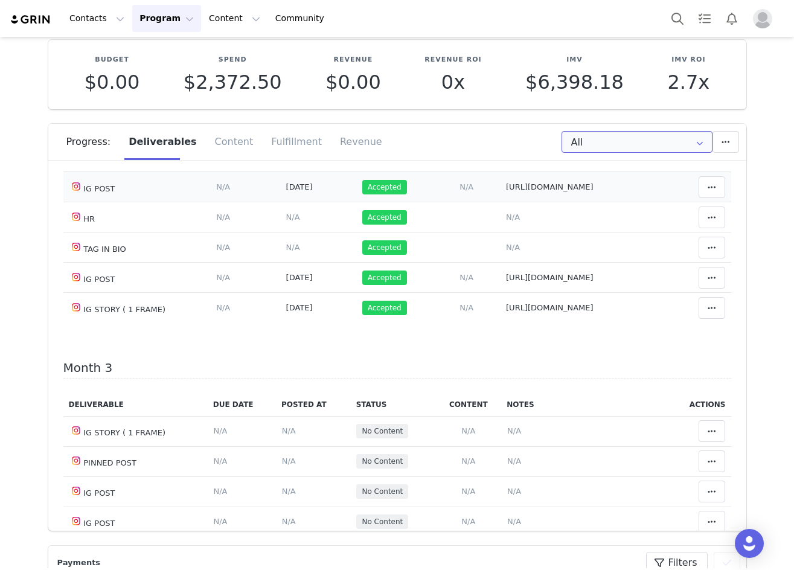
scroll to position [785, 0]
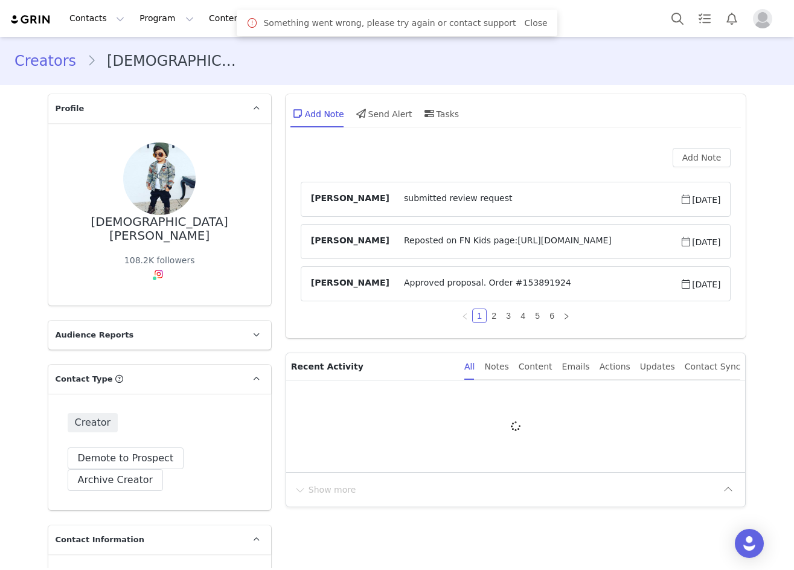
click at [530, 30] on div "Something went wrong, please try again or contact support Close" at bounding box center [396, 23] width 301 height 14
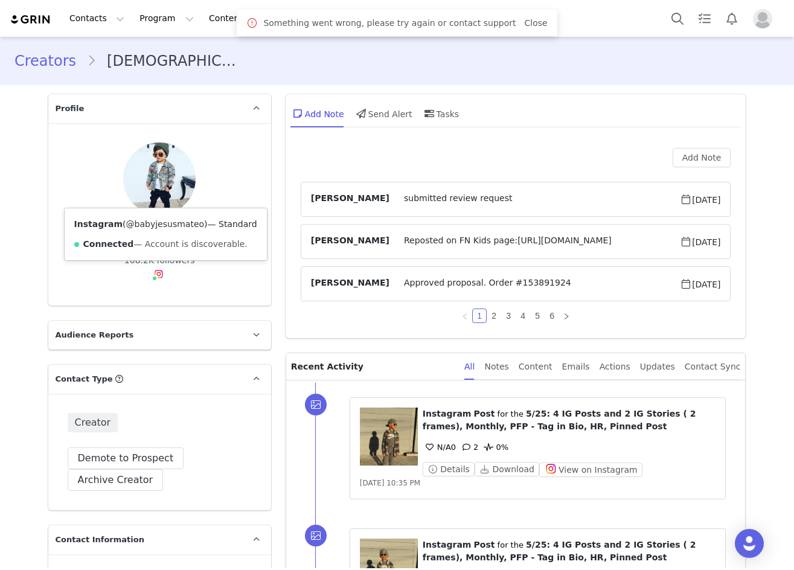
click at [152, 222] on link "@babyjesusmateo" at bounding box center [165, 224] width 78 height 10
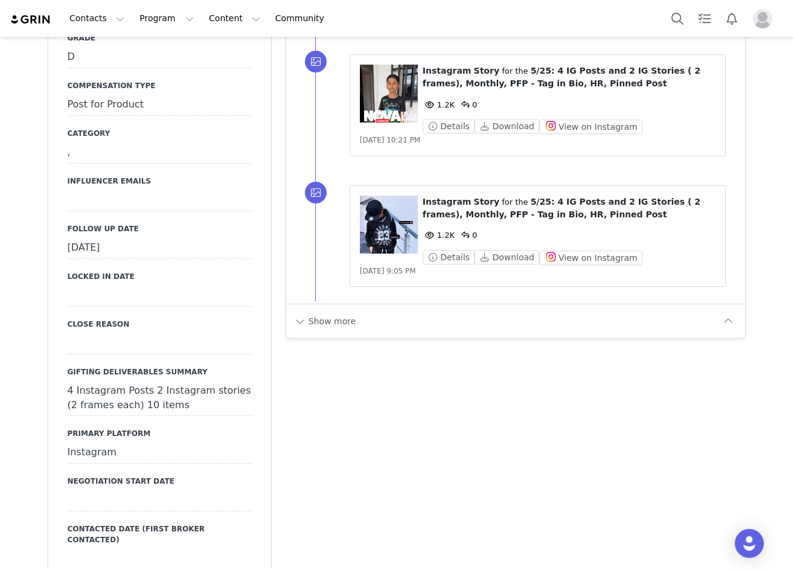
scroll to position [1570, 0]
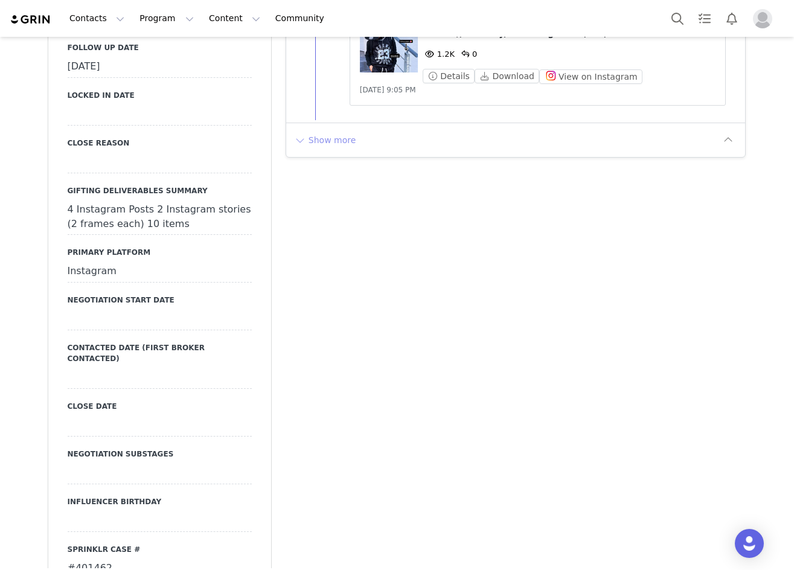
click at [325, 137] on button "Show more" at bounding box center [324, 139] width 63 height 19
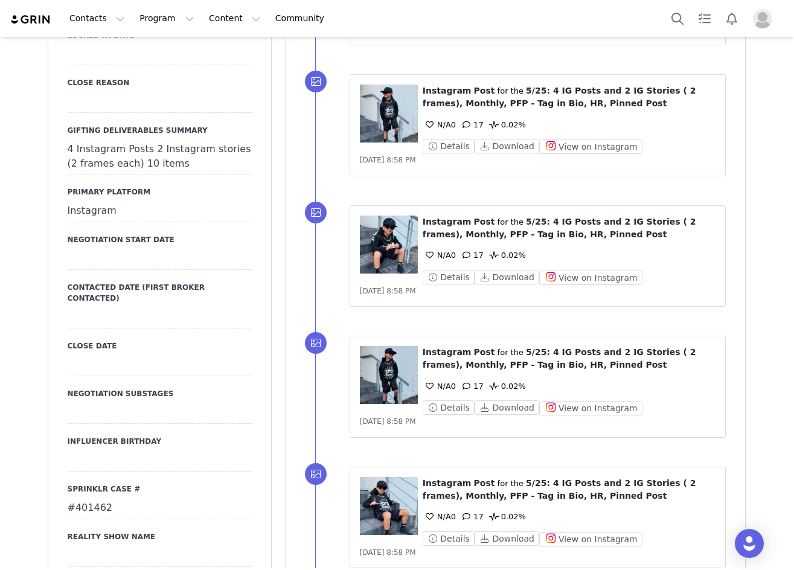
scroll to position [1268, 0]
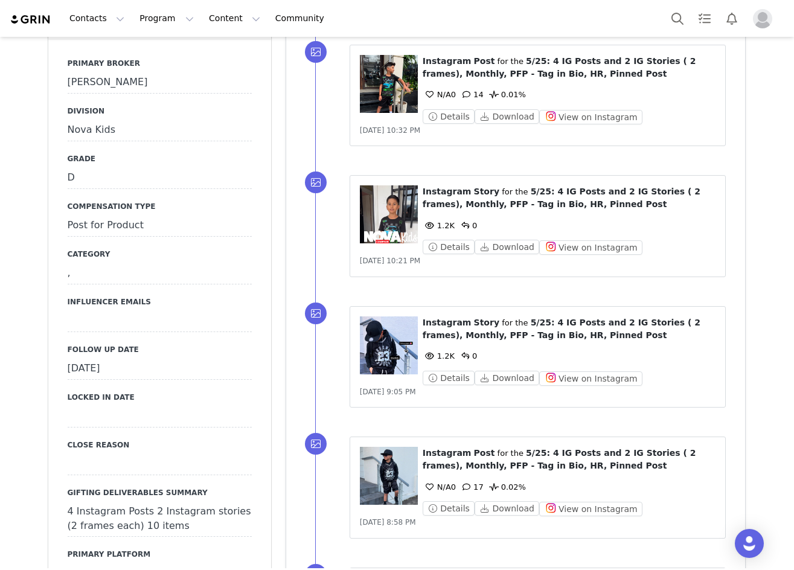
click at [132, 358] on div "[DATE]" at bounding box center [160, 369] width 184 height 22
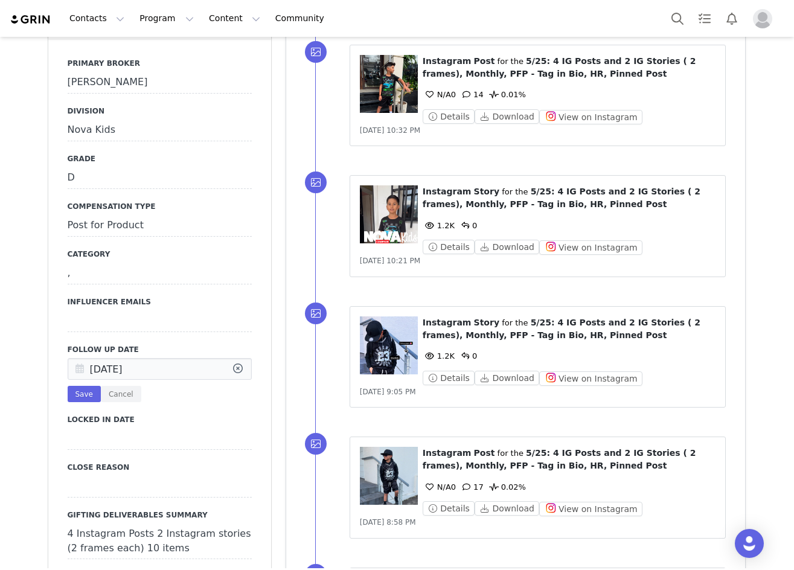
click at [85, 359] on icon at bounding box center [80, 370] width 22 height 22
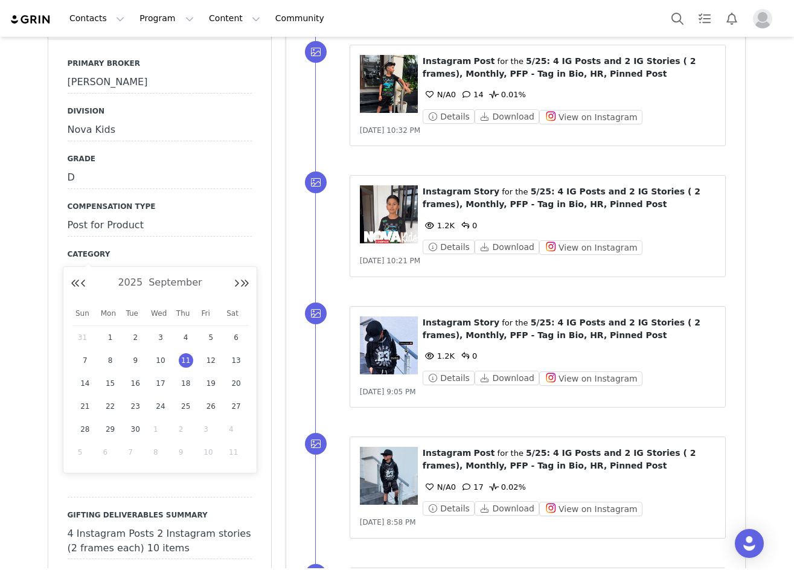
click at [161, 430] on span "1" at bounding box center [160, 429] width 14 height 14
type input "Oct 01 2025"
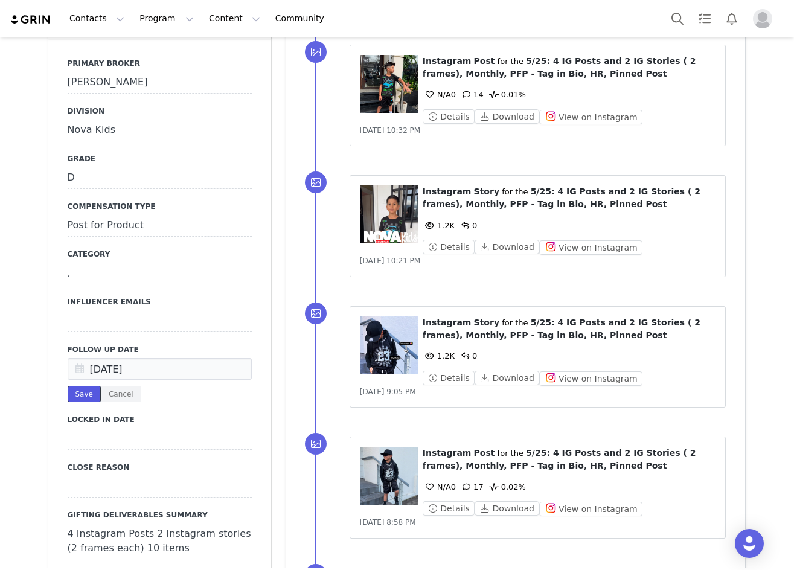
click at [88, 386] on button "Save" at bounding box center [84, 394] width 33 height 16
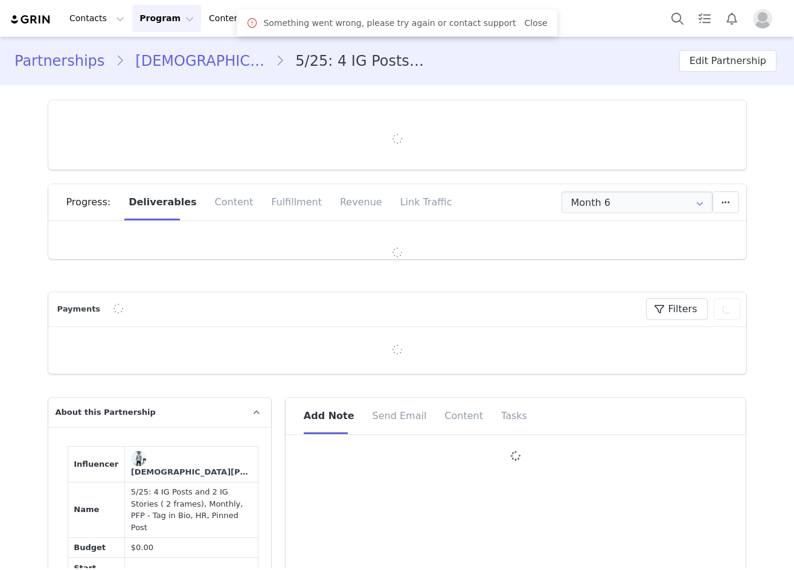
type input "+57 ([GEOGRAPHIC_DATA])"
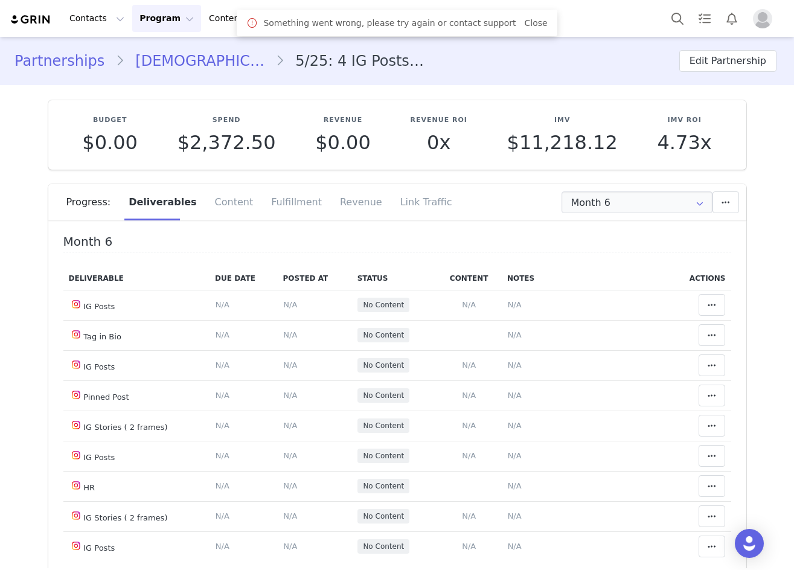
click at [531, 21] on div "Something went wrong, please try again or contact support Close" at bounding box center [397, 23] width 320 height 27
click at [524, 22] on link "Close" at bounding box center [535, 23] width 23 height 10
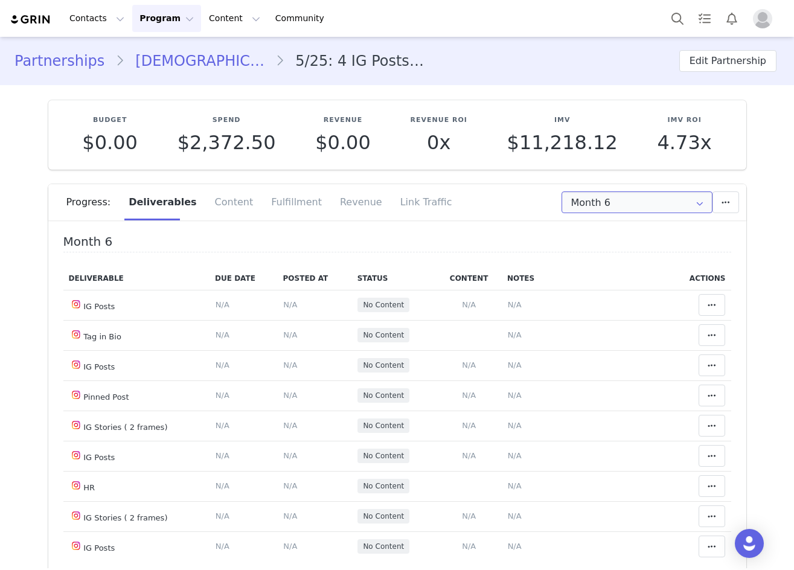
click at [595, 206] on input "Month 6" at bounding box center [637, 202] width 151 height 22
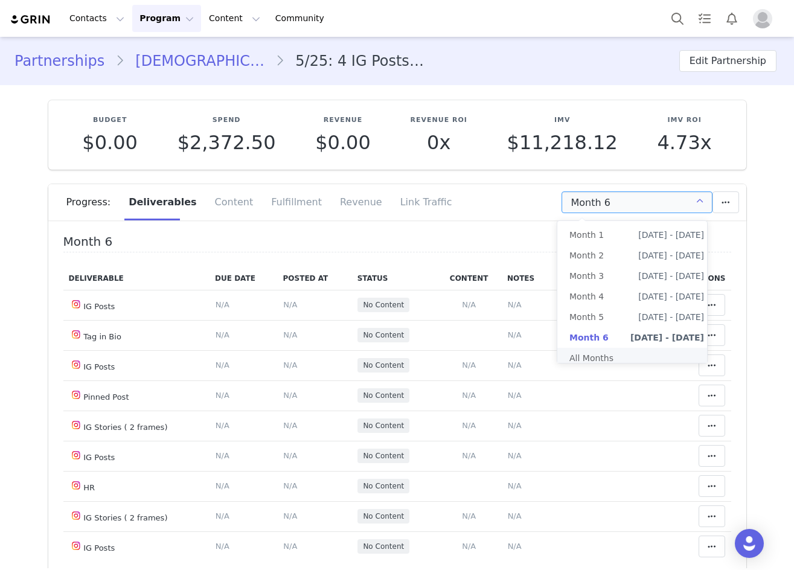
click at [604, 353] on li "All Months" at bounding box center [636, 358] width 159 height 21
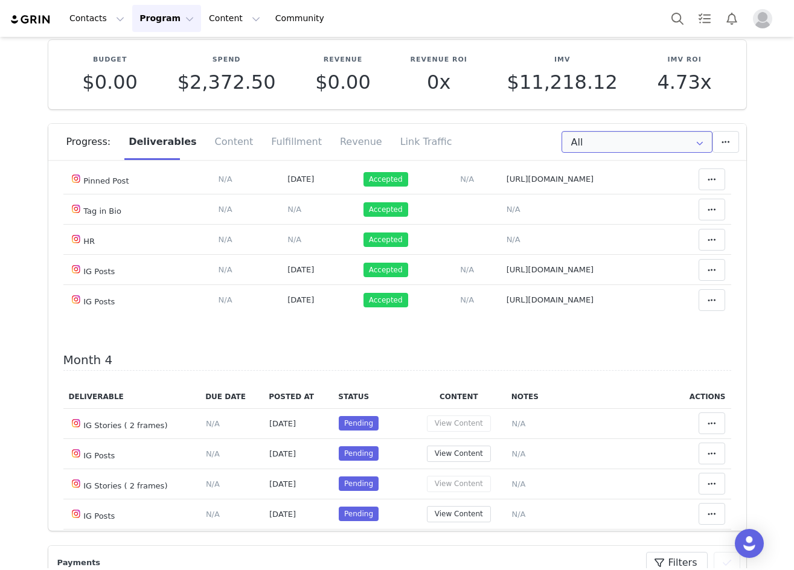
scroll to position [1147, 0]
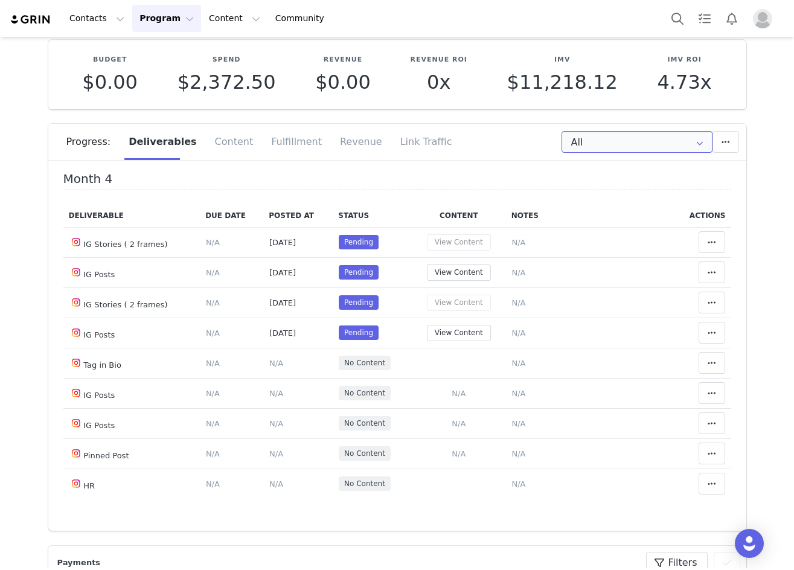
click at [568, 147] on input "All" at bounding box center [637, 142] width 151 height 22
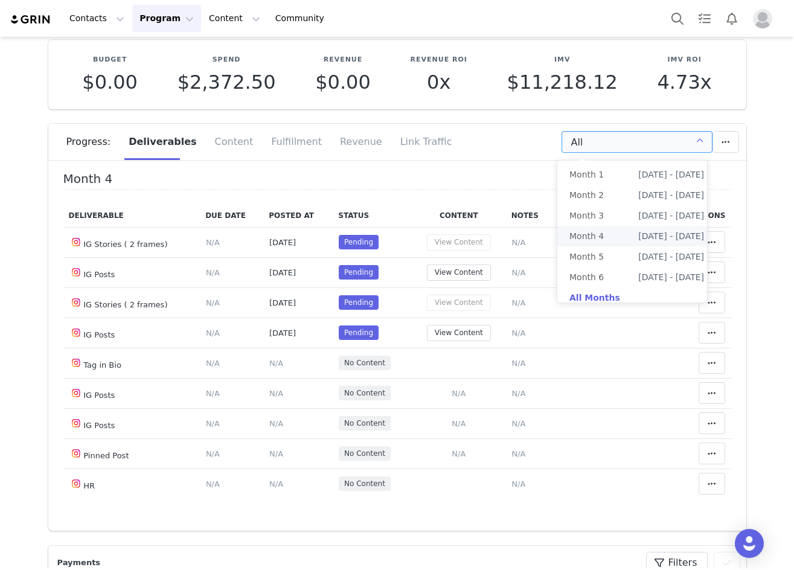
click at [593, 232] on span "Month 4" at bounding box center [586, 236] width 34 height 21
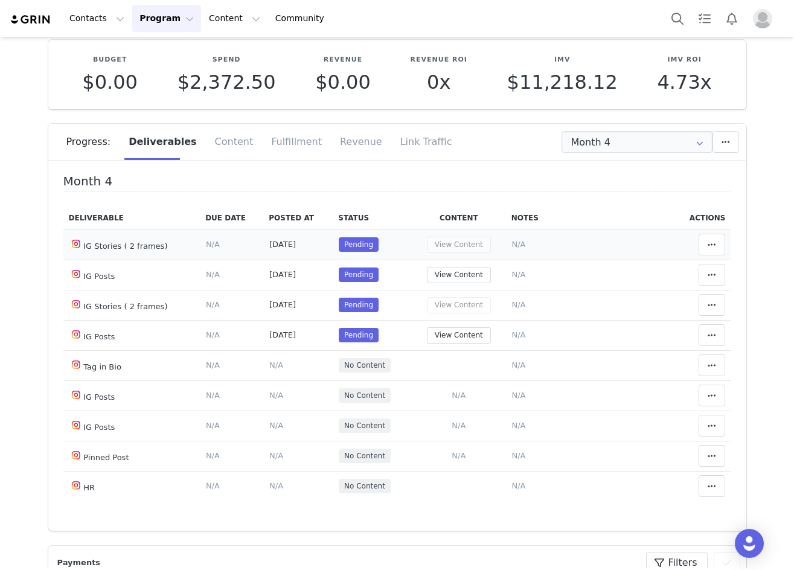
click at [695, 231] on td "Mark as Accepted Clear Status Reason for declining this deliverable Decline Mar…" at bounding box center [702, 244] width 58 height 30
click at [705, 245] on span at bounding box center [712, 244] width 14 height 14
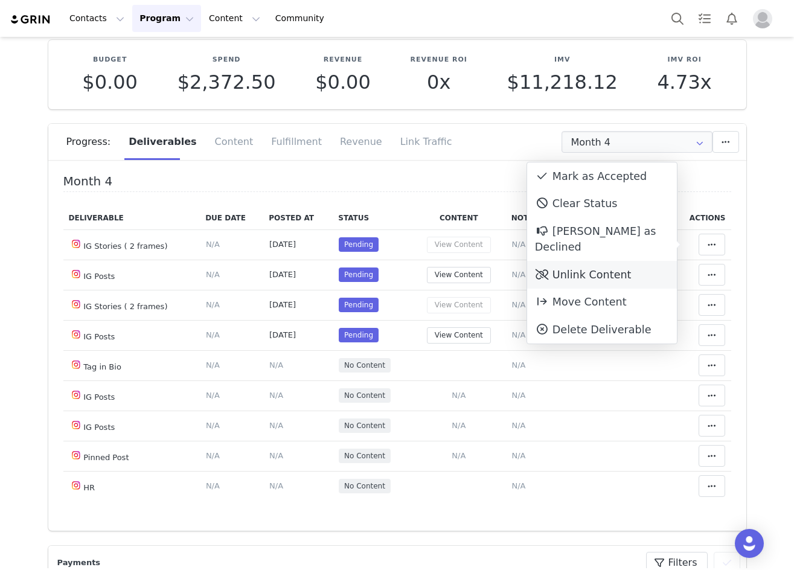
click at [621, 266] on div "Unlink Content" at bounding box center [602, 275] width 150 height 28
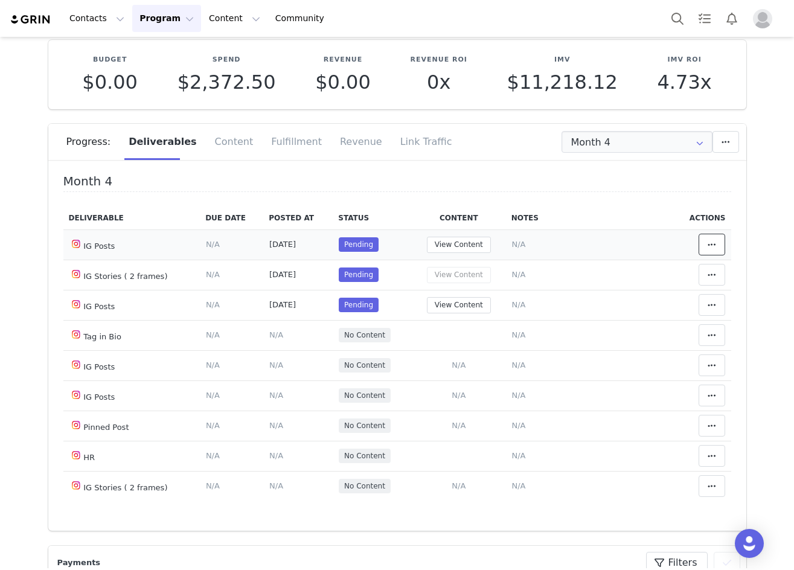
click at [708, 242] on icon at bounding box center [712, 245] width 8 height 10
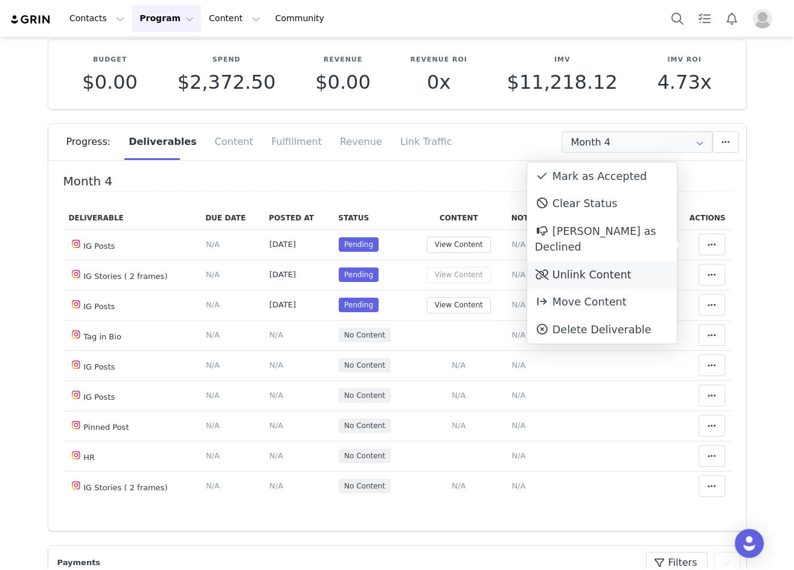
click at [633, 261] on div "Unlink Content" at bounding box center [602, 275] width 150 height 28
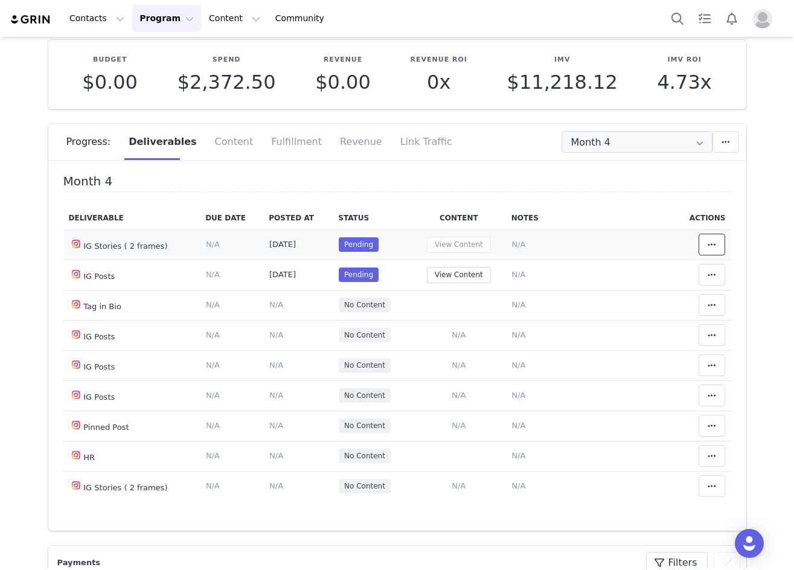
click at [699, 239] on button at bounding box center [712, 245] width 27 height 22
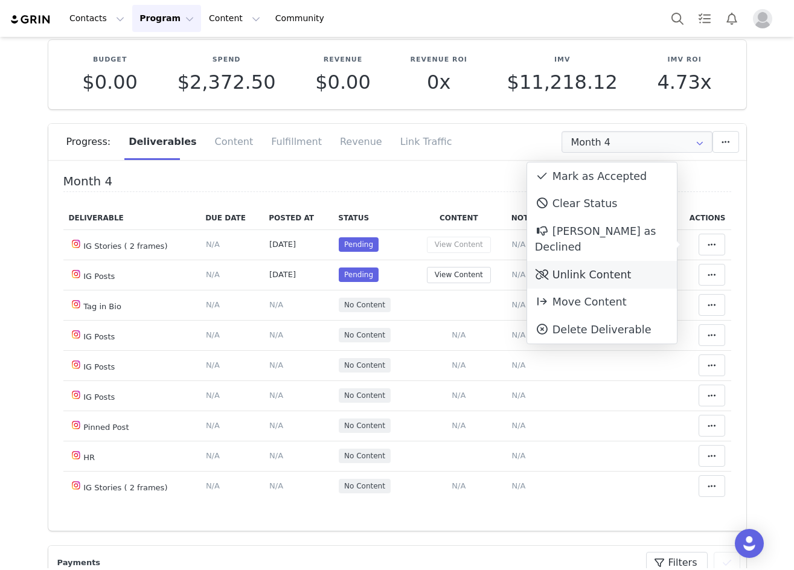
click at [615, 261] on div "Unlink Content" at bounding box center [602, 275] width 150 height 28
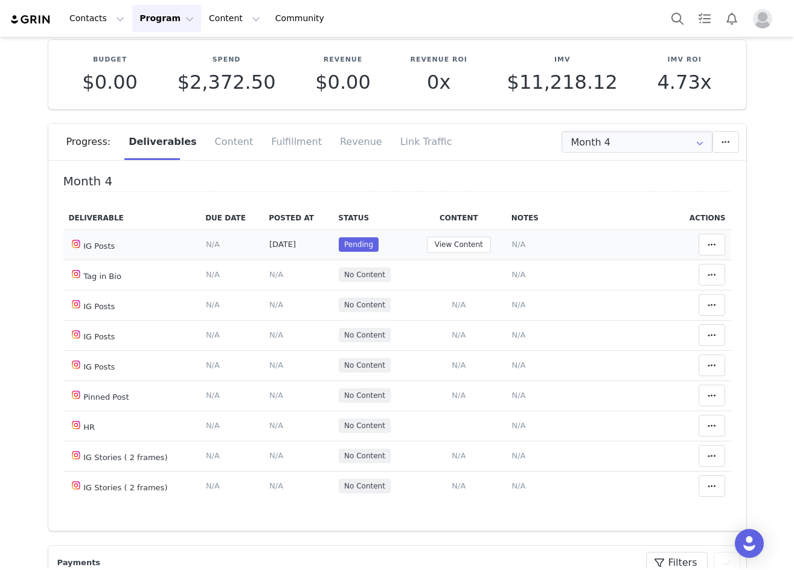
click at [708, 230] on td "Mark as Accepted Clear Status Reason for declining this deliverable Decline Mar…" at bounding box center [702, 244] width 58 height 30
click at [705, 238] on span at bounding box center [712, 244] width 14 height 14
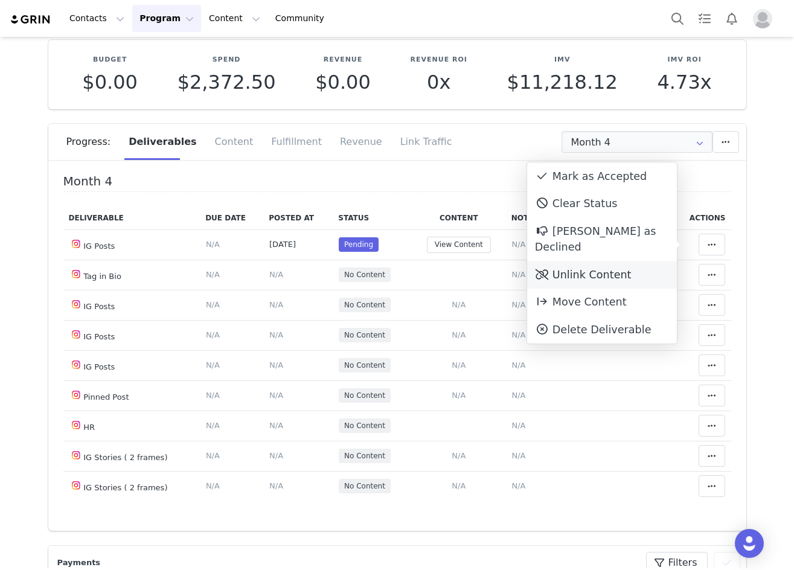
click at [638, 263] on div "Unlink Content" at bounding box center [602, 275] width 150 height 28
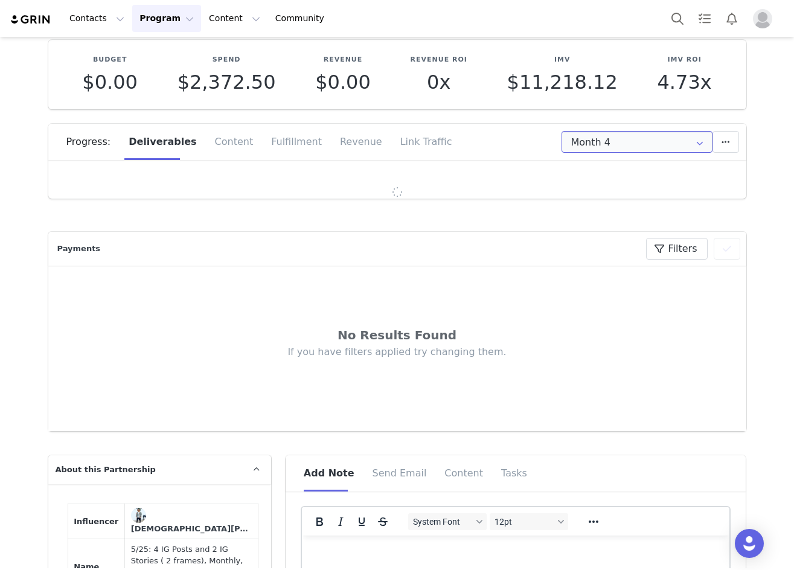
click at [627, 139] on input "Month 4" at bounding box center [637, 142] width 151 height 22
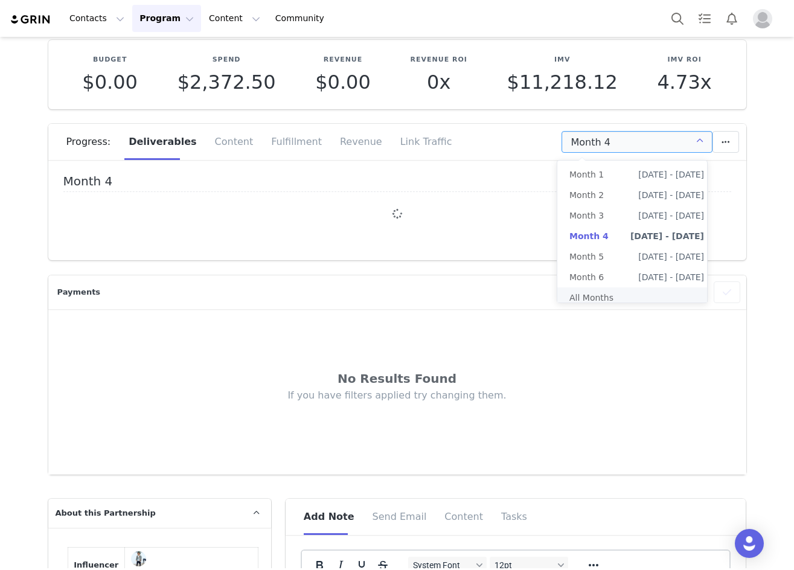
click at [615, 301] on li "All Months" at bounding box center [636, 297] width 159 height 21
type input "All"
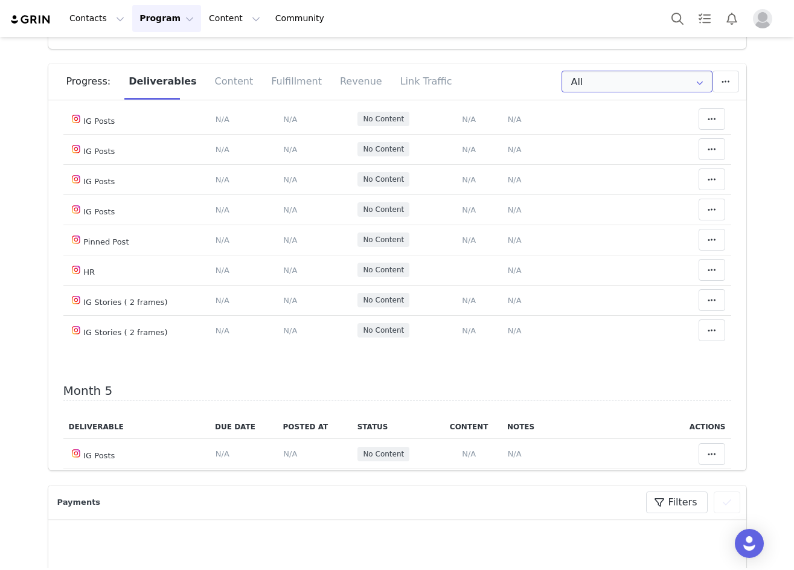
scroll to position [1268, 0]
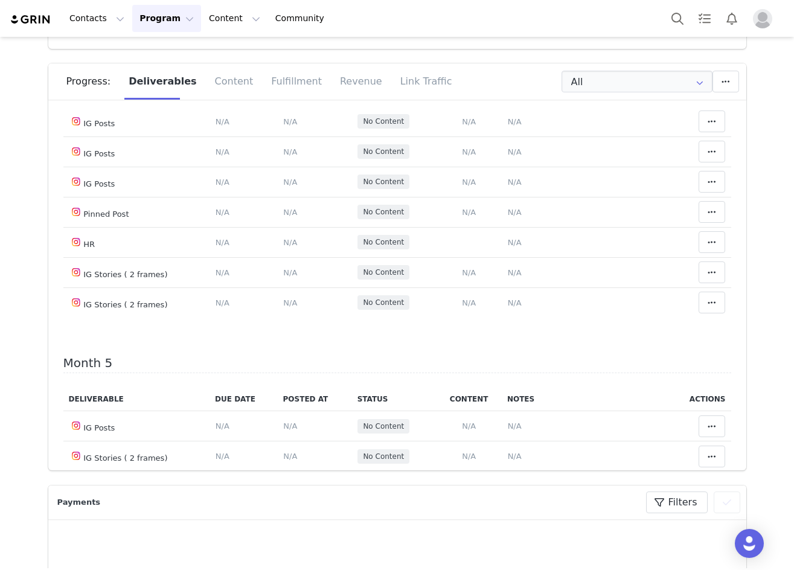
drag, startPoint x: 286, startPoint y: 290, endPoint x: 250, endPoint y: 284, distance: 36.1
click at [286, 96] on span "N/A" at bounding box center [290, 91] width 14 height 9
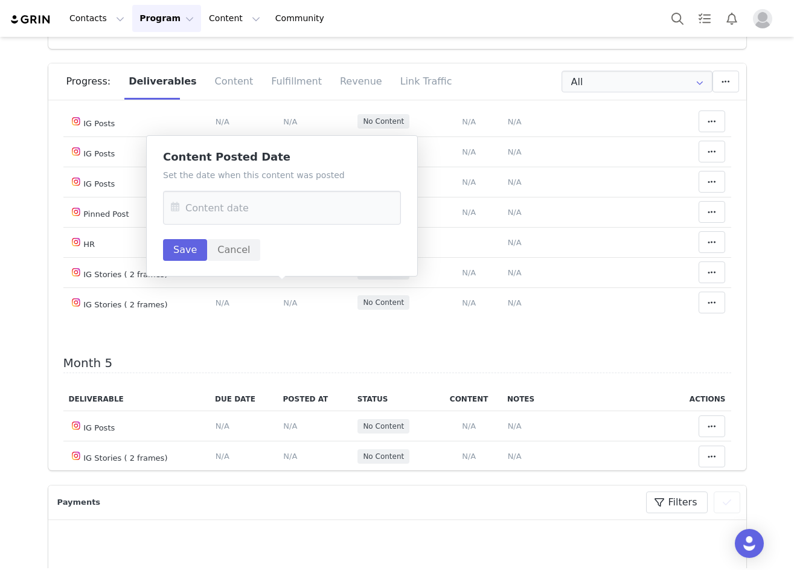
click at [184, 210] on icon at bounding box center [175, 208] width 22 height 34
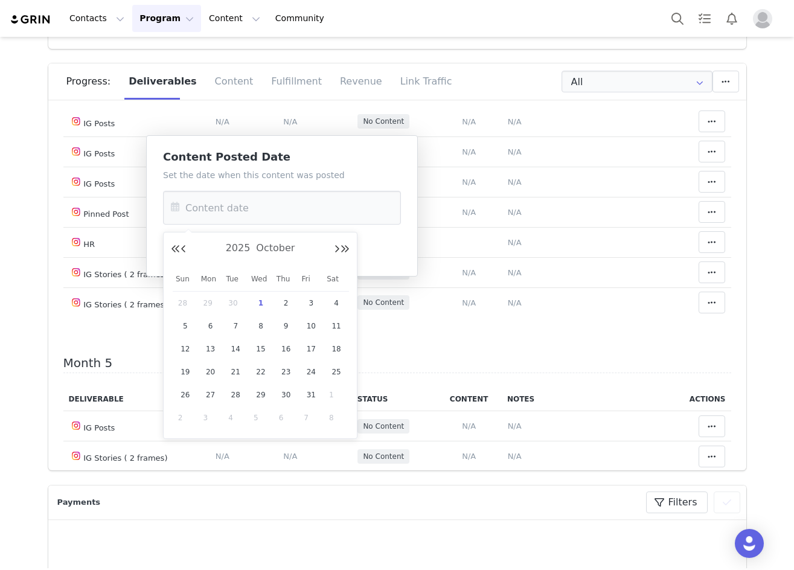
click at [184, 242] on div "2025 October" at bounding box center [260, 249] width 179 height 18
click at [185, 251] on button "Previous Month" at bounding box center [184, 250] width 6 height 10
click at [263, 376] on span "24" at bounding box center [261, 372] width 14 height 14
type input "Sep 24 2025"
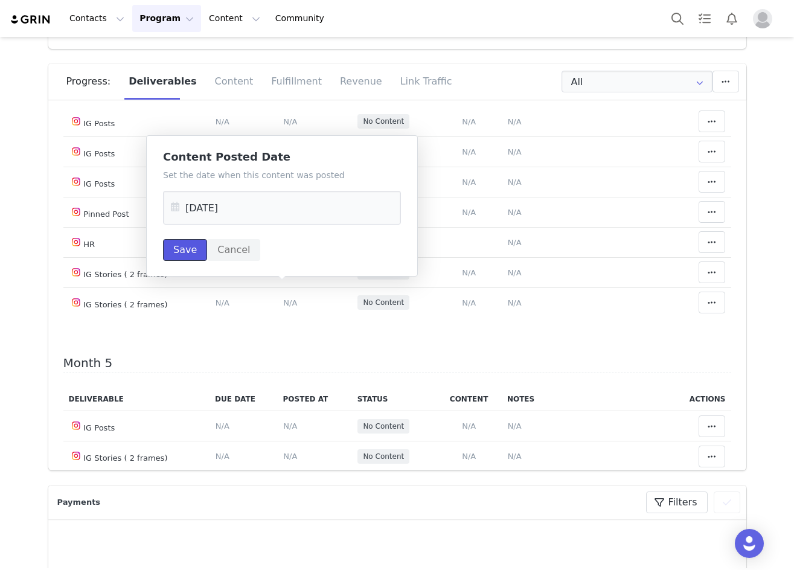
click at [185, 252] on button "Save" at bounding box center [185, 250] width 44 height 22
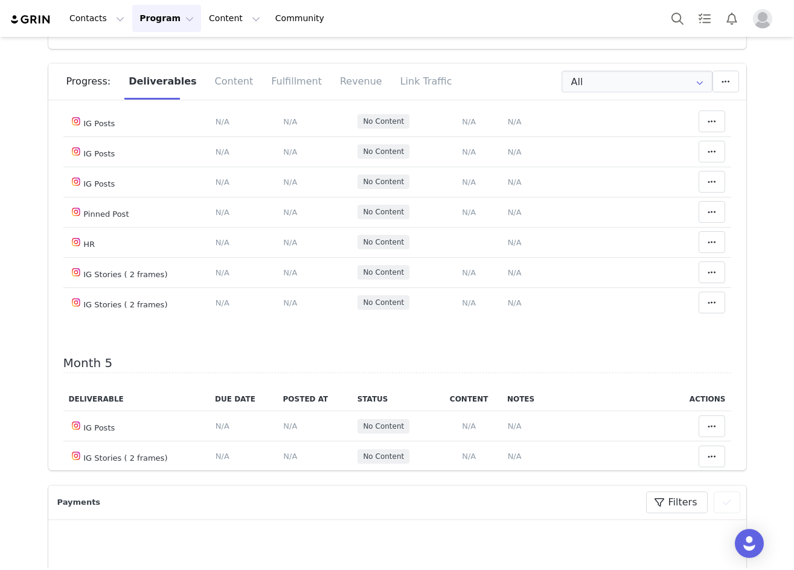
click at [508, 66] on span "N/A" at bounding box center [515, 61] width 14 height 9
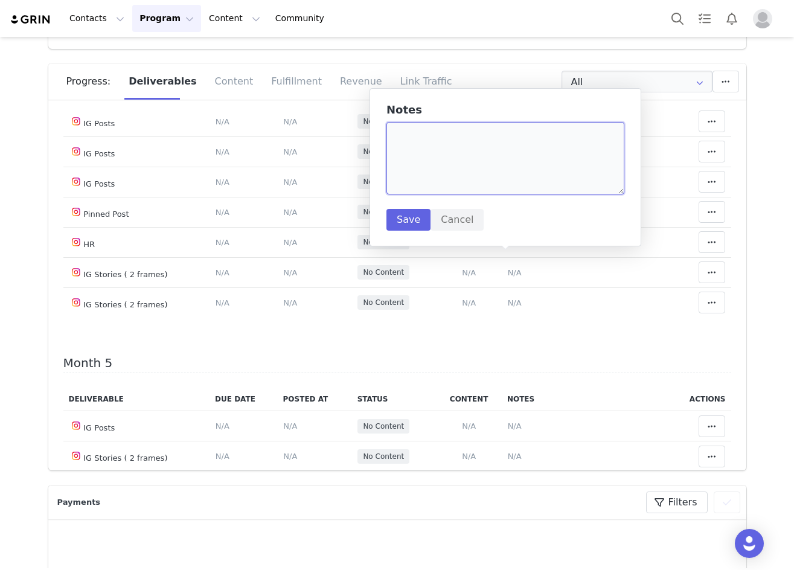
click at [435, 142] on textarea at bounding box center [505, 158] width 238 height 72
paste textarea "https://www.instagram.com/p/DPAHo8rDYal/"
type textarea "https://www.instagram.com/p/DPAHo8rDYal/"
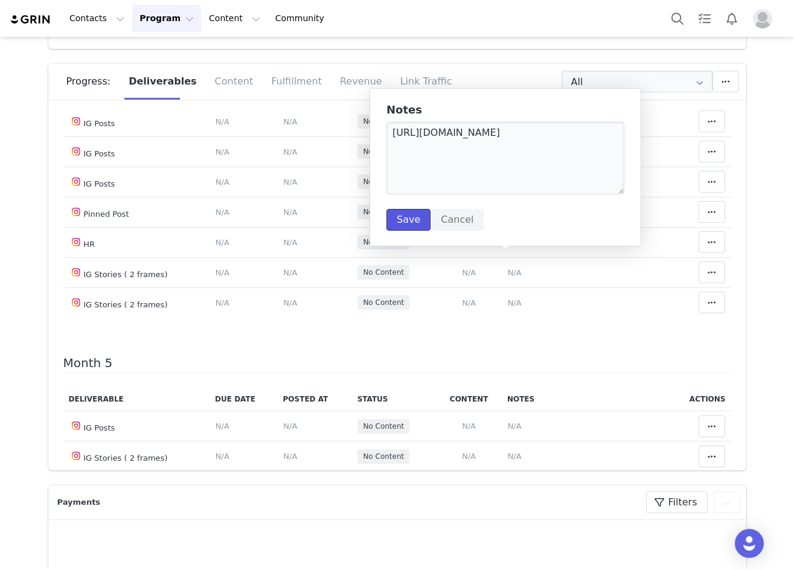
click at [410, 211] on button "Save" at bounding box center [408, 220] width 44 height 22
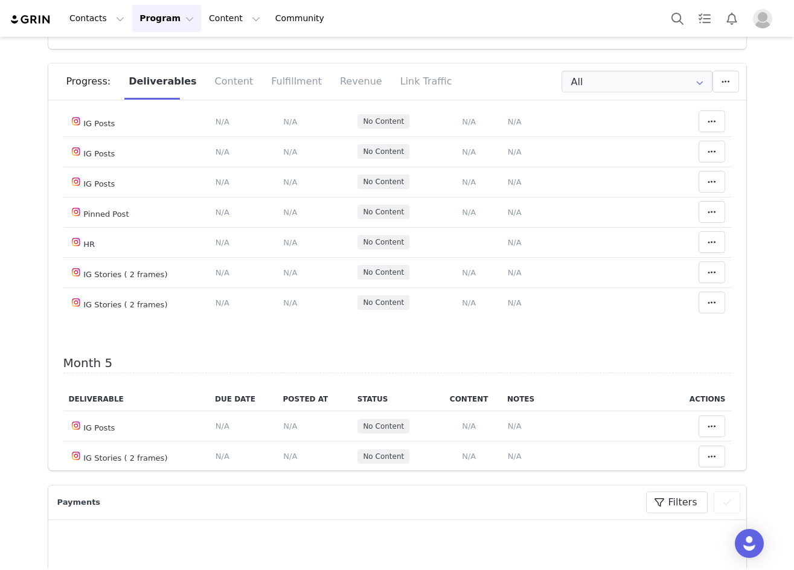
click at [510, 96] on span "N/A" at bounding box center [515, 91] width 14 height 9
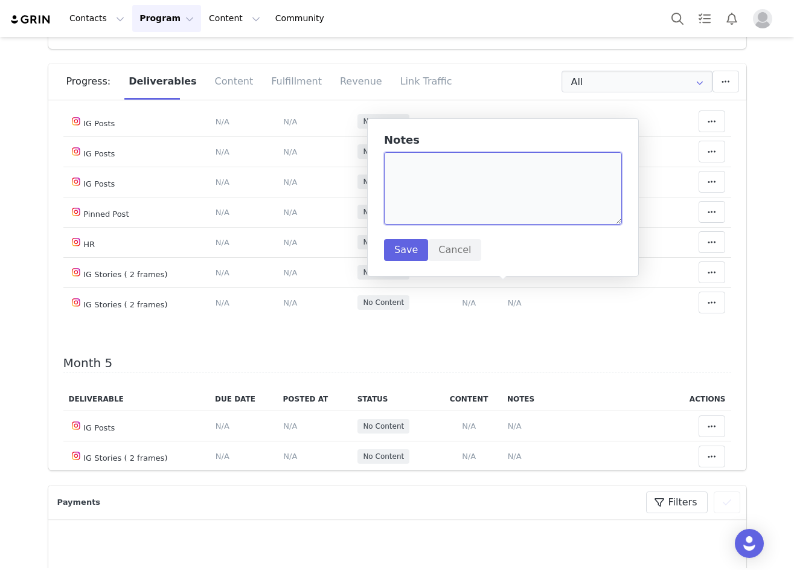
click at [476, 188] on textarea at bounding box center [503, 188] width 238 height 72
paste textarea "https://www.instagram.com/p/DPAHo8rDYal/"
type textarea "https://www.instagram.com/p/DPAHo8rDYal/"
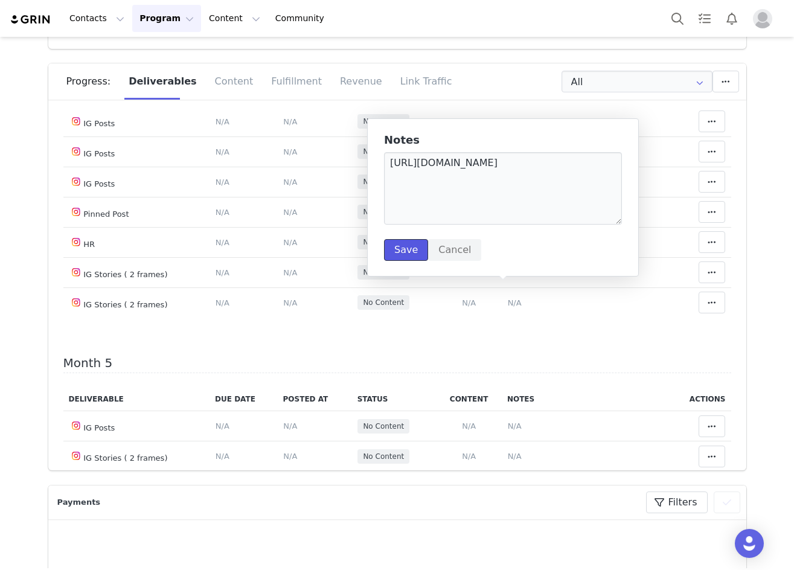
click at [402, 251] on button "Save" at bounding box center [406, 250] width 44 height 22
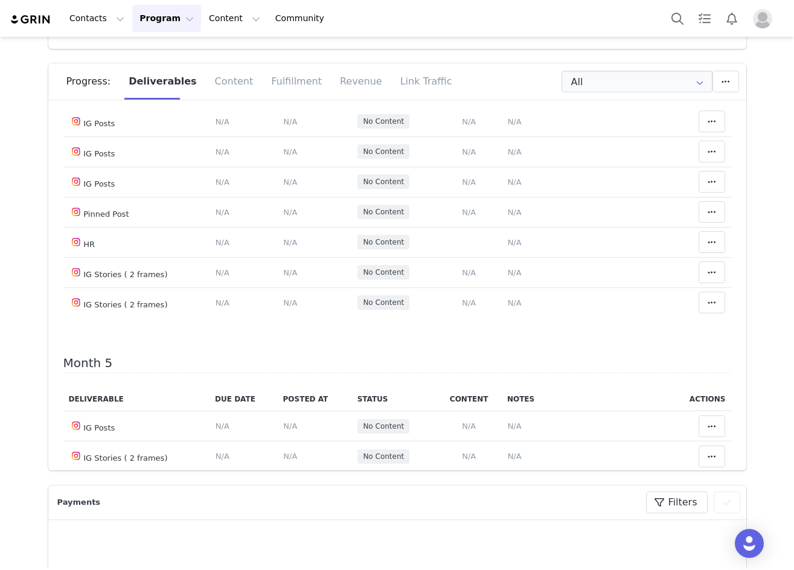
click at [705, 98] on span at bounding box center [712, 91] width 14 height 14
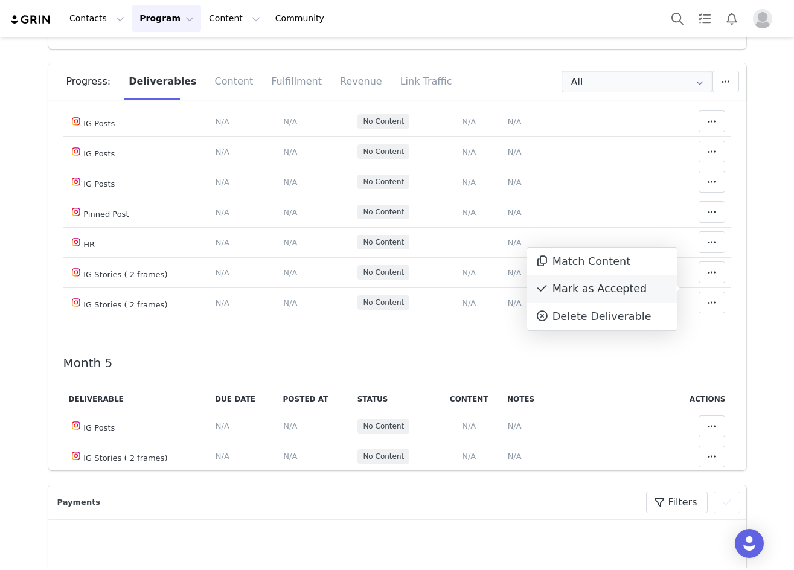
click at [578, 283] on div "Mark as Accepted" at bounding box center [602, 289] width 150 height 28
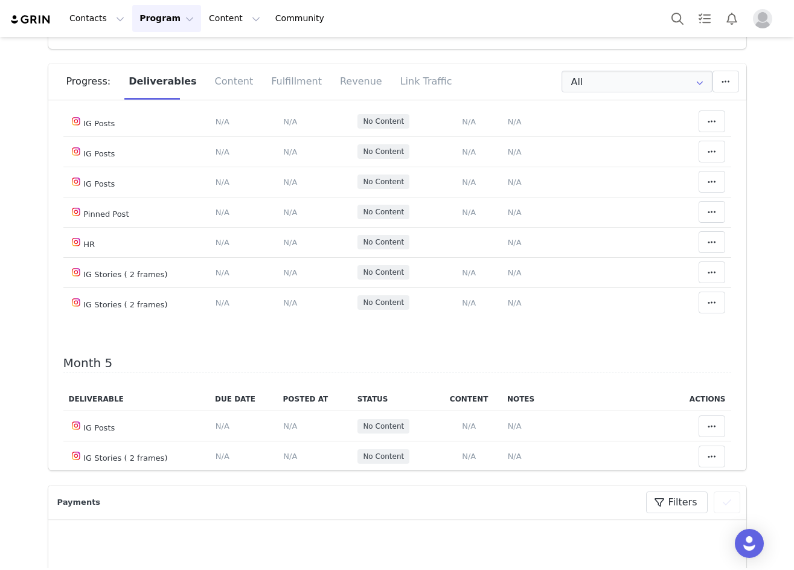
click at [555, 66] on span "https://www.instagram.com/p/DPAHo8rDYal/" at bounding box center [552, 61] width 88 height 9
type textarea "https://www.instagram.com/p/DPAHo8rDYal/"
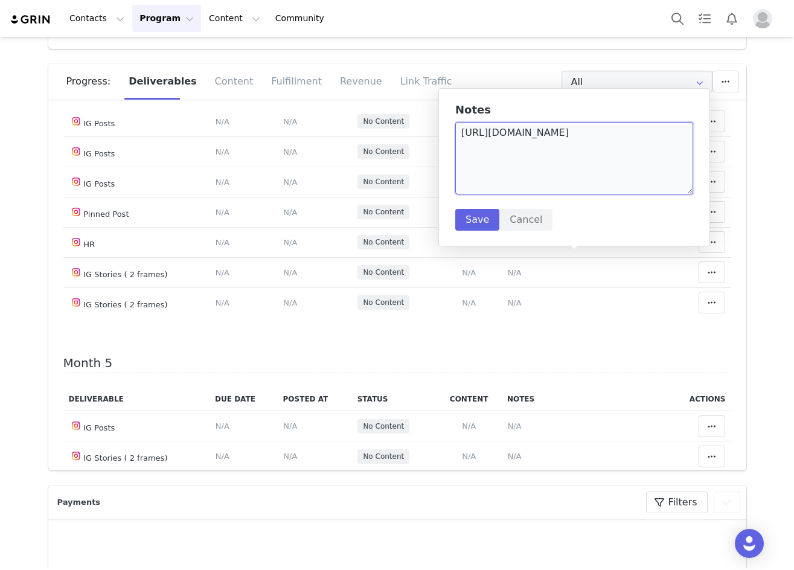
drag, startPoint x: 664, startPoint y: 130, endPoint x: 468, endPoint y: 135, distance: 195.7
click at [468, 135] on textarea "https://www.instagram.com/p/DPAHo8rDYal/" at bounding box center [574, 158] width 238 height 72
type textarea "h"
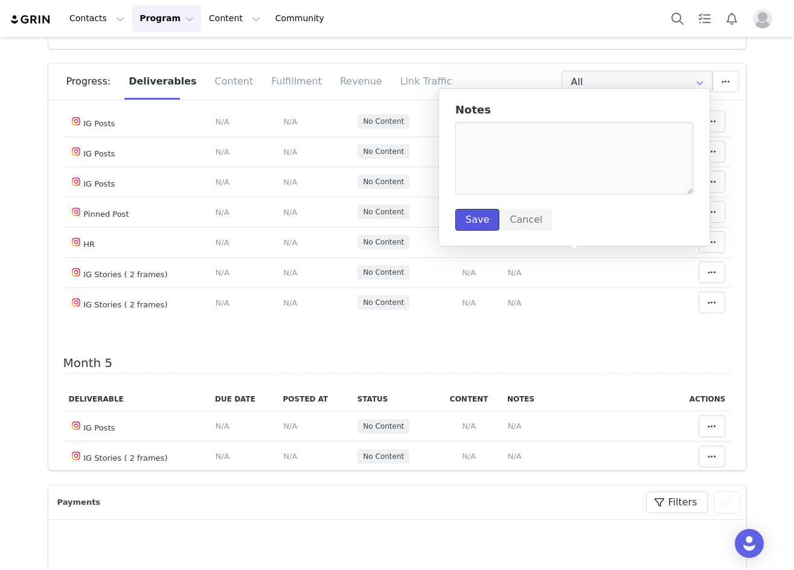
click at [475, 223] on button "Save" at bounding box center [477, 220] width 44 height 22
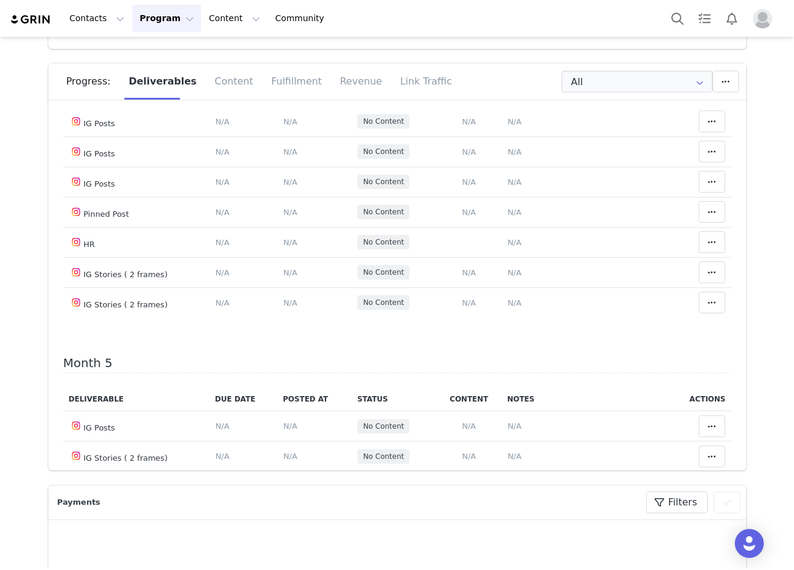
click at [708, 66] on icon at bounding box center [712, 61] width 8 height 10
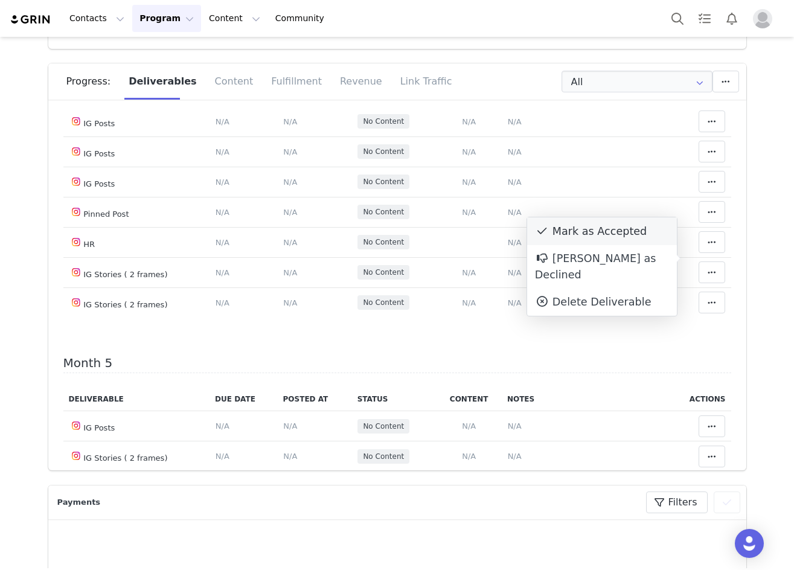
click at [613, 228] on div "Mark as Accepted" at bounding box center [602, 231] width 150 height 28
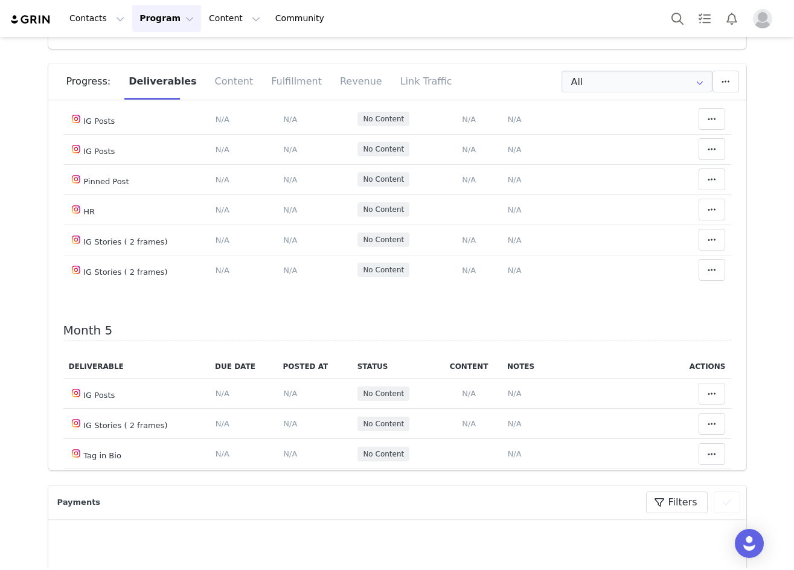
scroll to position [1328, 0]
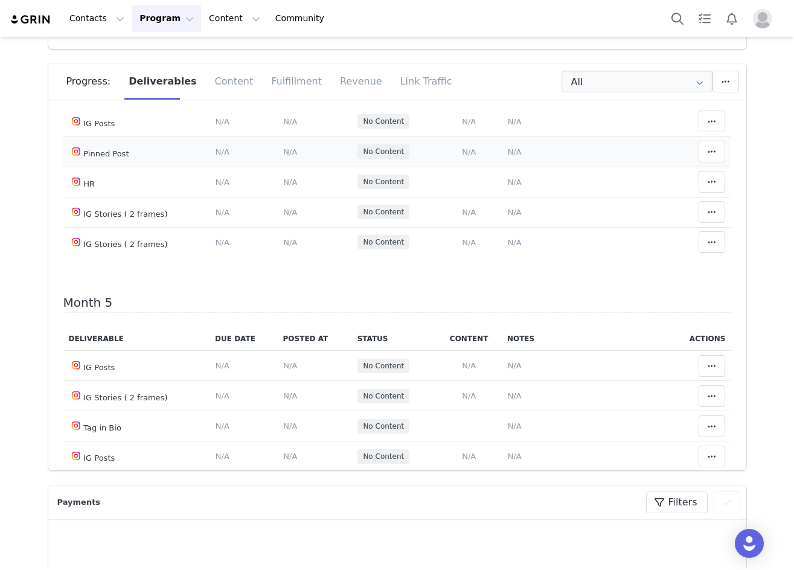
click at [283, 156] on span "N/A" at bounding box center [290, 151] width 14 height 9
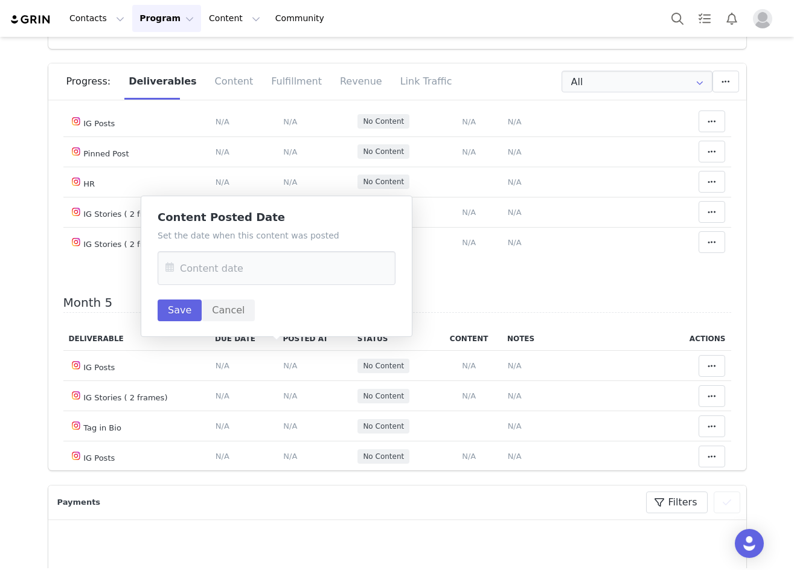
click at [167, 268] on icon at bounding box center [170, 268] width 22 height 34
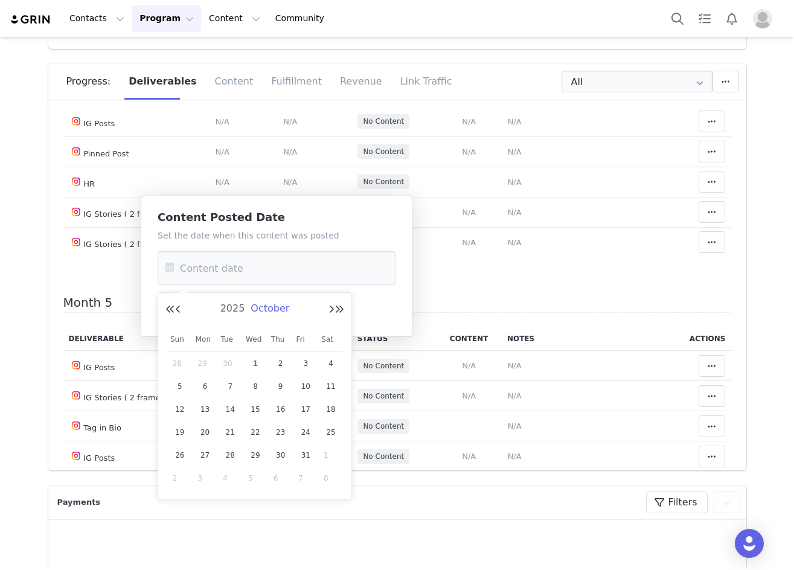
click at [281, 311] on span "October" at bounding box center [270, 307] width 45 height 11
click at [264, 347] on link "Mar" at bounding box center [277, 345] width 36 height 22
click at [280, 383] on span "6" at bounding box center [281, 386] width 14 height 14
type input "Mar 06 2025"
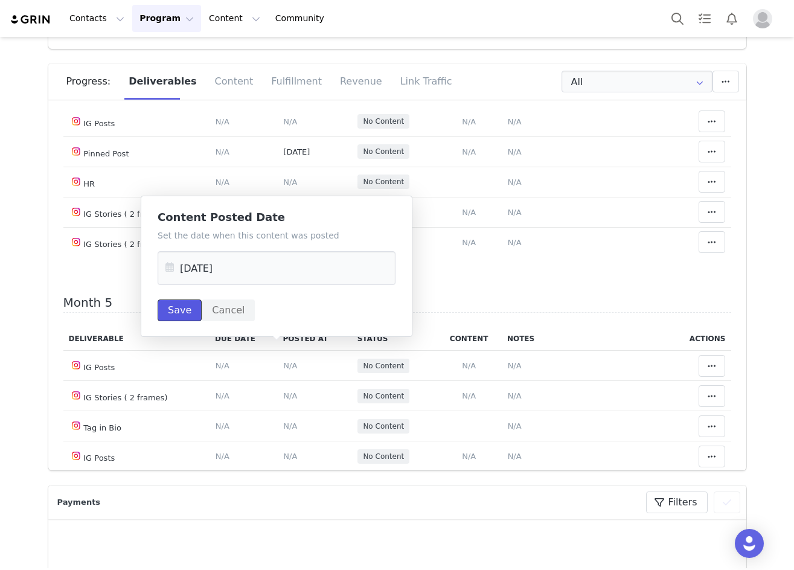
click at [184, 309] on button "Save" at bounding box center [180, 310] width 44 height 22
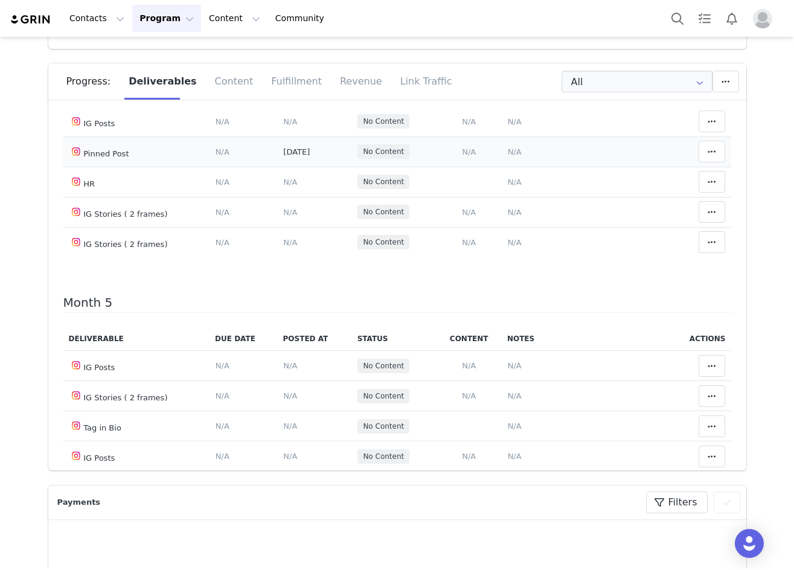
click at [508, 156] on span "N/A" at bounding box center [515, 151] width 14 height 9
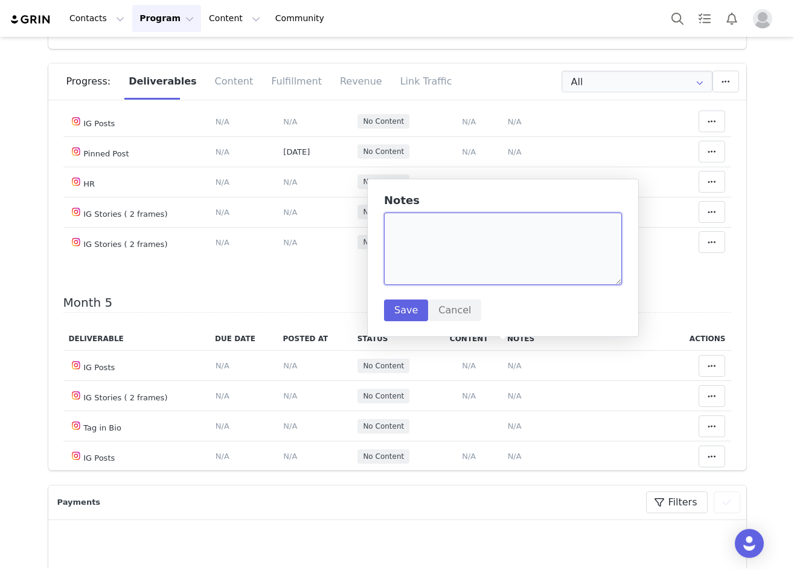
click at [427, 248] on textarea at bounding box center [503, 249] width 238 height 72
paste textarea "https://www.instagram.com/p/DG3zOgEh5nj/?img_index=1"
type textarea "https://www.instagram.com/p/DG3zOgEh5nj/?img_index=1"
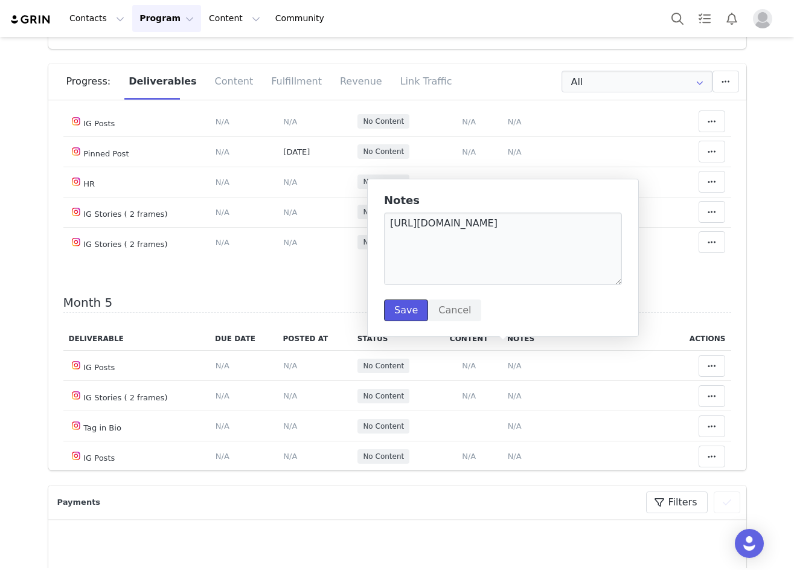
click at [398, 310] on button "Save" at bounding box center [406, 310] width 44 height 22
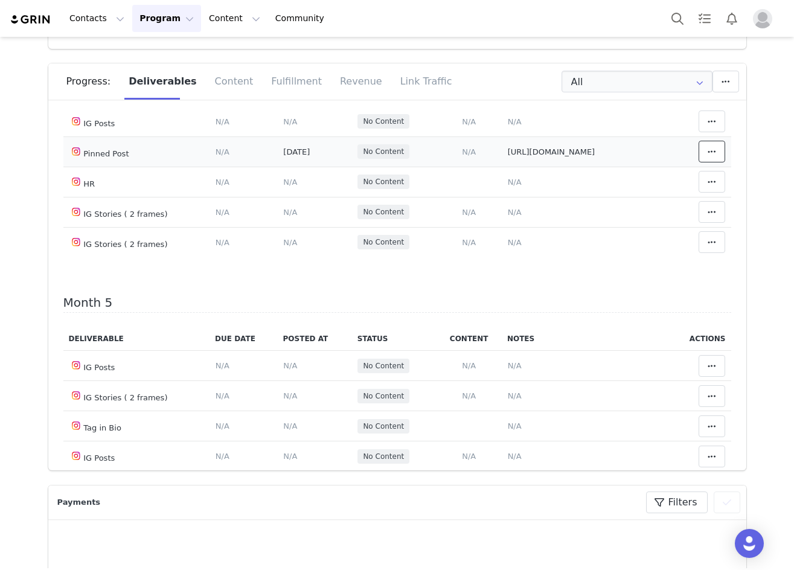
click at [699, 162] on button at bounding box center [712, 152] width 27 height 22
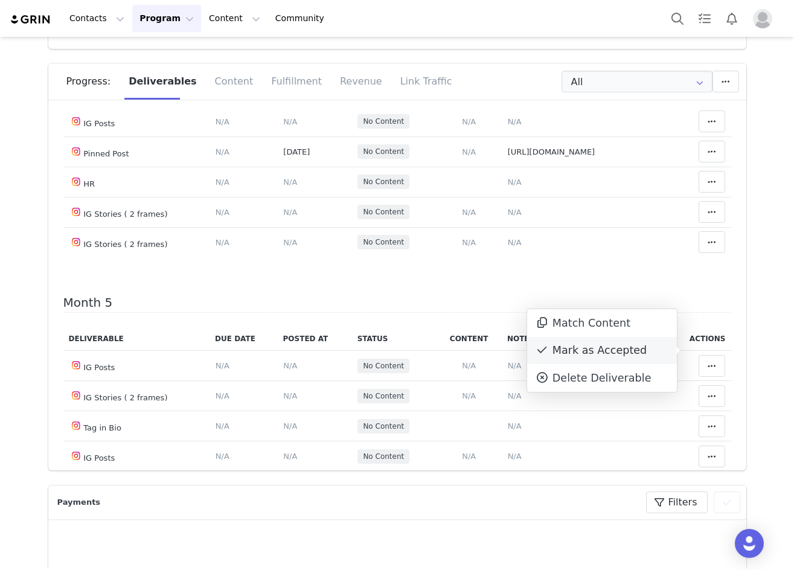
click at [627, 349] on div "Mark as Accepted" at bounding box center [602, 351] width 150 height 28
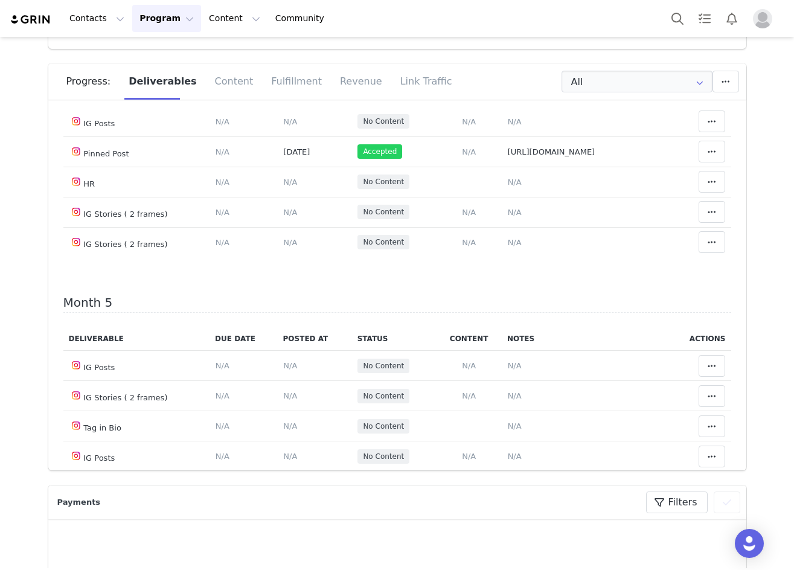
click at [283, 66] on span "N/A" at bounding box center [290, 61] width 14 height 9
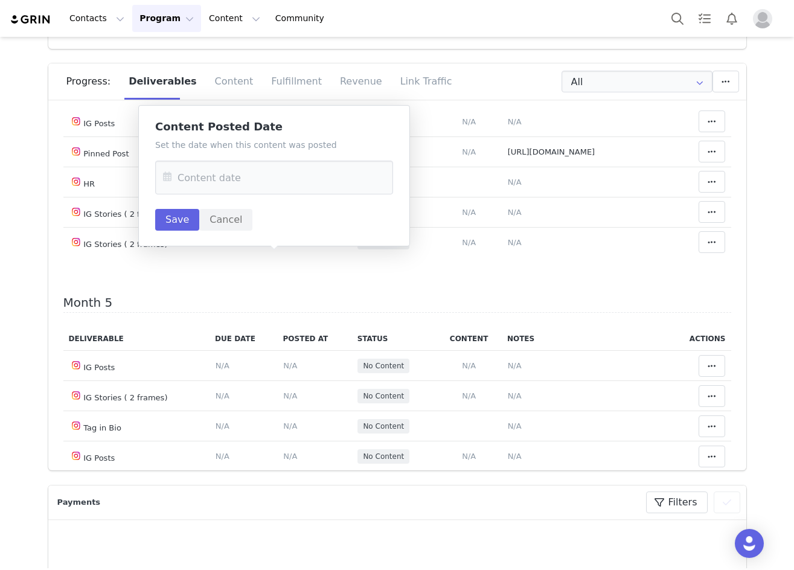
click at [167, 177] on icon at bounding box center [167, 178] width 22 height 34
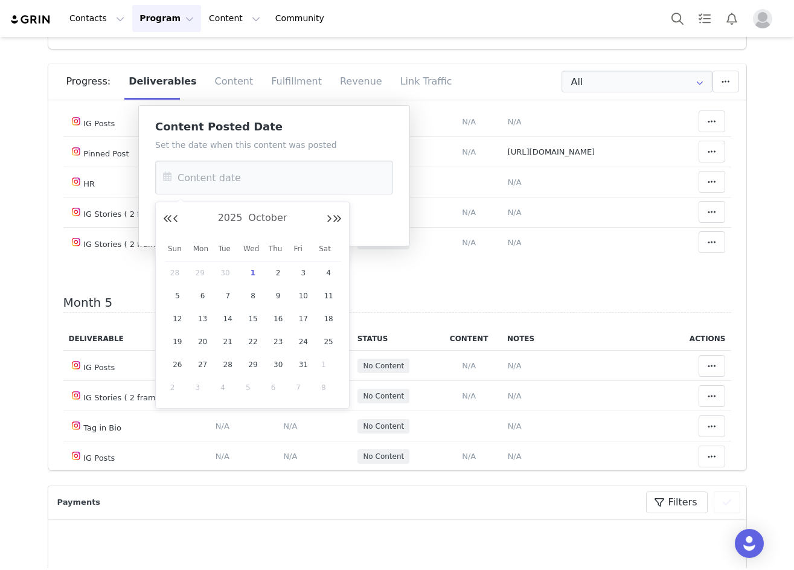
click at [228, 272] on span "30" at bounding box center [227, 273] width 14 height 14
type input "[DATE]"
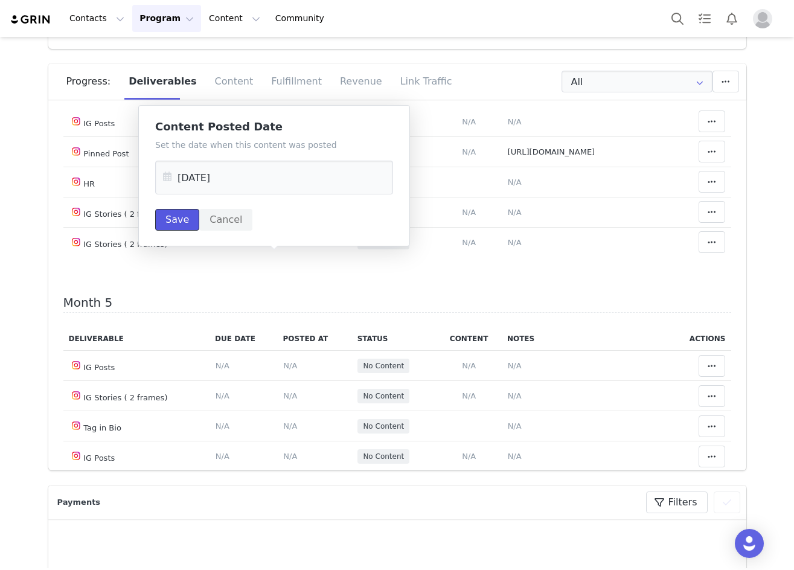
click at [185, 226] on button "Save" at bounding box center [177, 220] width 44 height 22
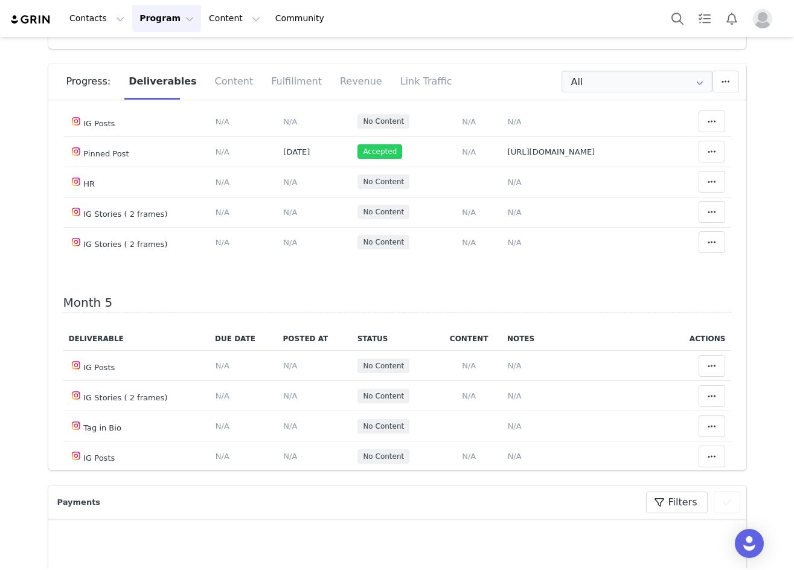
click at [508, 66] on span "N/A" at bounding box center [515, 61] width 14 height 9
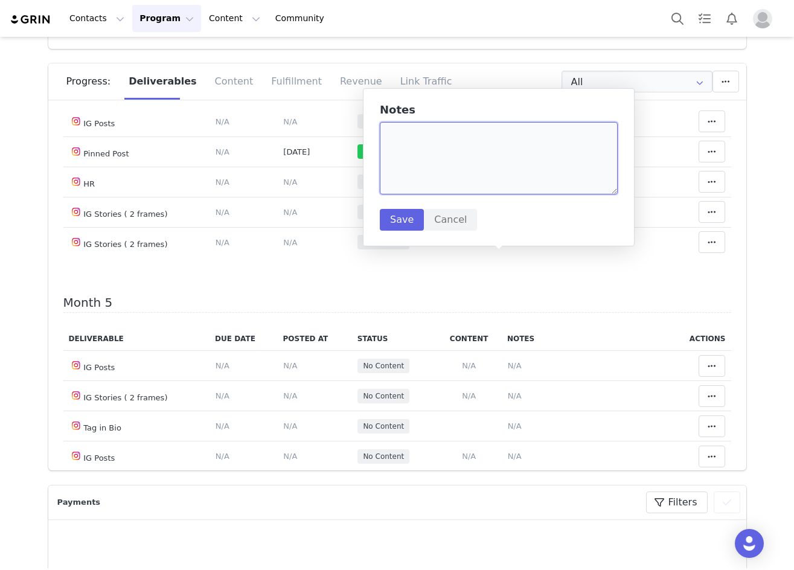
click at [420, 145] on textarea at bounding box center [499, 158] width 238 height 72
paste textarea "https://www.instagram.com/p/DPPk0EZjT39/?img_index=1"
type textarea "https://www.instagram.com/p/DPPk0EZjT39/?img_index=1"
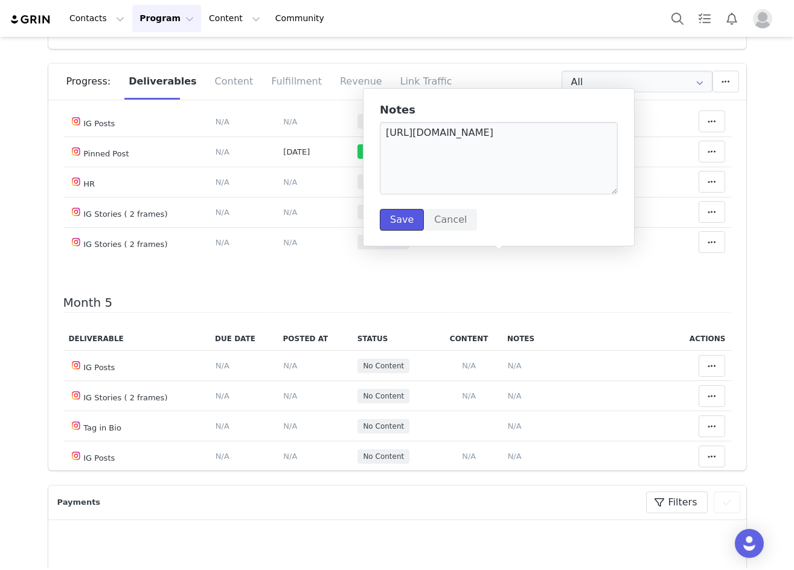
click at [402, 224] on button "Save" at bounding box center [402, 220] width 44 height 22
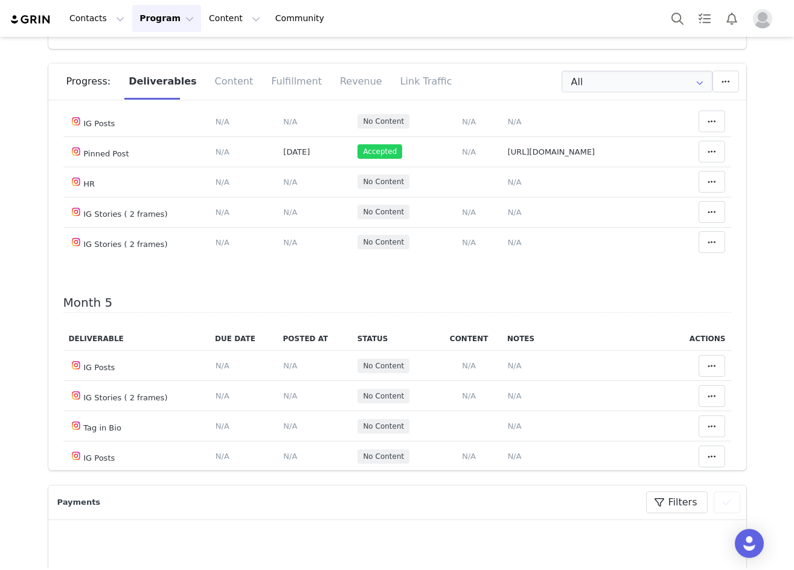
click at [708, 66] on icon at bounding box center [712, 61] width 8 height 10
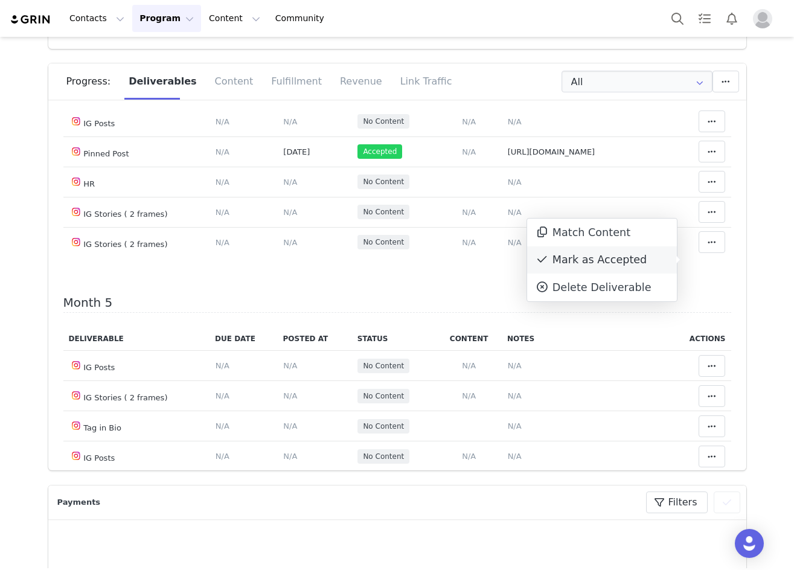
click at [635, 264] on div "Mark as Accepted" at bounding box center [602, 260] width 150 height 28
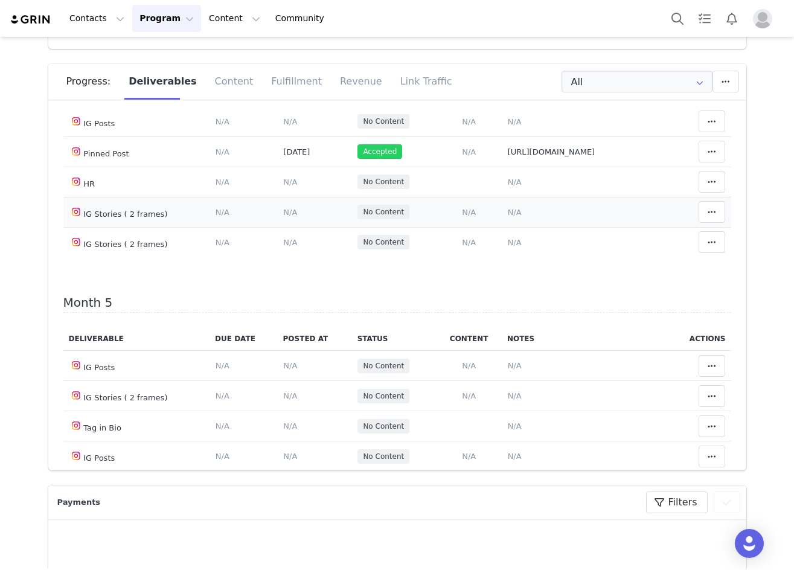
click at [283, 217] on span "N/A" at bounding box center [290, 212] width 14 height 9
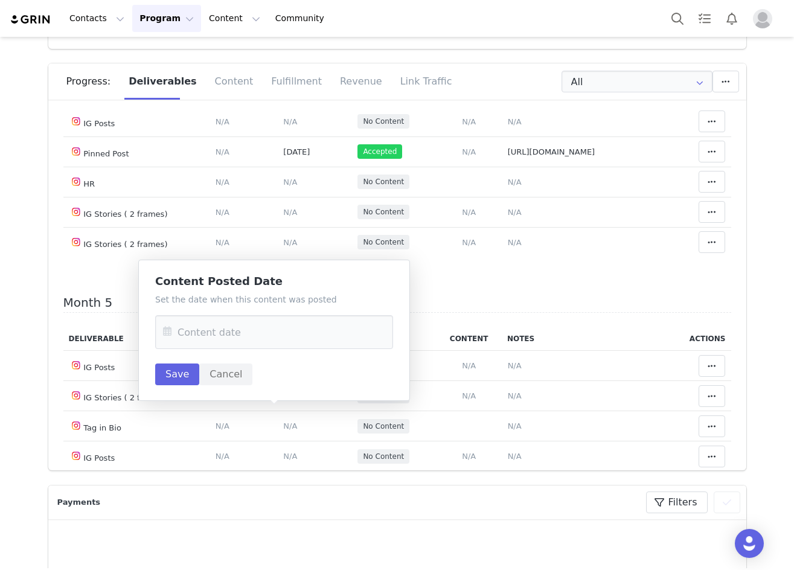
click at [166, 324] on icon at bounding box center [167, 332] width 22 height 34
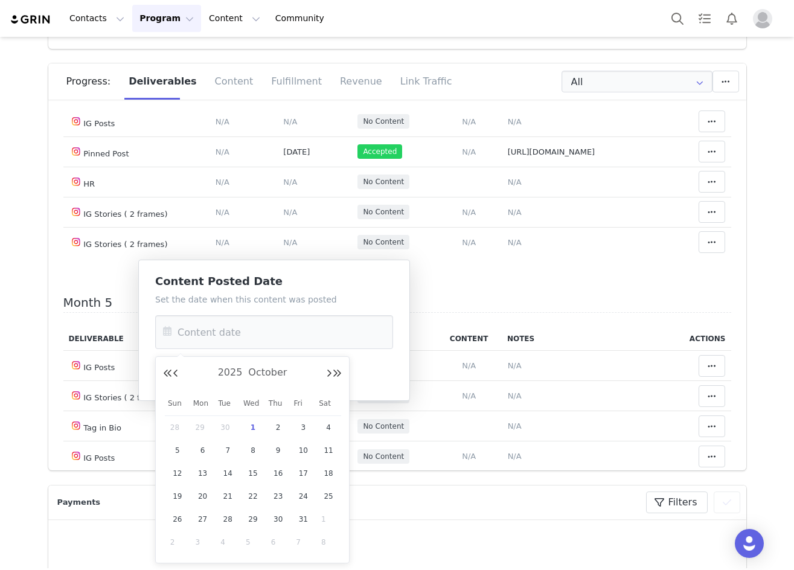
click at [255, 429] on span "1" at bounding box center [253, 427] width 14 height 14
type input "[DATE]"
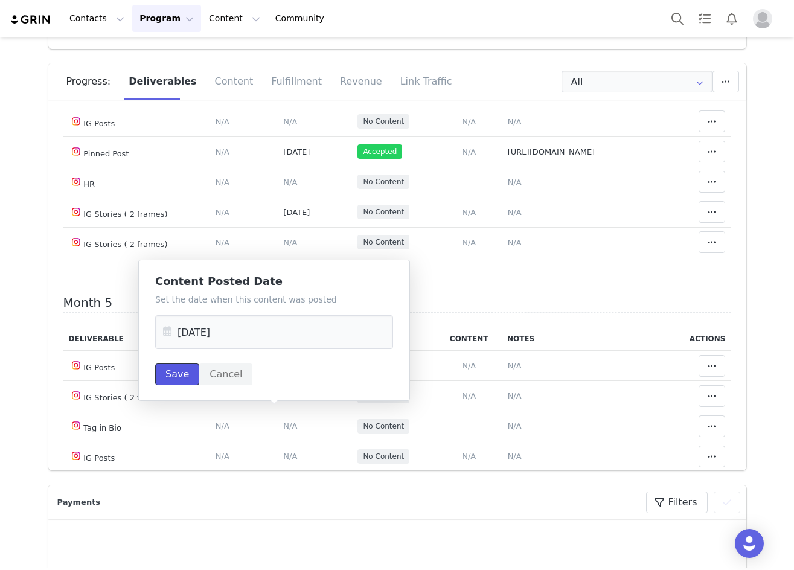
click at [184, 373] on button "Save" at bounding box center [177, 374] width 44 height 22
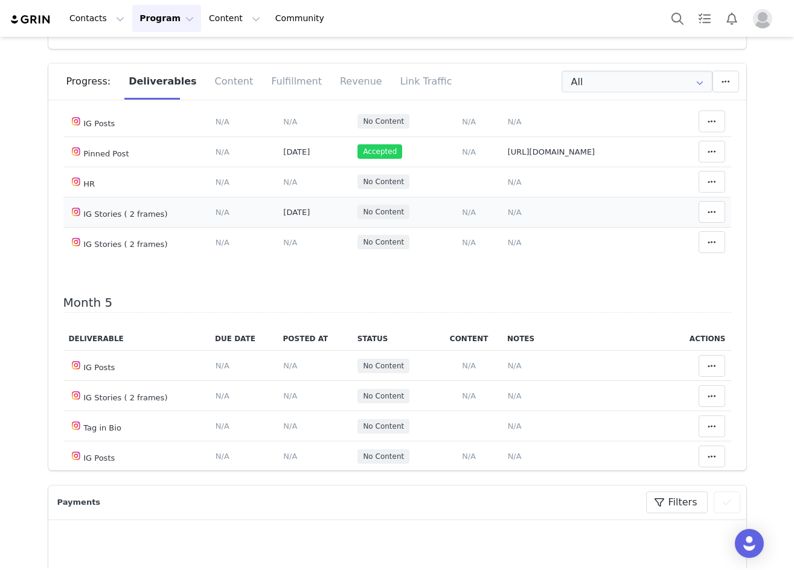
click at [508, 217] on span "N/A" at bounding box center [515, 212] width 14 height 9
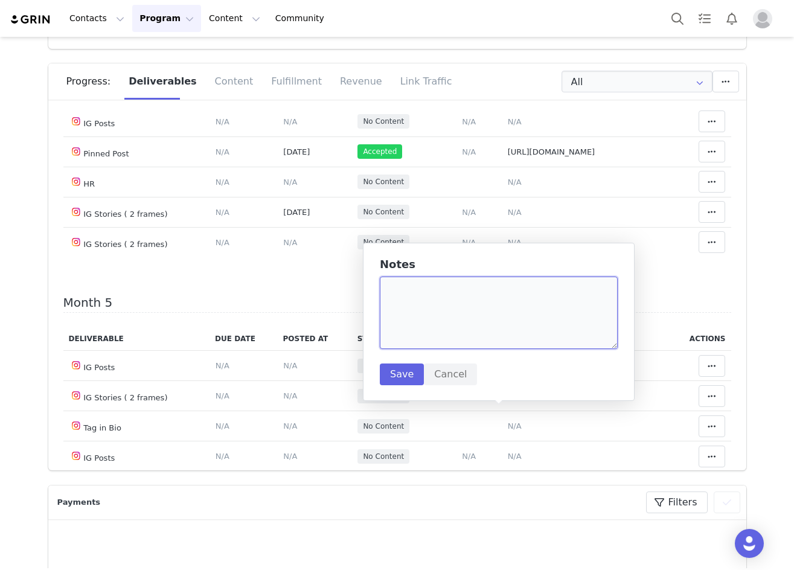
click at [444, 282] on textarea at bounding box center [499, 313] width 238 height 72
paste textarea "https://www.instagram.com/p/DPPk0EZjT39/?img_index=1"
type textarea "https://www.instagram.com/p/DPPk0EZjT39/?img_index=1"
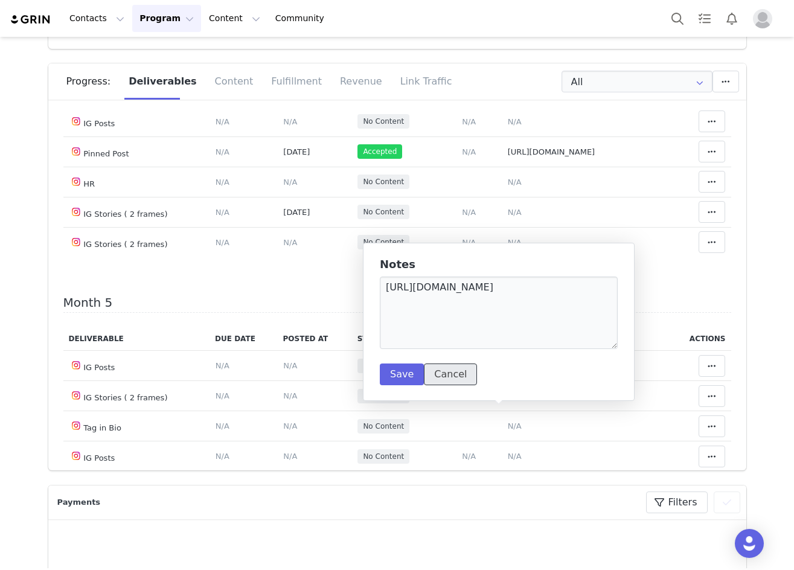
click at [450, 371] on button "Cancel" at bounding box center [450, 374] width 53 height 22
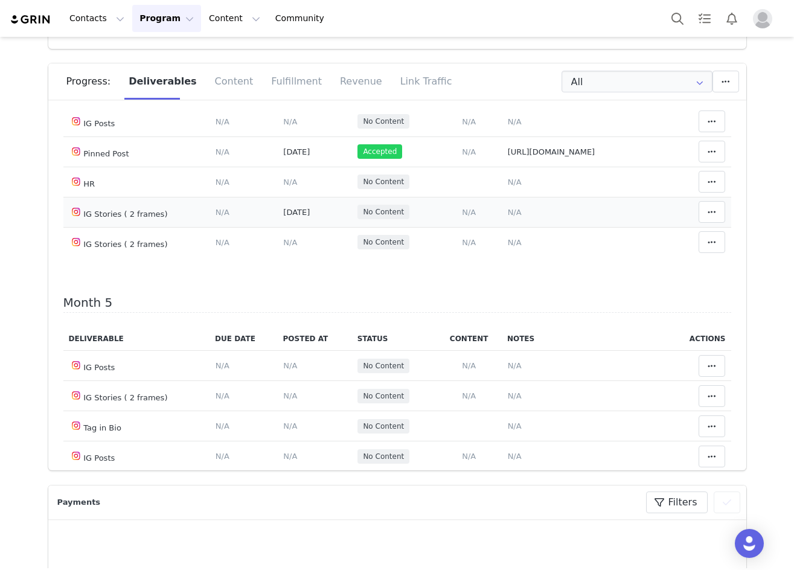
click at [508, 217] on span "N/A" at bounding box center [515, 212] width 14 height 9
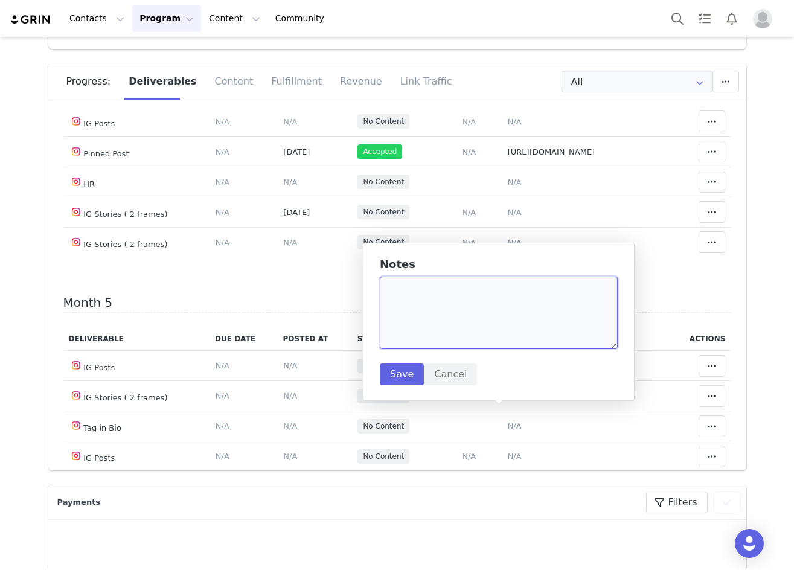
click at [502, 334] on textarea at bounding box center [499, 313] width 238 height 72
type textarea "waiting for tribe"
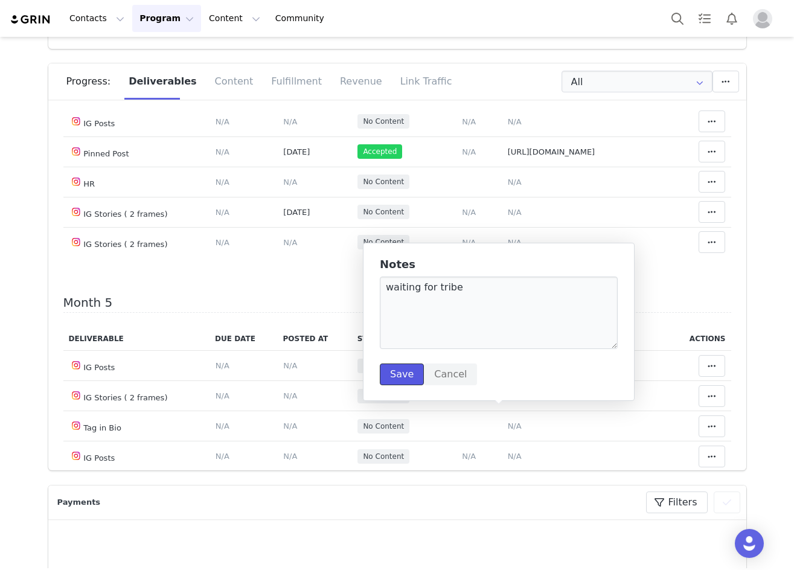
click at [382, 373] on button "Save" at bounding box center [402, 374] width 44 height 22
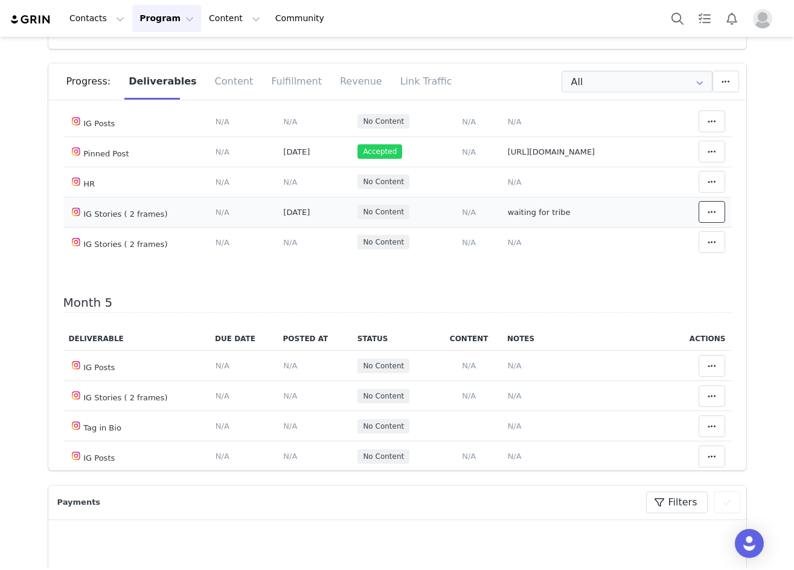
click at [708, 217] on icon at bounding box center [712, 212] width 8 height 10
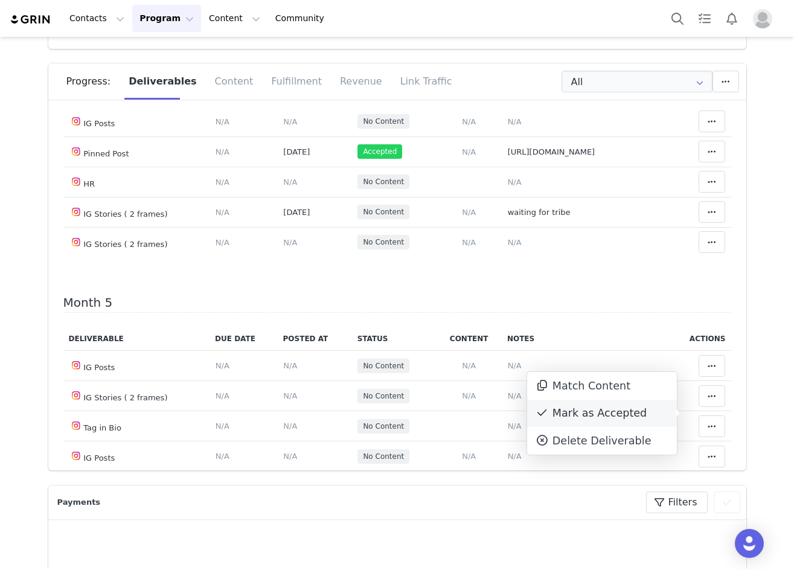
click at [605, 412] on div "Mark as Accepted" at bounding box center [602, 414] width 150 height 28
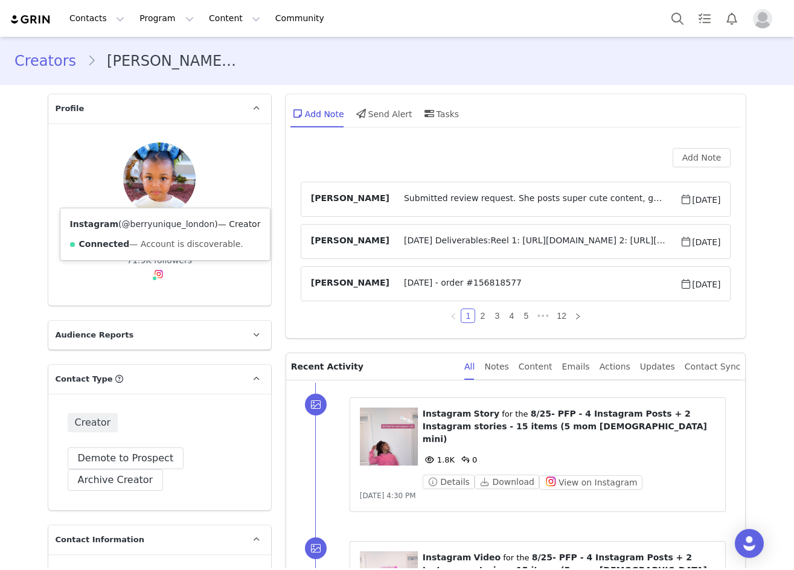
click at [153, 224] on link "@berryunique_london" at bounding box center [168, 224] width 93 height 10
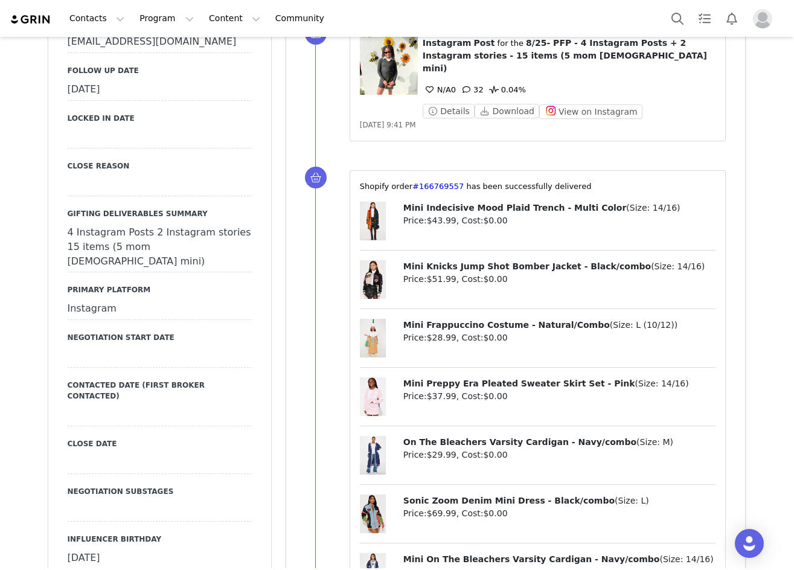
scroll to position [1216, 0]
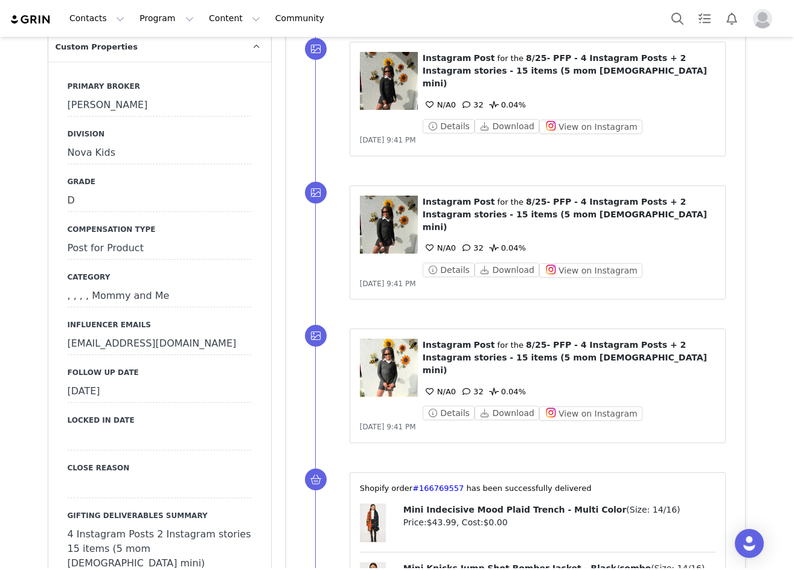
click at [110, 381] on div "[DATE]" at bounding box center [160, 392] width 184 height 22
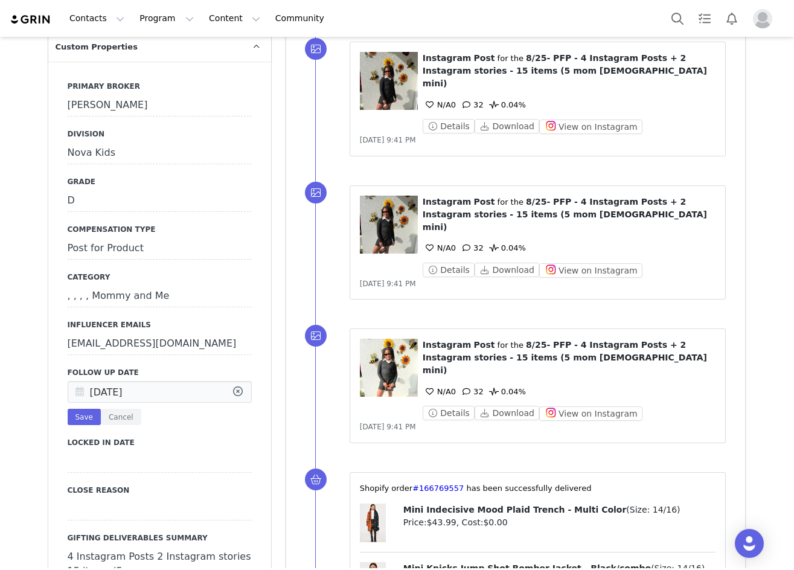
click at [79, 382] on icon at bounding box center [80, 393] width 22 height 22
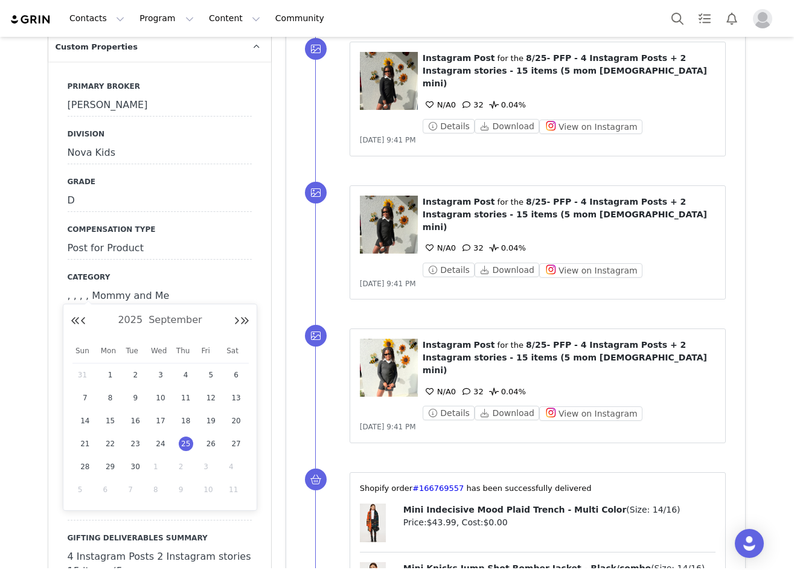
click at [152, 461] on div "1" at bounding box center [160, 467] width 25 height 18
type input "[DATE]"
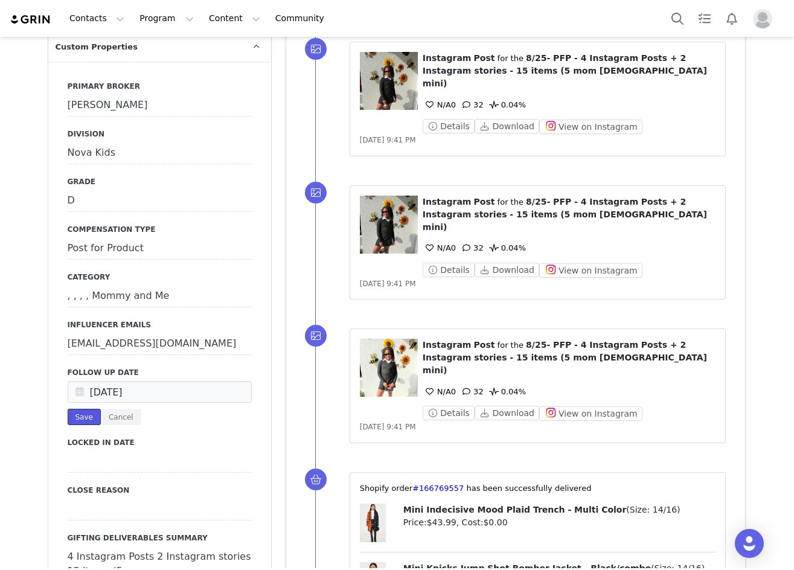
click at [74, 409] on button "Save" at bounding box center [84, 417] width 33 height 16
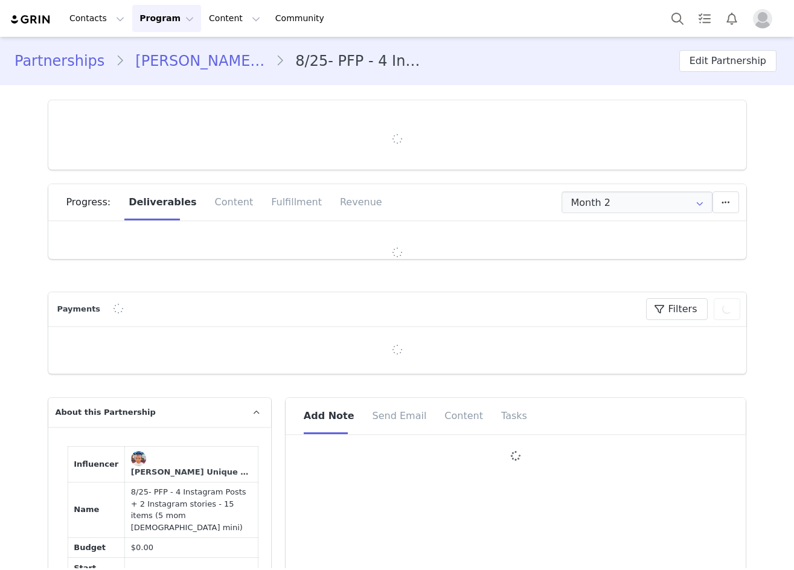
type input "+1 ([GEOGRAPHIC_DATA])"
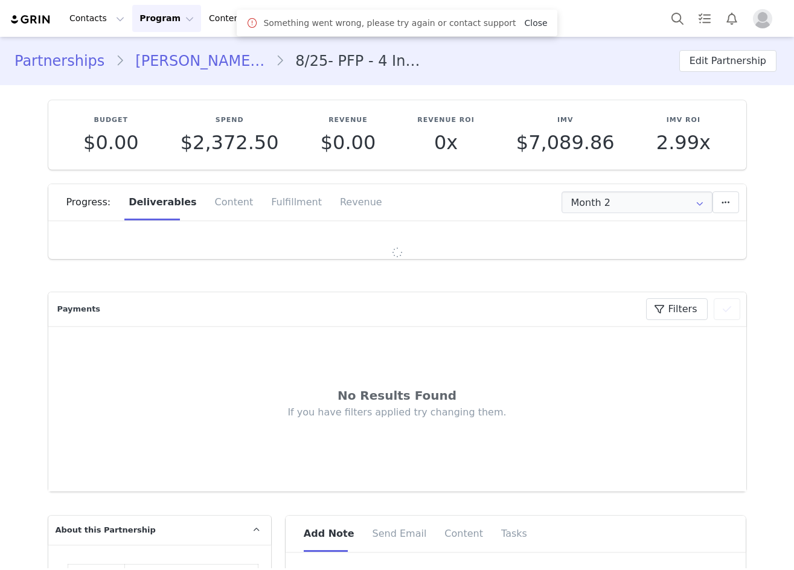
click at [530, 27] on link "Close" at bounding box center [535, 23] width 23 height 10
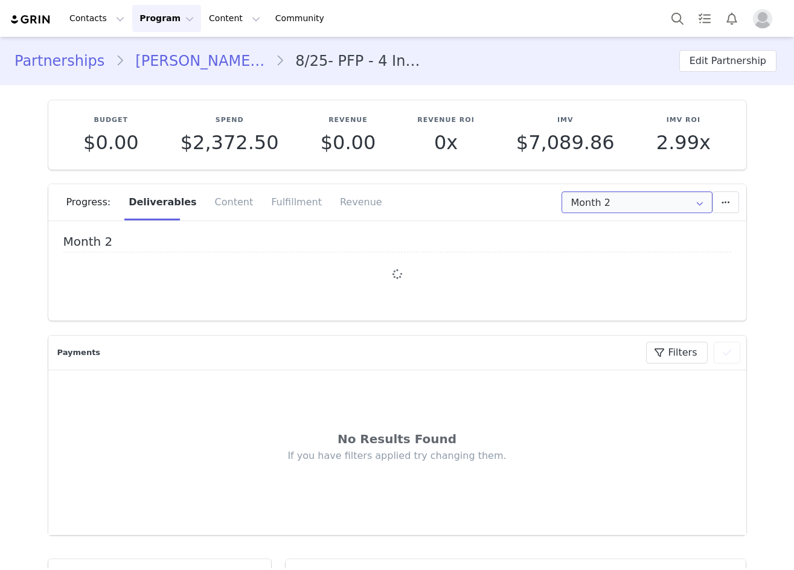
click at [612, 197] on input "Month 2" at bounding box center [637, 202] width 151 height 22
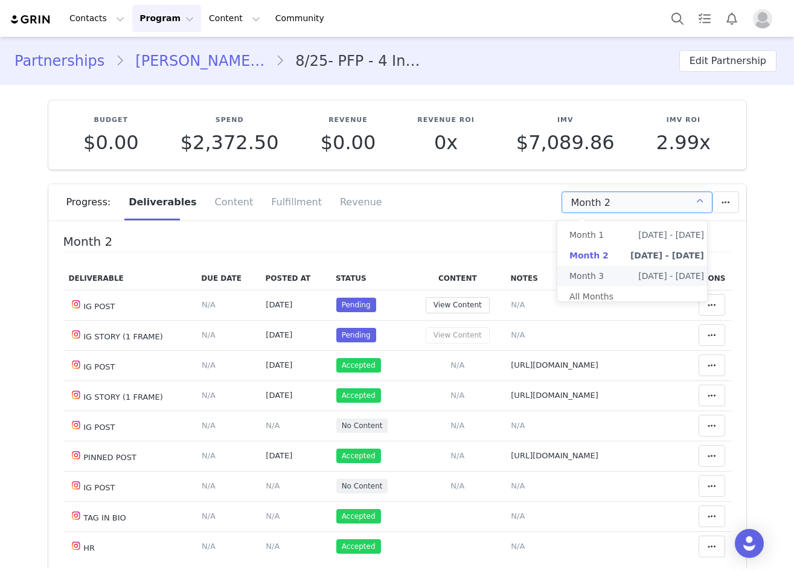
click at [443, 206] on div "Month 2 Add a new deliverable What type of deliverable? TAG IN BIO HR PINNED PO…" at bounding box center [588, 202] width 302 height 22
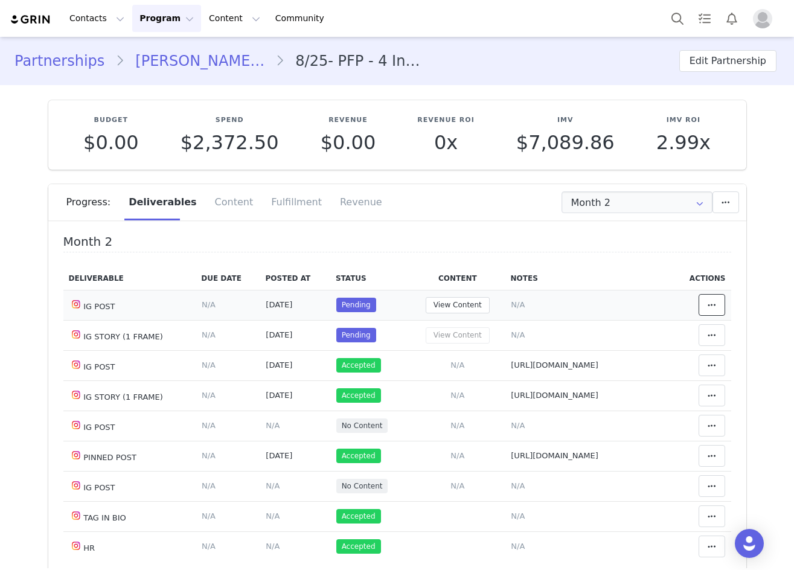
click at [699, 299] on button at bounding box center [712, 305] width 27 height 22
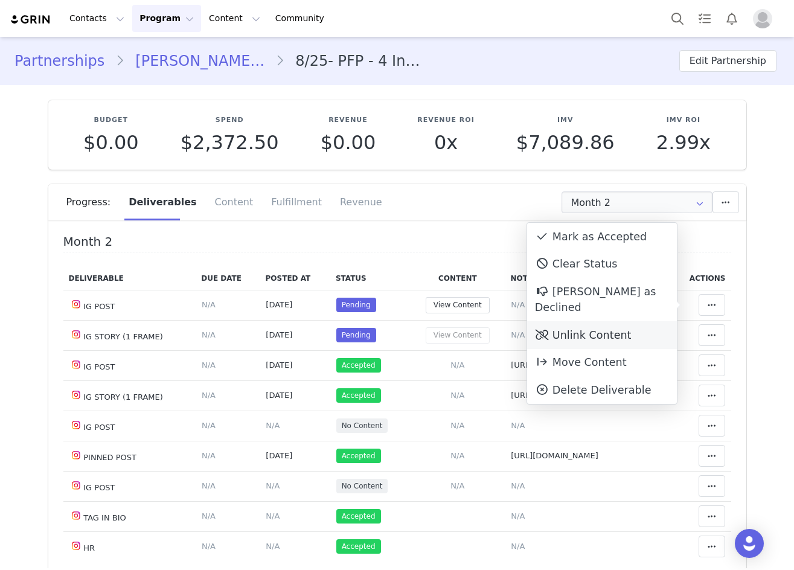
click at [633, 321] on div "Unlink Content" at bounding box center [602, 335] width 150 height 28
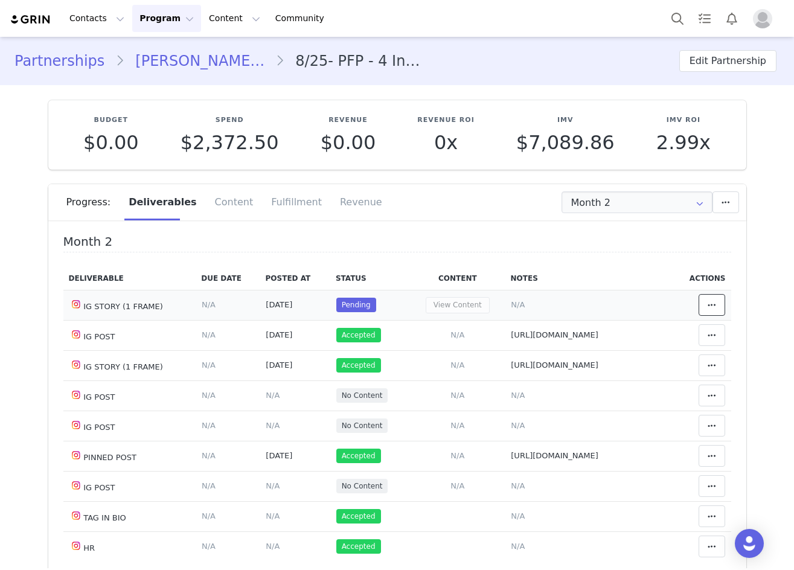
click at [705, 302] on span at bounding box center [712, 305] width 14 height 14
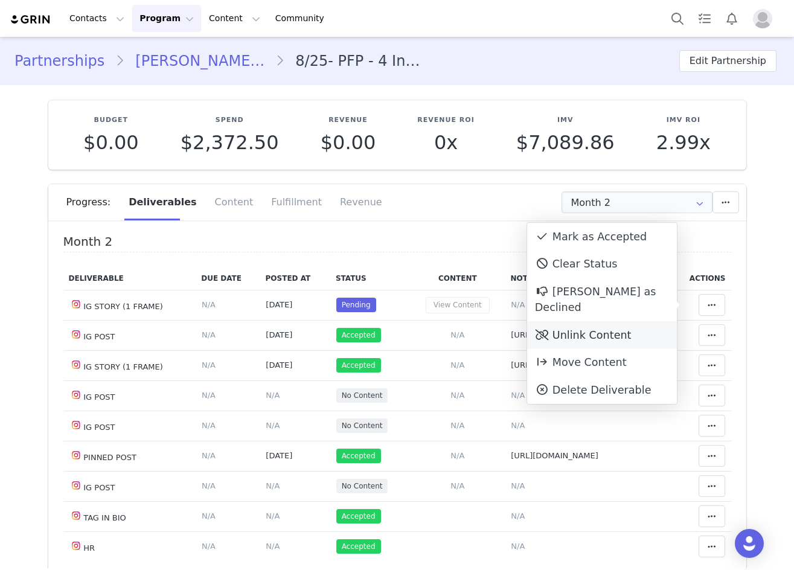
click at [639, 321] on div "Unlink Content" at bounding box center [602, 335] width 150 height 28
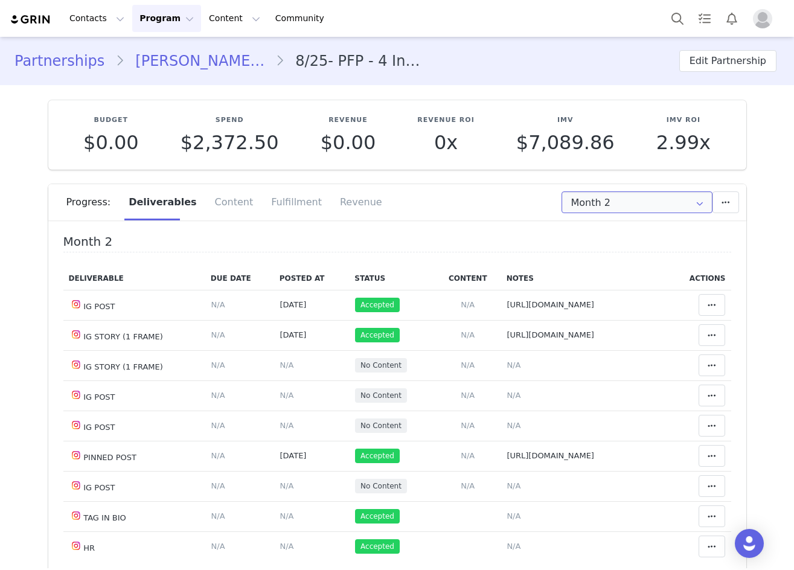
click at [627, 193] on input "Month 2" at bounding box center [637, 202] width 151 height 22
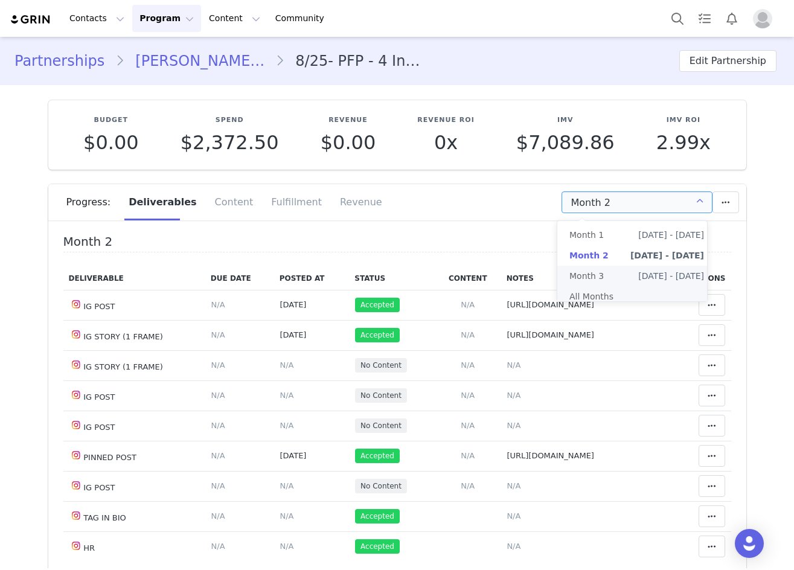
click at [608, 287] on li "All Months" at bounding box center [636, 296] width 159 height 21
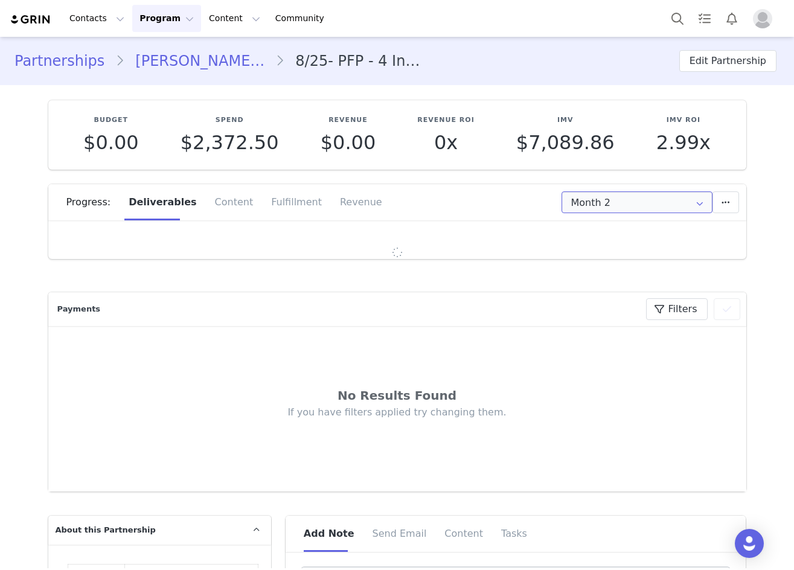
type input "All"
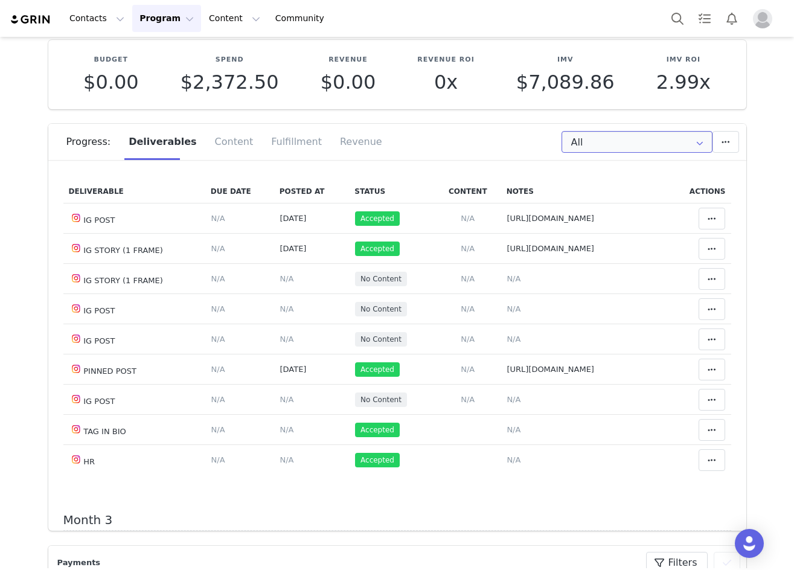
scroll to position [362, 0]
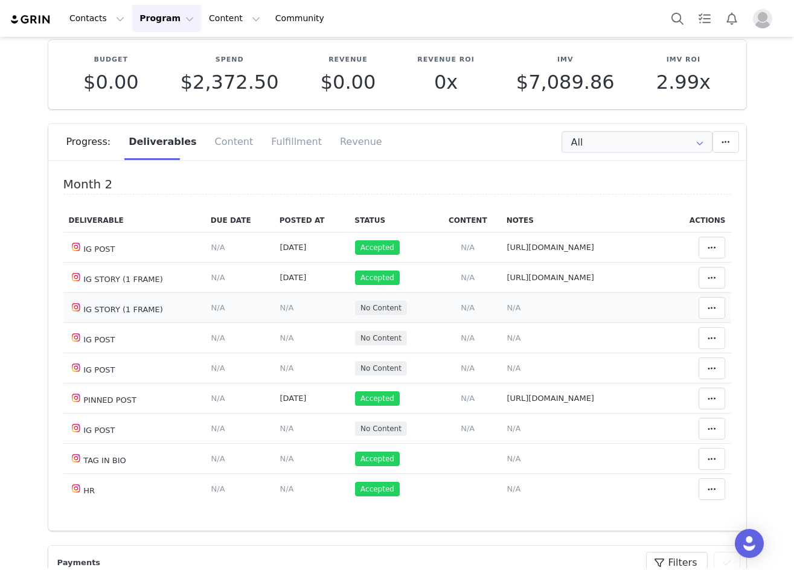
click at [280, 312] on span "N/A" at bounding box center [287, 307] width 14 height 9
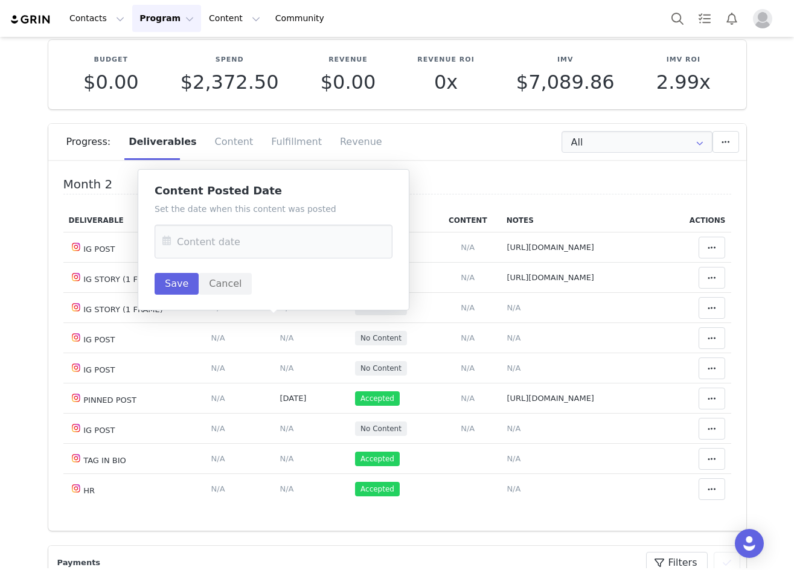
click at [170, 242] on icon at bounding box center [167, 242] width 22 height 34
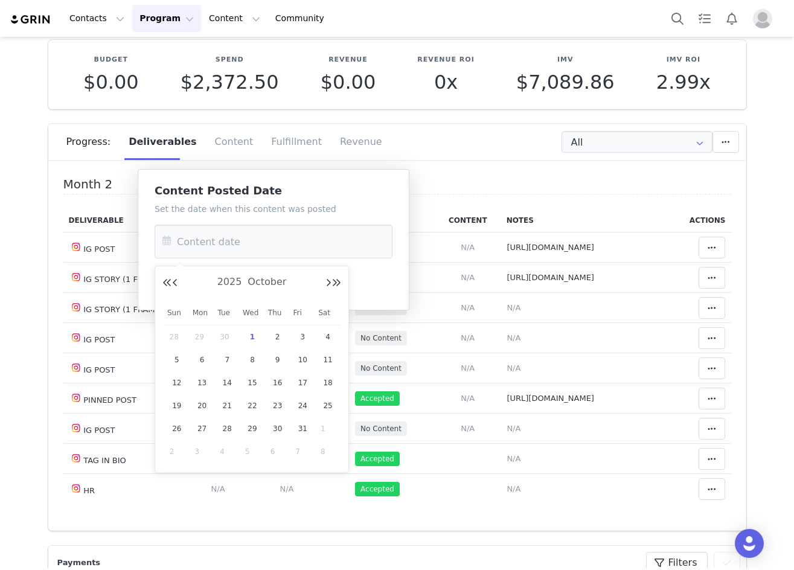
click at [216, 336] on div "30" at bounding box center [226, 337] width 25 height 18
type input "[DATE]"
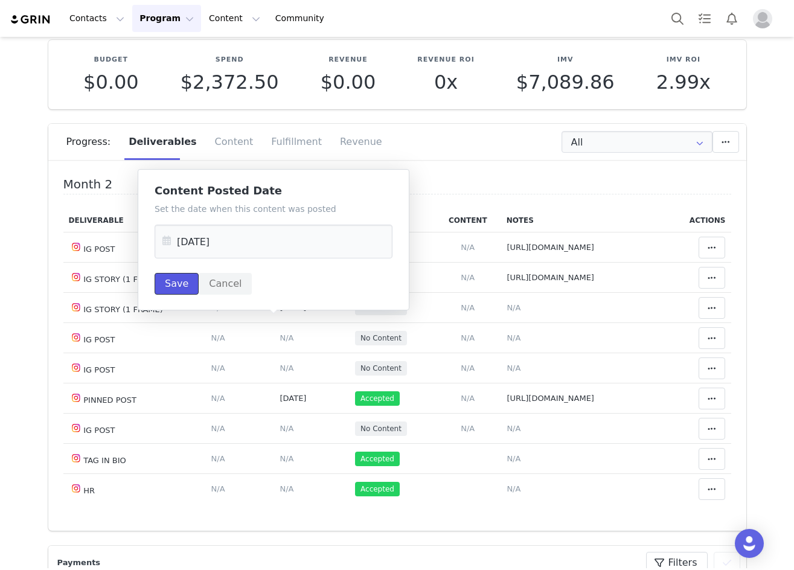
click at [173, 282] on button "Save" at bounding box center [177, 284] width 44 height 22
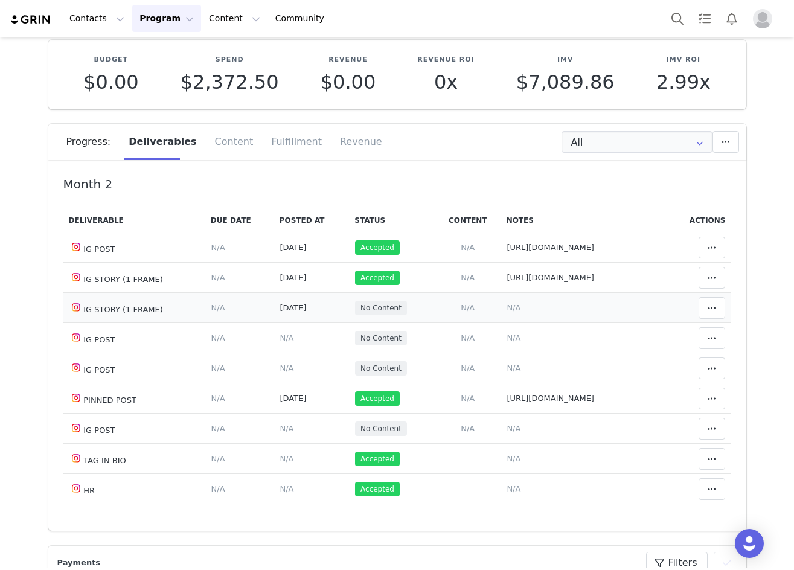
click at [507, 312] on span "N/A" at bounding box center [514, 307] width 14 height 9
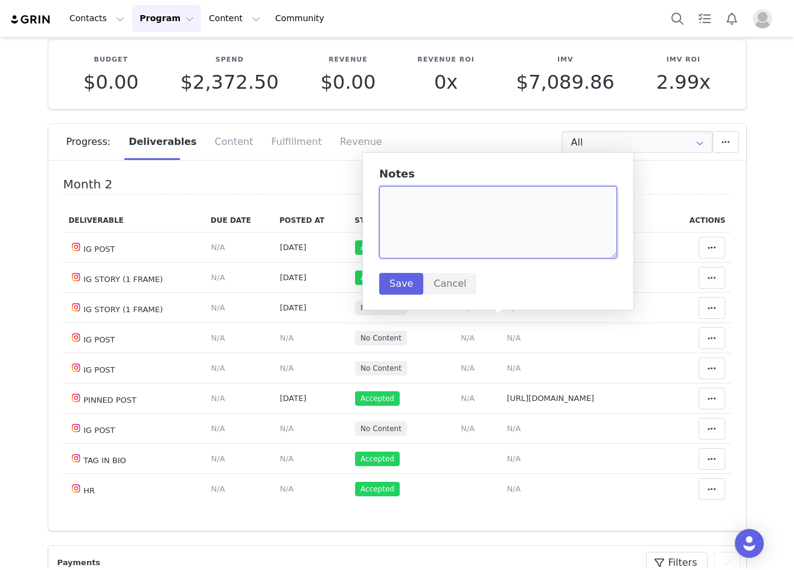
click at [434, 214] on textarea at bounding box center [498, 222] width 238 height 72
paste textarea "[URL][DOMAIN_NAME]"
type textarea "[URL][DOMAIN_NAME]"
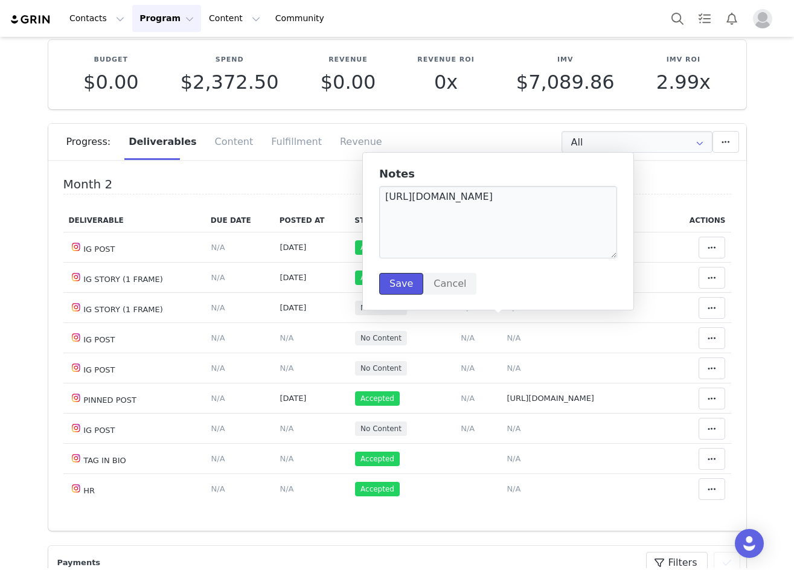
click at [402, 289] on button "Save" at bounding box center [401, 284] width 44 height 22
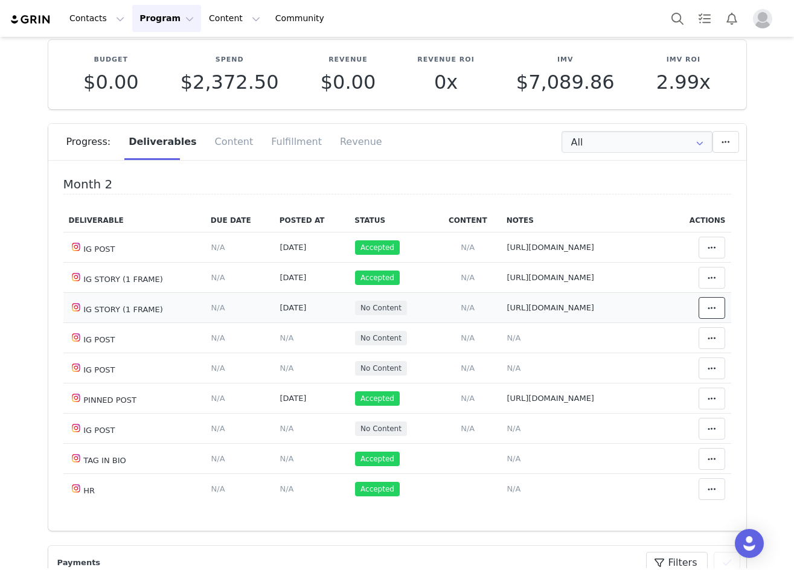
click at [705, 315] on span at bounding box center [712, 308] width 14 height 14
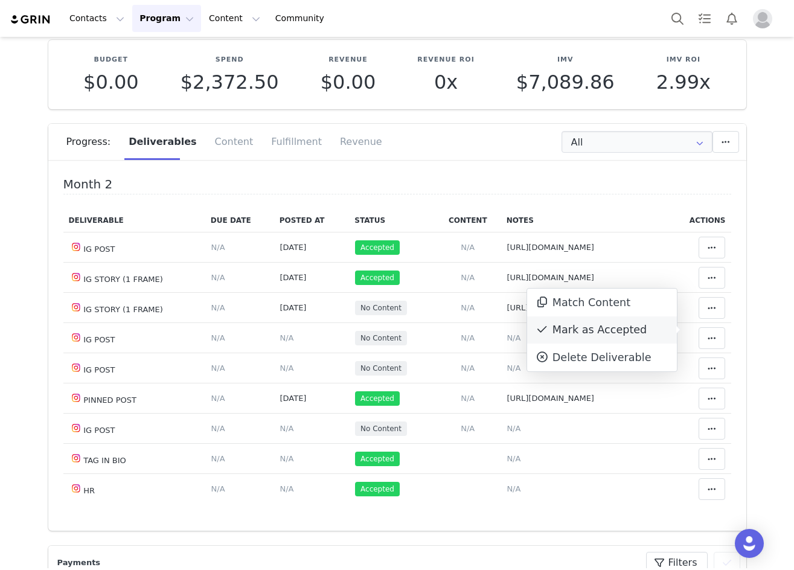
click at [636, 337] on div "Mark as Accepted" at bounding box center [602, 330] width 150 height 28
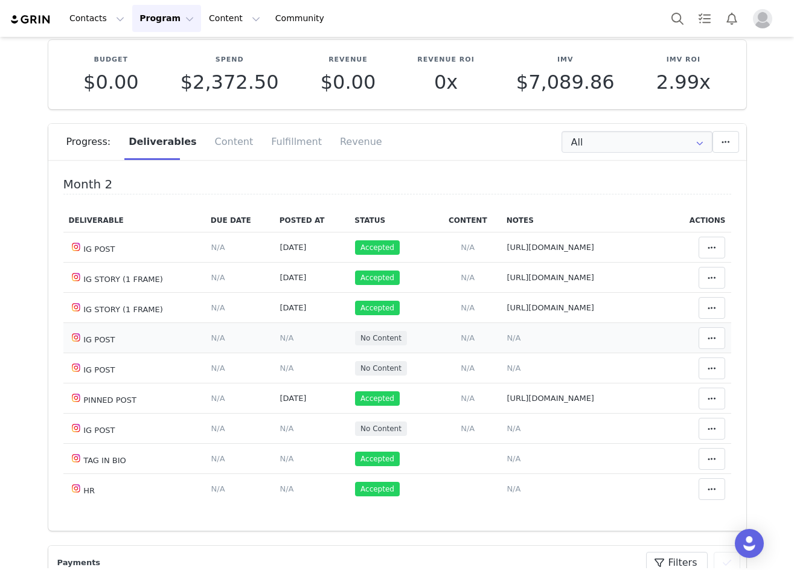
click at [280, 342] on span "N/A" at bounding box center [287, 337] width 14 height 9
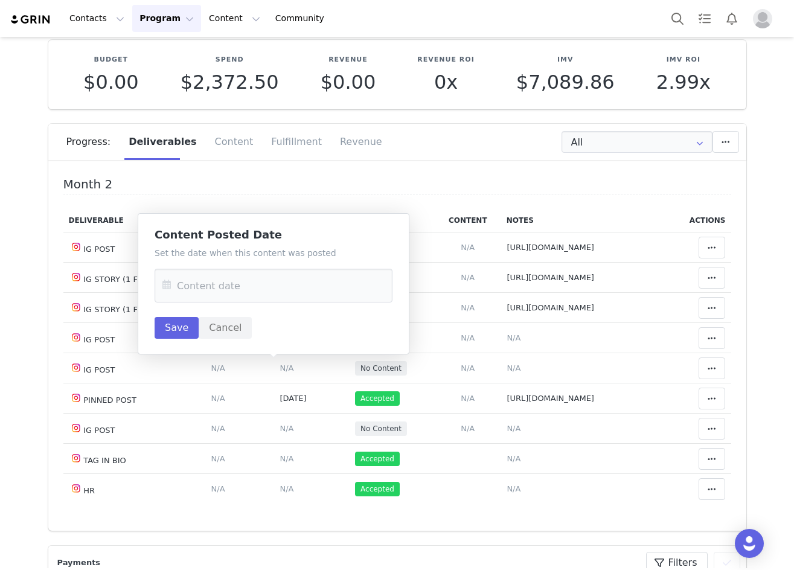
click at [168, 285] on icon at bounding box center [167, 286] width 22 height 34
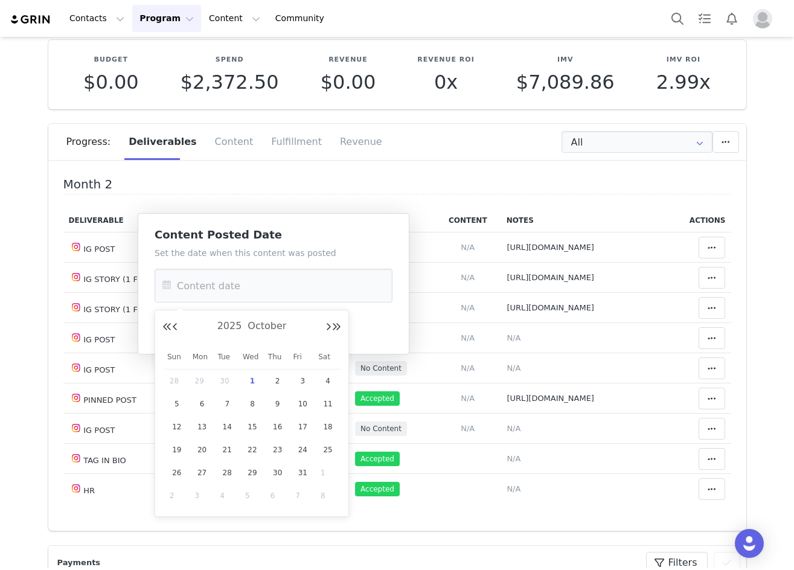
click at [222, 380] on span "30" at bounding box center [227, 381] width 14 height 14
type input "[DATE]"
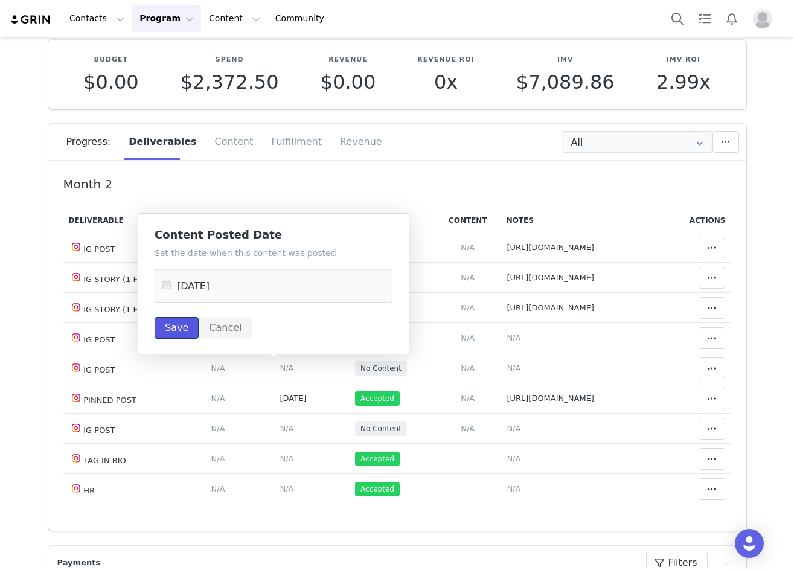
click at [183, 333] on button "Save" at bounding box center [177, 328] width 44 height 22
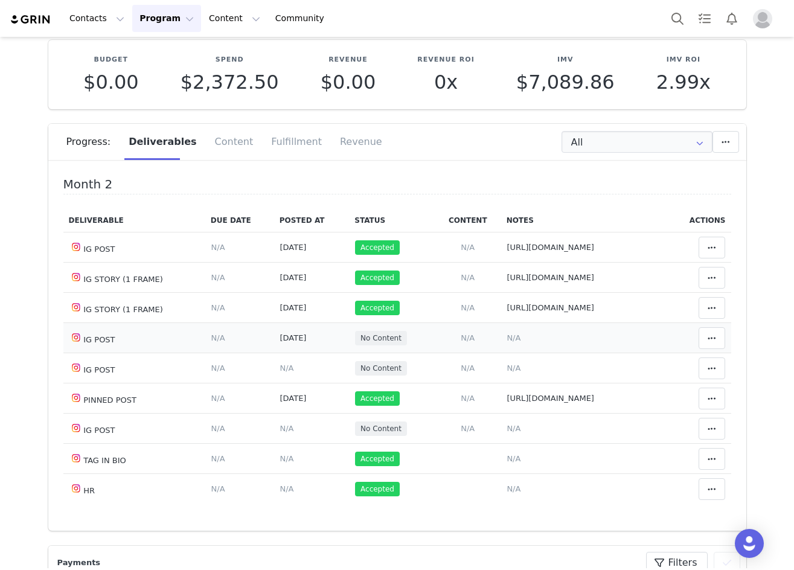
click at [501, 353] on td "Notes Save Cancel N/A" at bounding box center [584, 338] width 167 height 30
click at [507, 342] on span "N/A" at bounding box center [514, 337] width 14 height 9
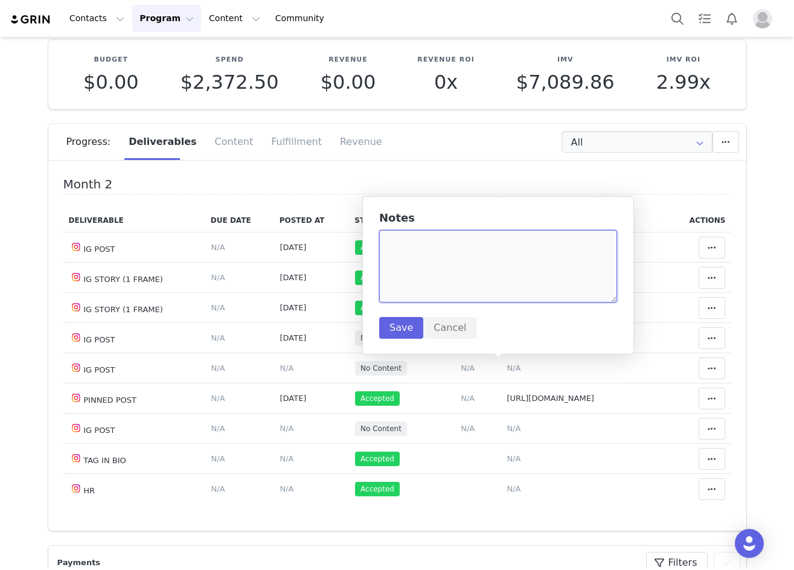
click at [431, 255] on textarea at bounding box center [498, 266] width 238 height 72
paste textarea "[URL][DOMAIN_NAME]"
type textarea "[URL][DOMAIN_NAME]"
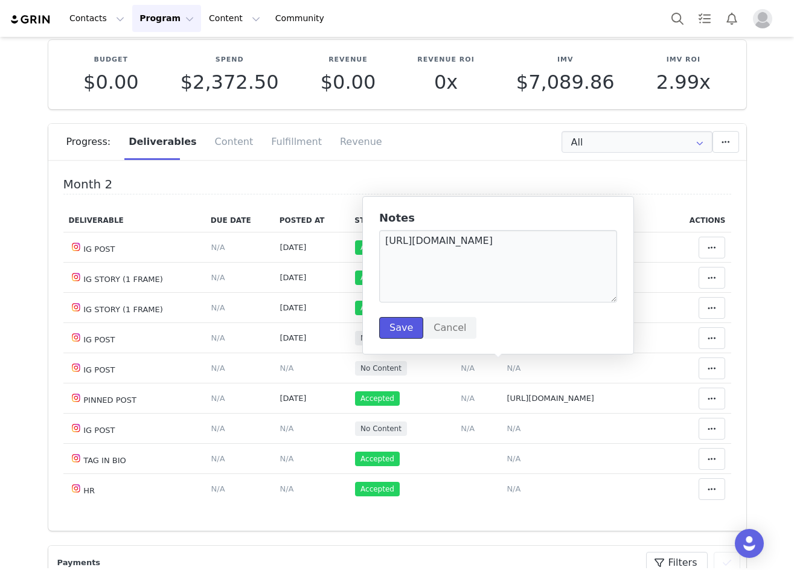
click at [406, 325] on button "Save" at bounding box center [401, 328] width 44 height 22
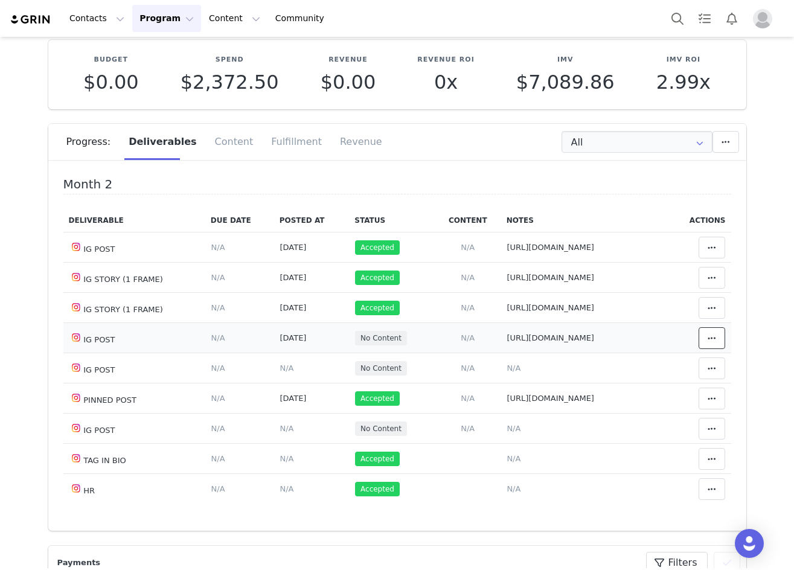
click at [708, 343] on icon at bounding box center [712, 338] width 8 height 10
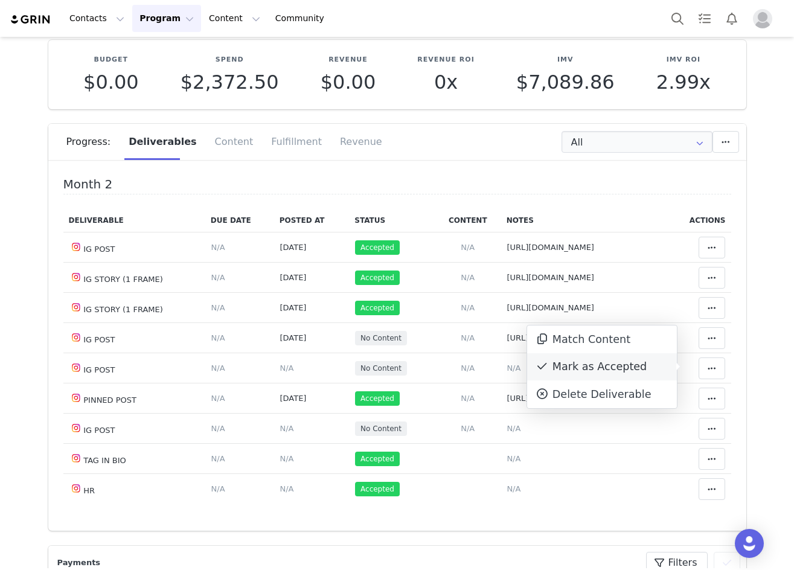
click at [607, 370] on div "Mark as Accepted" at bounding box center [602, 367] width 150 height 28
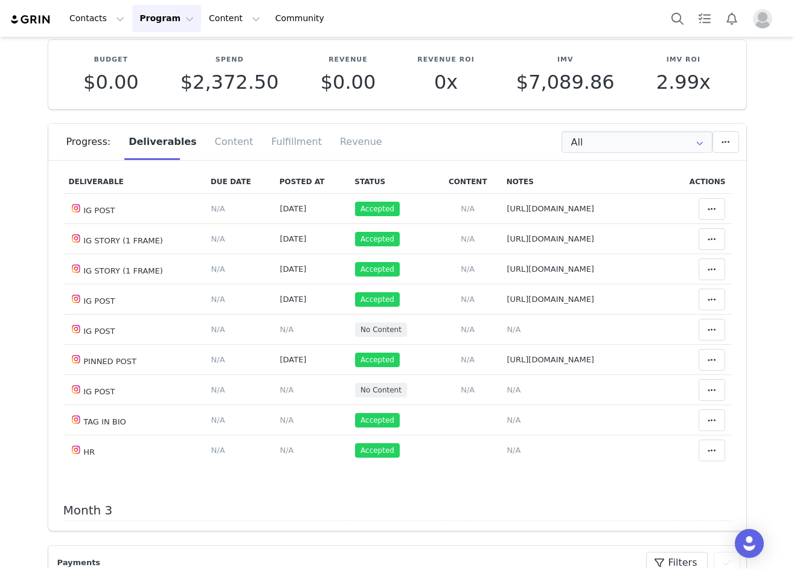
scroll to position [423, 0]
